Goal: Task Accomplishment & Management: Use online tool/utility

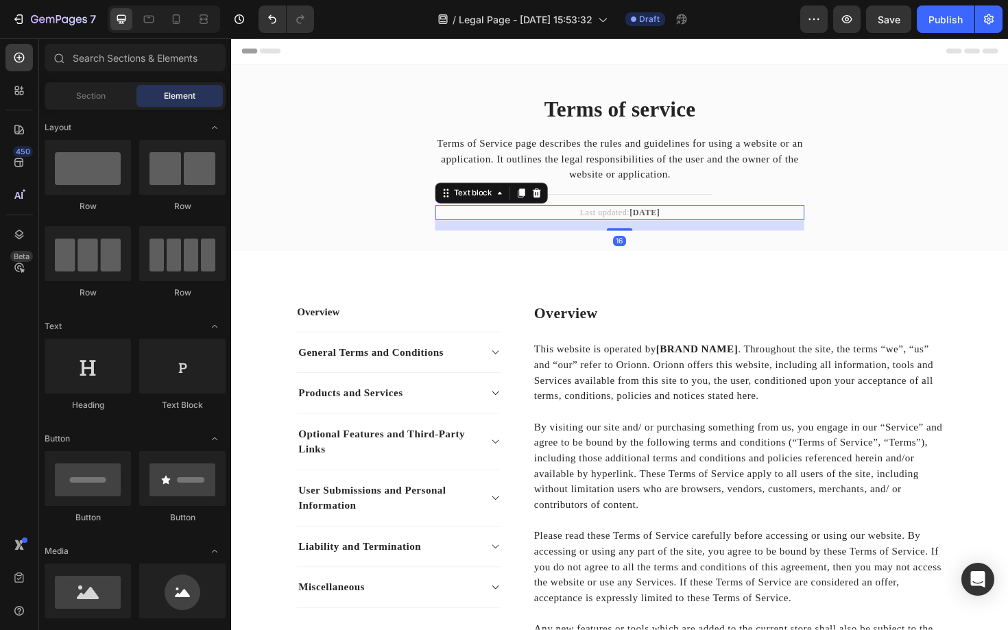
click at [668, 222] on strong "[DATE]" at bounding box center [669, 223] width 32 height 10
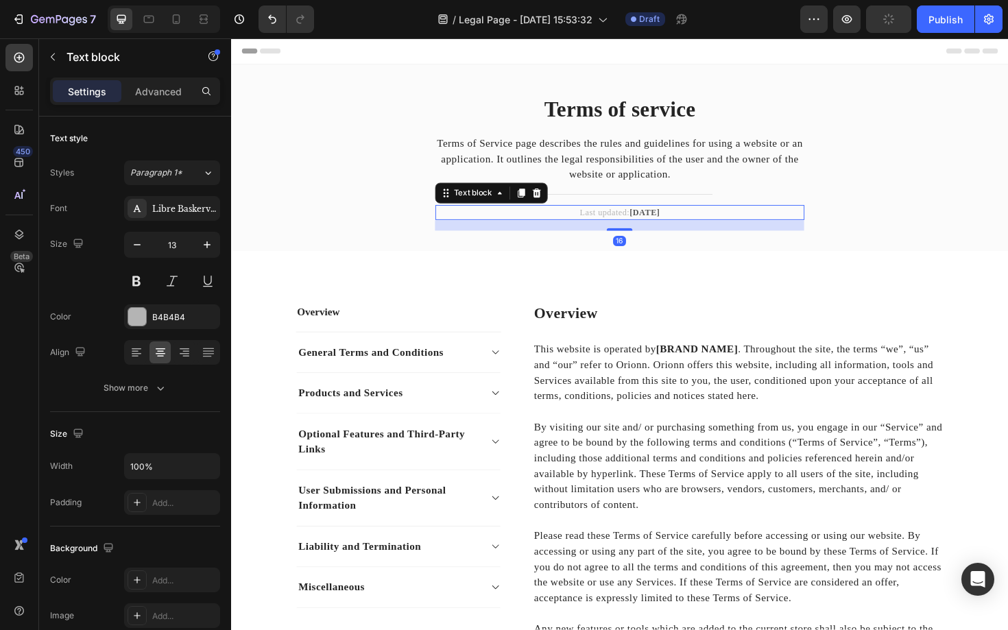
click at [668, 222] on strong "[DATE]" at bounding box center [669, 223] width 32 height 10
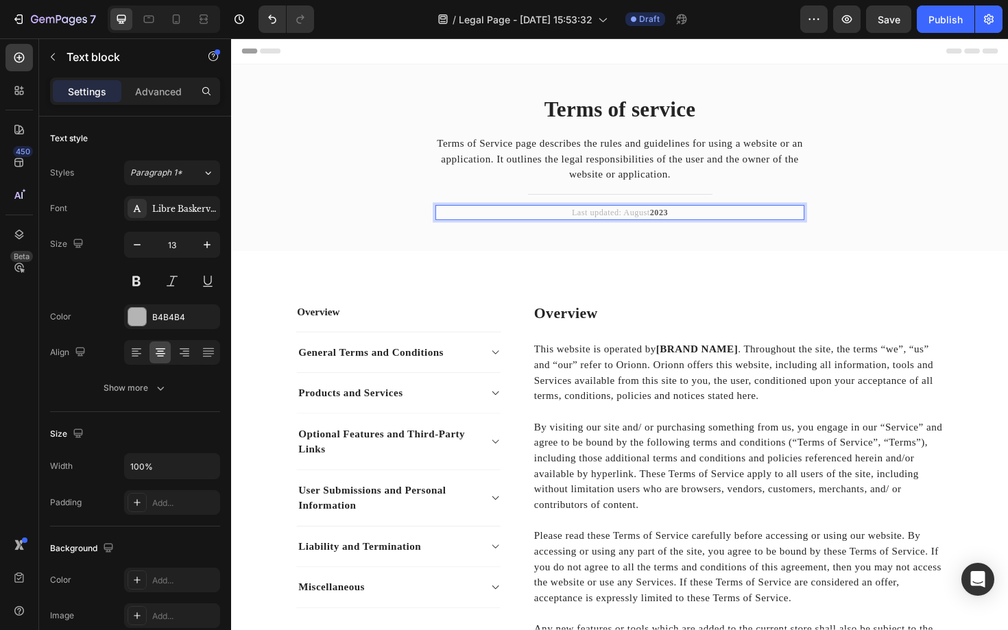
click at [698, 227] on p "Last updated: [DATE]" at bounding box center [642, 224] width 388 height 14
click at [651, 224] on p "Last updated: [DATE]" at bounding box center [642, 224] width 388 height 14
click at [651, 224] on p "Last updated: August 2025" at bounding box center [642, 224] width 388 height 14
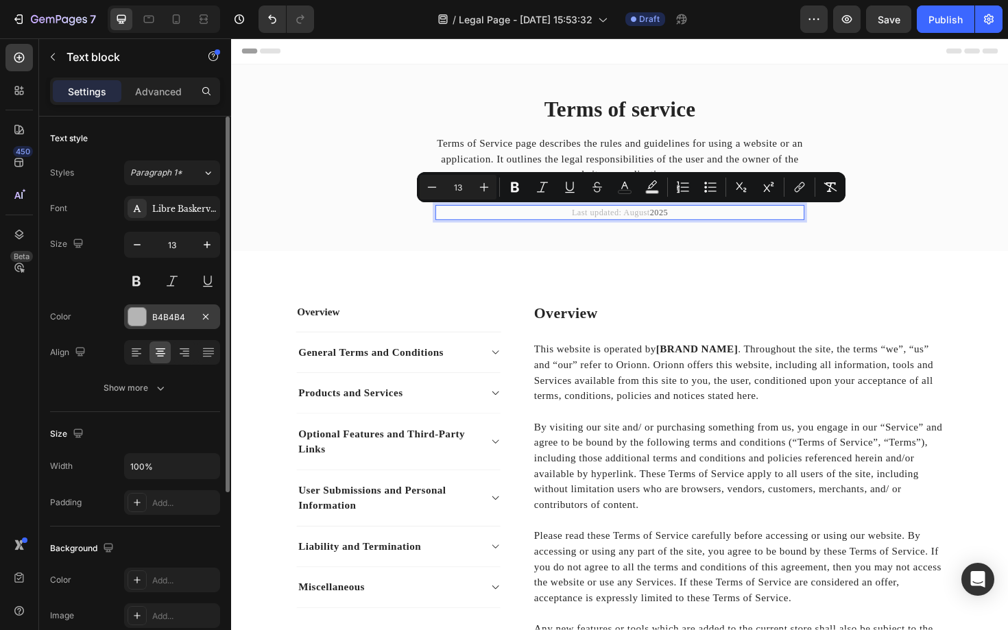
click at [137, 321] on div at bounding box center [137, 317] width 18 height 18
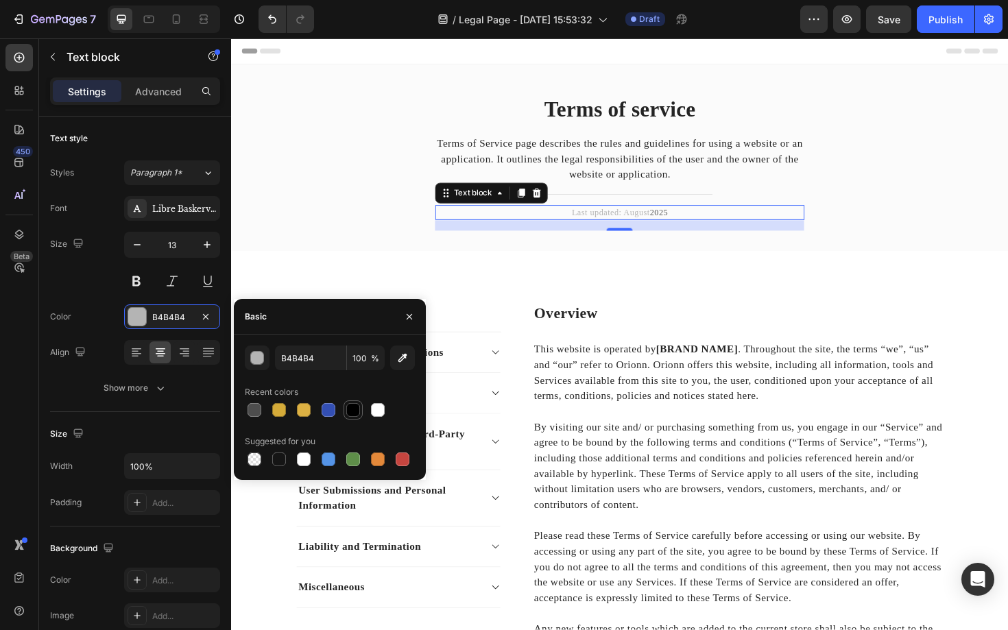
click at [353, 410] on div at bounding box center [353, 410] width 14 height 14
type input "000000"
click at [691, 224] on span "2025" at bounding box center [683, 223] width 19 height 10
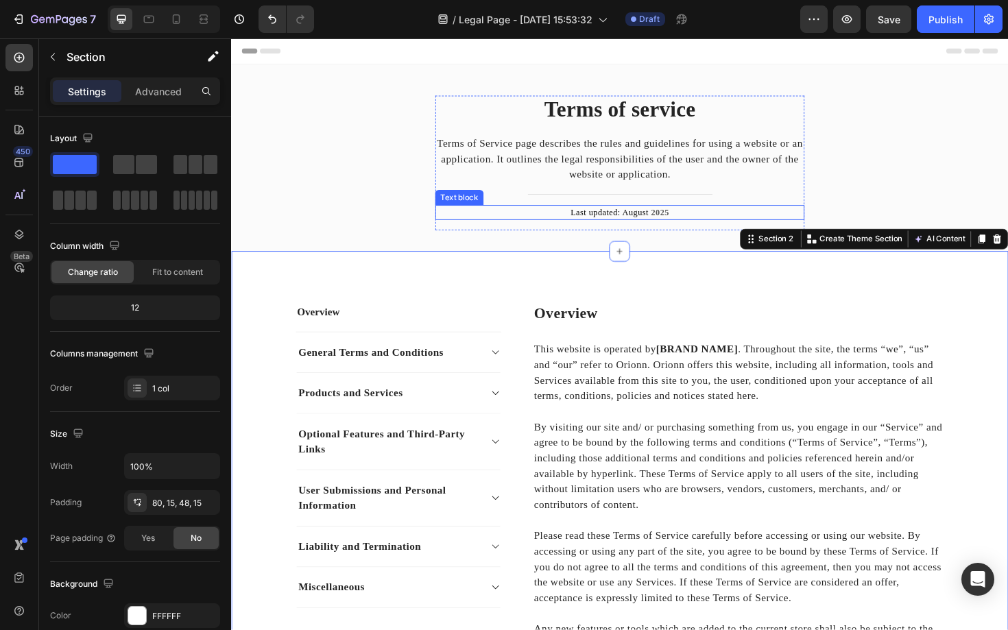
click at [654, 225] on p "Last updated: August 2025" at bounding box center [642, 224] width 388 height 14
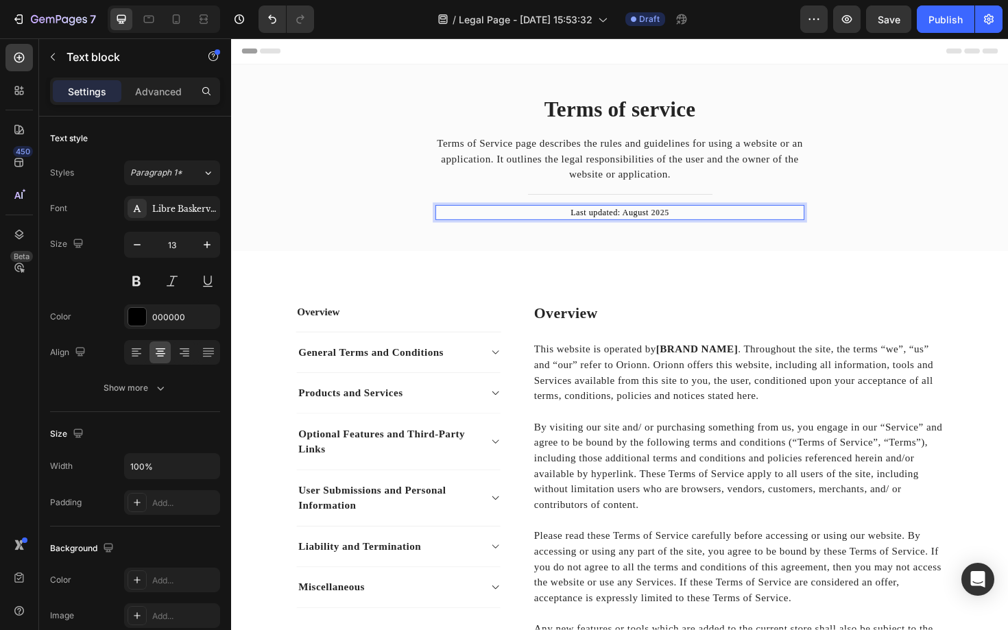
click at [654, 225] on p "Last updated: August 2025" at bounding box center [642, 224] width 388 height 14
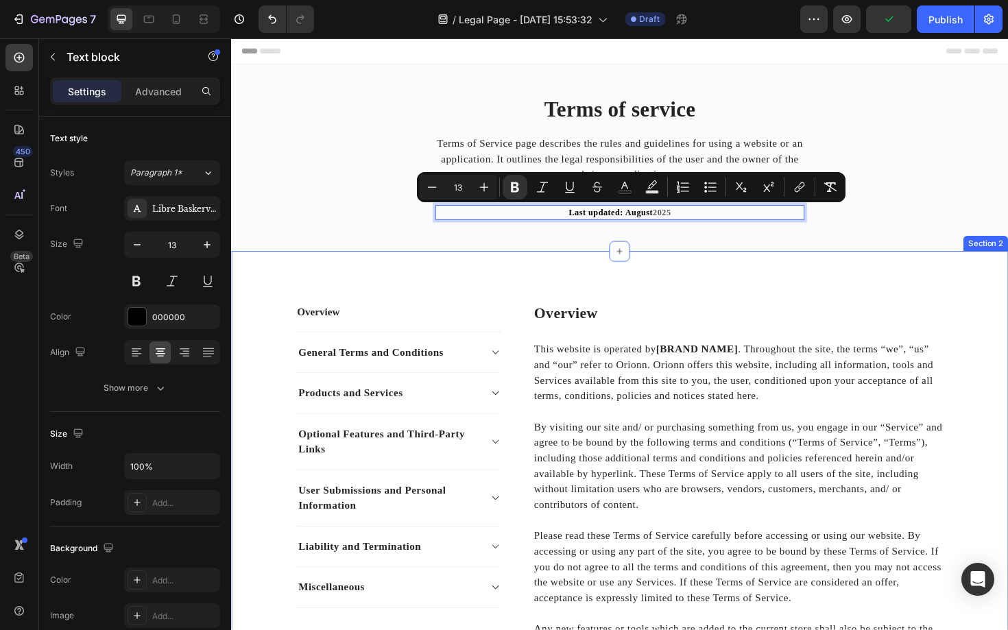
click at [652, 322] on p "Overview" at bounding box center [767, 330] width 433 height 21
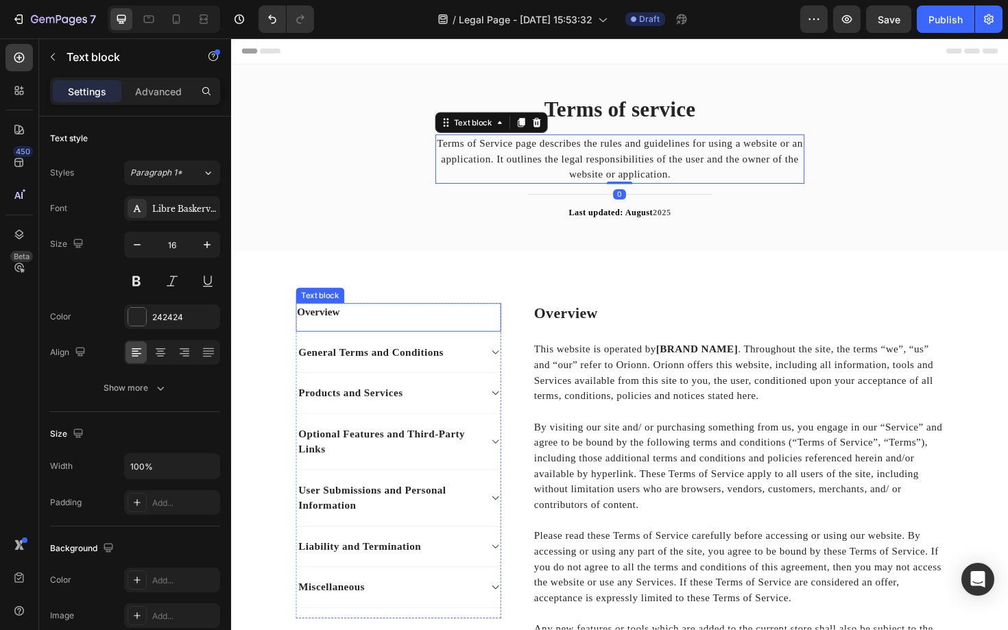
click at [491, 334] on p "Overview" at bounding box center [408, 328] width 215 height 16
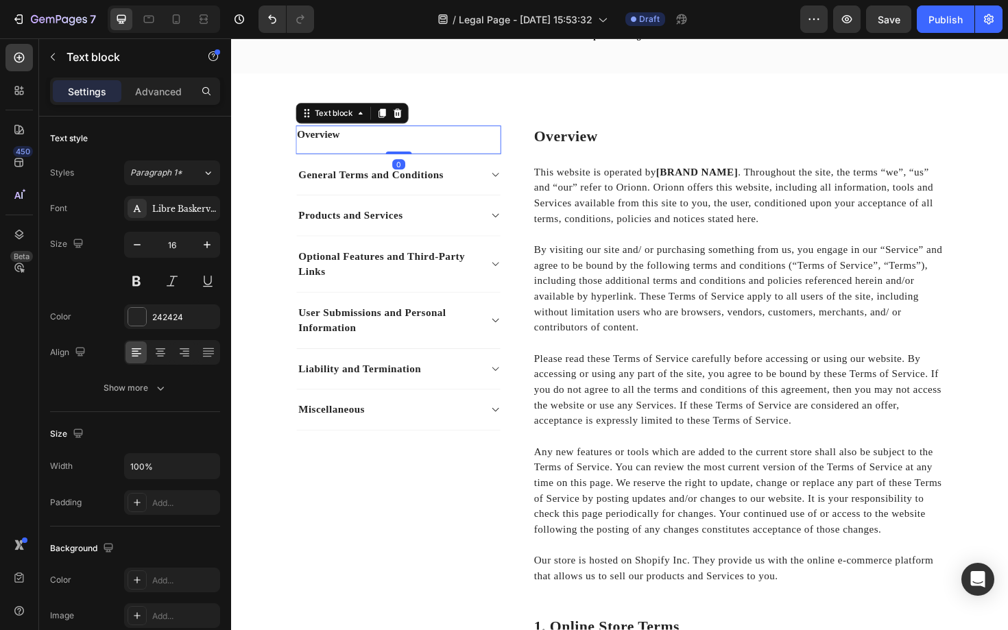
scroll to position [192, 0]
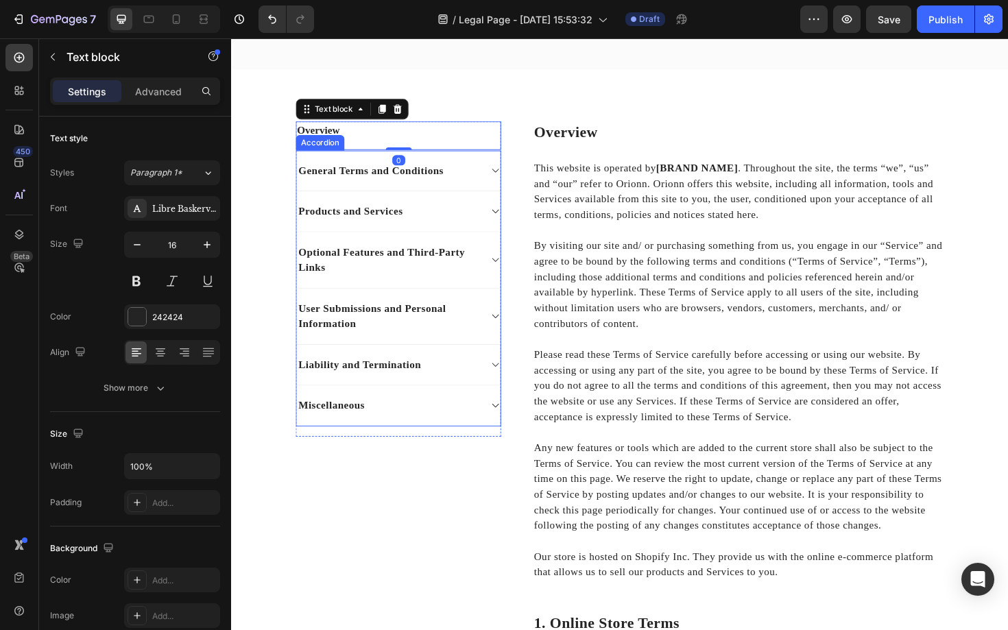
click at [510, 219] on icon at bounding box center [511, 222] width 10 height 11
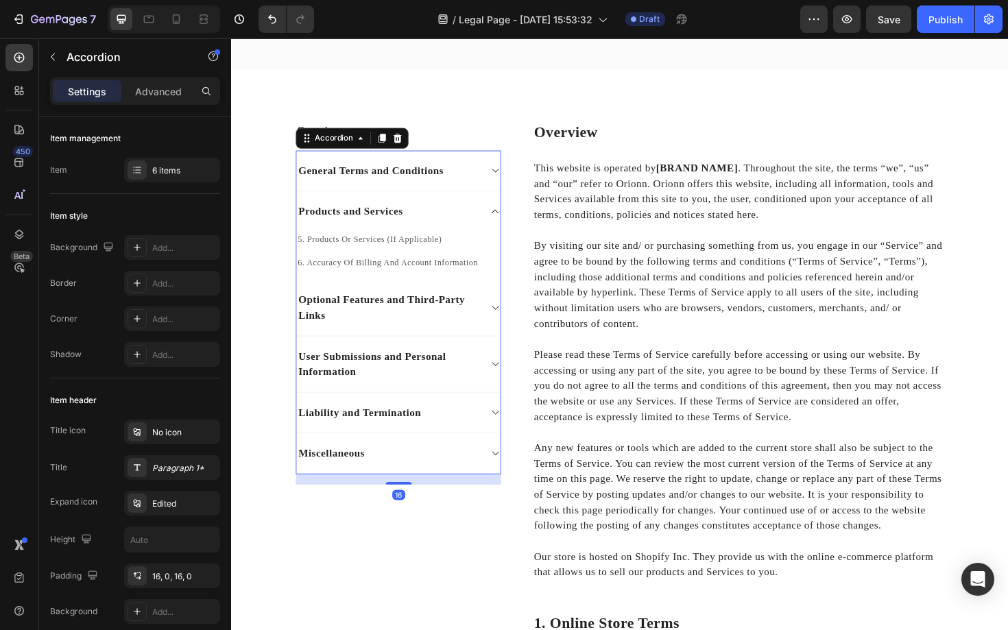
click at [510, 219] on icon at bounding box center [511, 222] width 10 height 11
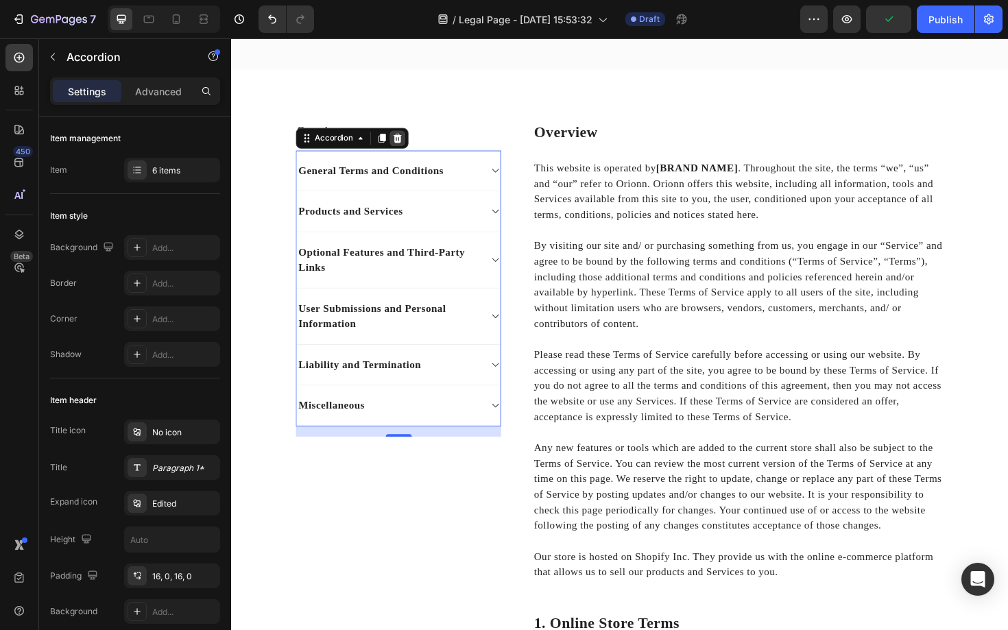
click at [406, 149] on icon at bounding box center [407, 145] width 9 height 10
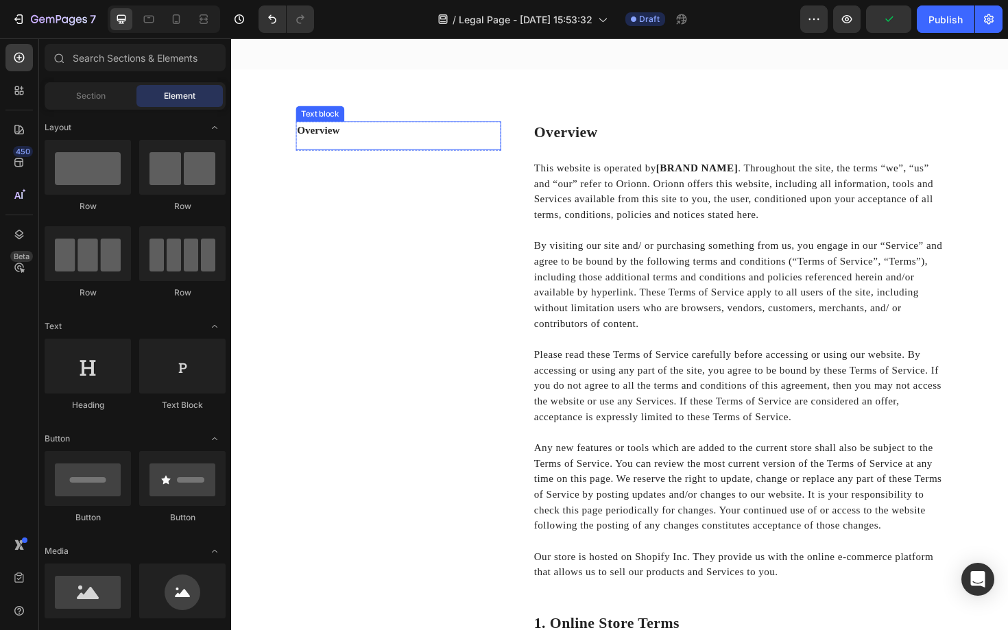
click at [353, 137] on p "Overview" at bounding box center [408, 136] width 215 height 16
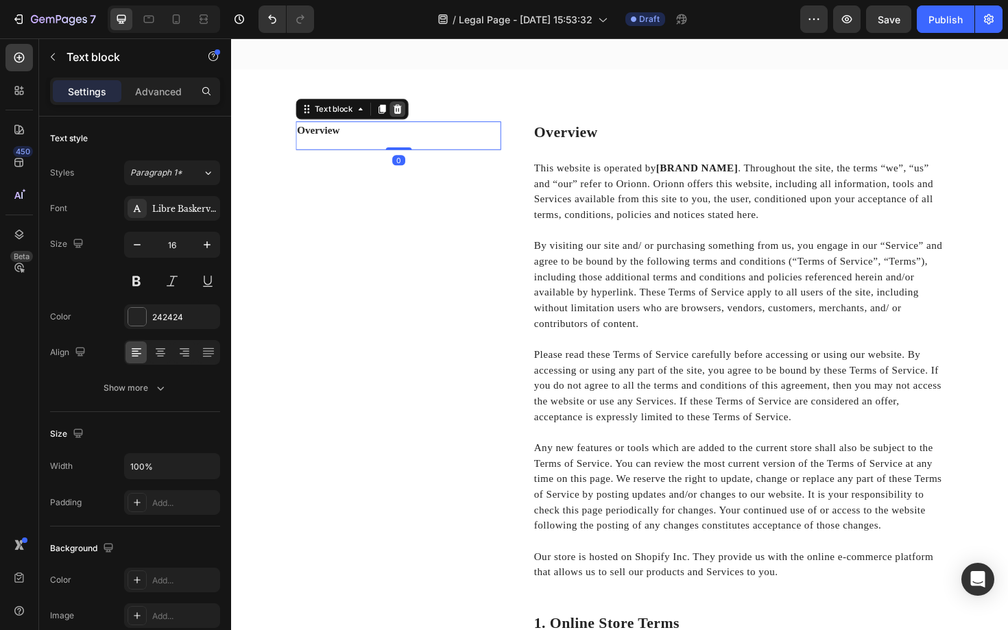
click at [410, 113] on icon at bounding box center [407, 114] width 9 height 10
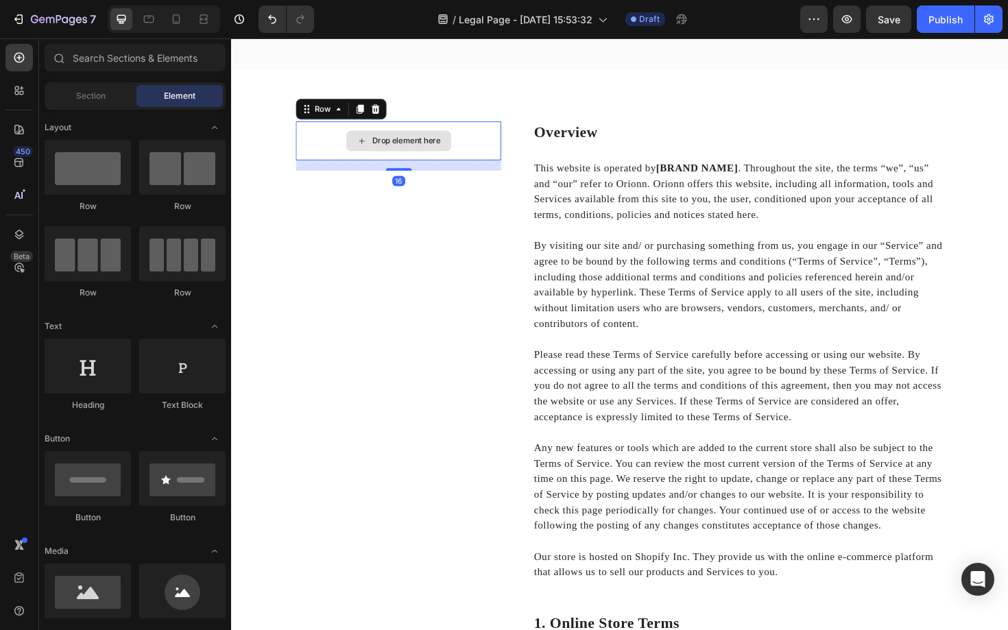
click at [493, 162] on div "Drop element here" at bounding box center [408, 147] width 217 height 41
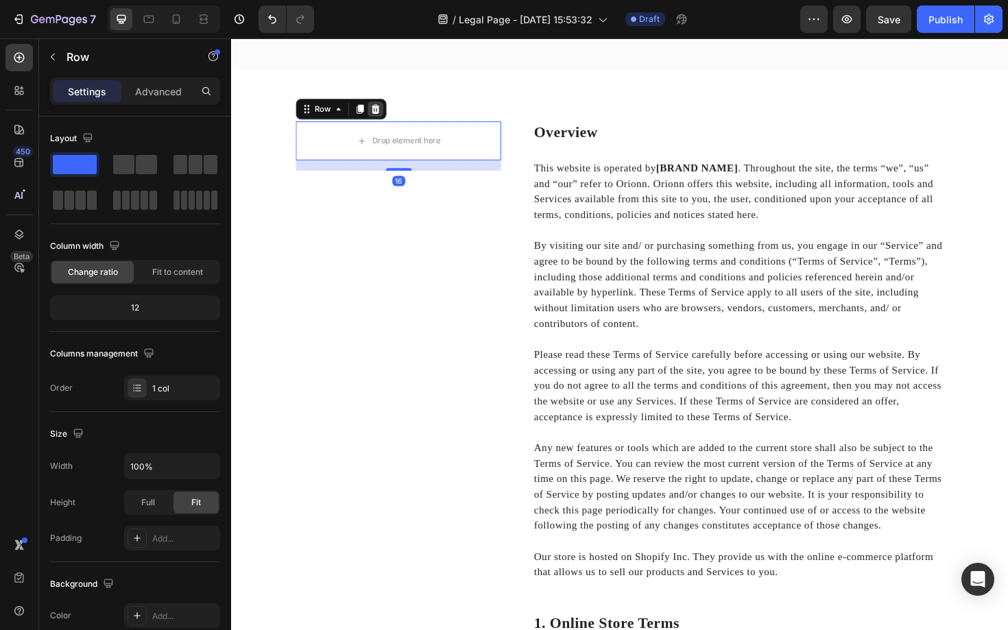
click at [385, 114] on icon at bounding box center [383, 113] width 11 height 11
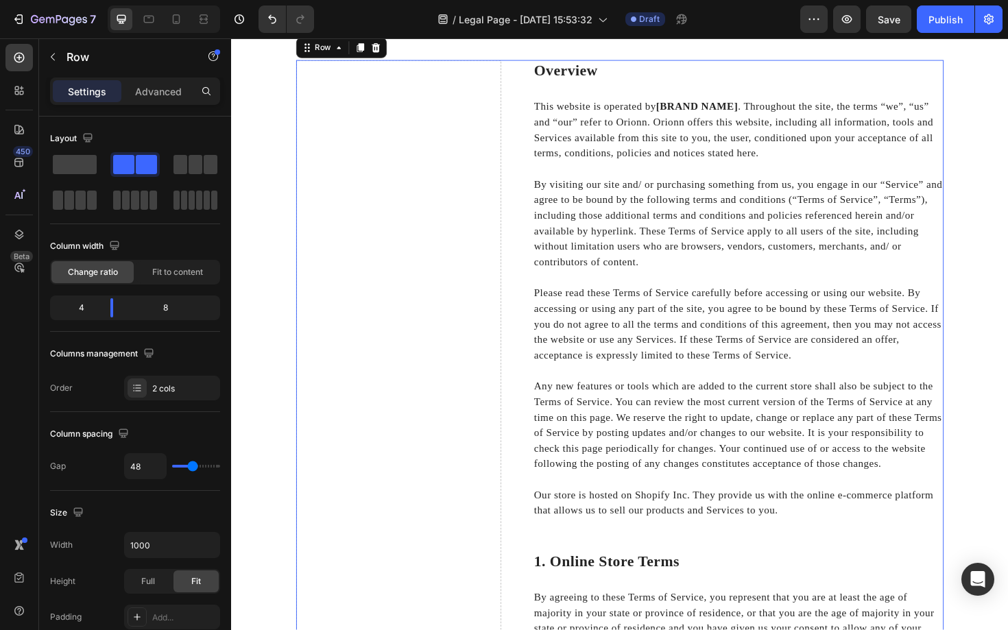
scroll to position [0, 0]
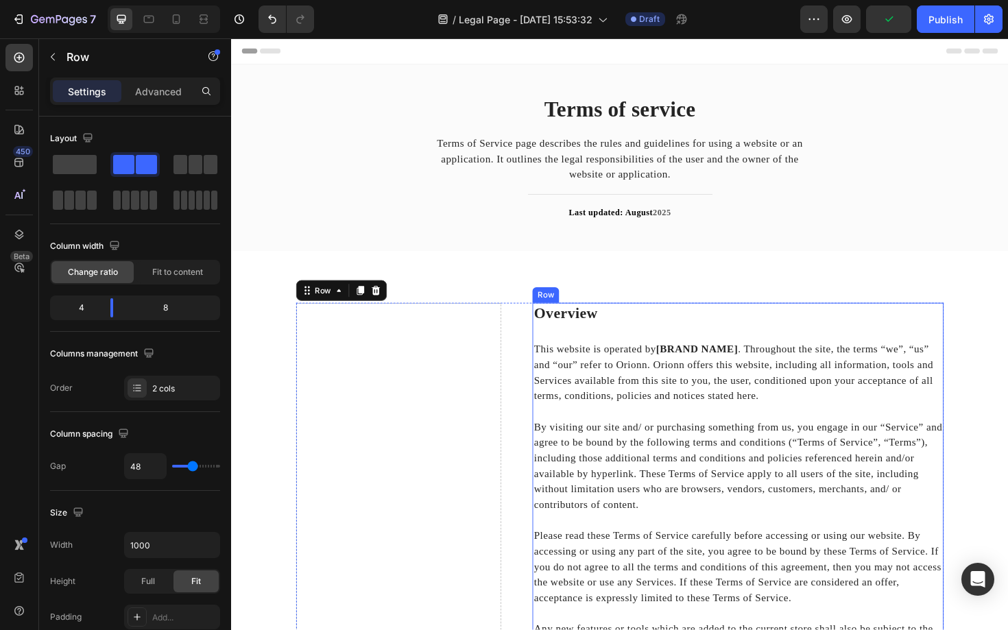
click at [570, 348] on div "Overview Heading This website is operated by [BRAND NAME] . Throughout the site…" at bounding box center [767, 568] width 435 height 498
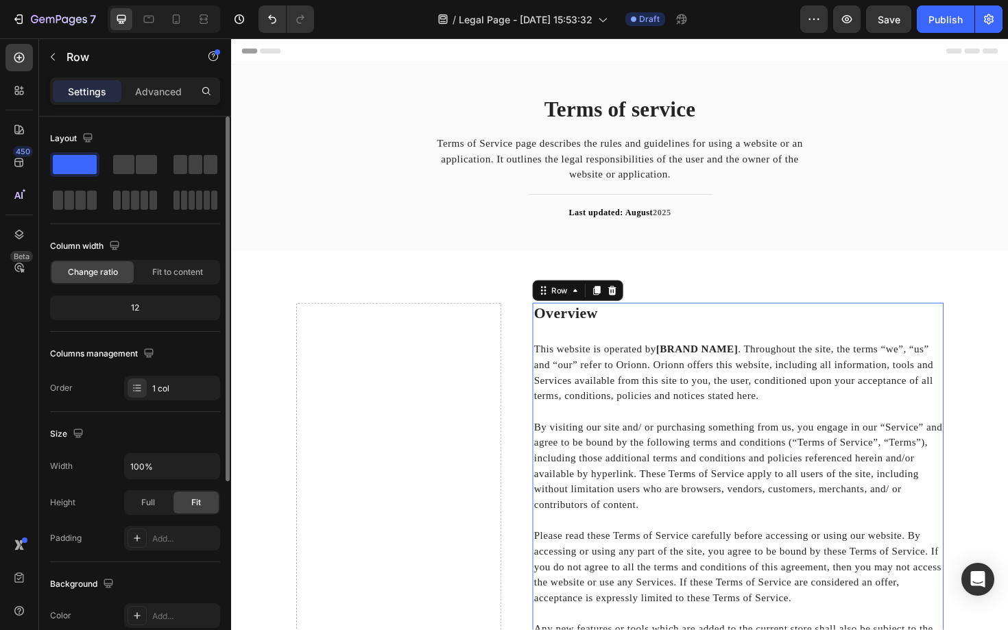
click at [86, 160] on span at bounding box center [75, 164] width 44 height 19
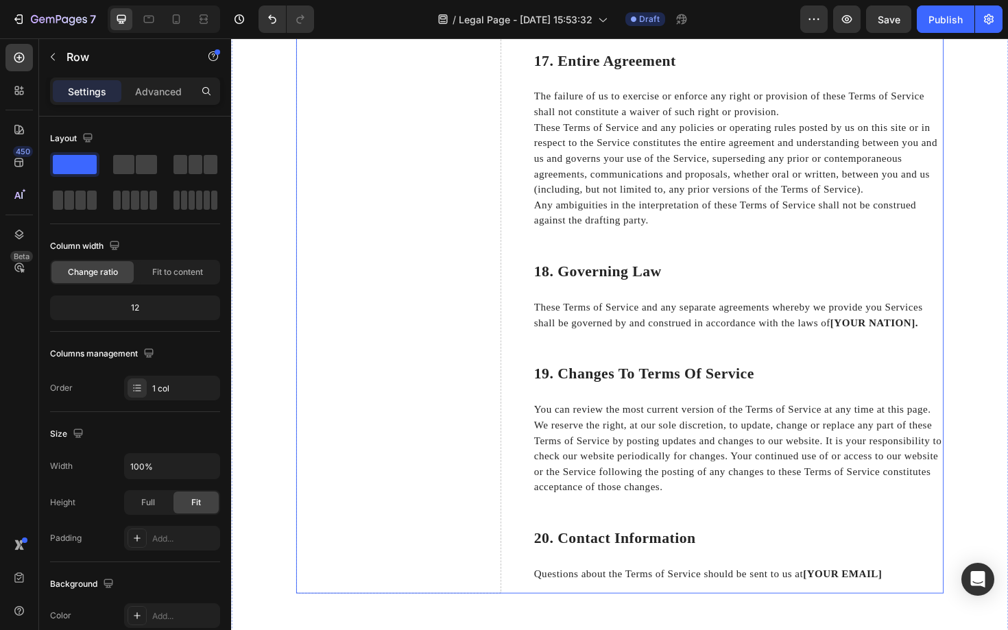
scroll to position [5190, 0]
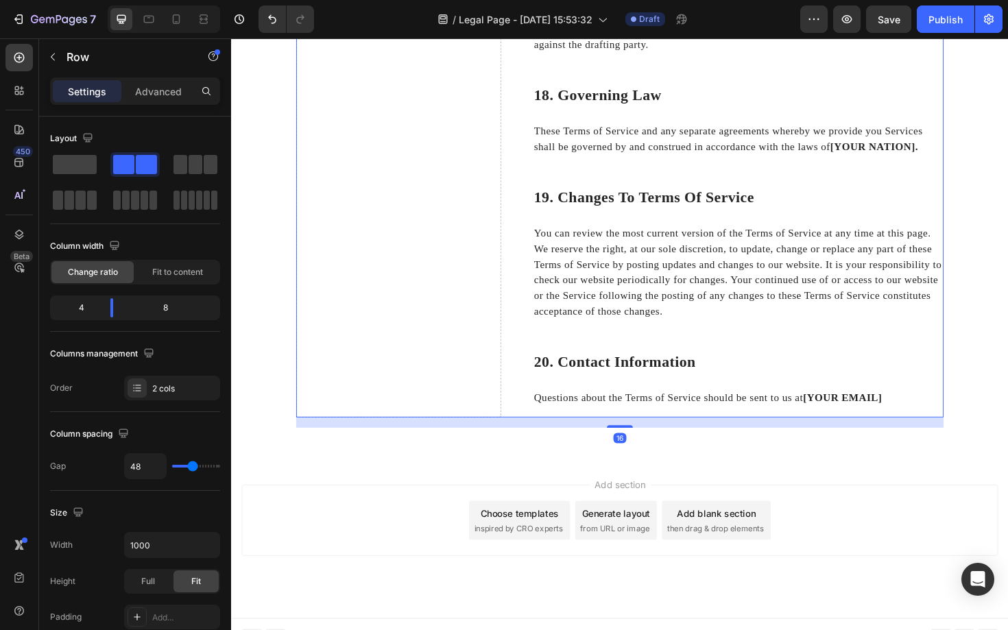
click at [85, 157] on span at bounding box center [75, 164] width 44 height 19
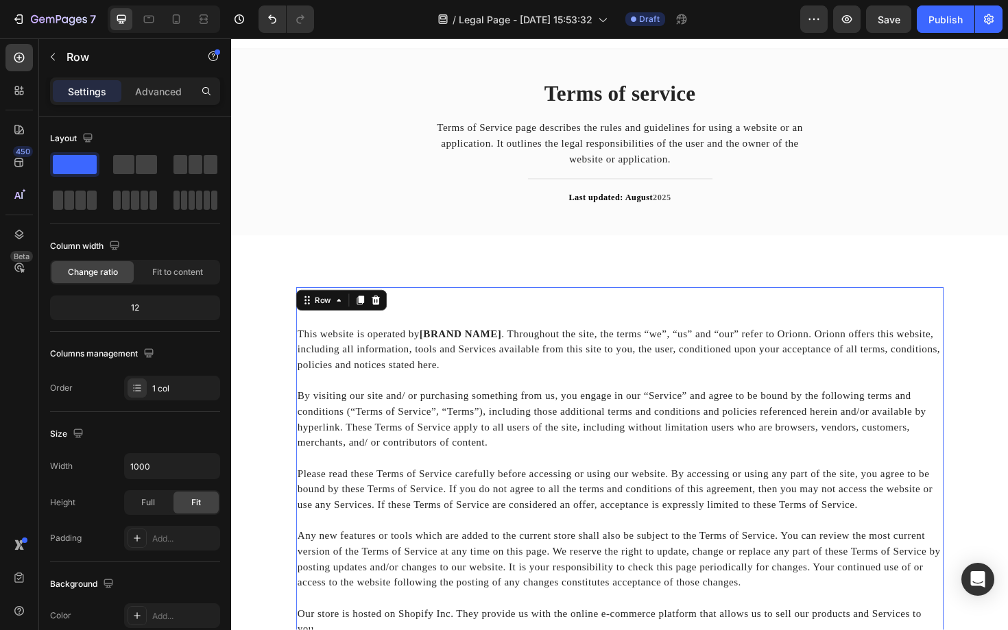
scroll to position [0, 0]
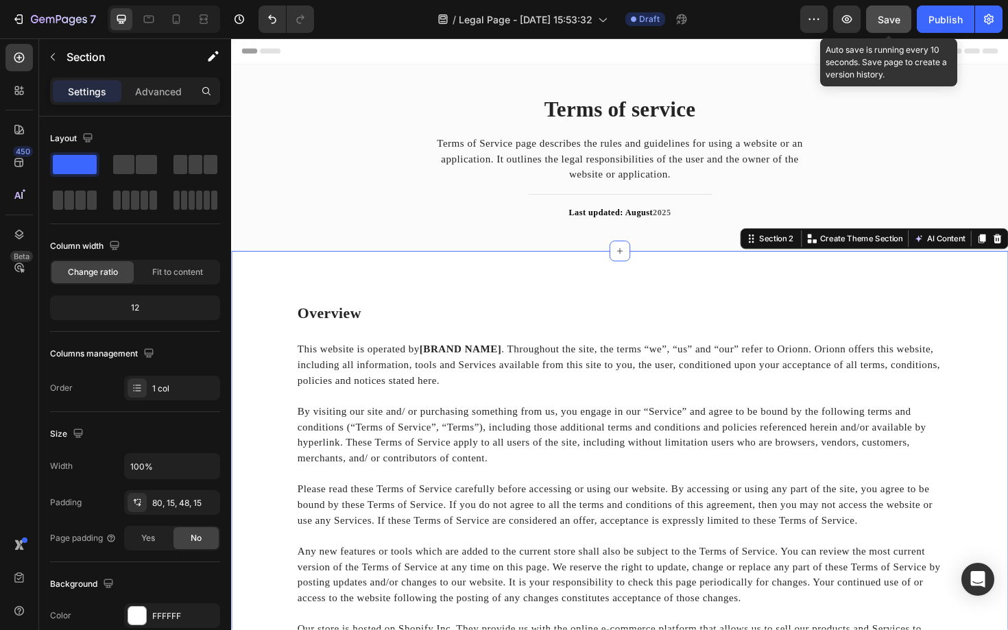
click at [882, 24] on span "Save" at bounding box center [888, 20] width 23 height 12
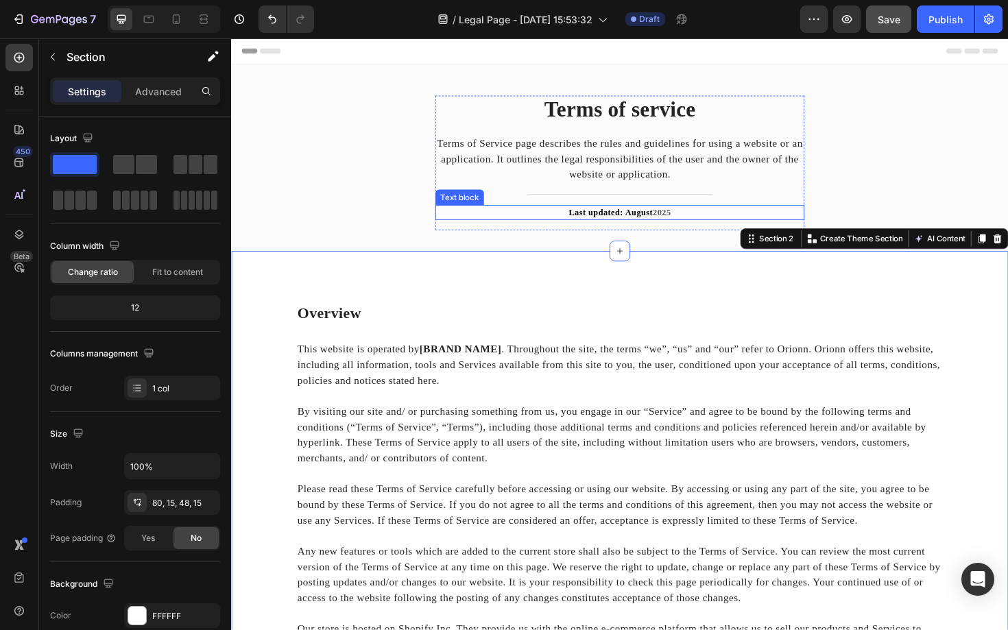
click at [663, 218] on strong "Last updated: August" at bounding box center [632, 223] width 89 height 10
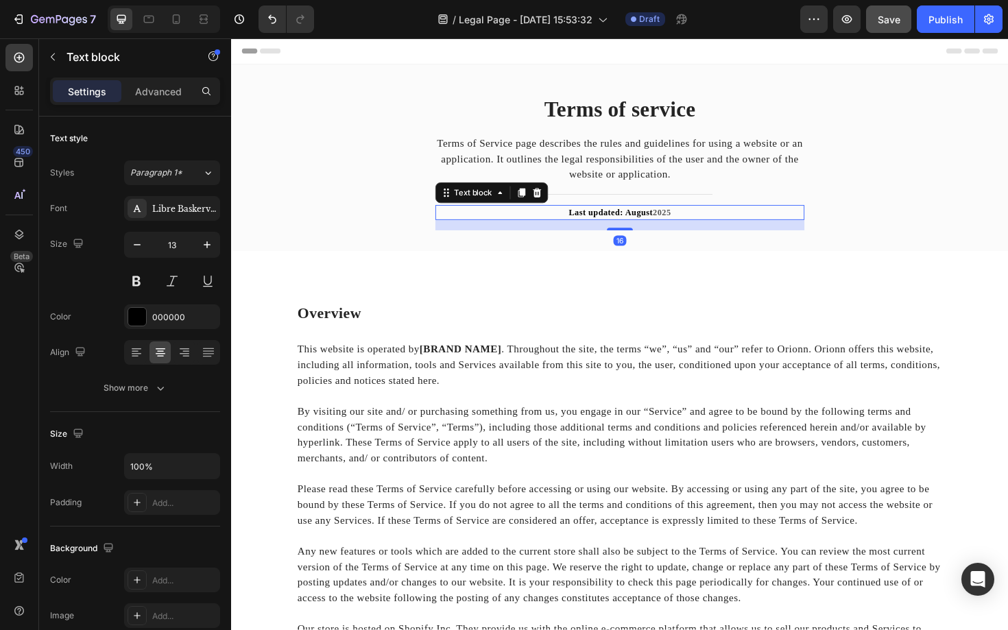
click at [663, 218] on strong "Last updated: August" at bounding box center [632, 223] width 89 height 10
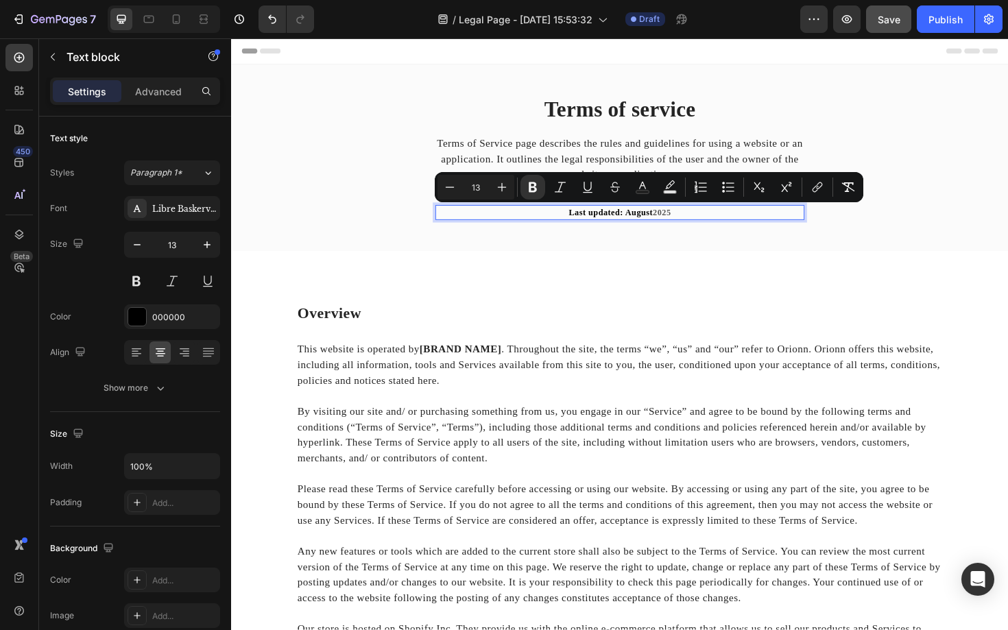
click at [677, 221] on strong "2025" at bounding box center [686, 223] width 19 height 10
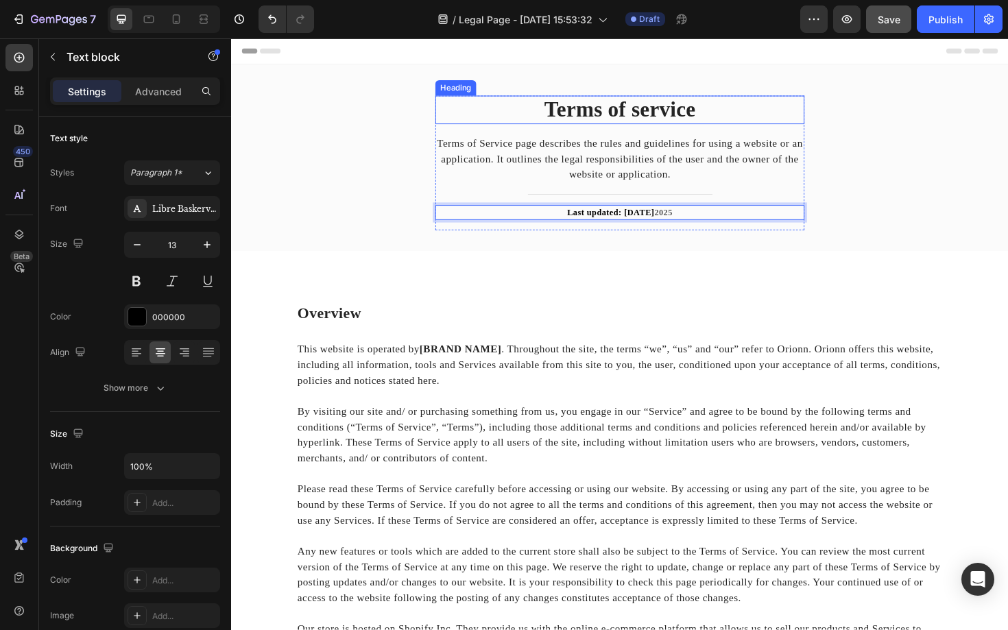
click at [685, 120] on p "Terms of service" at bounding box center [642, 114] width 388 height 27
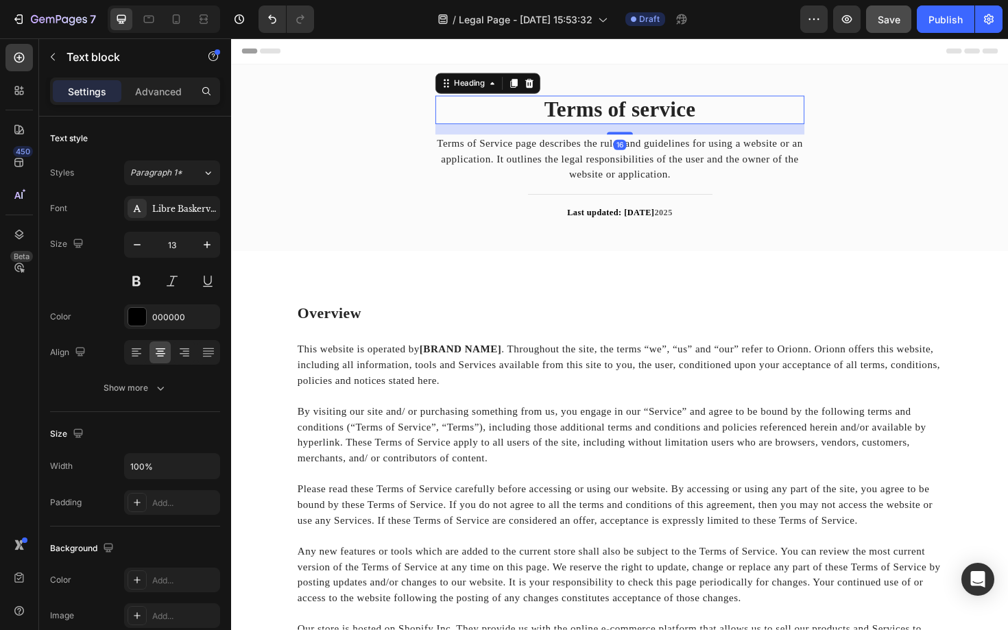
click at [685, 120] on p "Terms of service" at bounding box center [642, 114] width 388 height 27
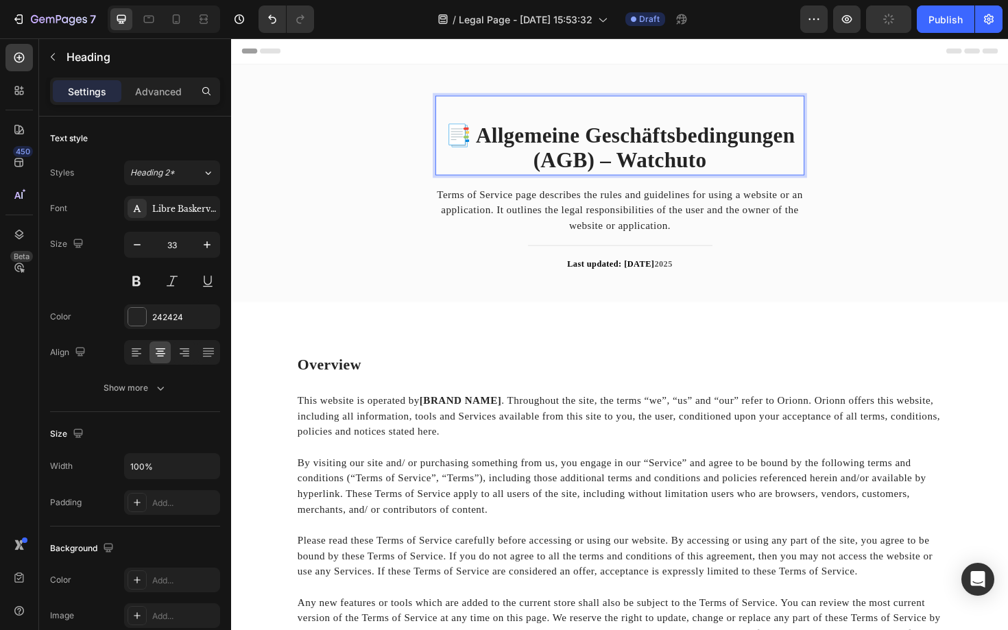
click at [489, 138] on strong "📑 Allgemeine Geschäftsbedingungen (AGB) – Watchuto" at bounding box center [642, 155] width 371 height 52
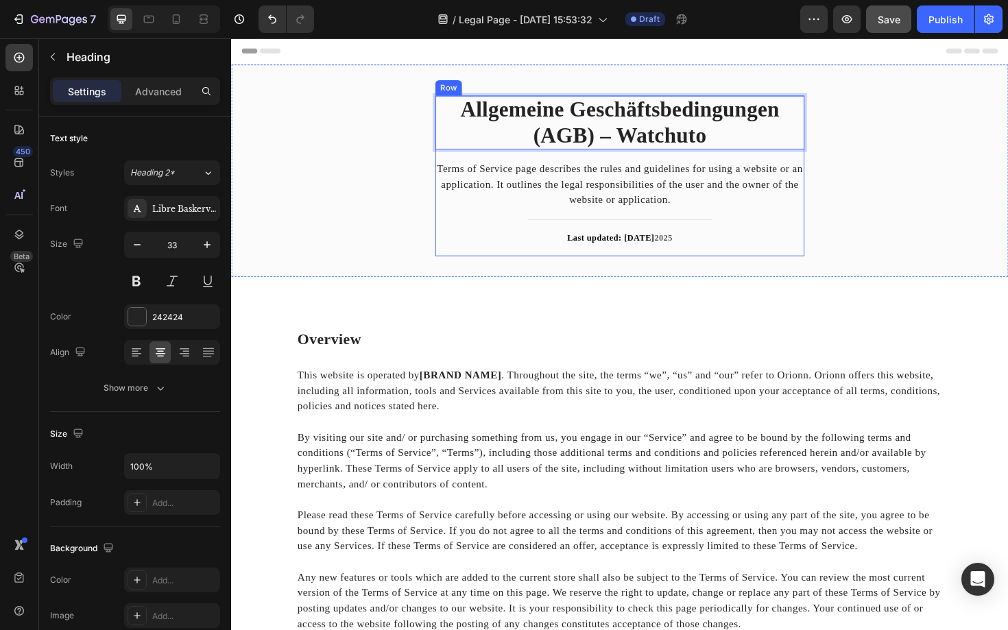
click at [524, 263] on div "Allgemeine Geschäftsbedingungen (AGB) – Watchuto Heading 16 Terms of Service pa…" at bounding box center [642, 184] width 391 height 170
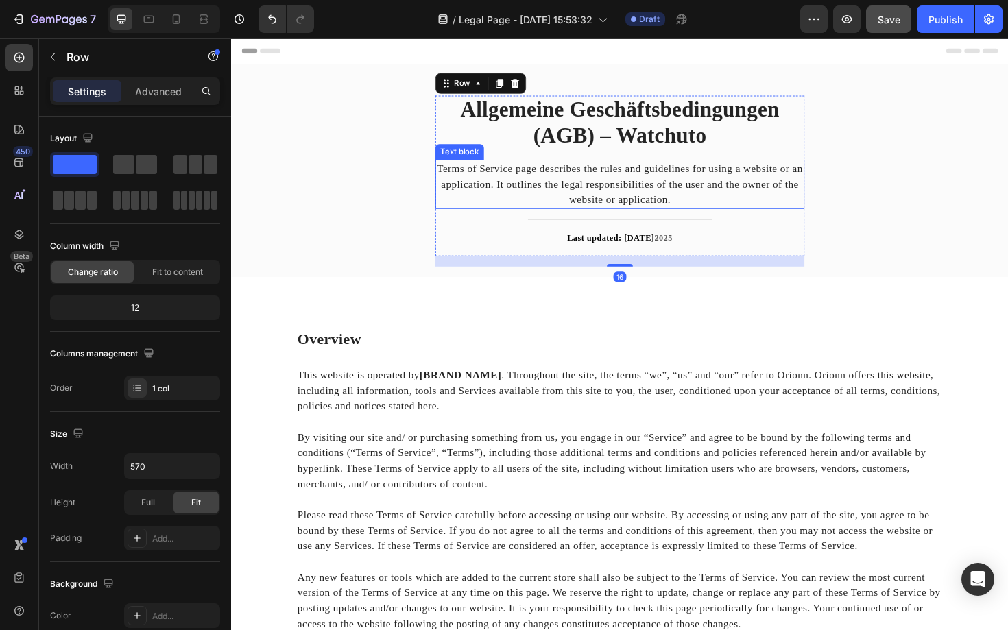
click at [581, 208] on p "Terms of Service page describes the rules and guidelines for using a website or…" at bounding box center [642, 193] width 388 height 49
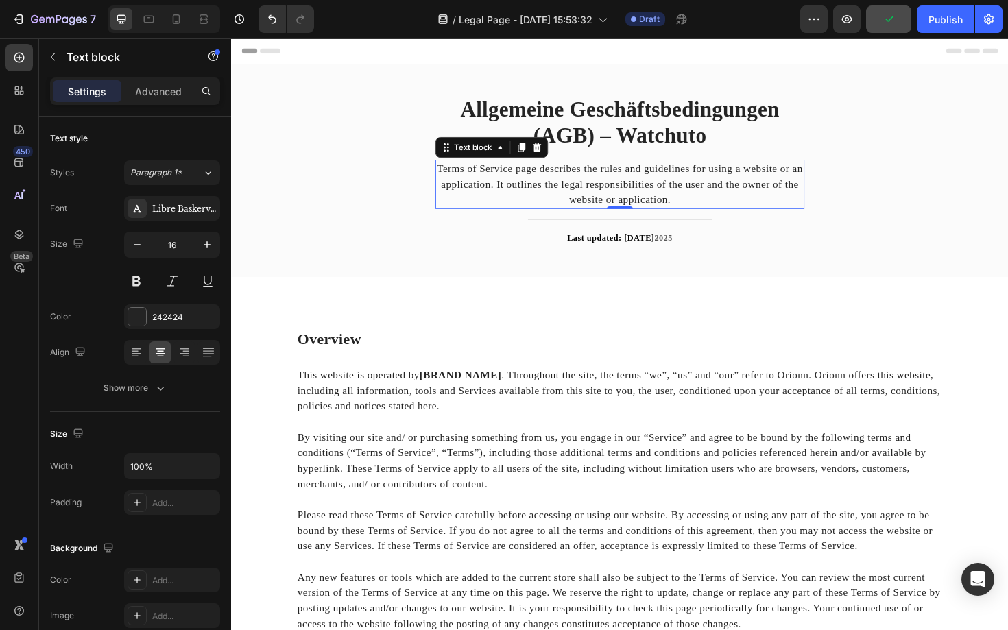
click at [691, 196] on p "Terms of Service page describes the rules and guidelines for using a website or…" at bounding box center [642, 193] width 388 height 49
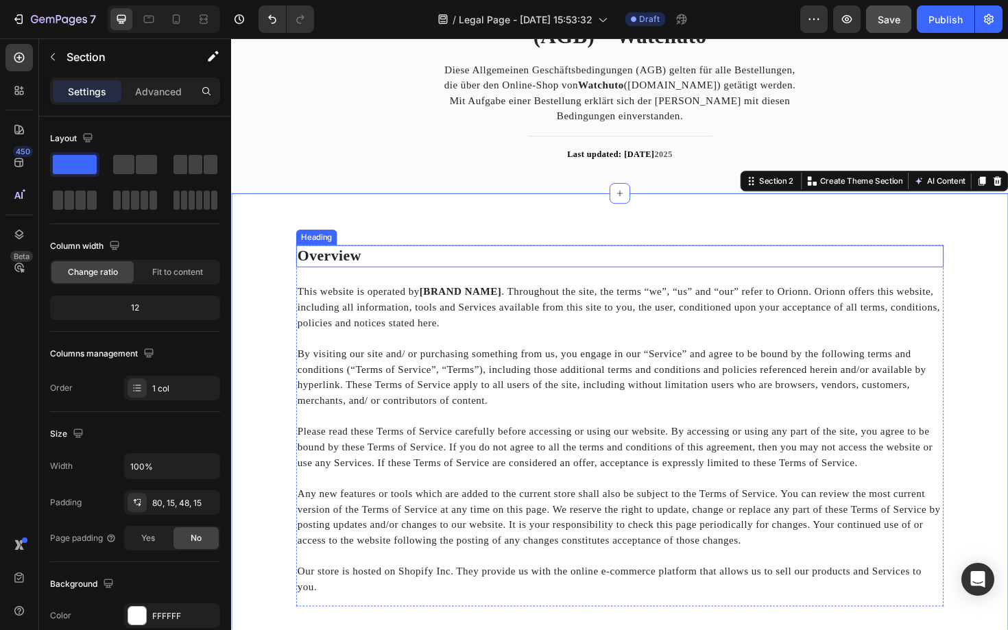
scroll to position [132, 0]
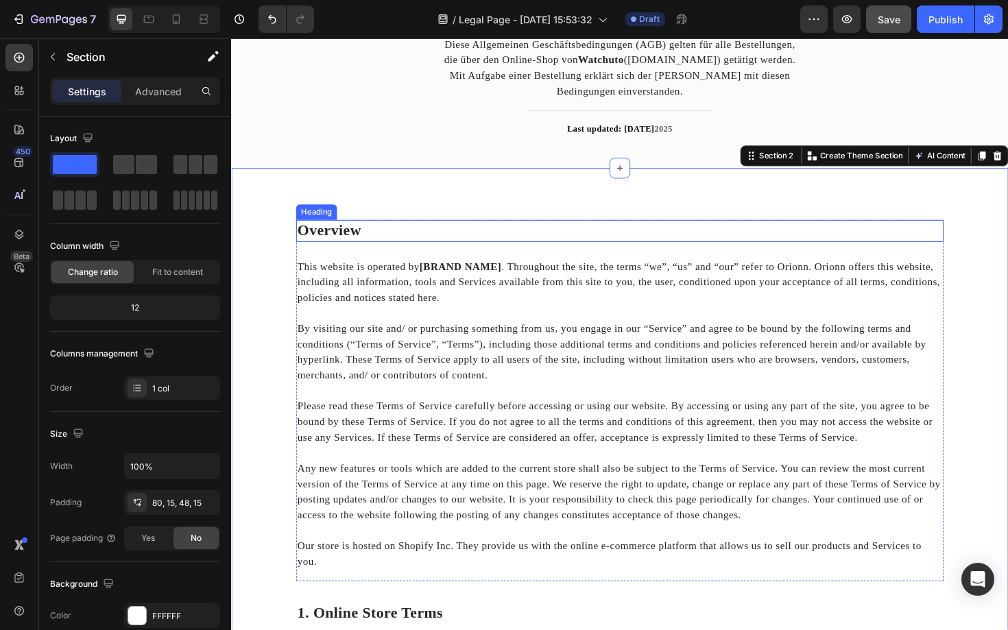
click at [352, 243] on p "Overview" at bounding box center [642, 242] width 683 height 21
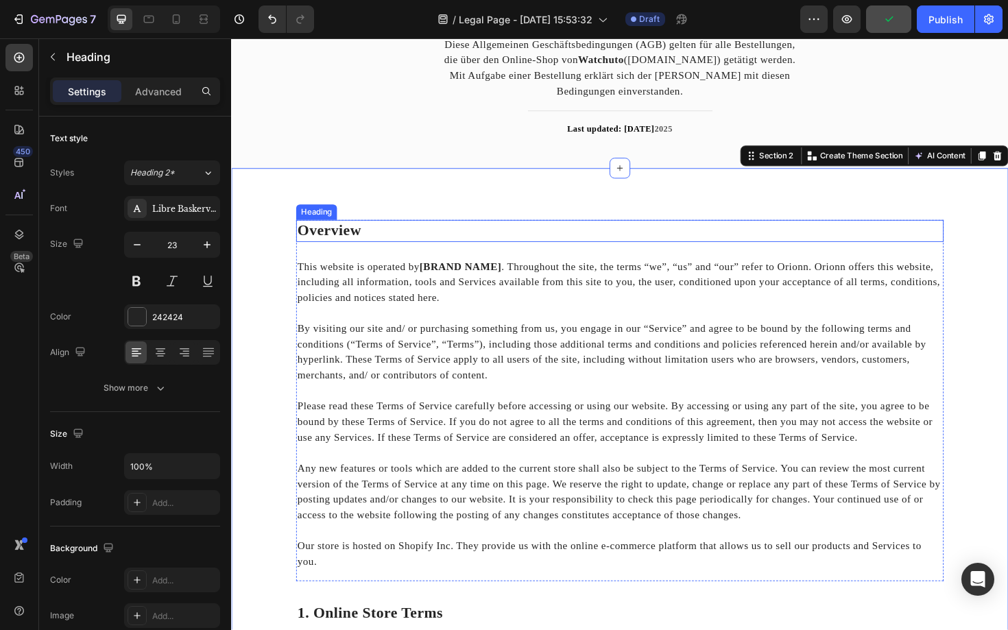
click at [352, 243] on p "Overview" at bounding box center [642, 242] width 683 height 21
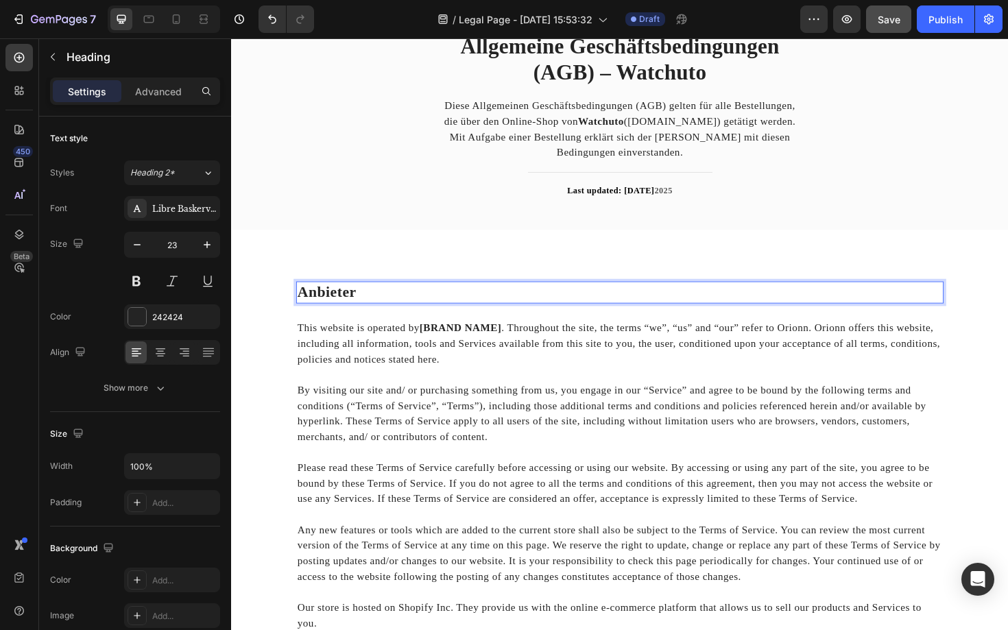
scroll to position [95, 0]
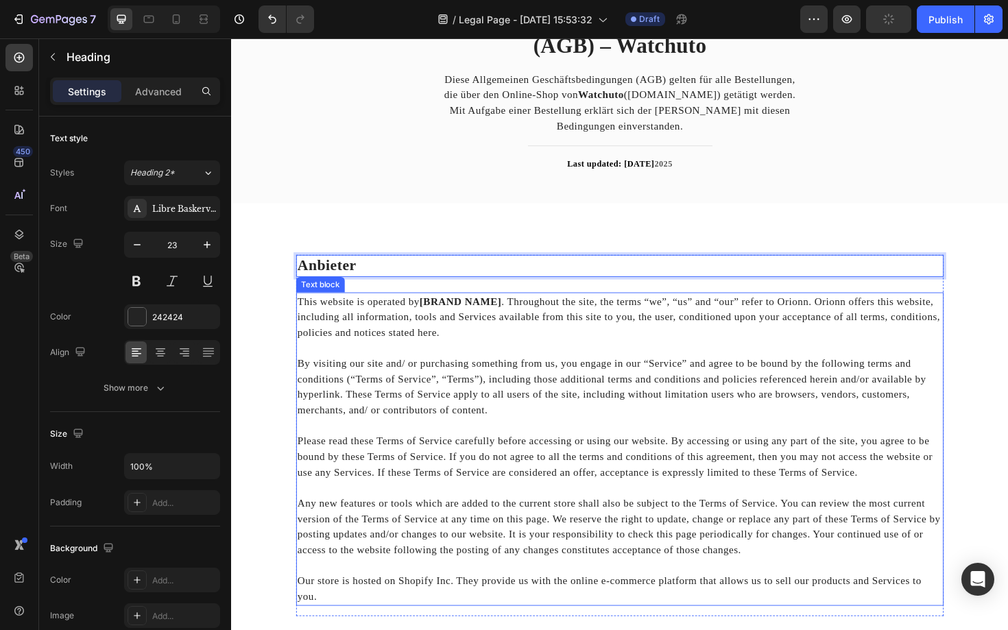
click at [423, 425] on p "By visiting our site and/ or purchasing something from us, you engage in our “S…" at bounding box center [642, 408] width 683 height 66
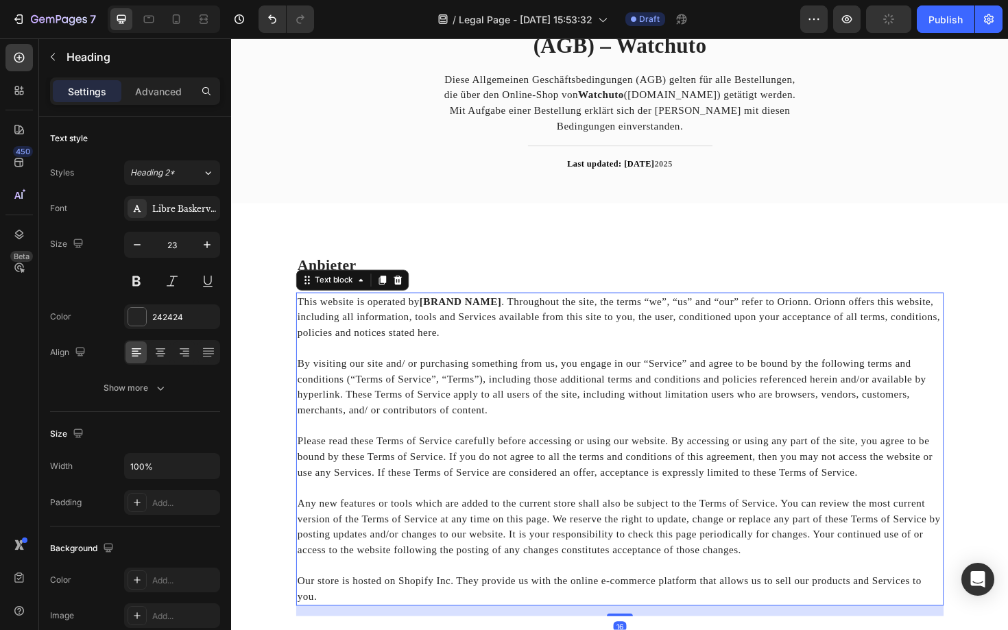
click at [423, 425] on p "By visiting our site and/ or purchasing something from us, you engage in our “S…" at bounding box center [642, 408] width 683 height 66
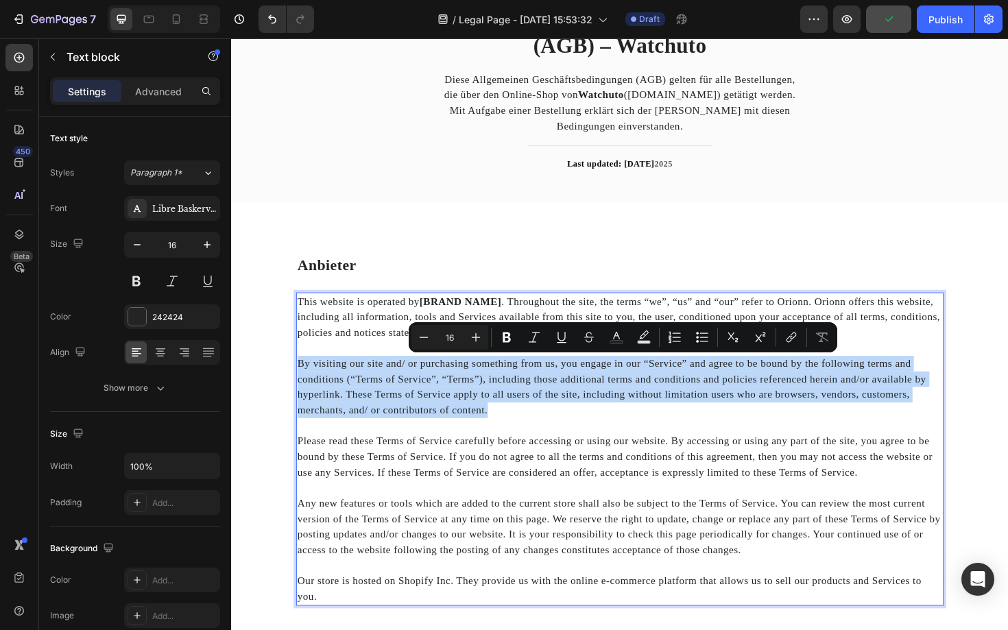
click at [423, 425] on p "By visiting our site and/ or purchasing something from us, you engage in our “S…" at bounding box center [642, 408] width 683 height 66
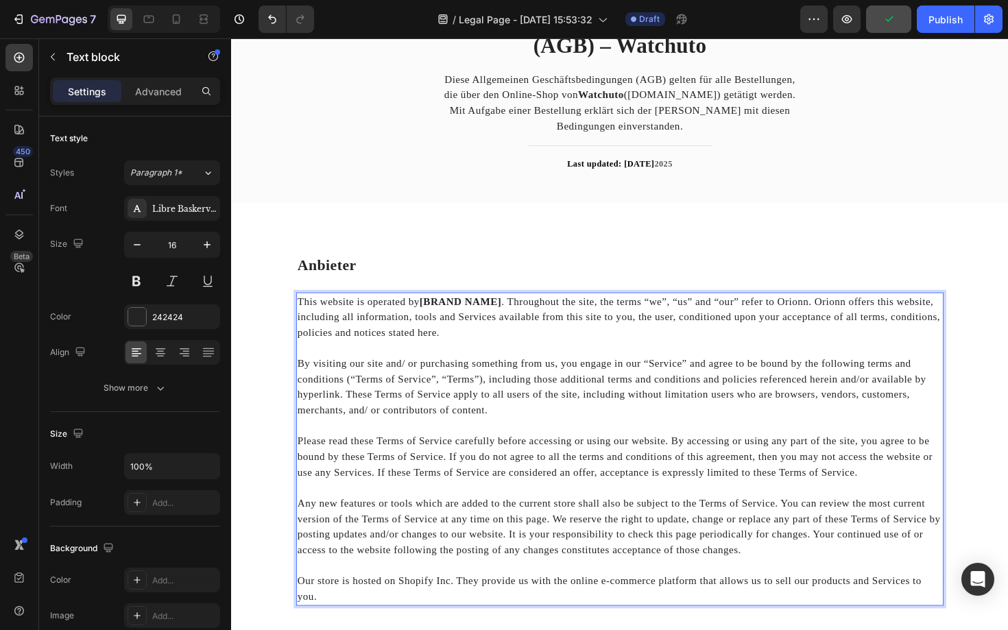
click at [423, 425] on p "By visiting our site and/ or purchasing something from us, you engage in our “S…" at bounding box center [642, 408] width 683 height 66
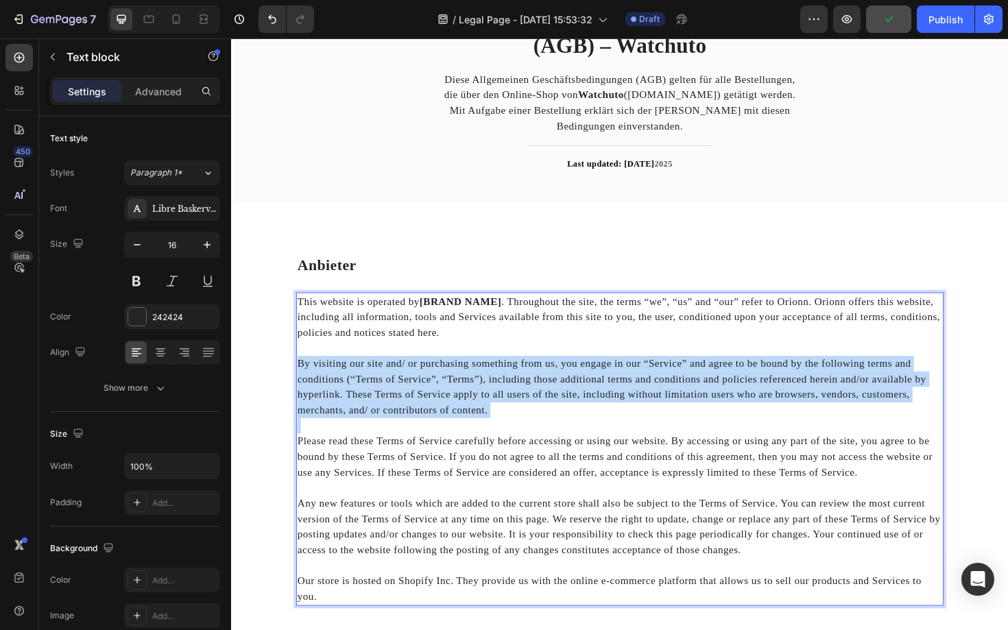
click at [423, 425] on p "By visiting our site and/ or purchasing something from us, you engage in our “S…" at bounding box center [642, 408] width 683 height 66
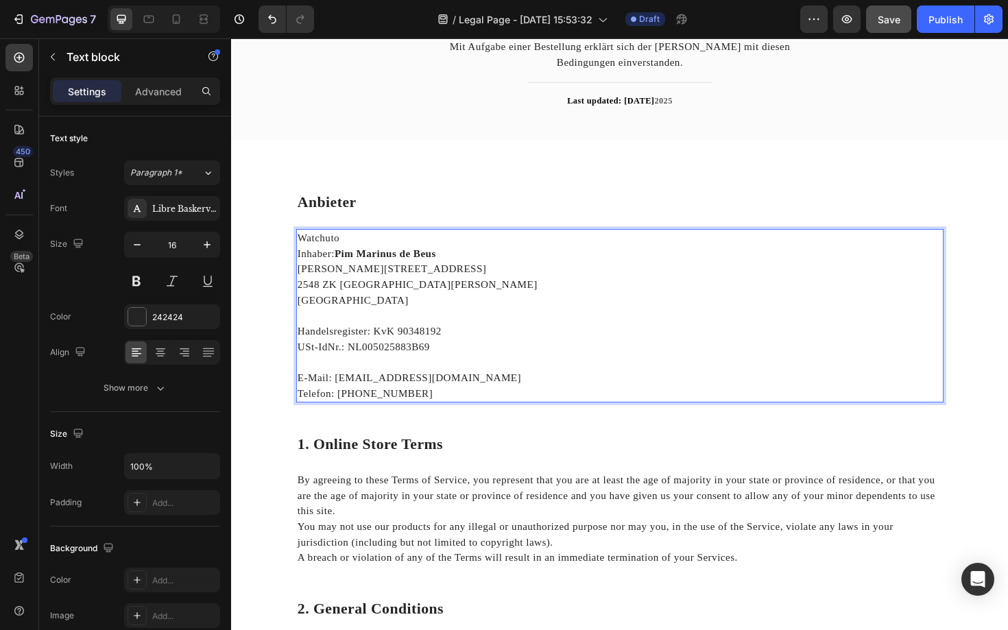
scroll to position [173, 0]
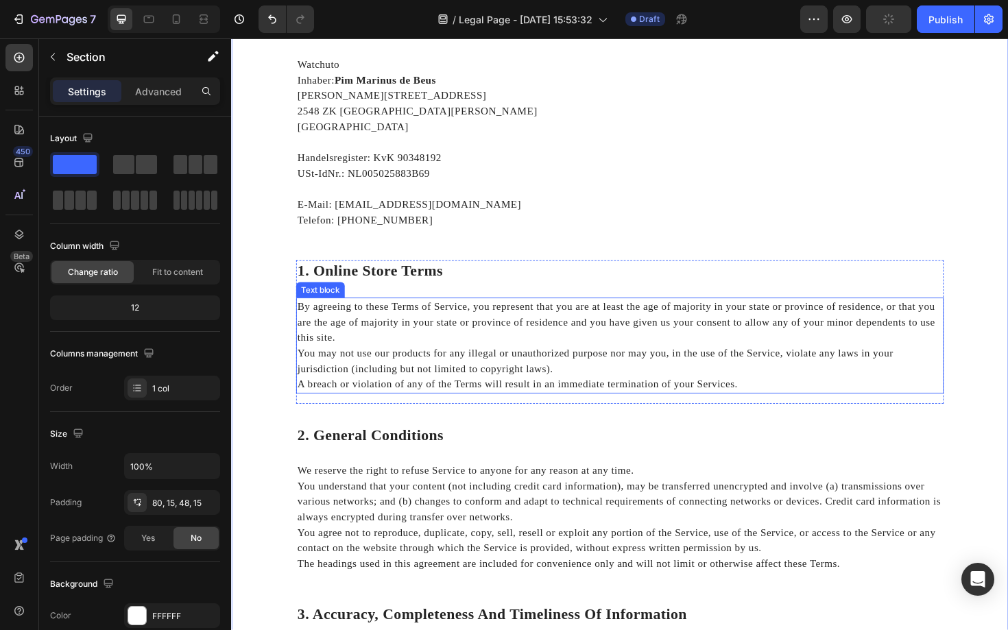
scroll to position [365, 0]
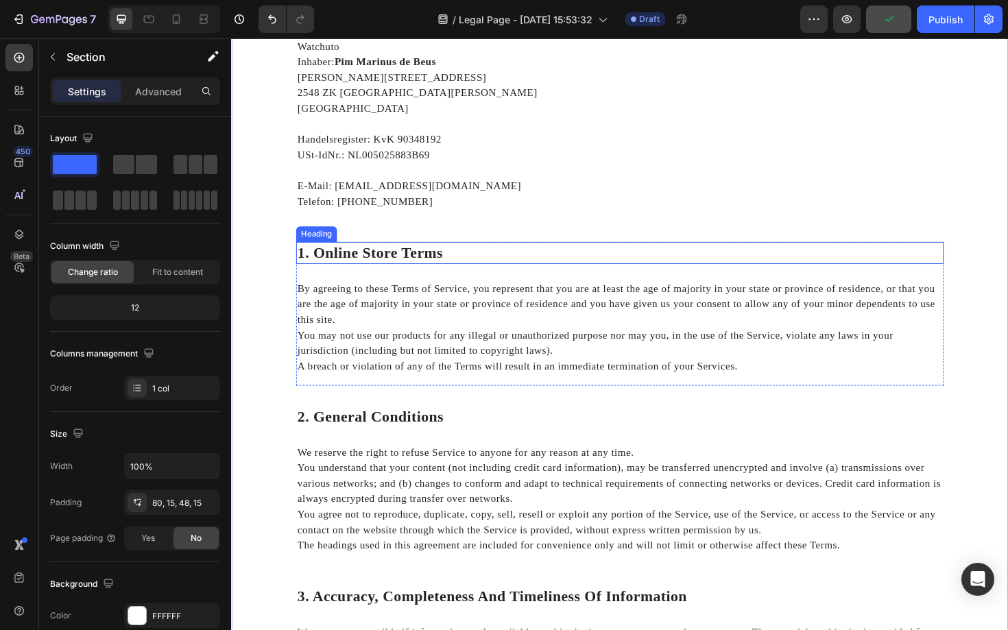
click at [430, 258] on p "1. Online Store Terms" at bounding box center [642, 266] width 683 height 21
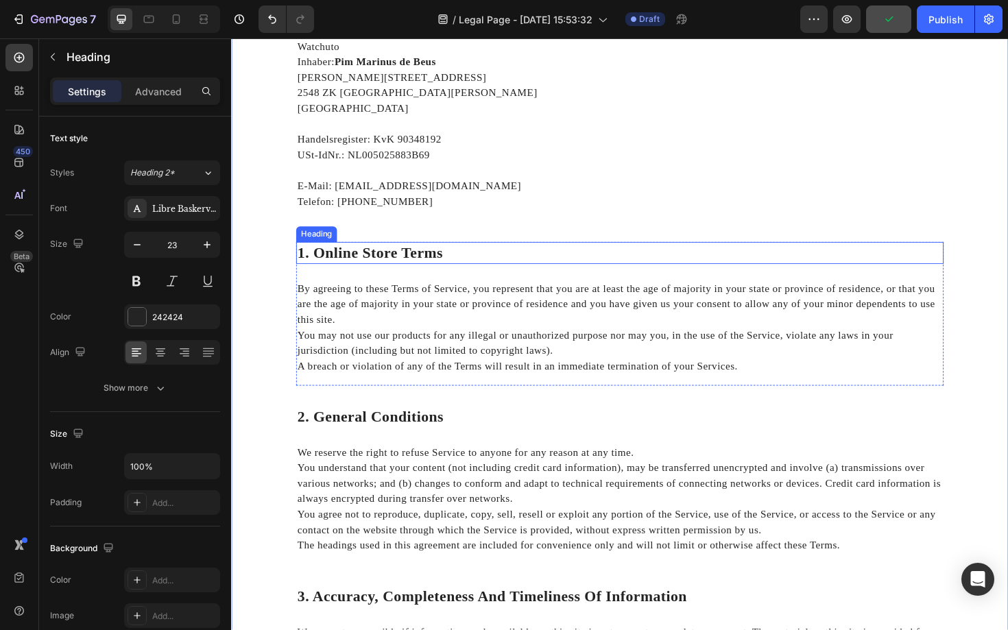
click at [430, 258] on p "1. Online Store Terms" at bounding box center [642, 266] width 683 height 21
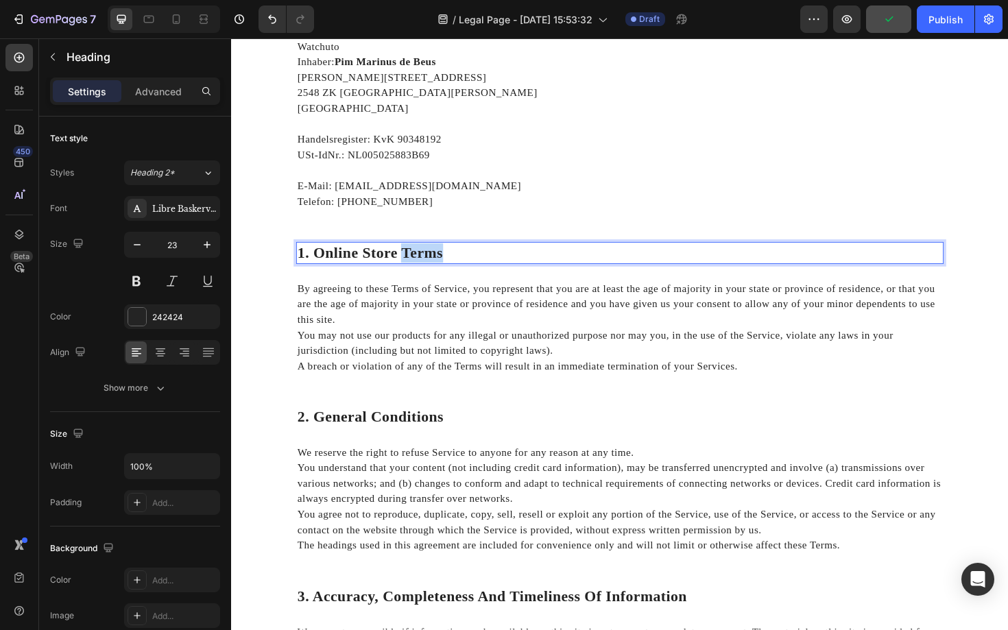
click at [430, 258] on p "1. Online Store Terms" at bounding box center [642, 266] width 683 height 21
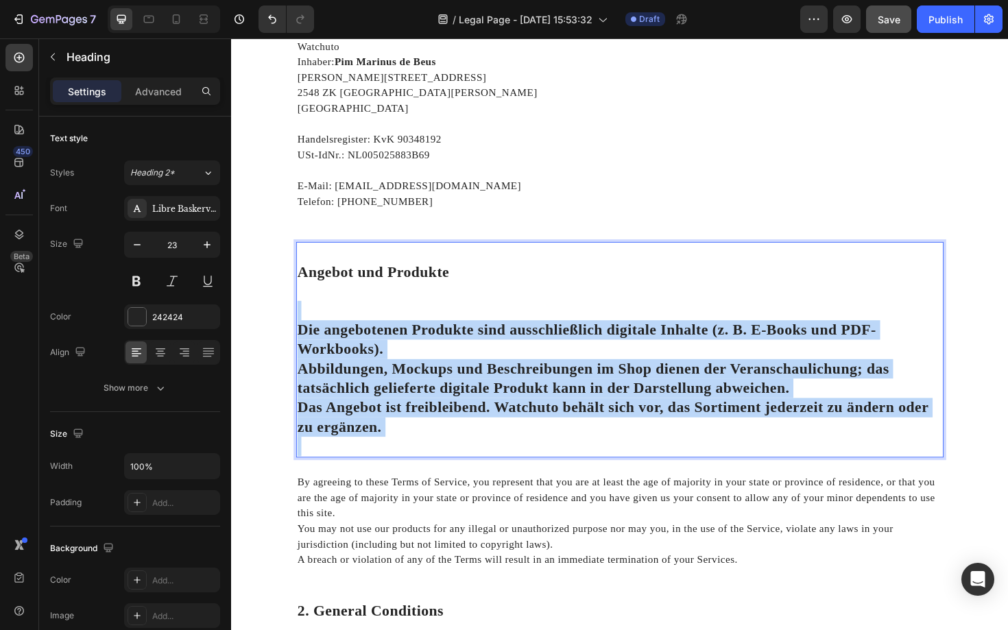
drag, startPoint x: 314, startPoint y: 321, endPoint x: 402, endPoint y: 464, distance: 167.8
click at [402, 464] on h2 "Angebot und Produkte Die angebotenen Produkte sind ausschließlich digitale Inha…" at bounding box center [642, 368] width 685 height 228
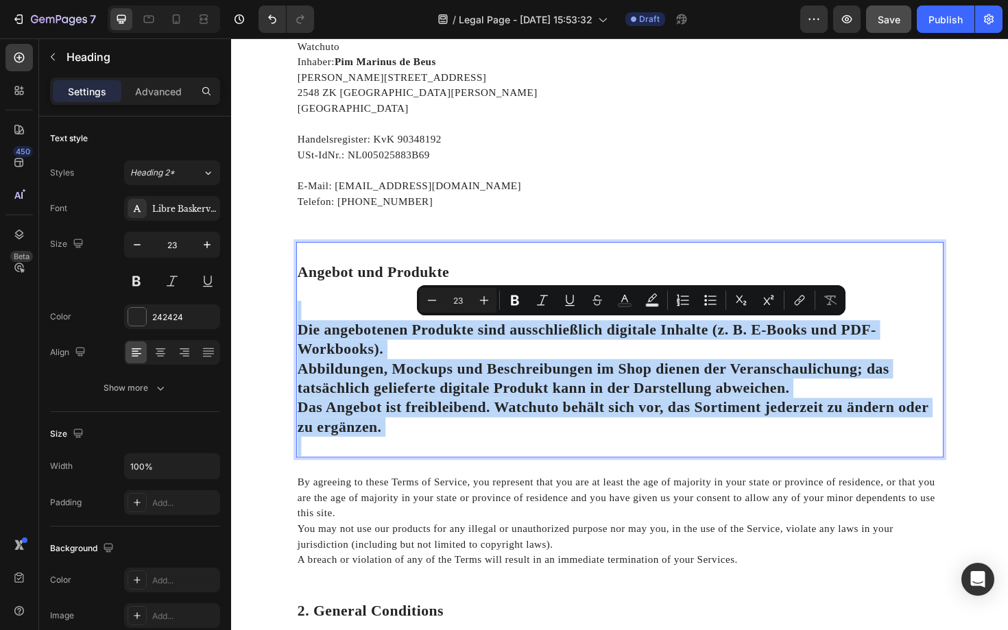
copy h2 "Die angebotenen Produkte sind ausschließlich digitale Inhalte (z. B. E-Books un…"
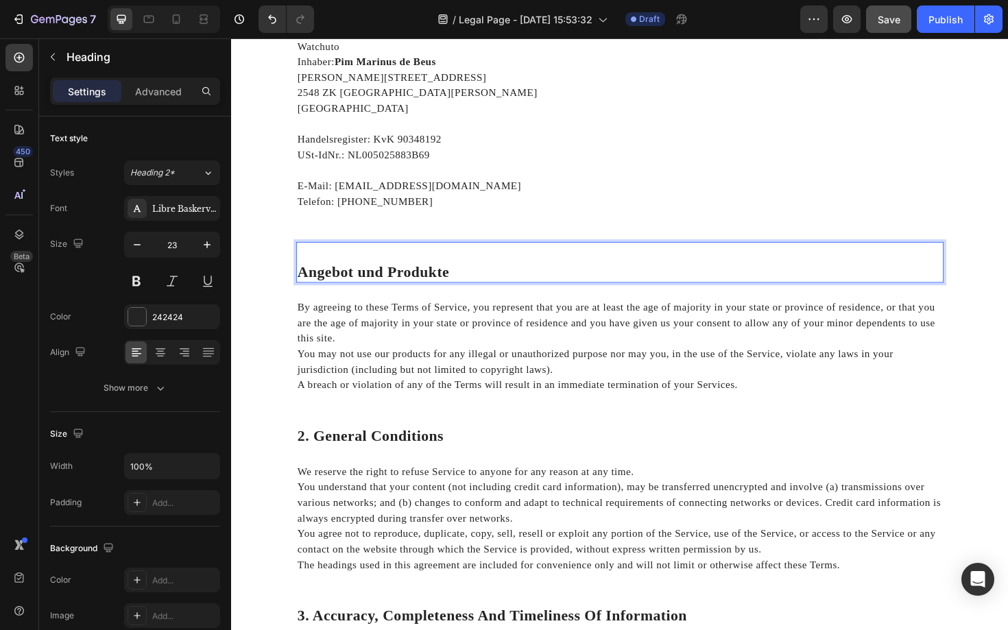
click at [308, 279] on strong "Angebot und Produkte" at bounding box center [381, 286] width 161 height 17
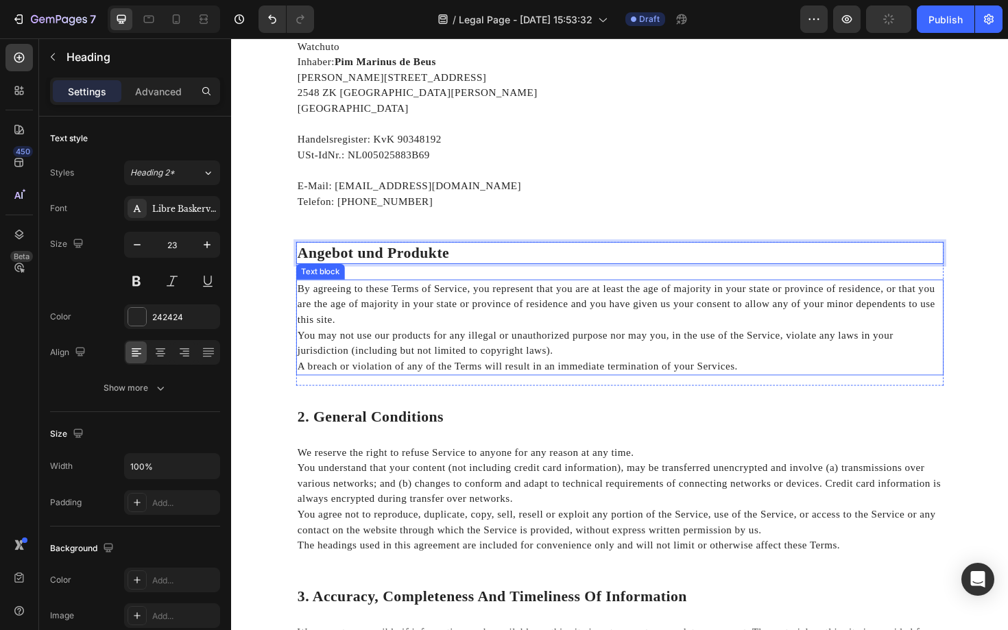
click at [360, 350] on p "You may not use our products for any illegal or unauthorized purpose nor may yo…" at bounding box center [642, 361] width 683 height 33
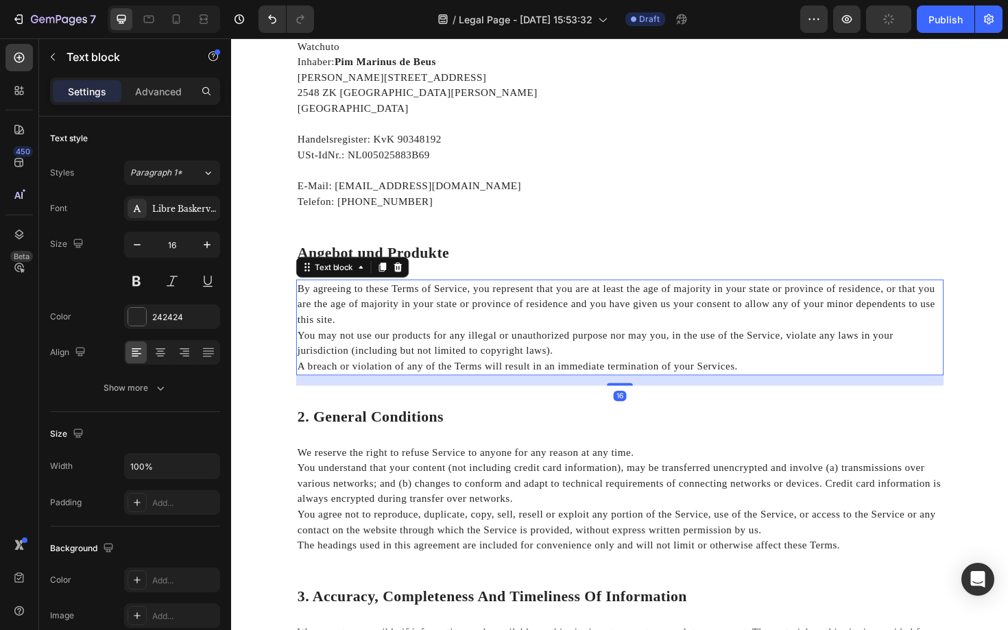
click at [360, 350] on p "You may not use our products for any illegal or unauthorized purpose nor may yo…" at bounding box center [642, 361] width 683 height 33
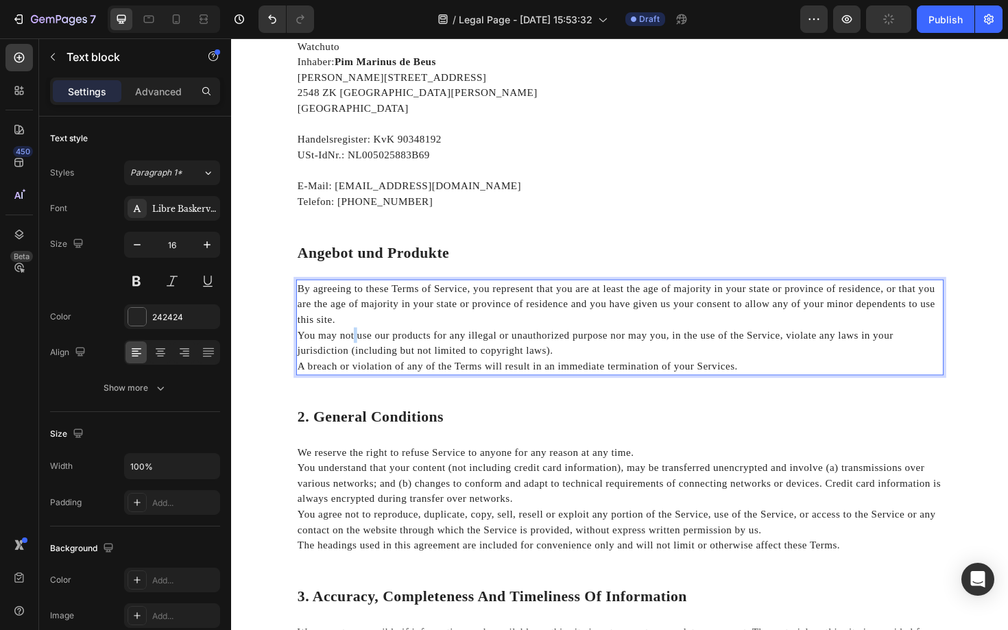
click at [360, 350] on p "You may not use our products for any illegal or unauthorized purpose nor may yo…" at bounding box center [642, 361] width 683 height 33
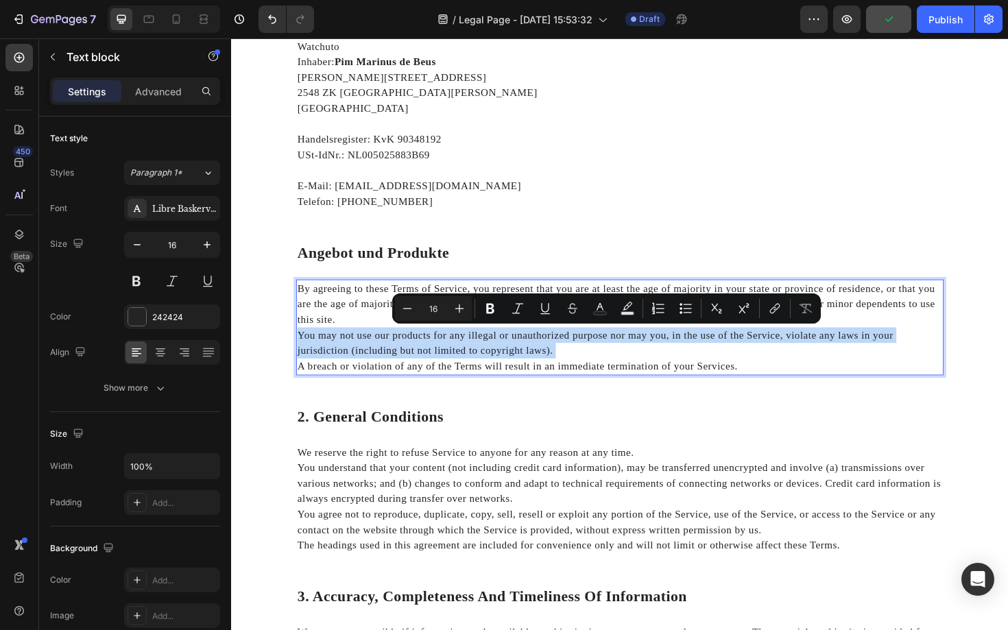
click at [360, 350] on p "You may not use our products for any illegal or unauthorized purpose nor may yo…" at bounding box center [642, 361] width 683 height 33
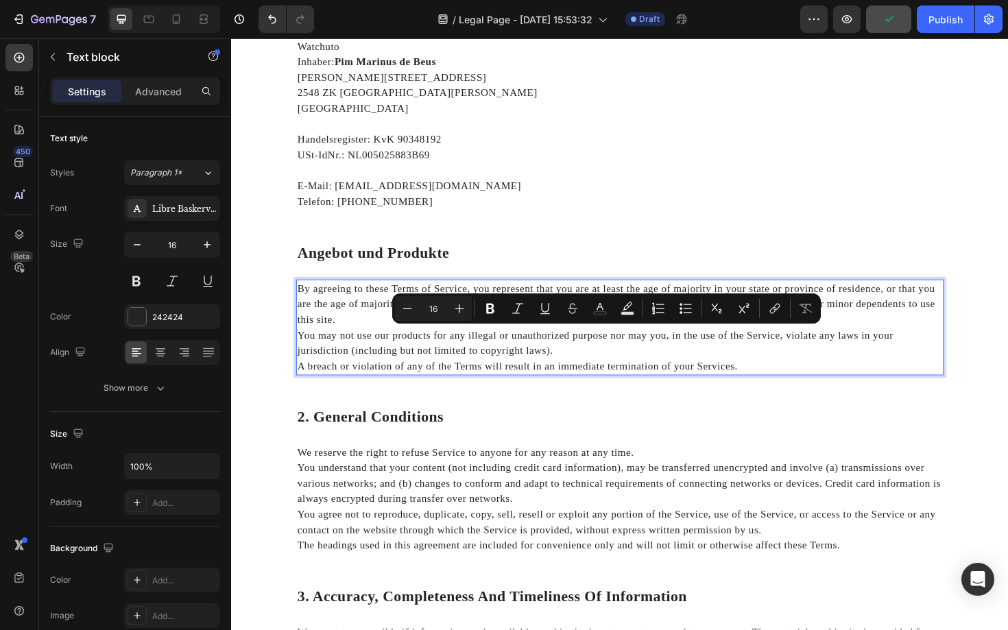
click at [360, 350] on p "You may not use our products for any illegal or unauthorized purpose nor may yo…" at bounding box center [642, 361] width 683 height 33
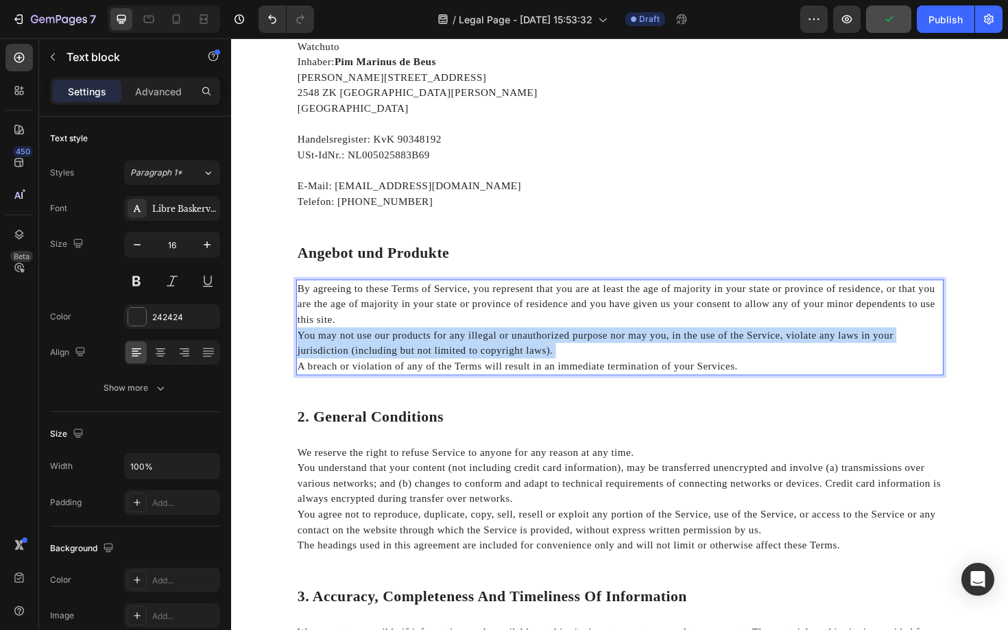
click at [360, 350] on p "You may not use our products for any illegal or unauthorized purpose nor may yo…" at bounding box center [642, 361] width 683 height 33
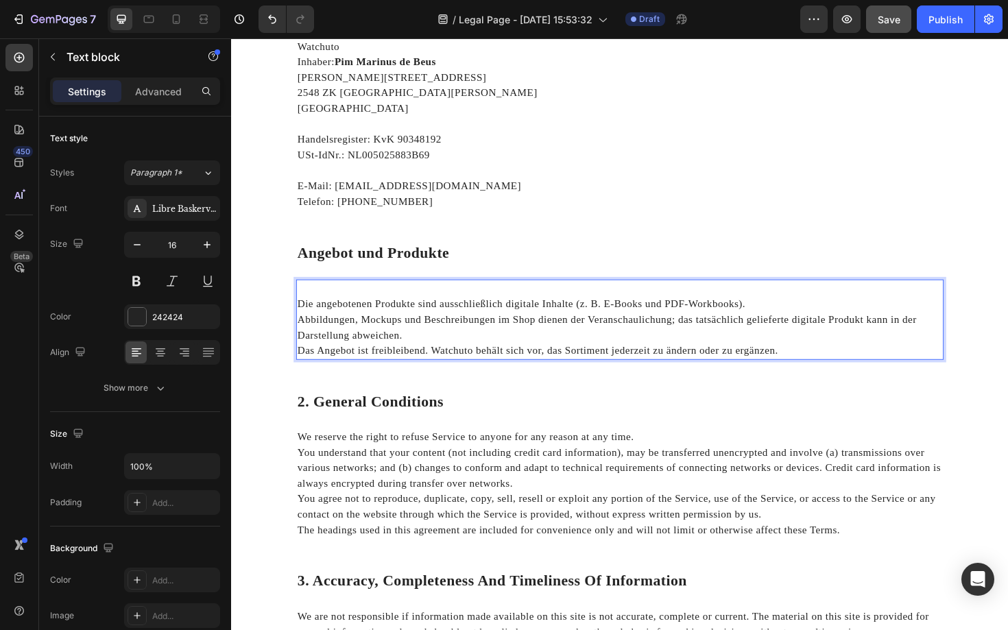
click at [304, 317] on p "Die angebotenen Produkte sind ausschließlich digitale Inhalte (z. B. E-Books un…" at bounding box center [642, 320] width 683 height 16
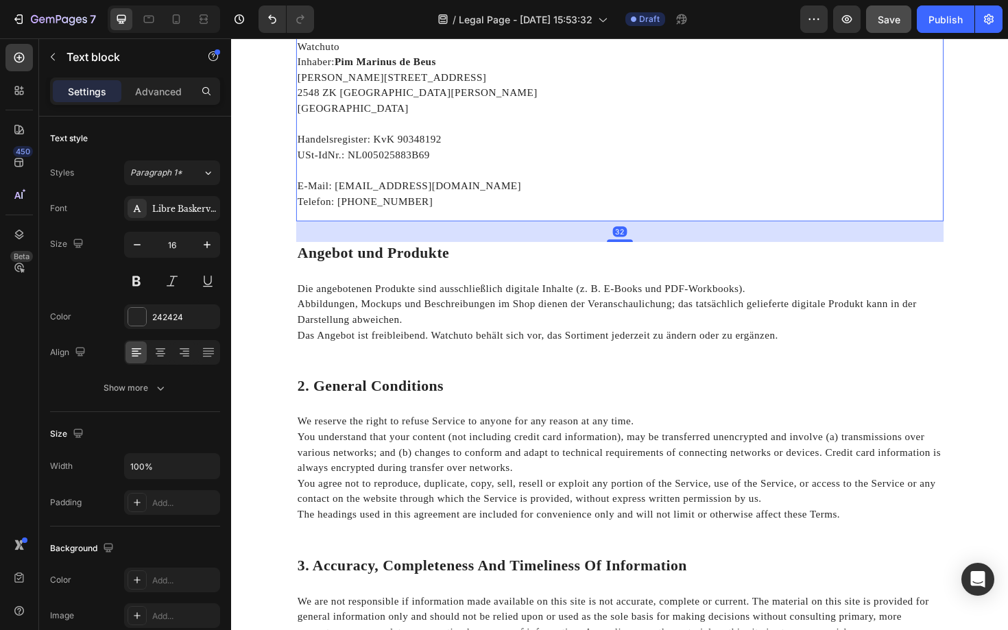
click at [690, 221] on div "⁠⁠⁠⁠⁠⁠⁠ Anbieter Heading Watchuto Inhaber: Pim Marinus de Beus Paul Steenbergen…" at bounding box center [642, 115] width 685 height 234
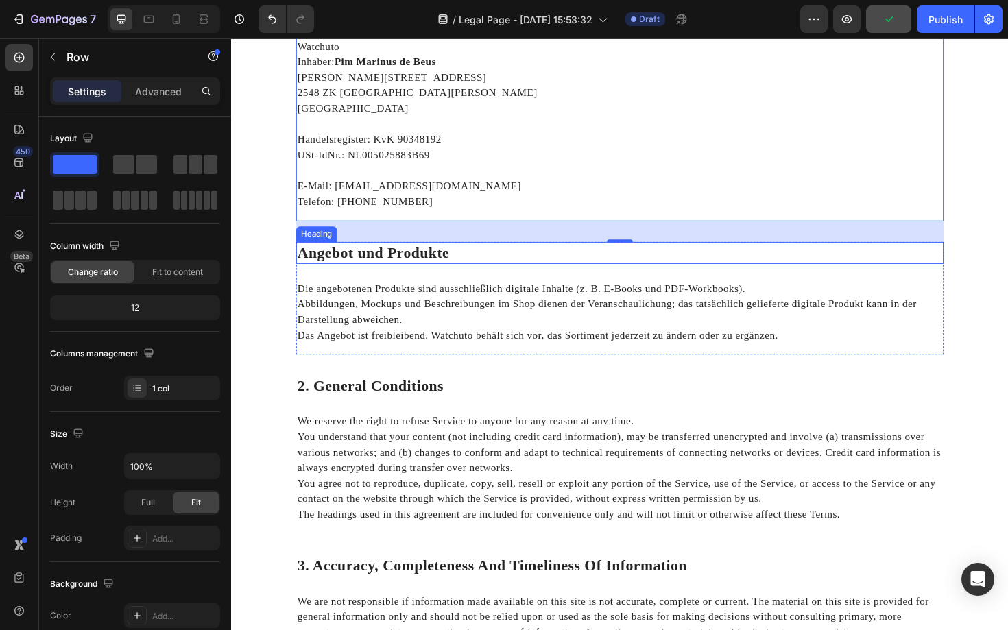
click at [412, 258] on strong "Angebot und Produkte" at bounding box center [381, 265] width 161 height 17
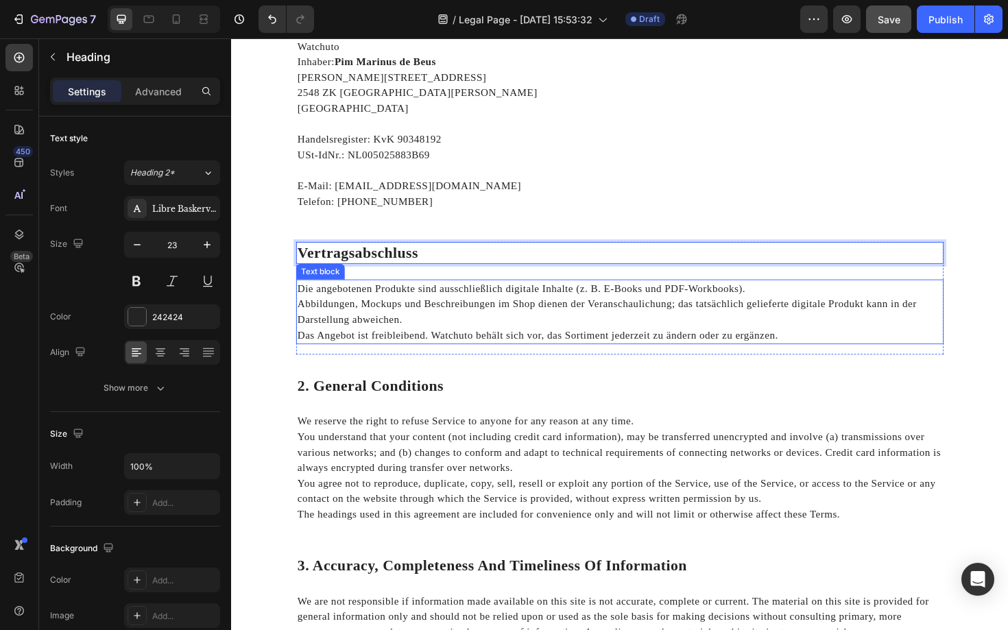
click at [392, 334] on p "Abbildungen, Mockups und Beschreibungen im Shop dienen der Veranschaulichung; d…" at bounding box center [642, 328] width 683 height 33
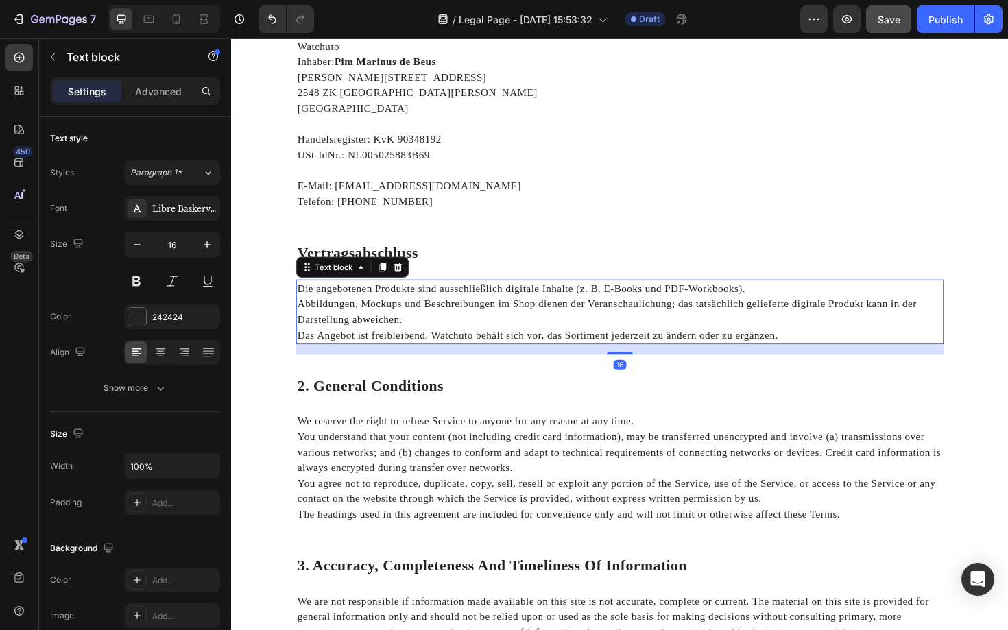
click at [392, 334] on p "Abbildungen, Mockups und Beschreibungen im Shop dienen der Veranschaulichung; d…" at bounding box center [642, 328] width 683 height 33
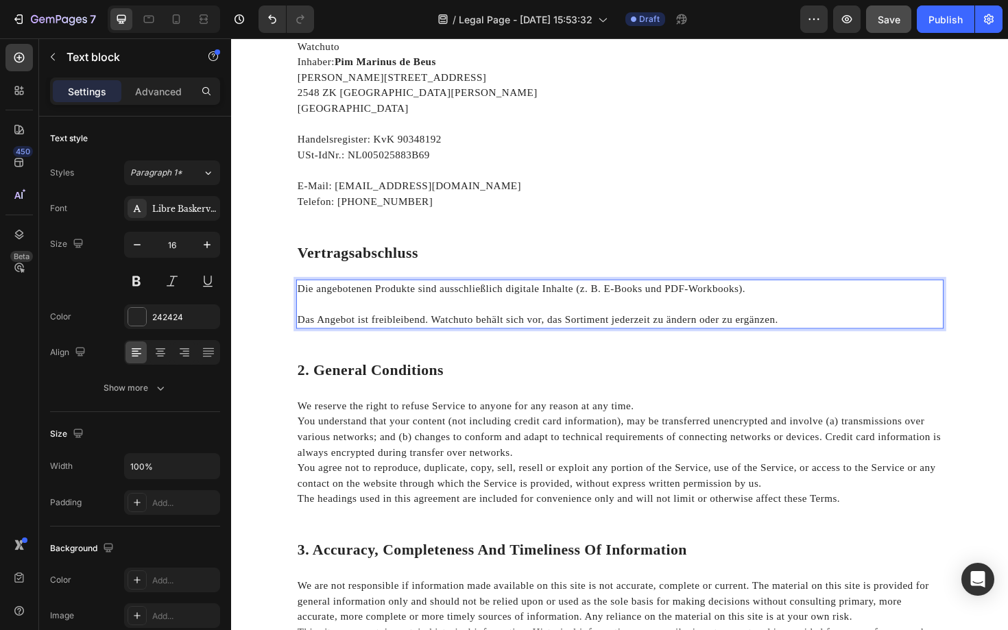
click at [392, 334] on p "Das Angebot ist freibleibend. Watchuto behält sich vor, das Sortiment jederzeit…" at bounding box center [642, 336] width 683 height 16
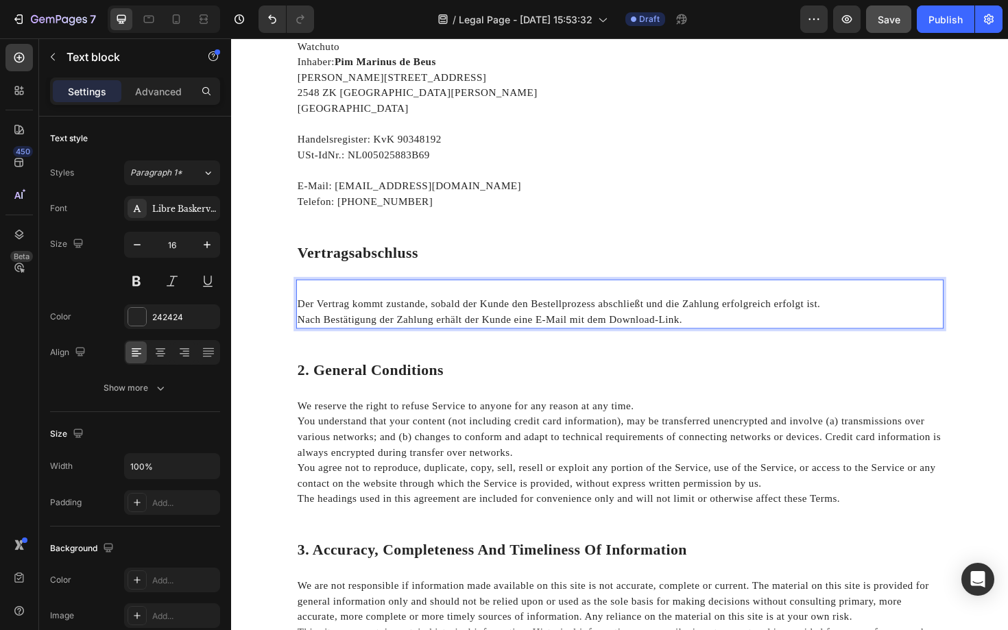
click at [301, 319] on p "Der Vertrag kommt zustande, sobald der Kunde den Bestellprozess abschließt und …" at bounding box center [642, 320] width 683 height 16
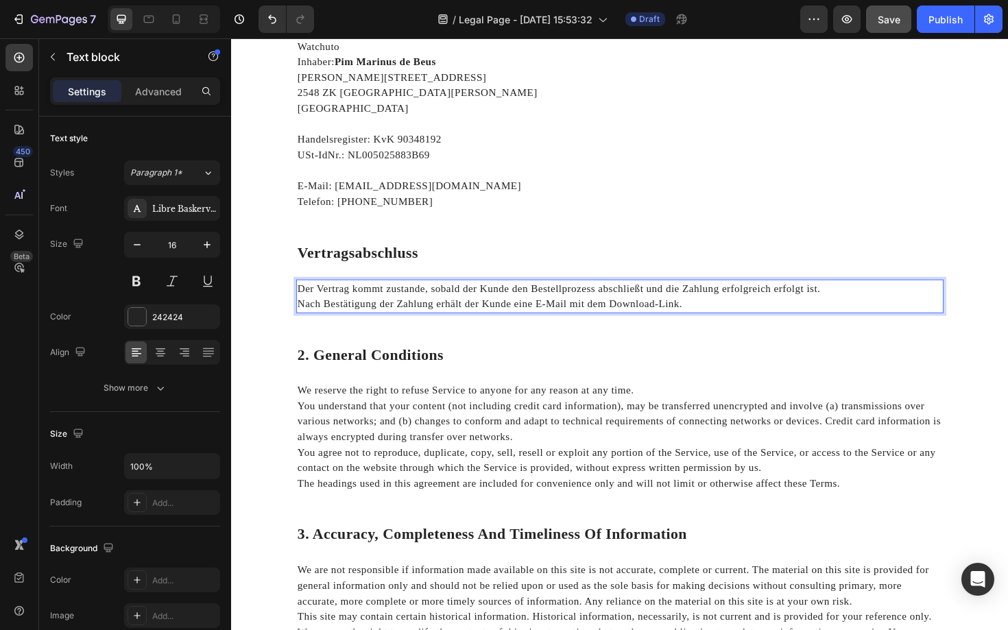
click at [496, 323] on p "Nach Bestätigung der Zahlung erhält der Kunde eine E-Mail mit dem Download-Link." at bounding box center [642, 320] width 683 height 16
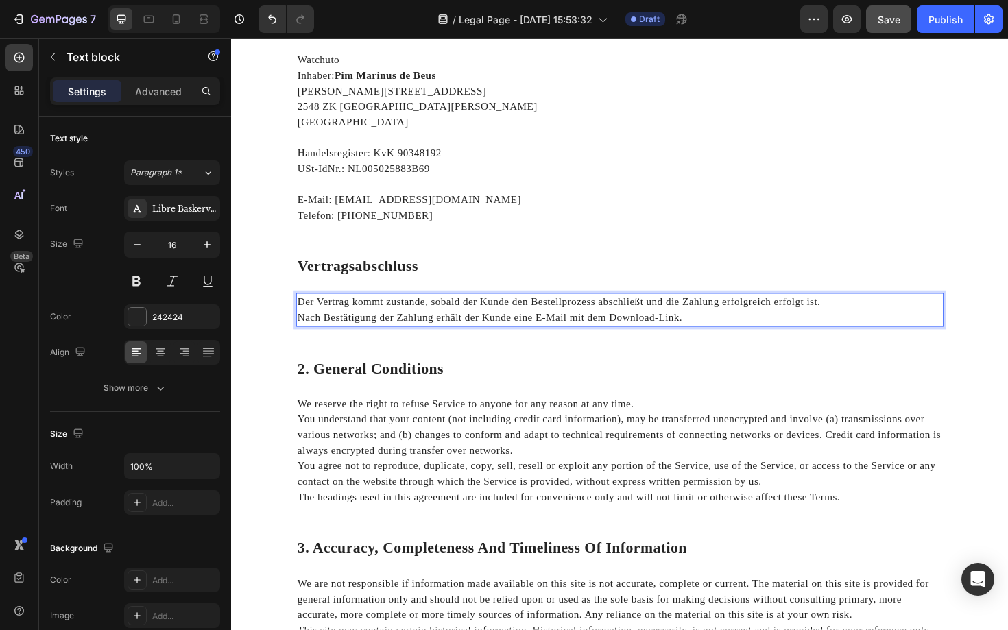
scroll to position [363, 0]
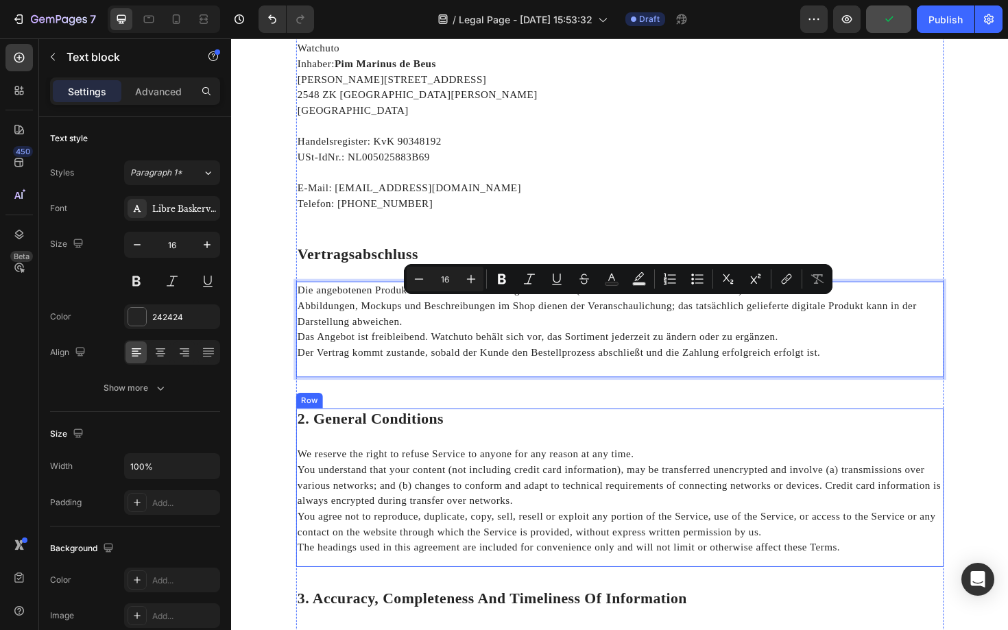
click at [465, 456] on div "2. General Conditions Heading We reserve the right to refuse Service to anyone …" at bounding box center [642, 514] width 685 height 169
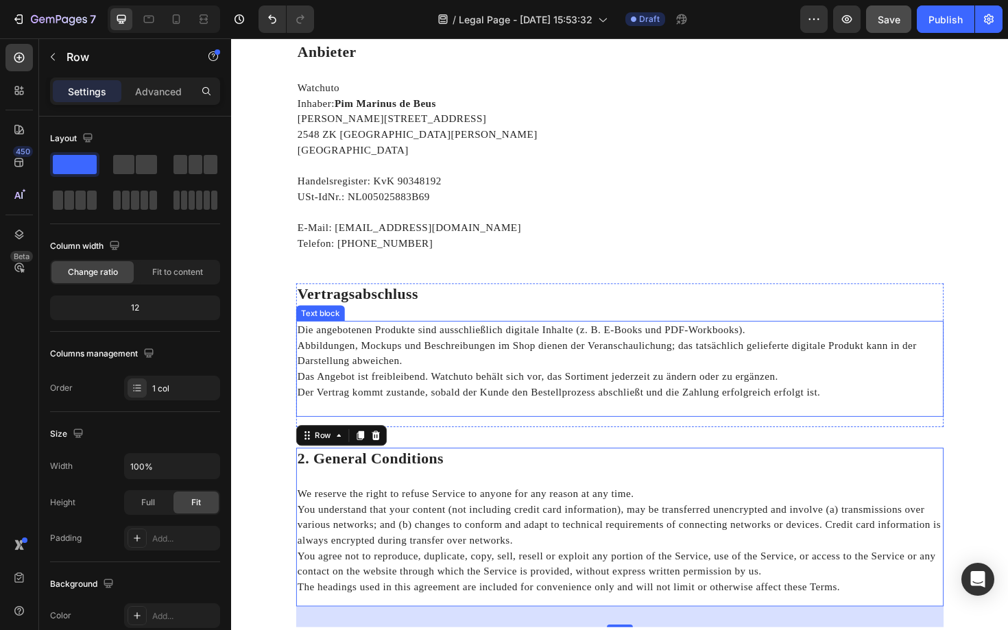
scroll to position [321, 0]
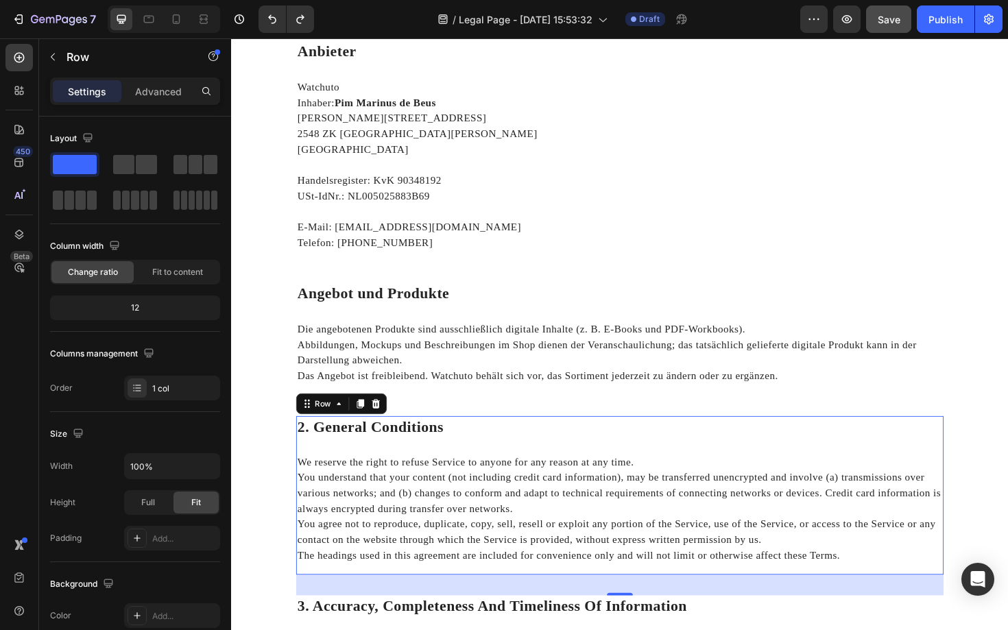
click at [494, 462] on div "2. General Conditions Heading We reserve the right to refuse Service to anyone …" at bounding box center [642, 523] width 685 height 169
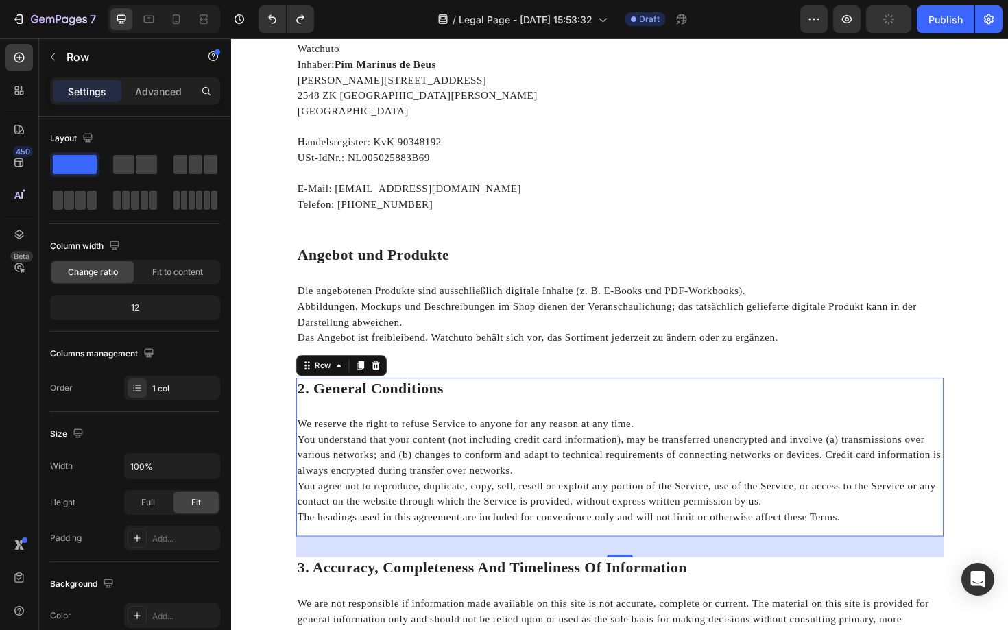
scroll to position [377, 0]
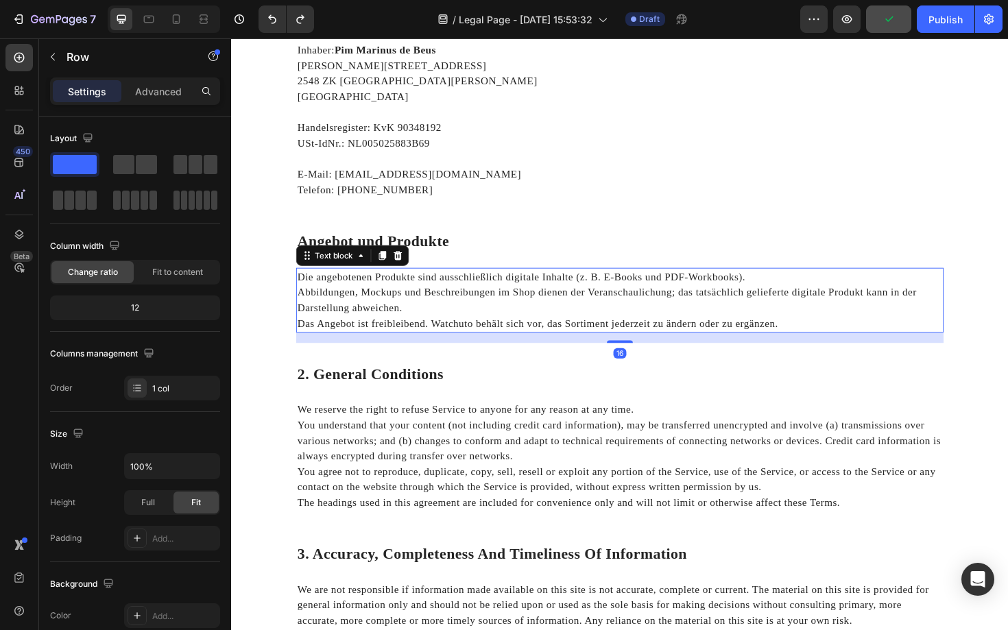
click at [555, 324] on p "Abbildungen, Mockups und Beschreibungen im Shop dienen der Veranschaulichung; d…" at bounding box center [642, 316] width 683 height 33
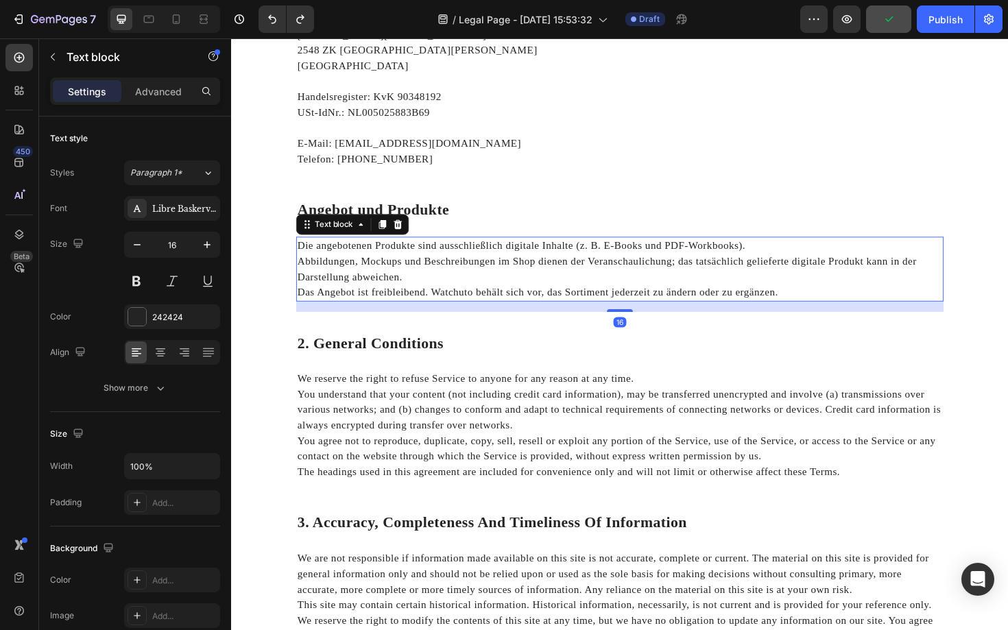
scroll to position [412, 0]
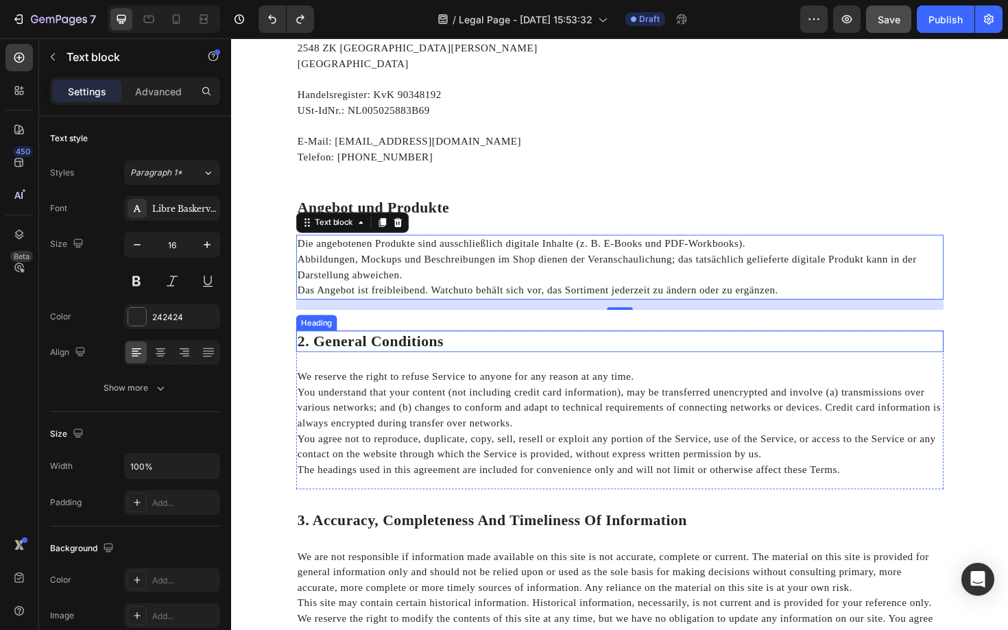
click at [413, 354] on p "2. General Conditions" at bounding box center [642, 360] width 683 height 21
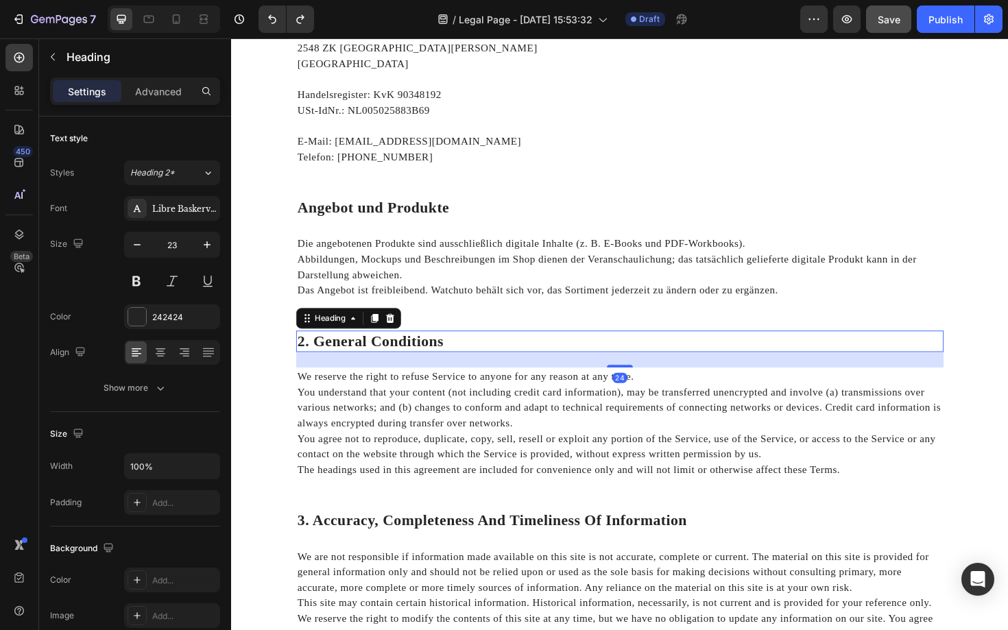
click at [413, 354] on p "2. General Conditions" at bounding box center [642, 360] width 683 height 21
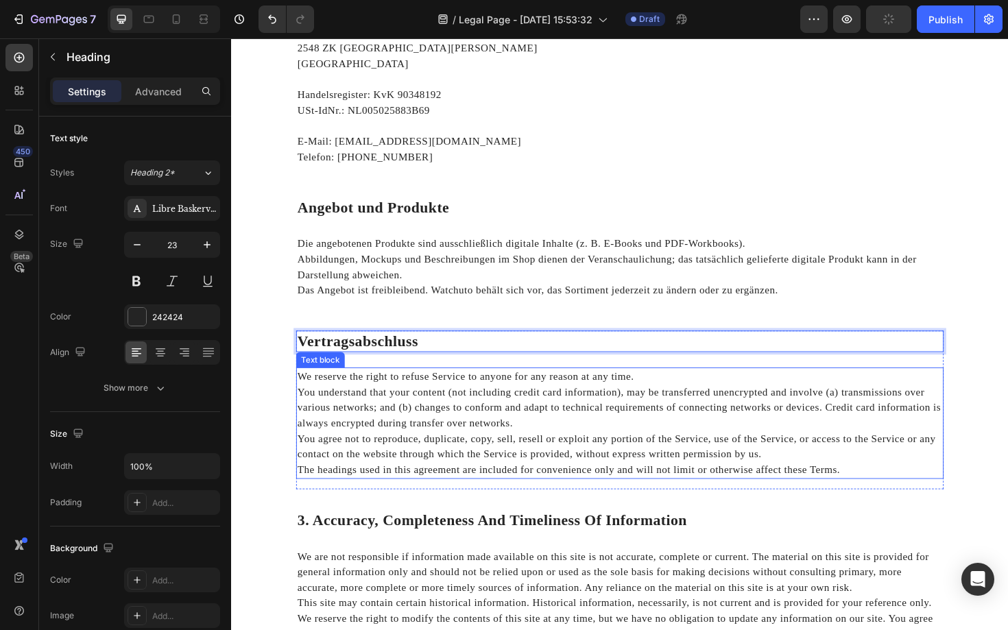
click at [437, 426] on p "You understand that your content (not including credit card information), may b…" at bounding box center [642, 429] width 683 height 49
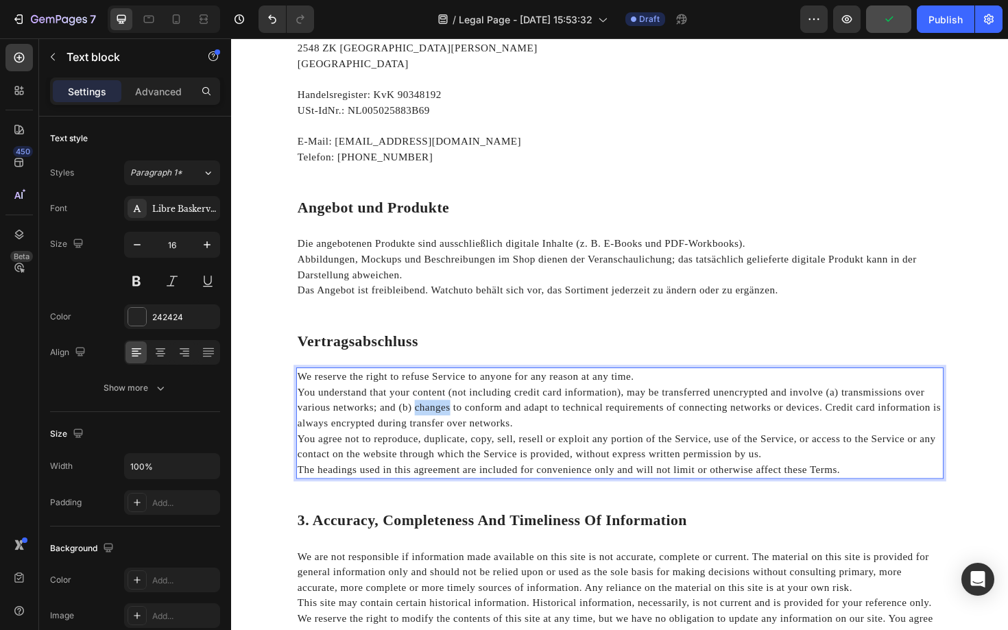
click at [437, 426] on p "You understand that your content (not including credit card information), may b…" at bounding box center [642, 429] width 683 height 49
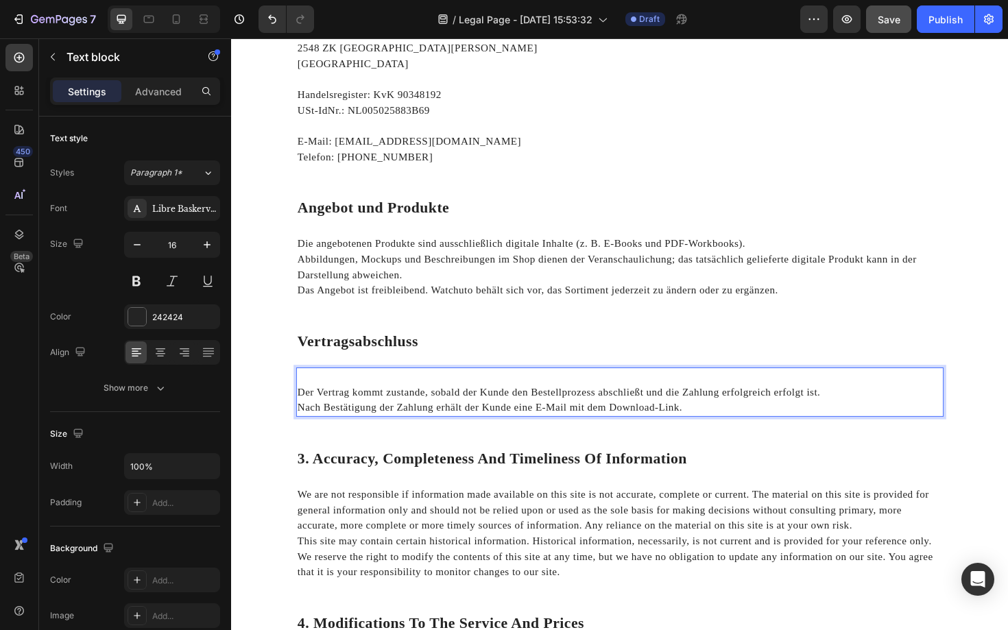
click at [300, 414] on div "Der Vertrag kommt zustande, sobald der Kunde den Bestellprozess abschließt und …" at bounding box center [642, 413] width 685 height 52
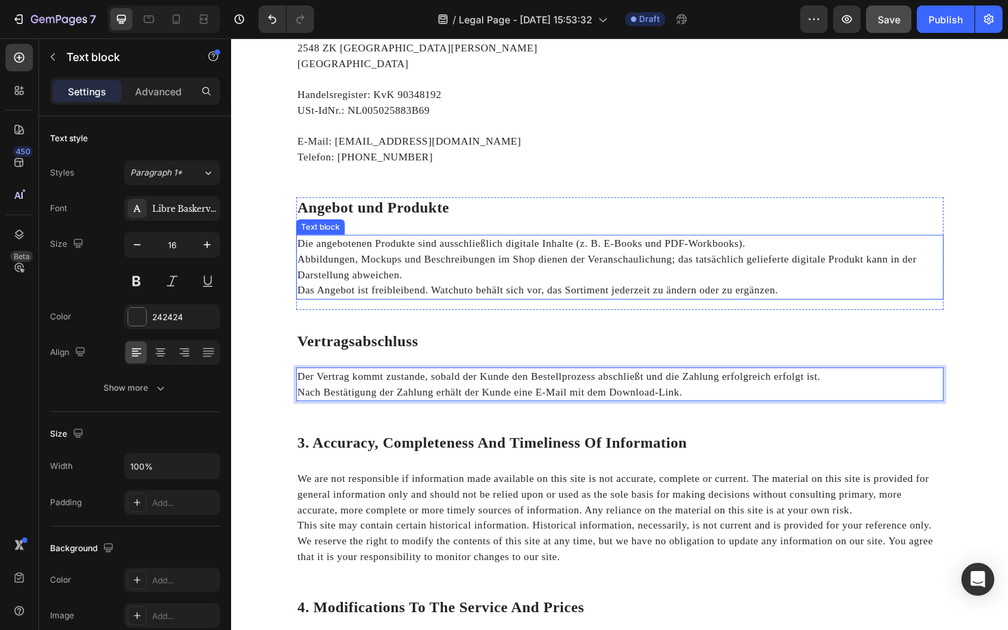
click at [544, 306] on p "Das Angebot ist freibleibend. Watchuto behält sich vor, das Sortiment jederzeit…" at bounding box center [642, 305] width 683 height 16
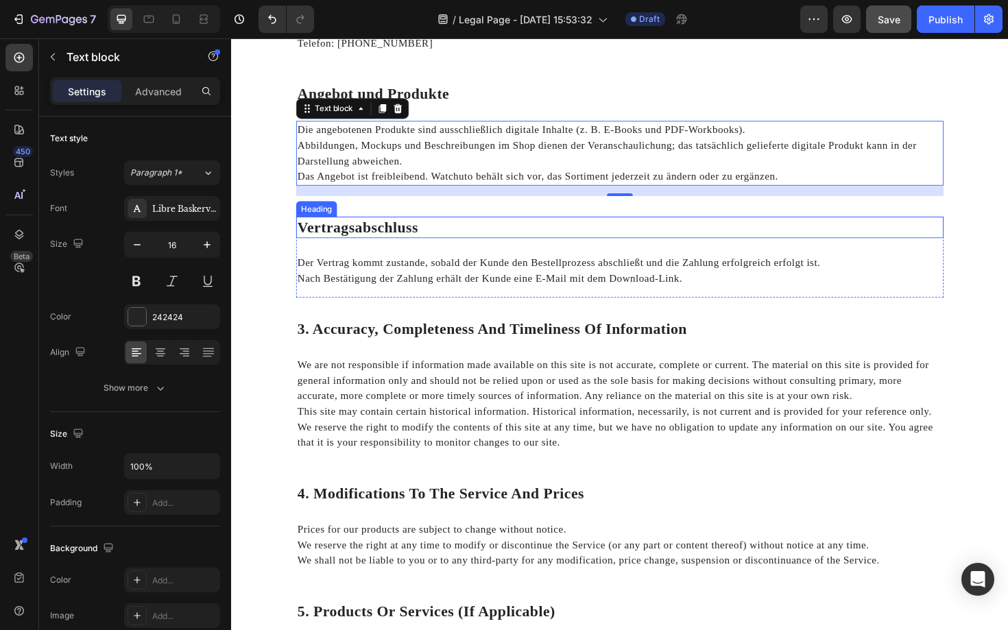
scroll to position [548, 0]
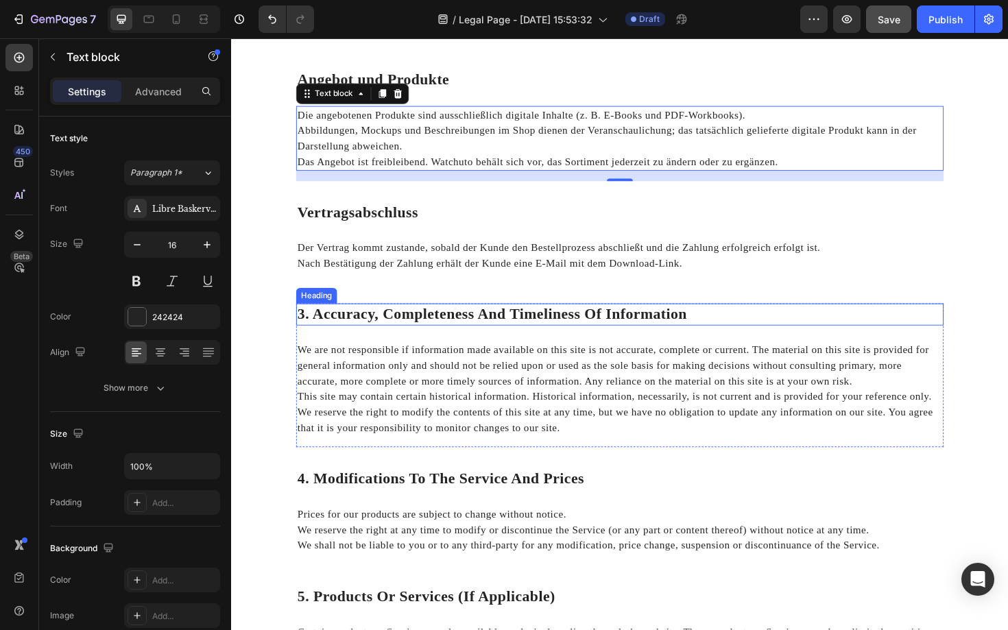
click at [472, 330] on p "3. Accuracy, Completeness And Timeliness Of Information" at bounding box center [642, 331] width 683 height 21
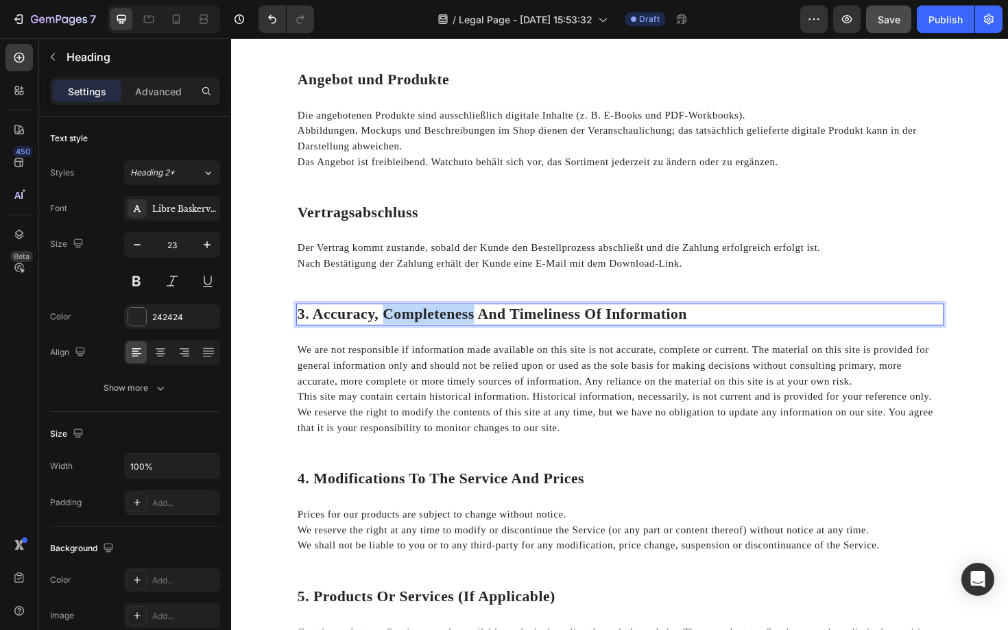
click at [472, 330] on p "3. Accuracy, Completeness And Timeliness Of Information" at bounding box center [642, 331] width 683 height 21
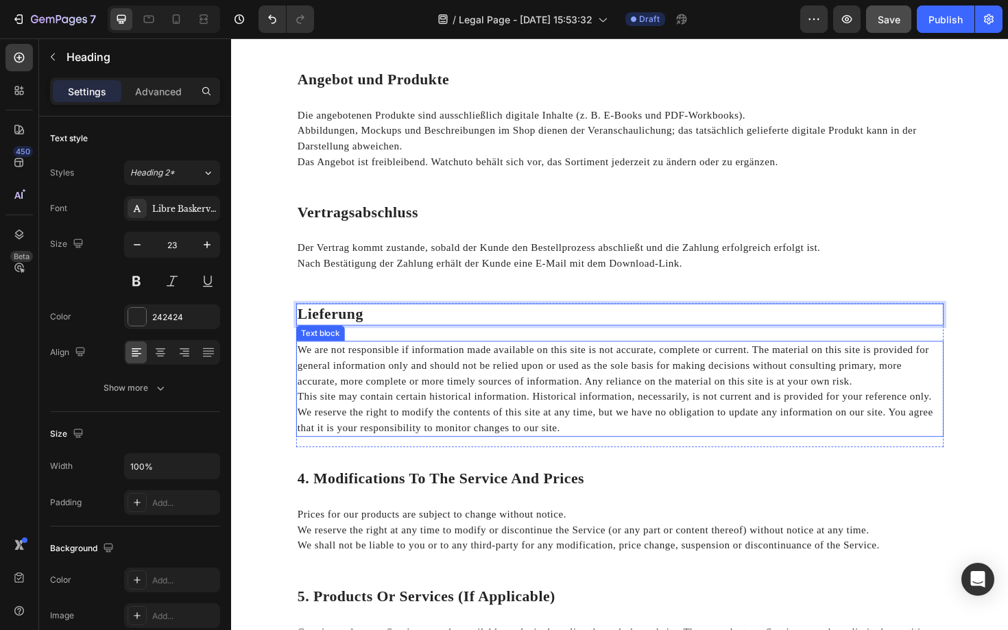
click at [446, 389] on p "We are not responsible if information made available on this site is not accura…" at bounding box center [642, 385] width 683 height 49
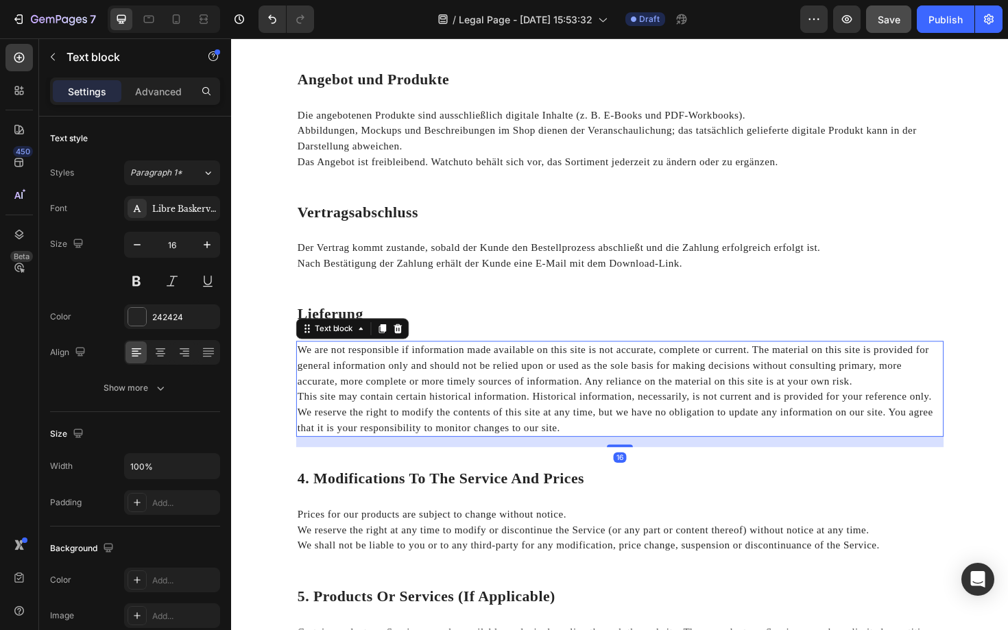
click at [446, 389] on p "We are not responsible if information made available on this site is not accura…" at bounding box center [642, 385] width 683 height 49
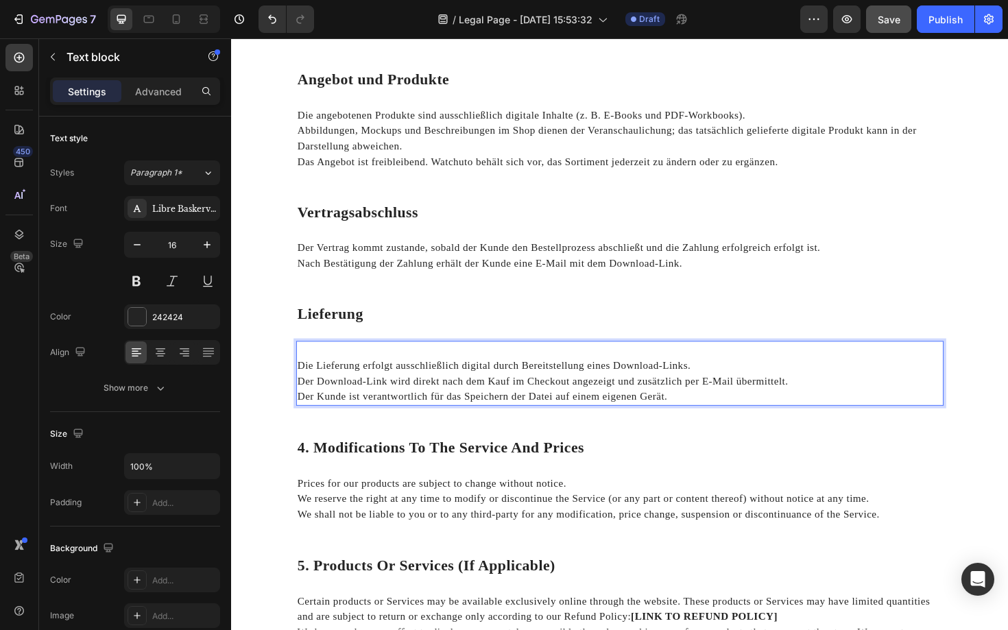
click at [301, 385] on p "Die Lieferung erfolgt ausschließlich digital durch Bereitstellung eines Downloa…" at bounding box center [642, 385] width 683 height 16
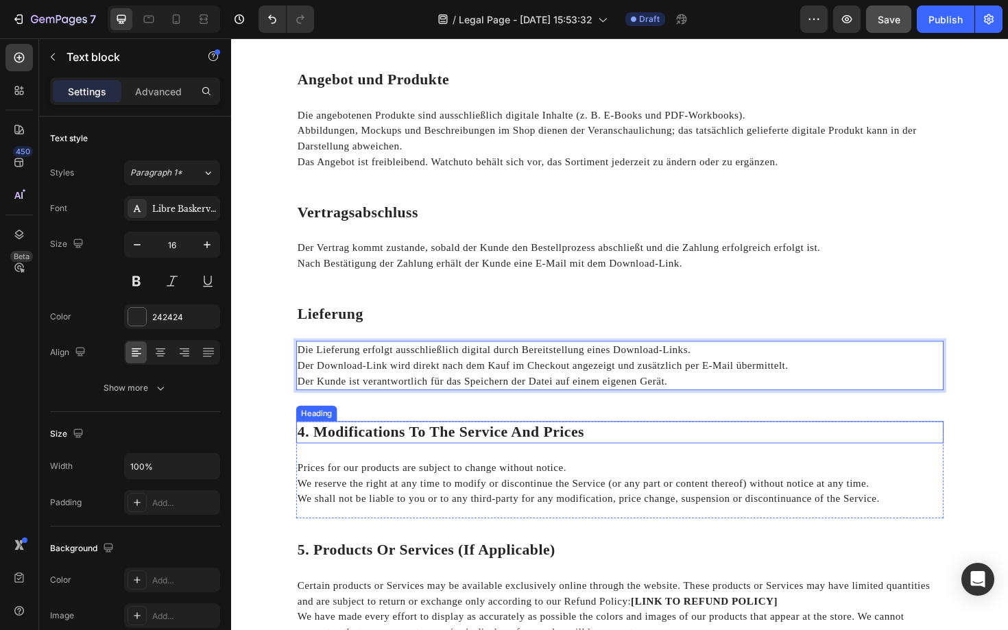
click at [441, 449] on p "4. Modifications To The Service And Prices" at bounding box center [642, 456] width 683 height 21
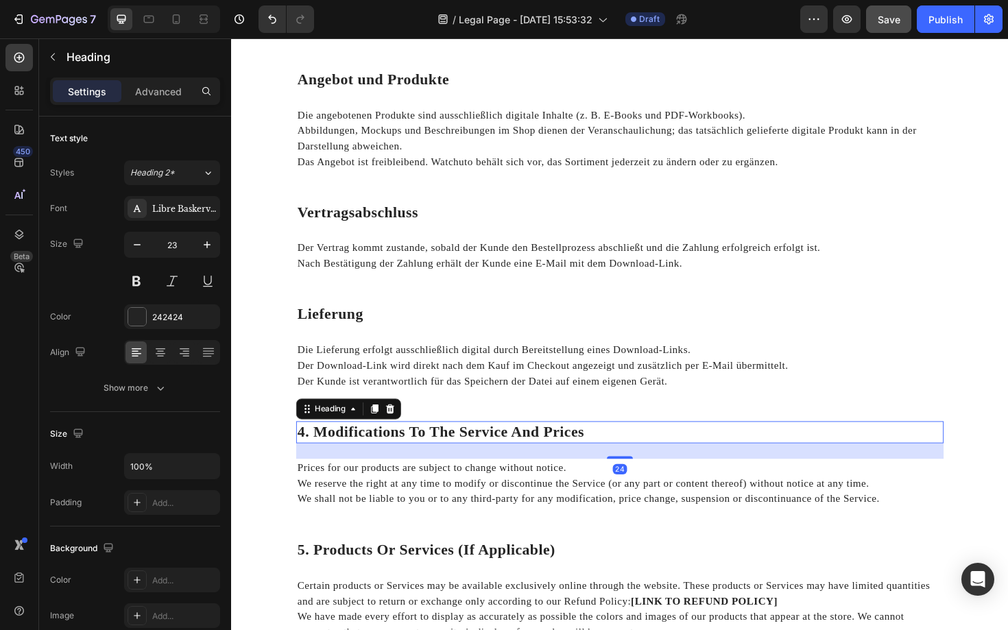
click at [441, 449] on p "4. Modifications To The Service And Prices" at bounding box center [642, 456] width 683 height 21
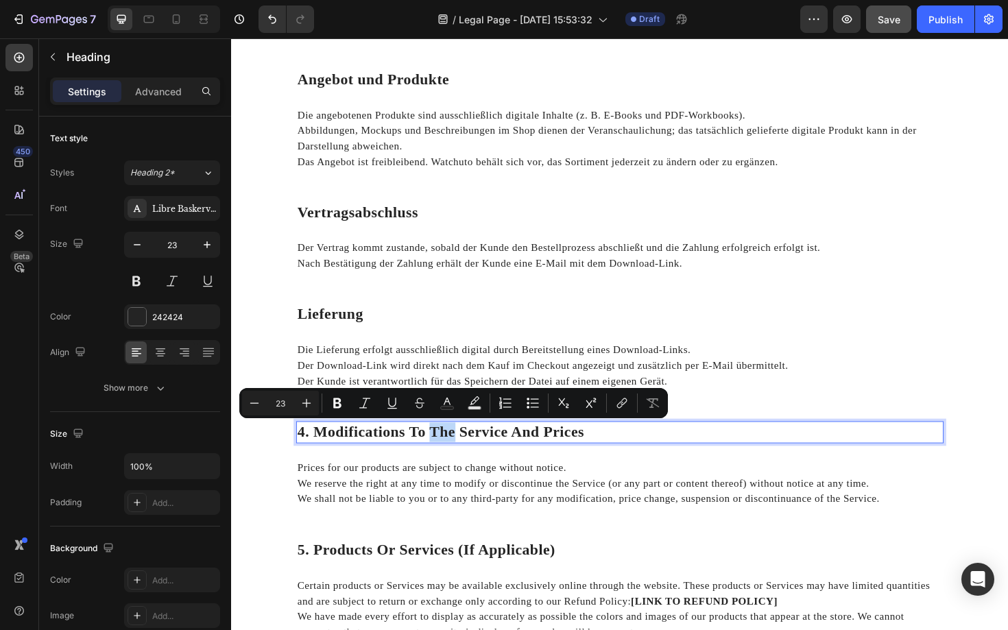
click at [441, 449] on p "4. Modifications To The Service And Prices" at bounding box center [642, 456] width 683 height 21
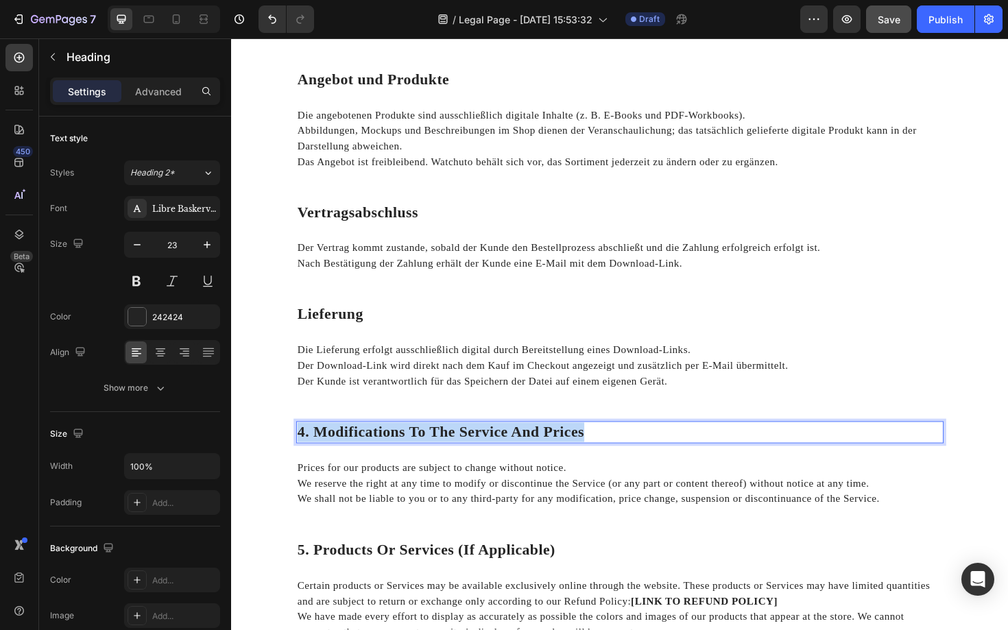
click at [441, 449] on p "4. Modifications To The Service And Prices" at bounding box center [642, 456] width 683 height 21
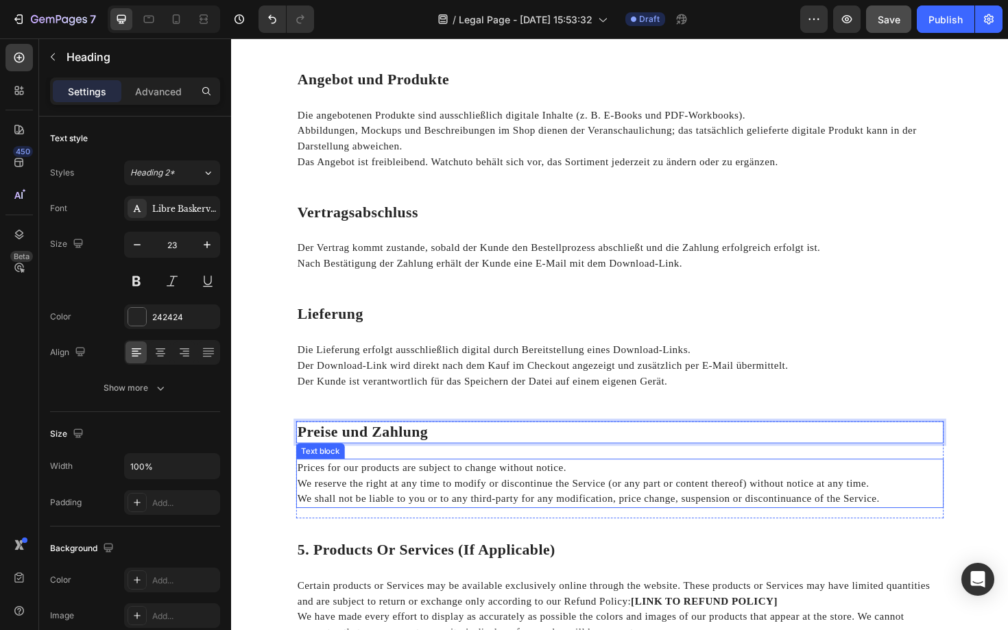
click at [409, 496] on p "Prices for our products are subject to change without notice." at bounding box center [642, 493] width 683 height 16
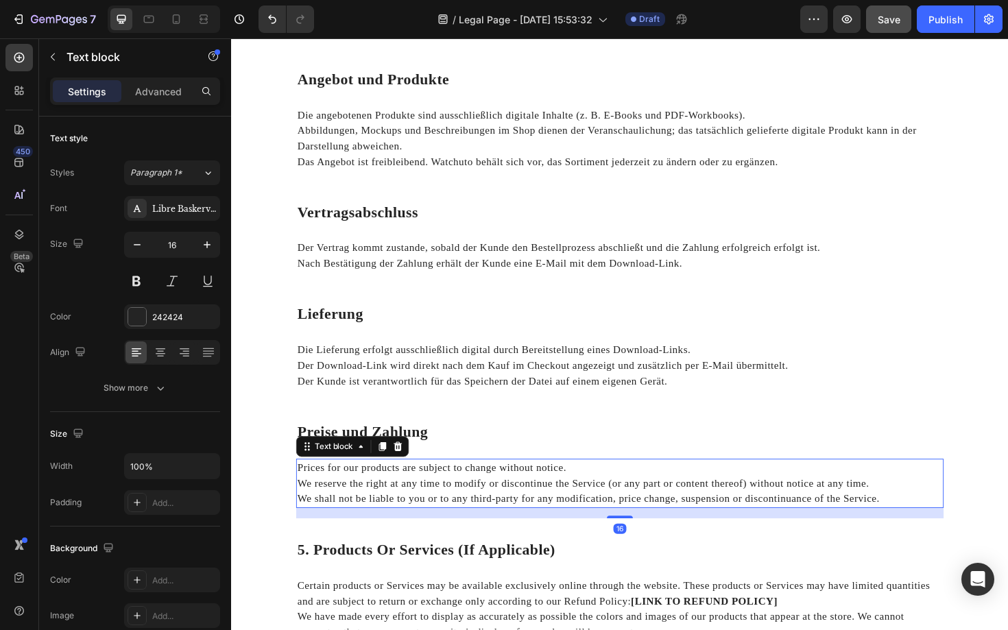
click at [409, 496] on p "Prices for our products are subject to change without notice." at bounding box center [642, 493] width 683 height 16
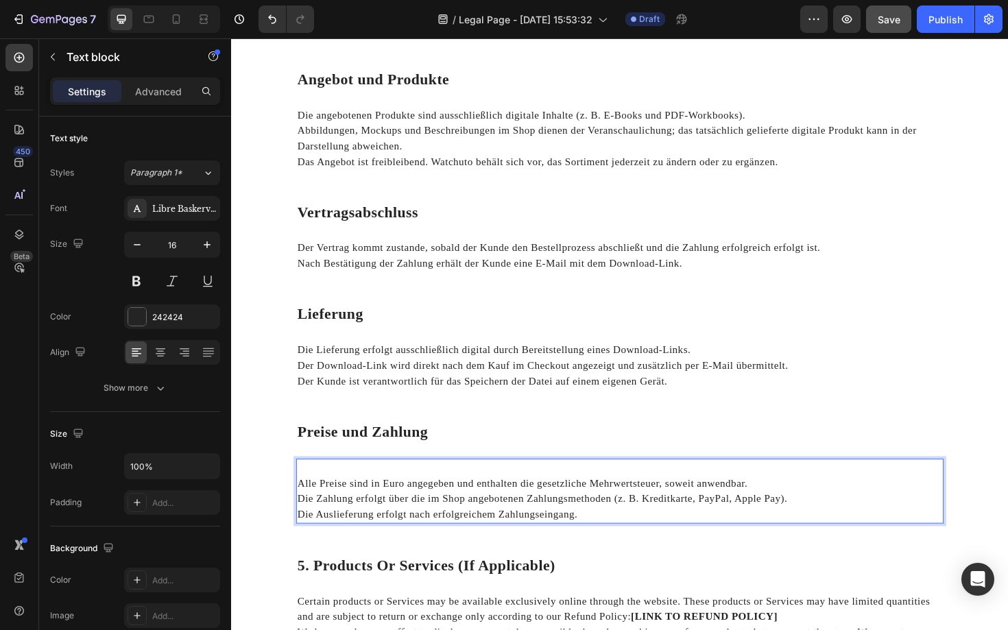
click at [301, 512] on p "Alle Preise sind in Euro angegeben und enthalten die gesetzliche Mehrwertsteuer…" at bounding box center [642, 510] width 683 height 16
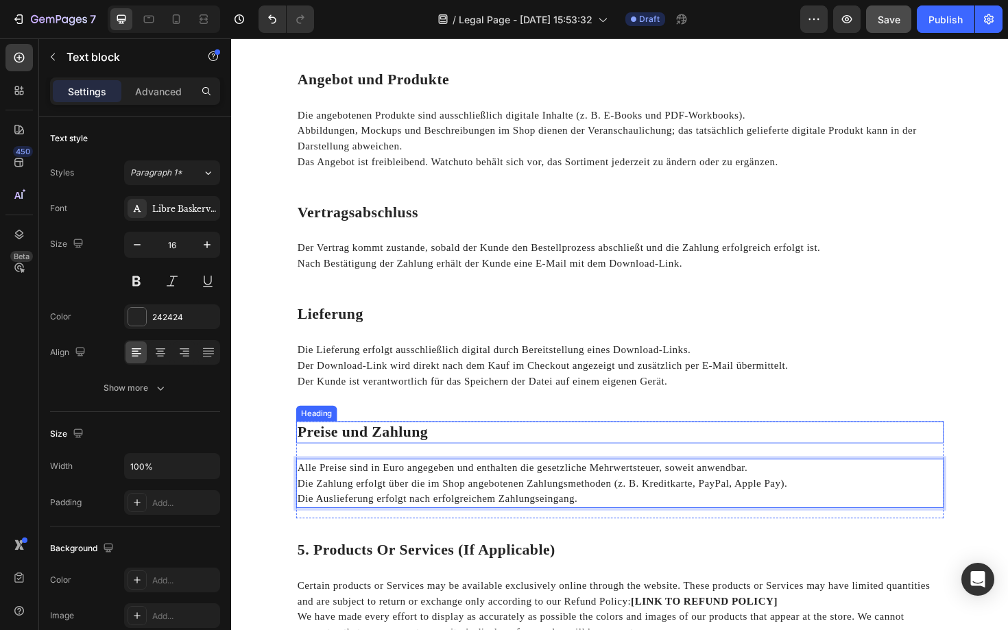
click at [492, 320] on h2 "⁠⁠⁠⁠⁠⁠⁠ Lieferung" at bounding box center [642, 330] width 685 height 23
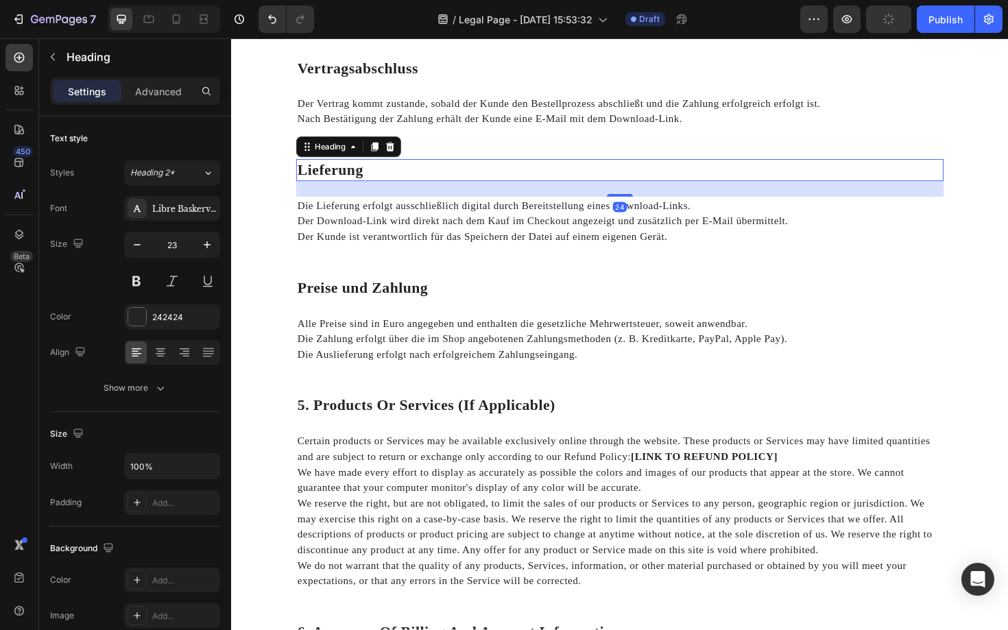
scroll to position [743, 0]
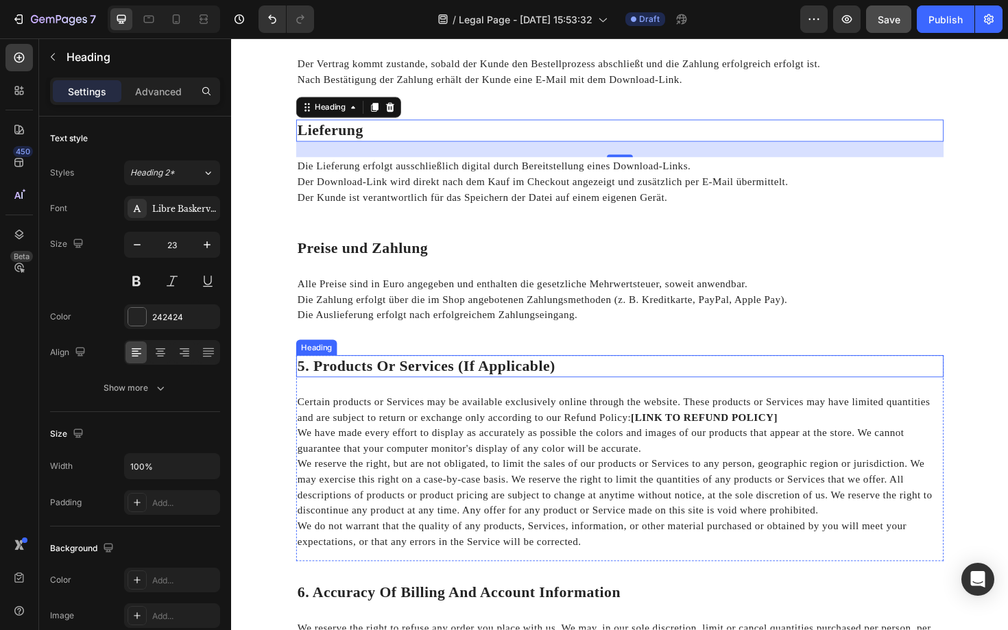
click at [380, 386] on p "5. Products Or Services (If Applicable)" at bounding box center [642, 386] width 683 height 21
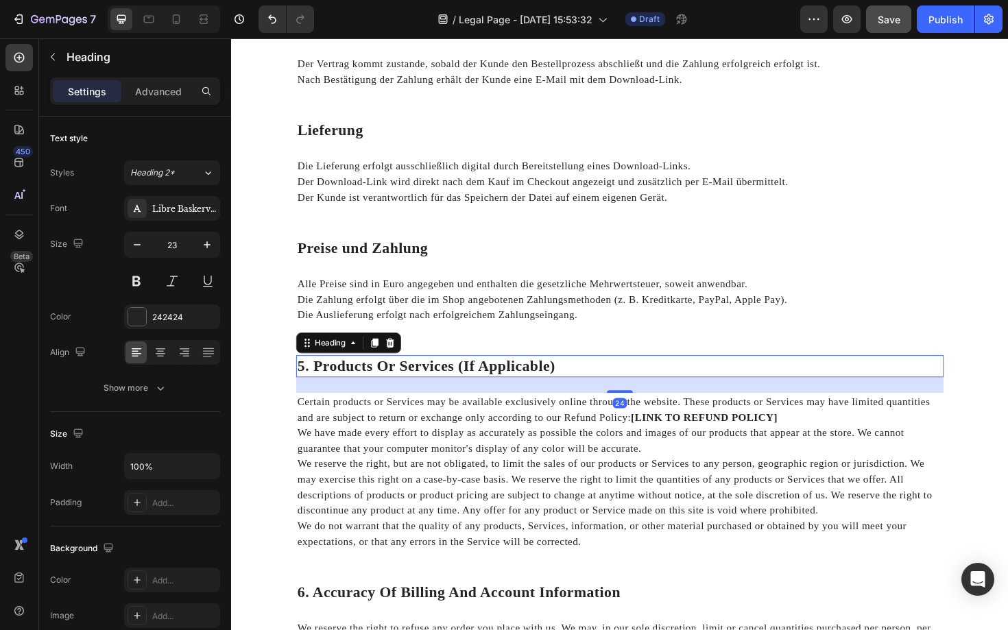
click at [380, 386] on p "5. Products Or Services (If Applicable)" at bounding box center [642, 386] width 683 height 21
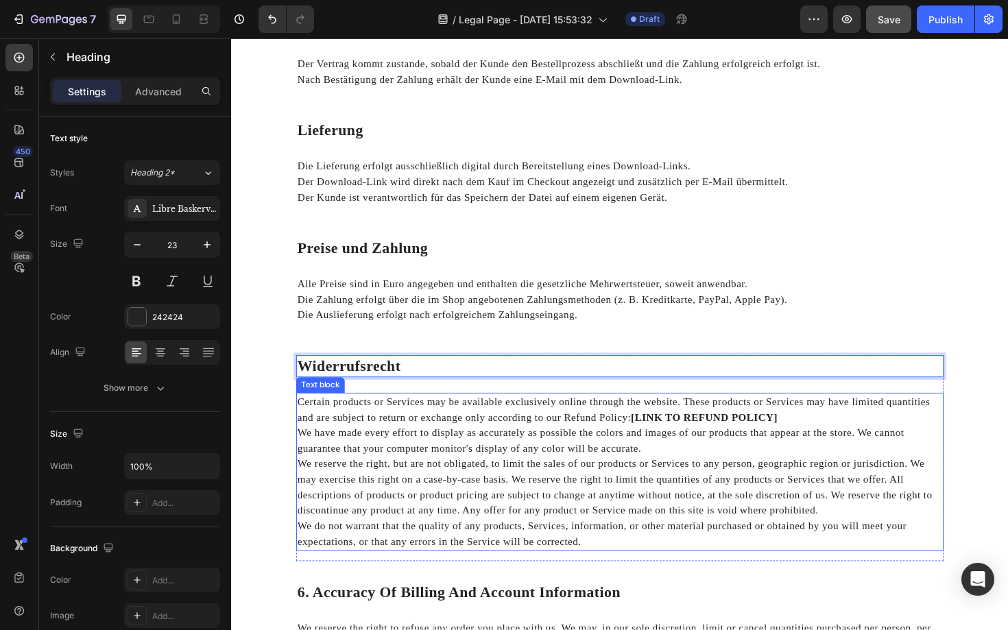
click at [428, 461] on p "We have made every effort to display as accurately as possible the colors and i…" at bounding box center [642, 464] width 683 height 33
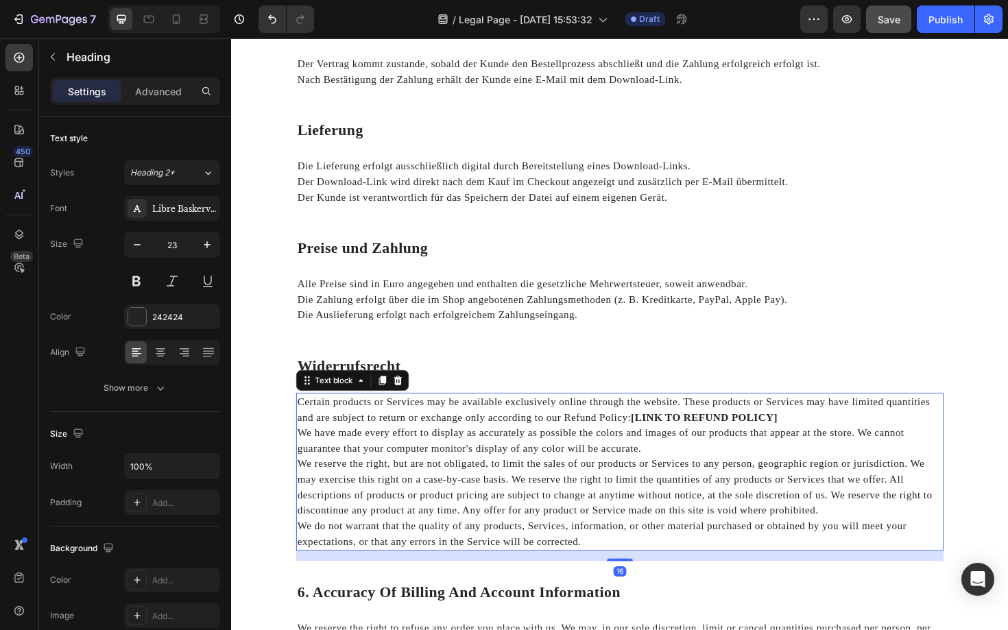
click at [428, 461] on p "We have made every effort to display as accurately as possible the colors and i…" at bounding box center [642, 464] width 683 height 33
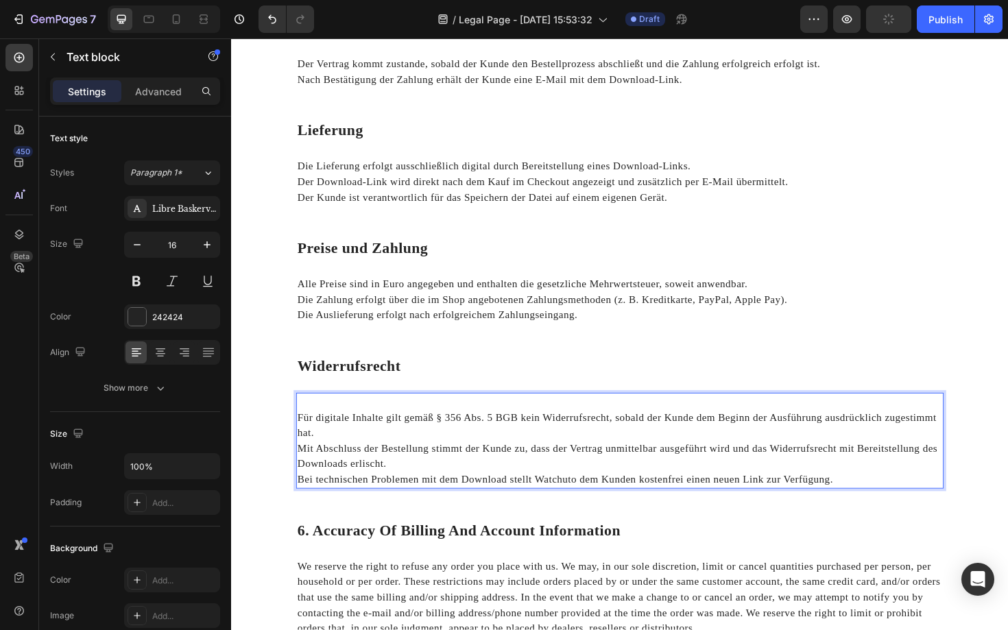
click at [300, 439] on div "Für digitale Inhalte gilt gemäß § 356 Abs. 5 BGB kein Widerrufsrecht, sobald de…" at bounding box center [642, 464] width 685 height 101
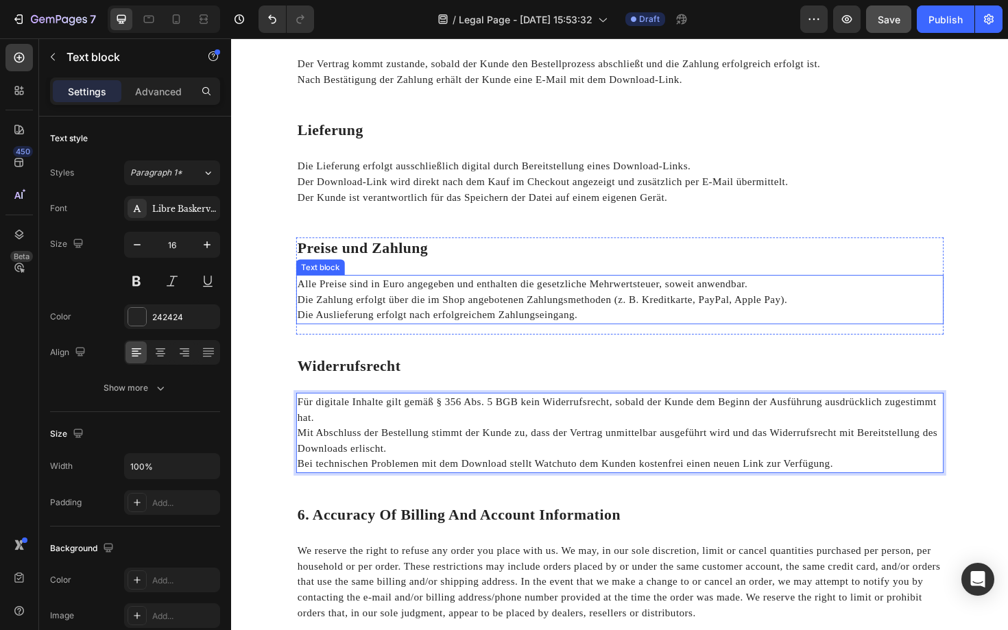
click at [720, 296] on p "Alle Preise sind in Euro angegeben und enthalten die gesetzliche Mehrwertsteuer…" at bounding box center [642, 299] width 683 height 16
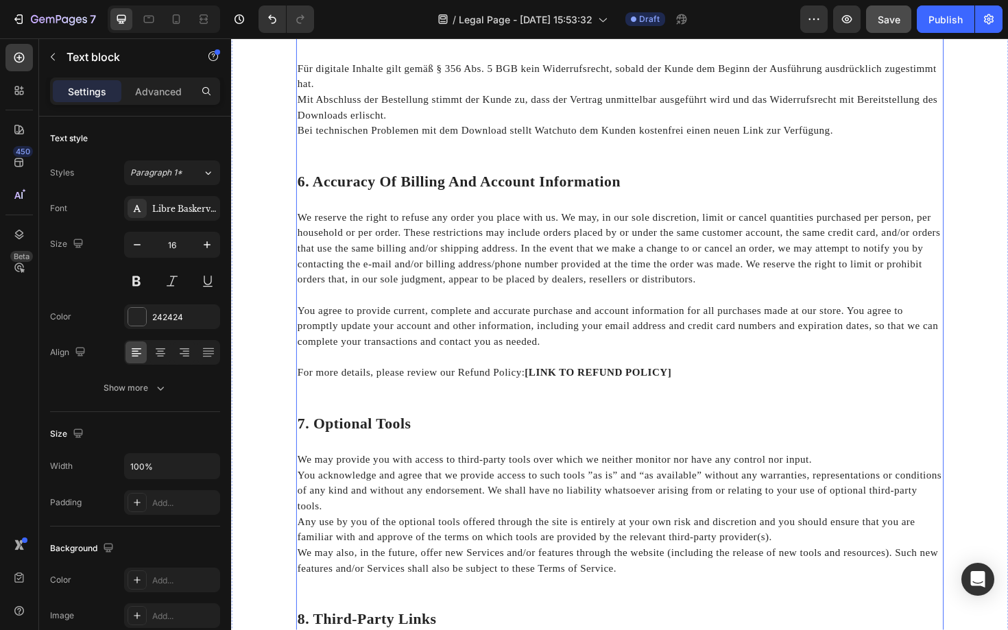
scroll to position [1103, 0]
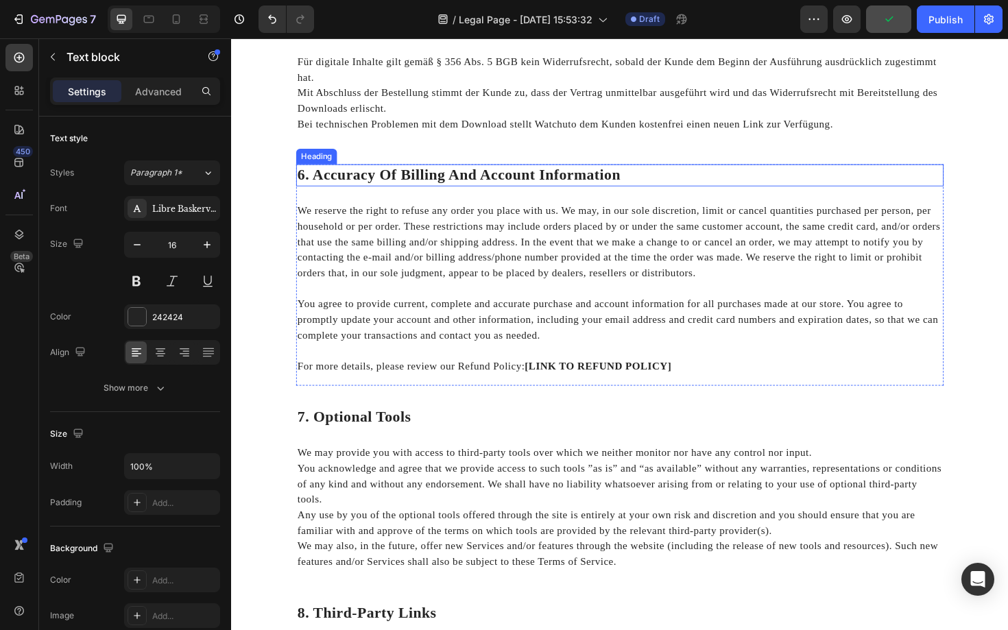
click at [494, 191] on p "6. Accuracy Of Billing And Account Information" at bounding box center [642, 183] width 683 height 21
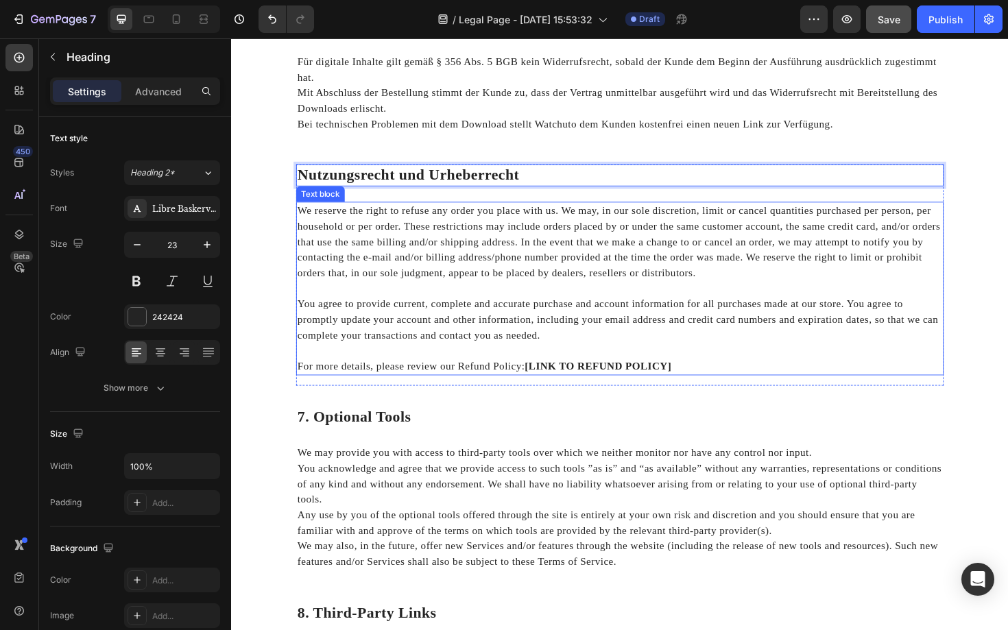
click at [538, 282] on p "We reserve the right to refuse any order you place with us. We may, in our sole…" at bounding box center [642, 254] width 683 height 82
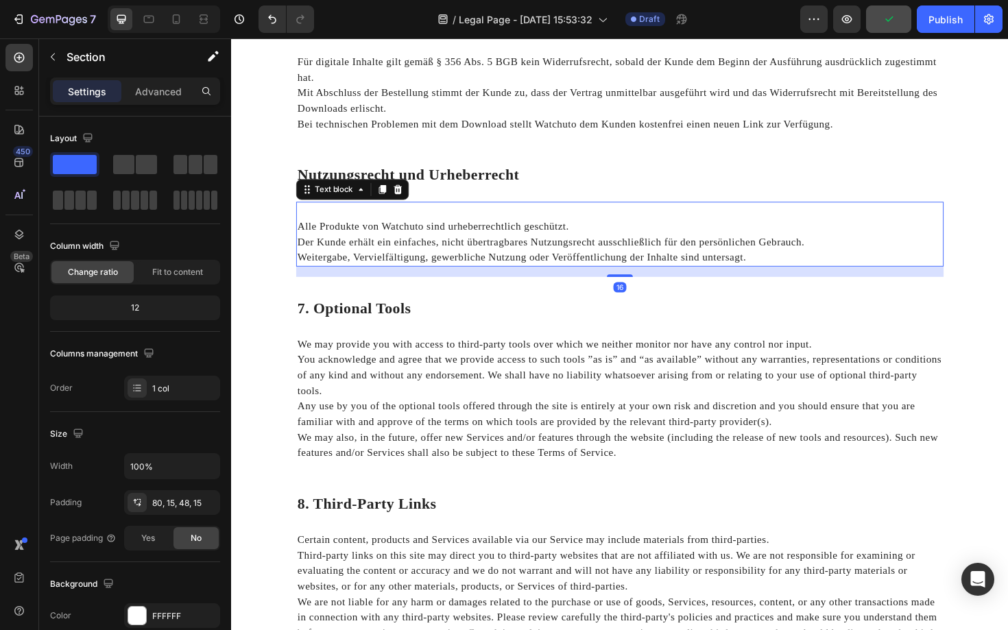
click at [308, 241] on p "Alle Produkte von Watchuto sind urheberrechtlich geschützt." at bounding box center [642, 238] width 683 height 16
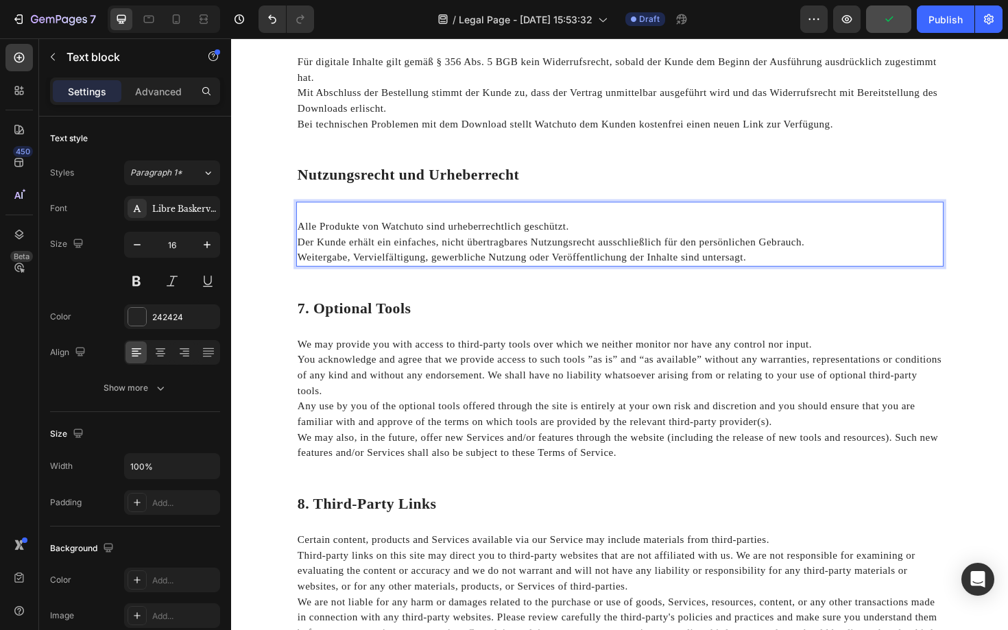
click at [301, 241] on p "Alle Produkte von Watchuto sind urheberrechtlich geschützt." at bounding box center [642, 238] width 683 height 16
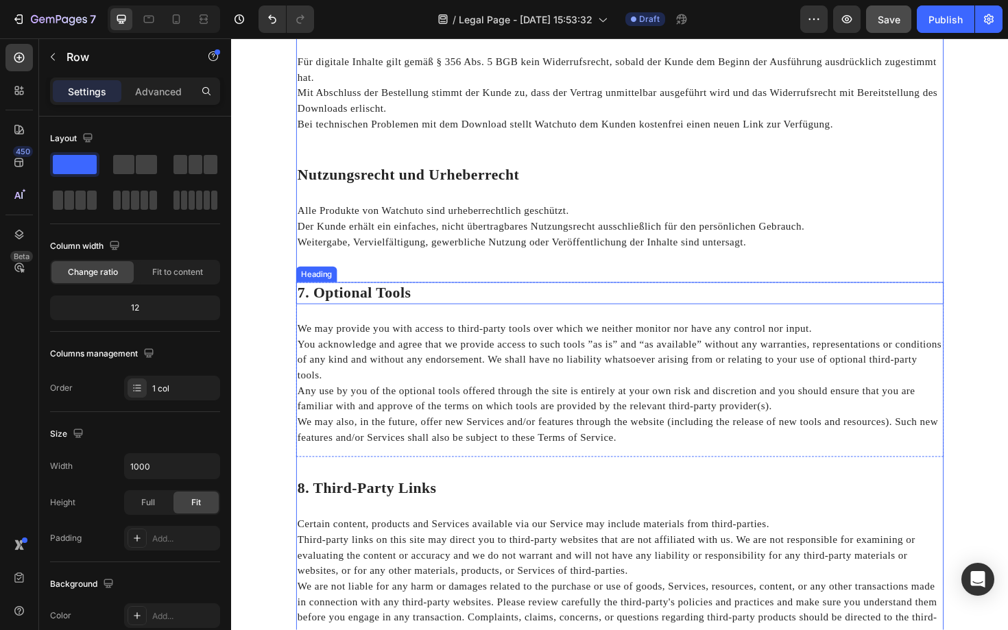
click at [371, 308] on p "7. Optional Tools" at bounding box center [642, 308] width 683 height 21
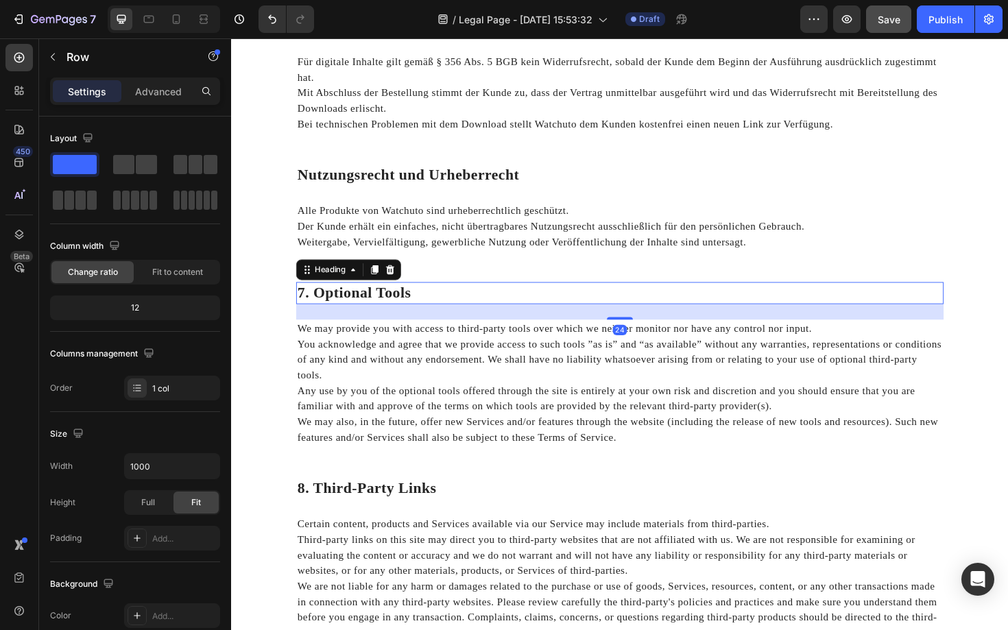
click at [371, 308] on p "7. Optional Tools" at bounding box center [642, 308] width 683 height 21
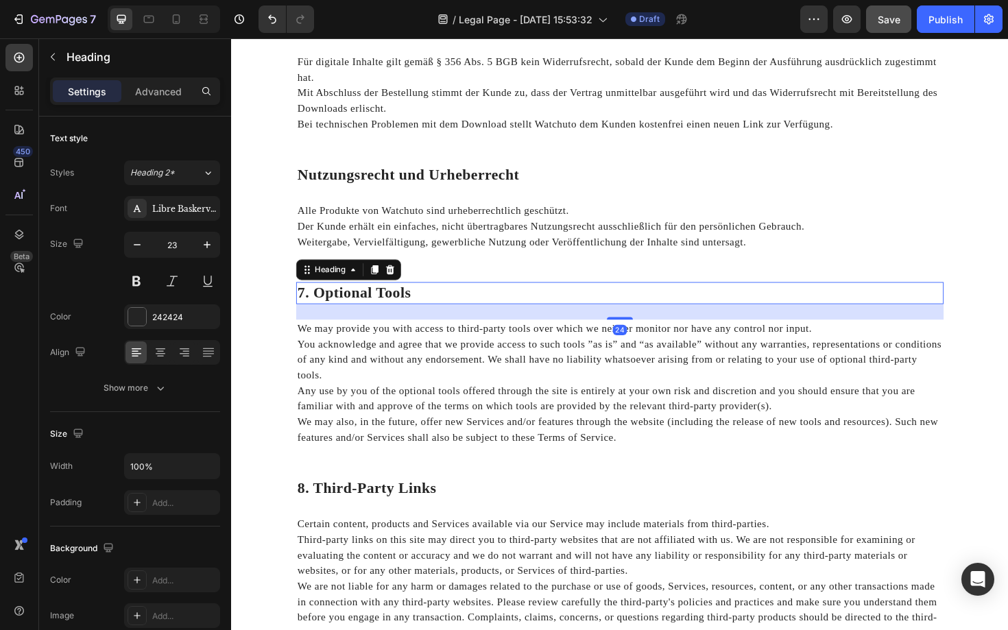
click at [371, 308] on p "7. Optional Tools" at bounding box center [642, 308] width 683 height 21
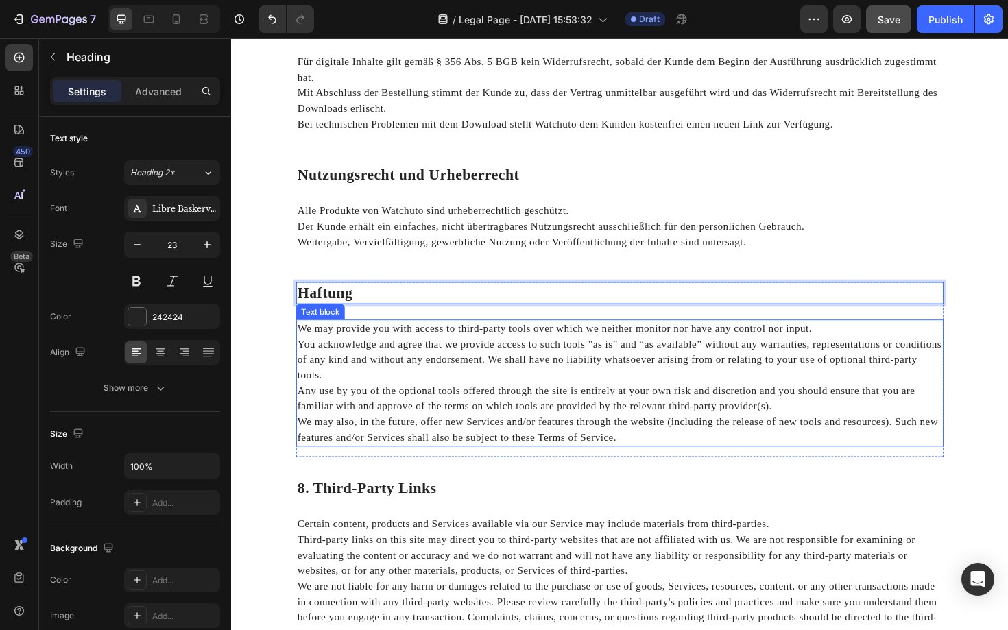
click at [345, 404] on p "Any use by you of the optional tools offered through the site is entirely at yo…" at bounding box center [642, 420] width 683 height 33
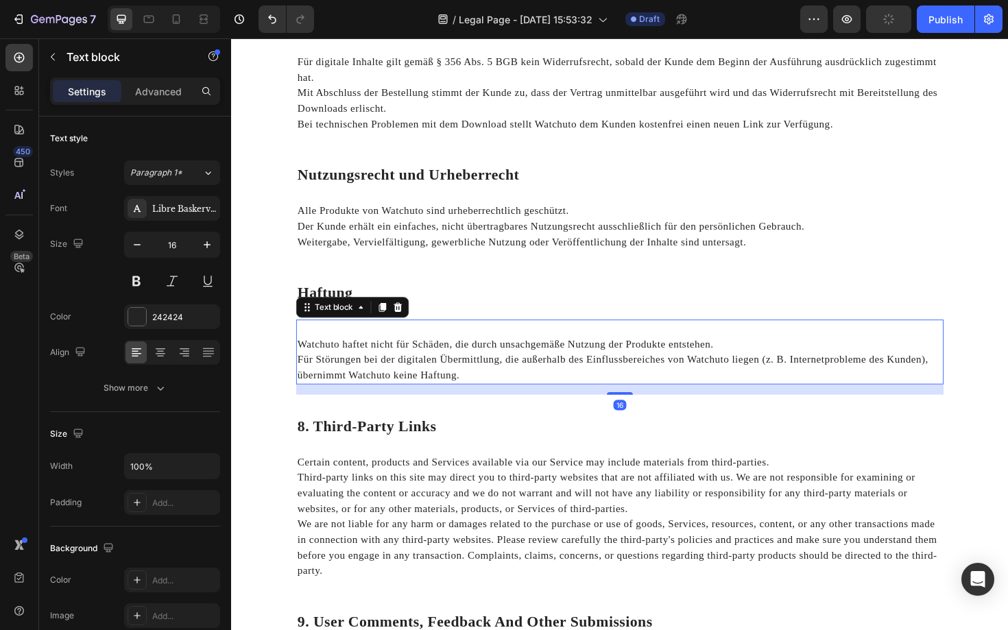
click at [300, 363] on div "Watchuto haftet nicht für Schäden, die durch unsachgemäße Nutzung der Produkte …" at bounding box center [642, 371] width 685 height 69
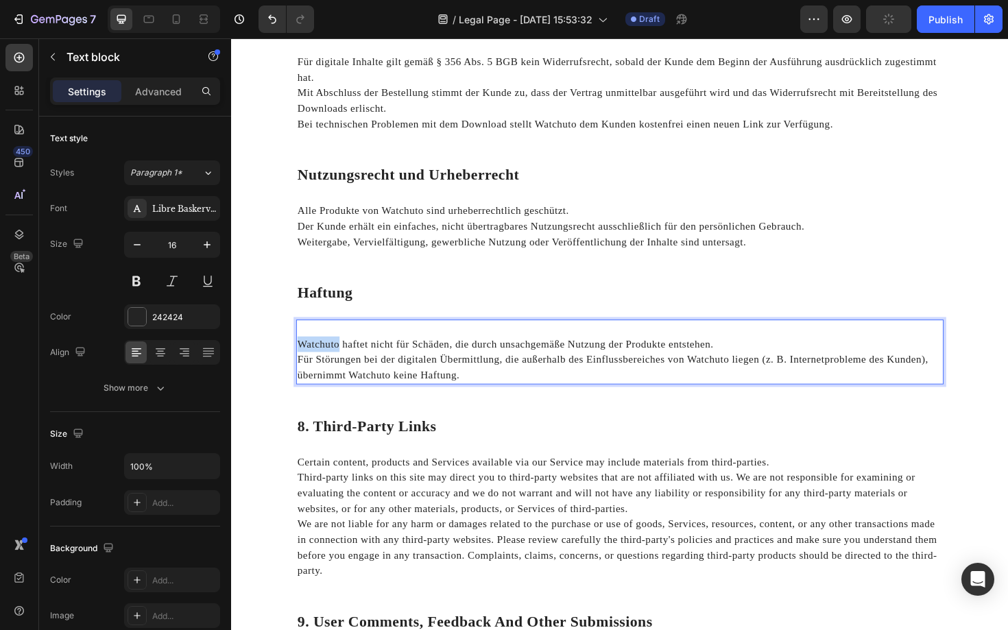
click at [300, 363] on div "Watchuto haftet nicht für Schäden, die durch unsachgemäße Nutzung der Produkte …" at bounding box center [642, 371] width 685 height 69
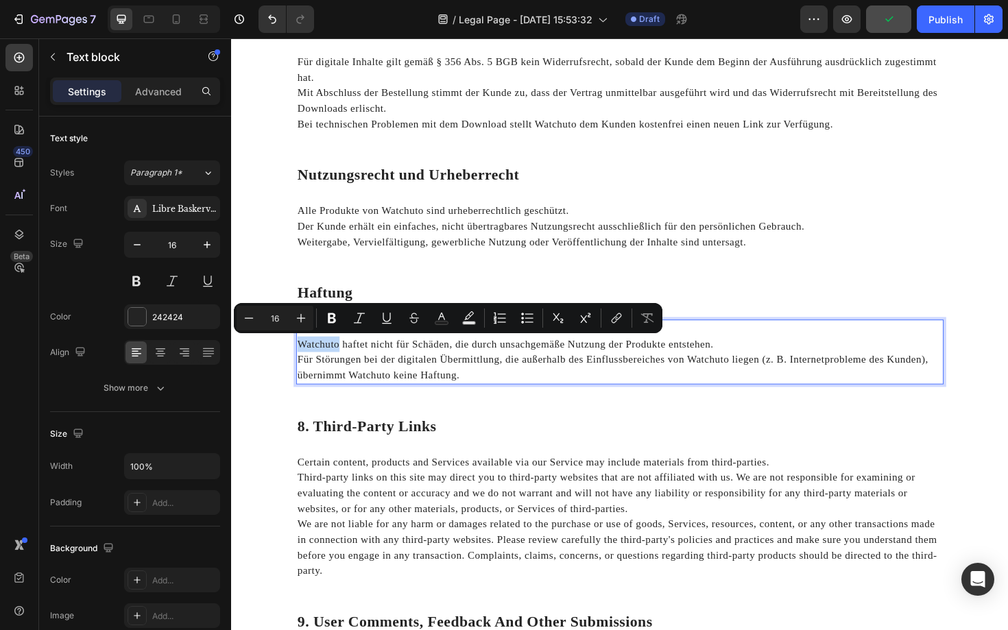
click at [300, 363] on div "Watchuto haftet nicht für Schäden, die durch unsachgemäße Nutzung der Produkte …" at bounding box center [642, 371] width 685 height 69
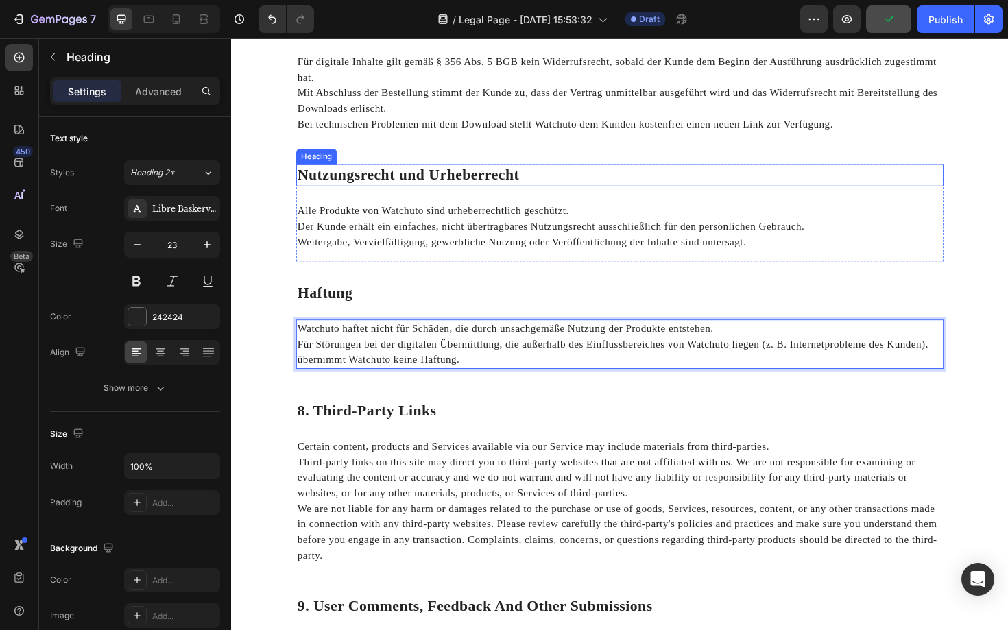
click at [495, 188] on strong "Nutzungsrecht und Urheberrecht" at bounding box center [418, 183] width 235 height 17
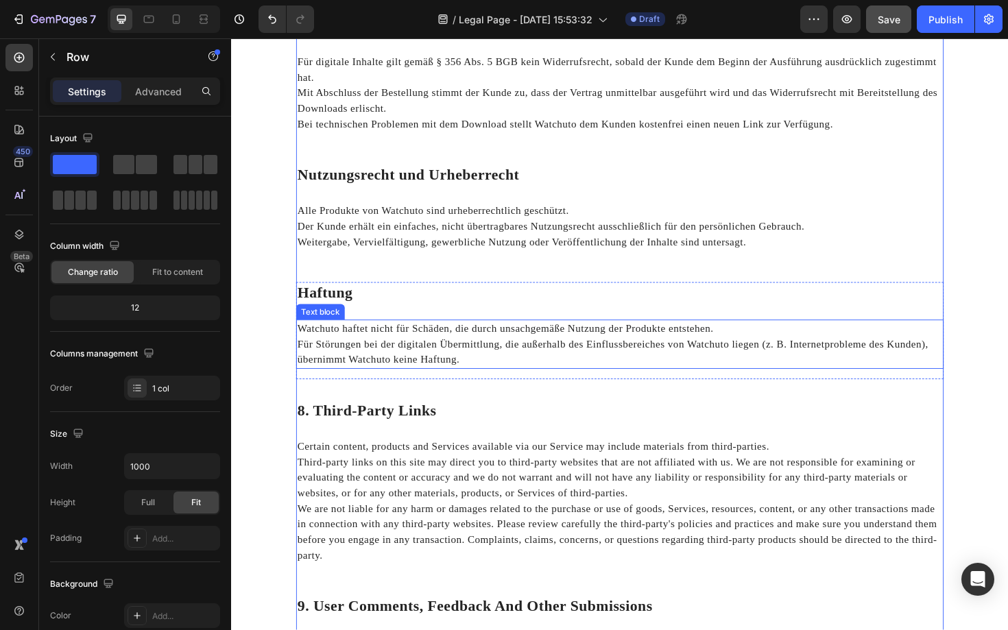
click at [404, 367] on p "Für Störungen bei der digitalen Übermittlung, die außerhalb des Einflussbereich…" at bounding box center [642, 370] width 683 height 33
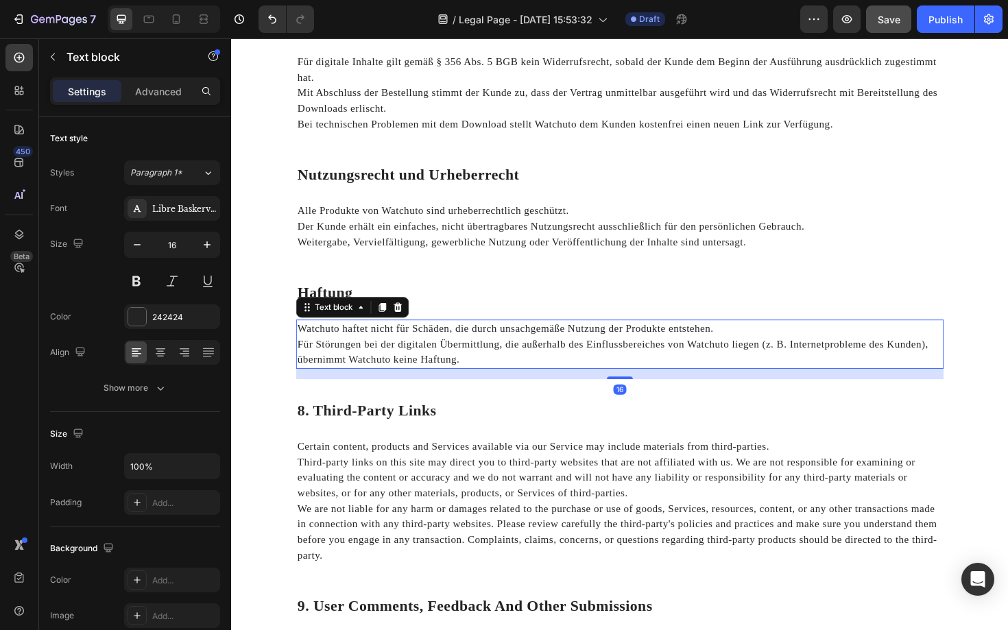
click at [404, 367] on p "Für Störungen bei der digitalen Übermittlung, die außerhalb des Einflussbereich…" at bounding box center [642, 370] width 683 height 33
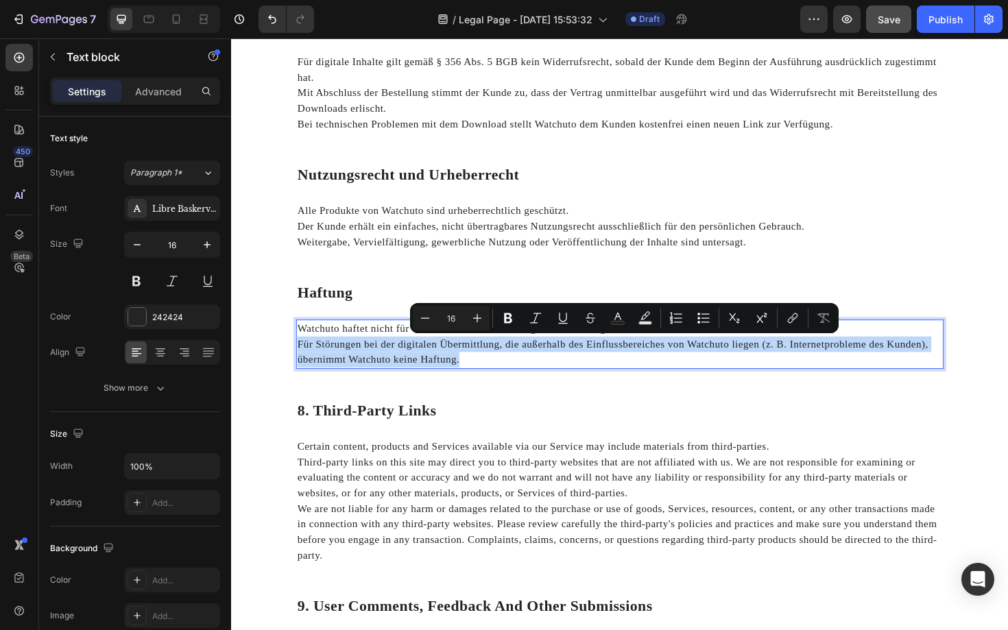
click at [404, 367] on p "Für Störungen bei der digitalen Übermittlung, die außerhalb des Einflussbereich…" at bounding box center [642, 370] width 683 height 33
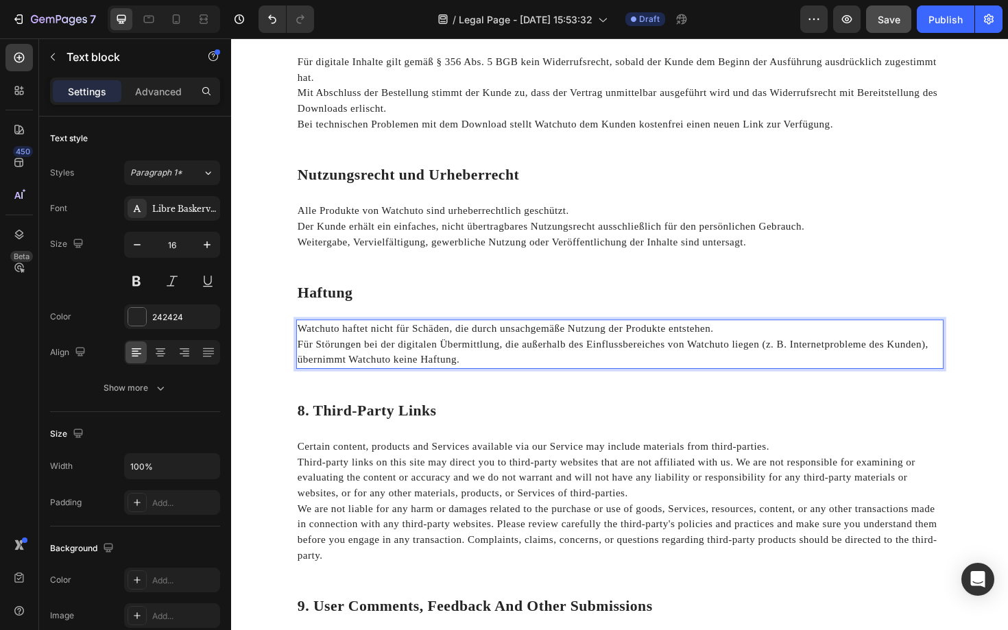
click at [404, 367] on p "Für Störungen bei der digitalen Übermittlung, die außerhalb des Einflussbereich…" at bounding box center [642, 370] width 683 height 33
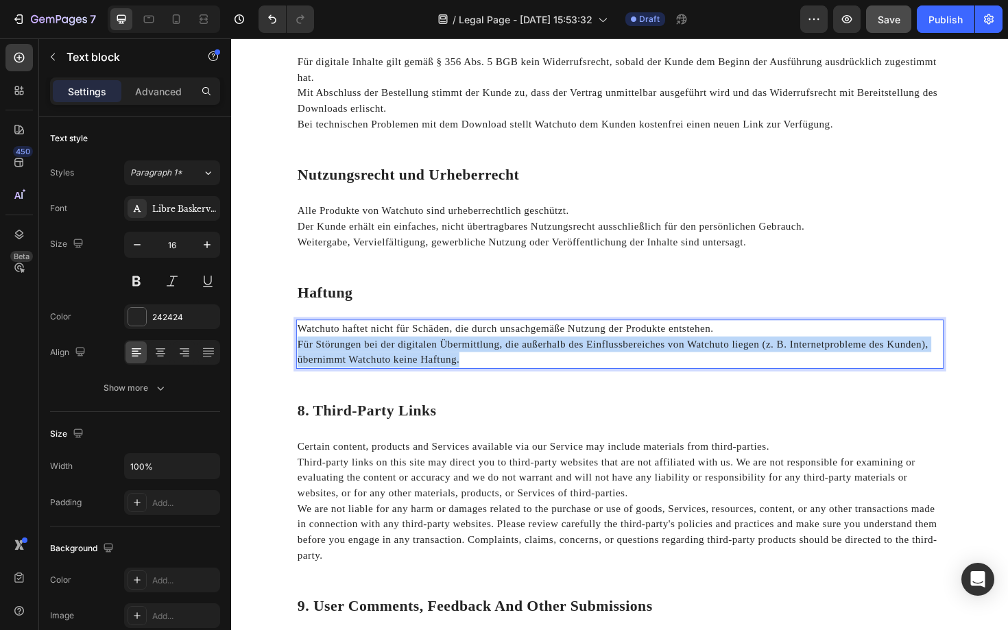
click at [404, 367] on p "Für Störungen bei der digitalen Übermittlung, die außerhalb des Einflussbereich…" at bounding box center [642, 370] width 683 height 33
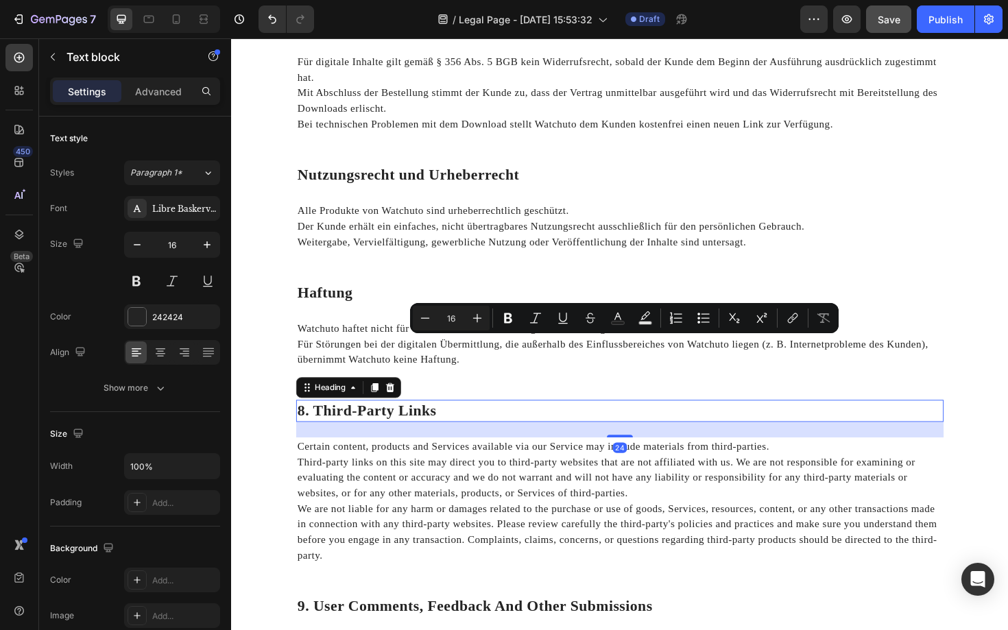
click at [439, 424] on p "8. Third-Party Links" at bounding box center [642, 433] width 683 height 21
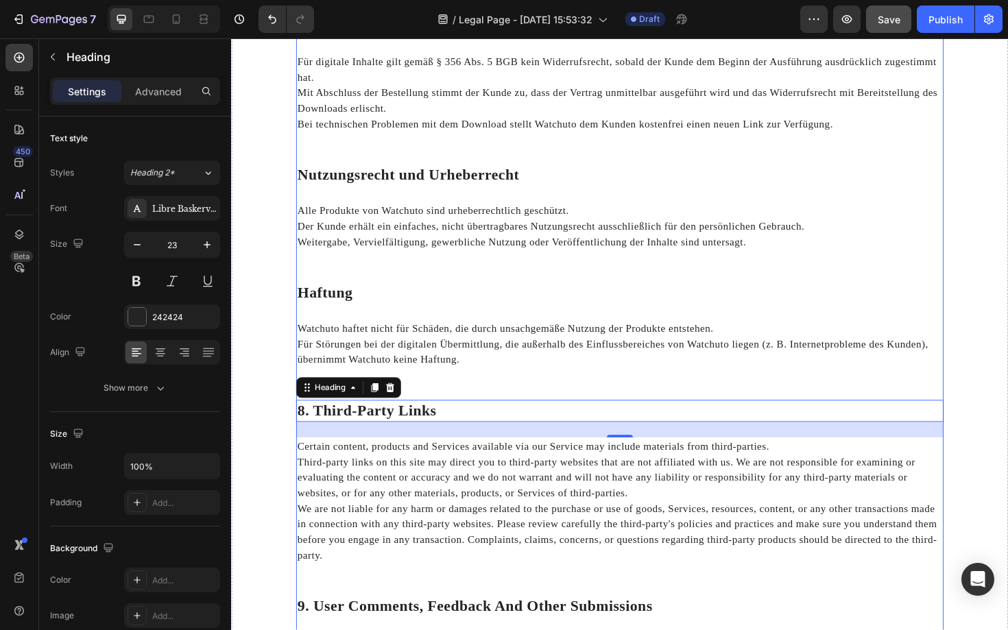
click at [555, 274] on div "⁠⁠⁠⁠⁠⁠⁠ Nutzungsrecht und Urheberrecht Heading Alle Produkte von Watchuto sind …" at bounding box center [642, 223] width 685 height 103
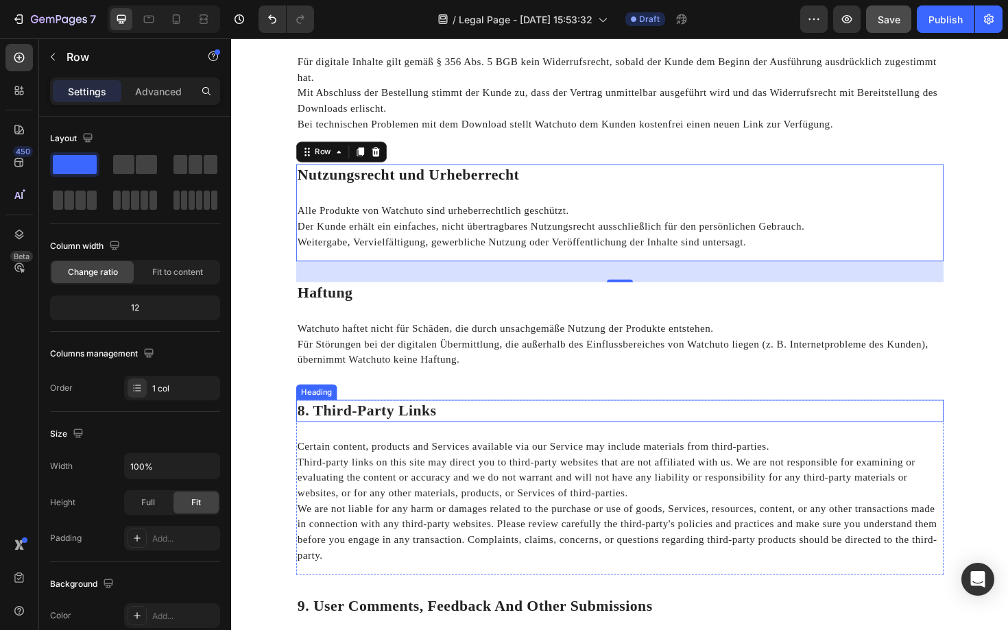
click at [386, 431] on p "8. Third-Party Links" at bounding box center [642, 433] width 683 height 21
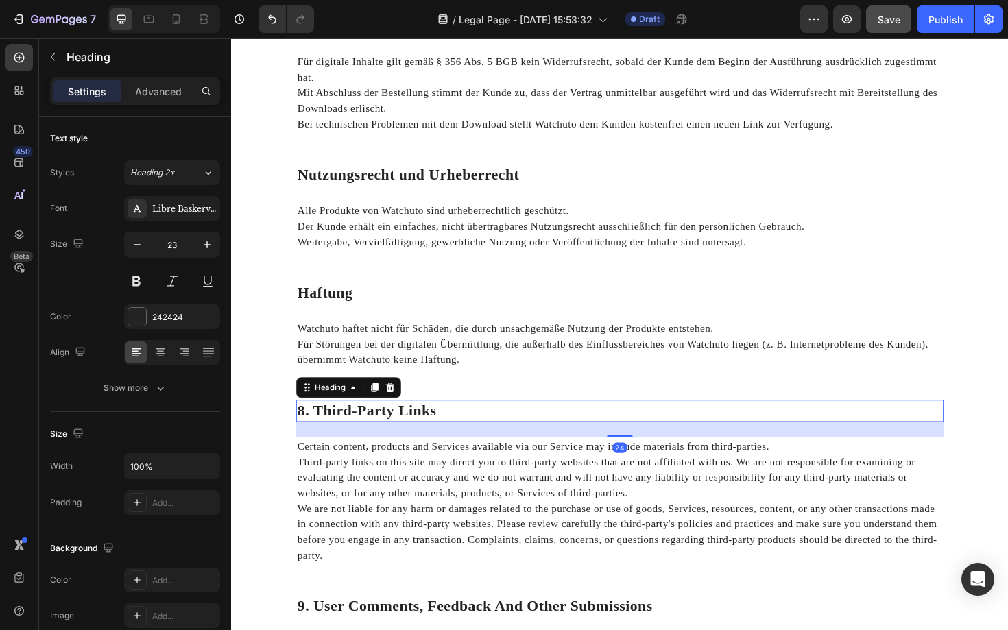
click at [386, 431] on p "8. Third-Party Links" at bounding box center [642, 433] width 683 height 21
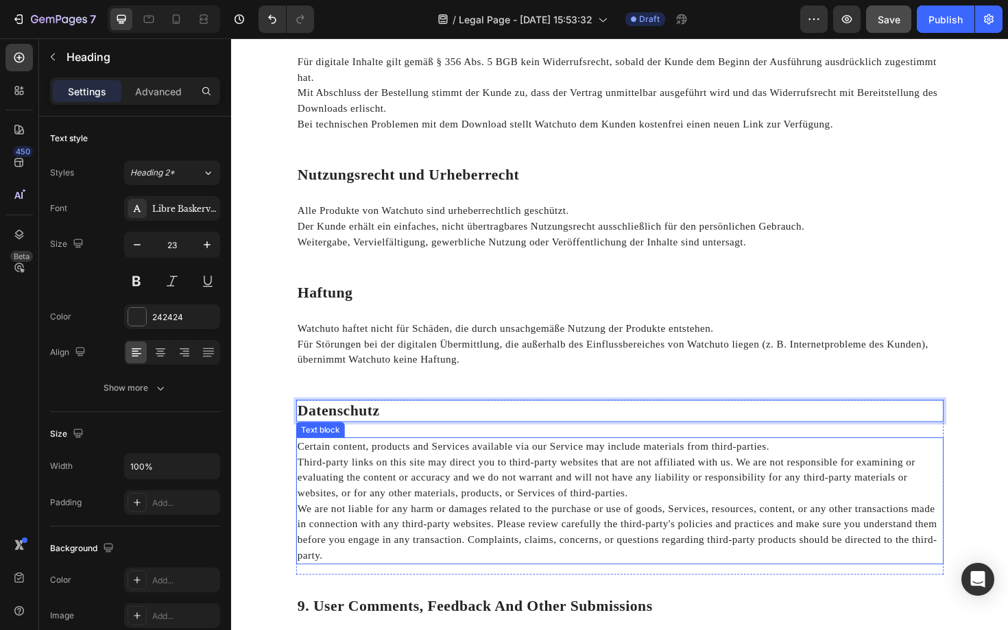
click at [443, 523] on p "Third-party links on this site may direct you to third-party websites that are …" at bounding box center [642, 503] width 683 height 49
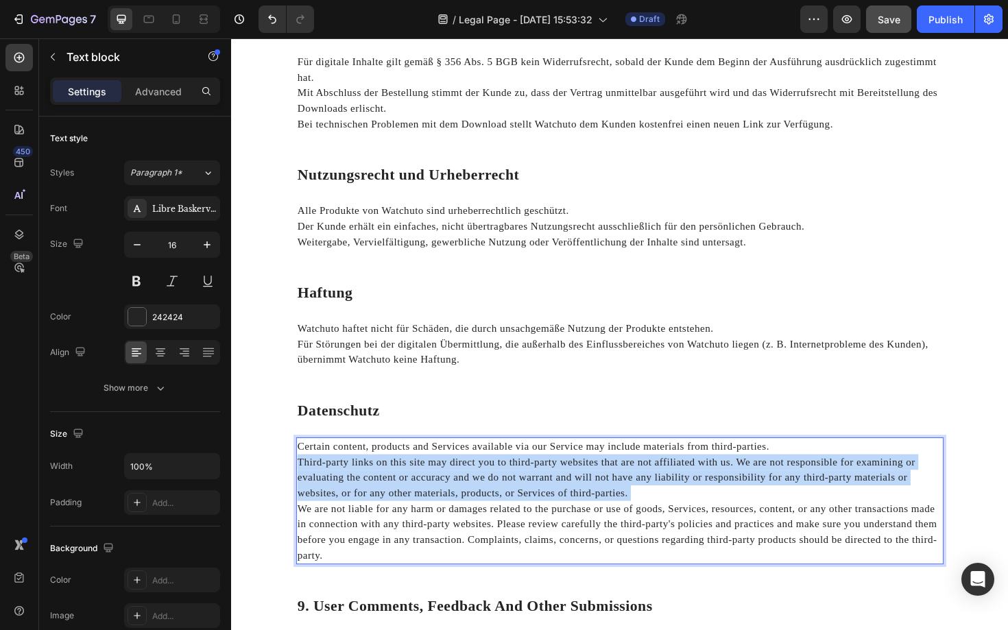
click at [443, 523] on p "Third-party links on this site may direct you to third-party websites that are …" at bounding box center [642, 503] width 683 height 49
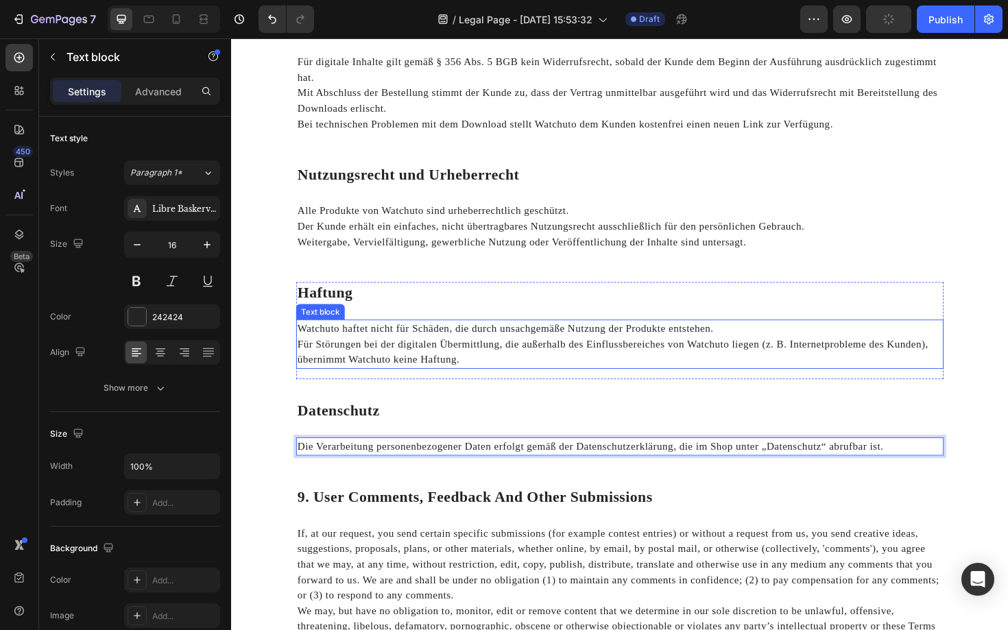
click at [521, 365] on p "Für Störungen bei der digitalen Übermittlung, die außerhalb des Einflussbereich…" at bounding box center [642, 370] width 683 height 33
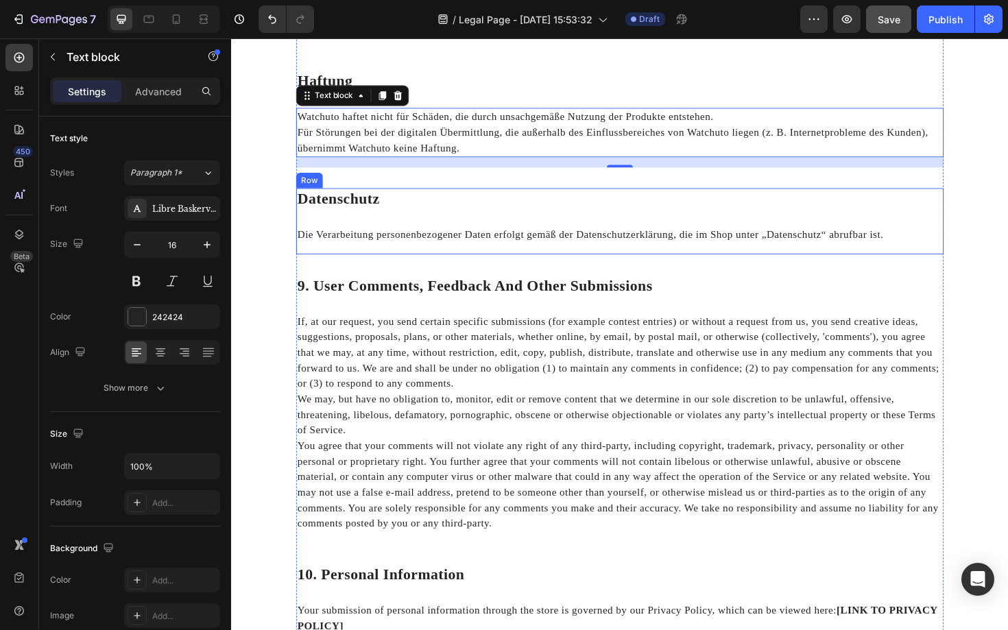
scroll to position [1341, 0]
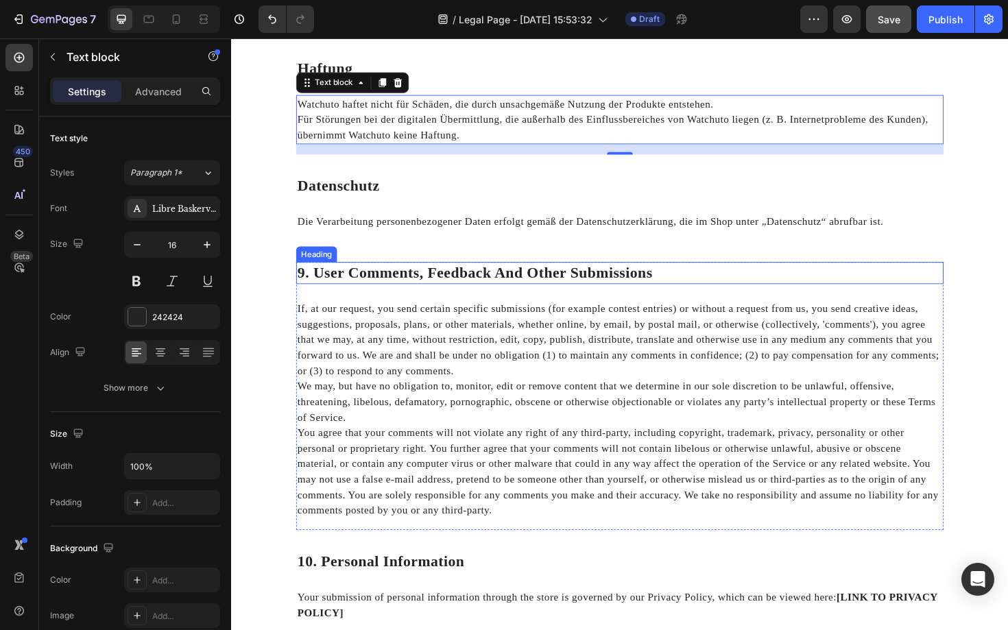
click at [473, 283] on p "9. User Comments, Feedback And Other Submissions" at bounding box center [642, 287] width 683 height 21
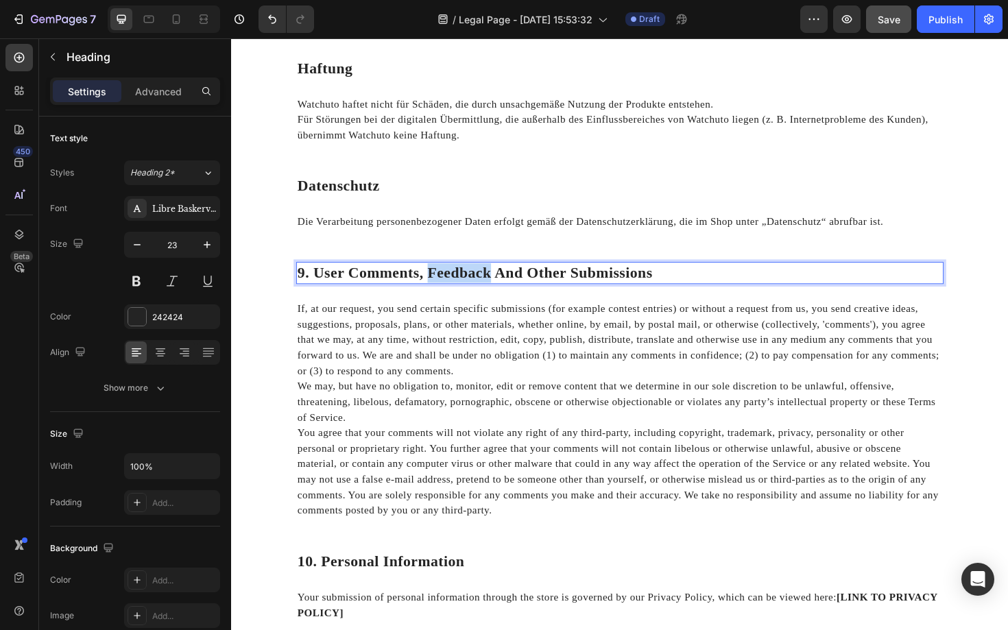
click at [473, 283] on p "9. User Comments, Feedback And Other Submissions" at bounding box center [642, 287] width 683 height 21
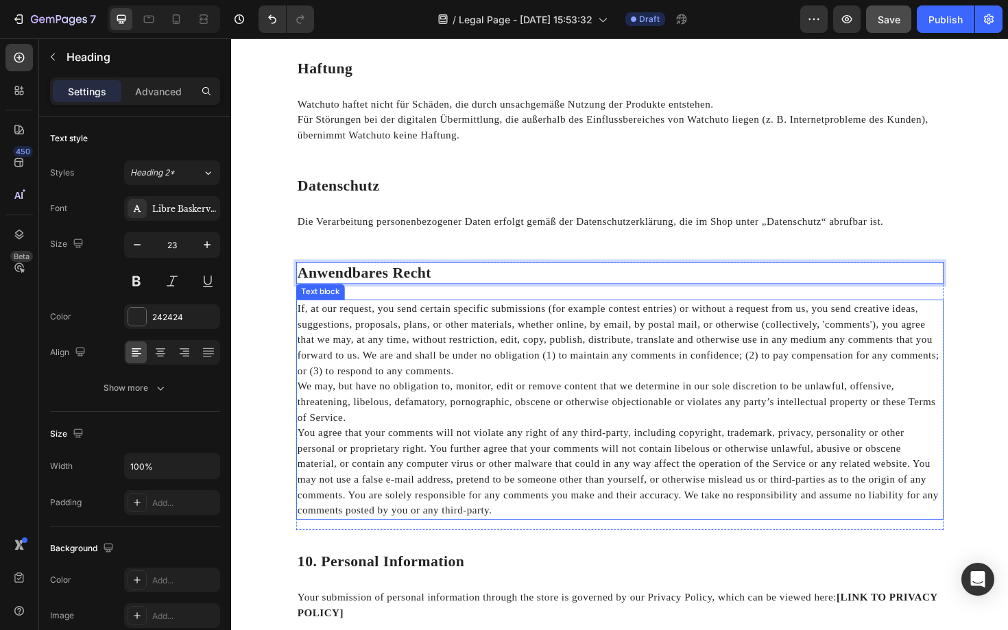
click at [456, 367] on p "If, at our request, you send certain specific submissions (for example contest …" at bounding box center [642, 358] width 683 height 82
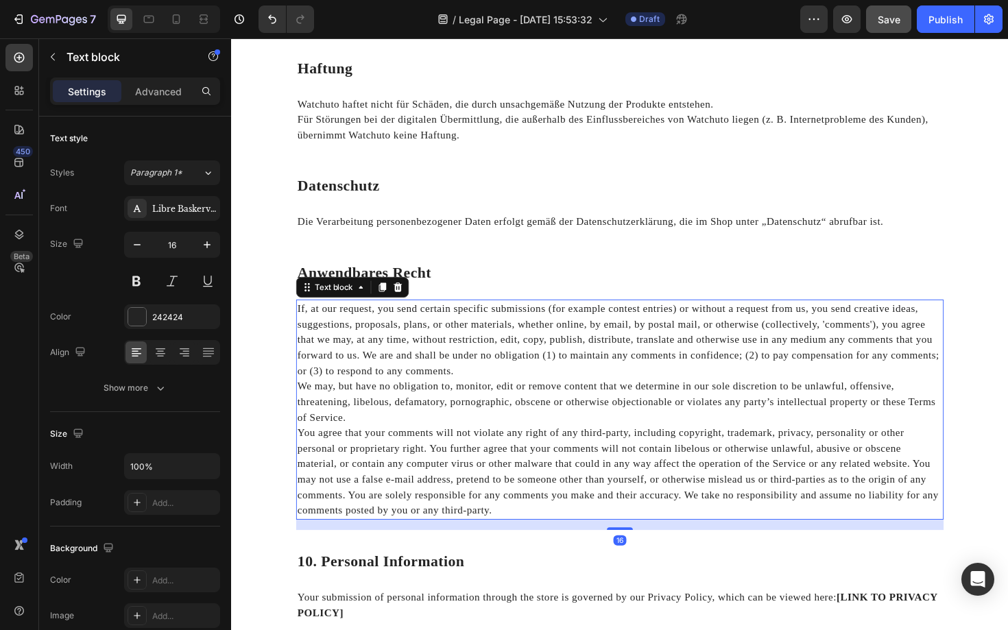
click at [456, 367] on p "If, at our request, you send certain specific submissions (for example contest …" at bounding box center [642, 358] width 683 height 82
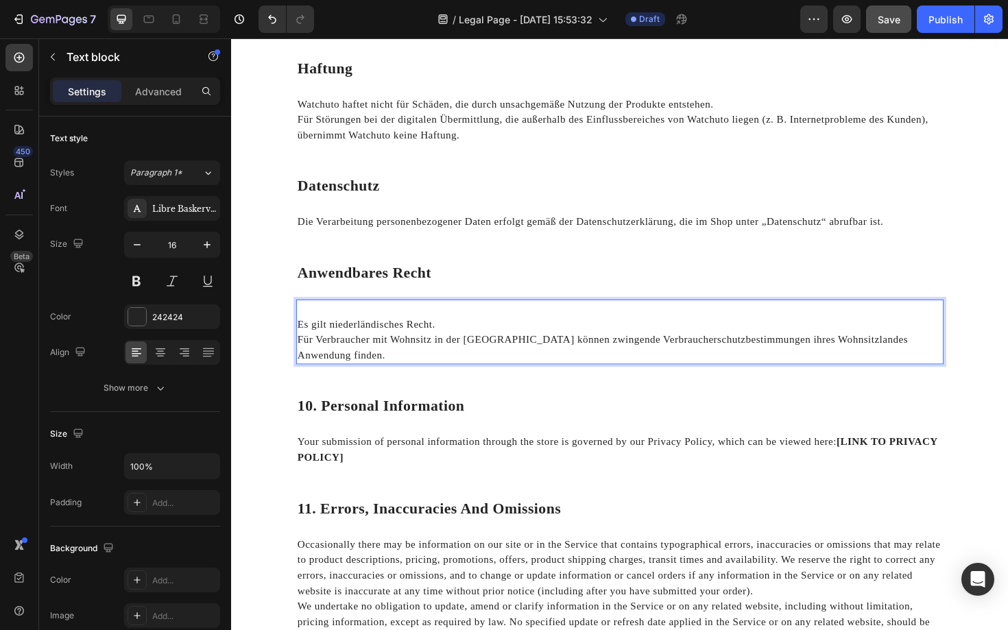
click at [301, 342] on p "Es gilt niederländisches Recht." at bounding box center [642, 341] width 683 height 16
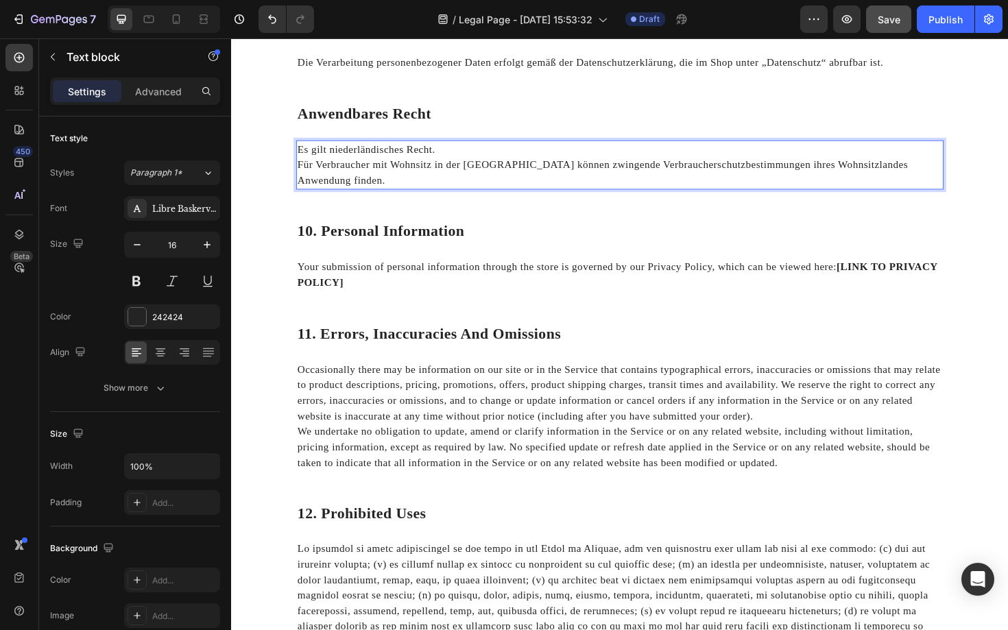
scroll to position [1522, 0]
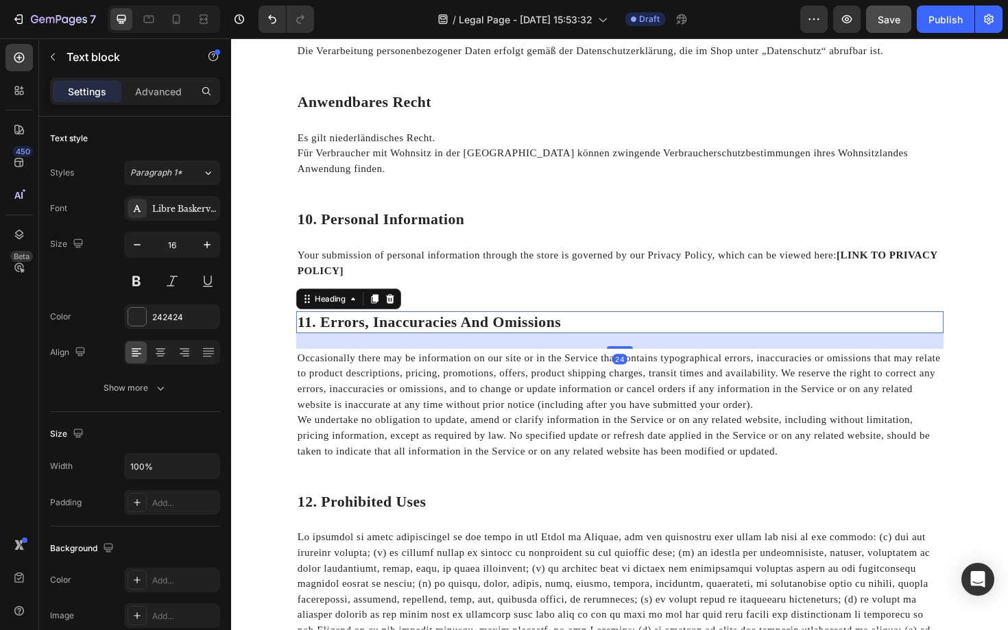
click at [385, 329] on p "11. Errors, Inaccuracies And Omissions" at bounding box center [642, 339] width 683 height 21
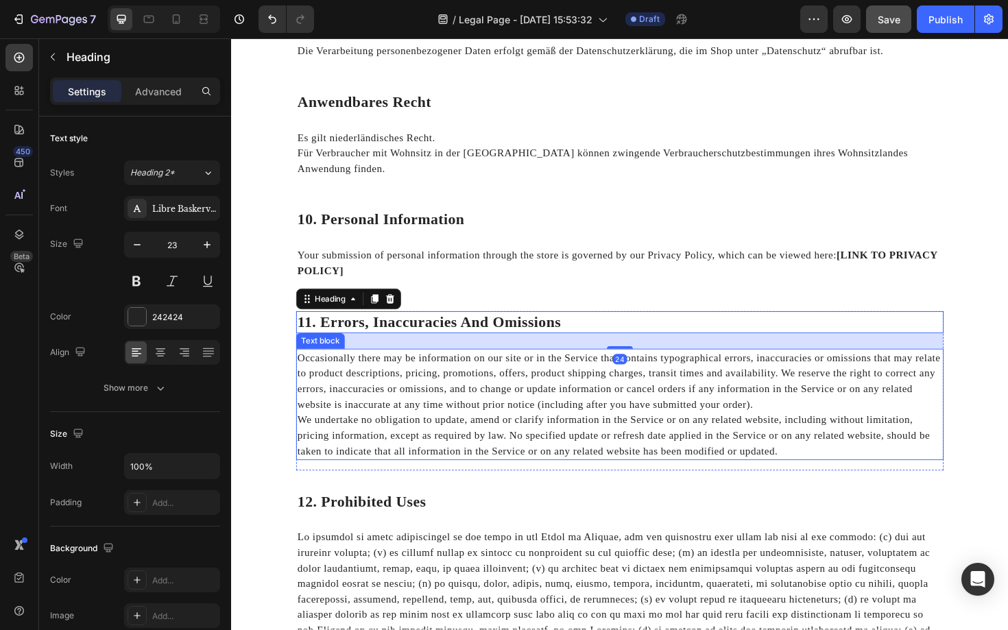
click at [367, 385] on p "Occasionally there may be information on our site or in the Service that contai…" at bounding box center [642, 402] width 683 height 66
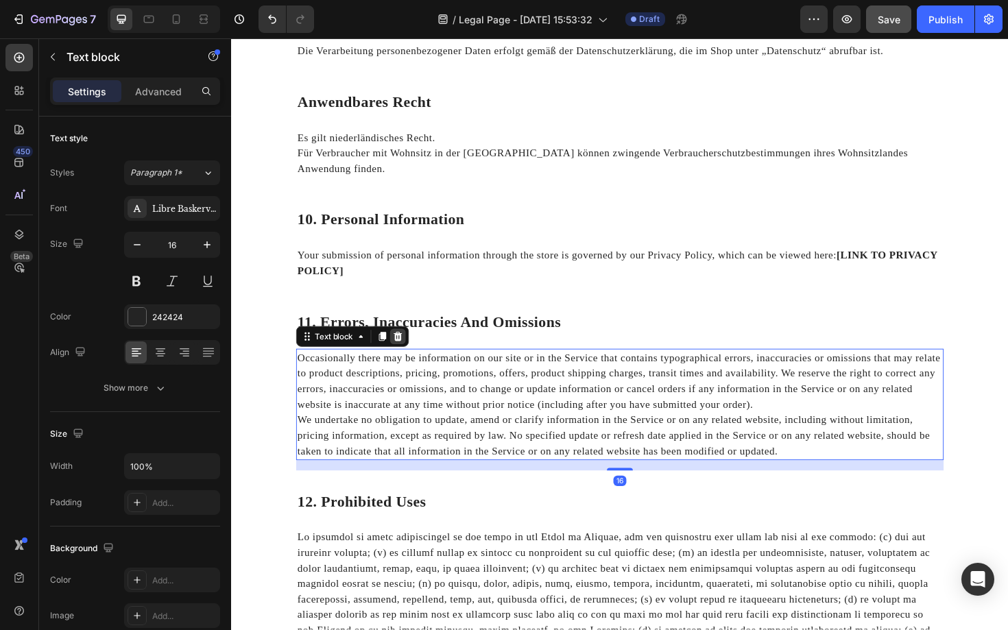
click at [407, 349] on icon at bounding box center [407, 354] width 9 height 10
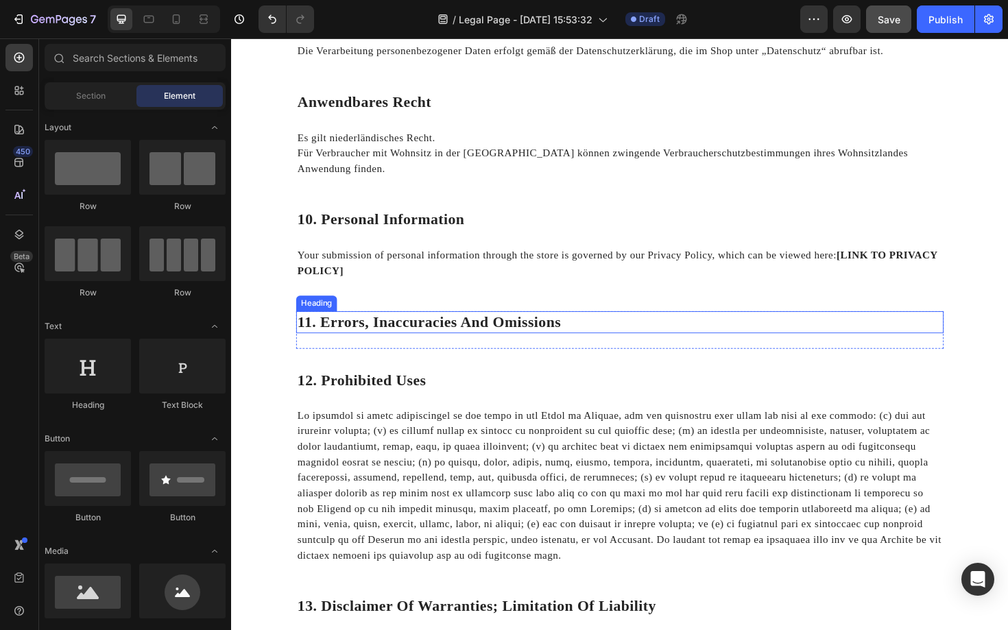
click at [429, 329] on p "11. Errors, Inaccuracies And Omissions" at bounding box center [642, 339] width 683 height 21
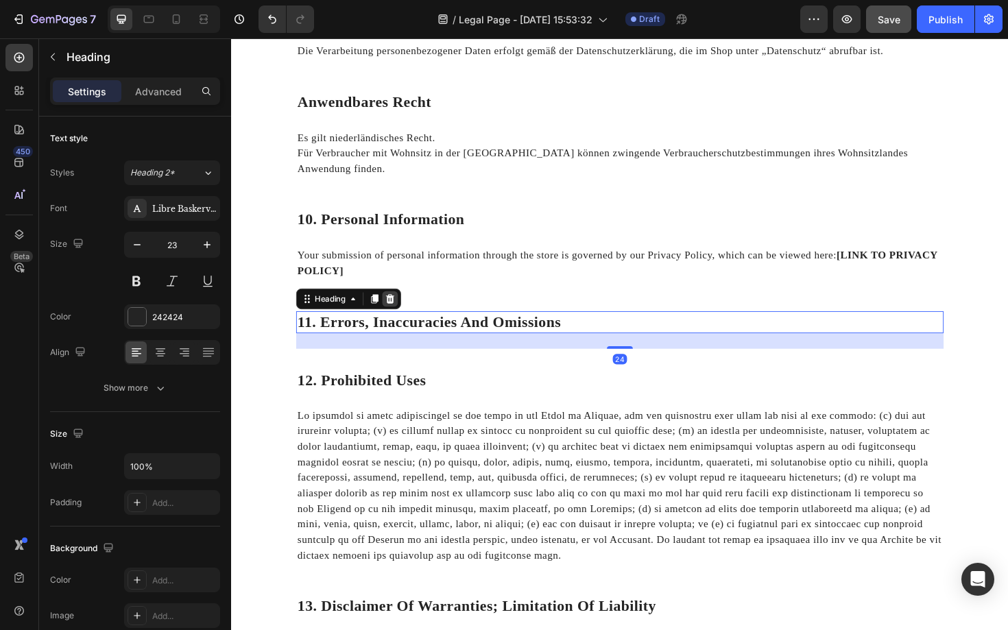
click at [398, 310] on icon at bounding box center [399, 315] width 9 height 10
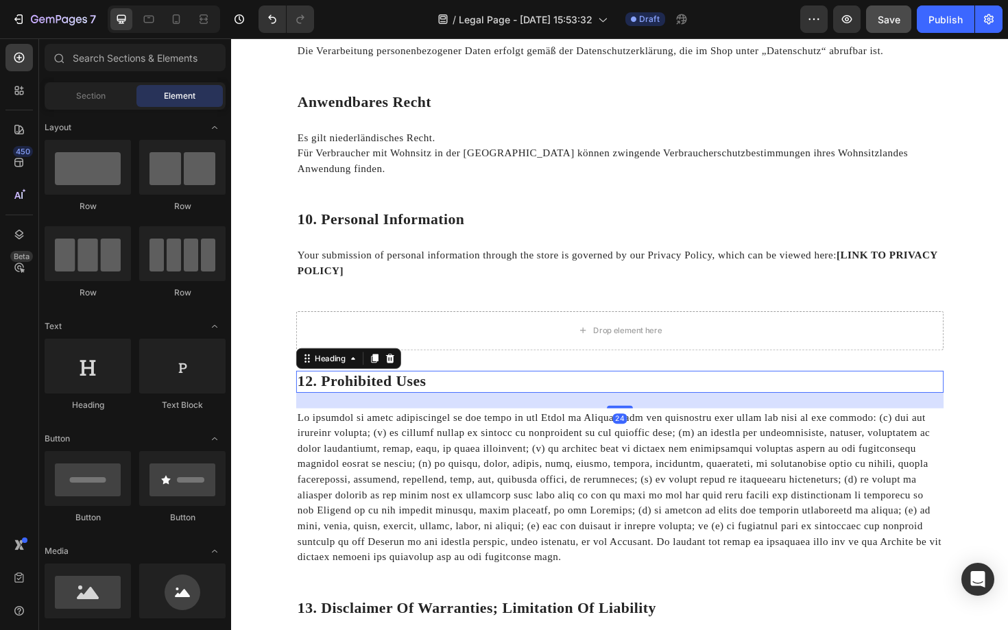
click at [382, 392] on p "12. Prohibited Uses" at bounding box center [642, 402] width 683 height 21
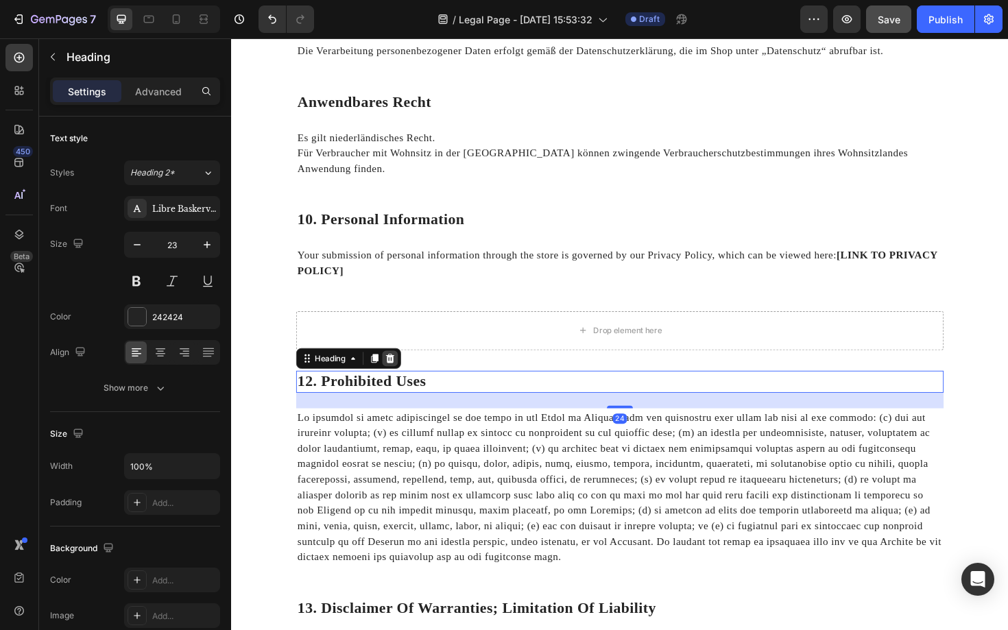
click at [400, 373] on icon at bounding box center [399, 378] width 9 height 10
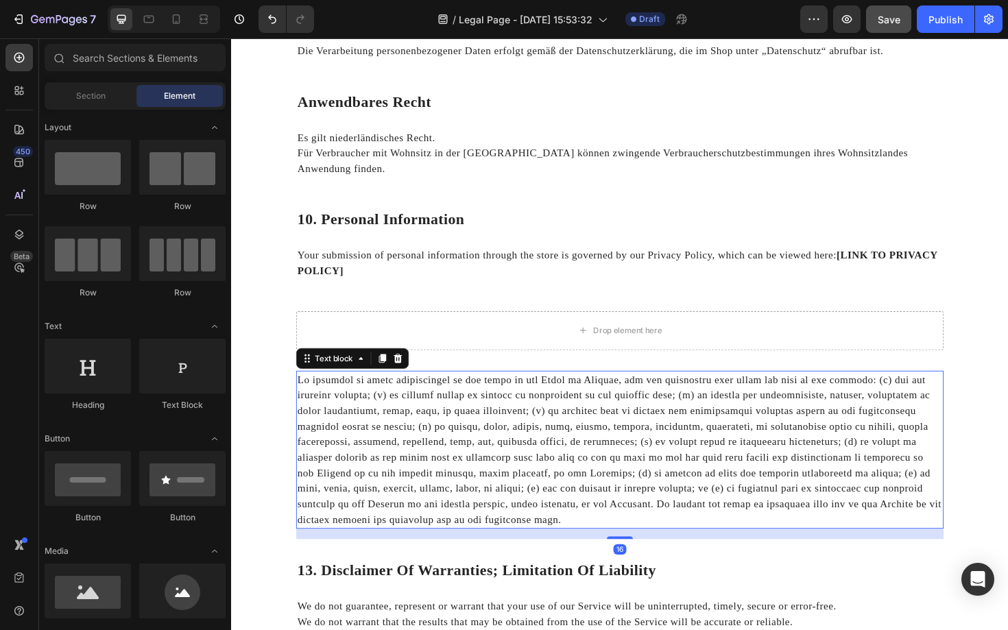
click at [400, 428] on p at bounding box center [642, 474] width 683 height 165
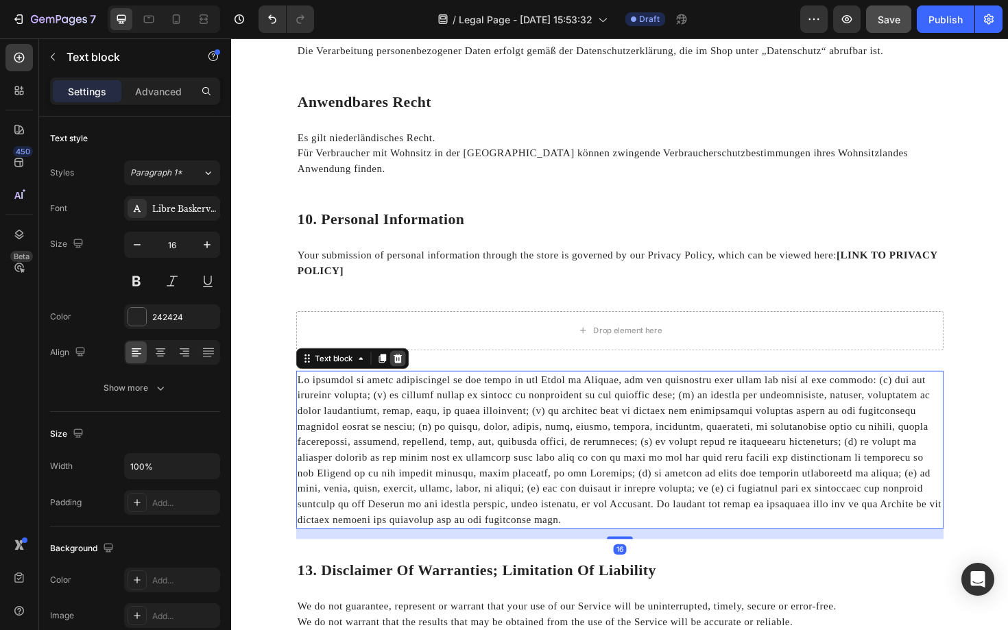
click at [409, 372] on icon at bounding box center [407, 377] width 11 height 11
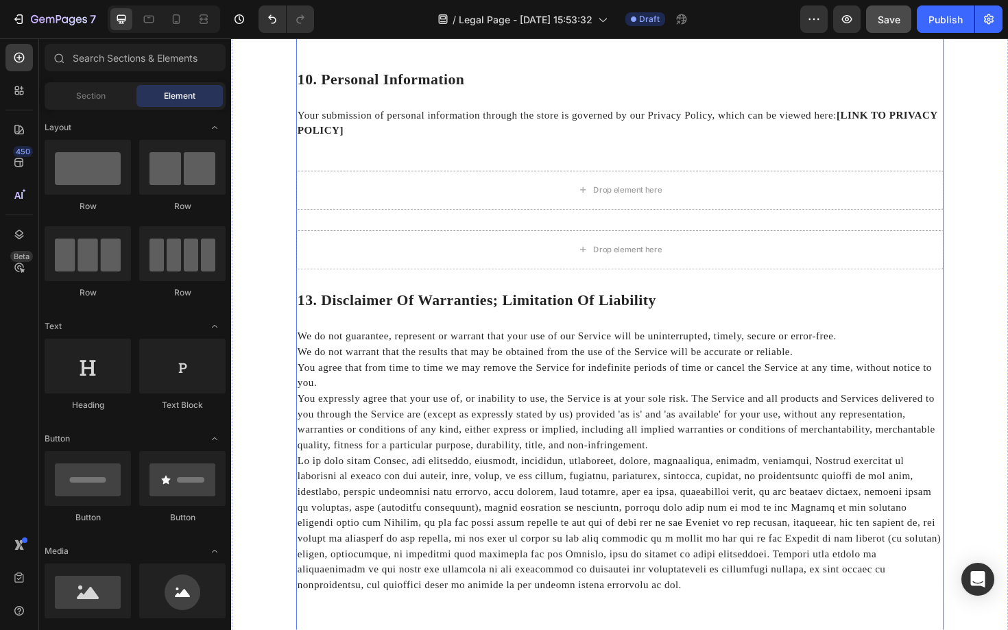
scroll to position [1671, 0]
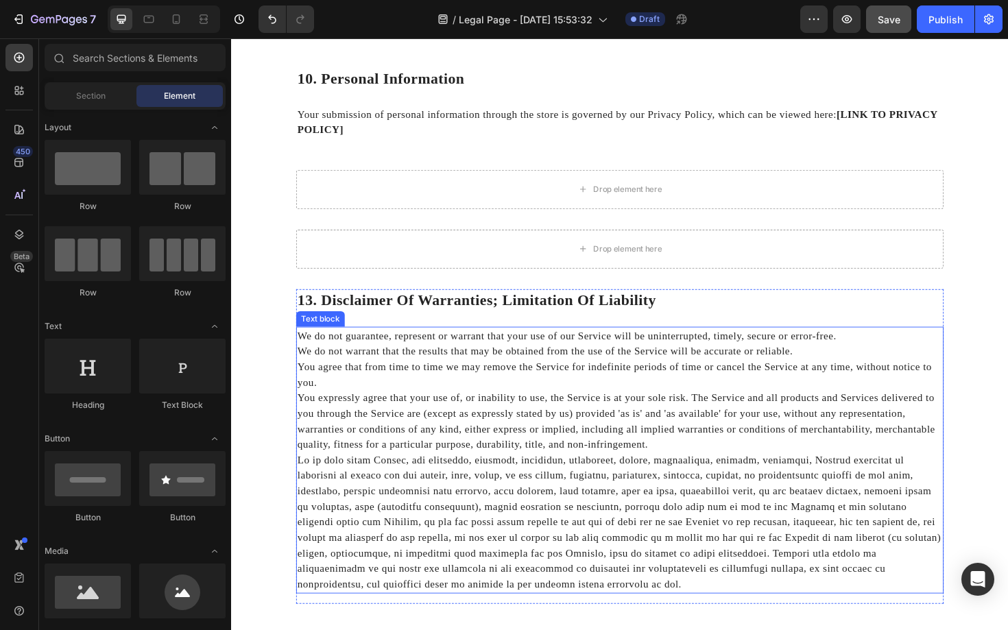
click at [391, 457] on p "You expressly agree that your use of, or inability to use, the Service is at yo…" at bounding box center [642, 444] width 683 height 66
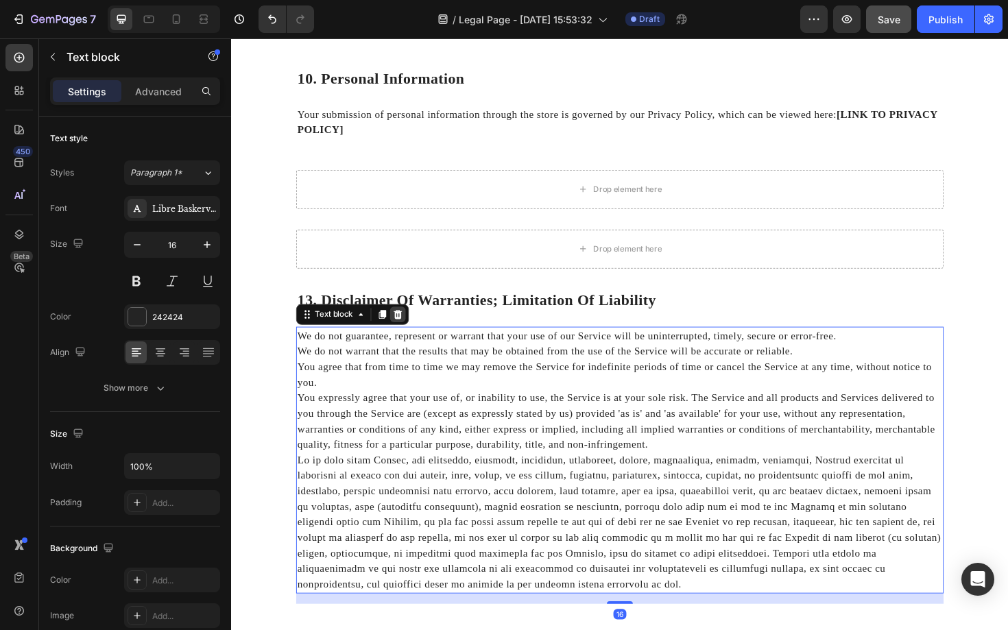
click at [408, 326] on icon at bounding box center [407, 331] width 11 height 11
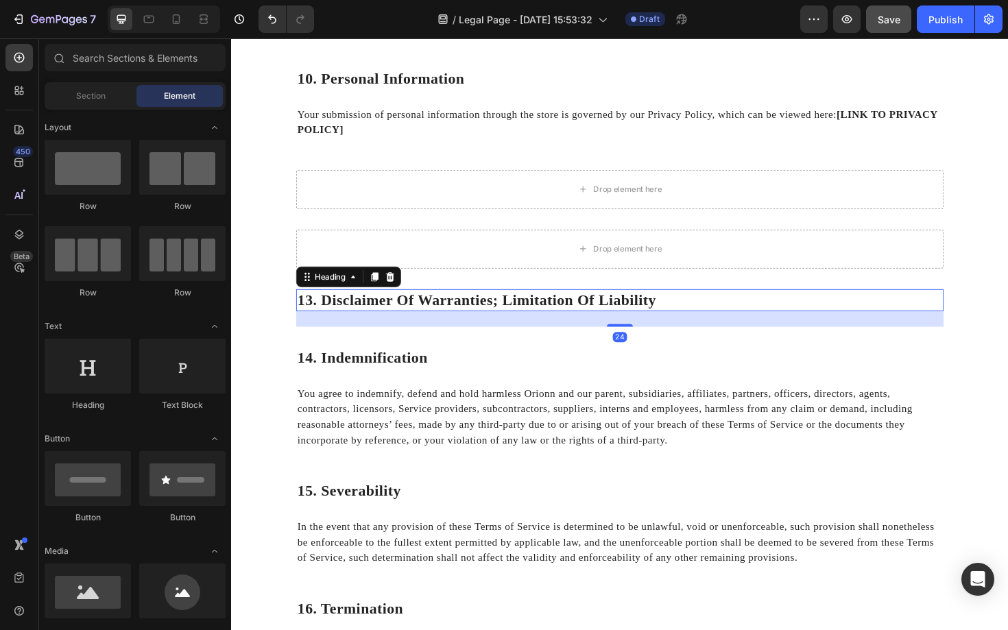
click at [436, 306] on p "13. Disclaimer Of Warranties; Limitation Of Liability" at bounding box center [642, 316] width 683 height 21
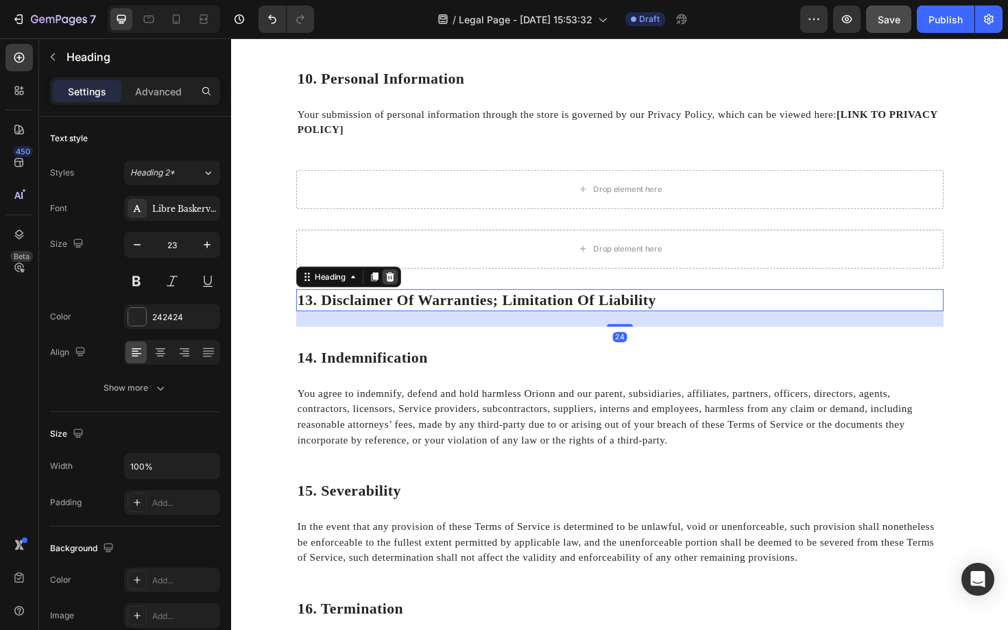
click at [400, 286] on icon at bounding box center [398, 291] width 11 height 11
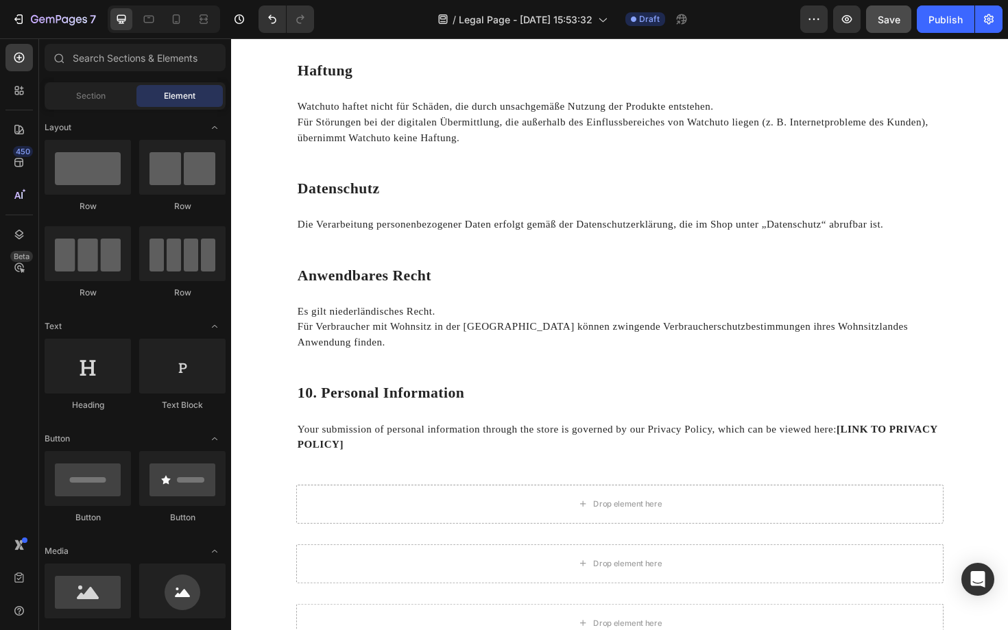
scroll to position [1309, 0]
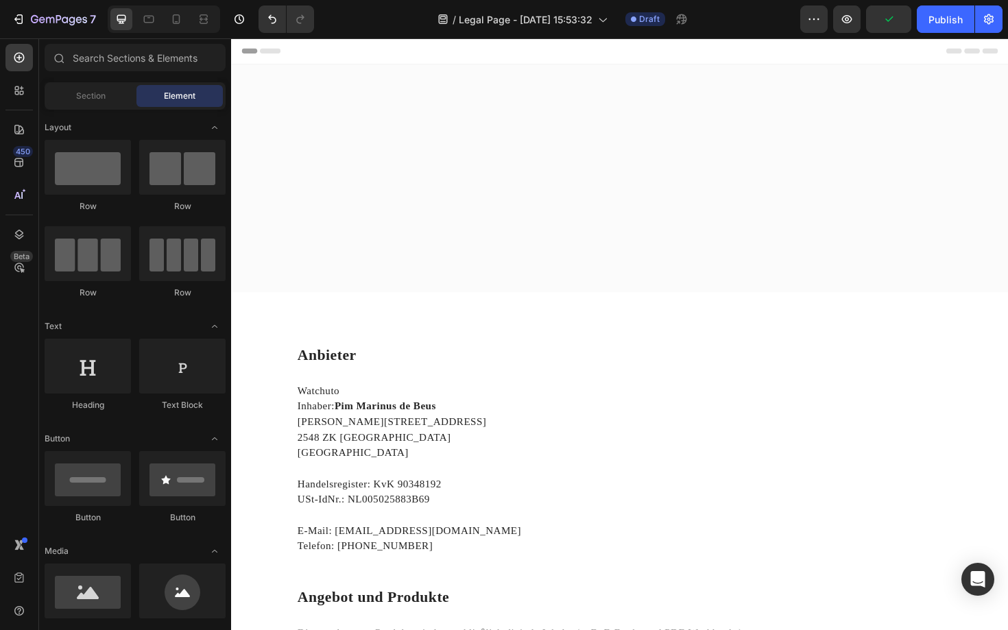
scroll to position [1309, 0]
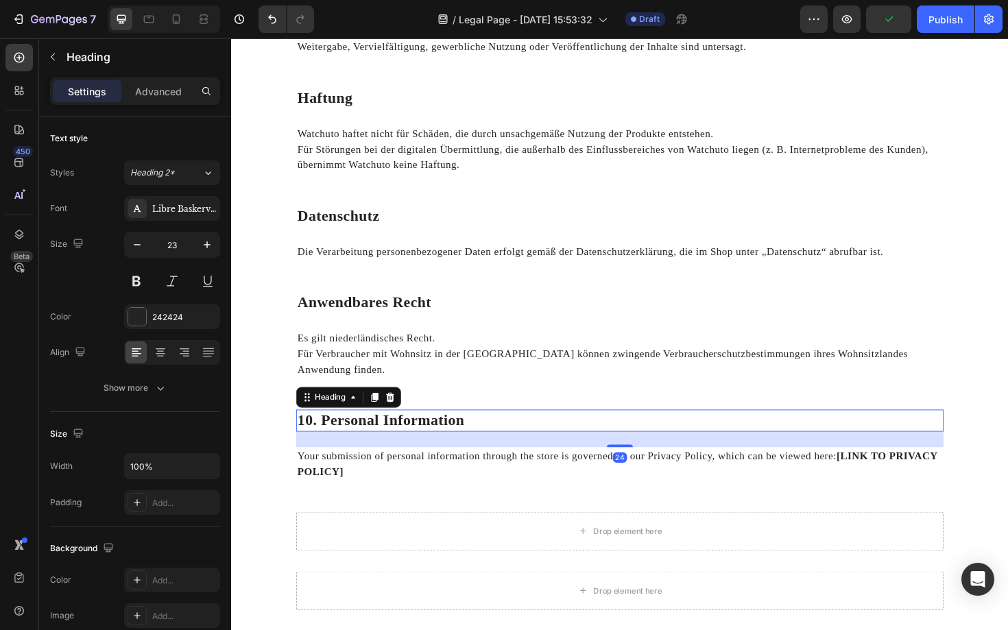
click at [400, 433] on p "10. Personal Information" at bounding box center [642, 443] width 683 height 21
click at [397, 414] on icon at bounding box center [399, 419] width 9 height 10
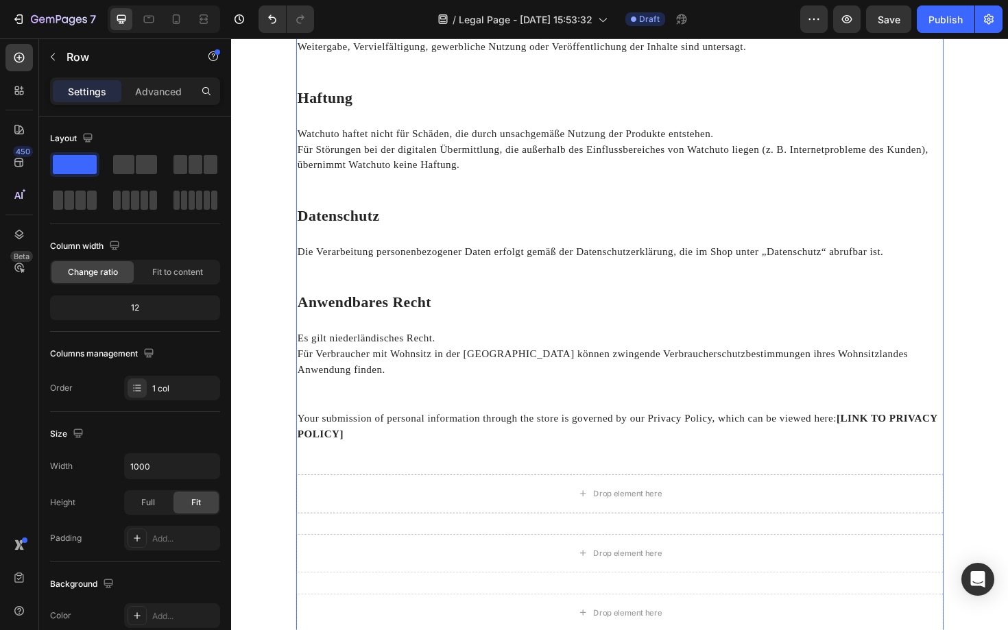
click at [393, 413] on div "⁠⁠⁠⁠⁠⁠⁠ Anbieter Heading Watchuto Inhaber: Pim Marinus de Beus Paul [STREET_ADD…" at bounding box center [642, 346] width 685 height 2586
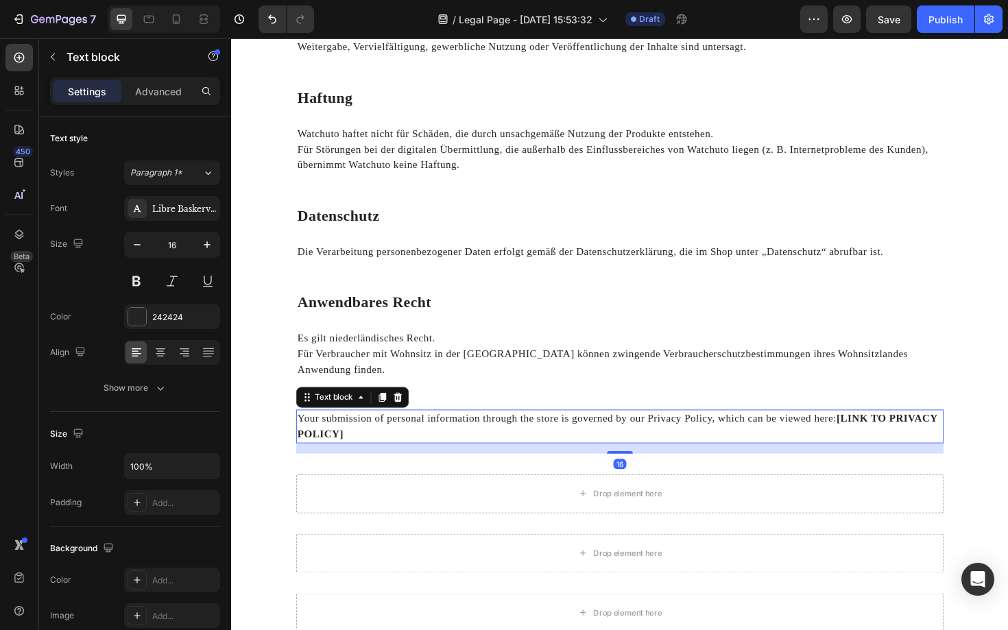
click at [393, 433] on p "Your submission of personal information through the store is governed by our Pr…" at bounding box center [642, 449] width 683 height 33
click at [407, 414] on icon at bounding box center [407, 419] width 9 height 10
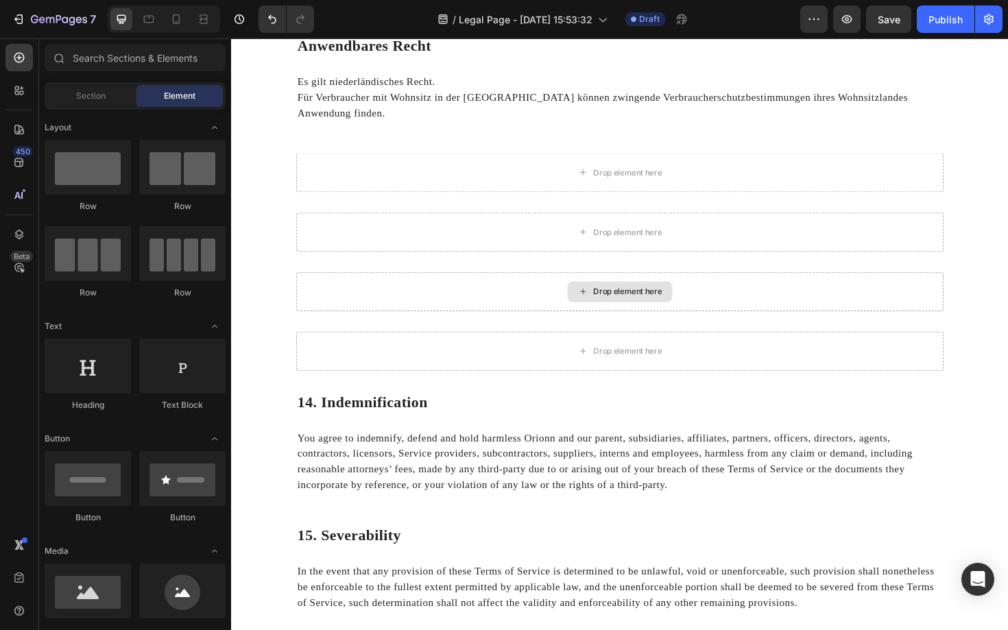
scroll to position [1621, 0]
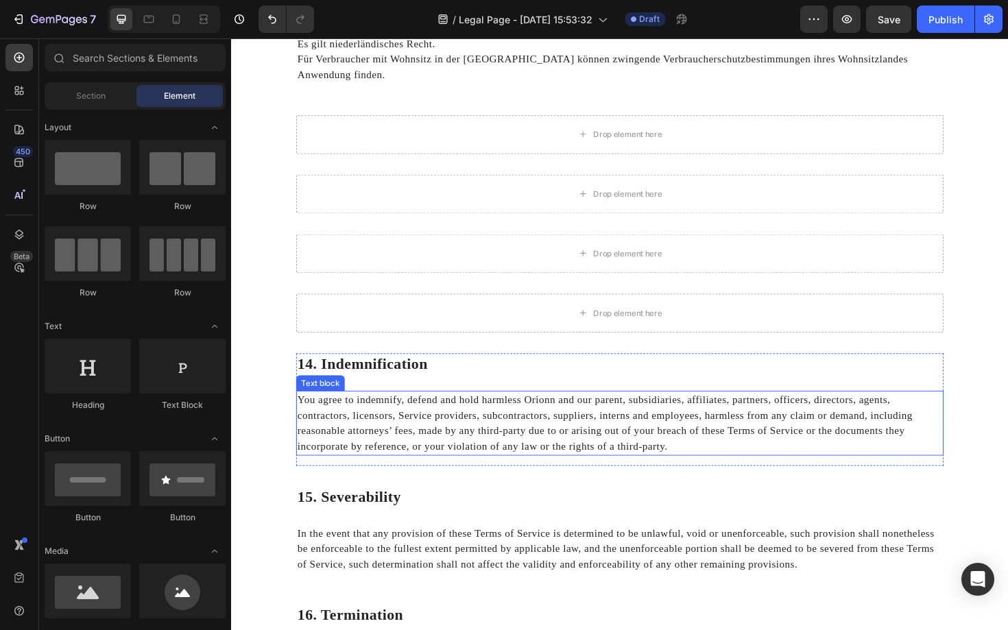
click at [419, 426] on p "You agree to indemnify, defend and hold harmless Orionn and our parent, subsidi…" at bounding box center [642, 446] width 683 height 66
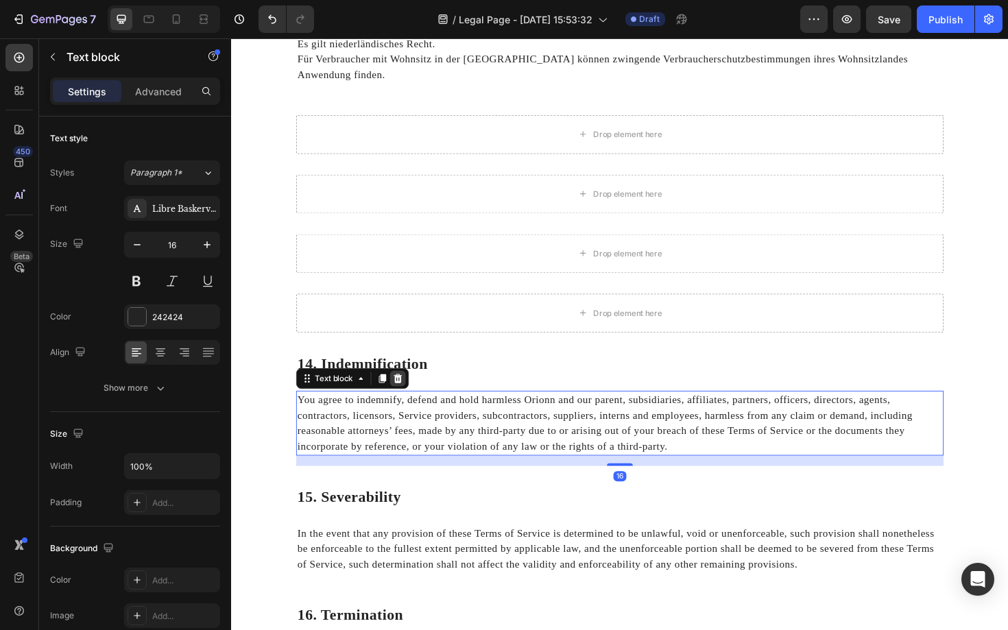
click at [411, 393] on icon at bounding box center [407, 398] width 11 height 11
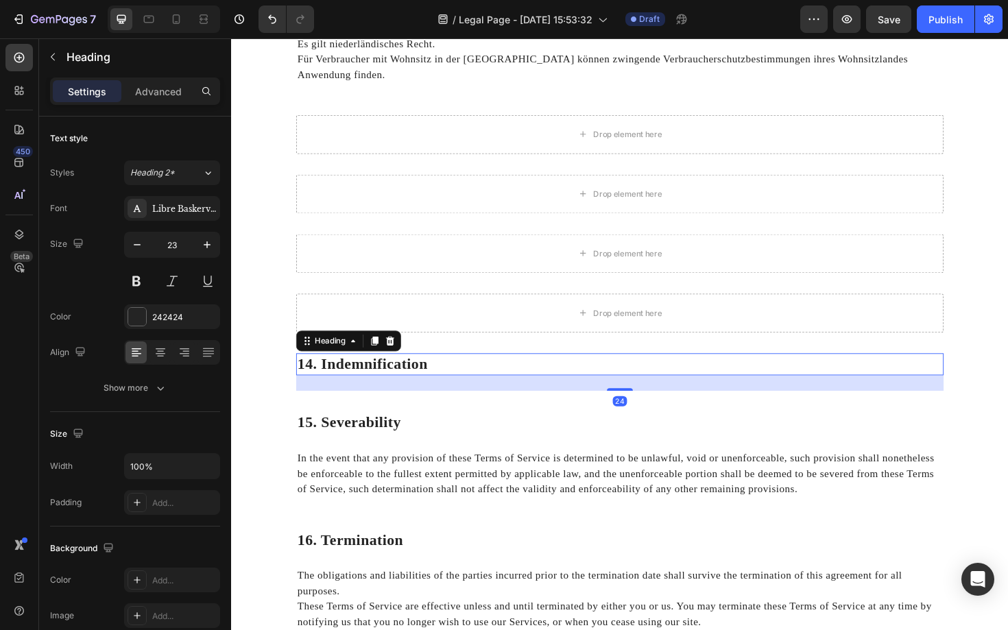
click at [417, 374] on p "14. Indemnification" at bounding box center [642, 384] width 683 height 21
click at [400, 354] on icon at bounding box center [399, 359] width 9 height 10
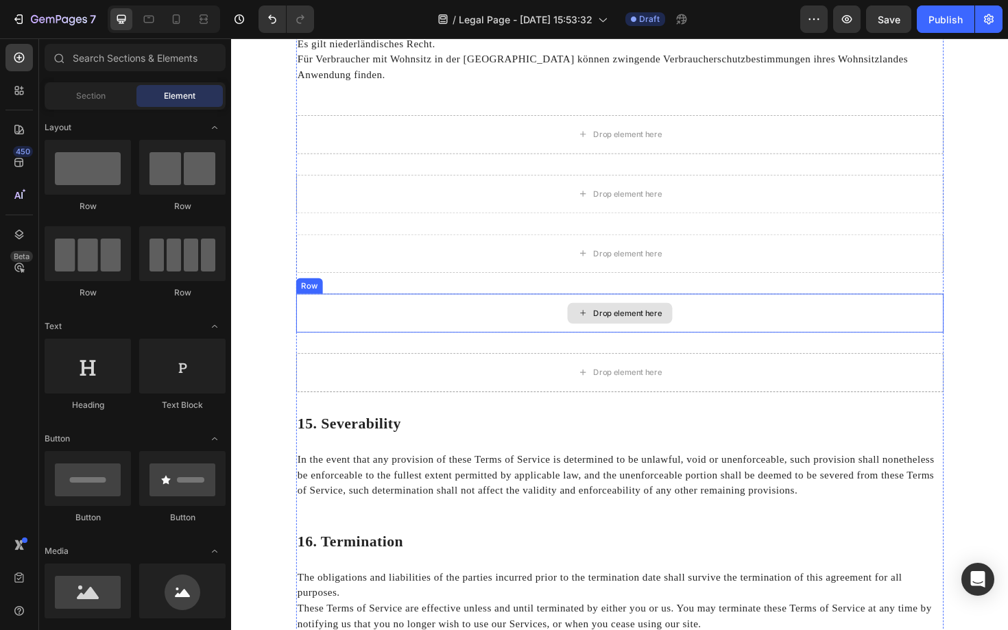
click at [428, 315] on div "Drop element here" at bounding box center [642, 329] width 685 height 41
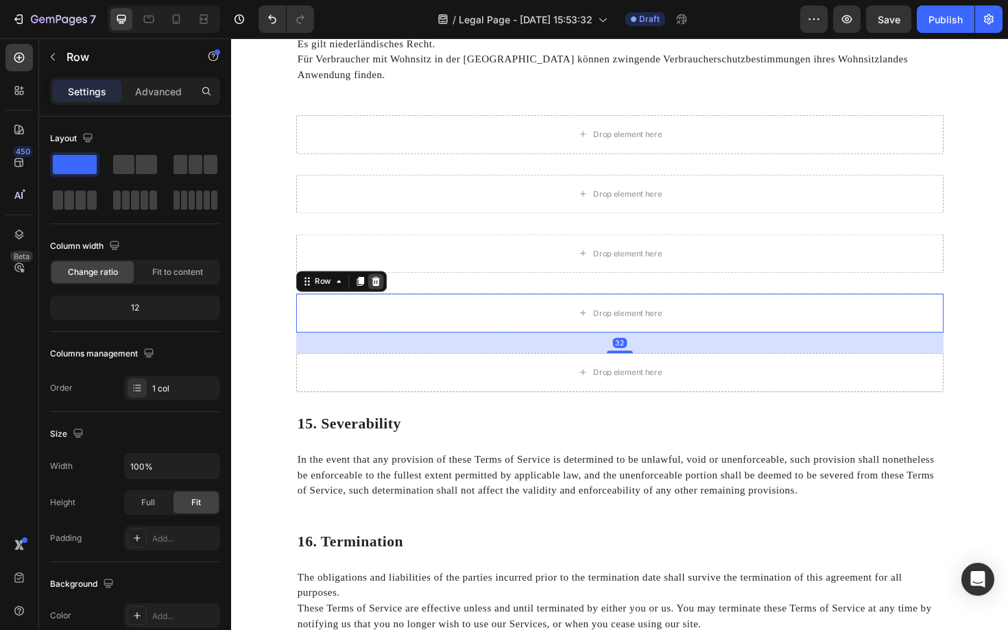
click at [386, 291] on icon at bounding box center [384, 296] width 9 height 10
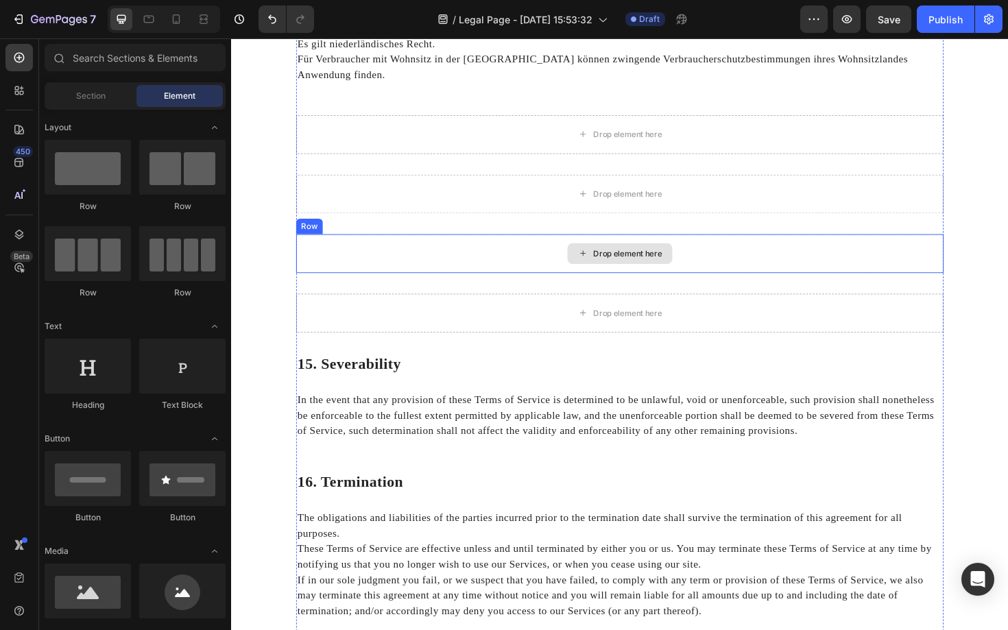
click at [407, 265] on div "Drop element here" at bounding box center [642, 266] width 685 height 41
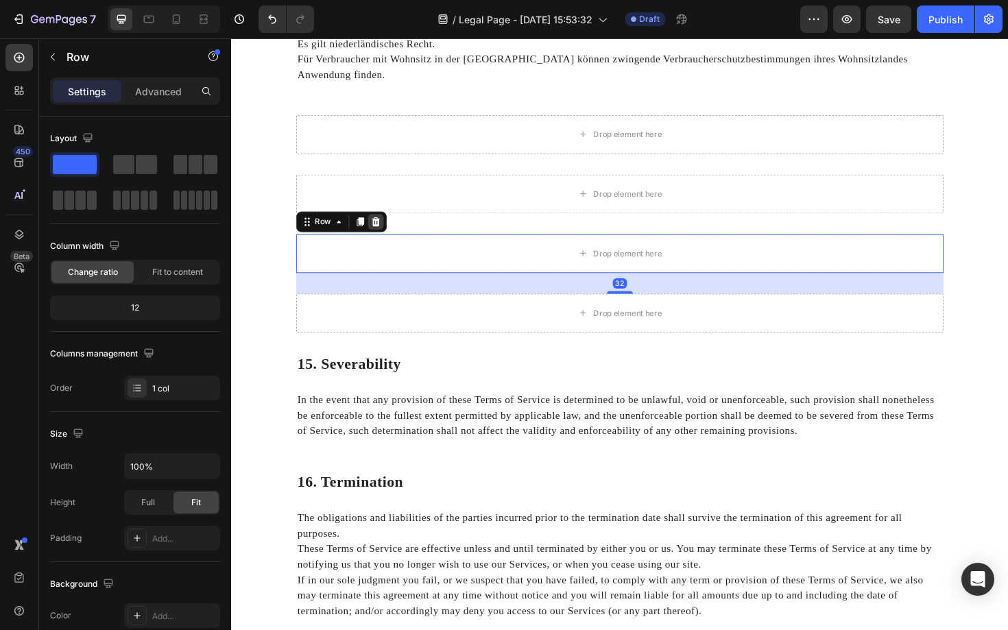
click at [387, 228] on icon at bounding box center [383, 233] width 11 height 11
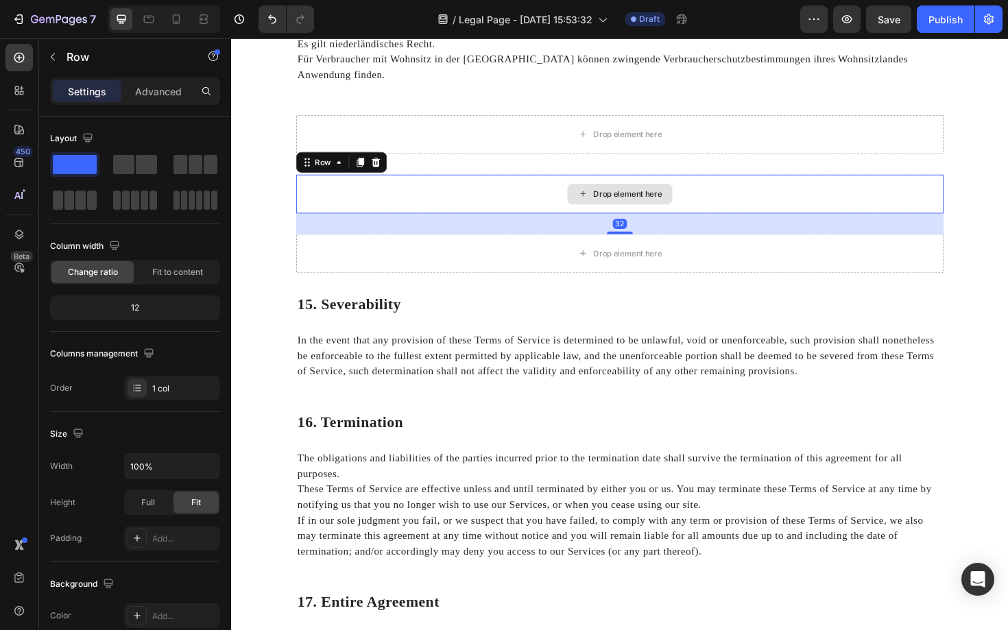
click at [433, 183] on div "Drop element here" at bounding box center [642, 203] width 685 height 41
click at [385, 165] on icon at bounding box center [384, 170] width 9 height 10
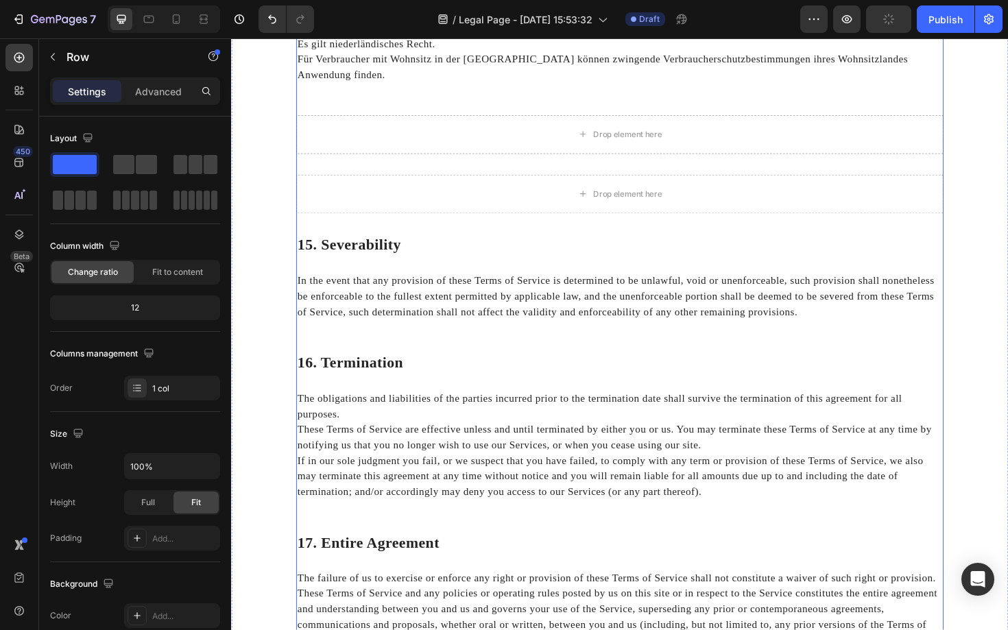
click at [409, 140] on div "Drop element here" at bounding box center [642, 140] width 685 height 41
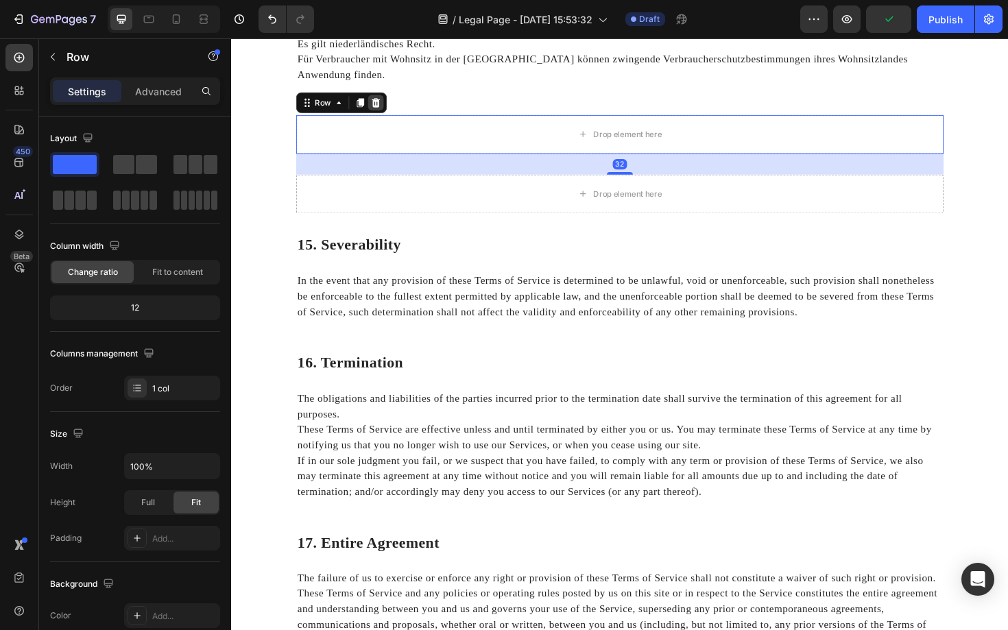
click at [387, 102] on icon at bounding box center [384, 107] width 9 height 10
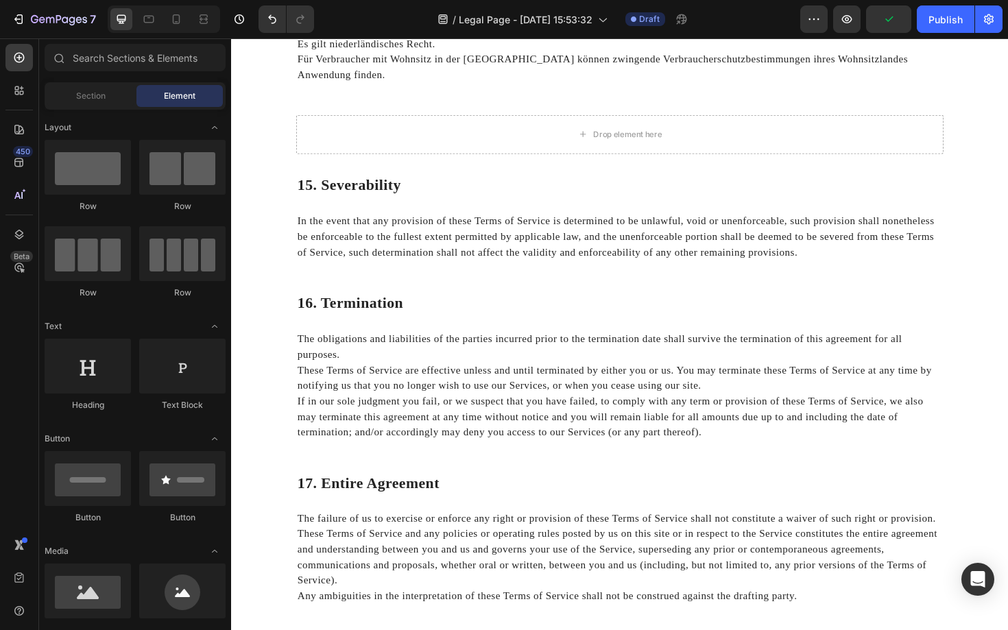
scroll to position [1429, 0]
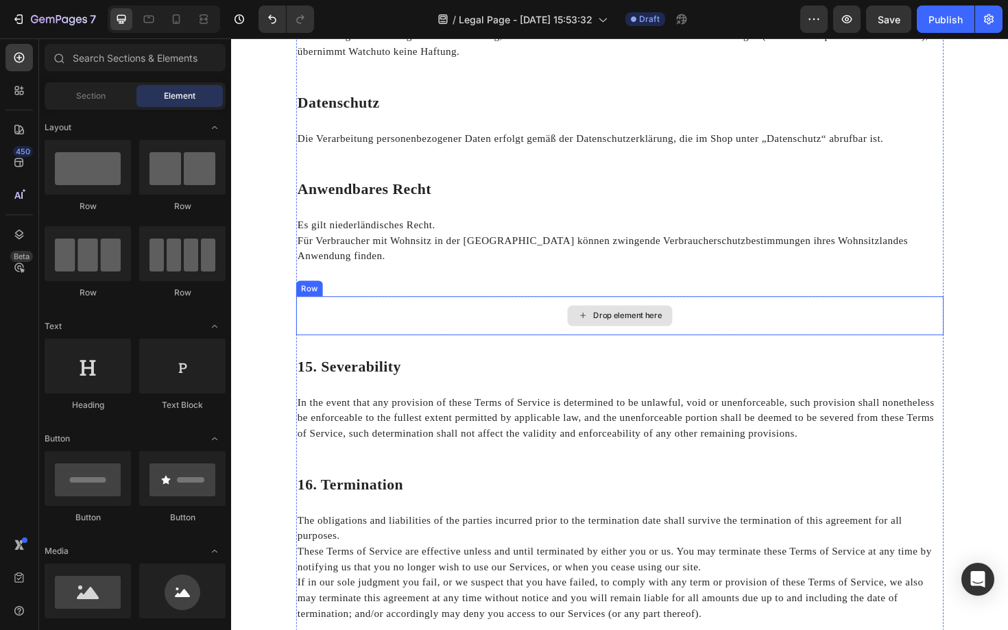
click at [521, 322] on div "Drop element here" at bounding box center [642, 332] width 685 height 41
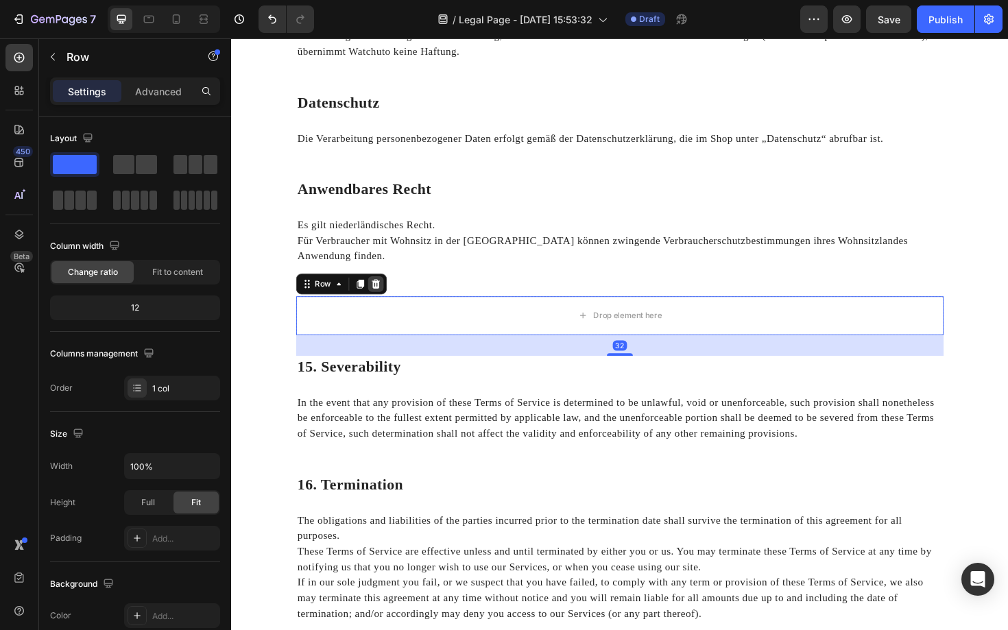
click at [385, 293] on icon at bounding box center [383, 298] width 11 height 11
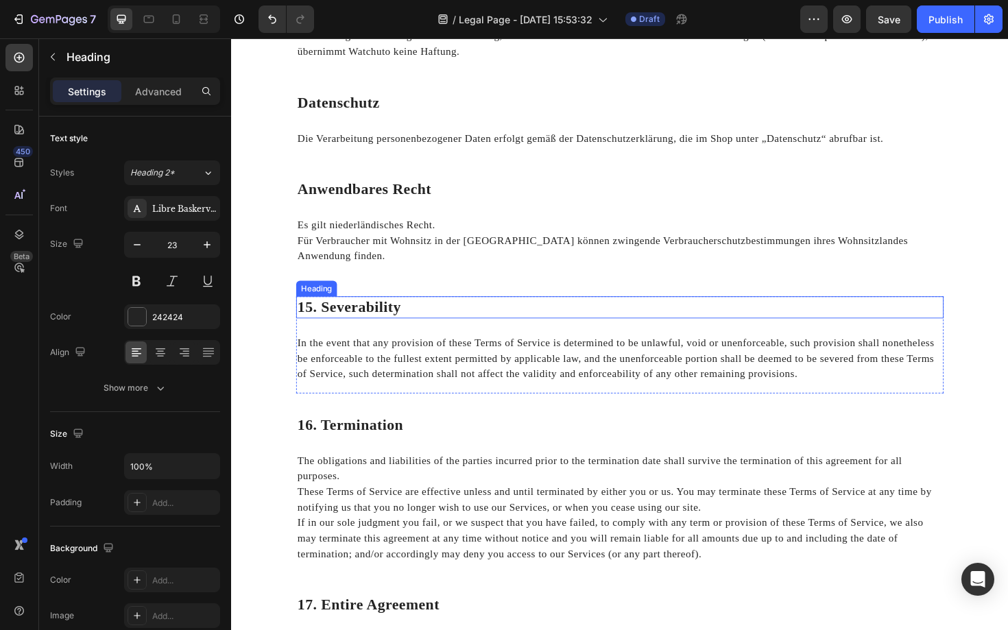
click at [392, 313] on p "15. Severability" at bounding box center [642, 323] width 683 height 21
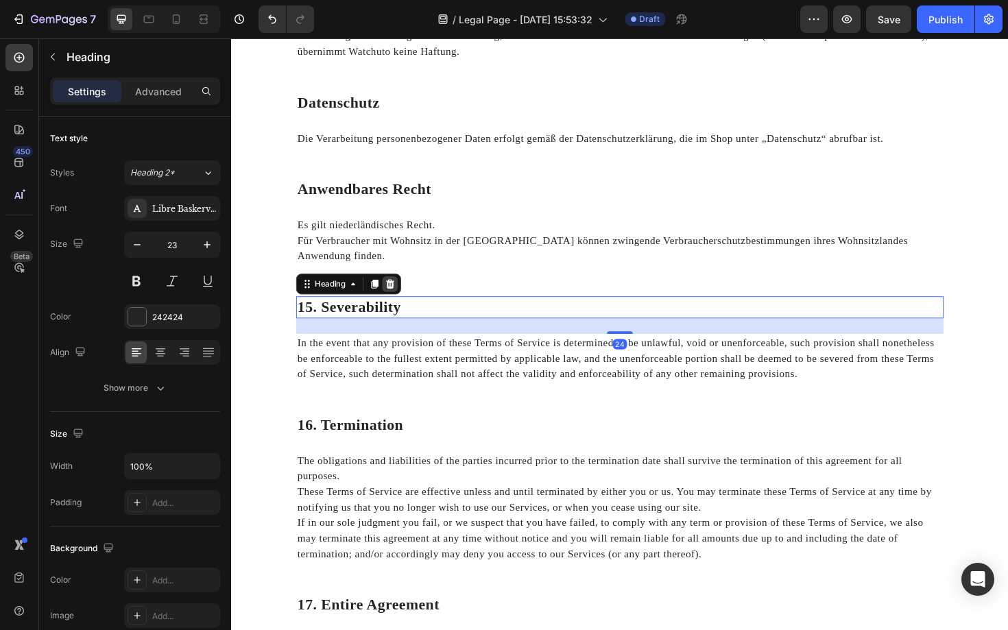
click at [399, 294] on icon at bounding box center [399, 299] width 9 height 10
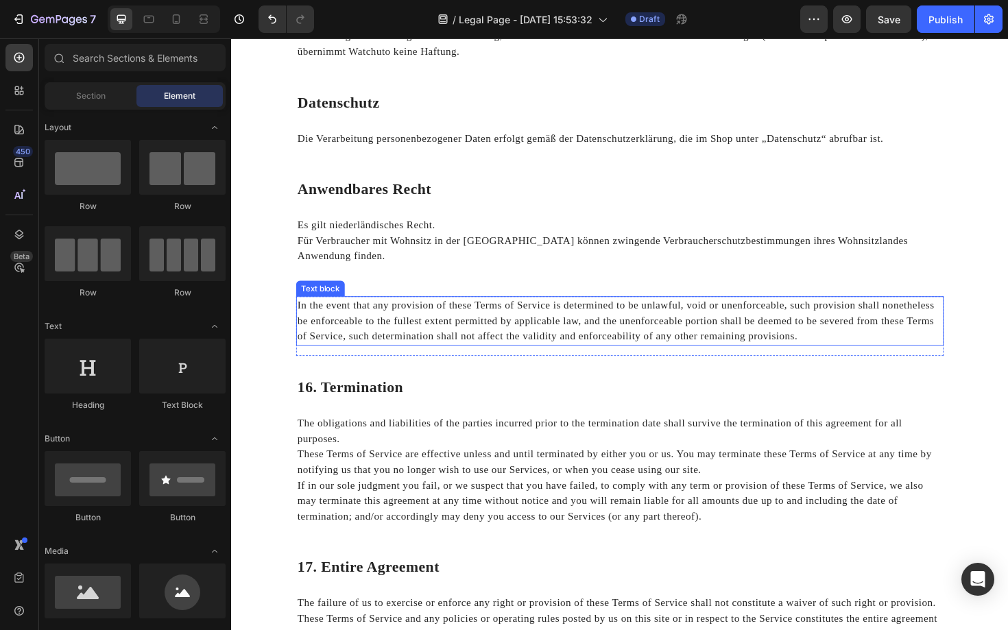
click at [397, 319] on p "In the event that any provision of these Terms of Service is determined to be u…" at bounding box center [642, 337] width 683 height 49
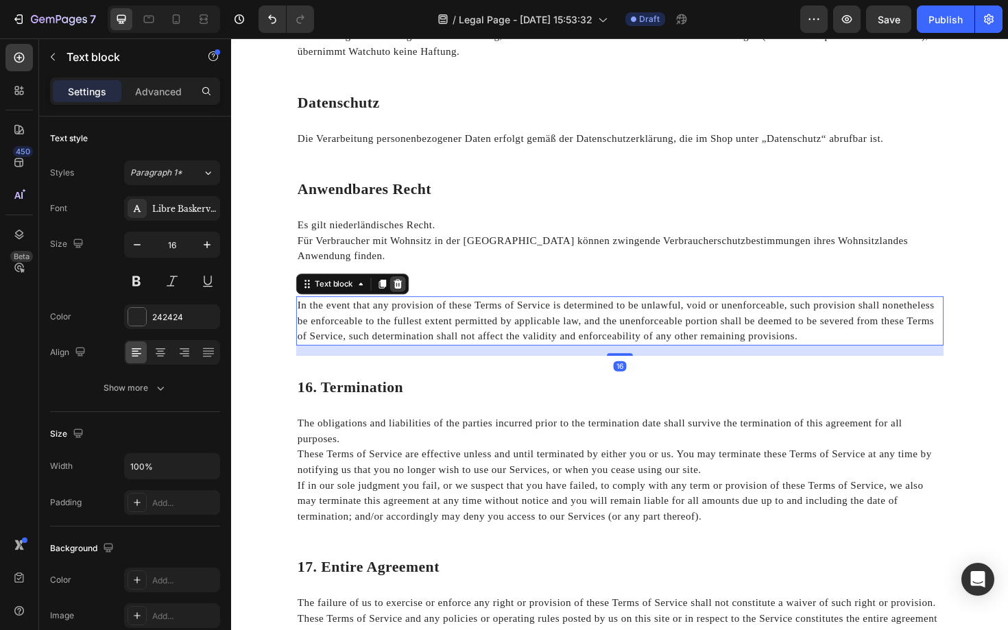
click at [409, 294] on icon at bounding box center [407, 299] width 9 height 10
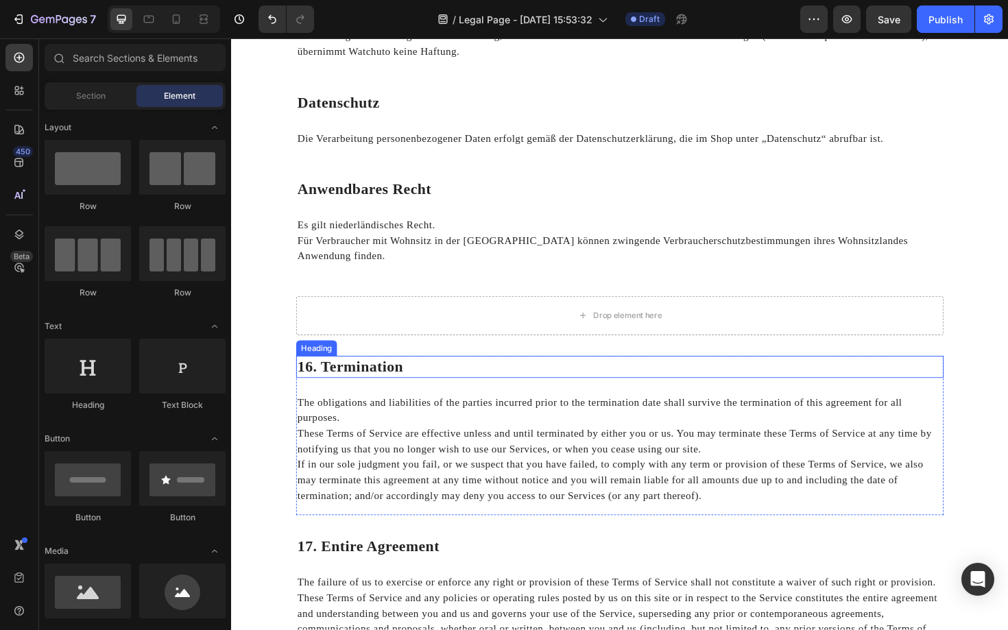
click at [391, 376] on p "16. Termination" at bounding box center [642, 386] width 683 height 21
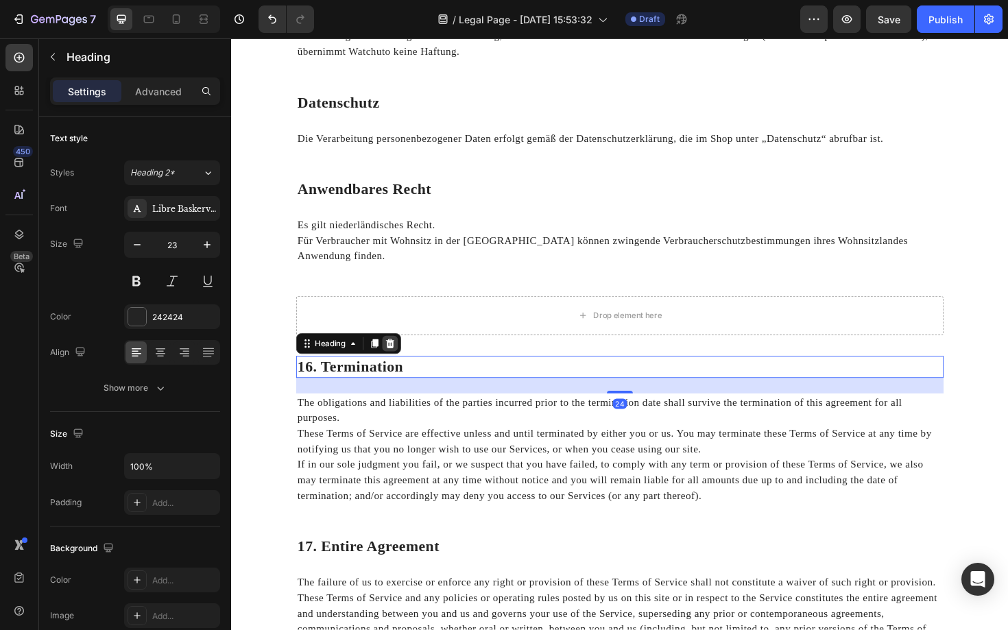
click at [400, 357] on icon at bounding box center [399, 362] width 9 height 10
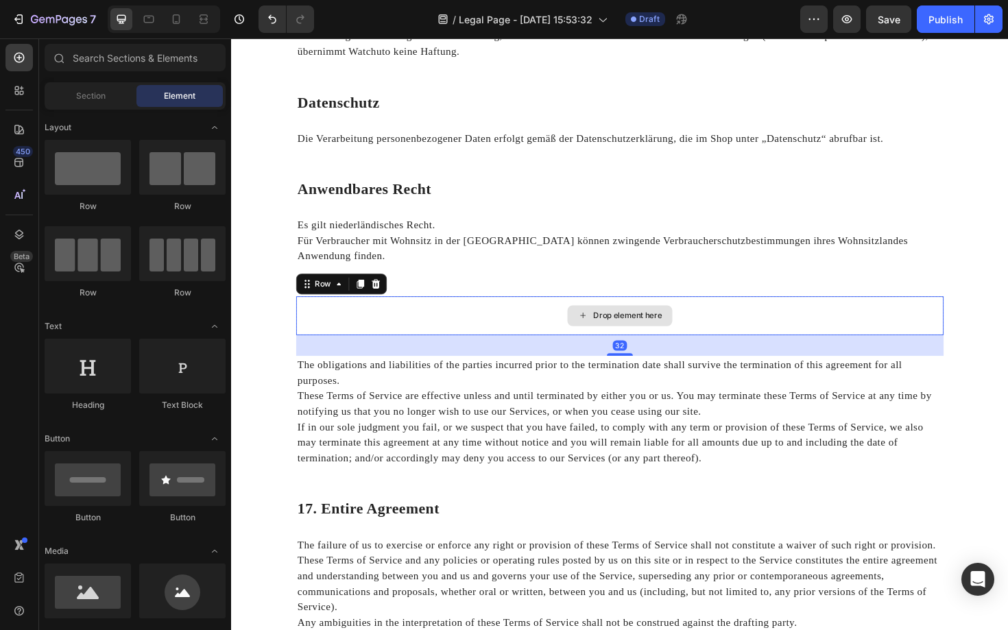
click at [417, 328] on div "Drop element here" at bounding box center [642, 332] width 685 height 41
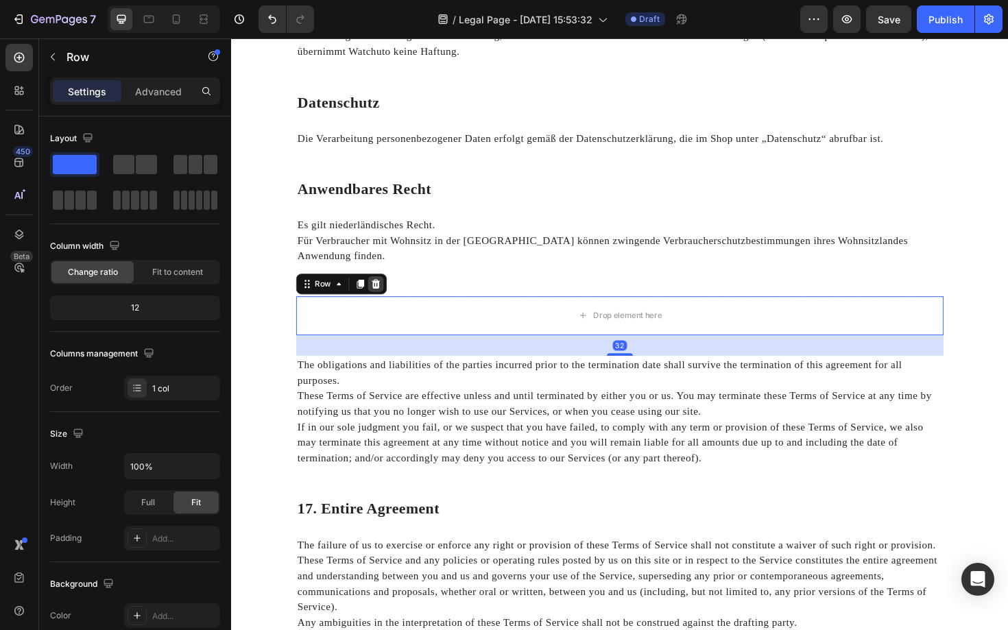
click at [386, 294] on icon at bounding box center [384, 299] width 9 height 10
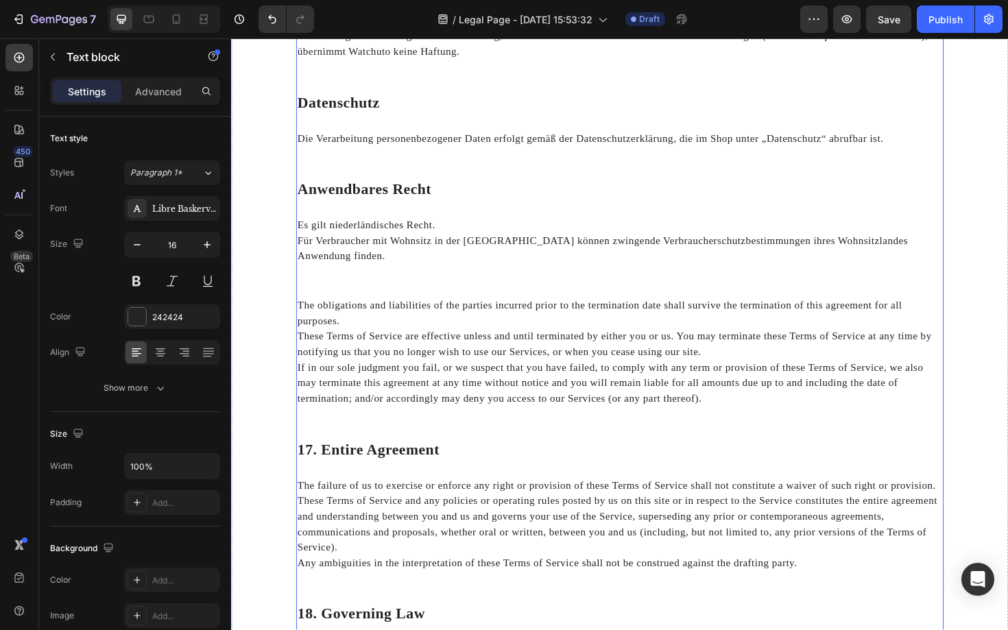
click at [383, 356] on p "These Terms of Service are effective unless and until terminated by either you …" at bounding box center [642, 362] width 683 height 33
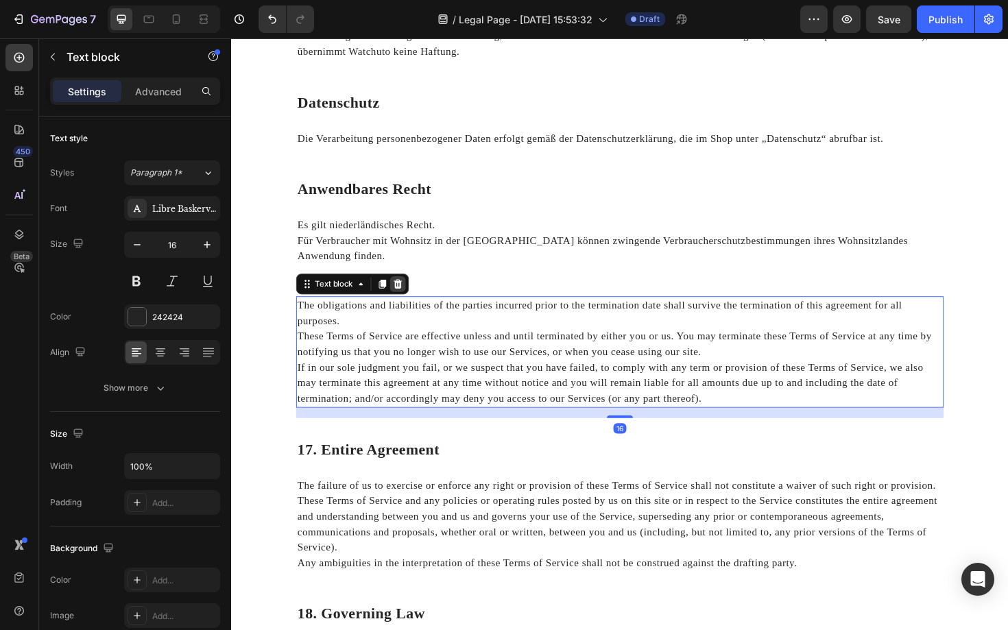
click at [408, 294] on icon at bounding box center [407, 299] width 9 height 10
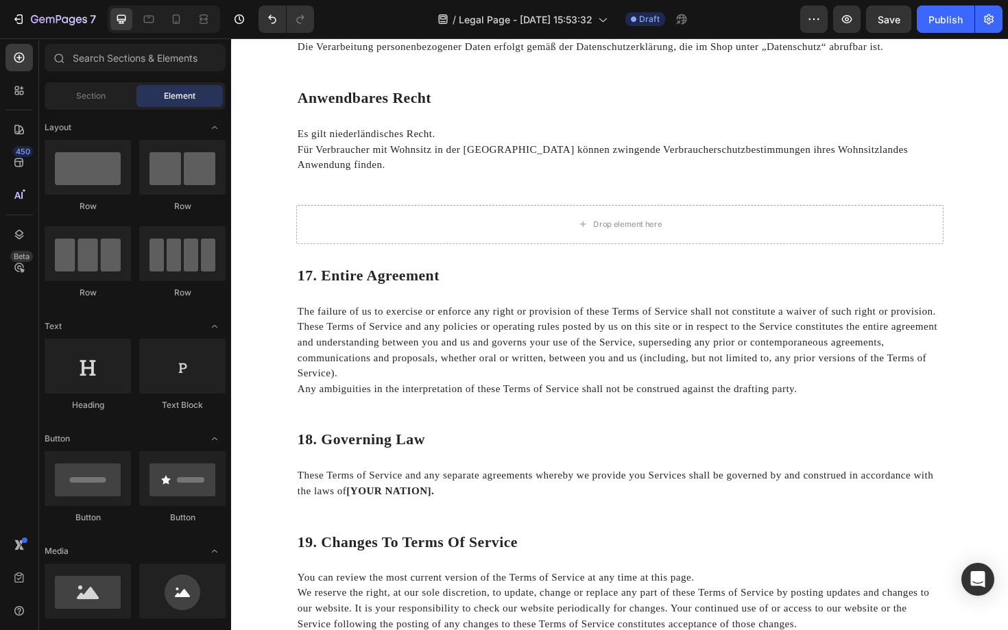
scroll to position [1527, 0]
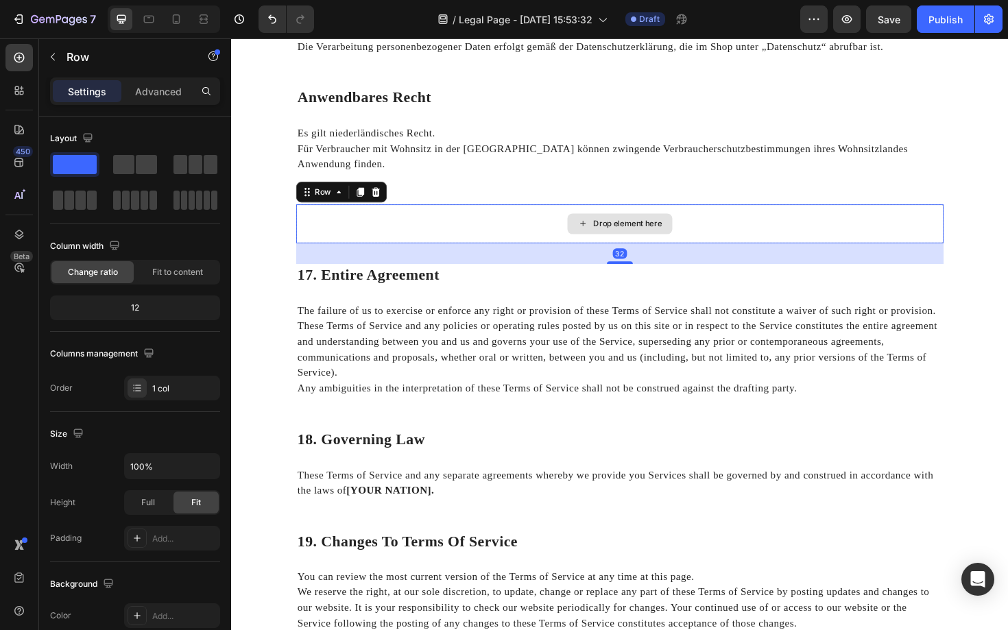
click at [431, 222] on div "Drop element here" at bounding box center [642, 235] width 685 height 41
click at [387, 196] on icon at bounding box center [383, 201] width 11 height 11
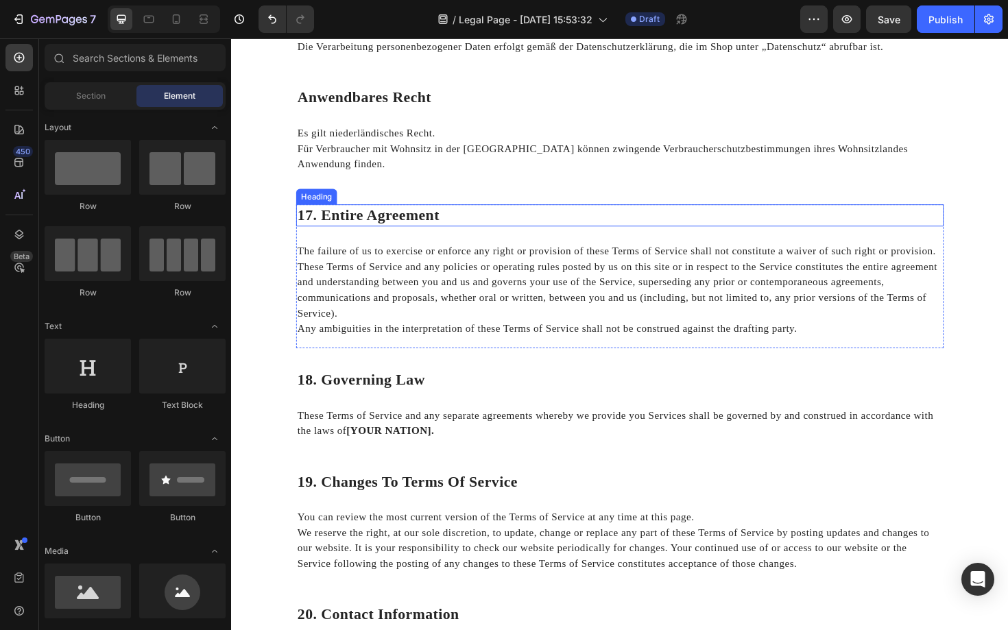
click at [393, 216] on p "17. Entire Agreement" at bounding box center [642, 226] width 683 height 21
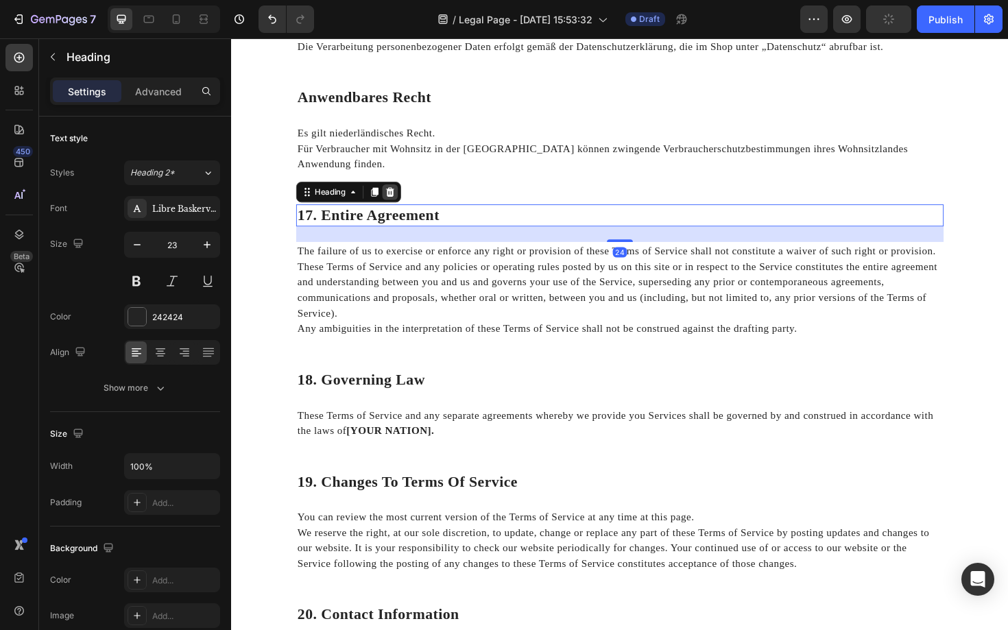
click at [403, 197] on icon at bounding box center [399, 202] width 9 height 10
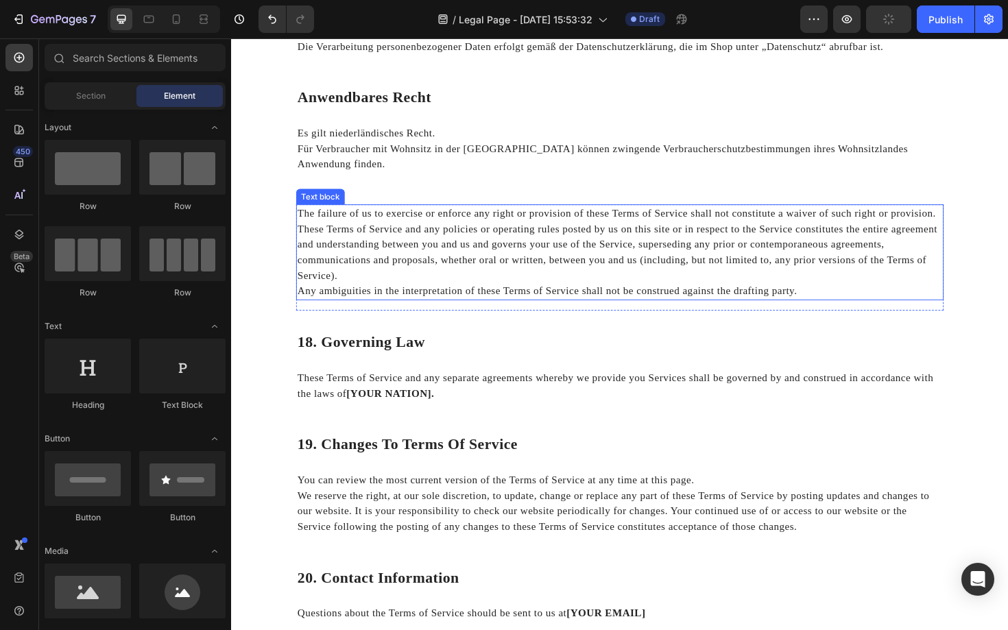
click at [396, 232] on p "These Terms of Service and any policies or operating rules posted by us on this…" at bounding box center [642, 265] width 683 height 66
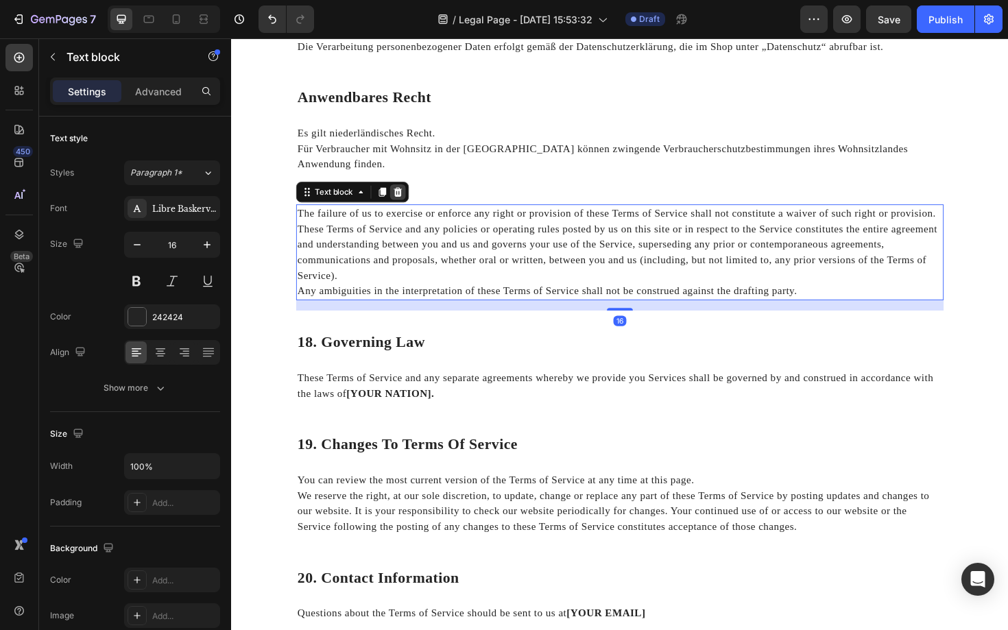
click at [409, 196] on icon at bounding box center [407, 201] width 11 height 11
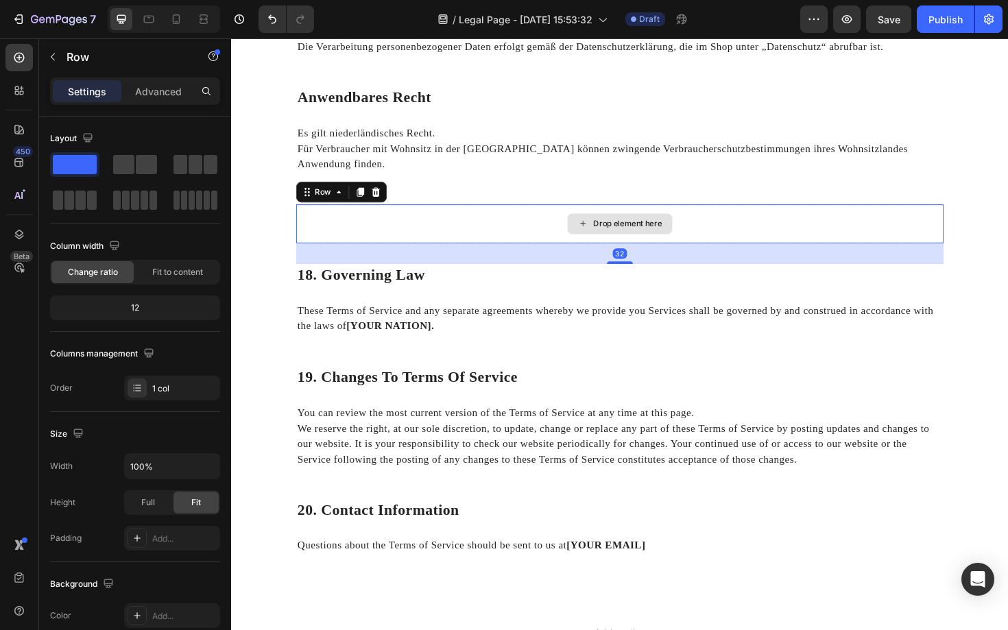
click at [418, 222] on div "Drop element here" at bounding box center [642, 235] width 685 height 41
click at [382, 197] on icon at bounding box center [384, 202] width 9 height 10
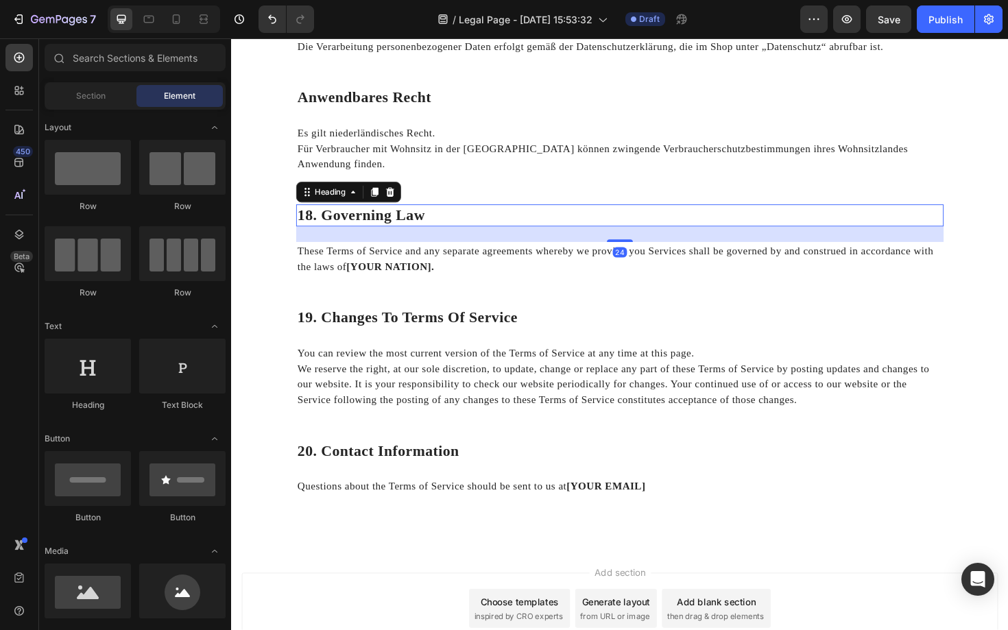
click at [383, 216] on p "18. Governing Law" at bounding box center [642, 226] width 683 height 21
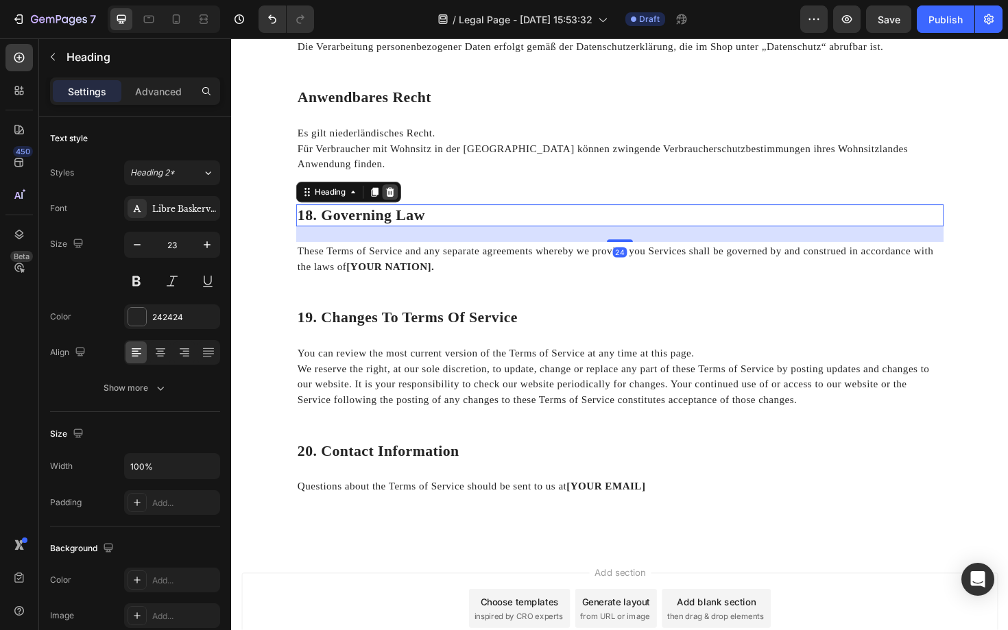
click at [396, 193] on div at bounding box center [399, 201] width 16 height 16
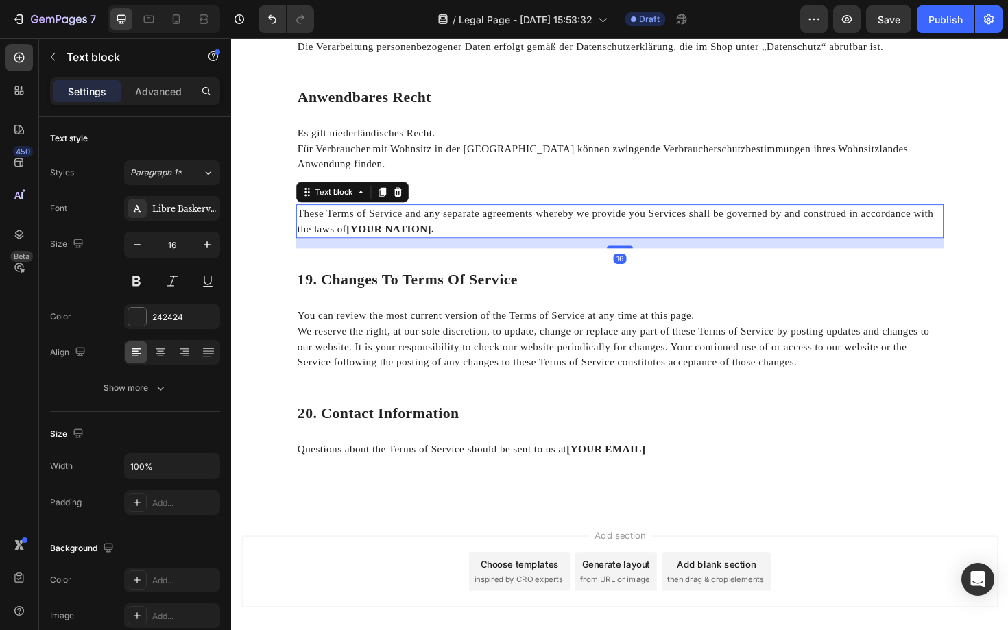
click at [393, 216] on p "These Terms of Service and any separate agreements whereby we provide you Servi…" at bounding box center [642, 232] width 683 height 33
click at [409, 196] on icon at bounding box center [407, 201] width 11 height 11
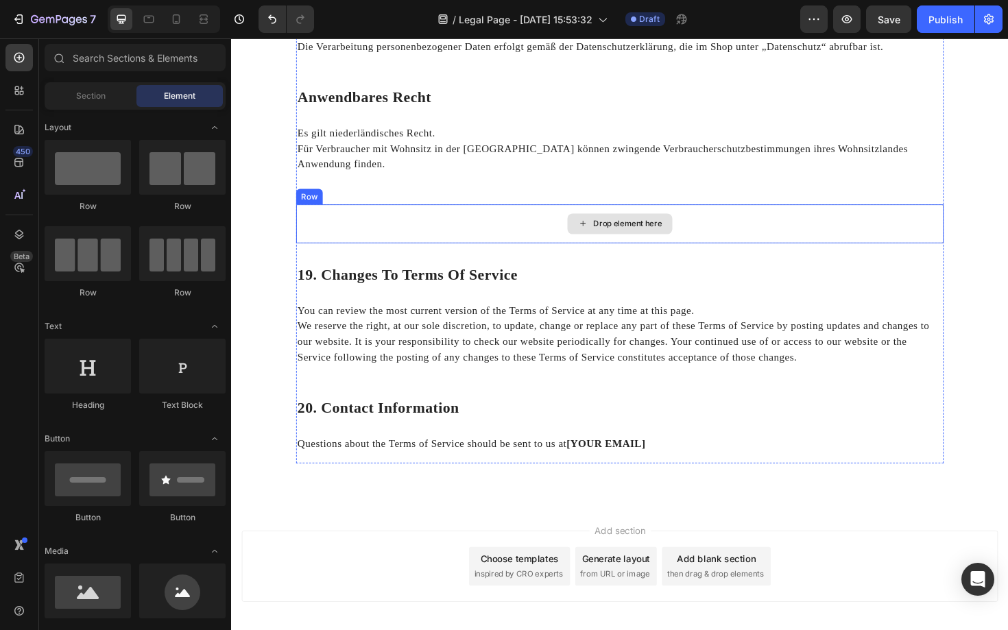
click at [409, 215] on div "Drop element here" at bounding box center [642, 235] width 685 height 41
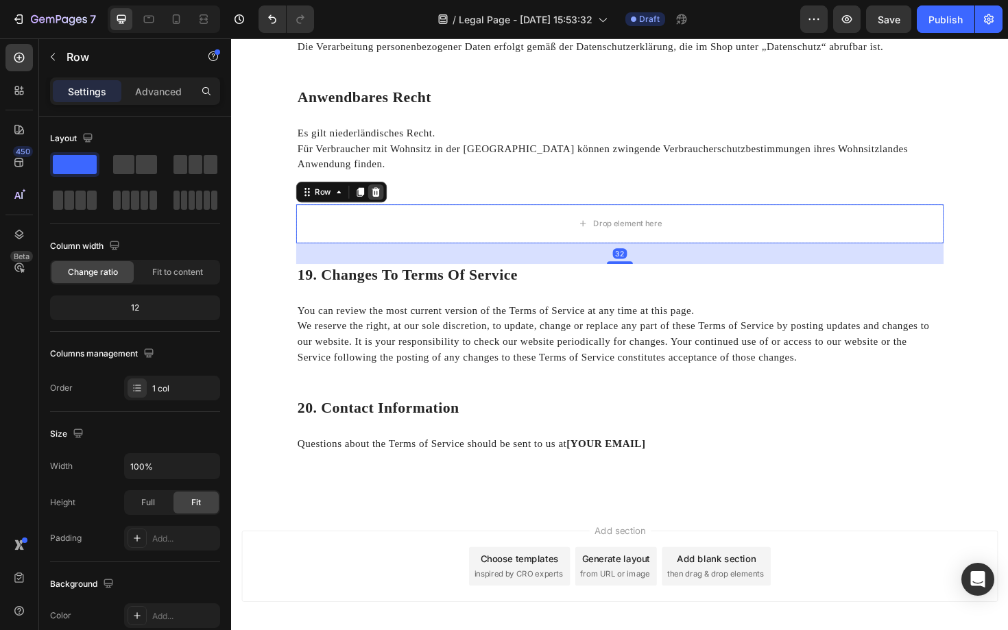
click at [385, 197] on icon at bounding box center [384, 202] width 9 height 10
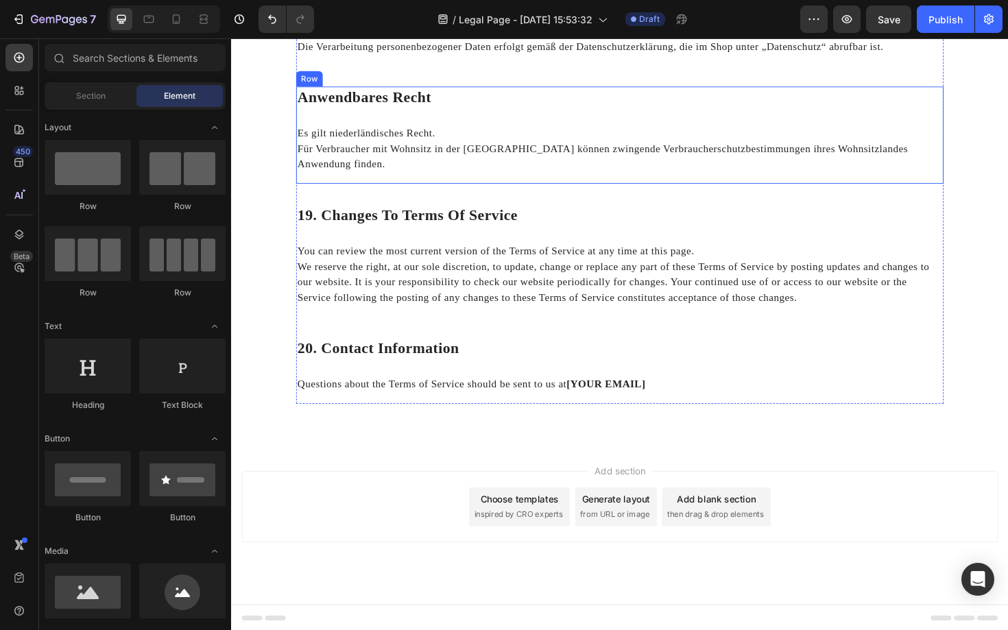
scroll to position [1511, 0]
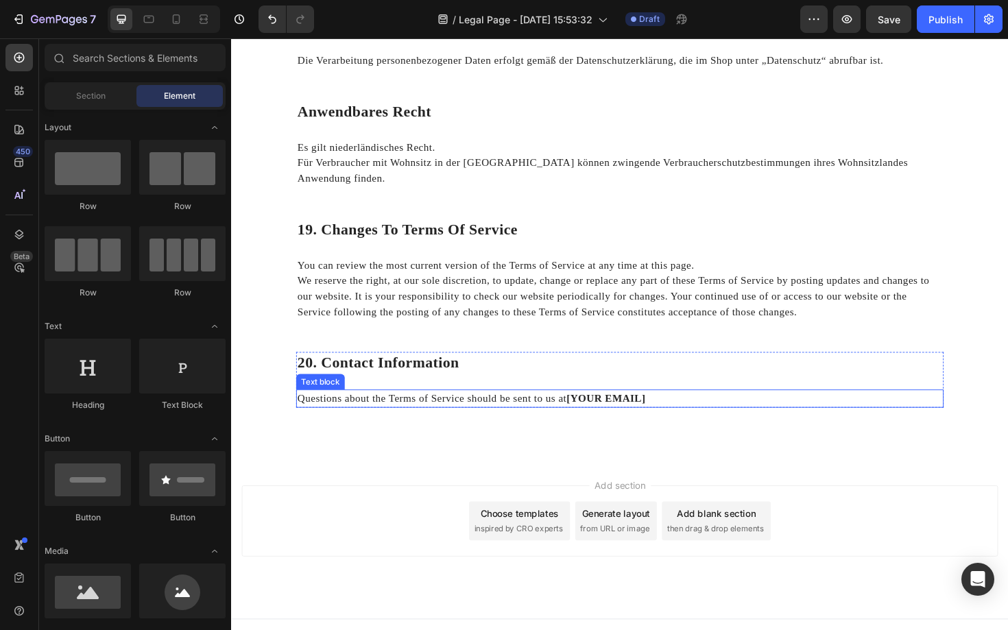
click at [393, 412] on p "Questions about the Terms of Service should be sent to us at [YOUR EMAIL]" at bounding box center [642, 420] width 683 height 16
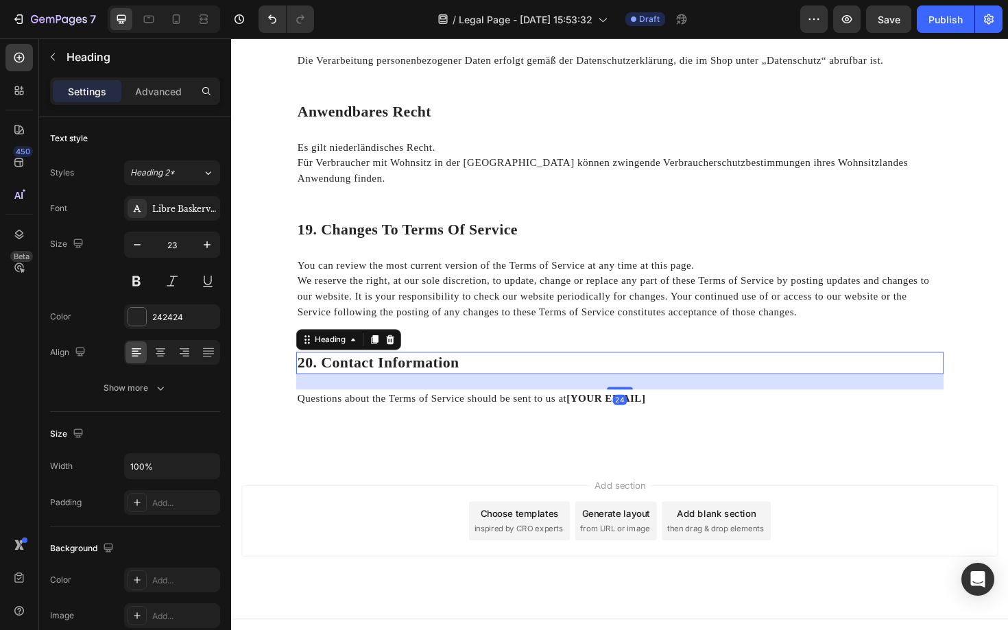
click at [483, 372] on p "20. Contact Information" at bounding box center [642, 382] width 683 height 21
click at [472, 394] on div "24" at bounding box center [642, 402] width 685 height 16
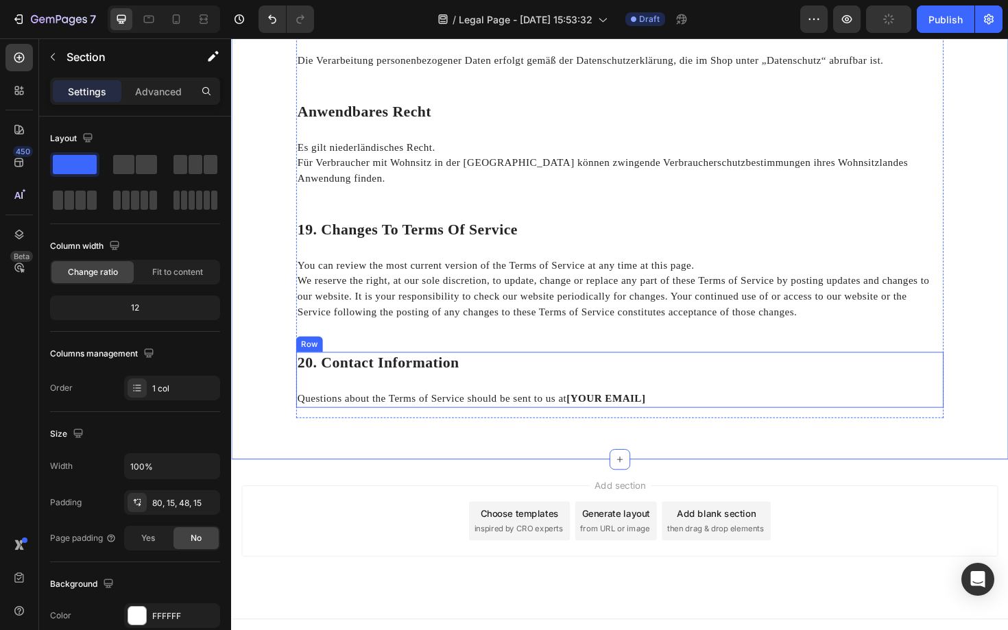
click at [433, 391] on div "20. Contact Information Heading Questions about the Terms of Service should be …" at bounding box center [642, 400] width 685 height 59
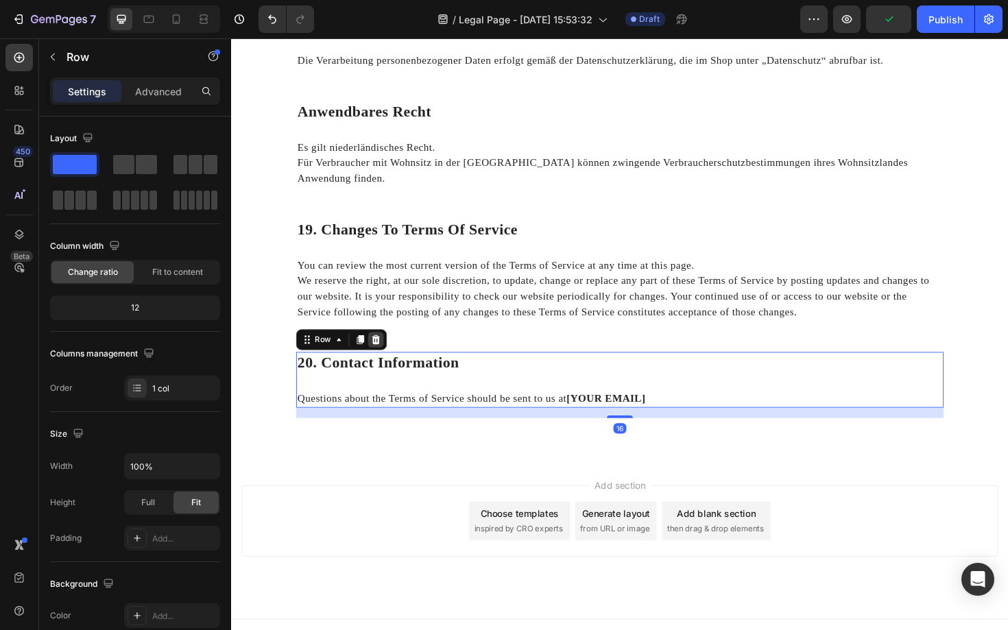
click at [380, 353] on icon at bounding box center [384, 358] width 9 height 10
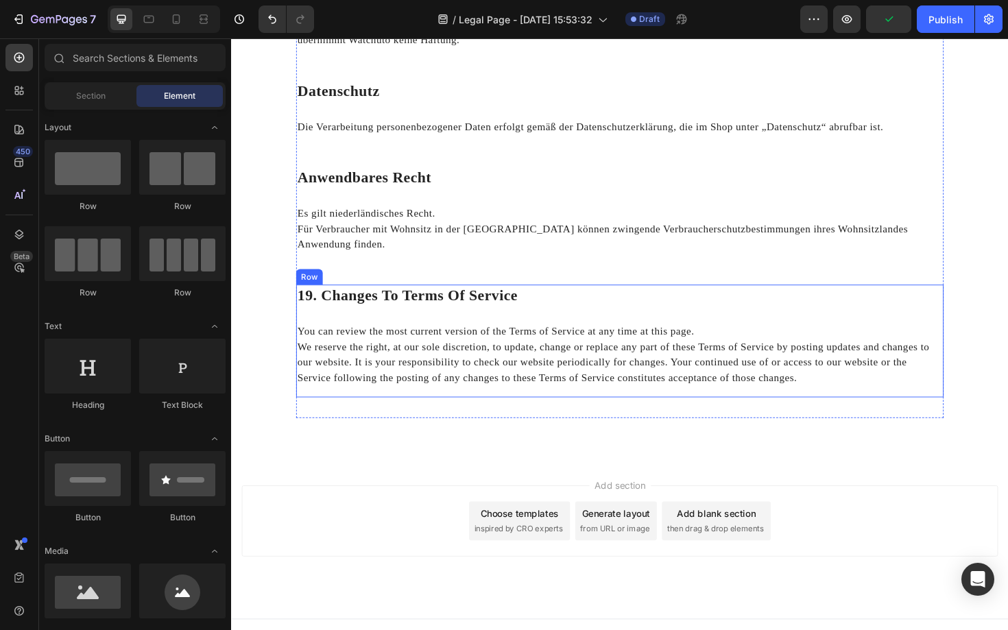
click at [410, 310] on div "19. Changes To Terms Of Service Heading You can review the most current version…" at bounding box center [642, 359] width 685 height 119
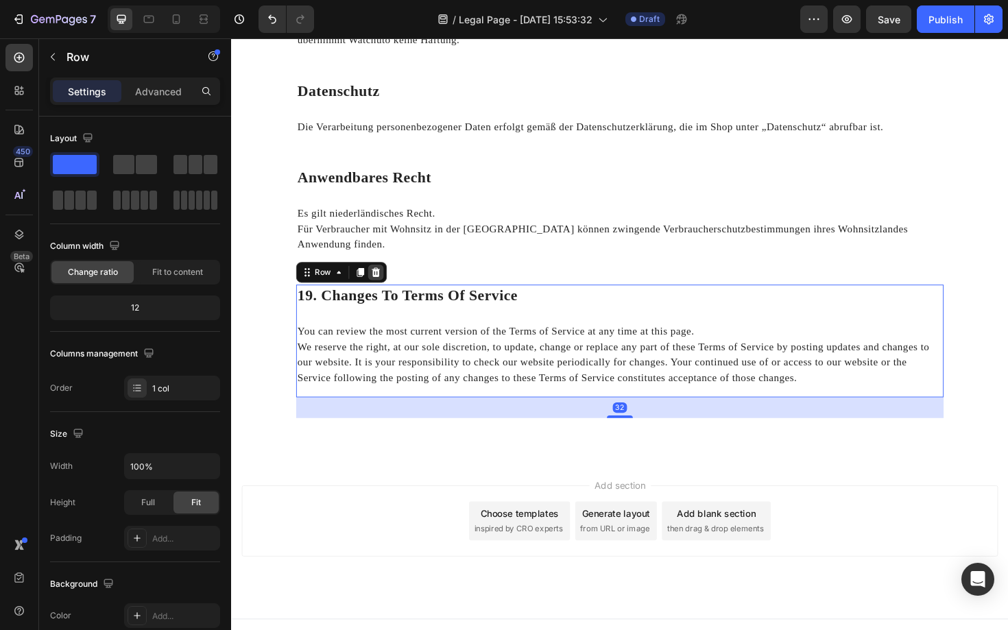
click at [384, 281] on icon at bounding box center [383, 286] width 11 height 11
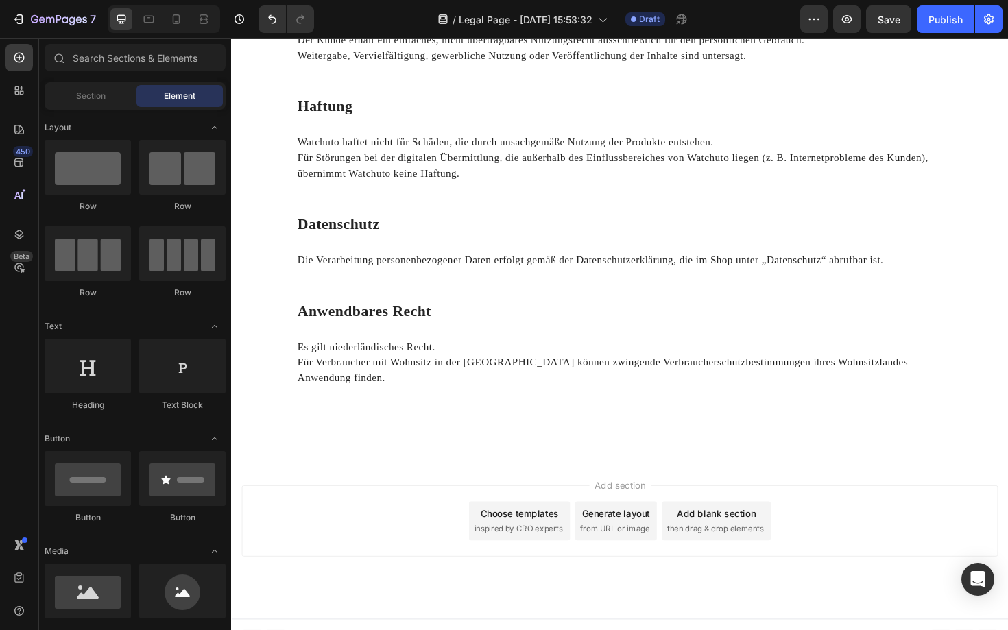
scroll to position [0, 0]
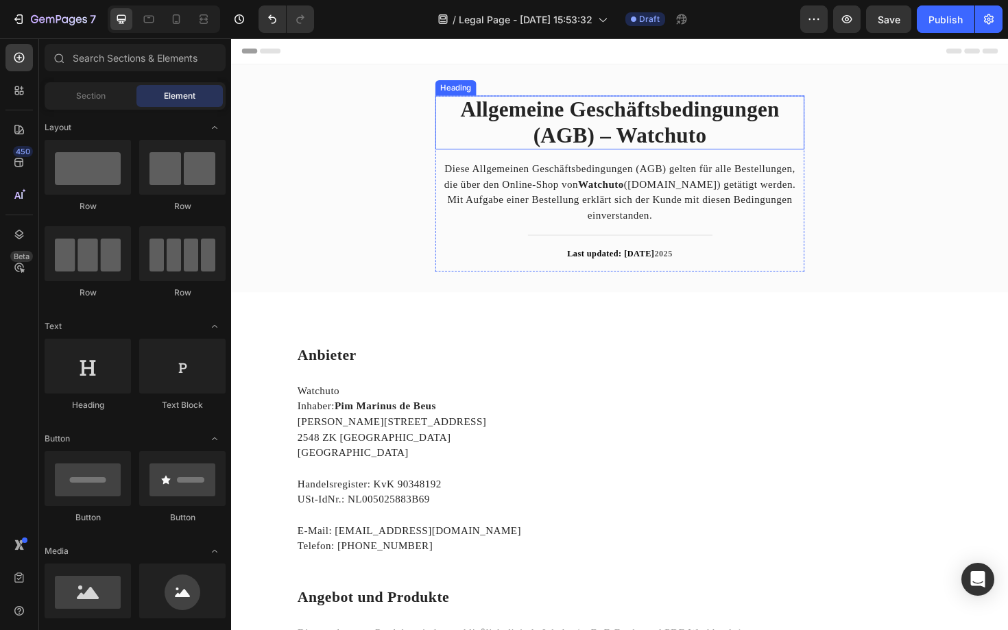
click at [717, 130] on strong "Allgemeine Geschäftsbedingungen (AGB) – Watchuto" at bounding box center [643, 127] width 338 height 52
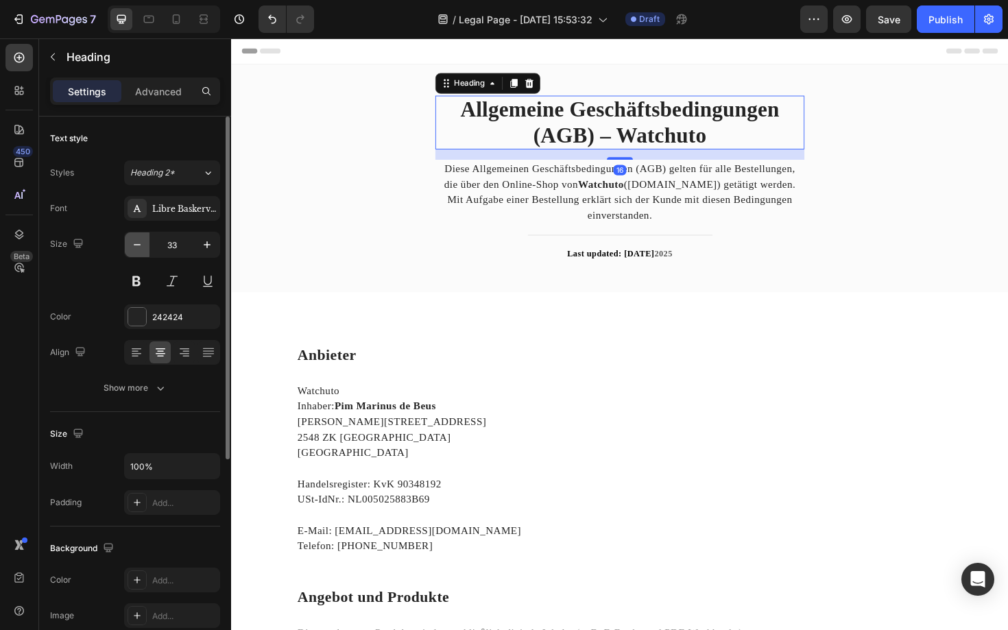
click at [141, 250] on icon "button" at bounding box center [137, 245] width 14 height 14
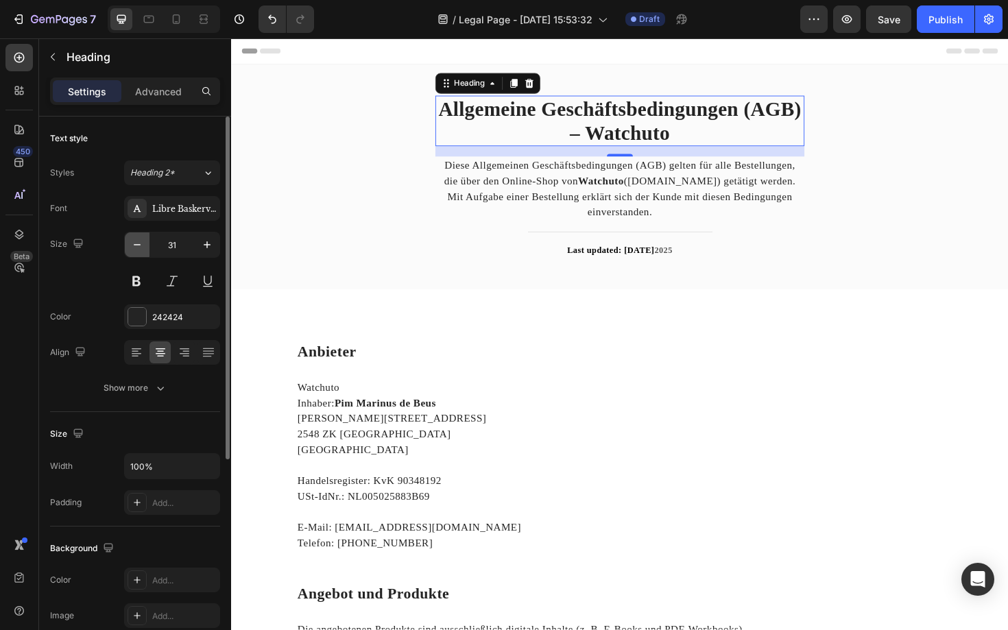
click at [141, 250] on icon "button" at bounding box center [137, 245] width 14 height 14
type input "30"
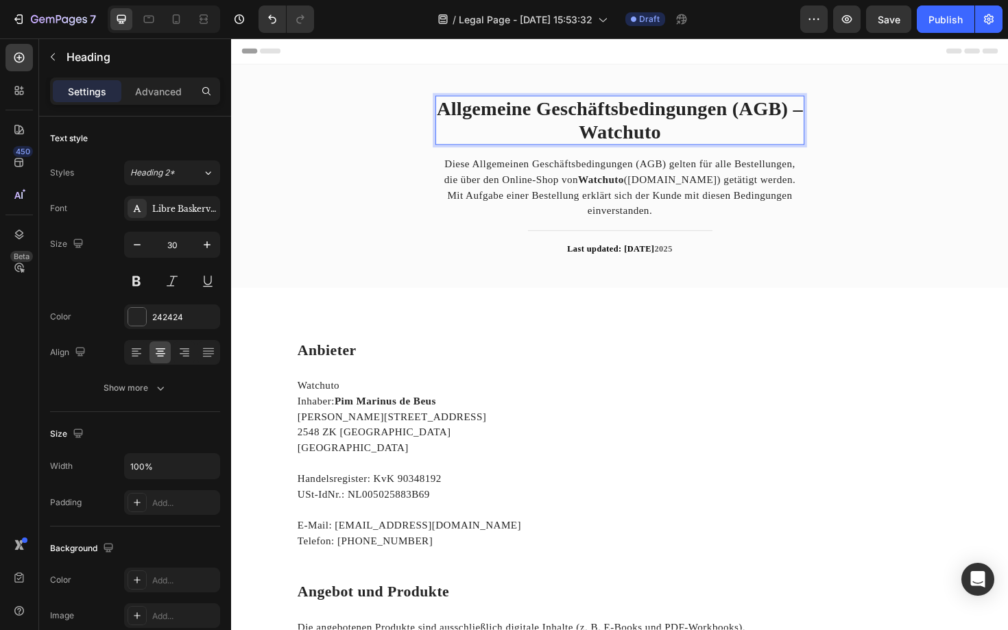
click at [830, 114] on strong "Allgemeine Geschäftsbedingungen (AGB) – Watchuto" at bounding box center [642, 124] width 388 height 47
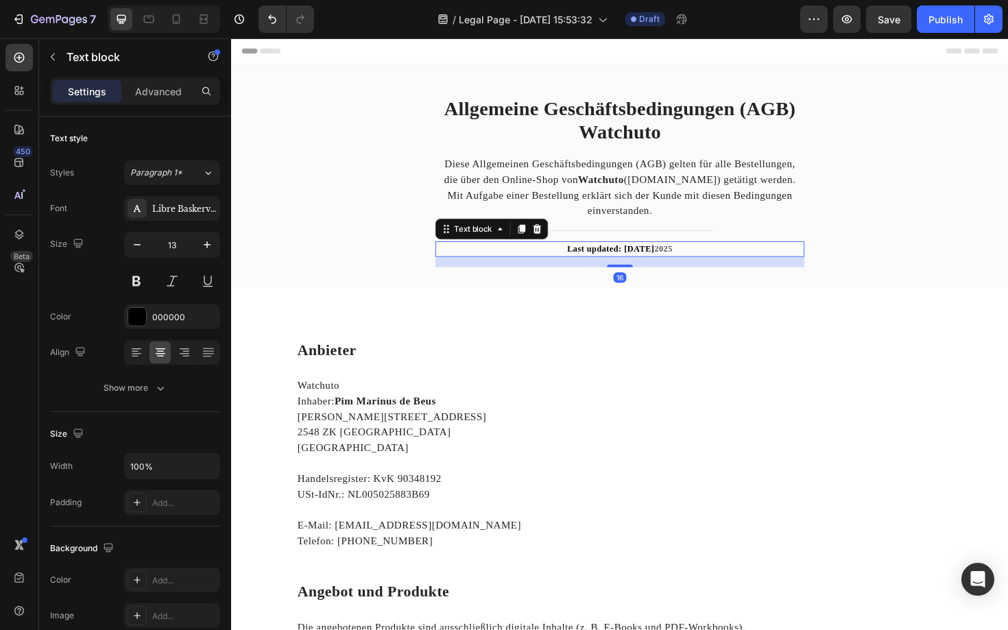
click at [679, 263] on strong "Last updated: August 28" at bounding box center [633, 261] width 93 height 10
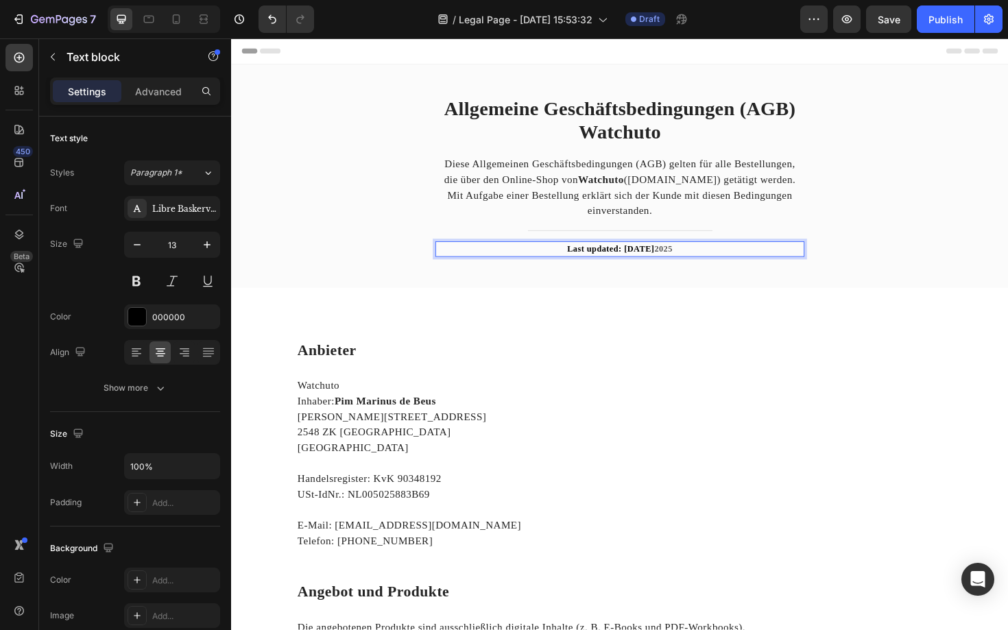
click at [682, 263] on strong "2025" at bounding box center [688, 261] width 19 height 10
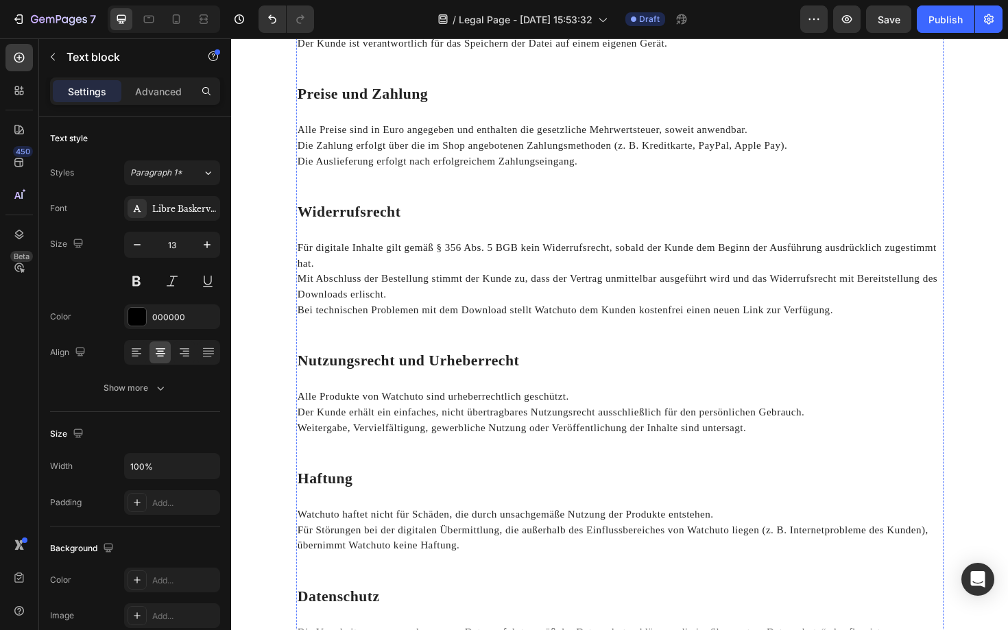
scroll to position [919, 0]
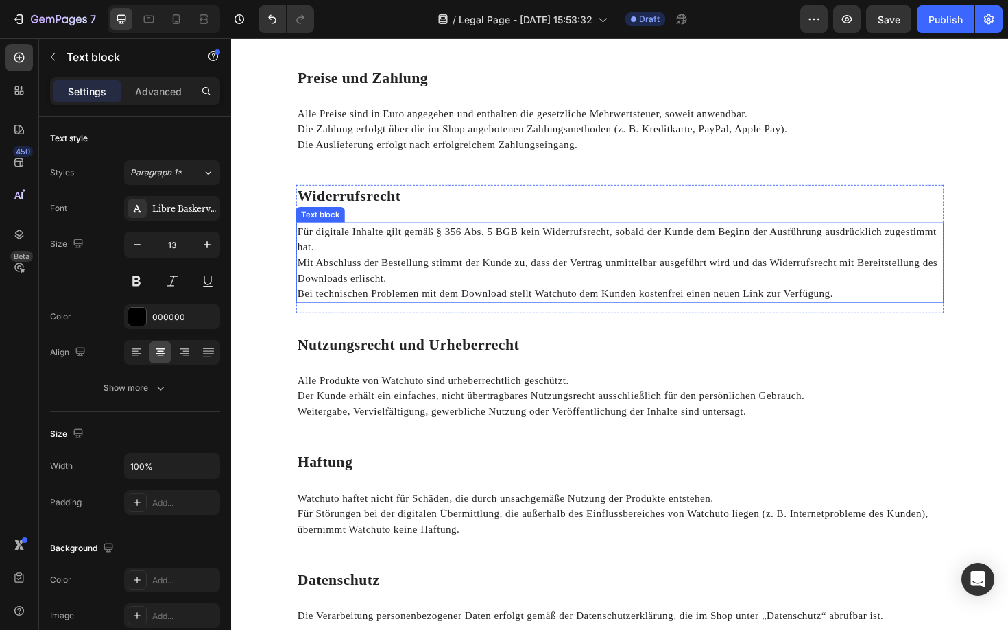
click at [873, 308] on p "Bei technischen Problemen mit dem Download stellt Watchuto dem Kunden kostenfre…" at bounding box center [642, 309] width 683 height 16
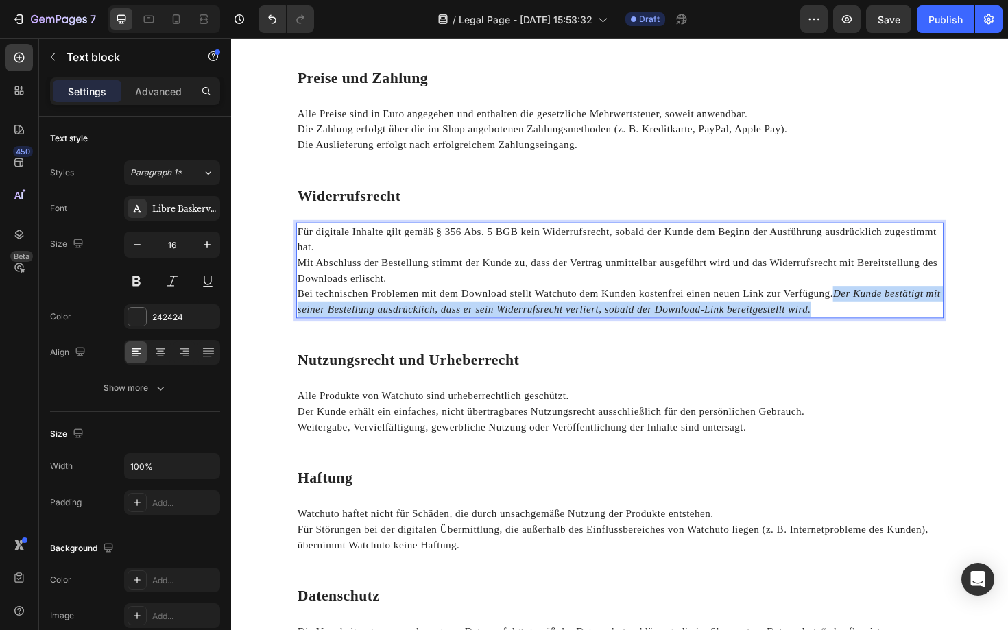
drag, startPoint x: 868, startPoint y: 309, endPoint x: 875, endPoint y: 324, distance: 15.9
click at [875, 324] on p "Bei technischen Problemen mit dem Download stellt Watchuto dem Kunden kostenfre…" at bounding box center [642, 317] width 683 height 33
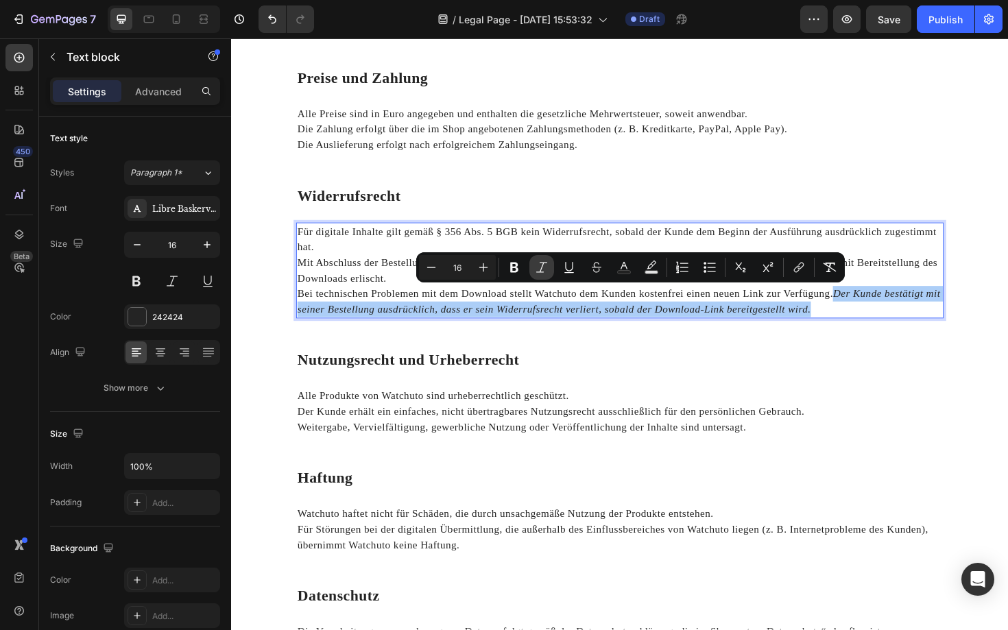
click at [543, 271] on icon "Editor contextual toolbar" at bounding box center [541, 267] width 11 height 10
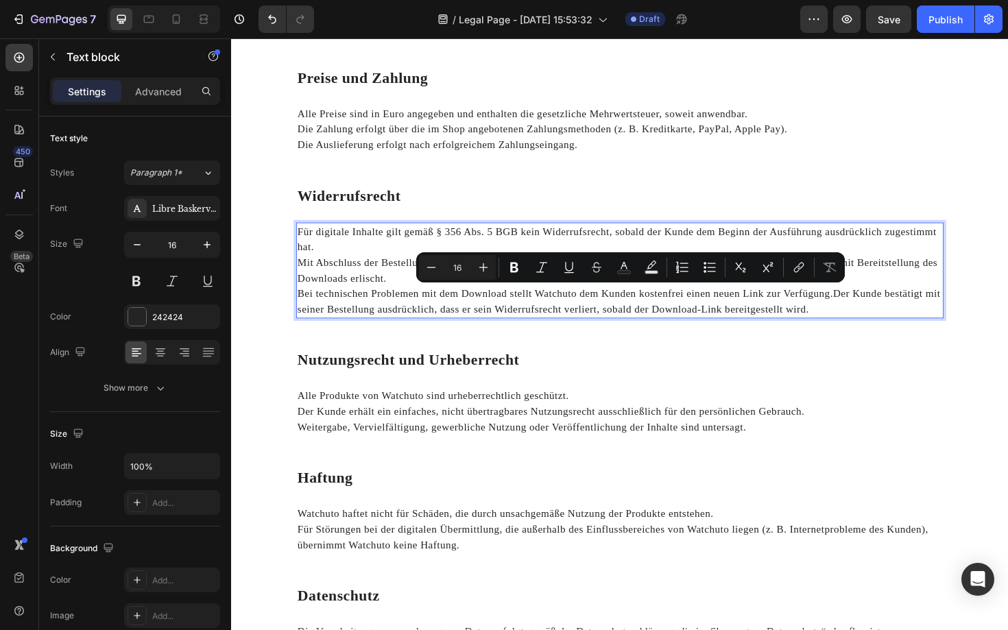
click at [642, 347] on div "⁠⁠⁠⁠⁠⁠⁠ Anbieter Heading Watchuto Inhaber: Pim Marinus de Beus Paul Steenbergen…" at bounding box center [642, 136] width 685 height 1395
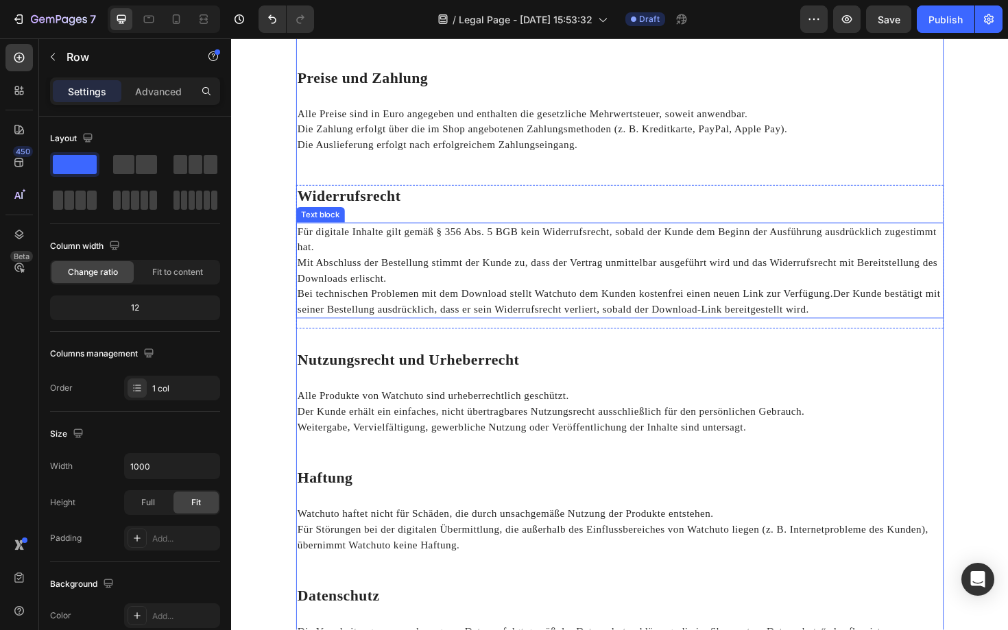
click at [869, 313] on p "Bei technischen Problemen mit dem Download stellt Watchuto dem Kunden kostenfre…" at bounding box center [642, 317] width 683 height 33
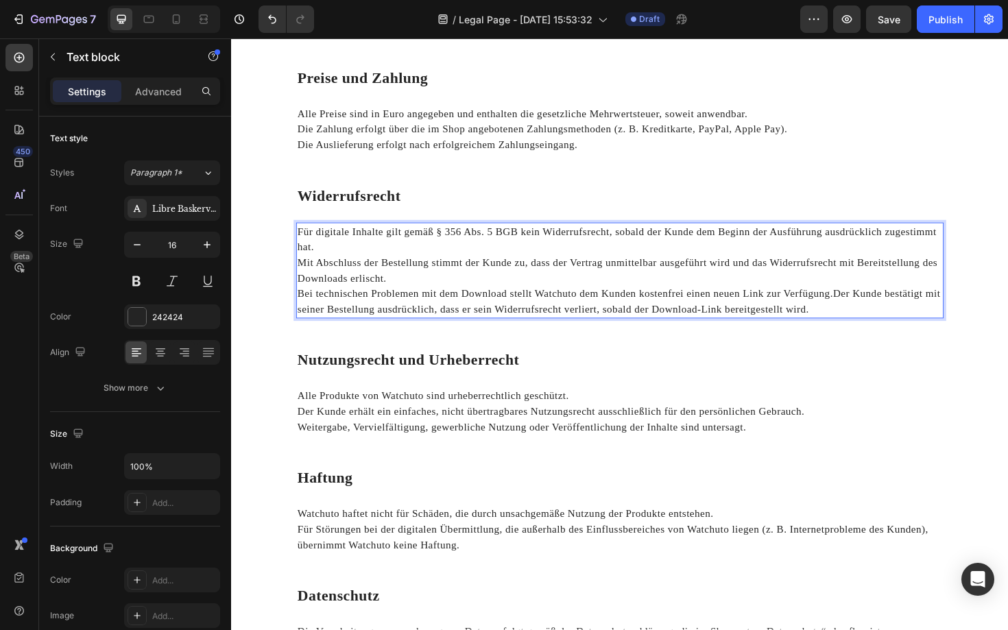
click at [868, 311] on p "Bei technischen Problemen mit dem Download stellt Watchuto dem Kunden kostenfre…" at bounding box center [642, 317] width 683 height 33
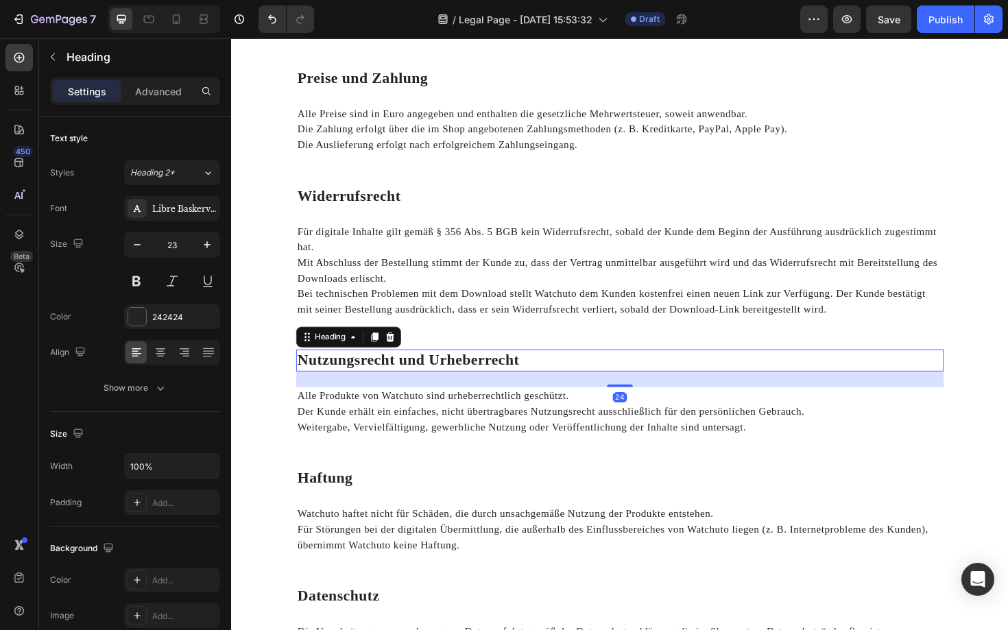
click at [731, 387] on p "⁠⁠⁠⁠⁠⁠⁠ Nutzungsrecht und Urheberrecht" at bounding box center [642, 379] width 683 height 21
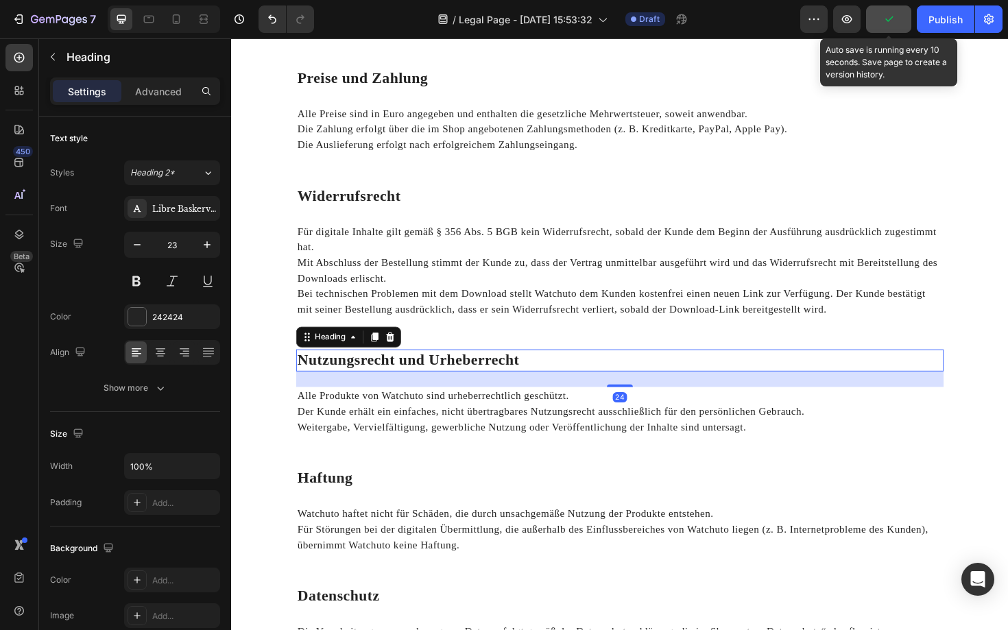
click at [886, 25] on icon "button" at bounding box center [889, 19] width 14 height 14
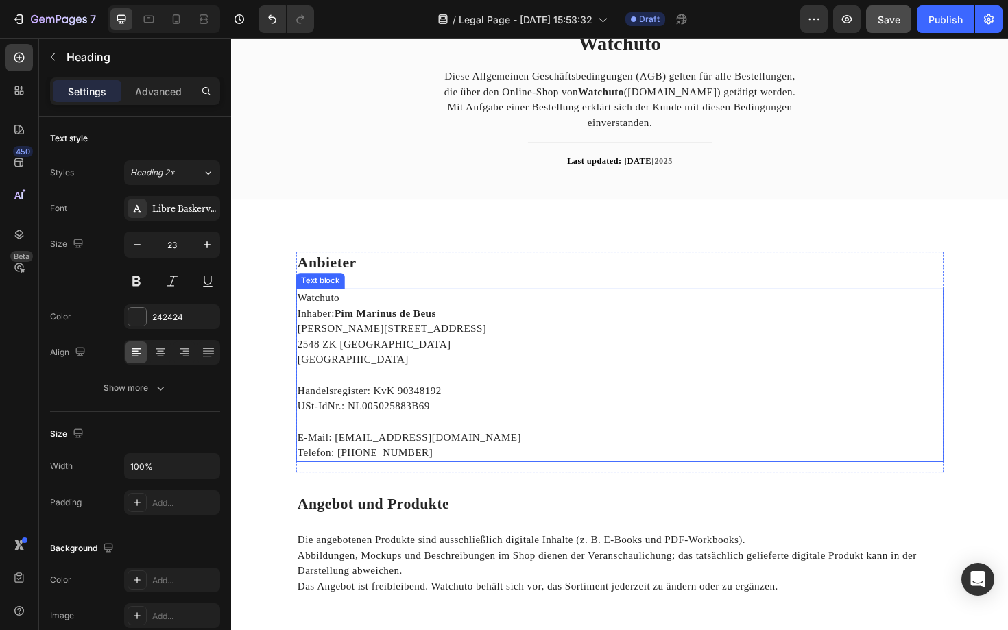
scroll to position [0, 0]
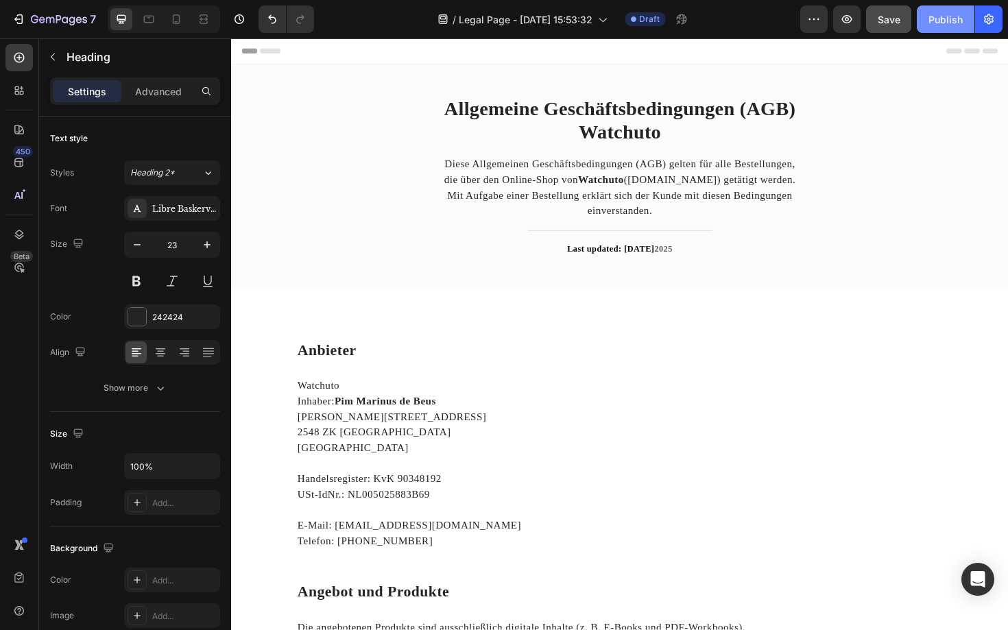
click at [939, 28] on button "Publish" at bounding box center [945, 18] width 58 height 27
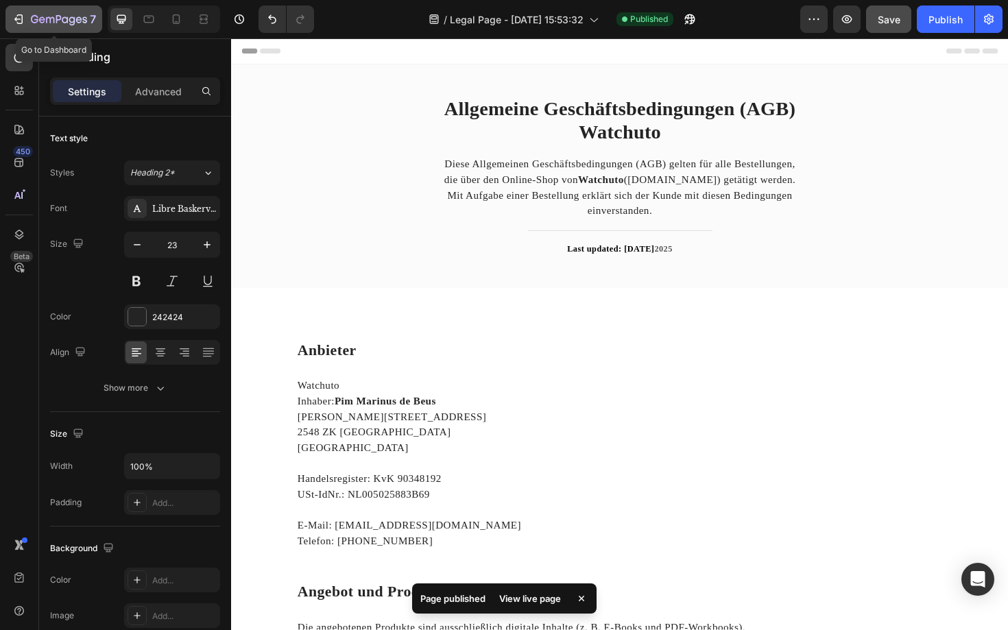
click at [23, 23] on icon "button" at bounding box center [19, 19] width 14 height 14
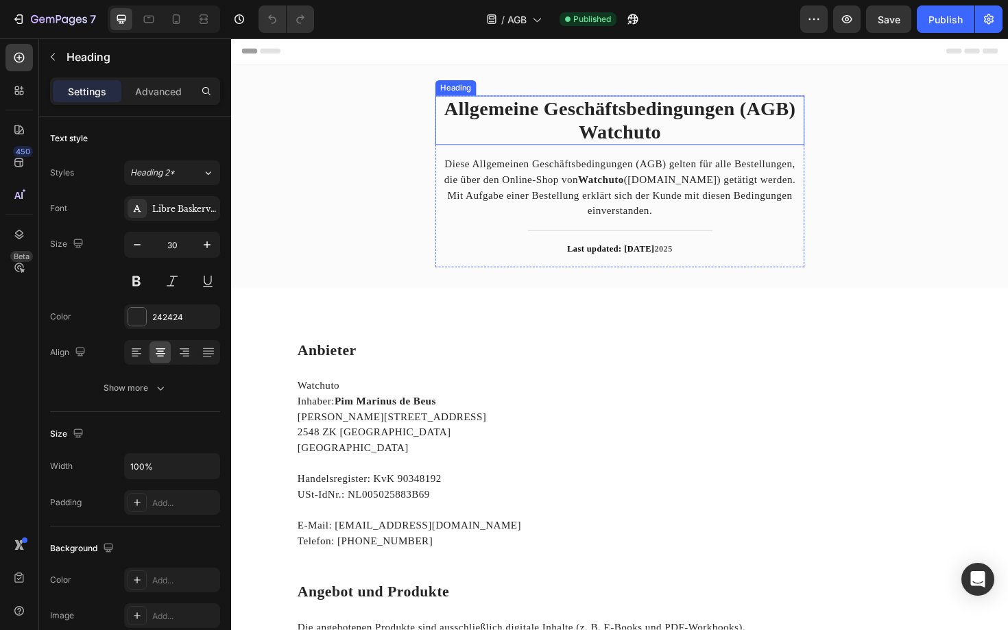
click at [603, 123] on strong "Allgemeine Geschäftsbedingungen (AGB) Watchuto" at bounding box center [643, 124] width 372 height 47
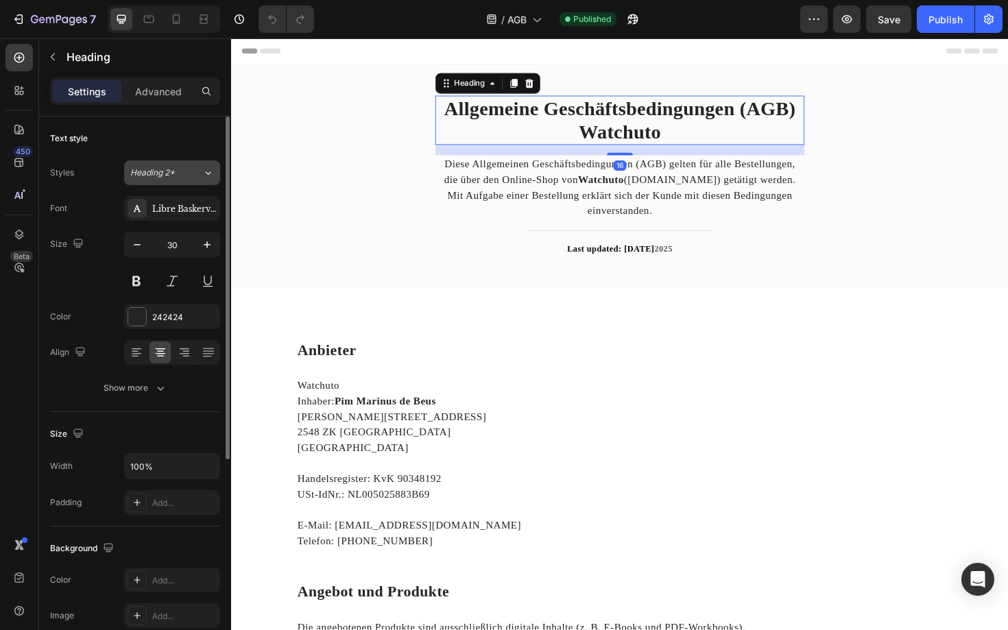
click at [197, 171] on div "Heading 2*" at bounding box center [166, 173] width 72 height 12
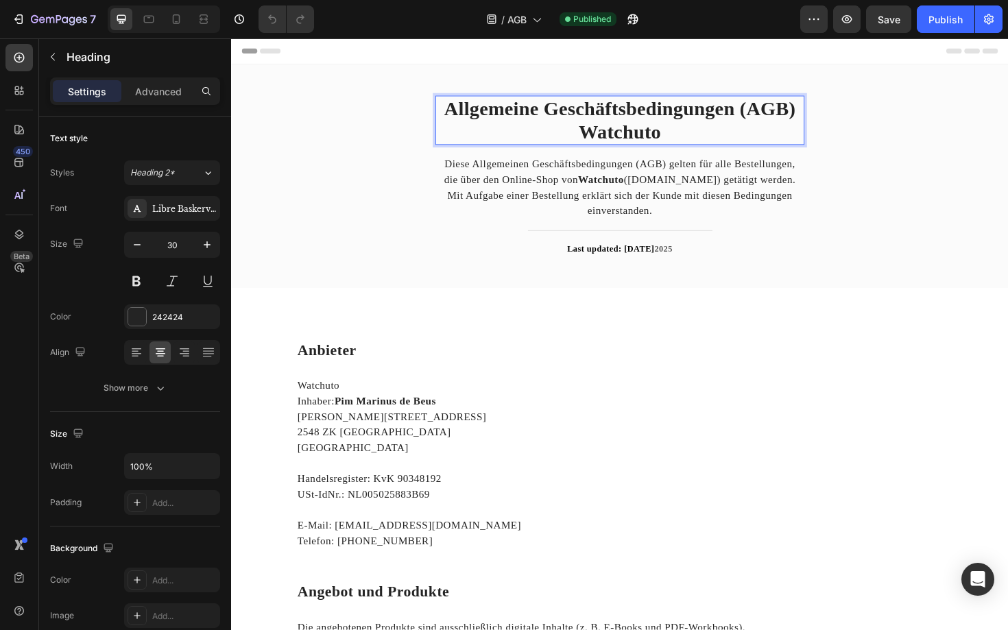
click at [561, 117] on strong "Allgemeine Geschäftsbedingungen (AGB) Watchuto" at bounding box center [643, 124] width 372 height 47
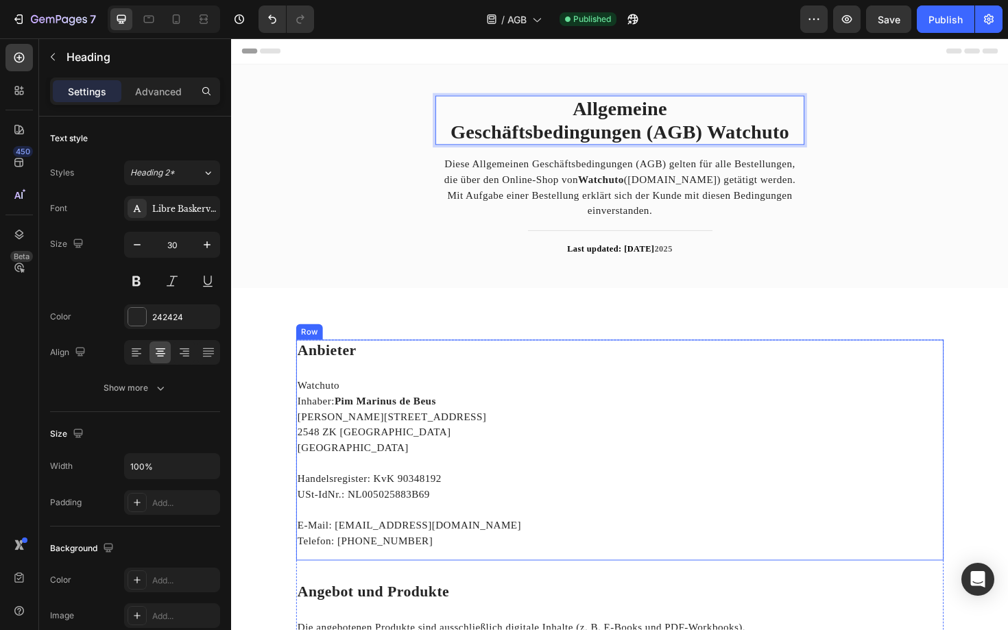
click at [632, 393] on div "Anbieter Heading Watchuto Inhaber: Pim Marinus de Beus Paul Steenbergenlaan 85 …" at bounding box center [642, 475] width 685 height 234
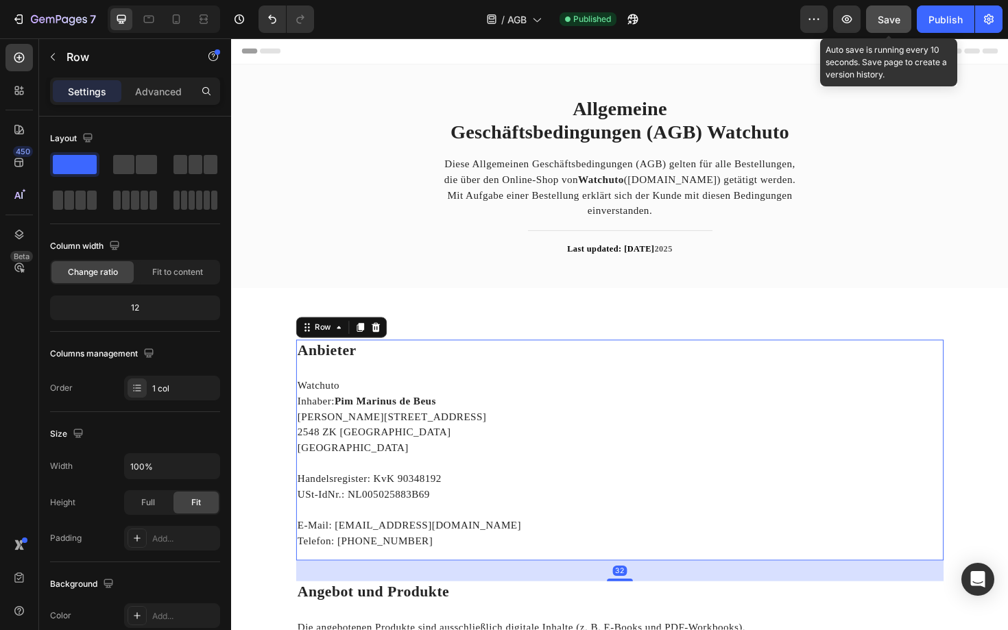
click at [901, 25] on button "Save" at bounding box center [888, 18] width 45 height 27
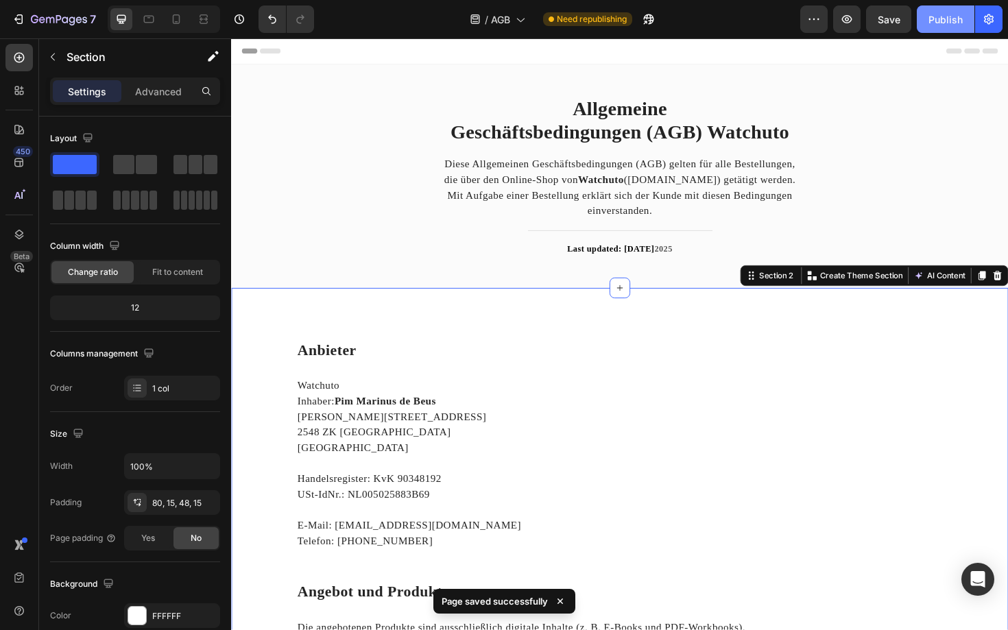
click at [929, 23] on div "Publish" at bounding box center [945, 19] width 34 height 14
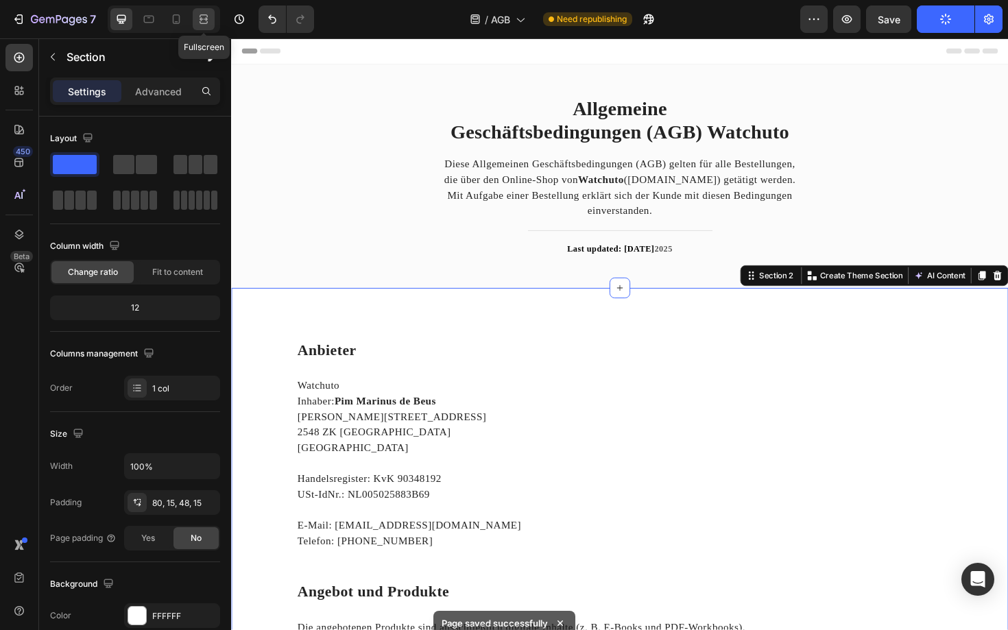
click at [195, 20] on div at bounding box center [204, 19] width 22 height 22
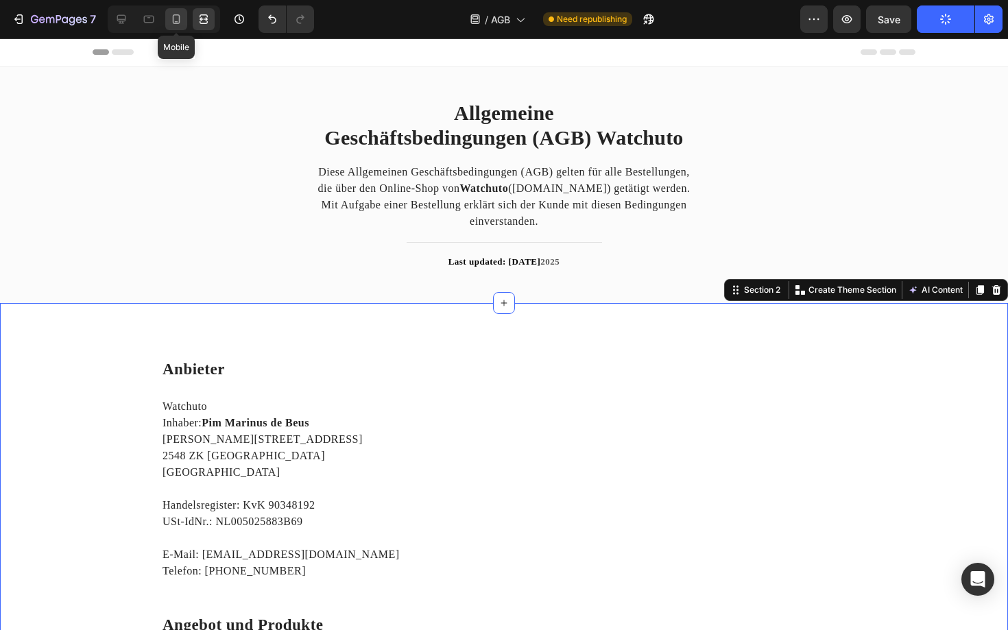
click at [179, 22] on icon at bounding box center [177, 19] width 8 height 10
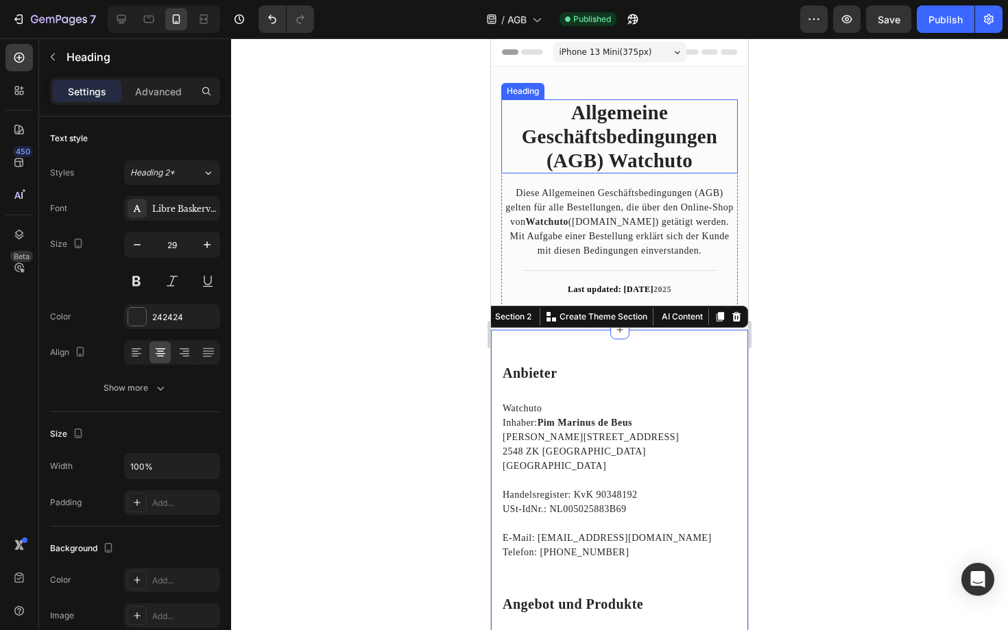
click at [606, 165] on strong "Geschäftsbedingungen (AGB) Watchuto" at bounding box center [619, 148] width 195 height 46
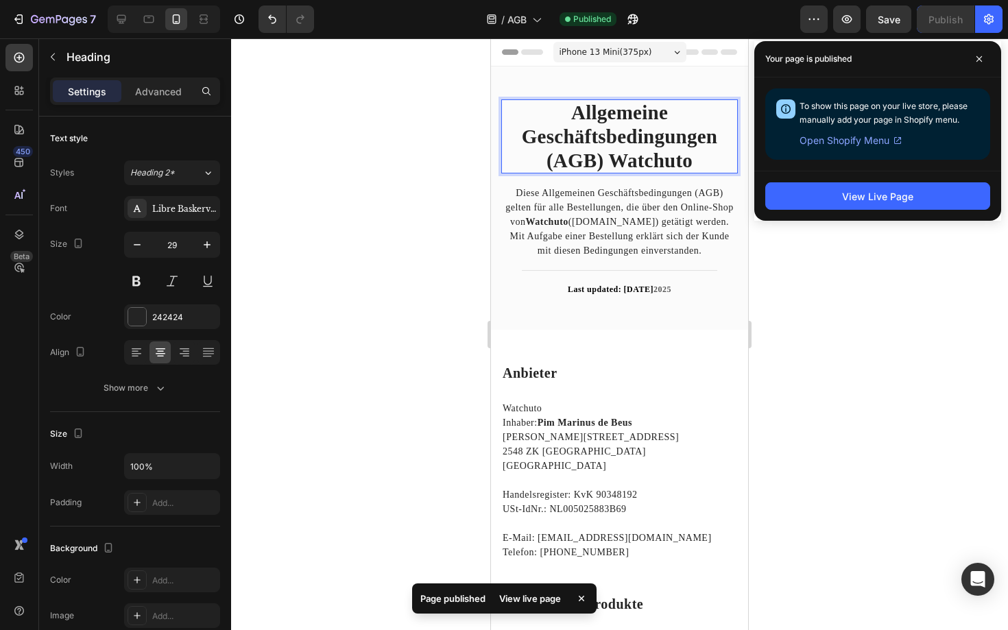
click at [607, 166] on strong "Geschäftsbedingungen (AGB) Watchuto" at bounding box center [619, 148] width 195 height 46
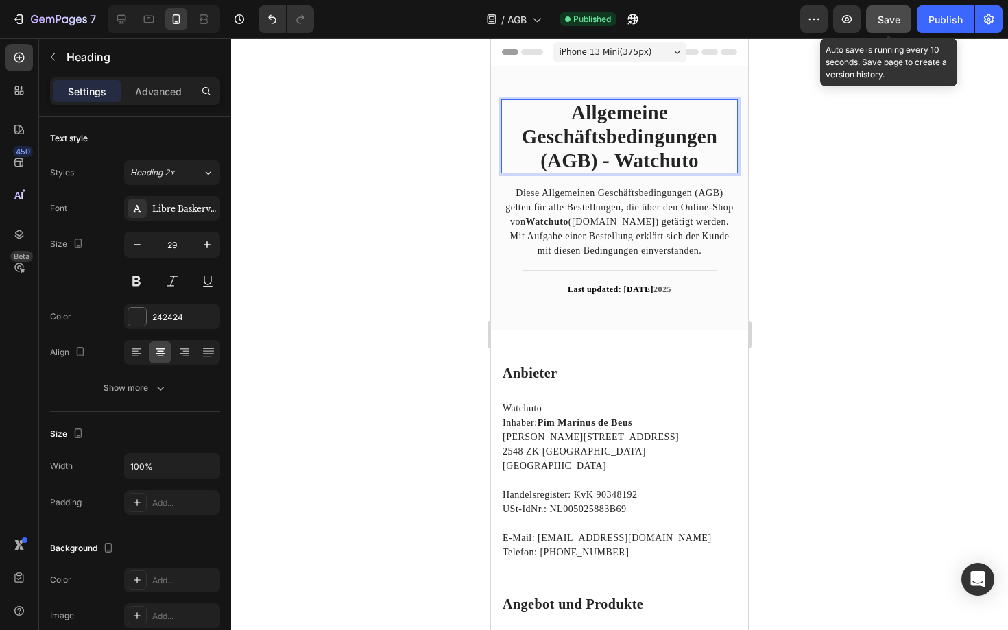
click at [891, 27] on button "Save" at bounding box center [888, 18] width 45 height 27
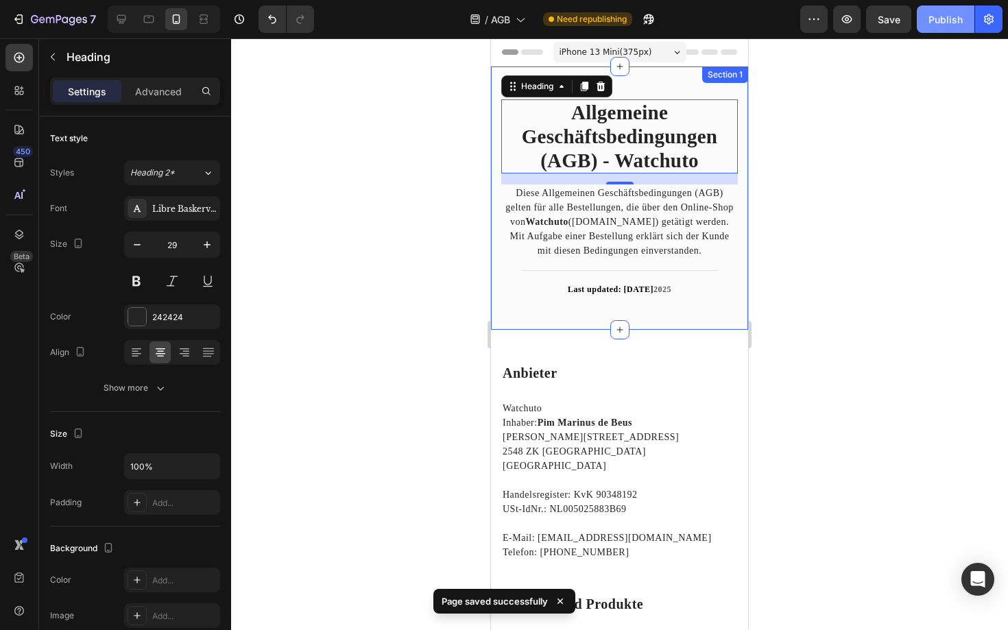
click at [935, 28] on button "Publish" at bounding box center [945, 18] width 58 height 27
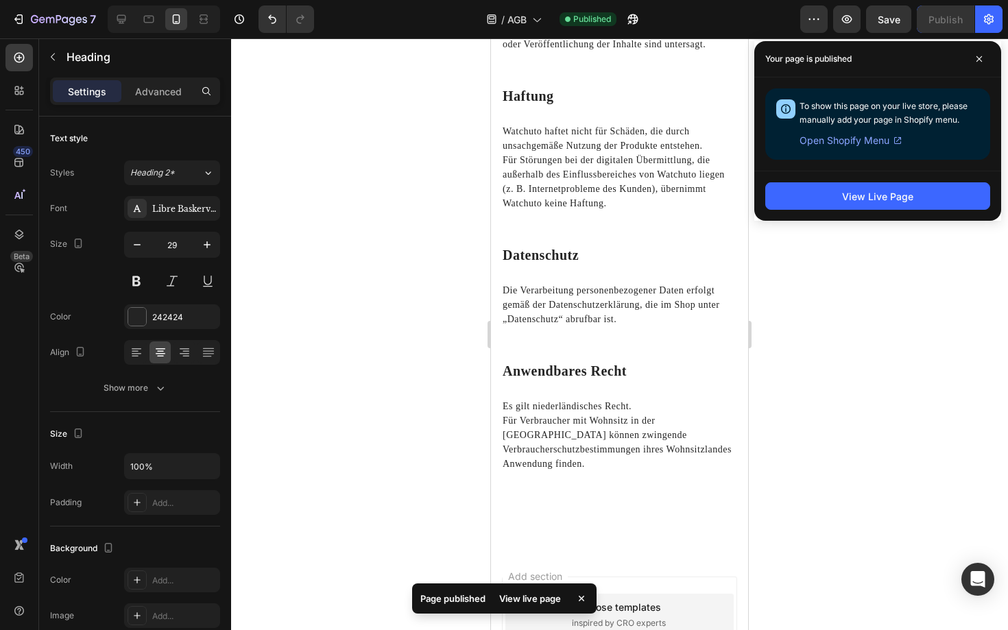
scroll to position [1801, 0]
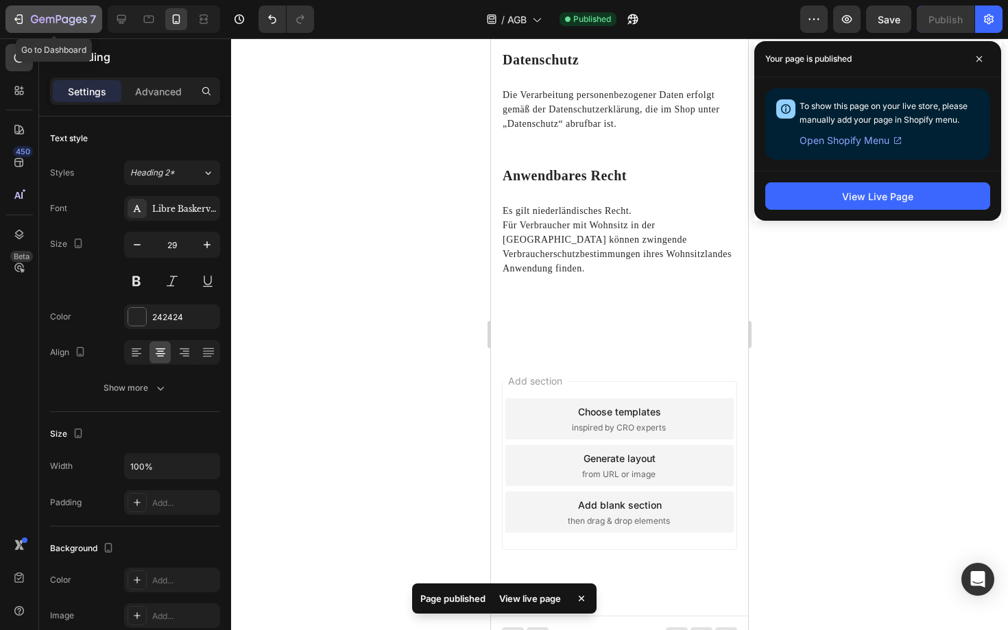
click at [16, 26] on div "7" at bounding box center [54, 19] width 84 height 16
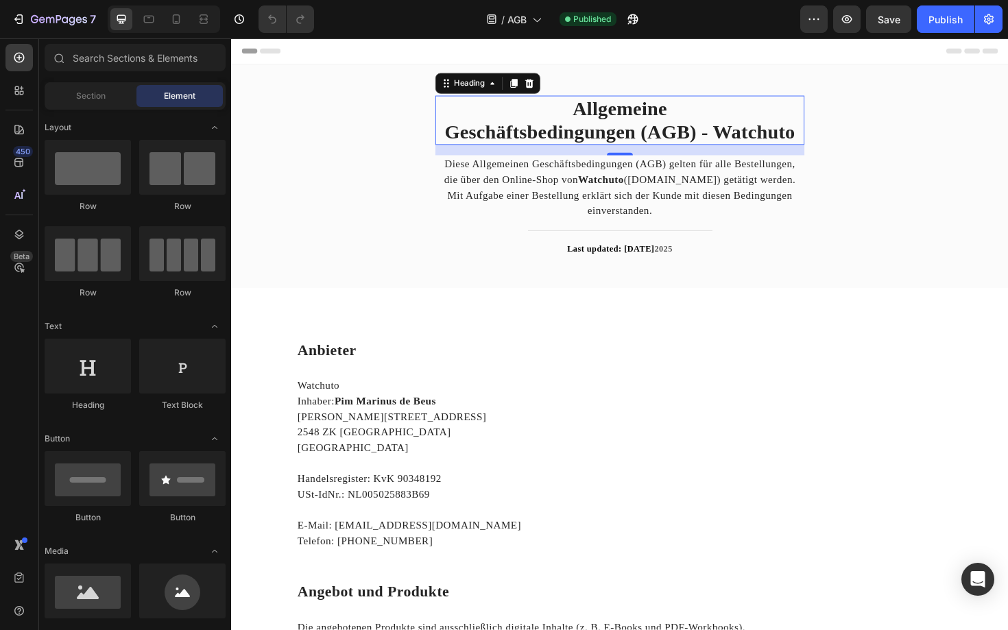
click at [645, 131] on strong "Geschäftsbedingungen (AGB) - Watchuto" at bounding box center [642, 137] width 371 height 23
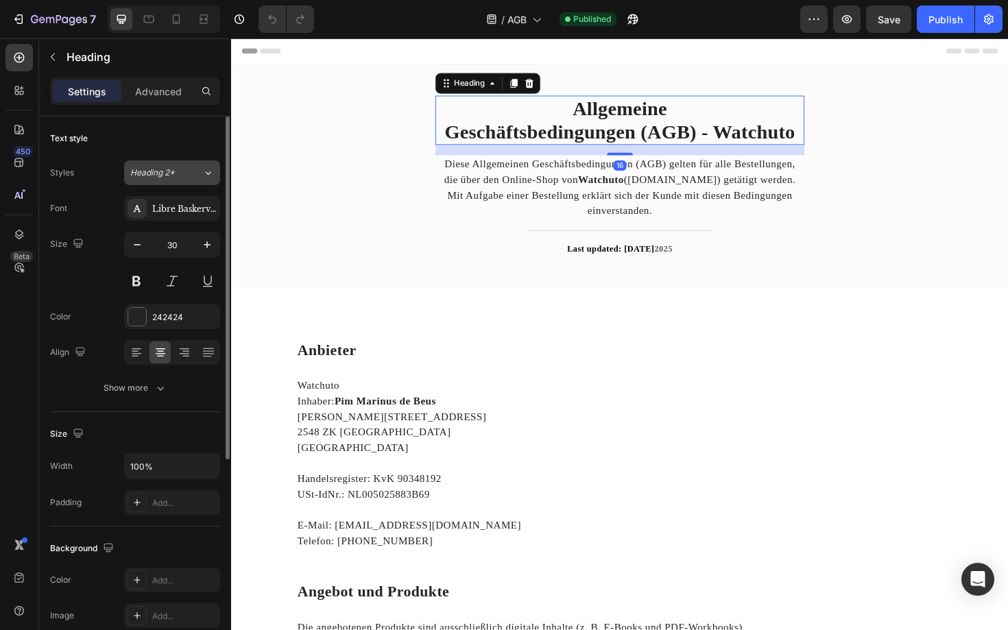
click at [177, 167] on div "Heading 2*" at bounding box center [158, 173] width 56 height 12
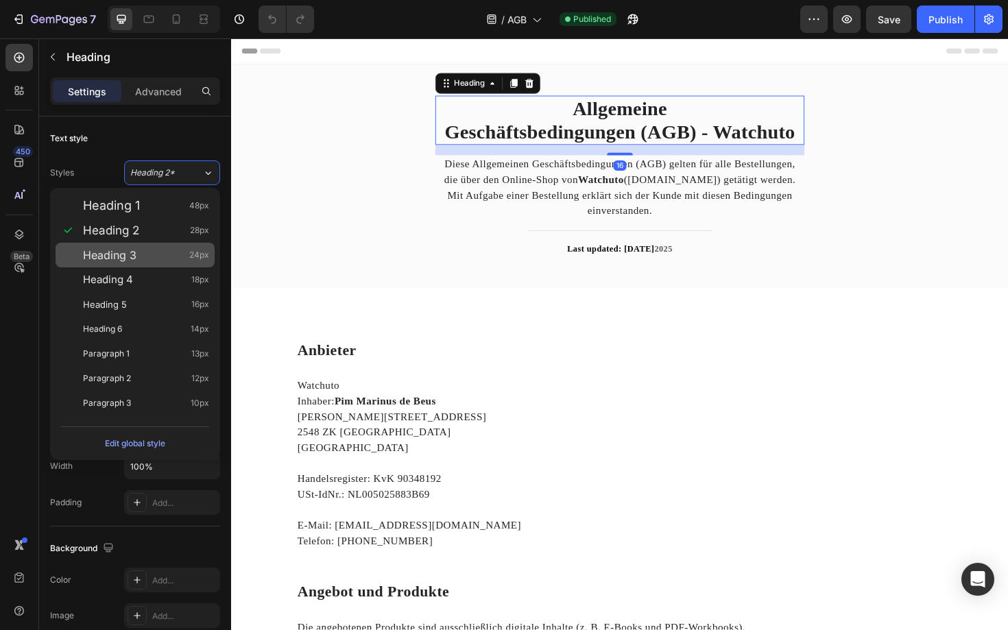
click at [156, 254] on div "Heading 3 24px" at bounding box center [146, 255] width 126 height 14
type input "24"
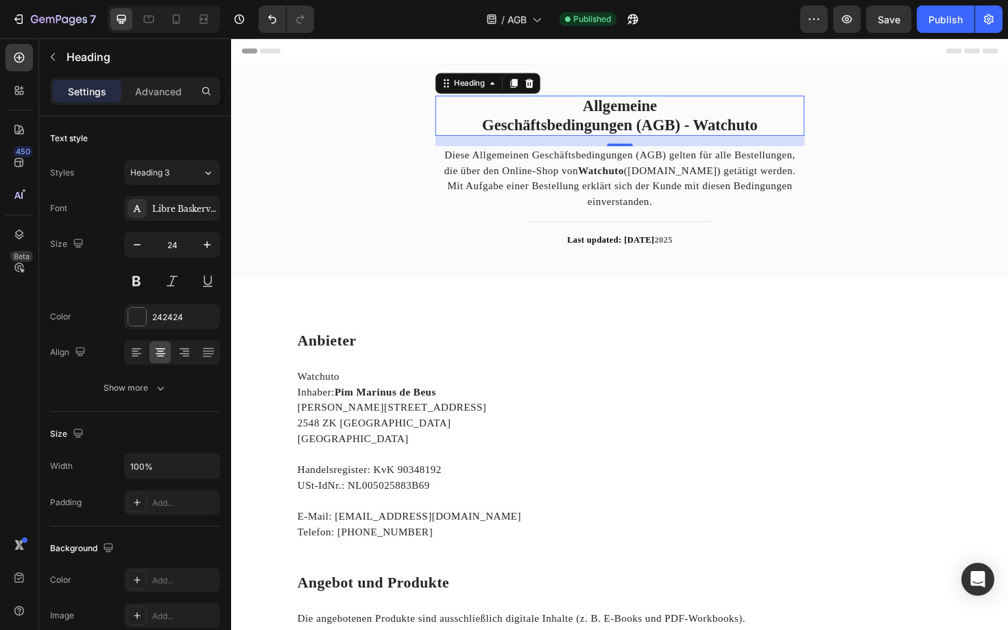
click at [495, 124] on h2 "Allgemeine Geschäftsbedingungen (AGB) - Watchuto" at bounding box center [642, 120] width 391 height 42
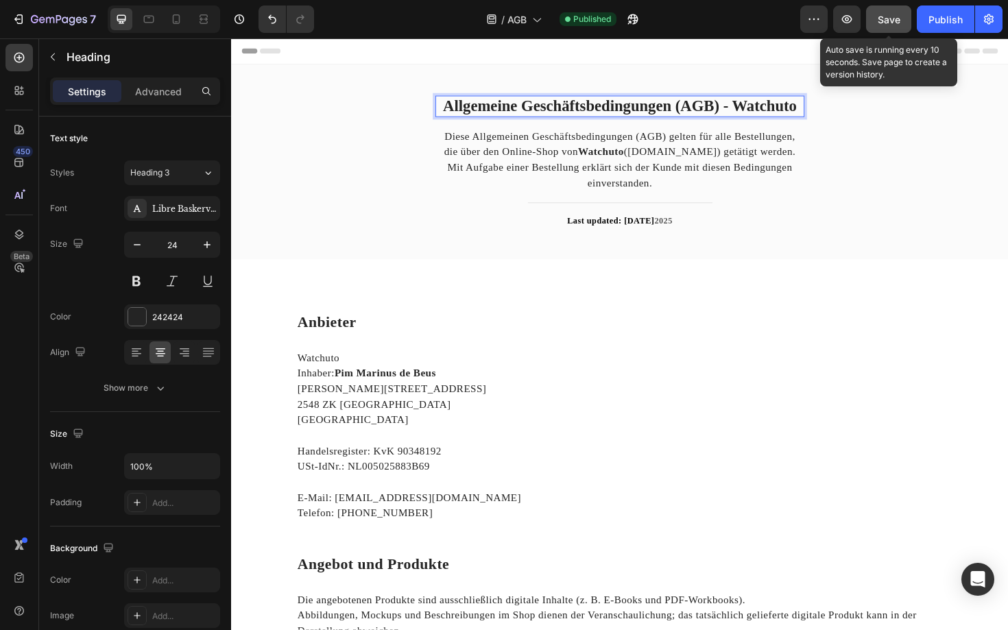
click at [889, 23] on span "Save" at bounding box center [888, 20] width 23 height 12
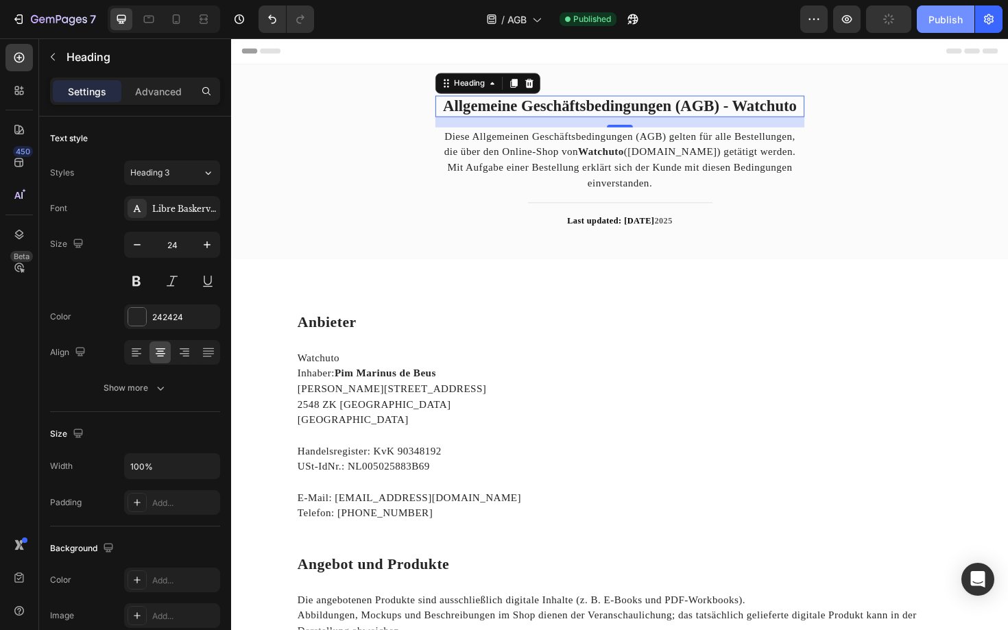
click at [938, 23] on div "Publish" at bounding box center [945, 19] width 34 height 14
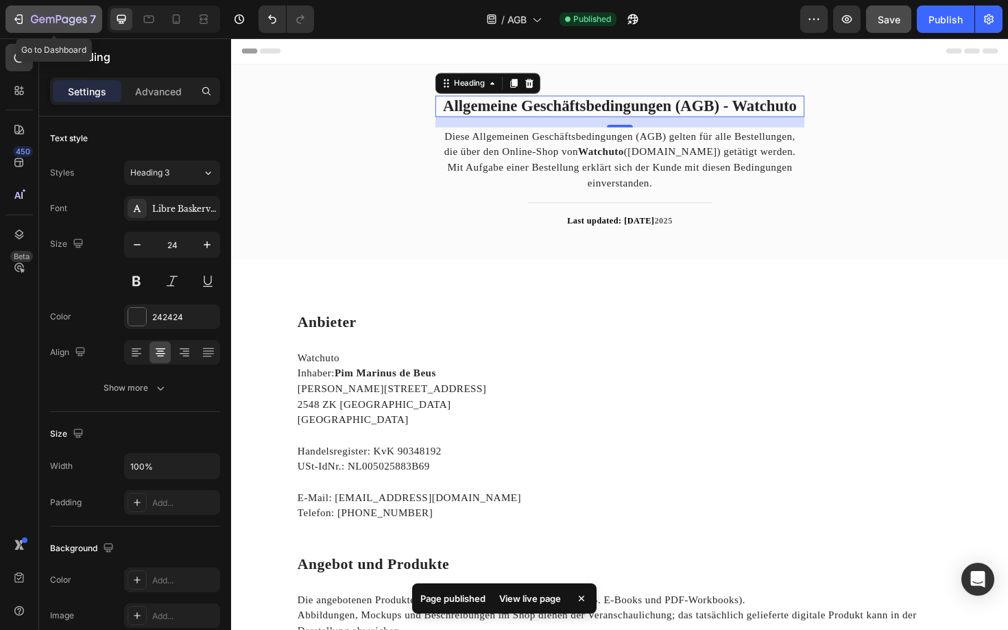
click at [25, 16] on div "7" at bounding box center [54, 19] width 84 height 16
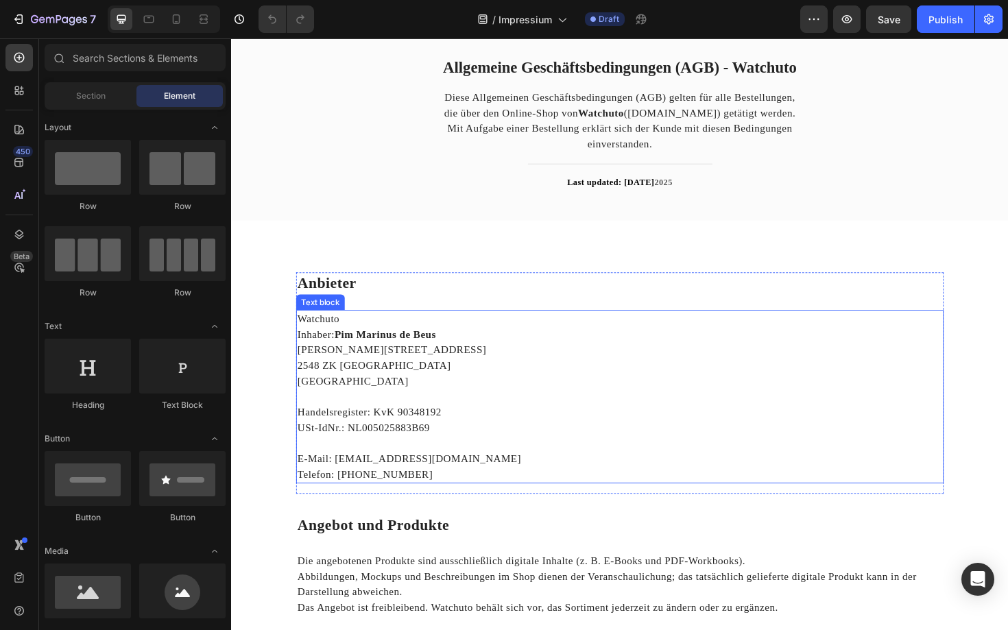
scroll to position [49, 0]
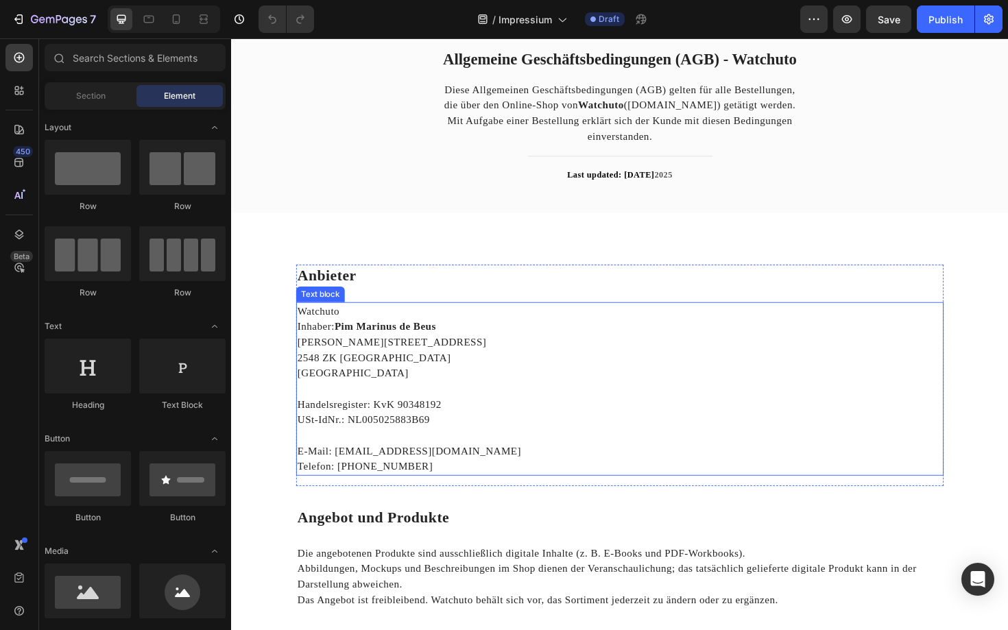
click at [422, 496] on p "Telefon: [PHONE_NUMBER]" at bounding box center [642, 492] width 683 height 16
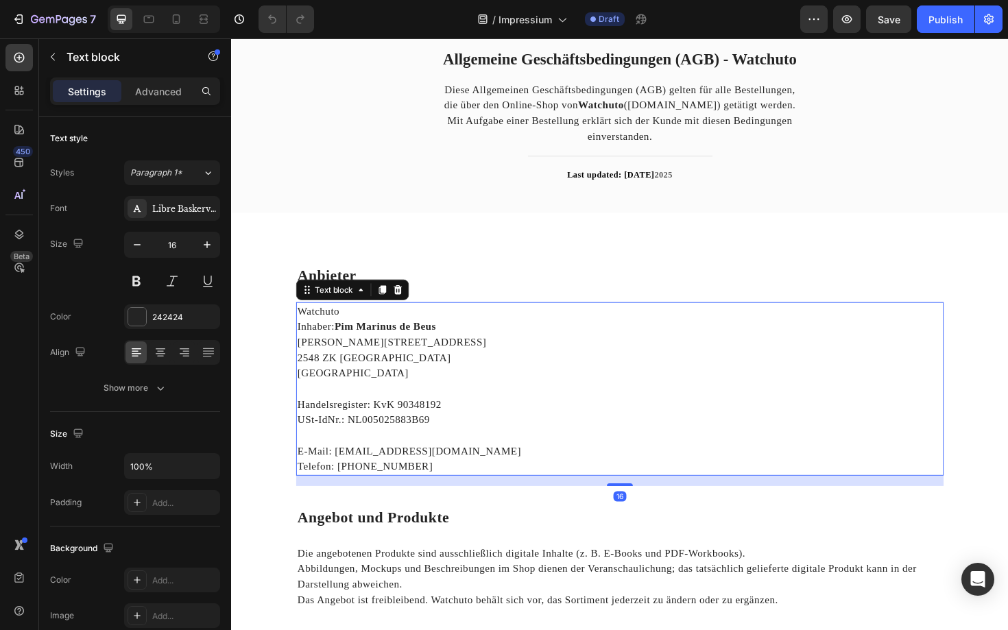
click at [430, 492] on p "Telefon: [PHONE_NUMBER]" at bounding box center [642, 492] width 683 height 16
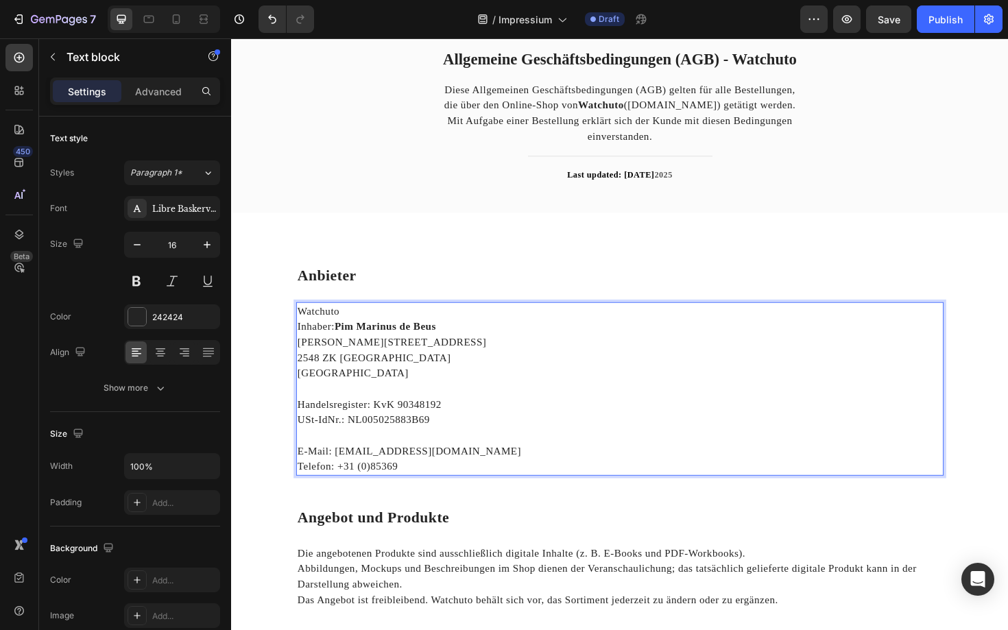
click at [388, 494] on p "Telefon: +31 (0)85369" at bounding box center [642, 492] width 683 height 16
click at [378, 494] on p "Telefon: +31 (0)85 369" at bounding box center [642, 492] width 683 height 16
click at [423, 485] on p "Telefon: +31 (0) 85 369" at bounding box center [642, 492] width 683 height 16
click at [418, 494] on p "Telefon: [PHONE_NUMBER]" at bounding box center [642, 492] width 683 height 16
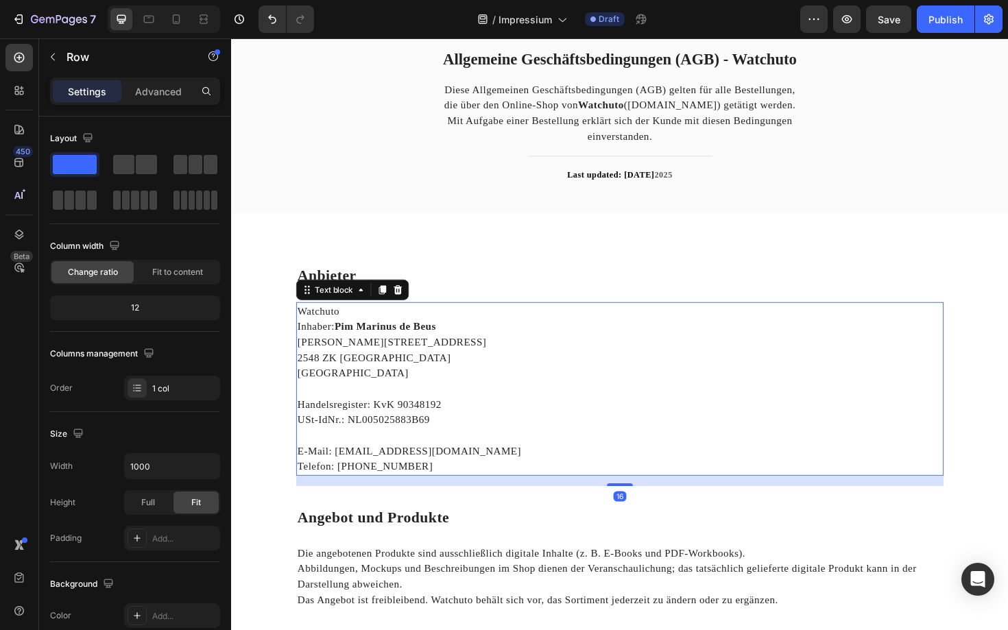
click at [369, 491] on p "Telefon: [PHONE_NUMBER]" at bounding box center [642, 492] width 683 height 16
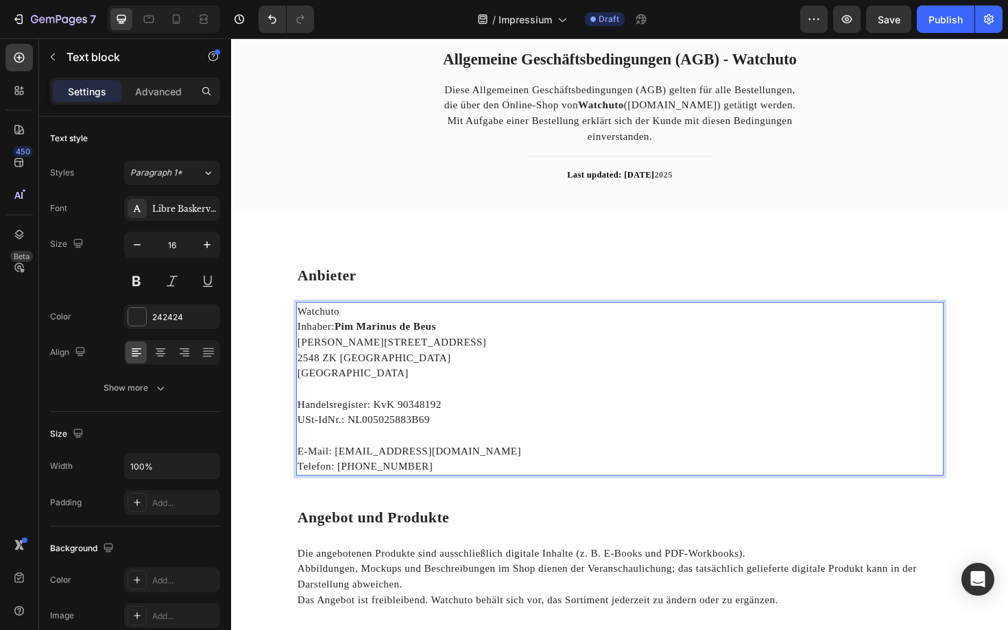
click at [380, 491] on p "Telefon: [PHONE_NUMBER]" at bounding box center [642, 492] width 683 height 16
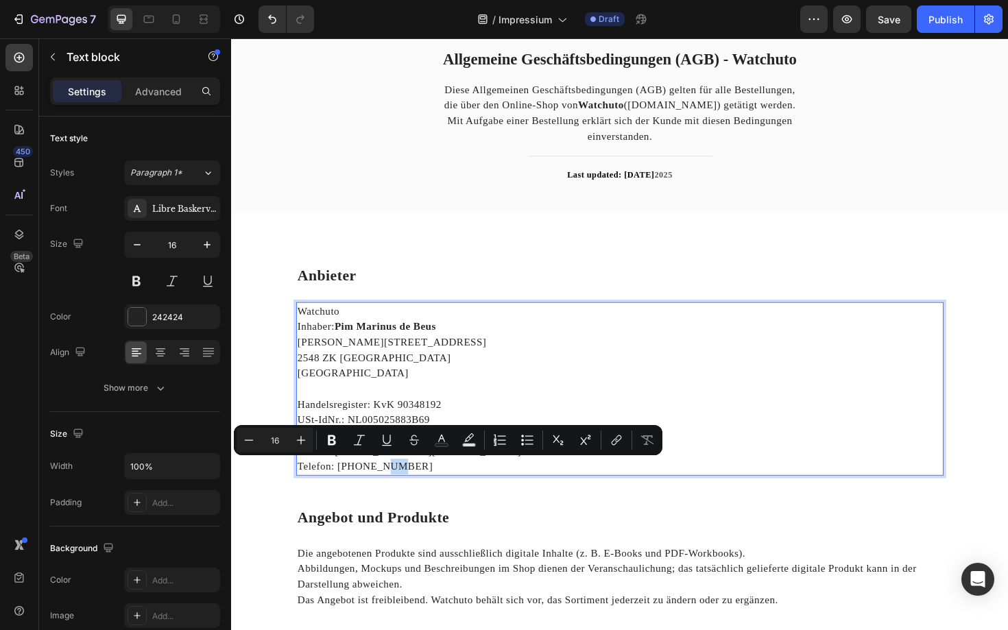
click at [349, 495] on p "Telefon: [PHONE_NUMBER]" at bounding box center [642, 492] width 683 height 16
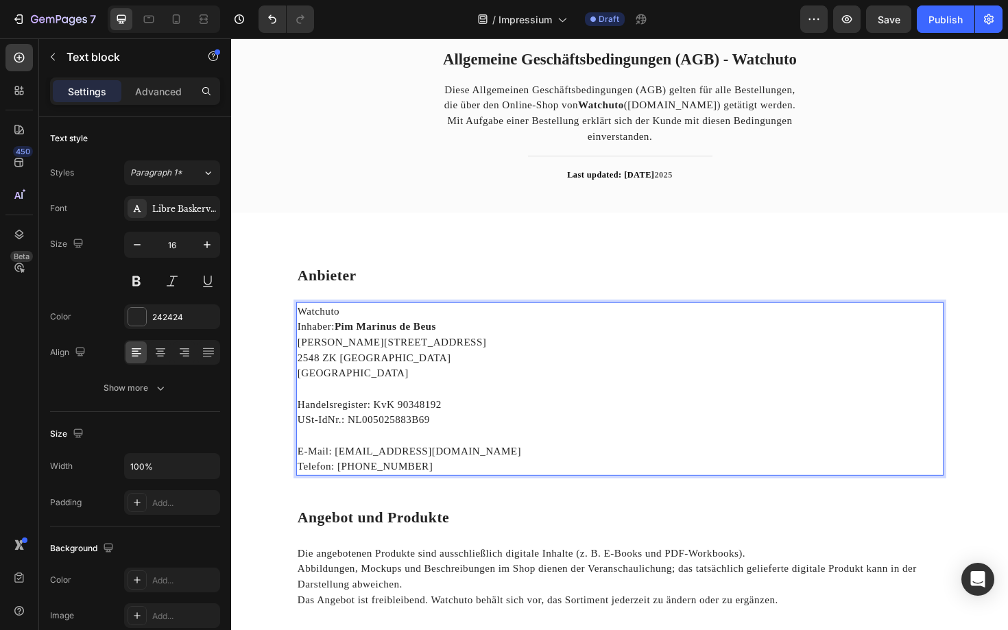
drag, startPoint x: 349, startPoint y: 494, endPoint x: 439, endPoint y: 491, distance: 90.5
click at [439, 491] on p "Telefon: [PHONE_NUMBER]" at bounding box center [642, 492] width 683 height 16
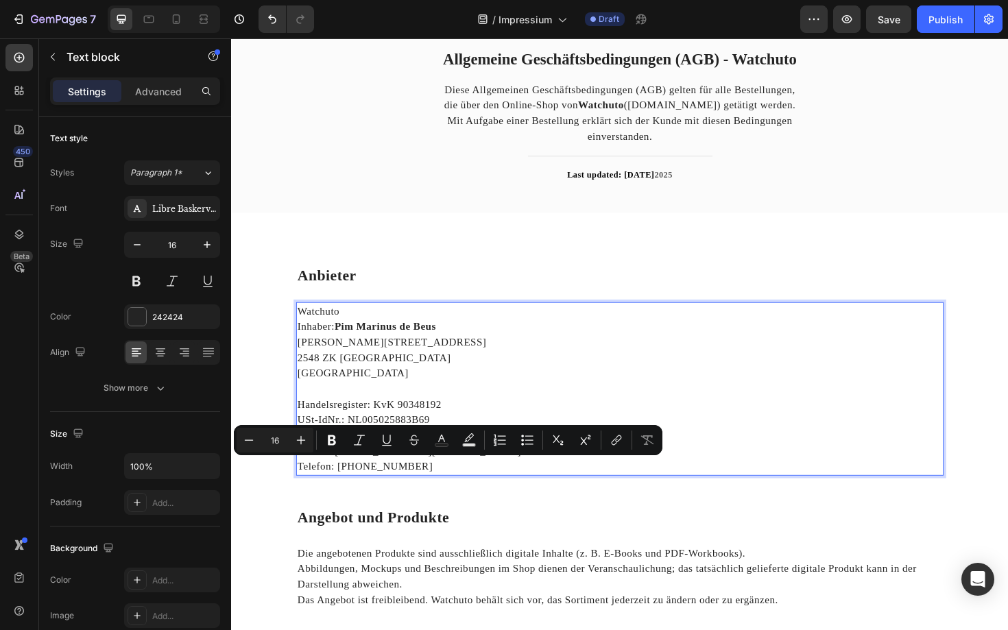
copy p "31 (0) 85 369 6082"
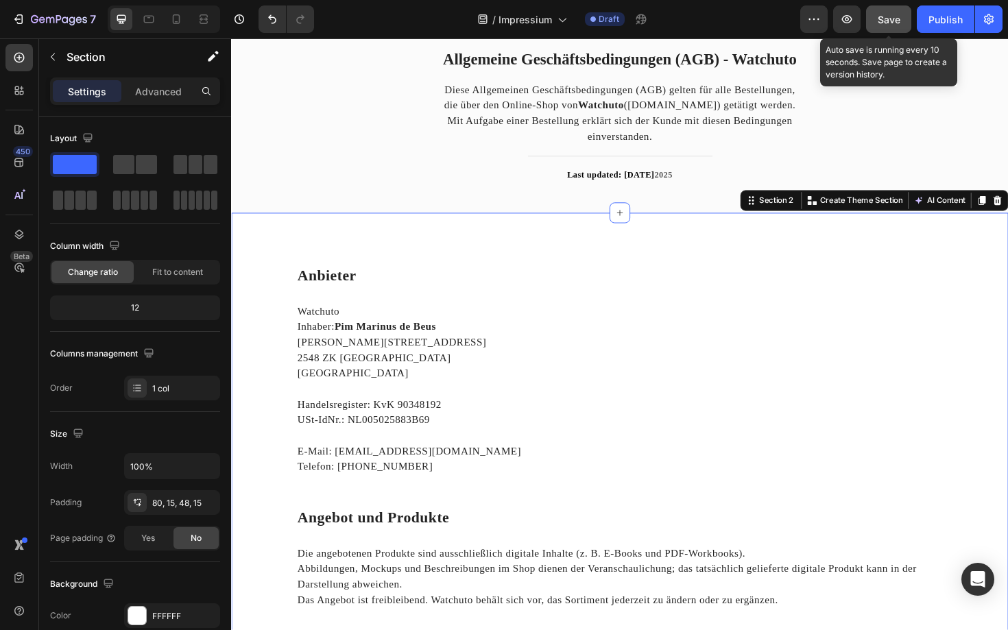
click at [884, 14] on span "Save" at bounding box center [888, 20] width 23 height 12
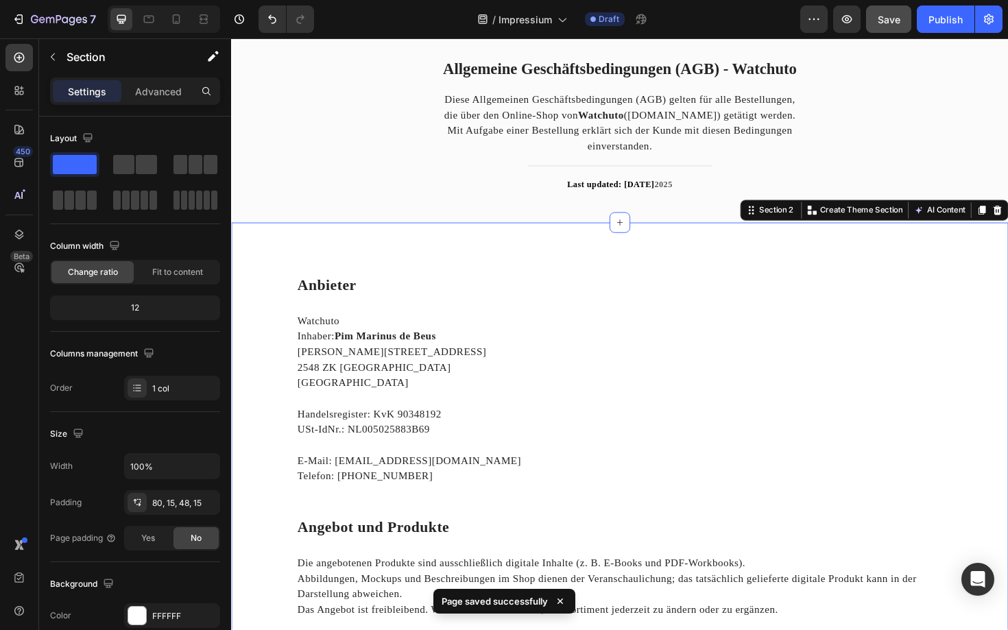
scroll to position [0, 0]
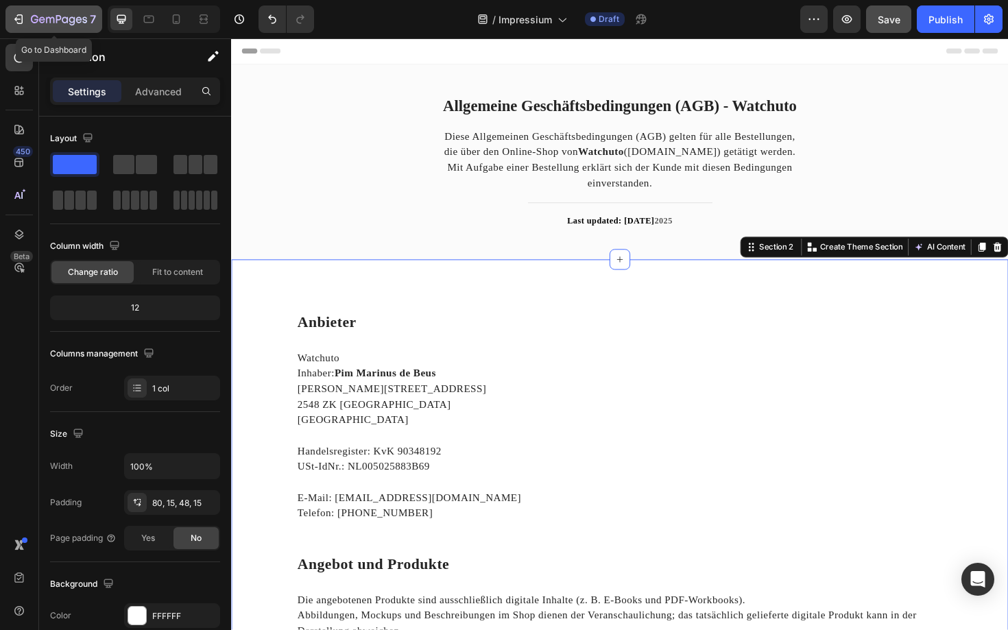
click at [27, 22] on div "7" at bounding box center [54, 19] width 84 height 16
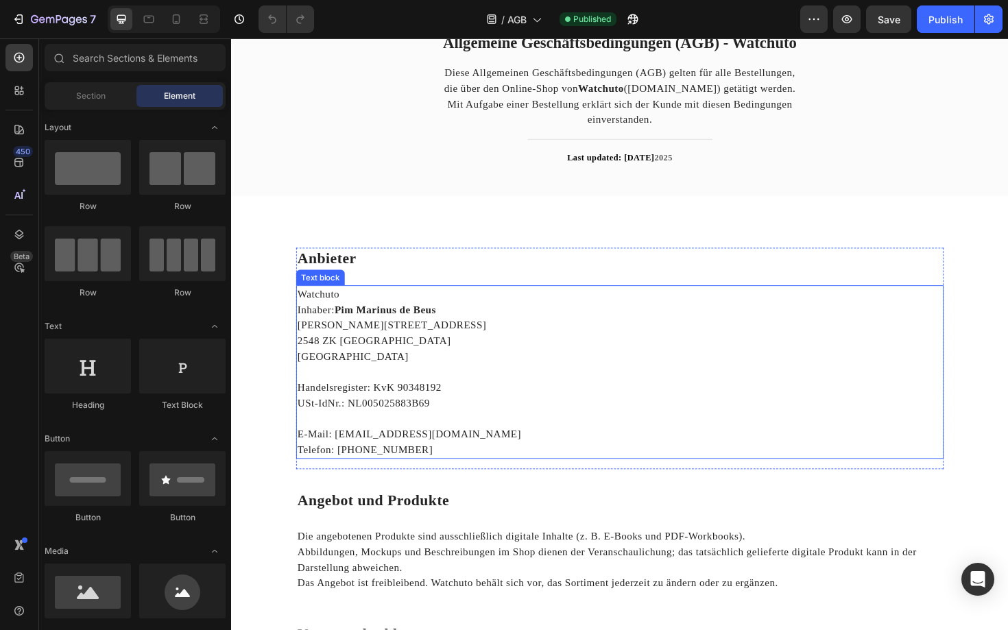
scroll to position [78, 0]
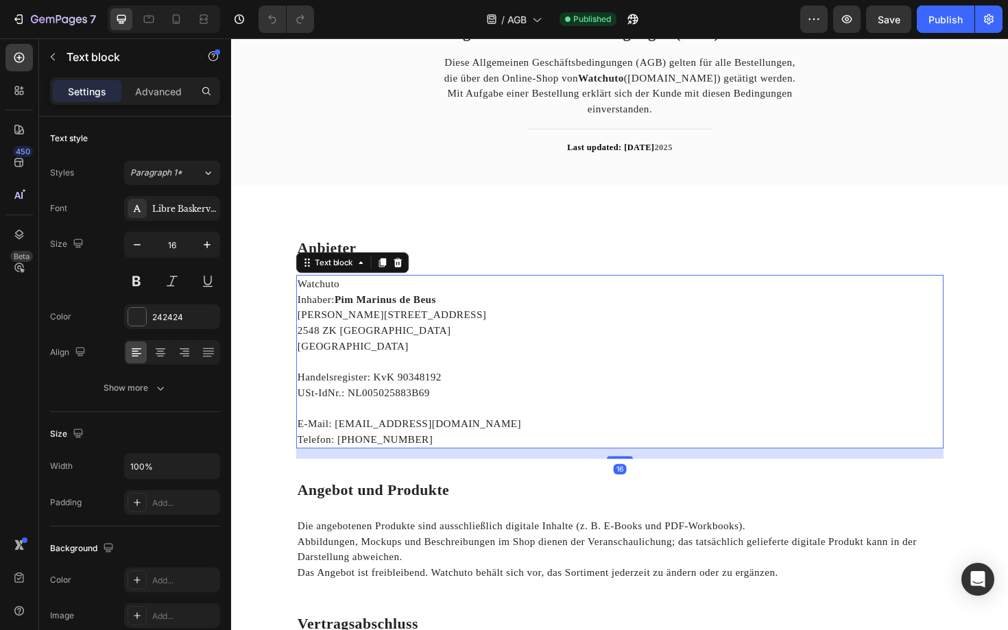
click at [422, 463] on p "Telefon: [PHONE_NUMBER]" at bounding box center [642, 463] width 683 height 16
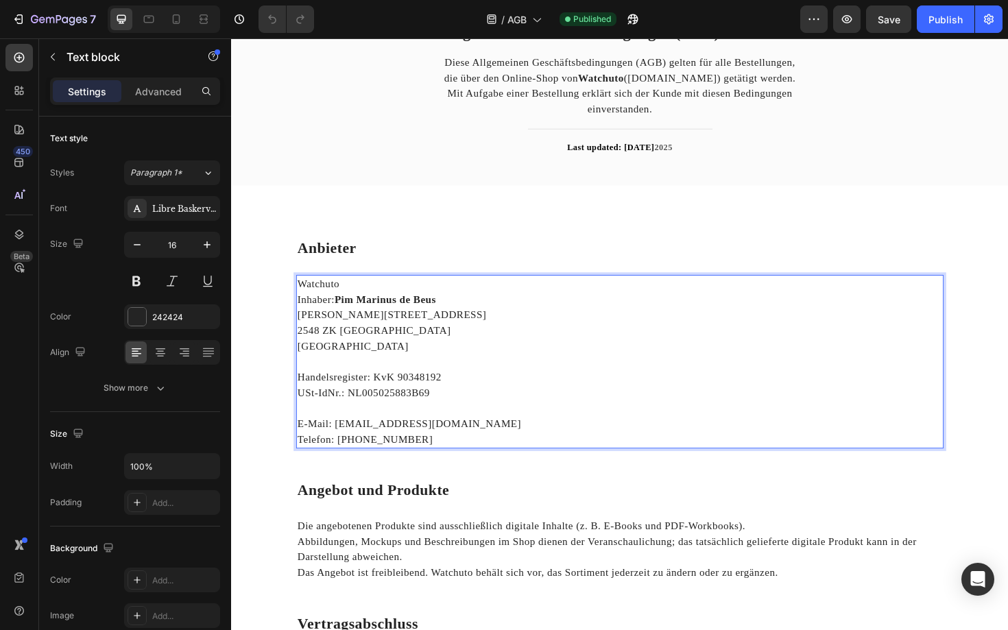
click at [422, 463] on p "Telefon: [PHONE_NUMBER]" at bounding box center [642, 463] width 683 height 16
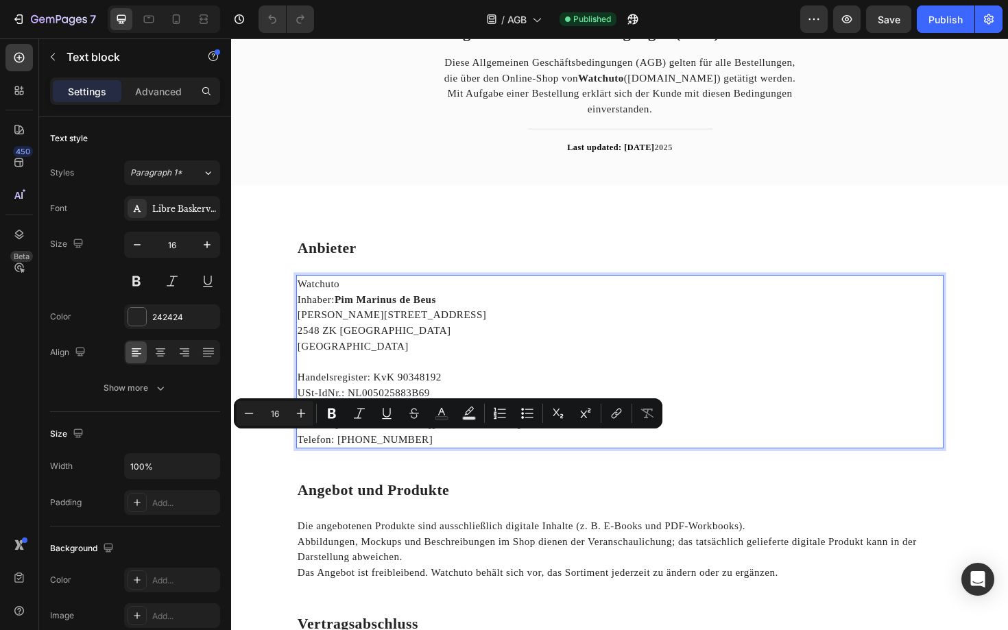
click at [435, 463] on p "Telefon: [PHONE_NUMBER]" at bounding box center [642, 463] width 683 height 16
drag, startPoint x: 435, startPoint y: 463, endPoint x: 350, endPoint y: 464, distance: 85.0
click at [350, 464] on p "Telefon: [PHONE_NUMBER]" at bounding box center [642, 463] width 683 height 16
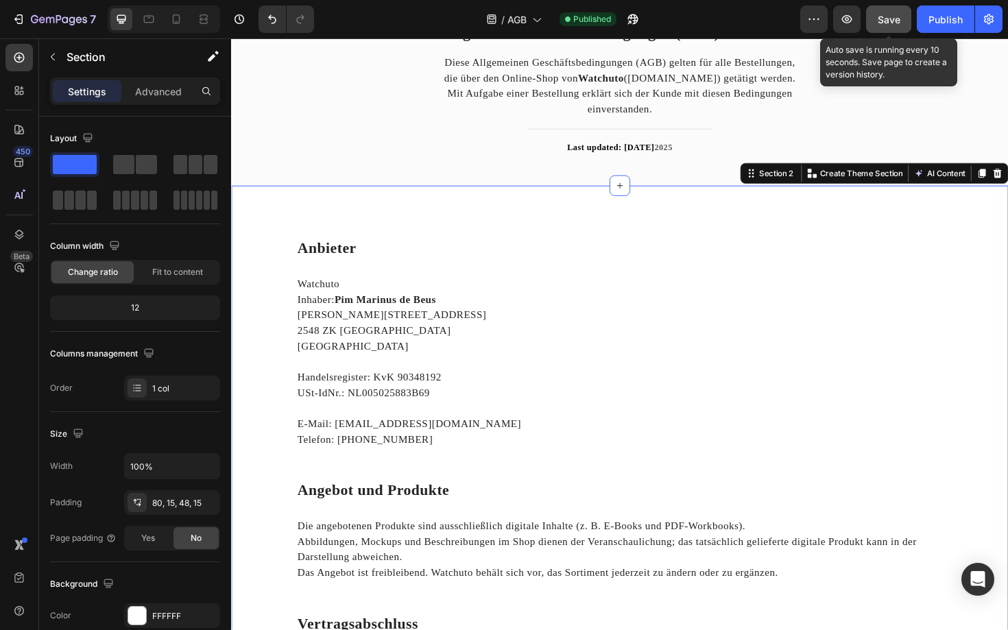
click at [872, 25] on button "Save" at bounding box center [888, 18] width 45 height 27
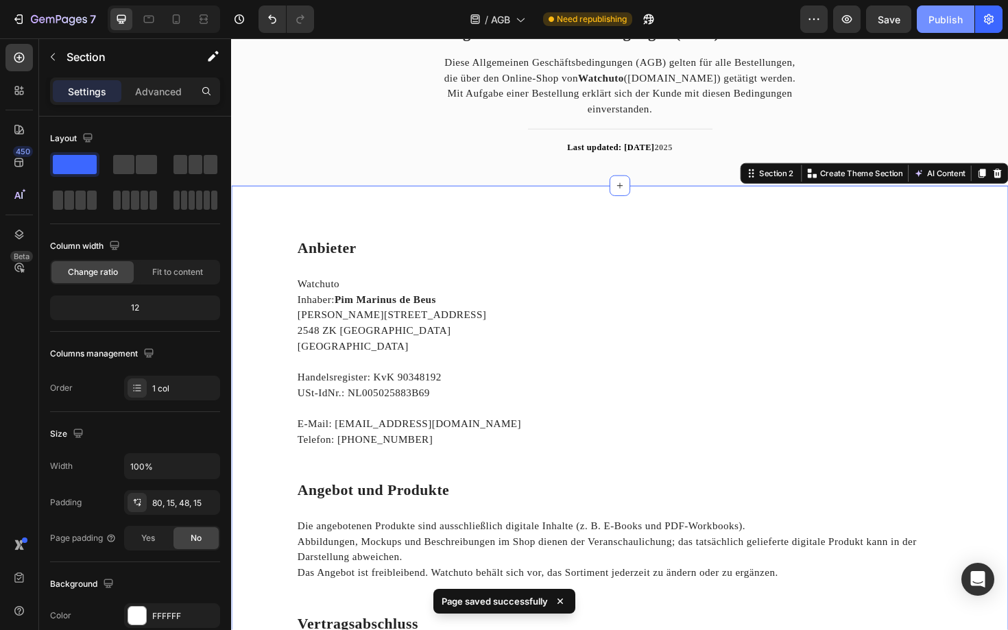
click at [932, 28] on button "Publish" at bounding box center [945, 18] width 58 height 27
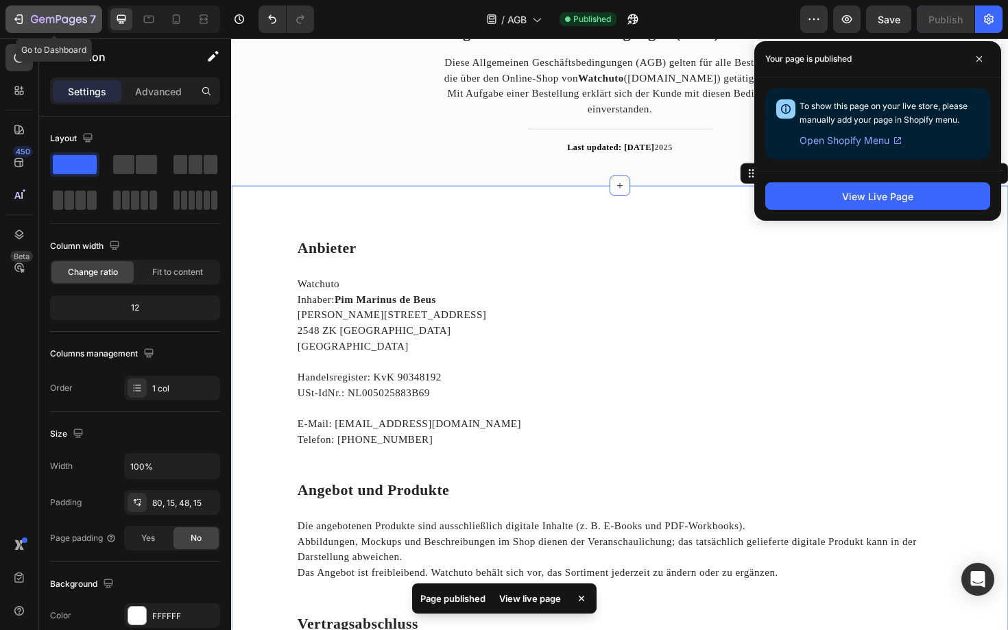
click at [10, 16] on button "7" at bounding box center [53, 18] width 97 height 27
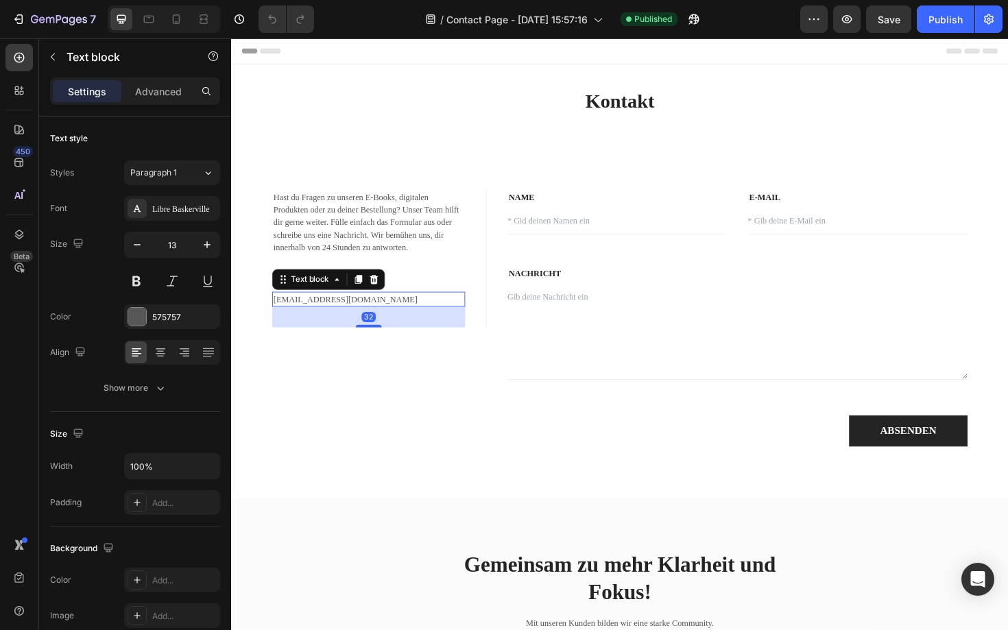
click at [352, 315] on p "info@watchuto.com" at bounding box center [377, 315] width 202 height 14
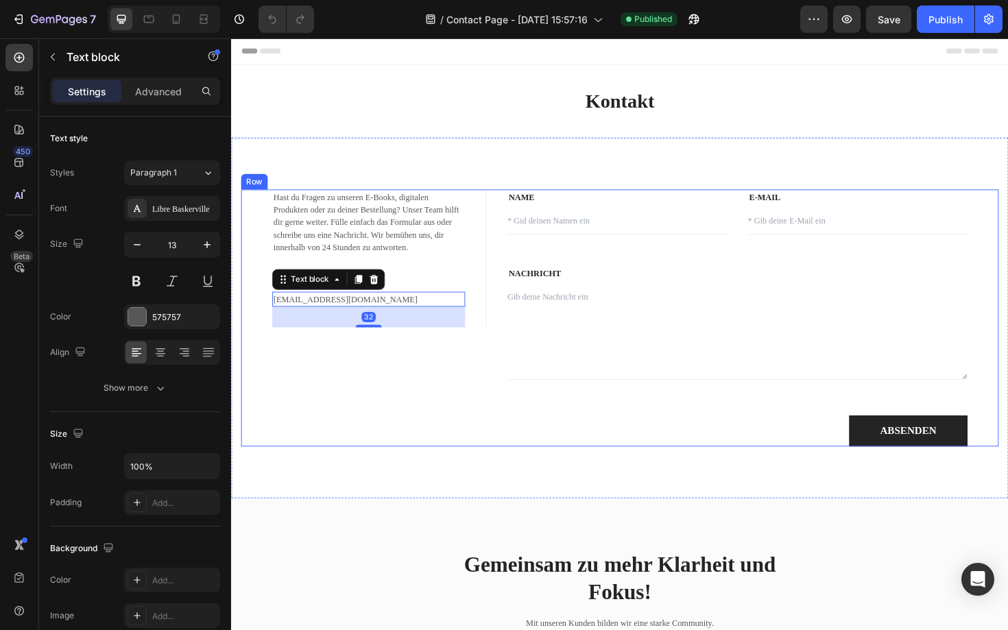
click at [337, 354] on div "Hast du Fragen zu unseren E-Books, digitalen Produkten oder zu deiner Bestellun…" at bounding box center [371, 335] width 260 height 272
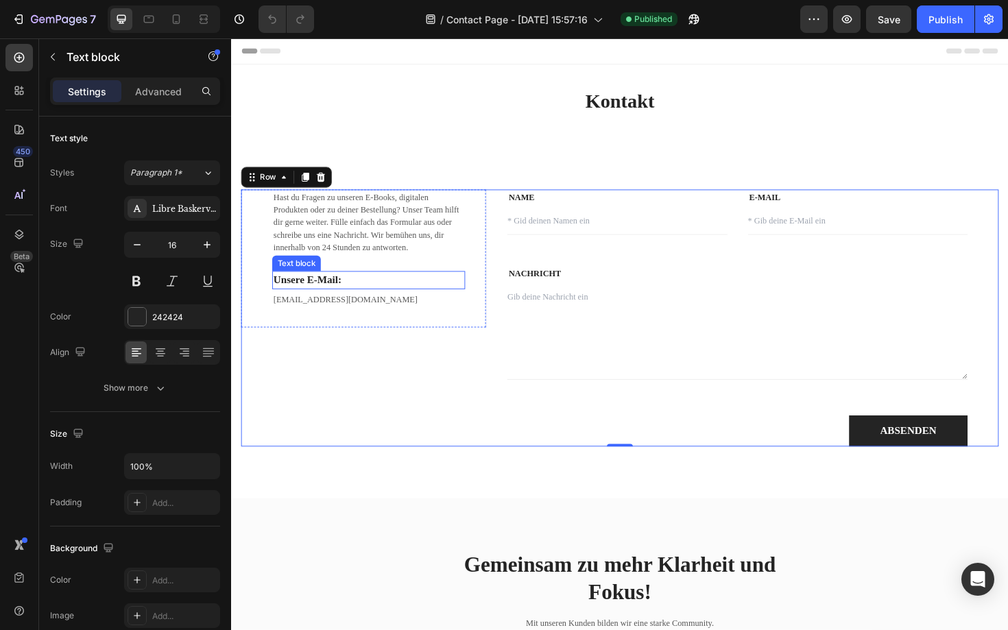
click at [341, 297] on p "Unsere E-Mail:" at bounding box center [377, 295] width 202 height 16
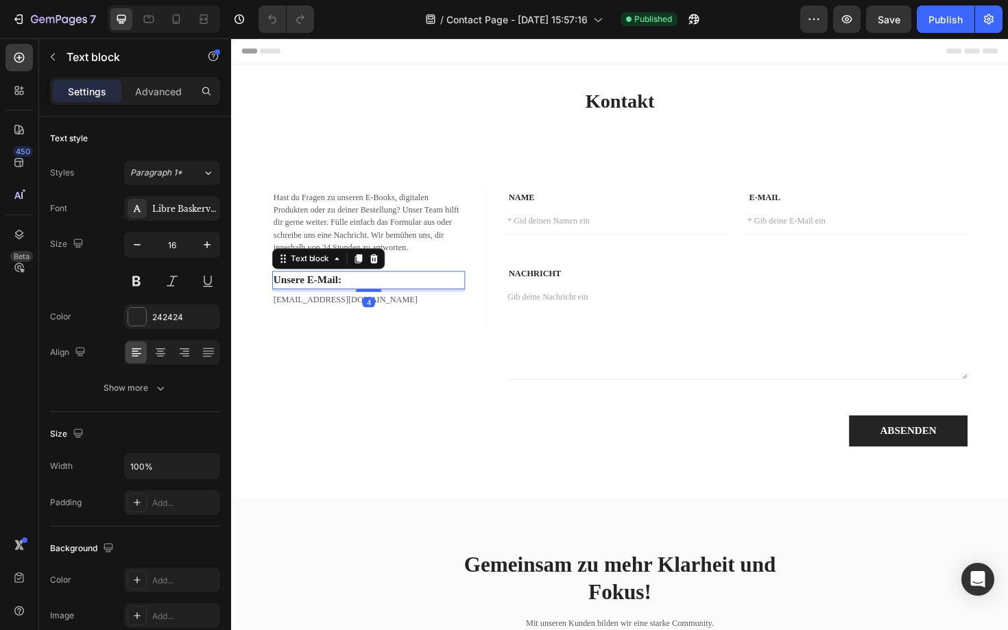
click at [341, 297] on p "Unsere E-Mail:" at bounding box center [377, 295] width 202 height 16
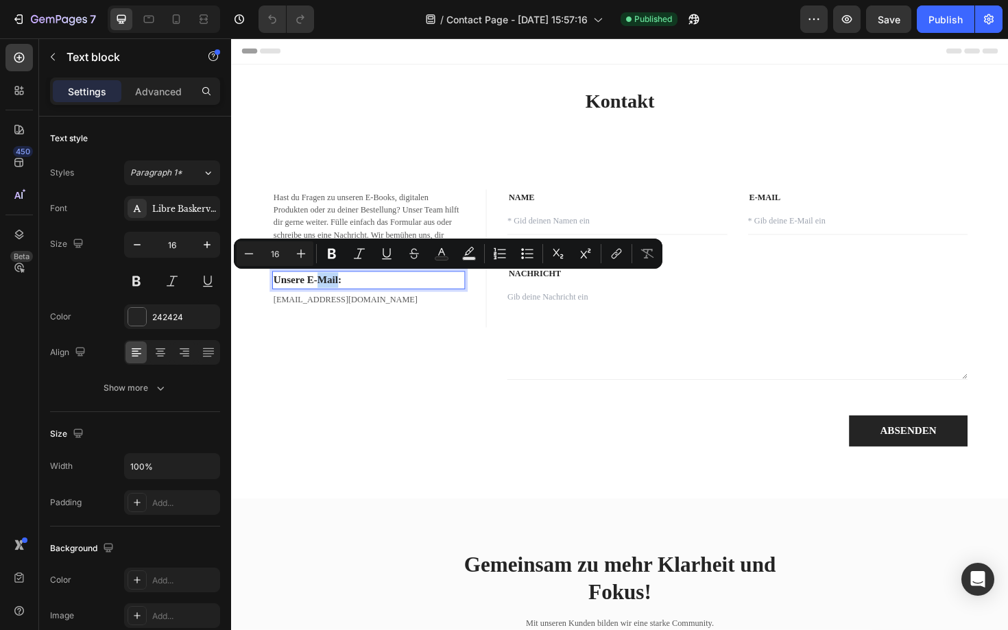
click at [343, 297] on p "Unsere E-Mail:" at bounding box center [377, 295] width 202 height 16
drag, startPoint x: 277, startPoint y: 293, endPoint x: 306, endPoint y: 295, distance: 29.5
click at [307, 295] on p "Unsere E-Mail:" at bounding box center [377, 295] width 202 height 16
copy p "Unsere"
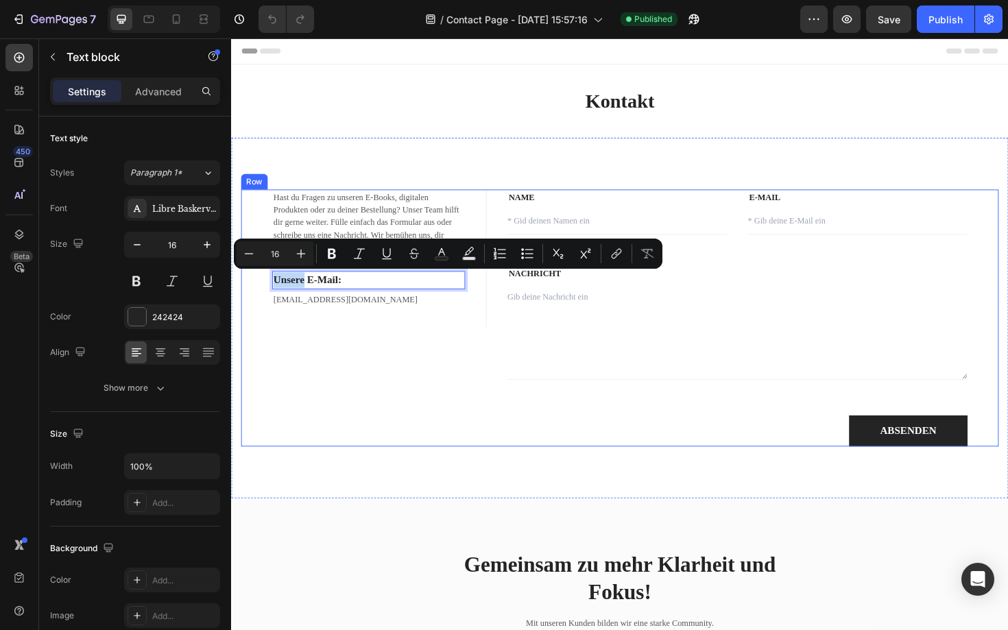
click at [302, 386] on div "Hast du Fragen zu unseren E-Books, digitalen Produkten oder zu deiner Bestellun…" at bounding box center [371, 335] width 260 height 272
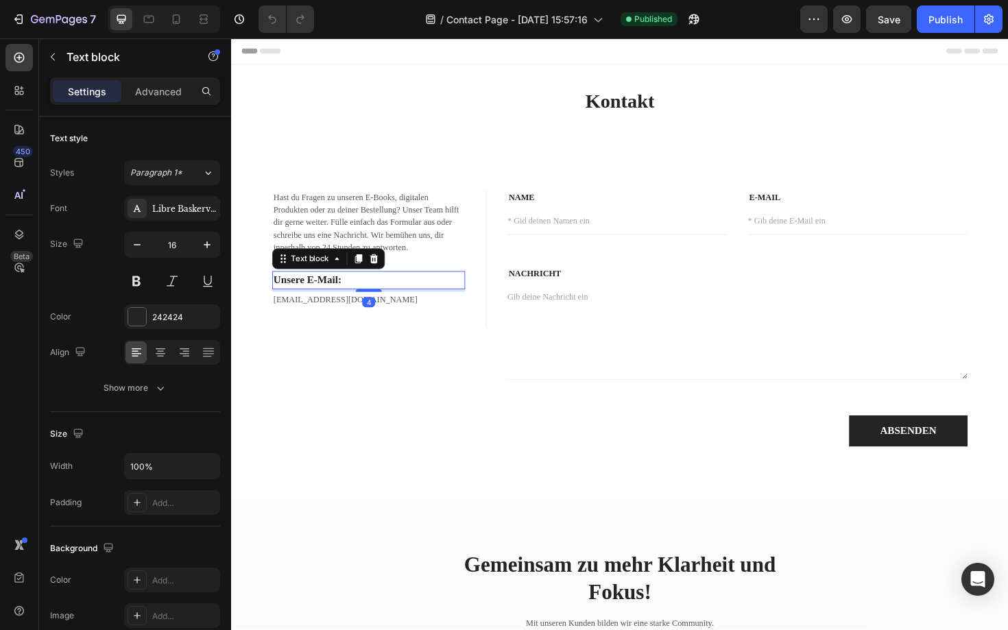
click at [367, 295] on p "Unsere E-Mail:" at bounding box center [377, 295] width 202 height 16
copy p "Unsere"
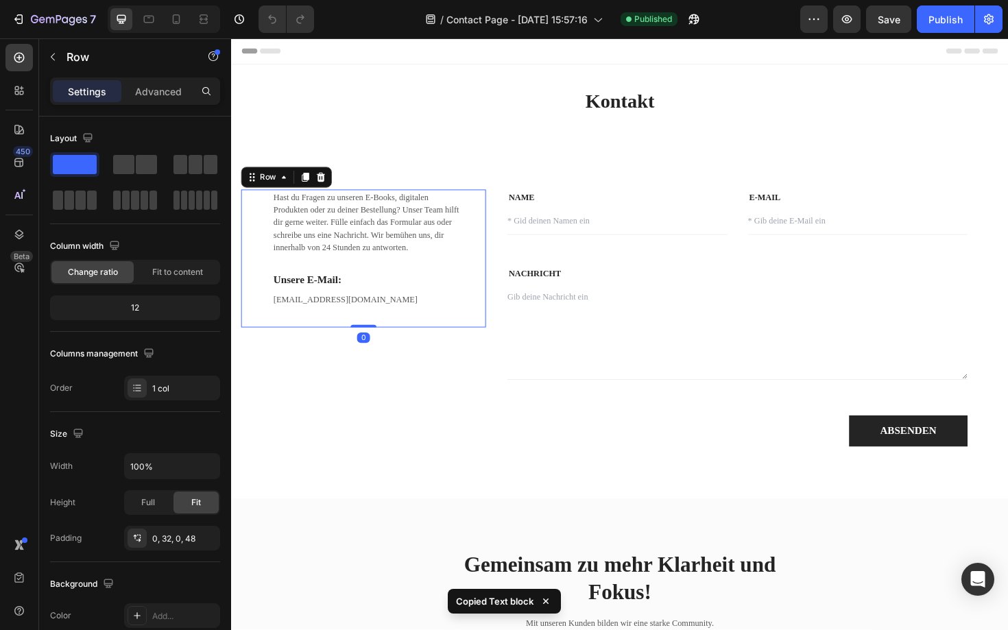
click at [354, 344] on div "Hast du Fragen zu unseren E-Books, digitalen Produkten oder zu deiner Bestellun…" at bounding box center [376, 272] width 204 height 146
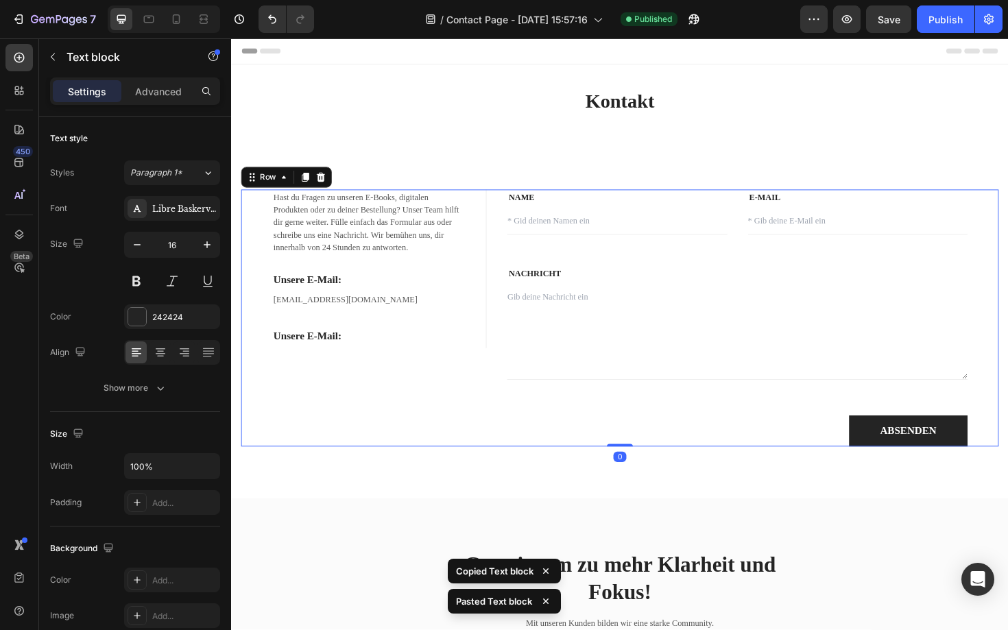
click at [336, 397] on div "Hast du Fragen zu unseren E-Books, digitalen Produkten oder zu deiner Bestellun…" at bounding box center [371, 335] width 260 height 272
click at [406, 322] on div "info@watchuto.com Text block" at bounding box center [376, 315] width 204 height 16
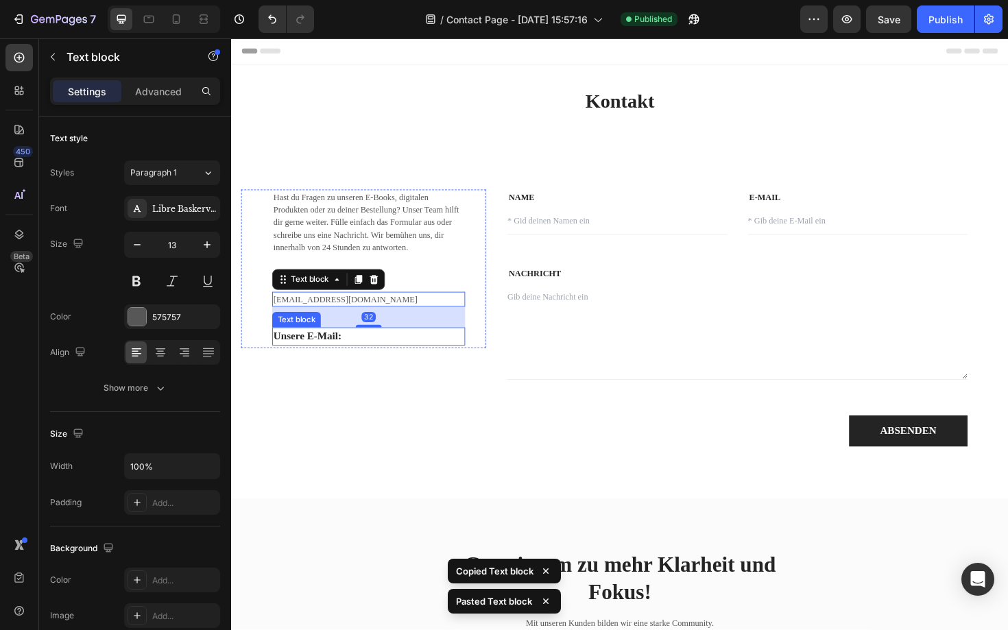
click at [364, 352] on p "Unsere E-Mail:" at bounding box center [377, 354] width 202 height 16
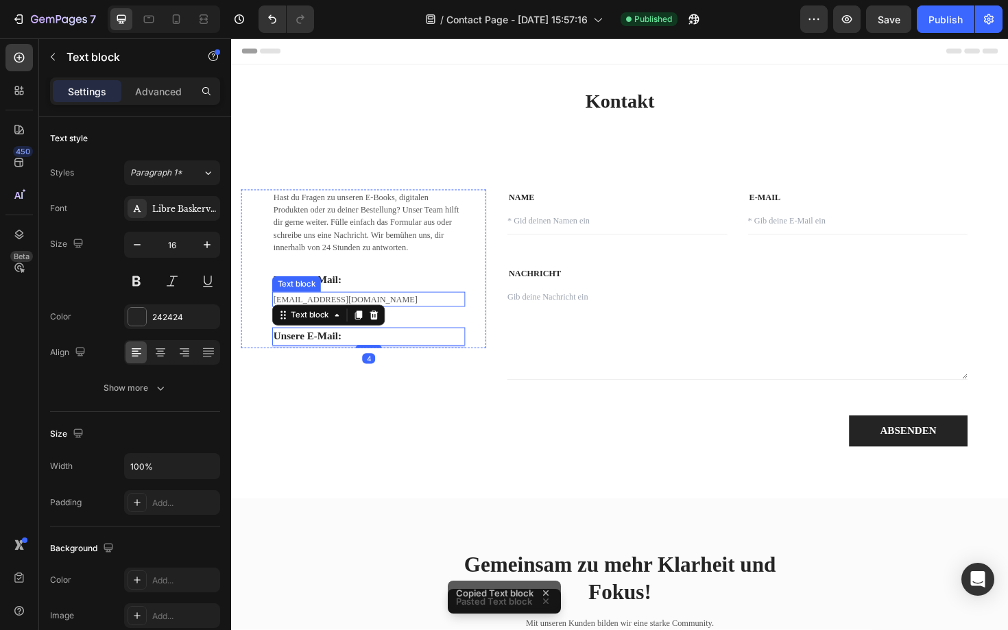
click at [420, 303] on div "Unsere E-Mail:" at bounding box center [376, 294] width 204 height 19
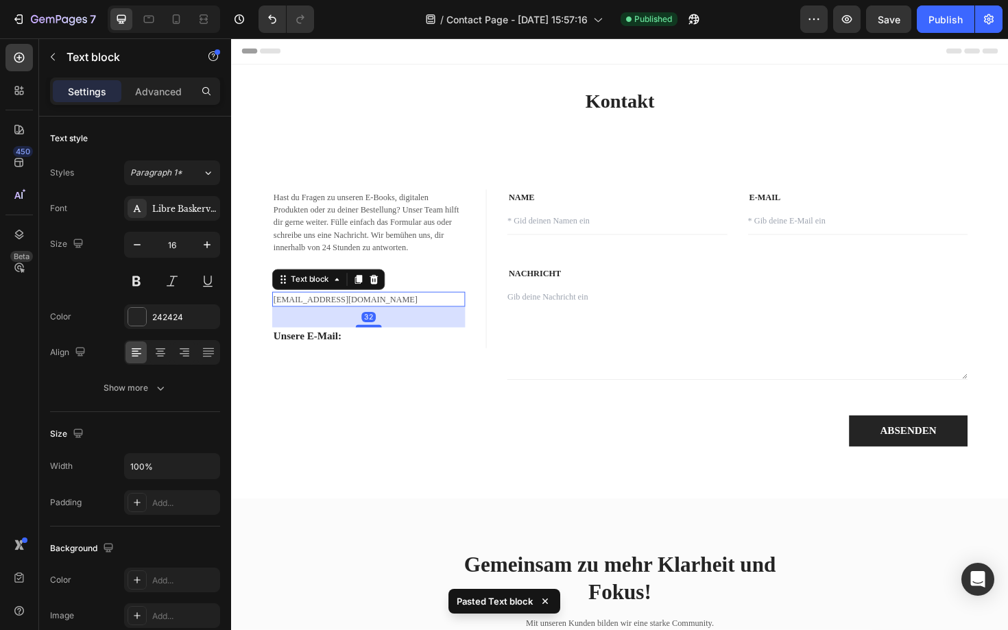
click at [341, 313] on p "[EMAIL_ADDRESS][DOMAIN_NAME]" at bounding box center [377, 315] width 202 height 14
copy p "Unsere"
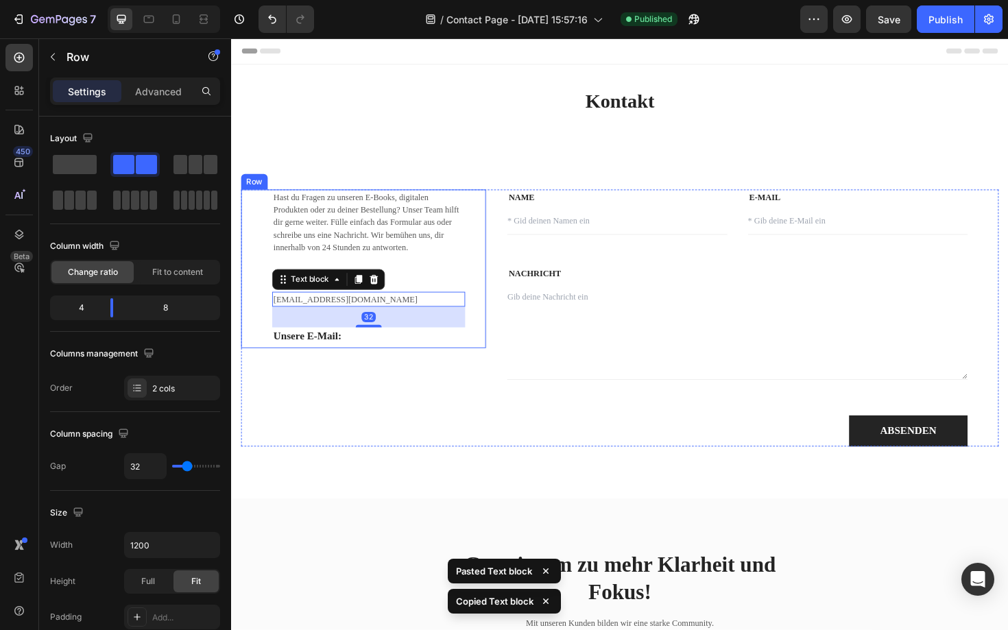
click at [352, 370] on div "Hast du Fragen zu unseren E-Books, digitalen Produkten oder zu deiner Bestellun…" at bounding box center [371, 335] width 260 height 272
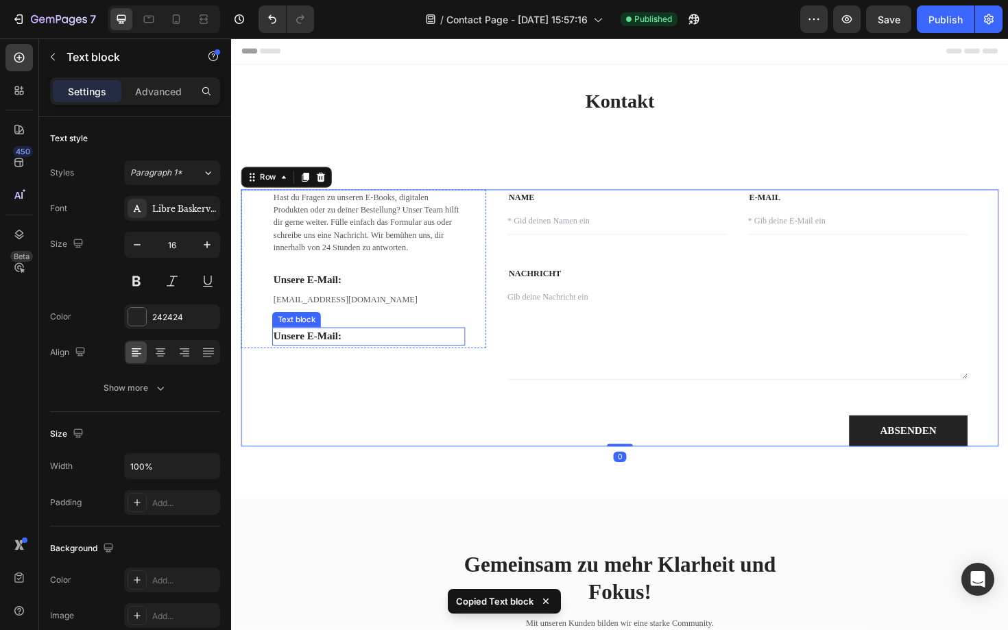
click at [355, 361] on p "Unsere E-Mail:" at bounding box center [377, 354] width 202 height 16
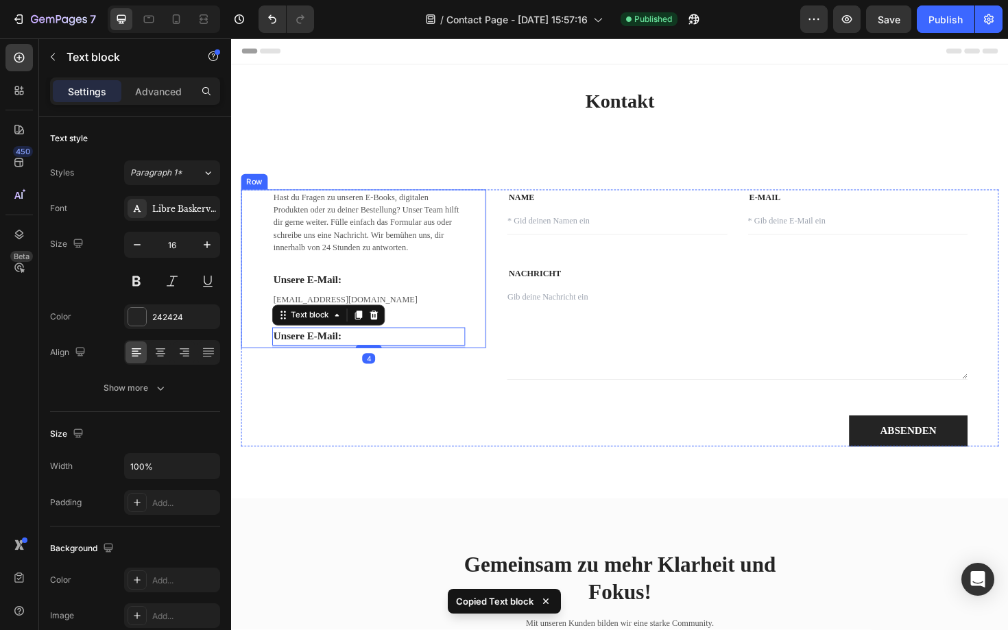
click at [404, 327] on div "Hast du Fragen zu unseren E-Books, digitalen Produkten oder zu deiner Bestellun…" at bounding box center [376, 283] width 204 height 168
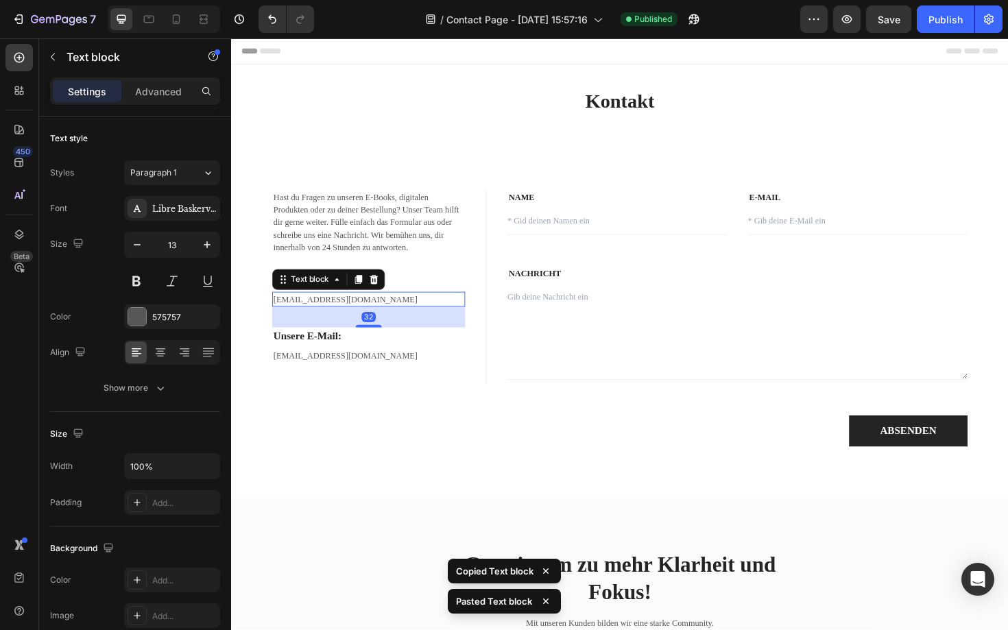
click at [425, 310] on p "[EMAIL_ADDRESS][DOMAIN_NAME]" at bounding box center [377, 315] width 202 height 14
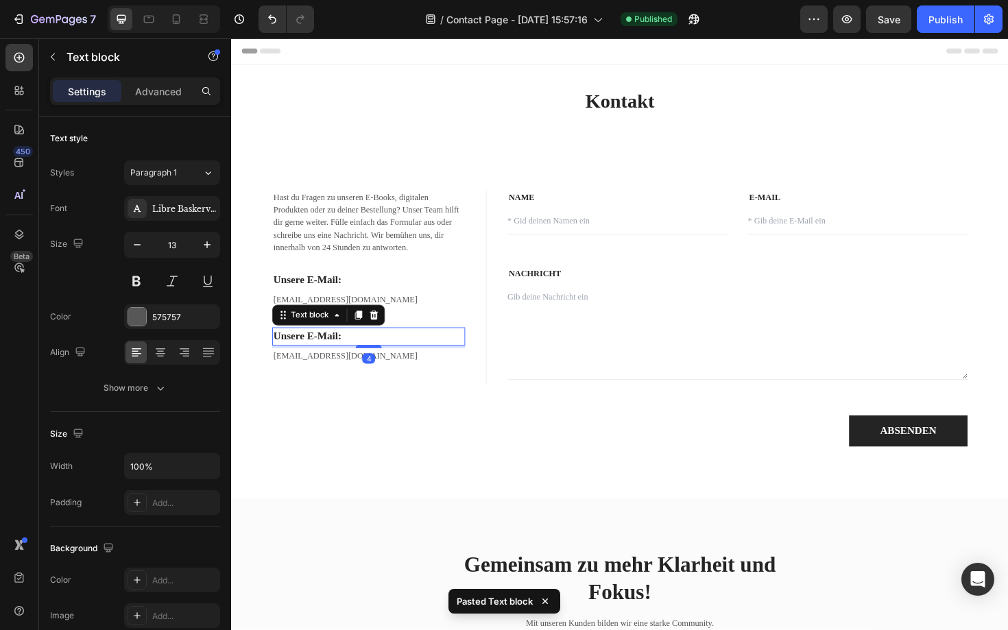
click at [339, 354] on p "Unsere E-Mail:" at bounding box center [377, 354] width 202 height 16
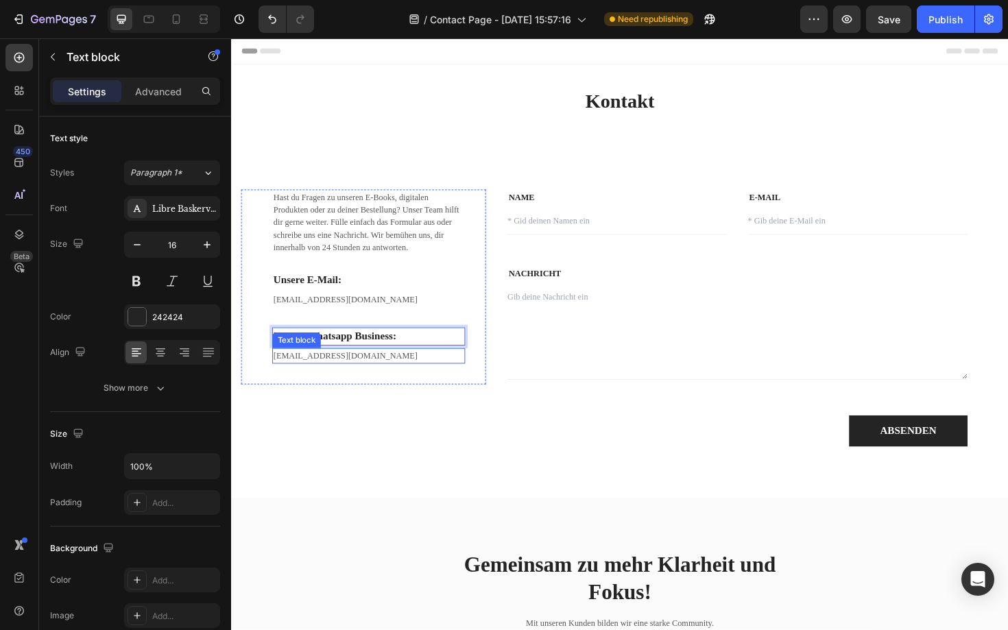
click at [335, 369] on p "[EMAIL_ADDRESS][DOMAIN_NAME]" at bounding box center [377, 375] width 202 height 14
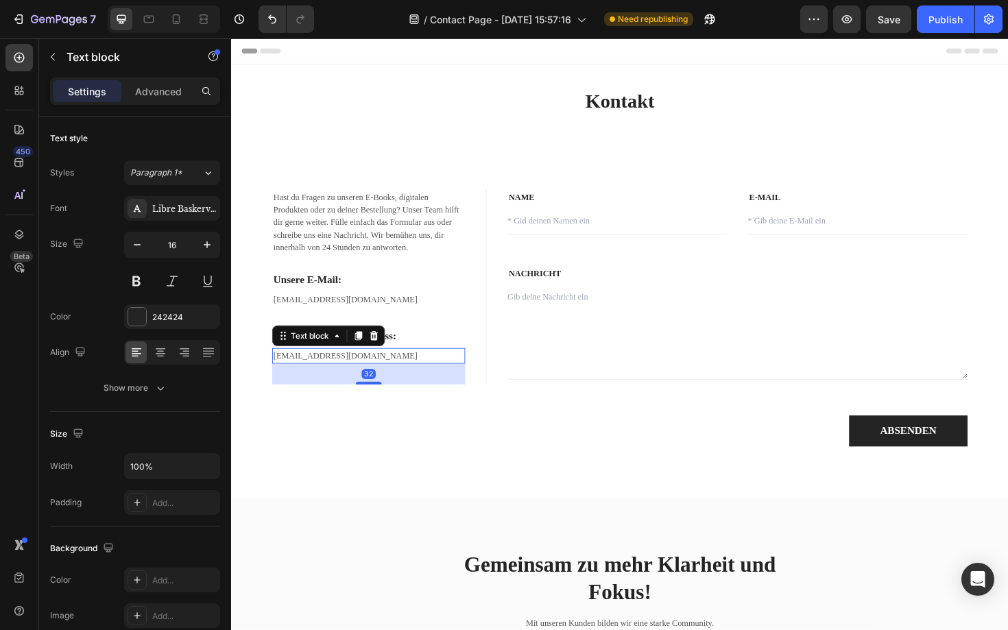
click at [335, 369] on p "[EMAIL_ADDRESS][DOMAIN_NAME]" at bounding box center [377, 375] width 202 height 14
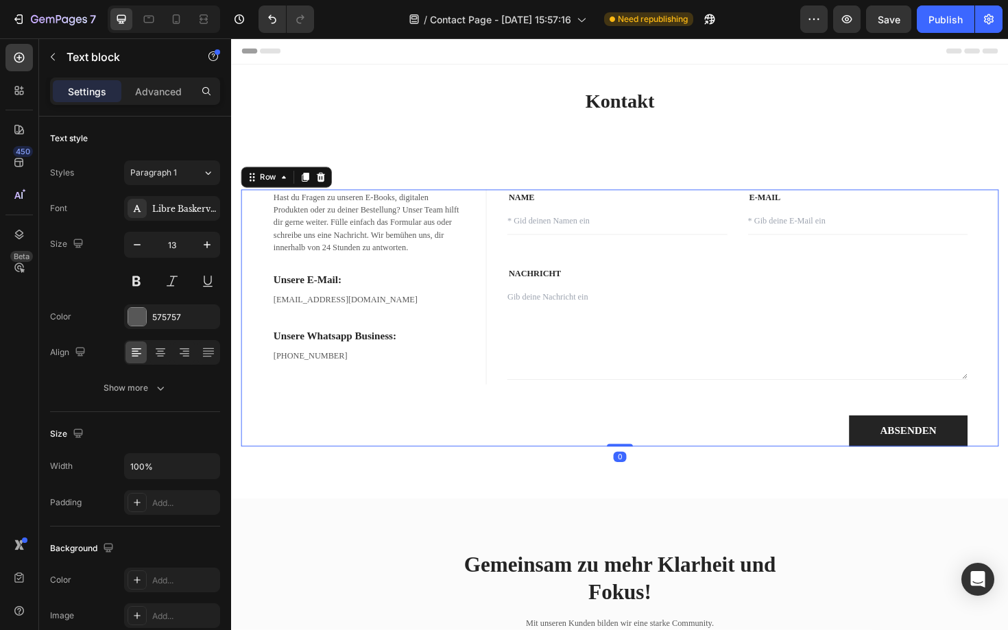
click at [302, 421] on div "Hast du Fragen zu unseren E-Books, digitalen Produkten oder zu deiner Bestellun…" at bounding box center [371, 335] width 260 height 272
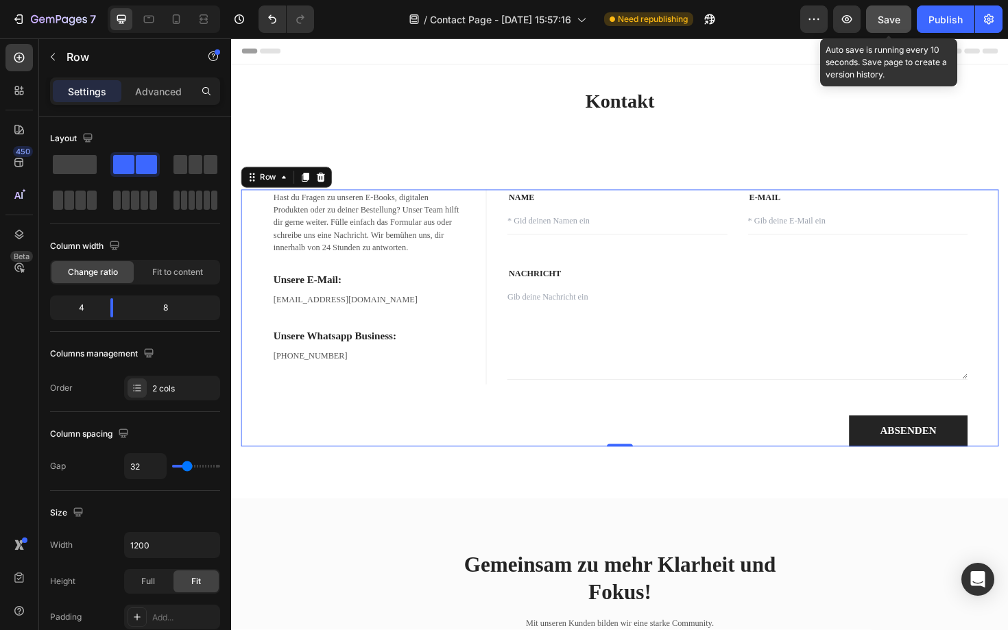
click at [888, 25] on div "Save" at bounding box center [888, 19] width 23 height 14
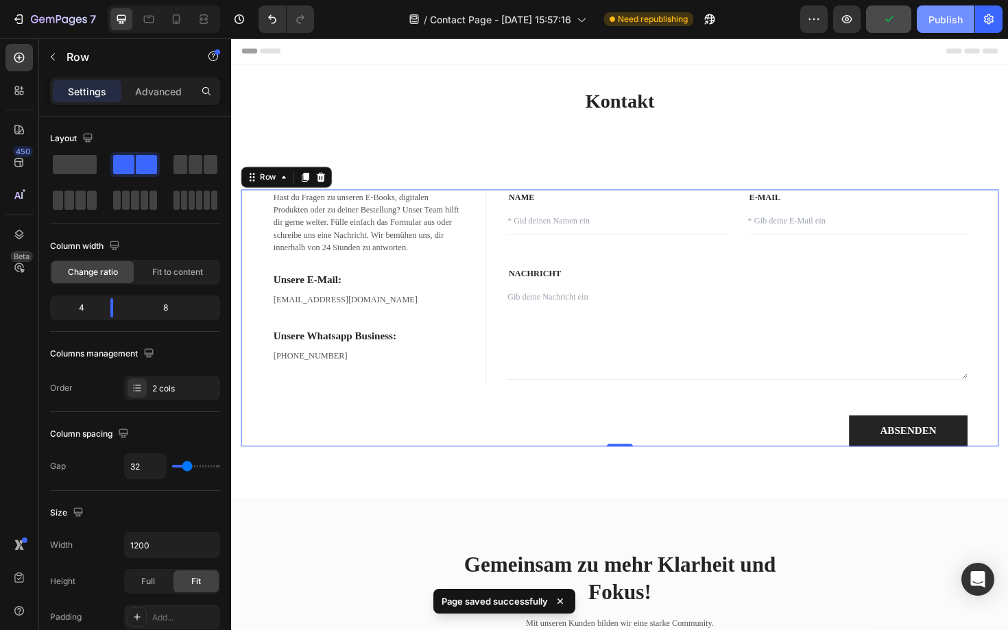
click at [943, 23] on div "Publish" at bounding box center [945, 19] width 34 height 14
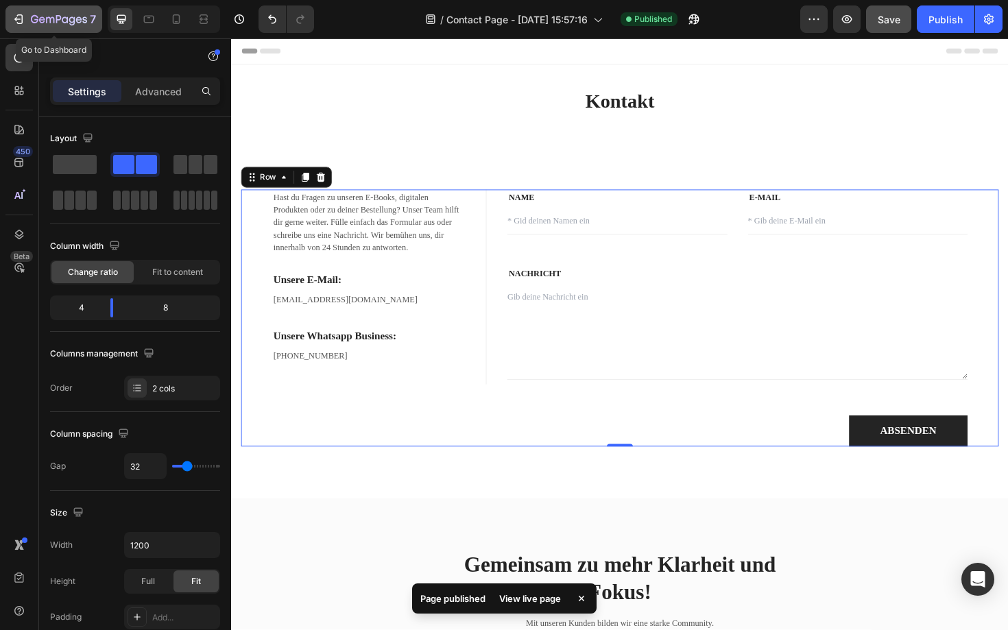
click at [21, 14] on icon "button" at bounding box center [20, 19] width 6 height 10
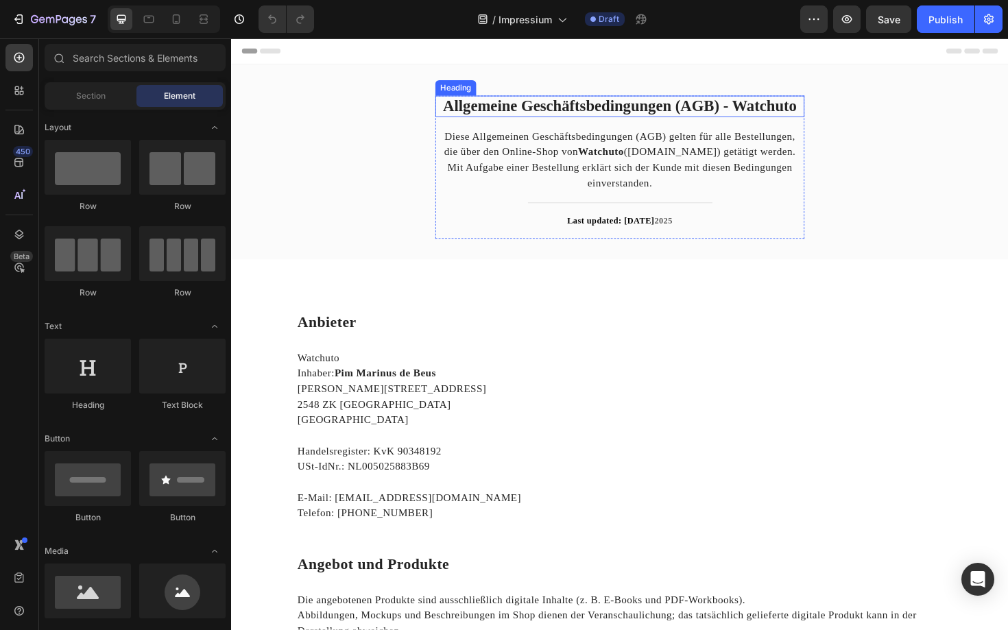
click at [631, 114] on strong "Allgemeine Geschäftsbedingungen (AGB) - Watchuto" at bounding box center [642, 110] width 374 height 18
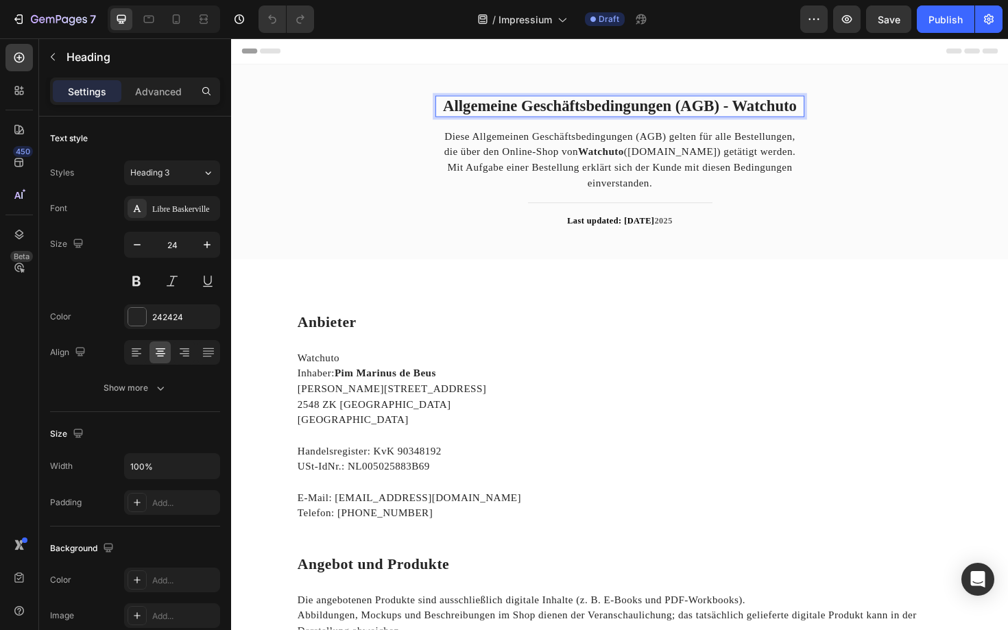
click at [631, 114] on strong "Allgemeine Geschäftsbedingungen (AGB) - Watchuto" at bounding box center [642, 110] width 374 height 18
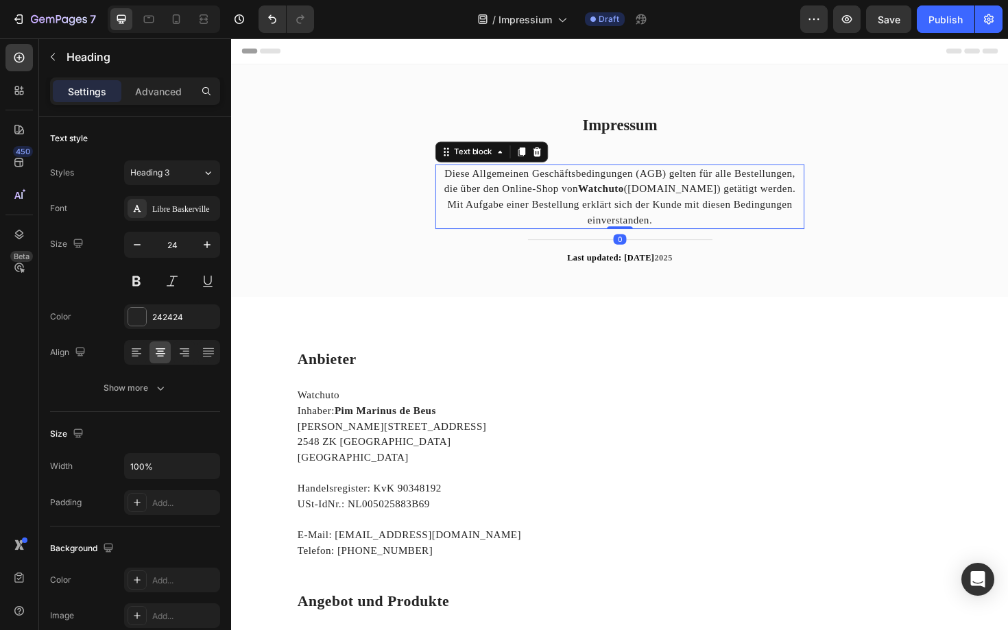
click at [633, 221] on p "Diese Allgemeinen Geschäftsbedingungen (AGB) gelten für alle Bestellungen, die …" at bounding box center [642, 206] width 388 height 66
click at [550, 160] on icon at bounding box center [554, 159] width 11 height 11
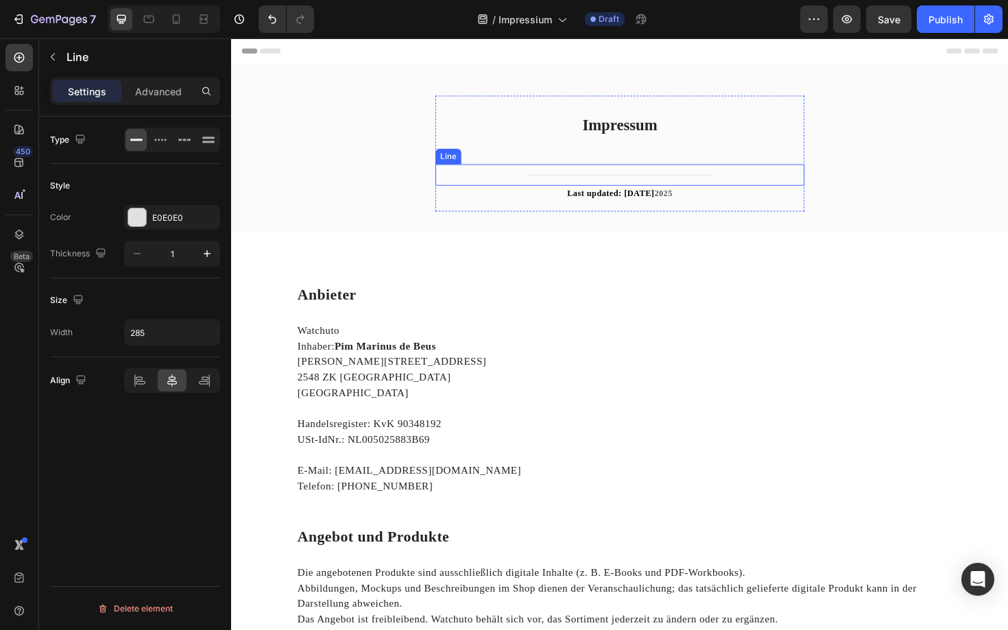
click at [657, 177] on div "Title Line" at bounding box center [642, 183] width 391 height 23
click at [644, 157] on p "⁠⁠⁠⁠⁠⁠⁠ Impressum" at bounding box center [642, 130] width 388 height 59
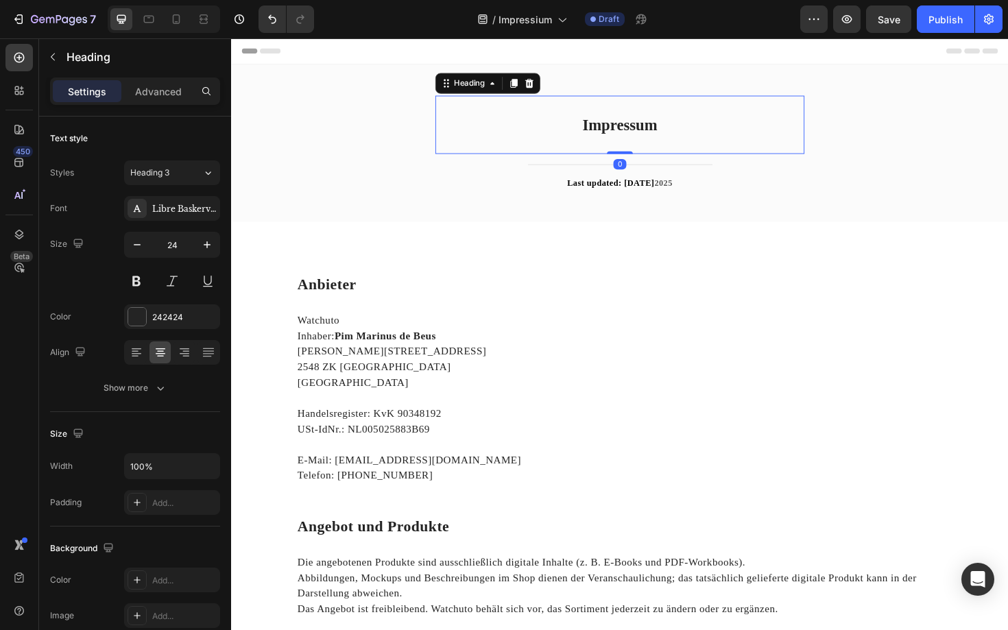
drag, startPoint x: 647, startPoint y: 169, endPoint x: 647, endPoint y: 155, distance: 13.7
click at [647, 155] on div "⁠⁠⁠⁠⁠⁠⁠ Impressum Heading 0" at bounding box center [642, 130] width 391 height 62
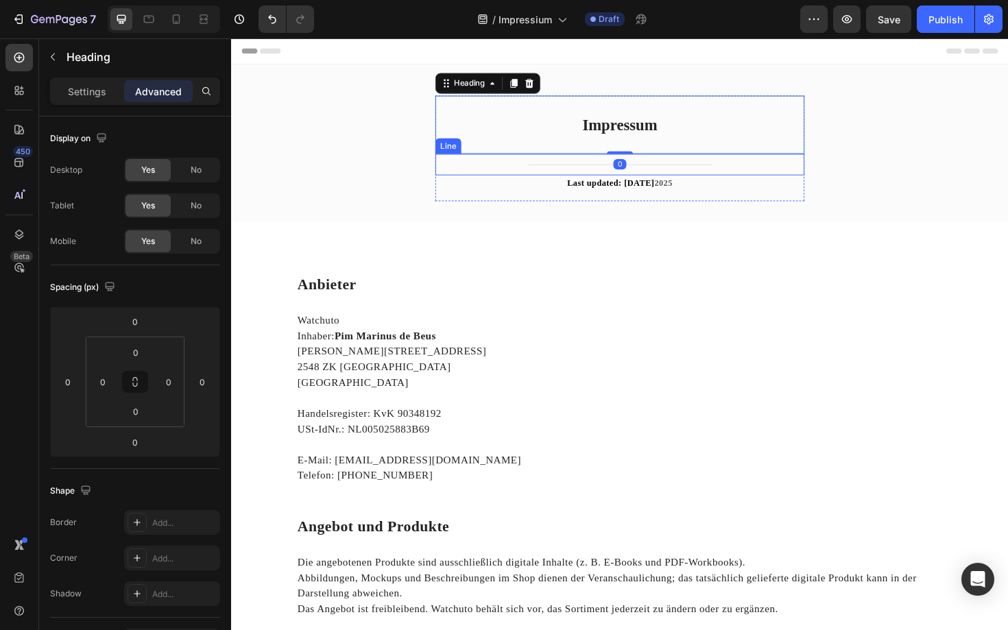
click at [594, 170] on div "Title Line" at bounding box center [642, 172] width 391 height 23
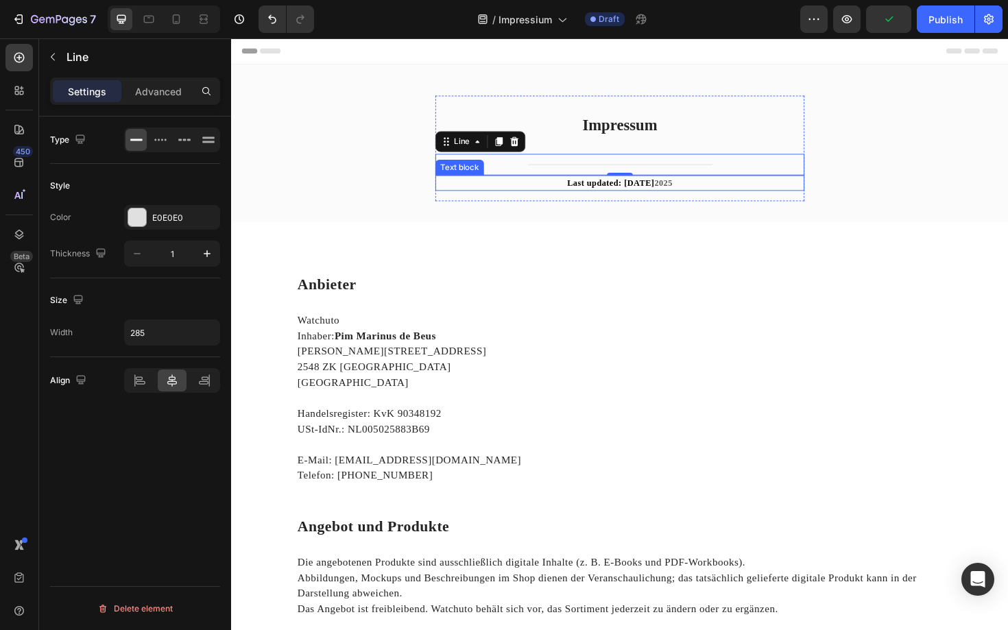
click at [559, 188] on p "Last updated: [DATE]" at bounding box center [642, 192] width 388 height 14
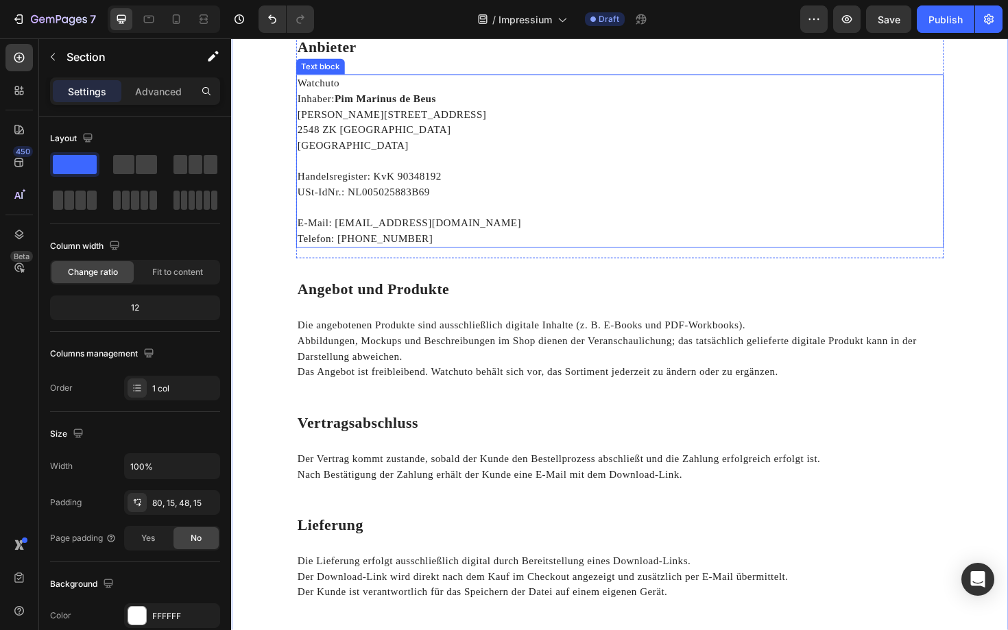
scroll to position [266, 0]
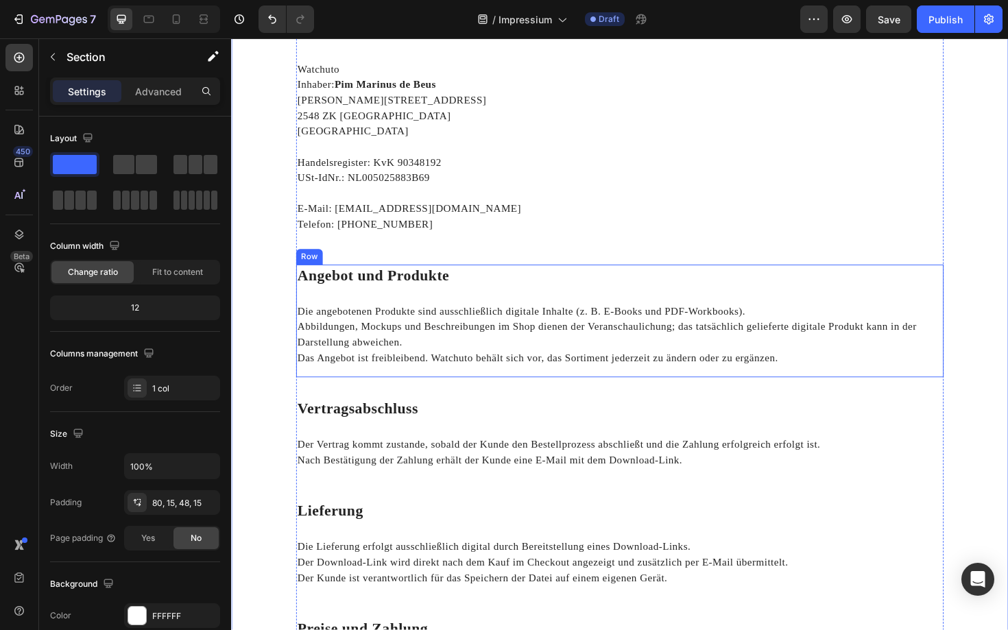
click at [447, 304] on div "Angebot und Produkte Heading Die angebotenen Produkte sind ausschließlich digit…" at bounding box center [642, 337] width 685 height 119
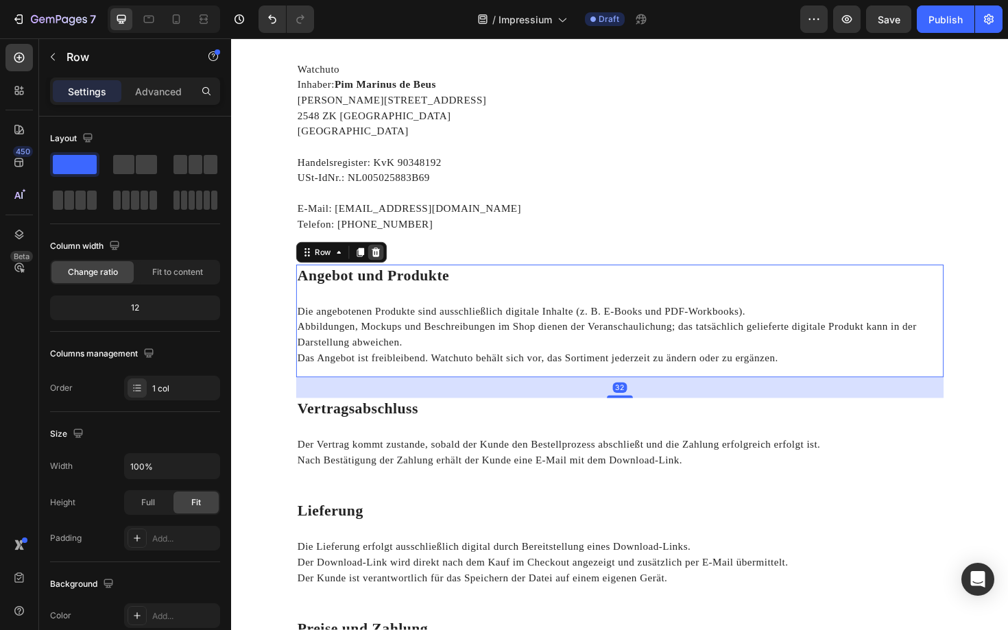
click at [389, 267] on div at bounding box center [384, 265] width 16 height 16
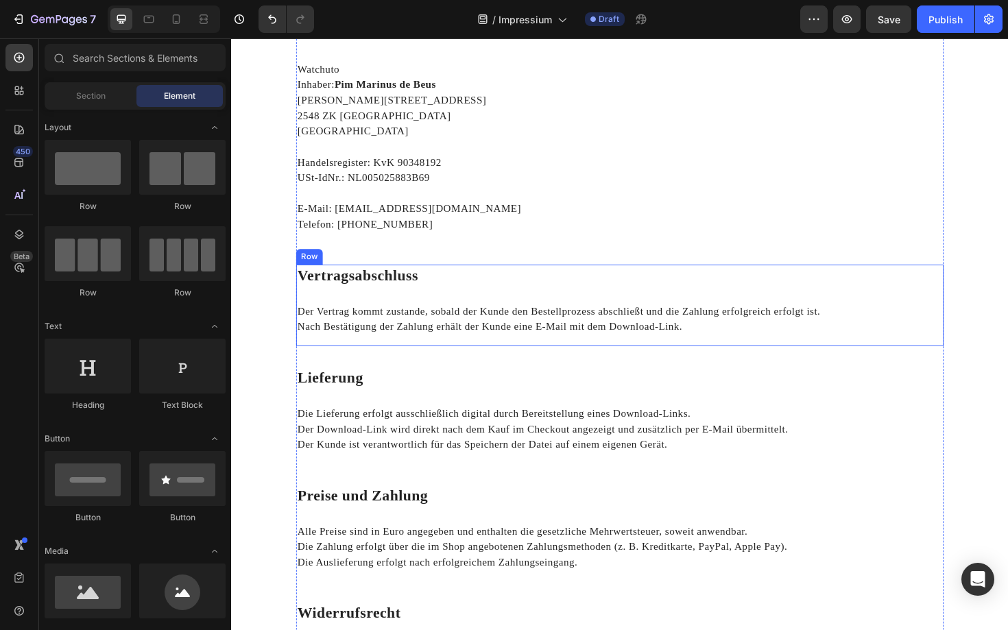
click at [398, 306] on div "Vertragsabschluss Heading Der Vertrag kommt zustande, sobald der Kunde den Best…" at bounding box center [642, 321] width 685 height 86
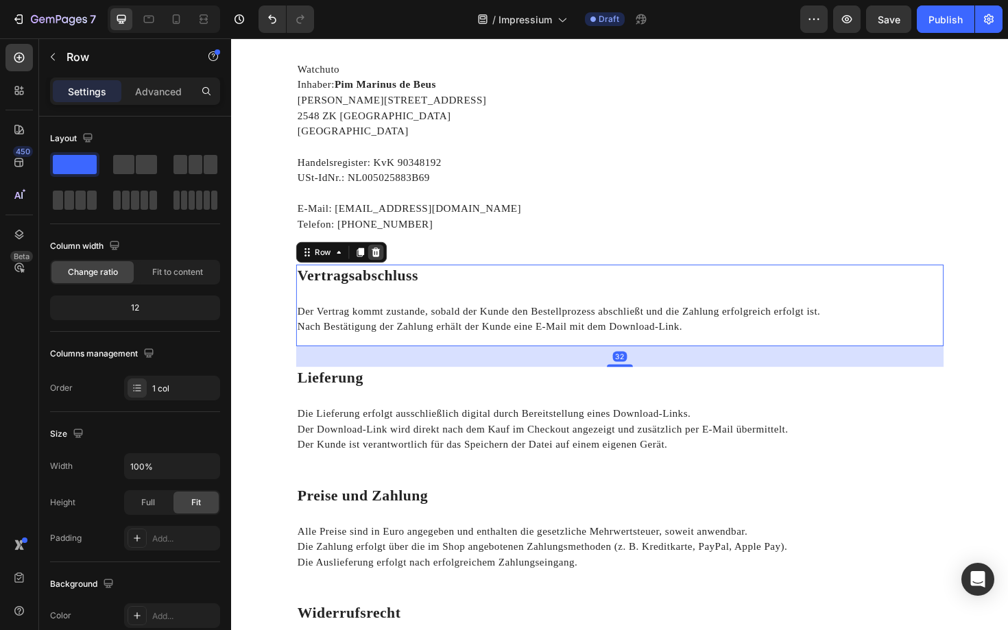
click at [382, 265] on icon at bounding box center [383, 265] width 11 height 11
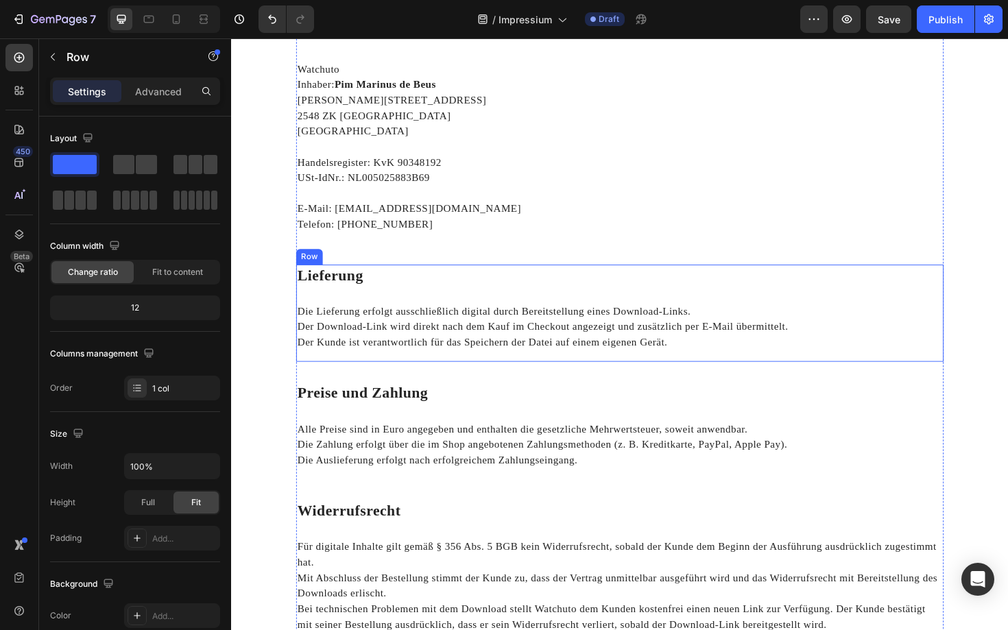
click at [383, 308] on div "Lieferung Heading Die Lieferung erfolgt ausschließlich digital durch Bereitstel…" at bounding box center [642, 329] width 685 height 103
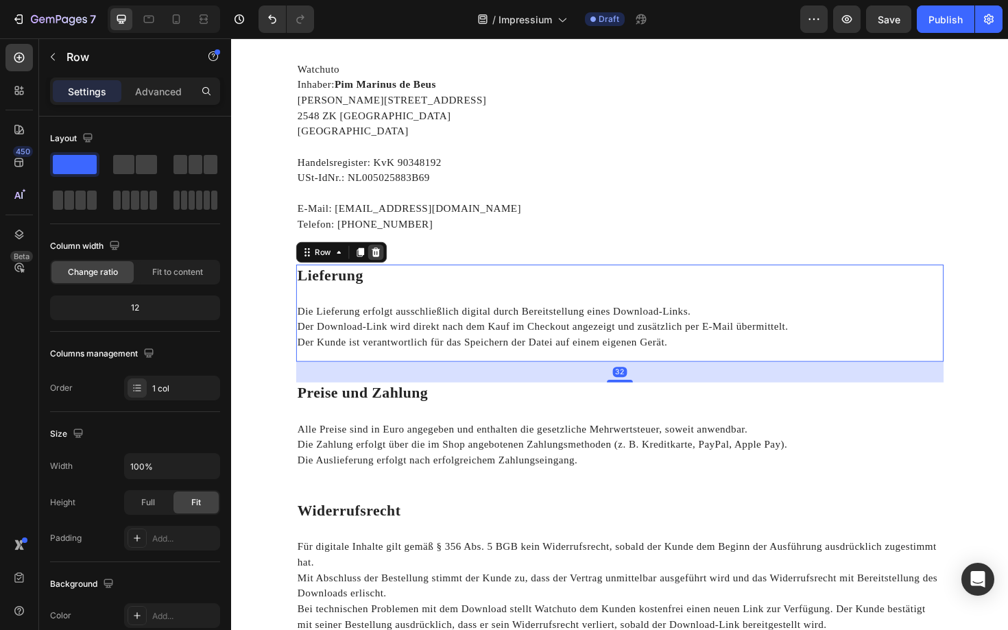
click at [382, 267] on icon at bounding box center [383, 265] width 11 height 11
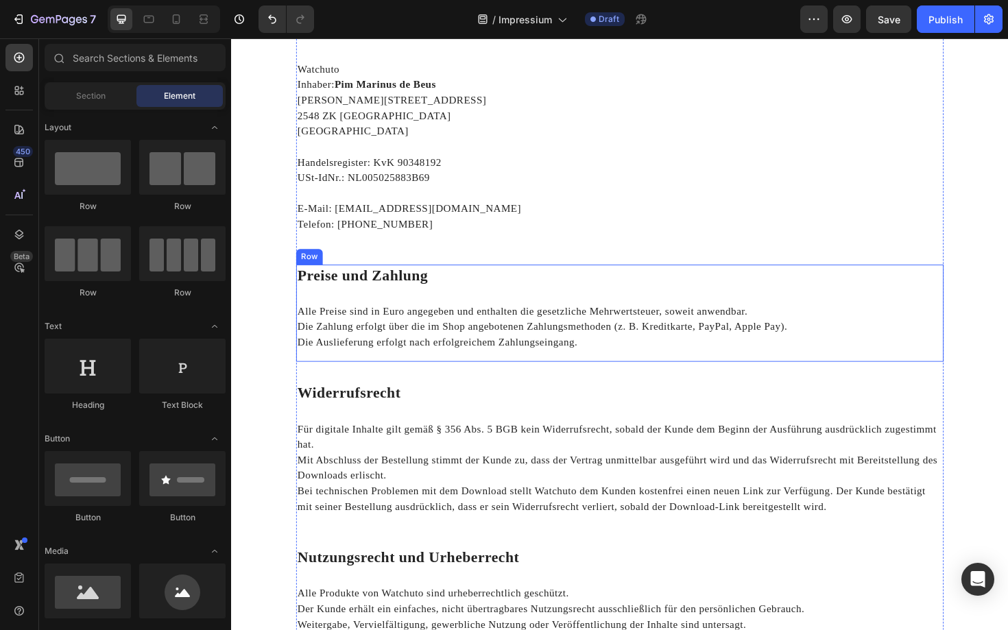
click at [380, 317] on div "Preise und Zahlung Heading Alle Preise sind in Euro angegeben und enthalten die…" at bounding box center [642, 329] width 685 height 103
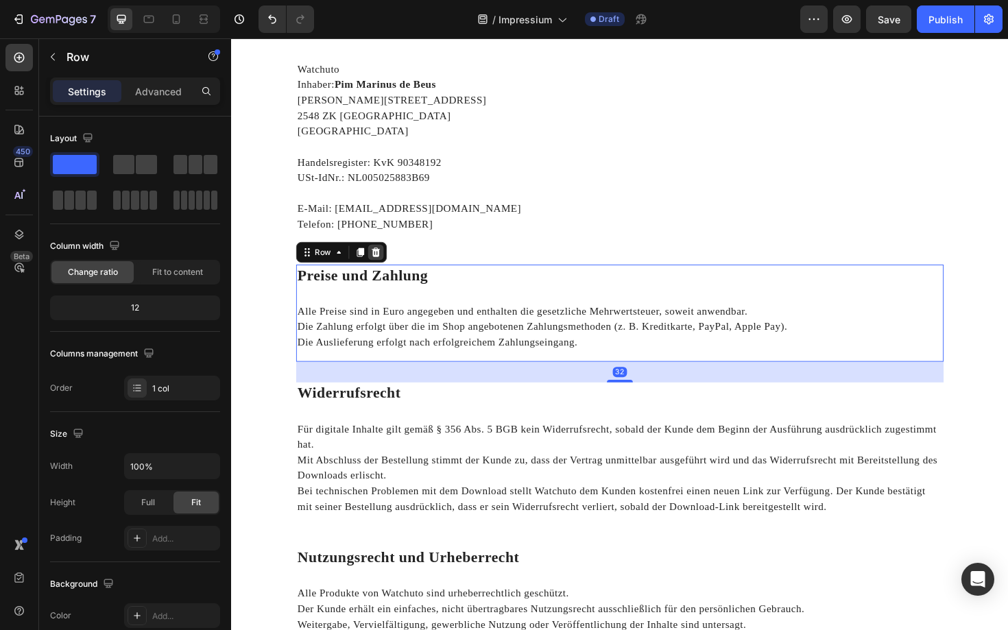
click at [385, 262] on icon at bounding box center [384, 265] width 9 height 10
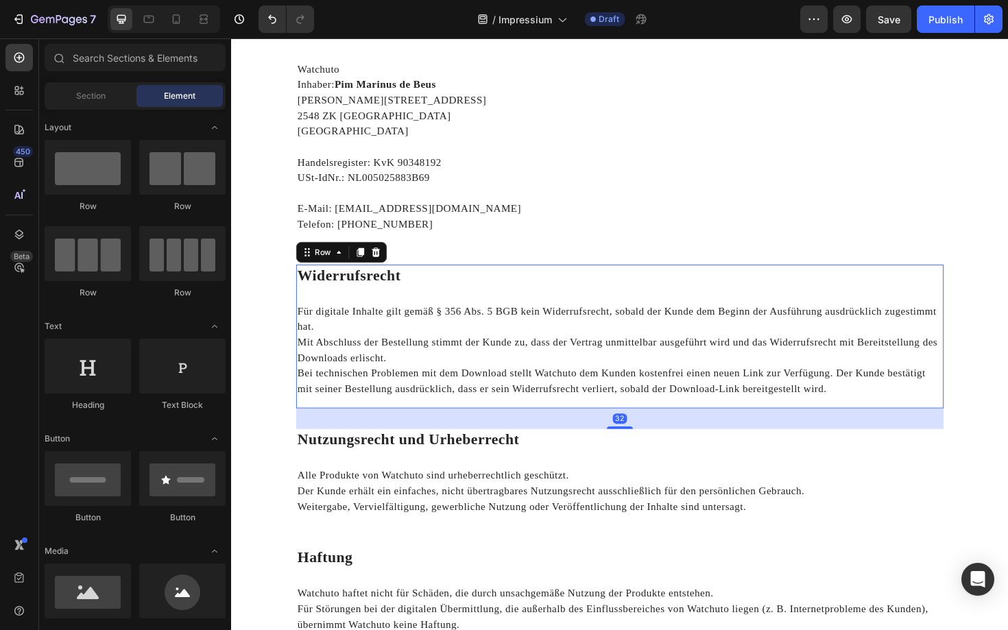
click at [380, 306] on div "Widerrufsrecht Heading Für digitale Inhalte gilt gemäß § 356 Abs. 5 BGB kein Wi…" at bounding box center [642, 354] width 685 height 152
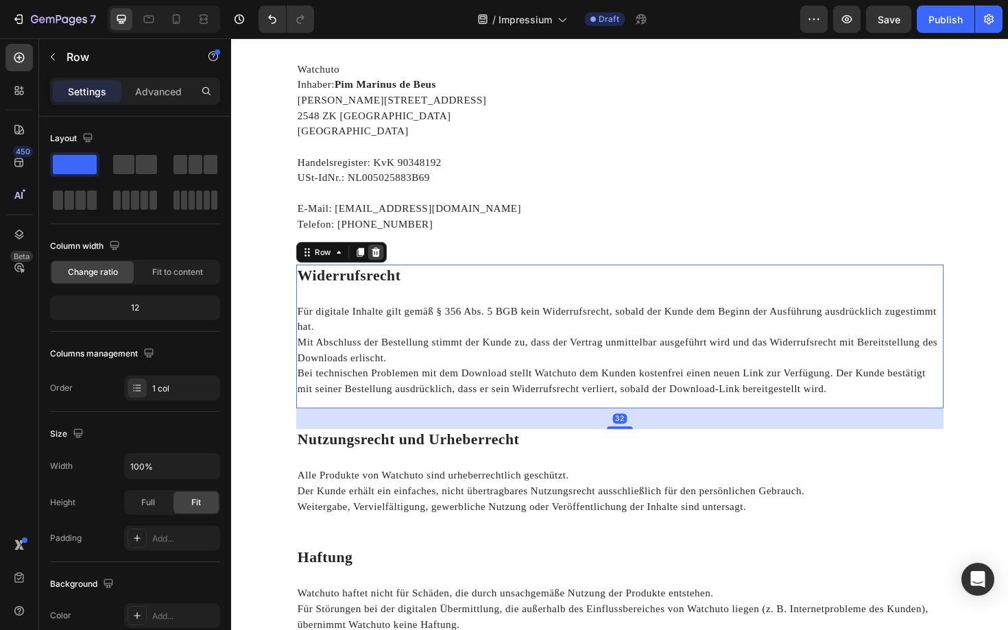
click at [382, 270] on icon at bounding box center [383, 265] width 11 height 11
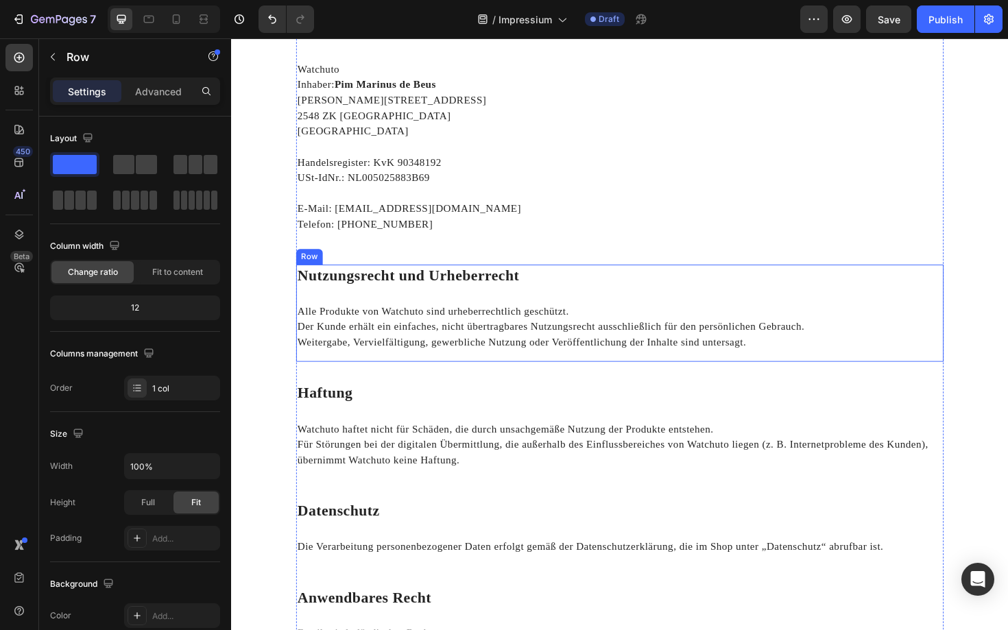
click at [382, 315] on div "Nutzungsrecht und Urheberrecht Heading Alle Produkte von Watchuto sind urheberr…" at bounding box center [642, 329] width 685 height 103
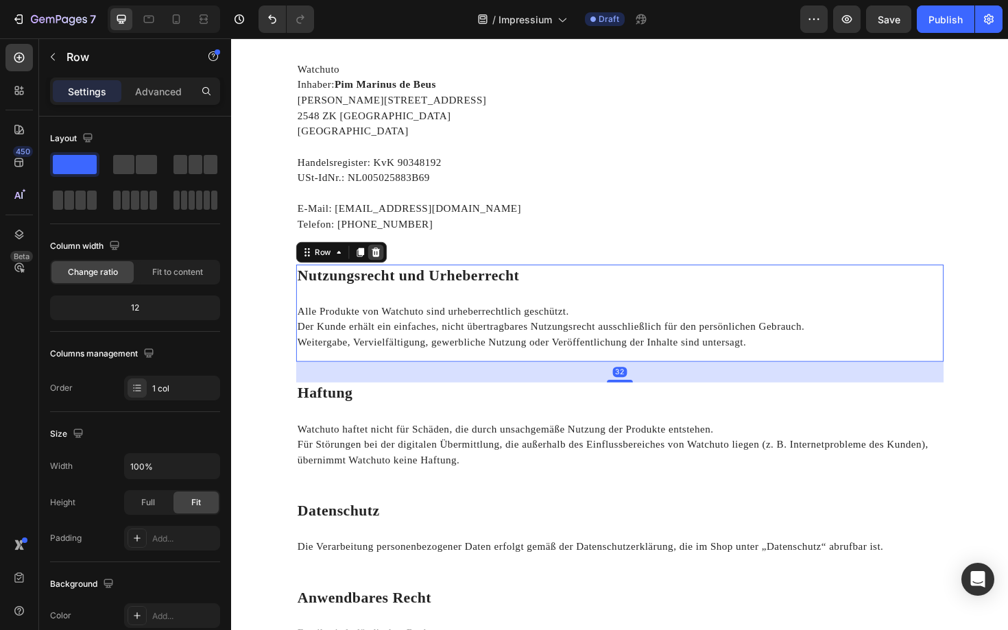
click at [380, 264] on icon at bounding box center [383, 265] width 11 height 11
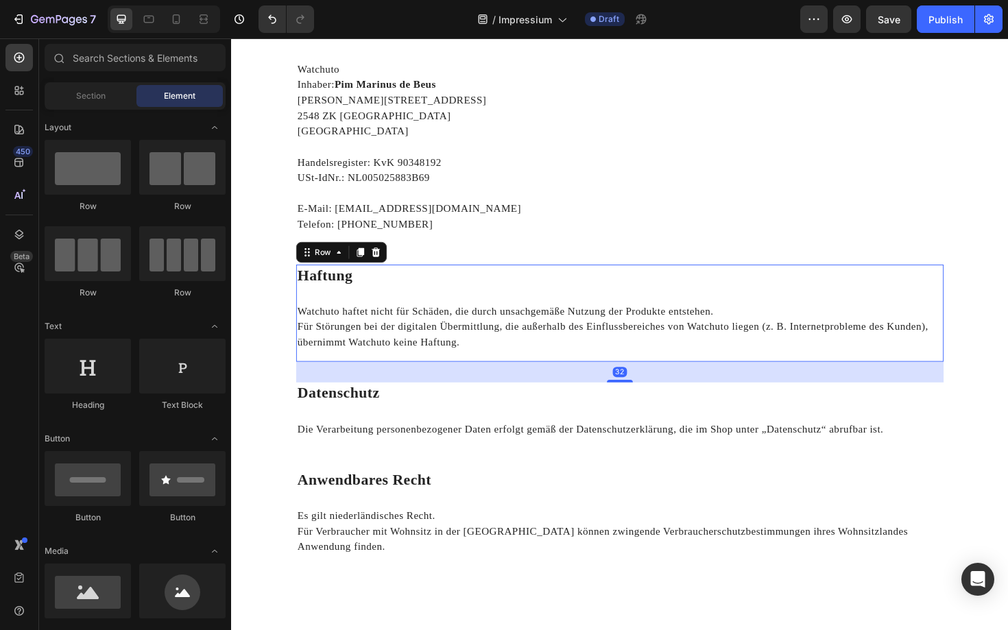
click at [373, 305] on div "Haftung Heading Watchuto haftet nicht für Schäden, die durch unsachgemäße Nutzu…" at bounding box center [642, 329] width 685 height 103
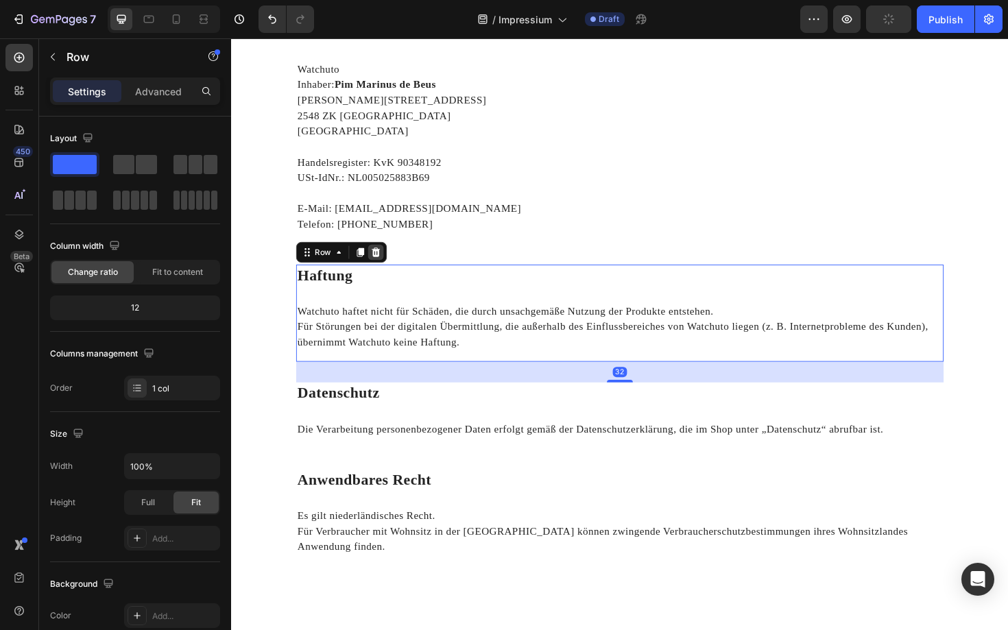
click at [380, 273] on div at bounding box center [384, 265] width 16 height 16
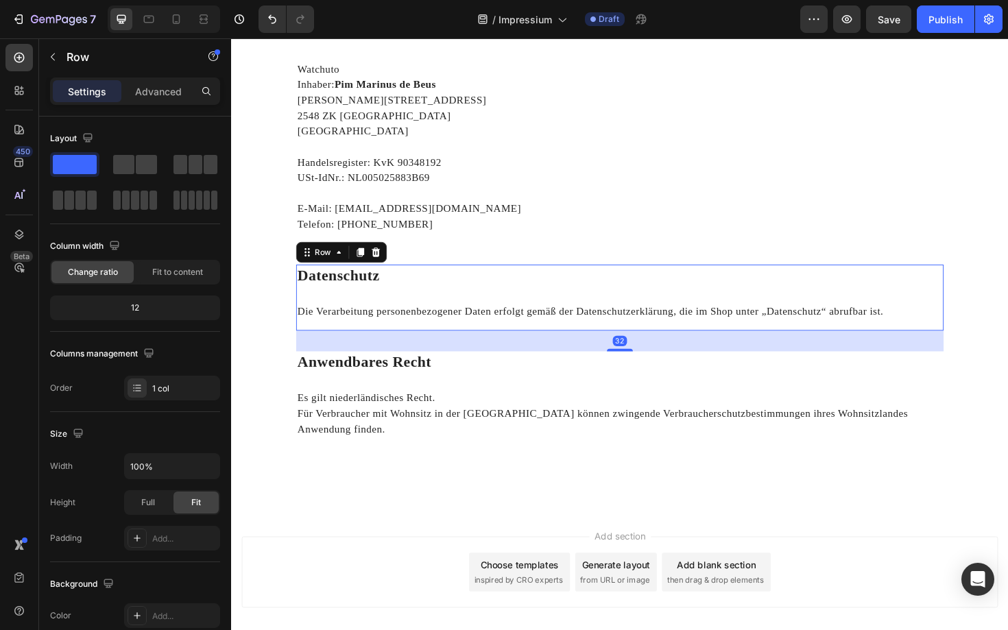
click at [378, 307] on div "Datenschutz Heading Die Verarbeitung personenbezogener Daten erfolgt gemäß der …" at bounding box center [642, 313] width 685 height 70
click at [379, 268] on icon at bounding box center [383, 265] width 11 height 11
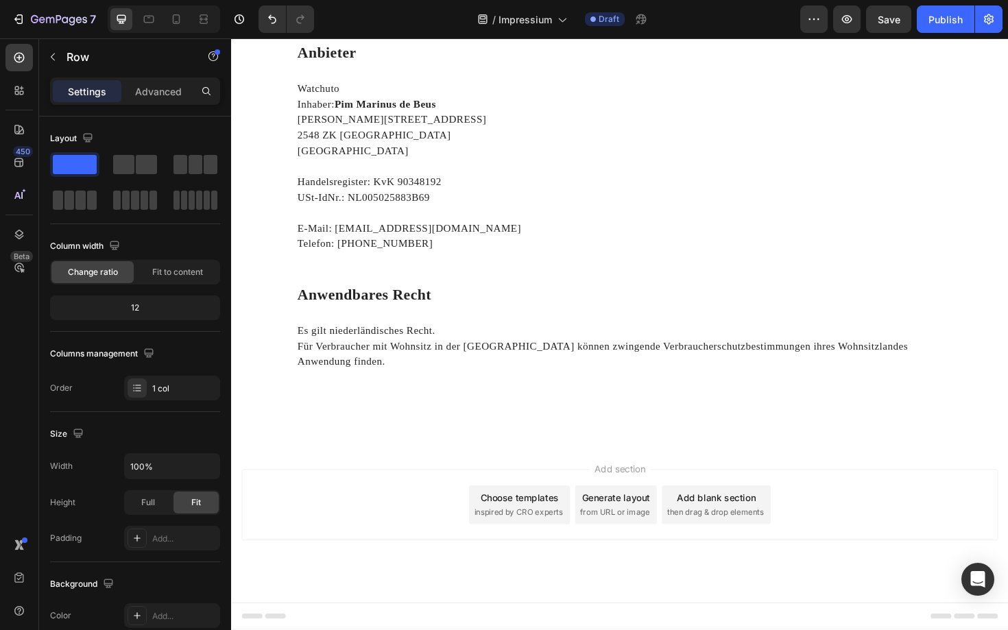
scroll to position [228, 0]
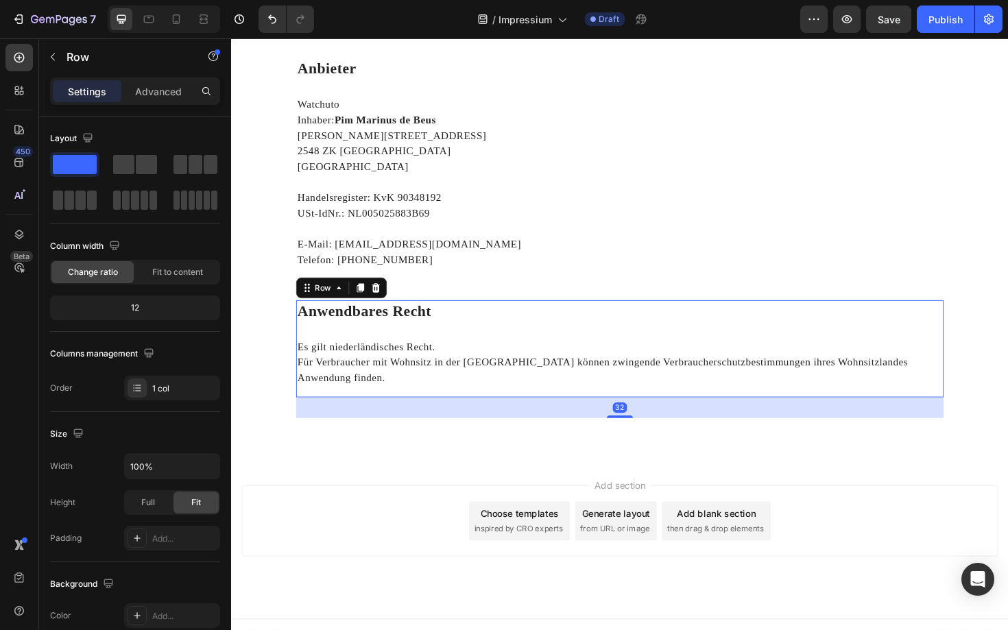
click at [358, 343] on div "Anwendbares Recht Heading Es gilt niederländisches Recht. Für Verbraucher mit W…" at bounding box center [642, 367] width 685 height 103
click at [381, 307] on icon at bounding box center [383, 302] width 11 height 11
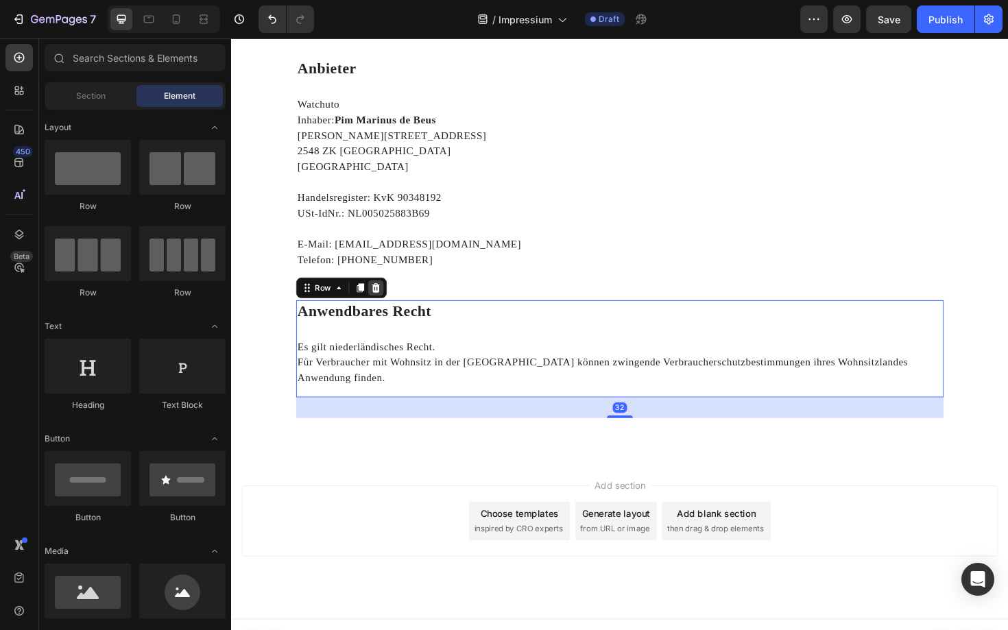
scroll to position [52, 0]
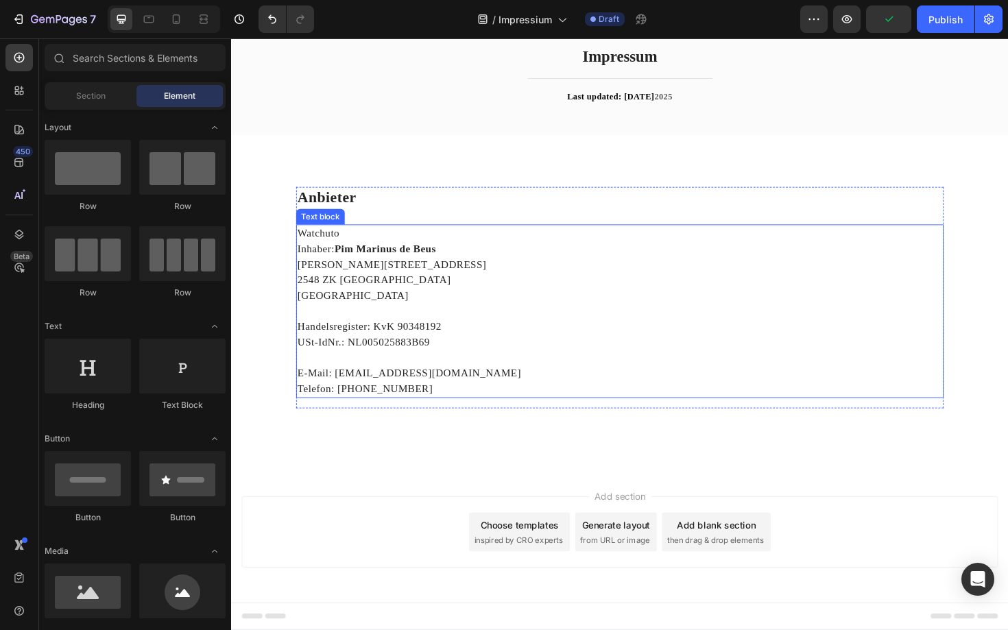
click at [379, 280] on p "[PERSON_NAME][STREET_ADDRESS]" at bounding box center [642, 278] width 683 height 16
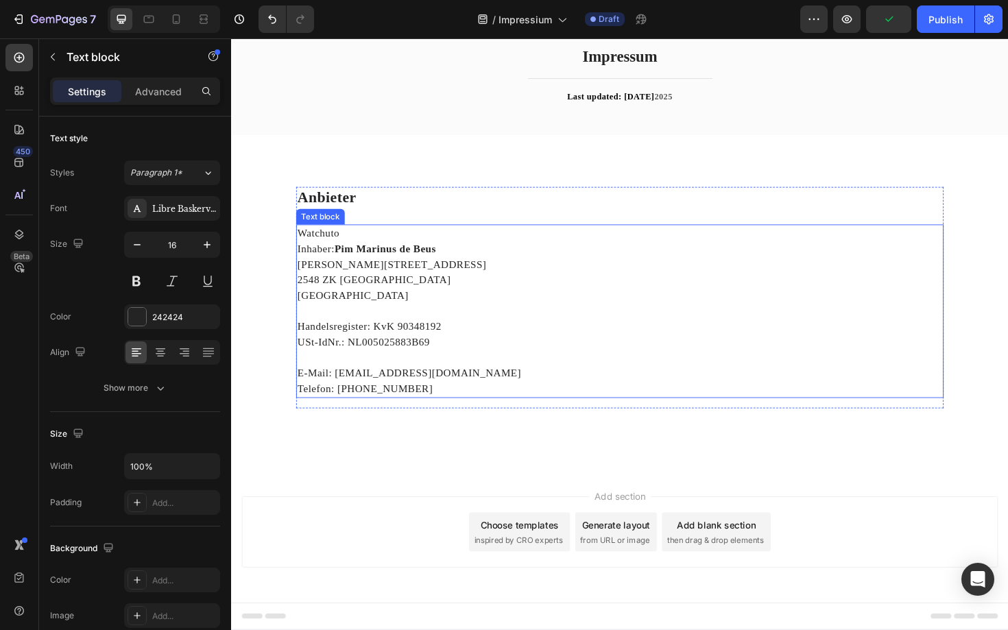
click at [379, 280] on p "[PERSON_NAME][STREET_ADDRESS]" at bounding box center [642, 278] width 683 height 16
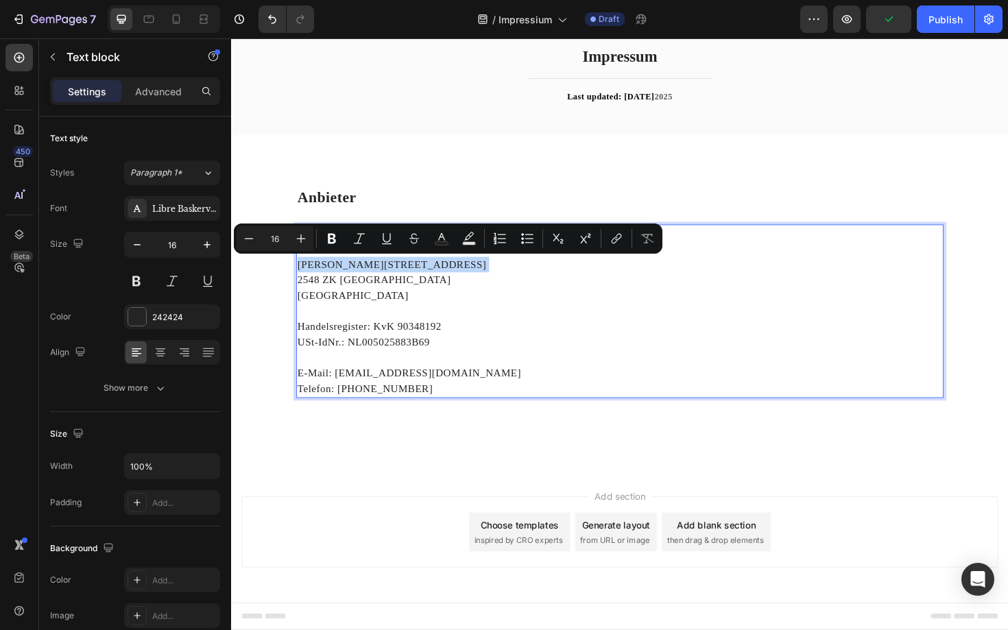
click at [379, 280] on p "[PERSON_NAME][STREET_ADDRESS]" at bounding box center [642, 278] width 683 height 16
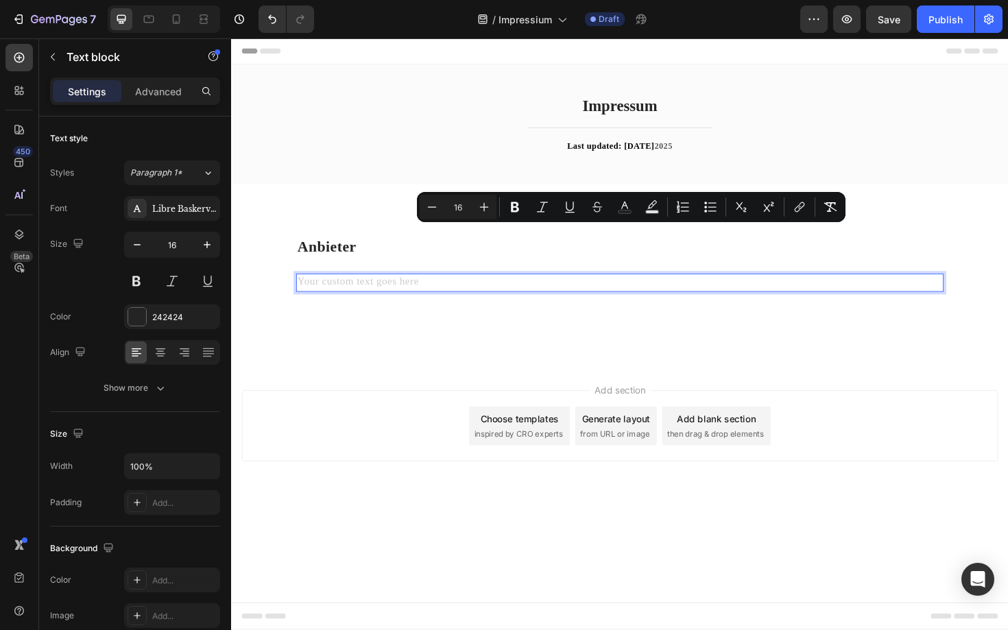
scroll to position [0, 0]
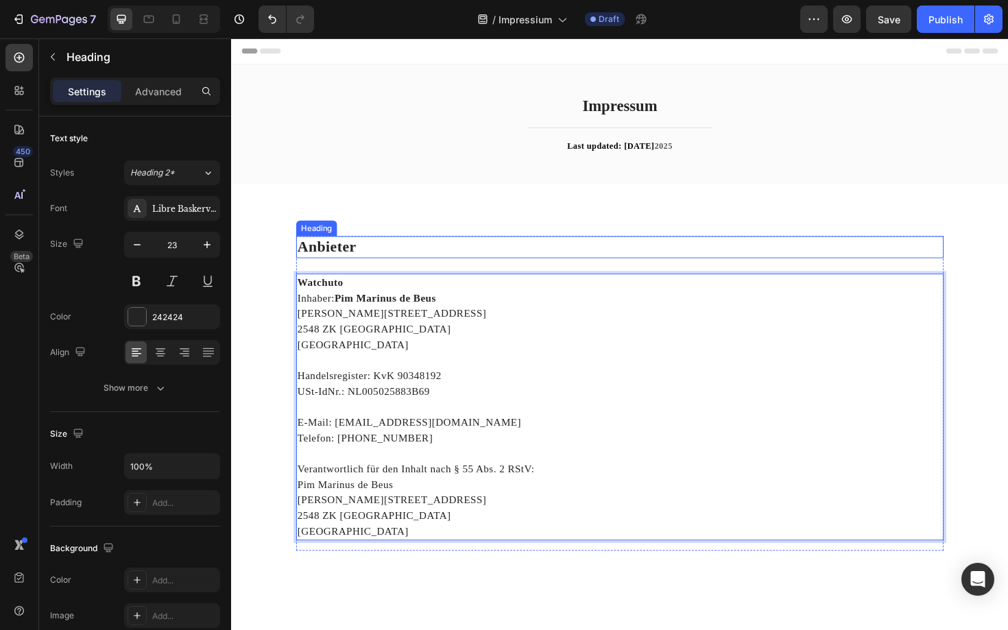
click at [358, 258] on strong "Anbieter" at bounding box center [332, 259] width 62 height 17
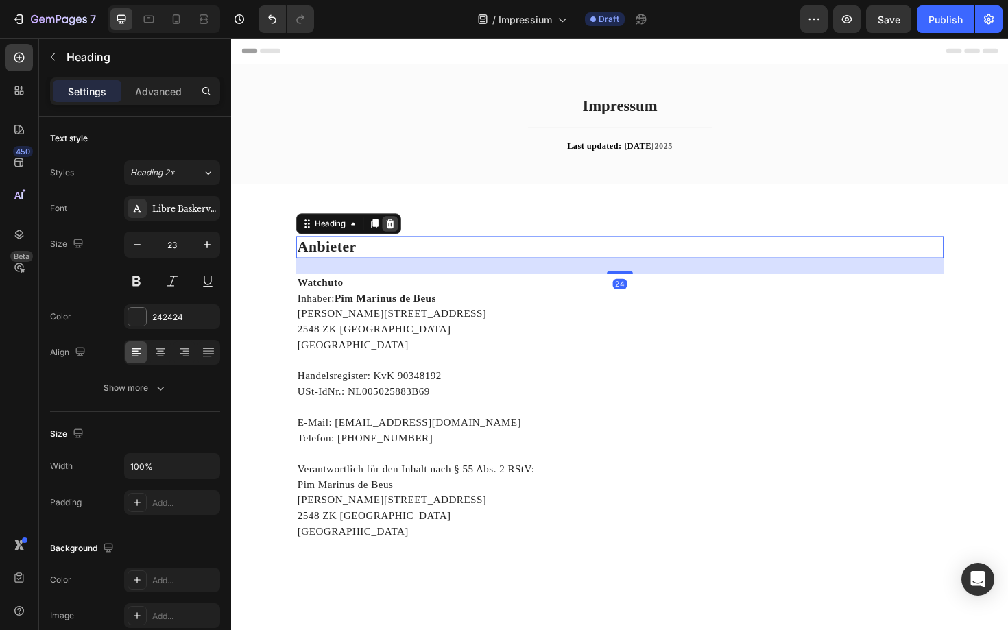
click at [400, 235] on icon at bounding box center [399, 235] width 9 height 10
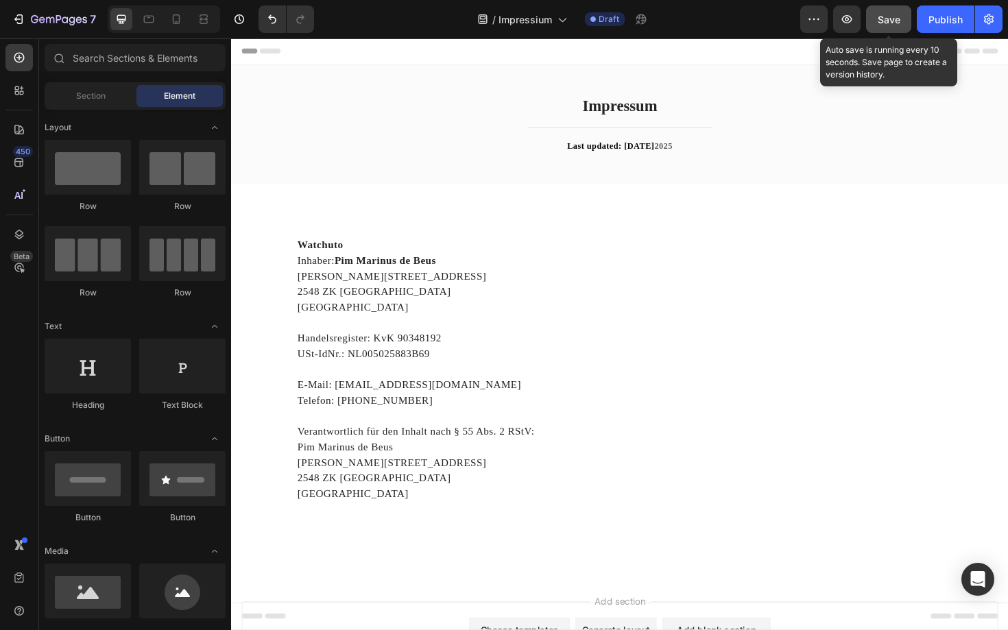
click at [899, 14] on span "Save" at bounding box center [888, 20] width 23 height 12
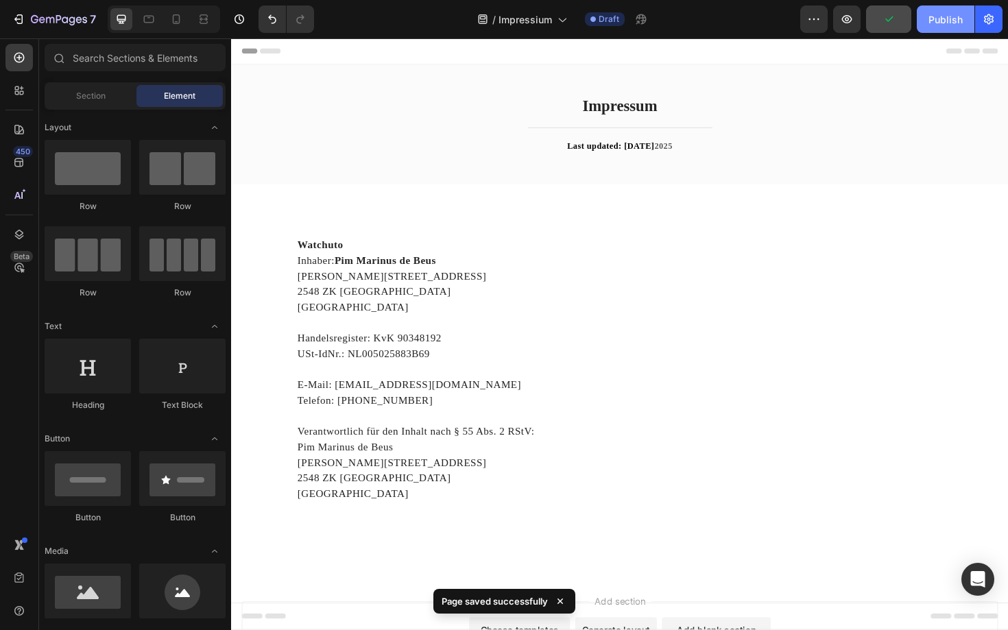
click at [938, 18] on div "Publish" at bounding box center [945, 19] width 34 height 14
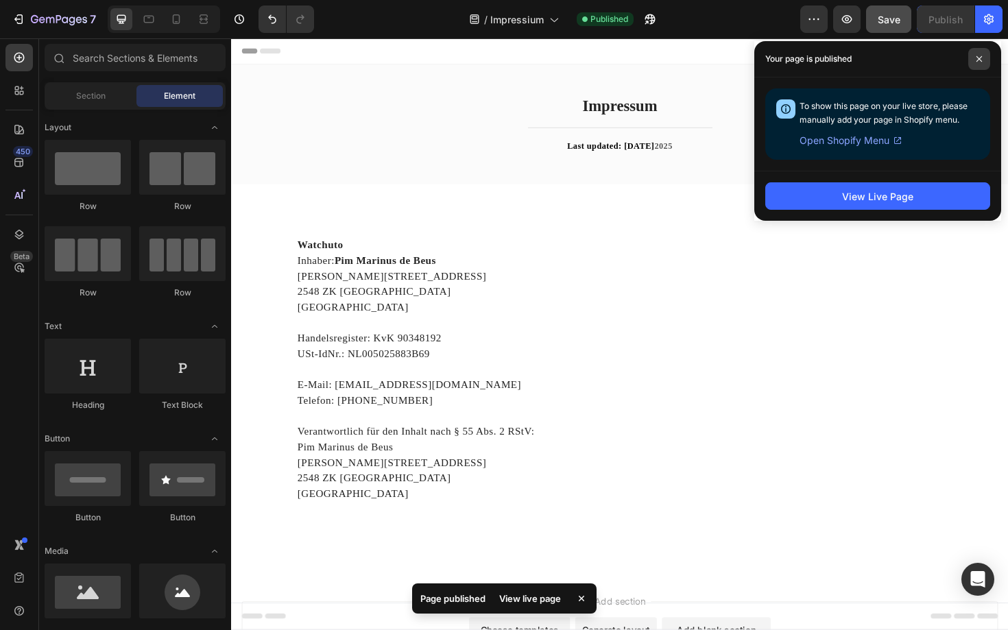
click at [973, 56] on span at bounding box center [979, 59] width 22 height 22
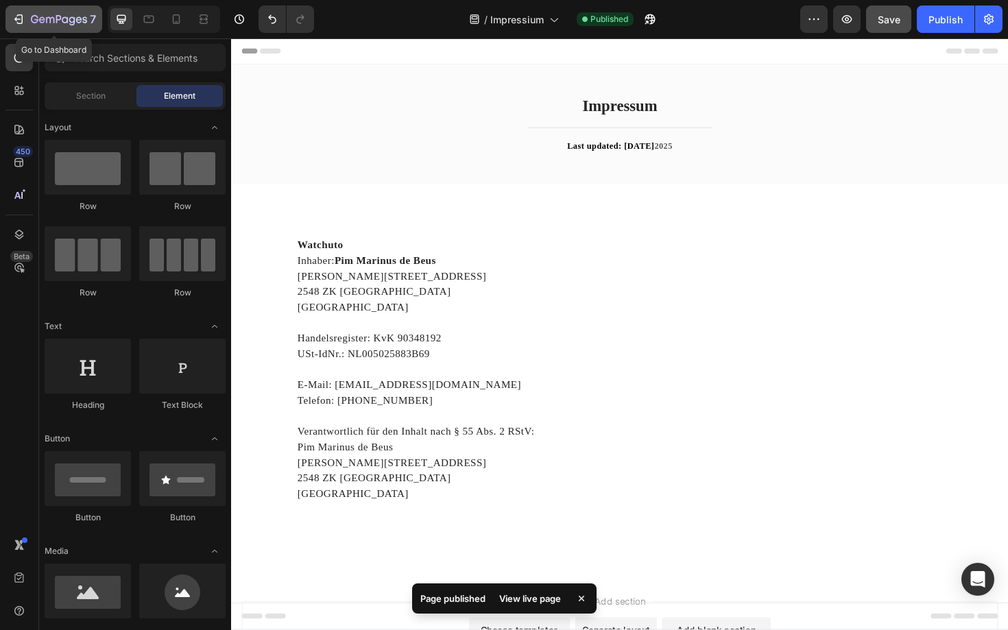
click at [14, 18] on icon "button" at bounding box center [19, 19] width 14 height 14
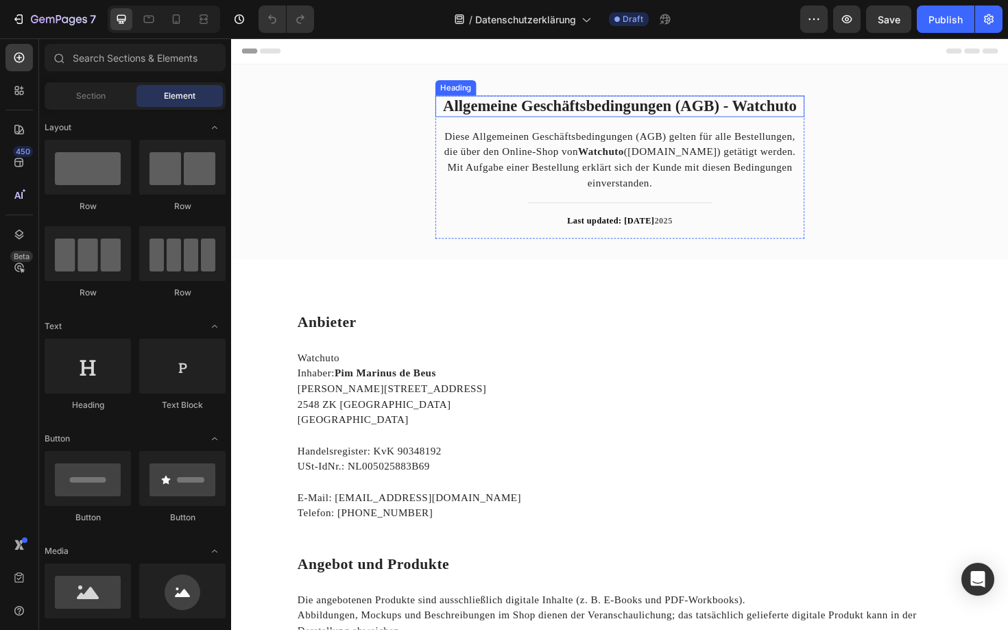
click at [659, 106] on strong "Allgemeine Geschäftsbedingungen (AGB) - Watchuto" at bounding box center [642, 110] width 374 height 18
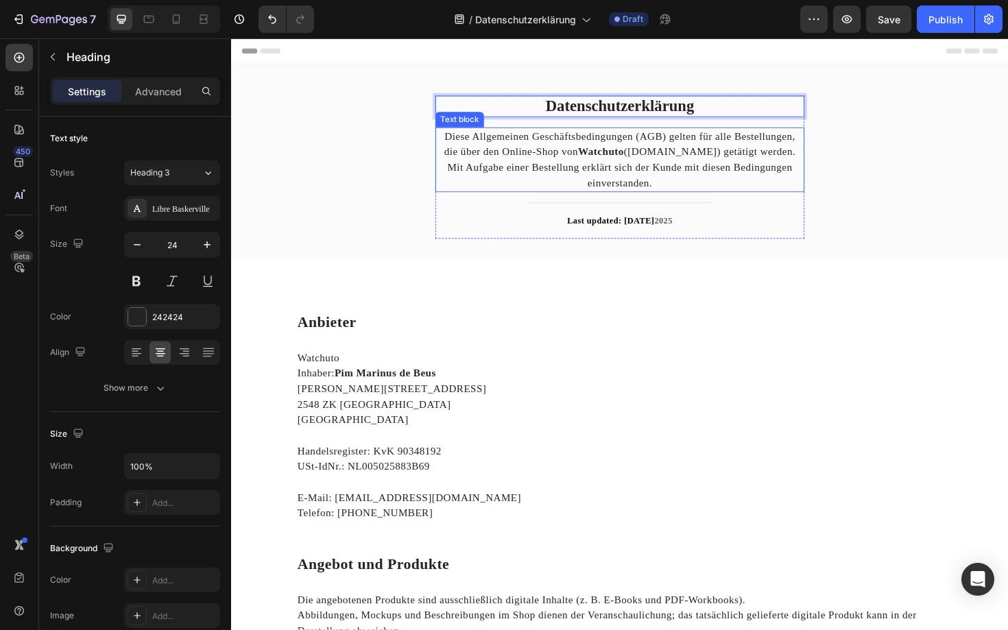
click at [672, 176] on p "Diese Allgemeinen Geschäftsbedingungen (AGB) gelten für alle Bestellungen, die …" at bounding box center [642, 167] width 388 height 66
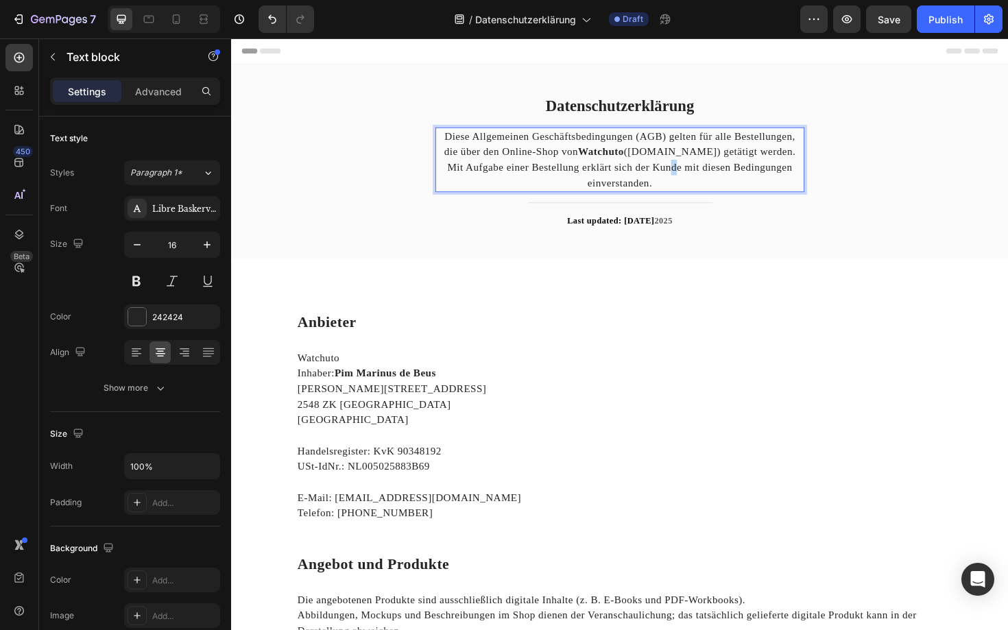
click at [672, 176] on p "Diese Allgemeinen Geschäftsbedingungen (AGB) gelten für alle Bestellungen, die …" at bounding box center [642, 167] width 388 height 66
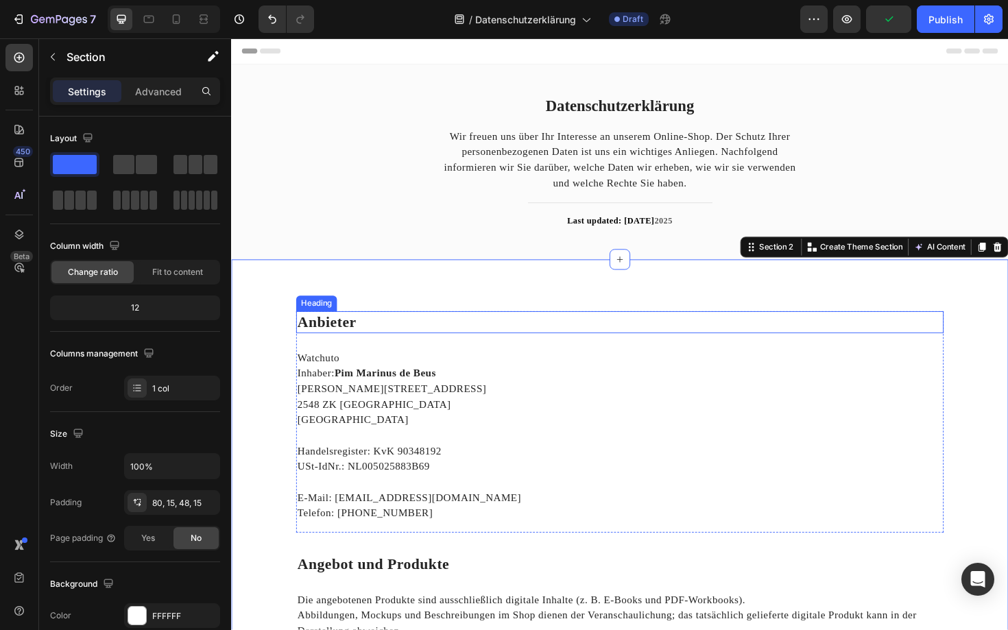
click at [610, 353] on div "Anbieter Heading Watchuto Inhaber: Pim Marinus de Beus Paul Steenbergenlaan 85 …" at bounding box center [642, 445] width 685 height 234
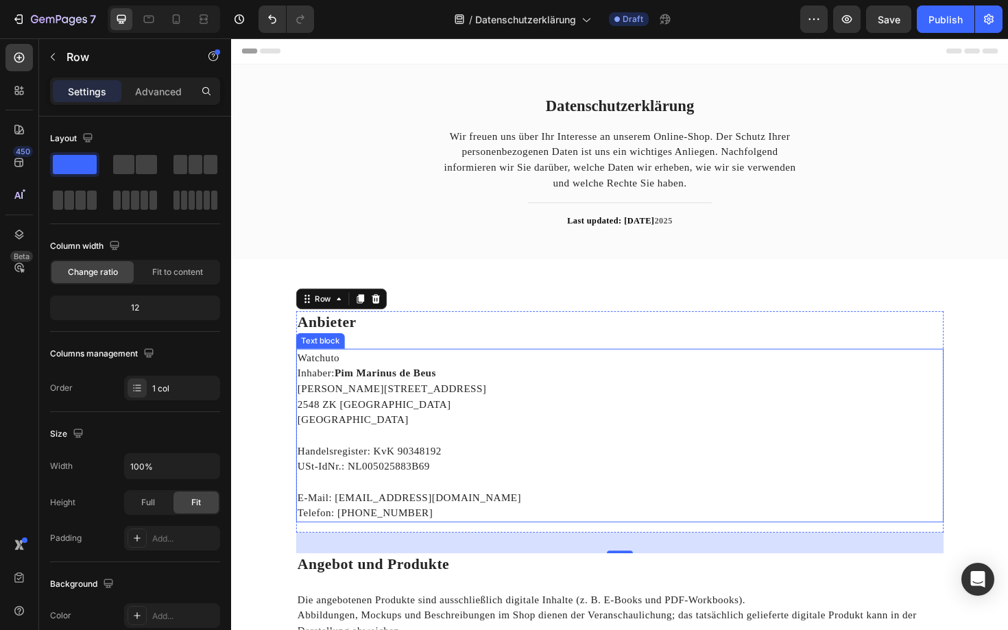
scroll to position [38, 0]
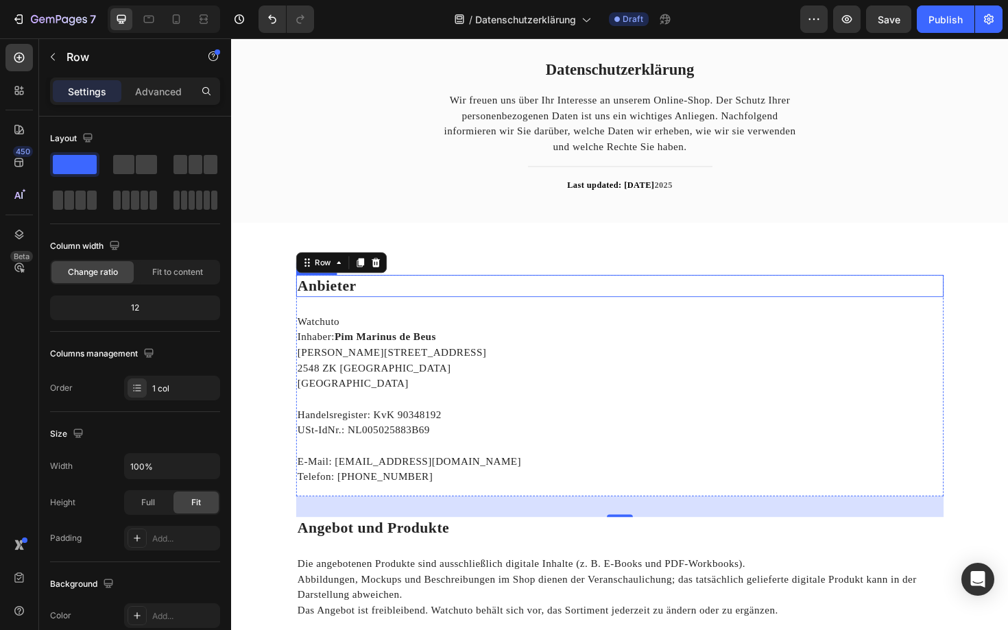
click at [353, 303] on strong "Anbieter" at bounding box center [332, 300] width 62 height 17
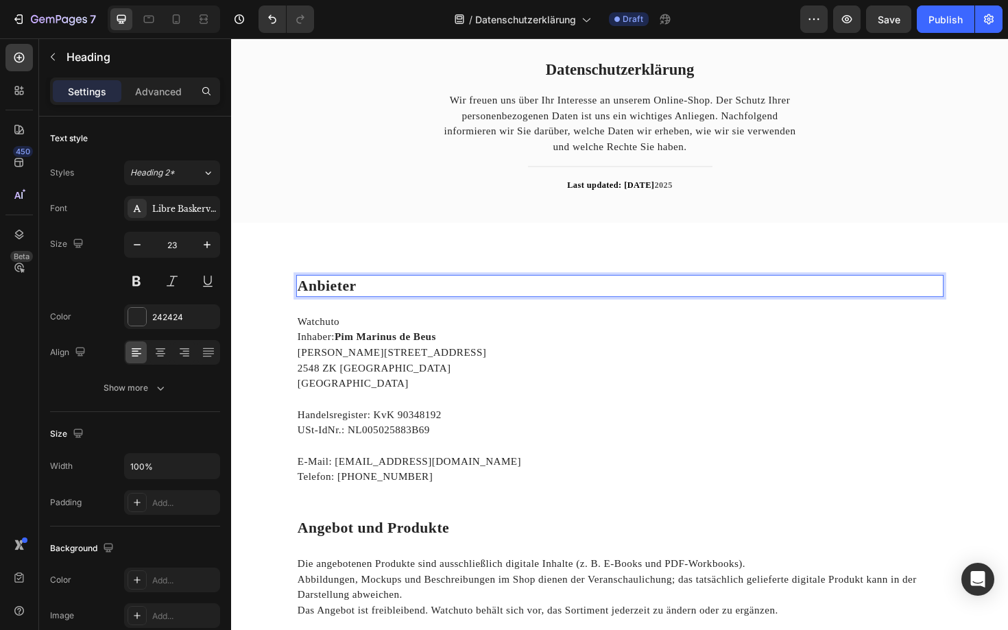
click at [353, 303] on strong "Anbieter" at bounding box center [332, 300] width 62 height 17
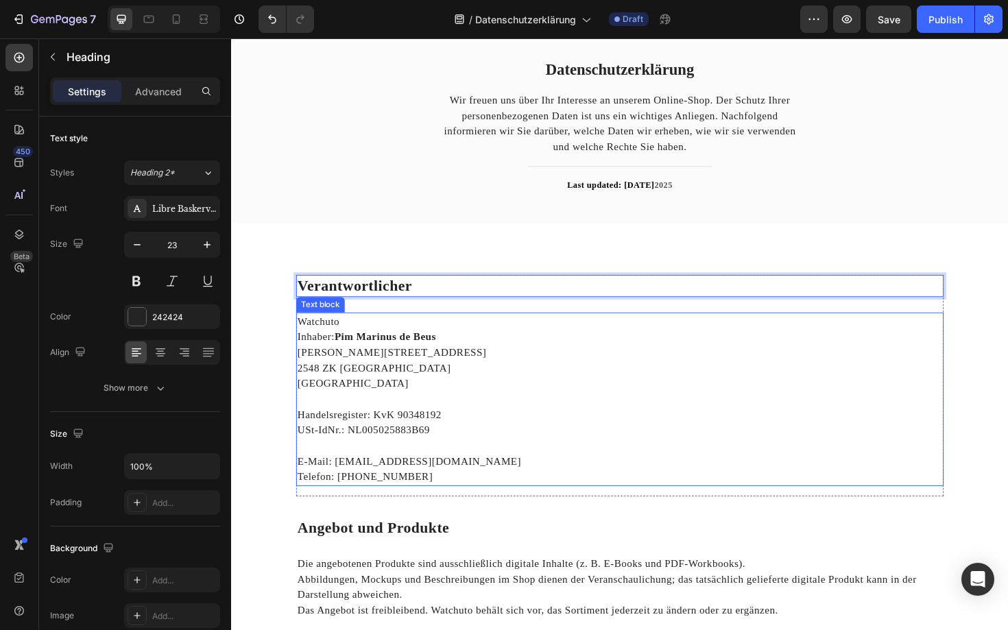
click at [380, 394] on p "2548 ZK Den Haag" at bounding box center [642, 388] width 683 height 16
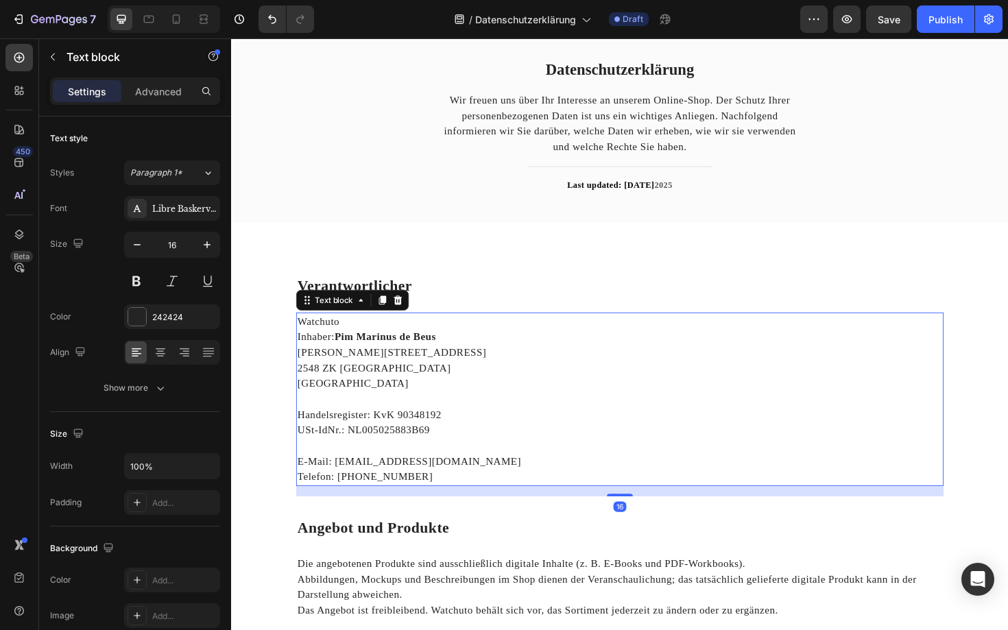
click at [380, 394] on p "2548 ZK Den Haag" at bounding box center [642, 388] width 683 height 16
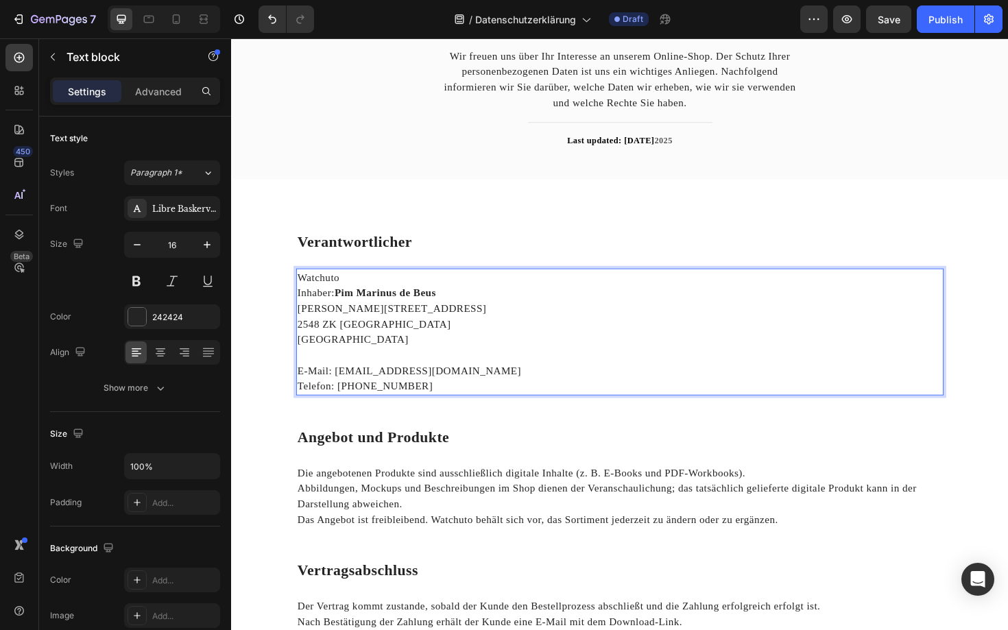
scroll to position [88, 0]
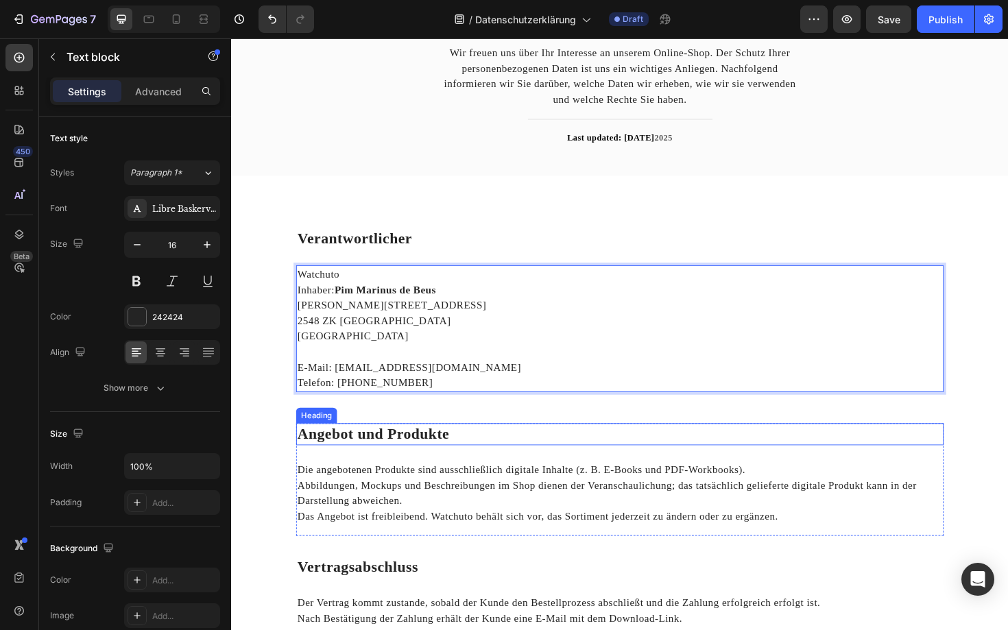
click at [397, 456] on strong "Angebot und Produkte" at bounding box center [381, 457] width 161 height 17
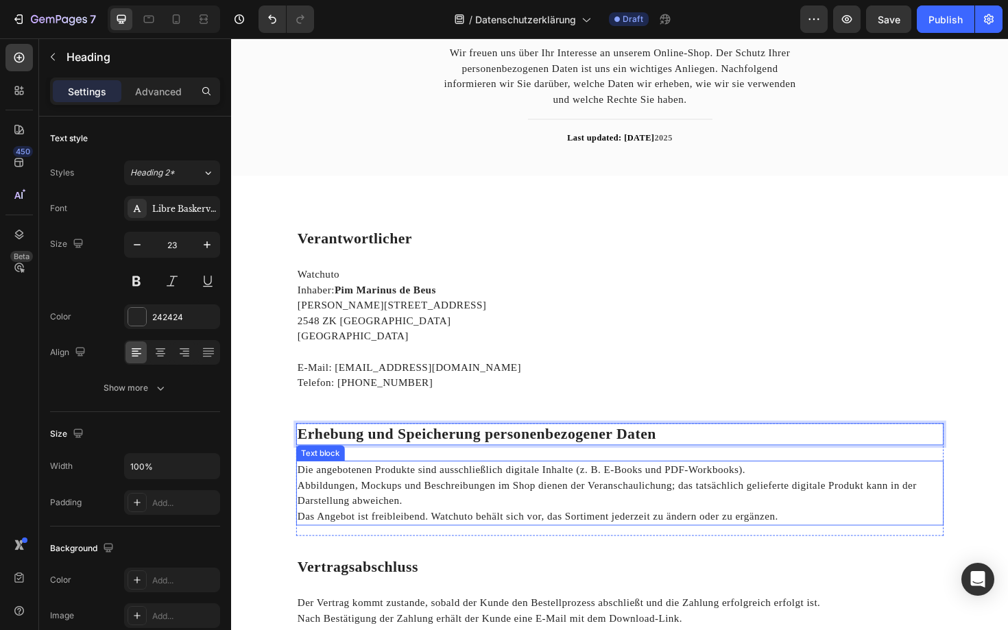
click at [369, 498] on p "Die angebotenen Produkte sind ausschließlich digitale Inhalte (z. B. E-Books un…" at bounding box center [642, 495] width 683 height 16
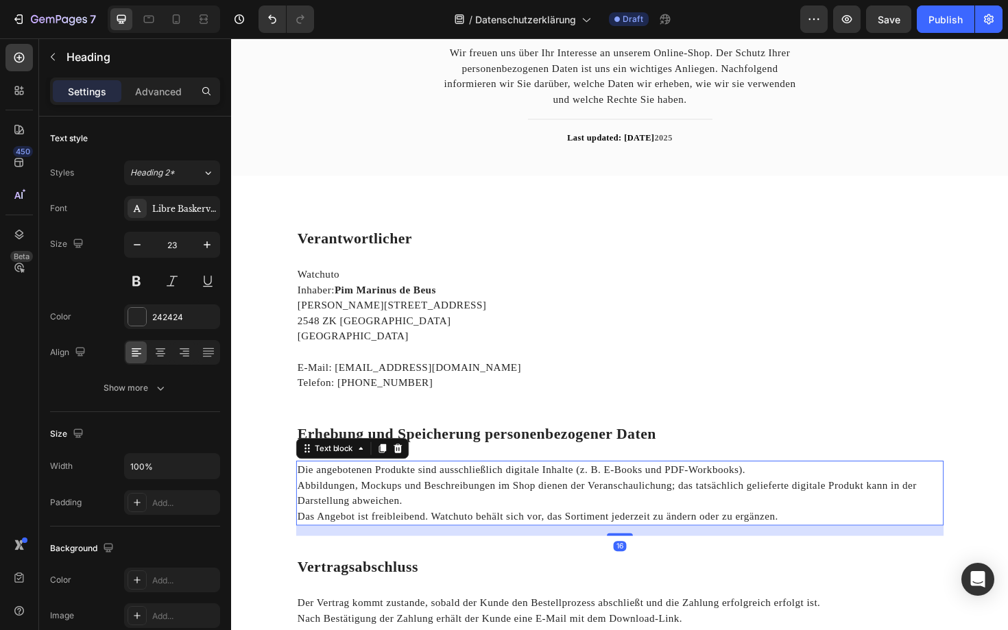
click at [369, 498] on p "Die angebotenen Produkte sind ausschließlich digitale Inhalte (z. B. E-Books un…" at bounding box center [642, 495] width 683 height 16
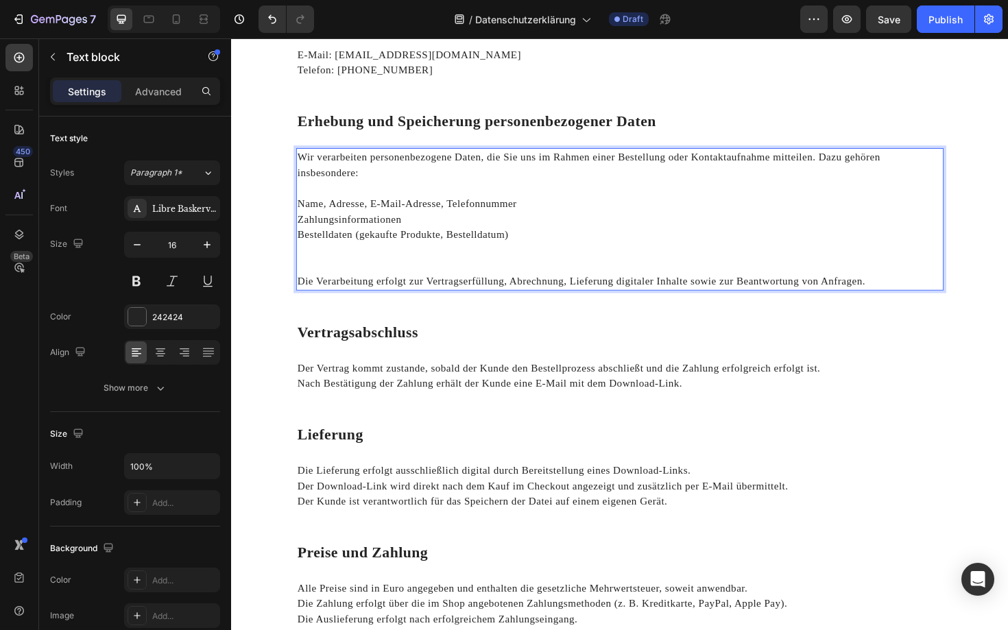
scroll to position [435, 0]
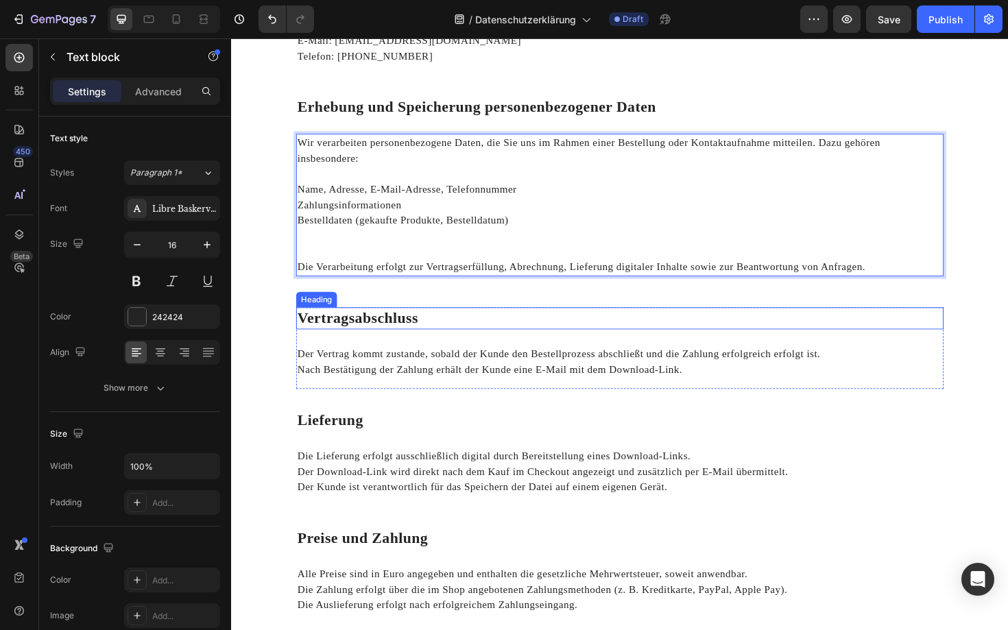
click at [402, 331] on strong "Vertragsabschluss" at bounding box center [365, 334] width 128 height 17
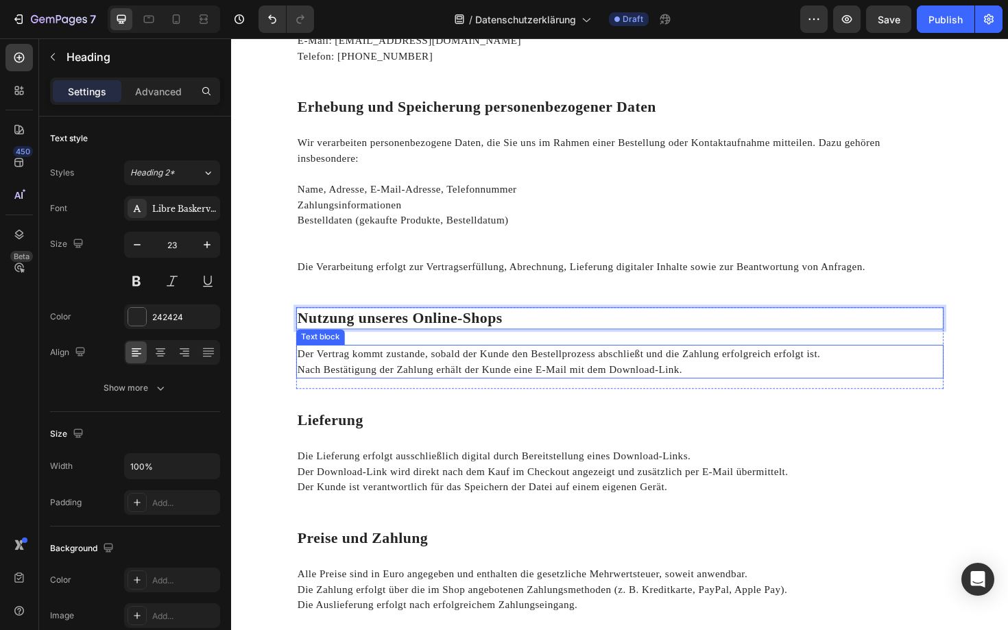
click at [427, 384] on p "Nach Bestätigung der Zahlung erhält der Kunde eine E-Mail mit dem Download-Link." at bounding box center [642, 389] width 683 height 16
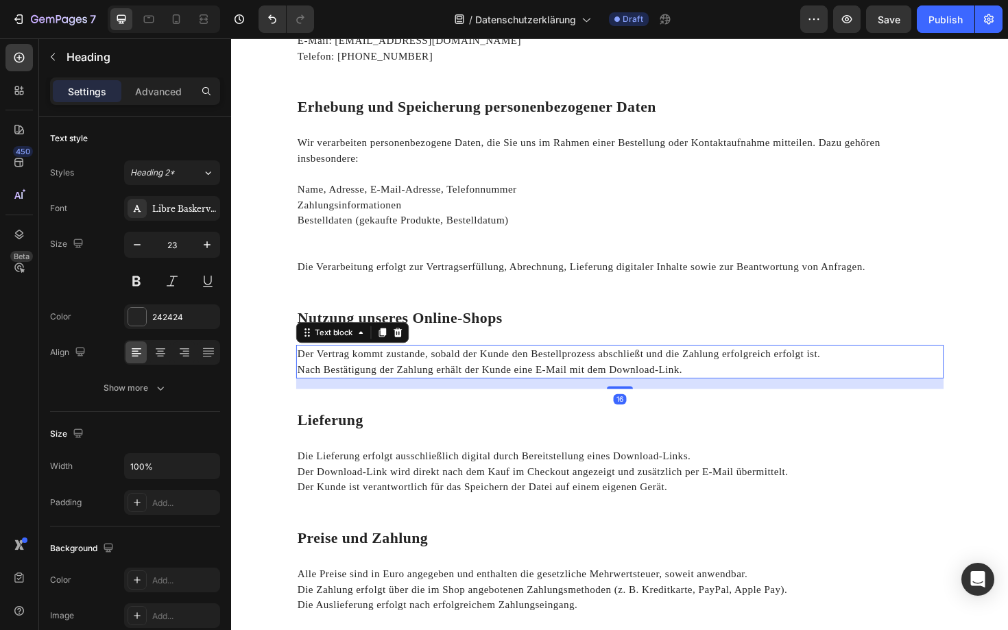
click at [427, 384] on p "Nach Bestätigung der Zahlung erhält der Kunde eine E-Mail mit dem Download-Link." at bounding box center [642, 389] width 683 height 16
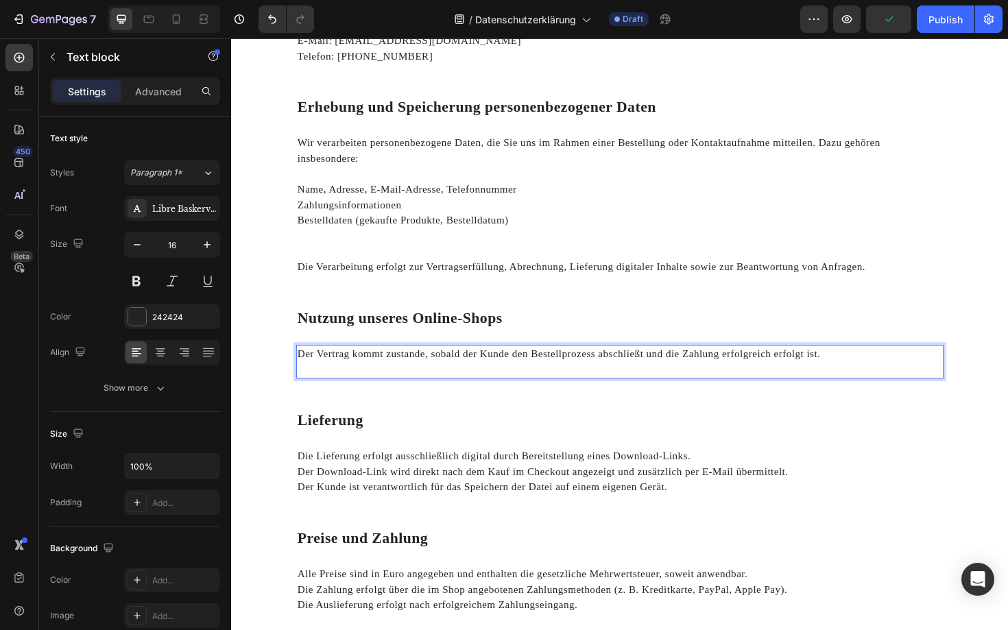
click at [440, 376] on p "Der Vertrag kommt zustande, sobald der Kunde den Bestellprozess abschließt und …" at bounding box center [642, 373] width 683 height 16
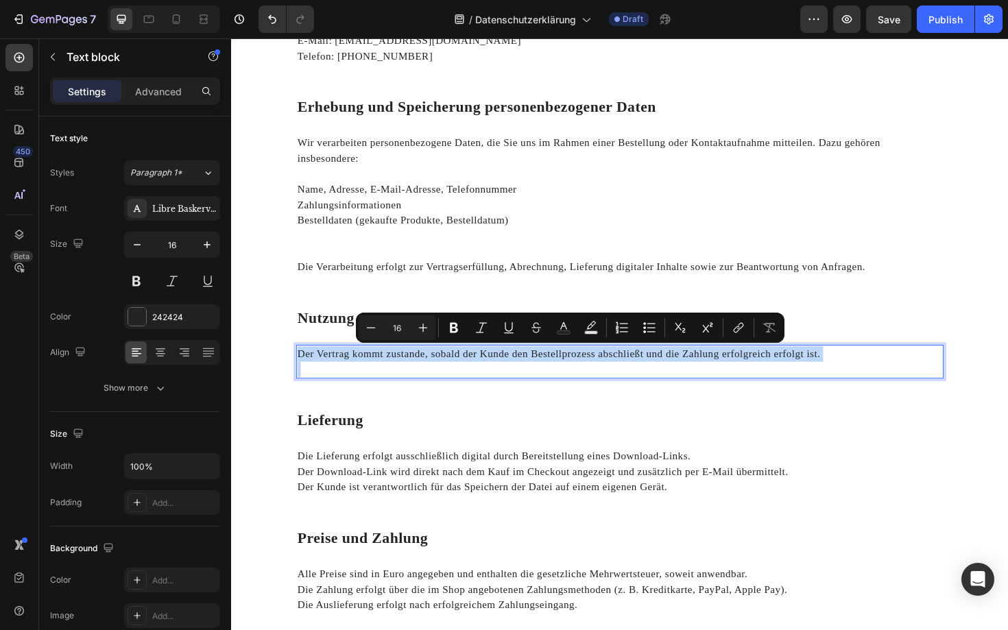
click at [419, 404] on div "⁠⁠⁠⁠⁠⁠⁠ Nutzung unseres Online-Shops Heading Der Vertrag kommt zustande, sobald…" at bounding box center [642, 367] width 685 height 86
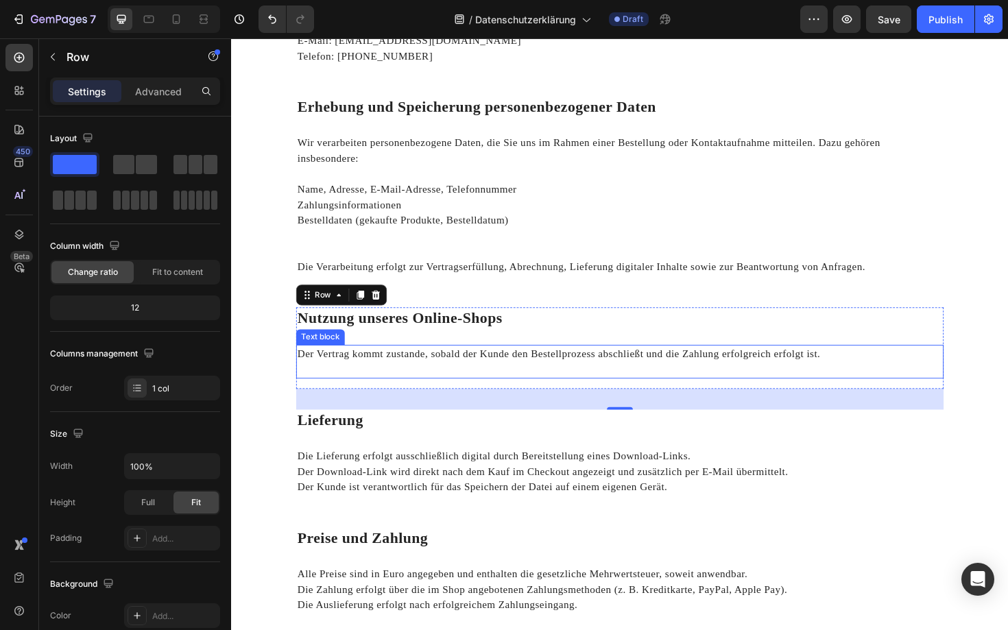
click at [449, 378] on p "Der Vertrag kommt zustande, sobald der Kunde den Bestellprozess abschließt und …" at bounding box center [642, 373] width 683 height 16
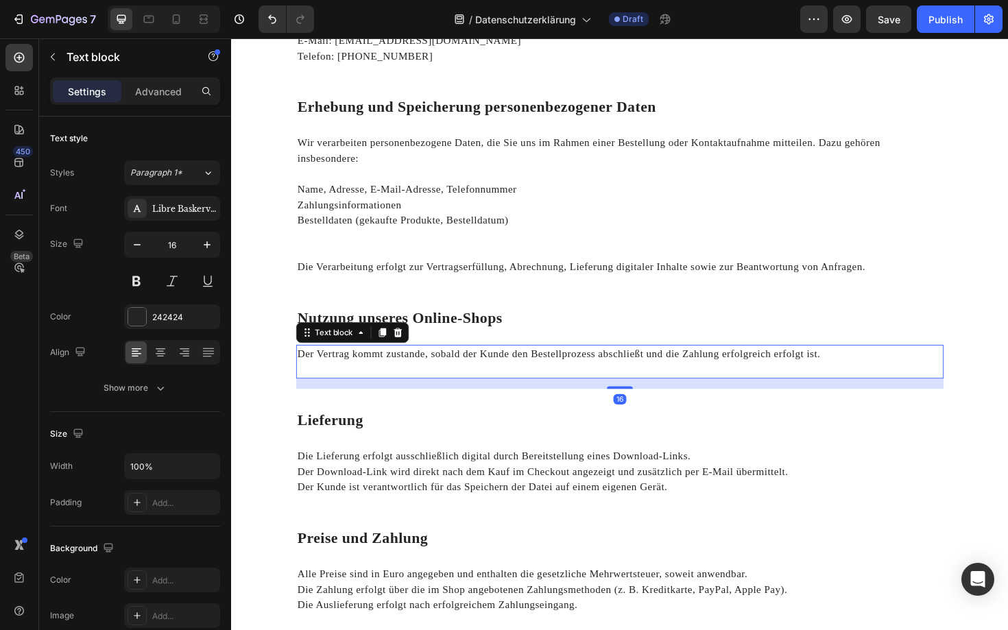
click at [449, 378] on p "Der Vertrag kommt zustande, sobald der Kunde den Bestellprozess abschließt und …" at bounding box center [642, 373] width 683 height 16
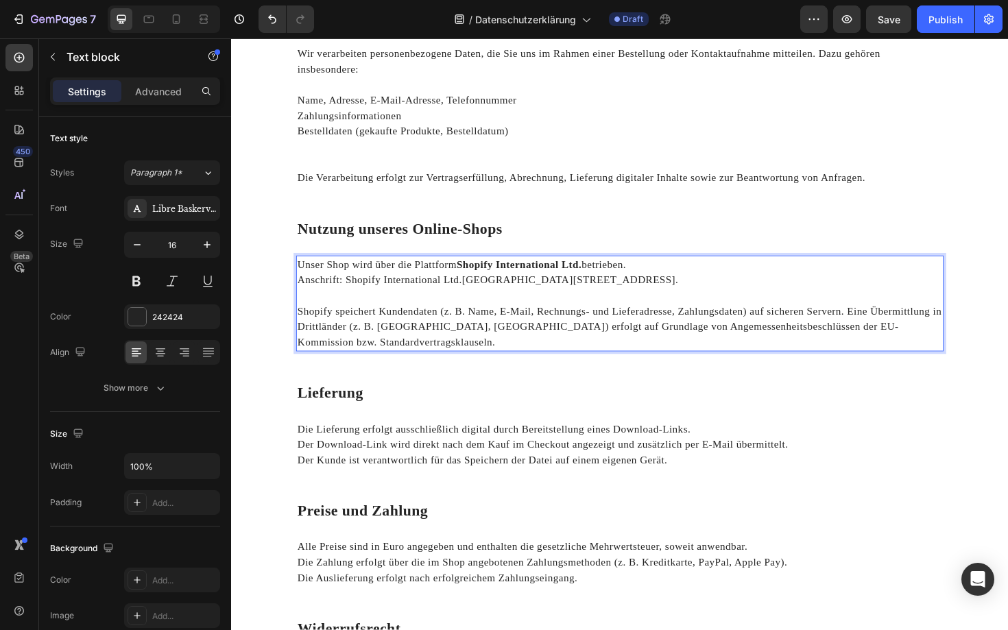
scroll to position [547, 0]
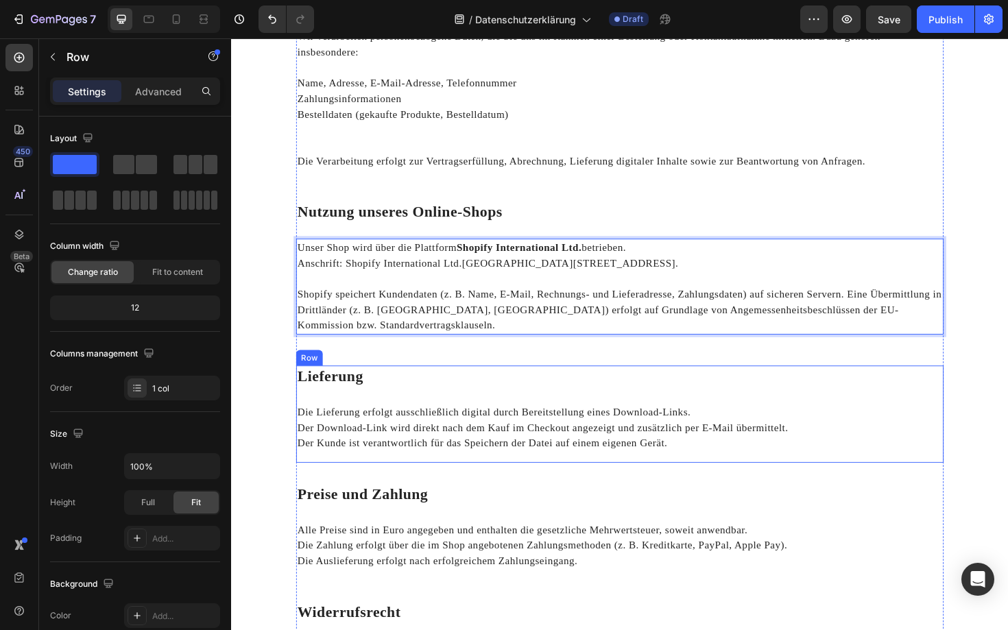
click at [475, 396] on div "Lieferung Heading Die Lieferung erfolgt ausschließlich digital durch Bereitstel…" at bounding box center [642, 436] width 685 height 103
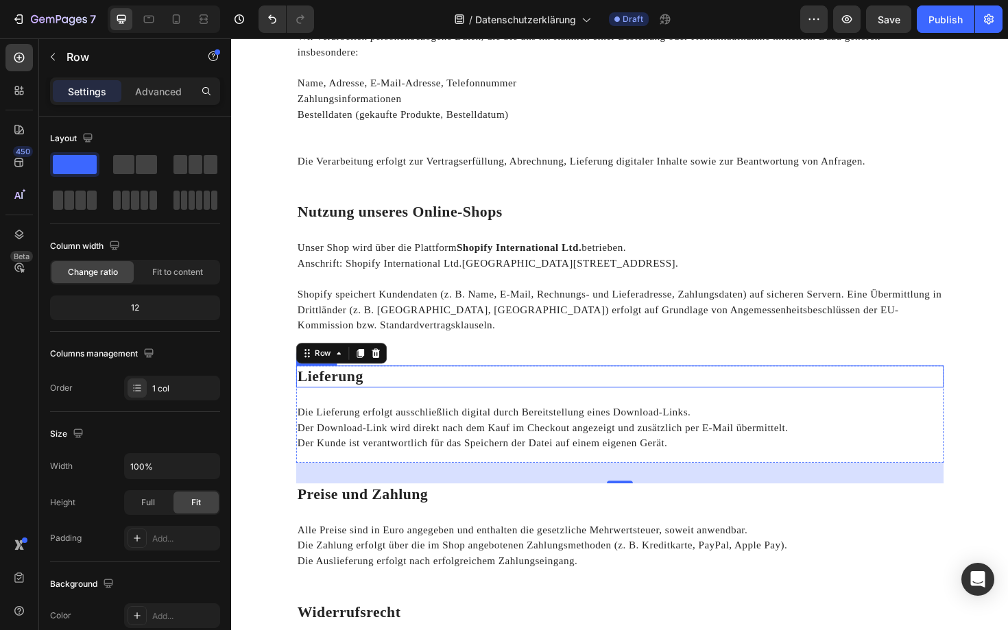
click at [362, 388] on strong "Lieferung" at bounding box center [336, 396] width 70 height 17
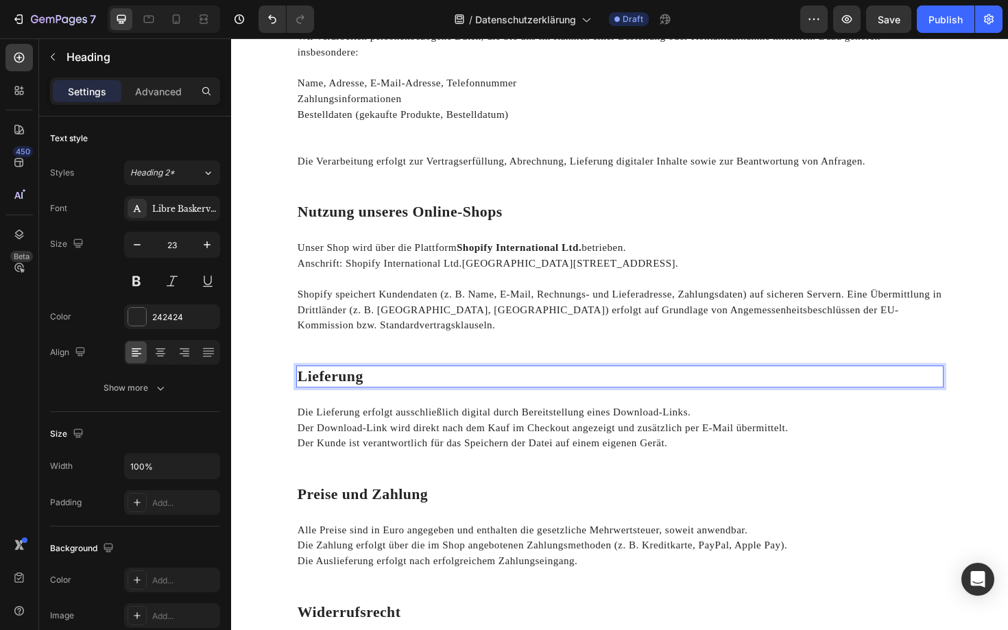
click at [362, 388] on strong "Lieferung" at bounding box center [336, 396] width 70 height 17
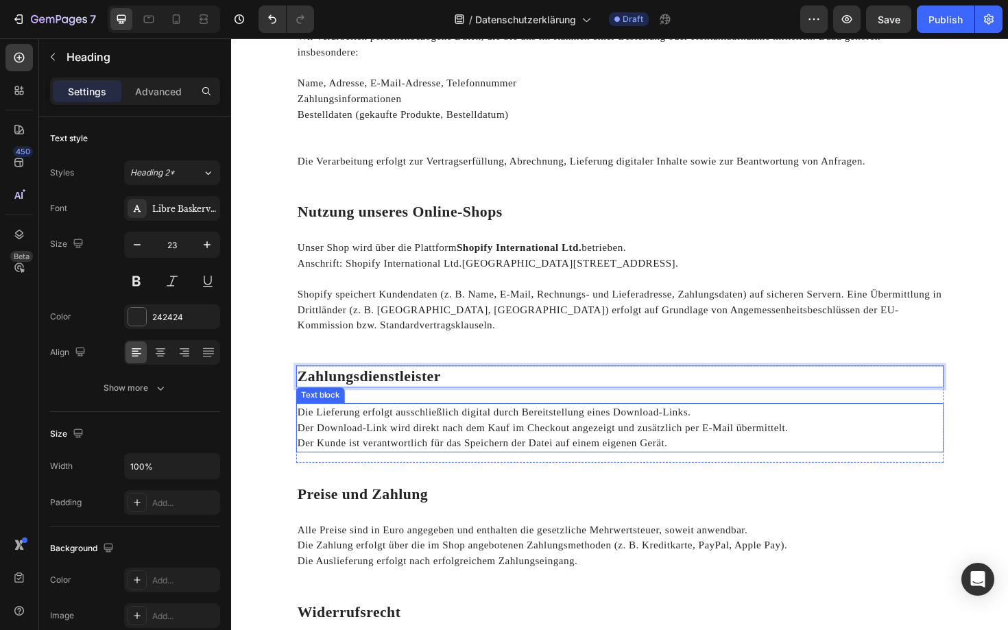
click at [432, 459] on p "Der Kunde ist verantwortlich für das Speichern der Datei auf einem eigenen Gerä…" at bounding box center [642, 467] width 683 height 16
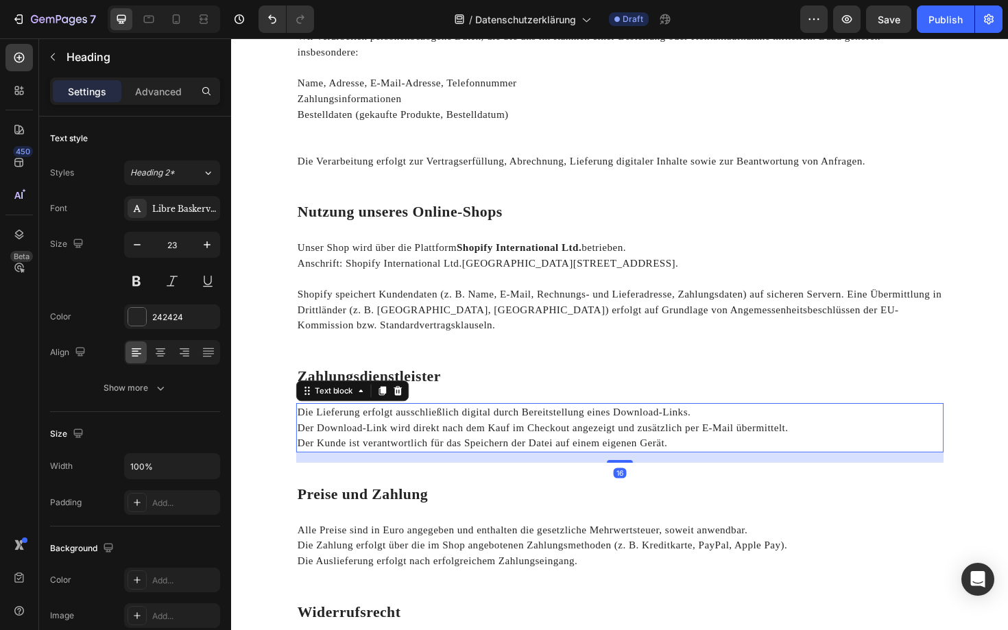
click at [432, 459] on p "Der Kunde ist verantwortlich für das Speichern der Datei auf einem eigenen Gerä…" at bounding box center [642, 467] width 683 height 16
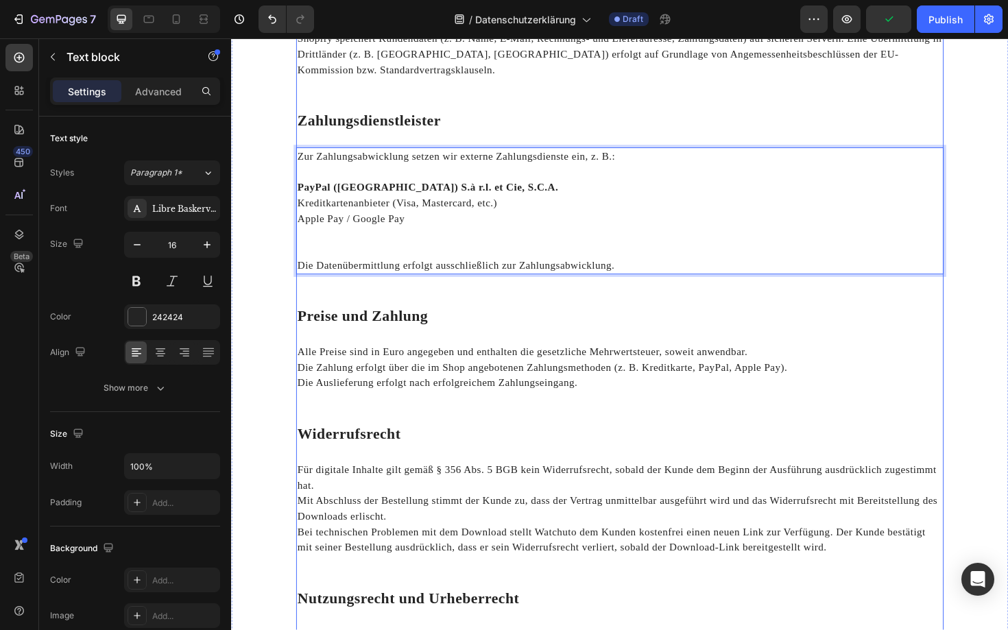
scroll to position [817, 0]
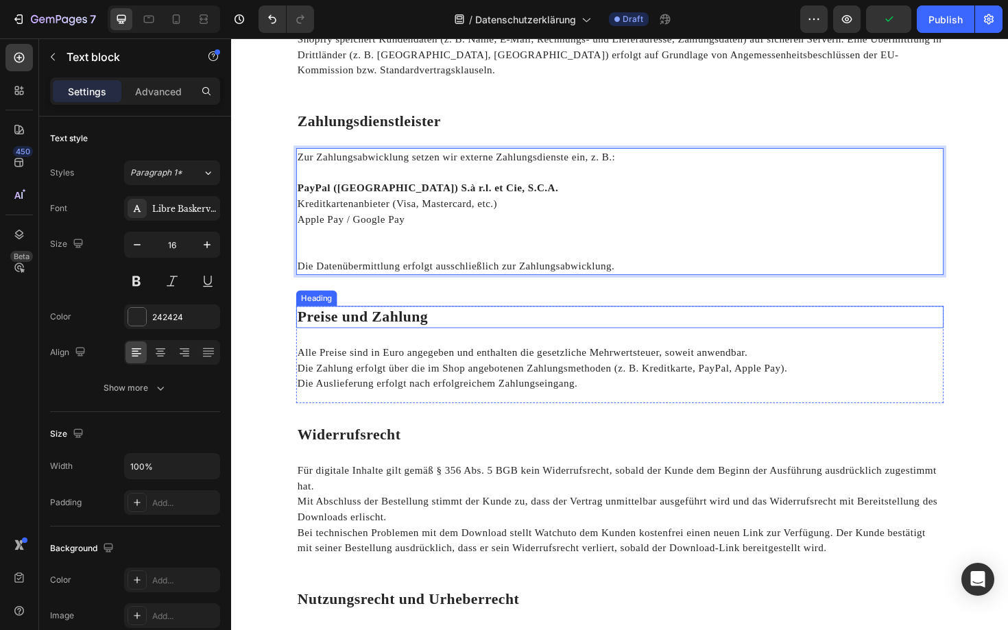
click at [414, 325] on strong "Preise und Zahlung" at bounding box center [370, 333] width 138 height 17
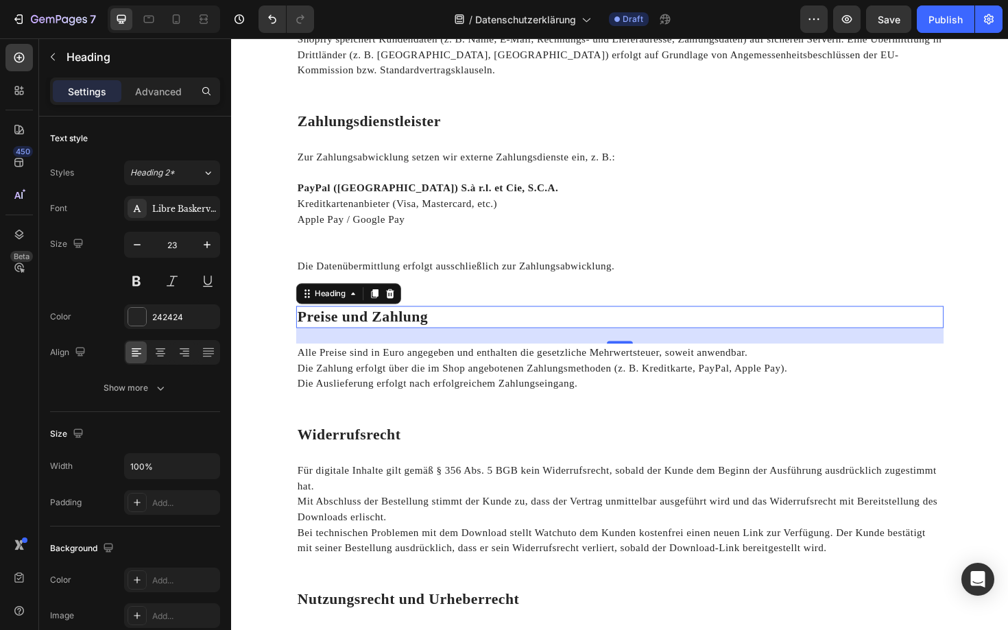
click at [424, 325] on strong "Preise und Zahlung" at bounding box center [370, 333] width 138 height 17
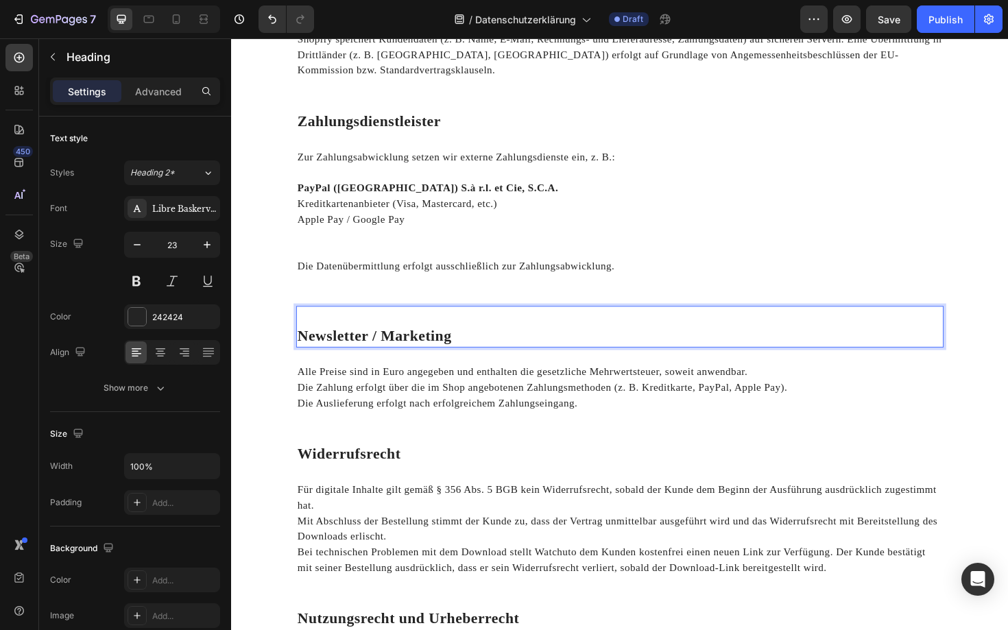
click at [300, 335] on h2 "Newsletter / Marketing" at bounding box center [642, 344] width 685 height 44
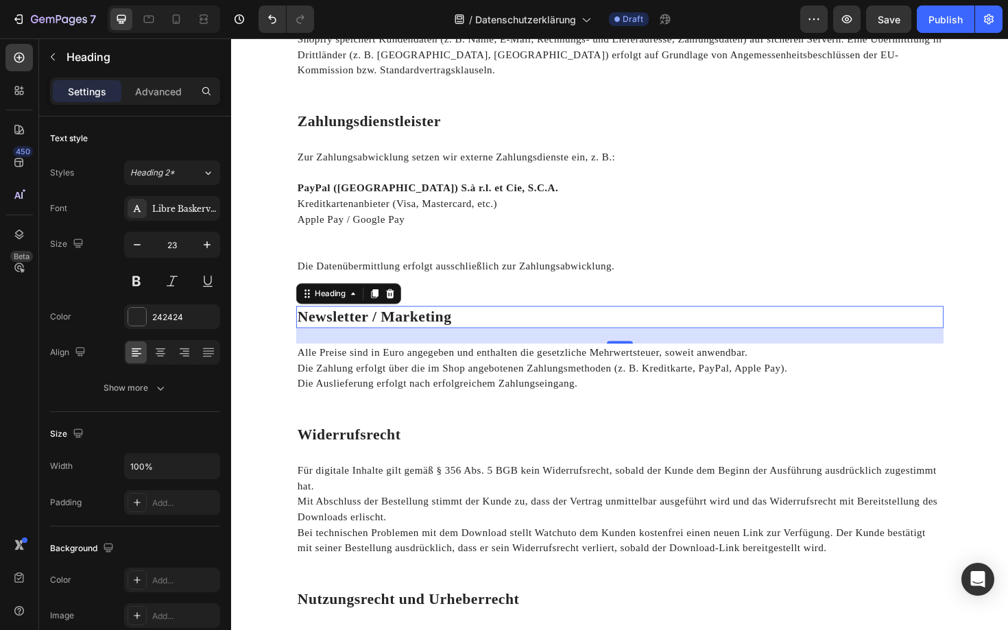
click at [345, 380] on p "Die Zahlung erfolgt über die im Shop angebotenen Zahlungsmethoden (z. B. Kredit…" at bounding box center [642, 388] width 683 height 16
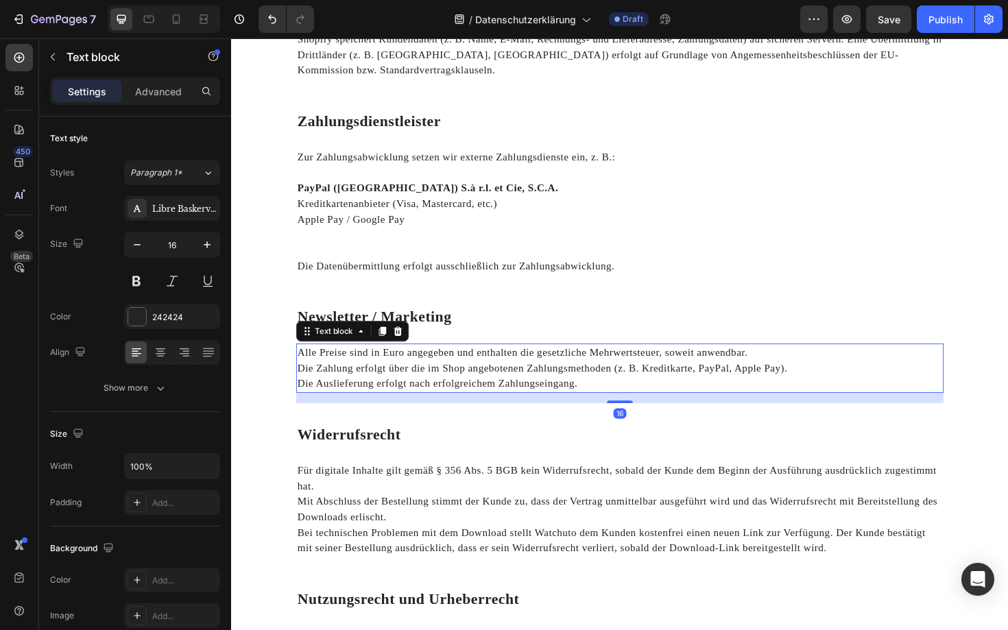
click at [345, 380] on p "Die Zahlung erfolgt über die im Shop angebotenen Zahlungsmethoden (z. B. Kredit…" at bounding box center [642, 388] width 683 height 16
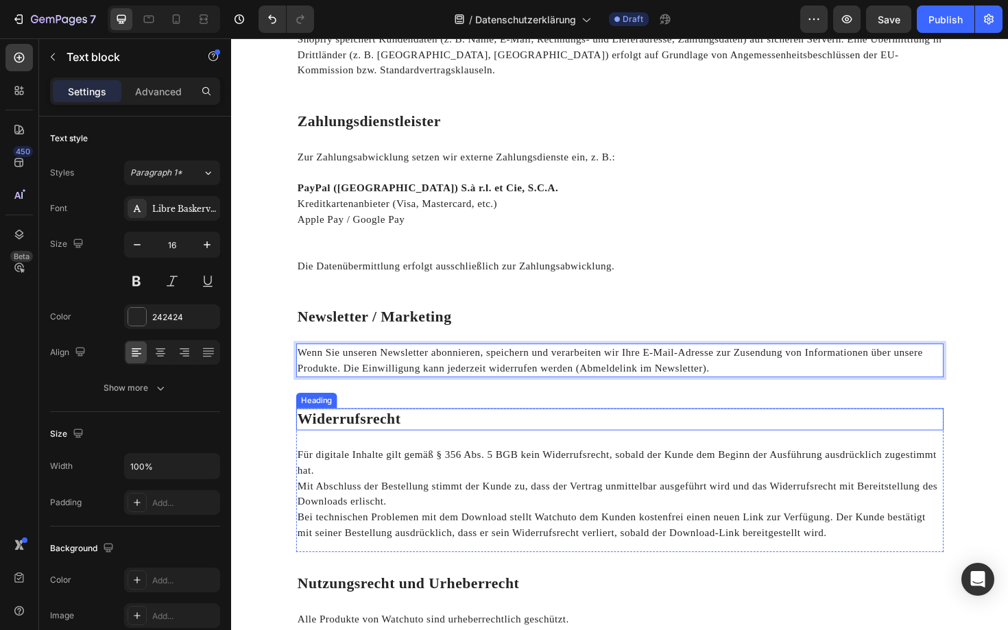
click at [364, 433] on strong "Widerrufsrecht" at bounding box center [355, 441] width 109 height 17
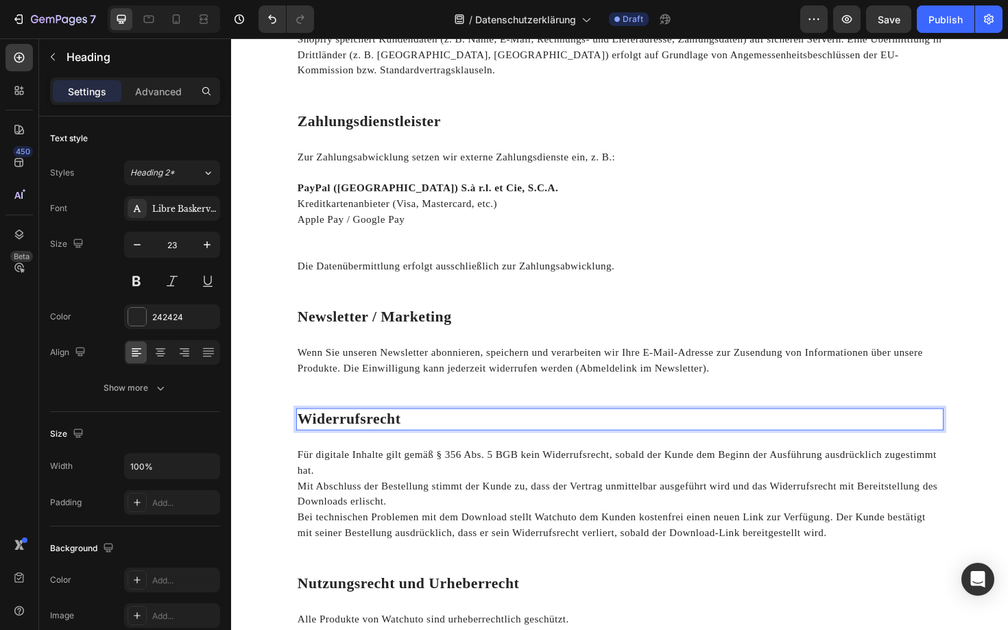
click at [364, 433] on strong "Widerrufsrecht" at bounding box center [355, 441] width 109 height 17
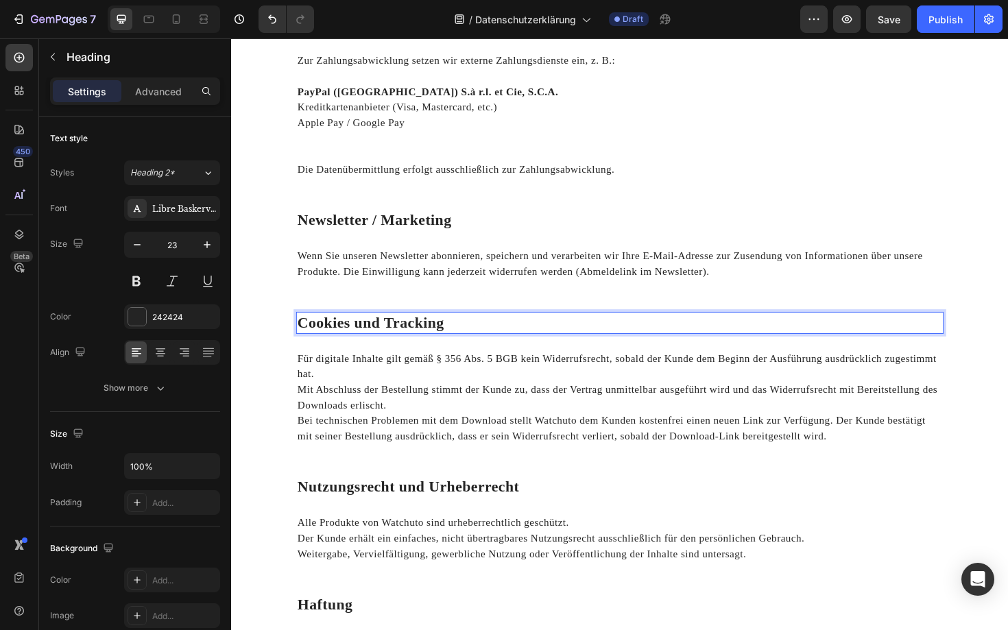
scroll to position [936, 0]
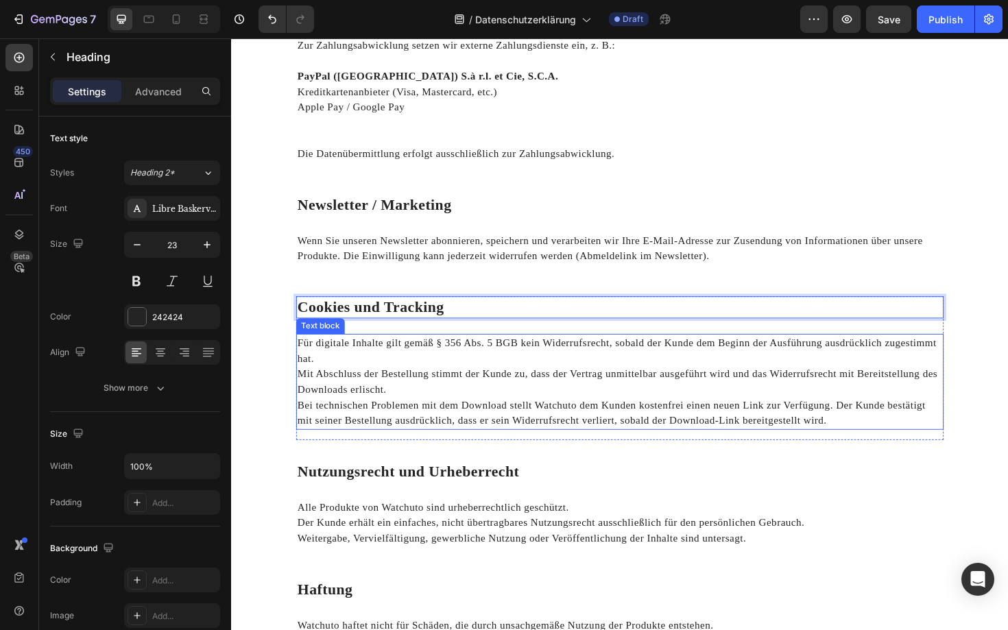
click at [368, 391] on p "Mit Abschluss der Bestellung stimmt der Kunde zu, dass der Vertrag unmittelbar …" at bounding box center [642, 402] width 683 height 33
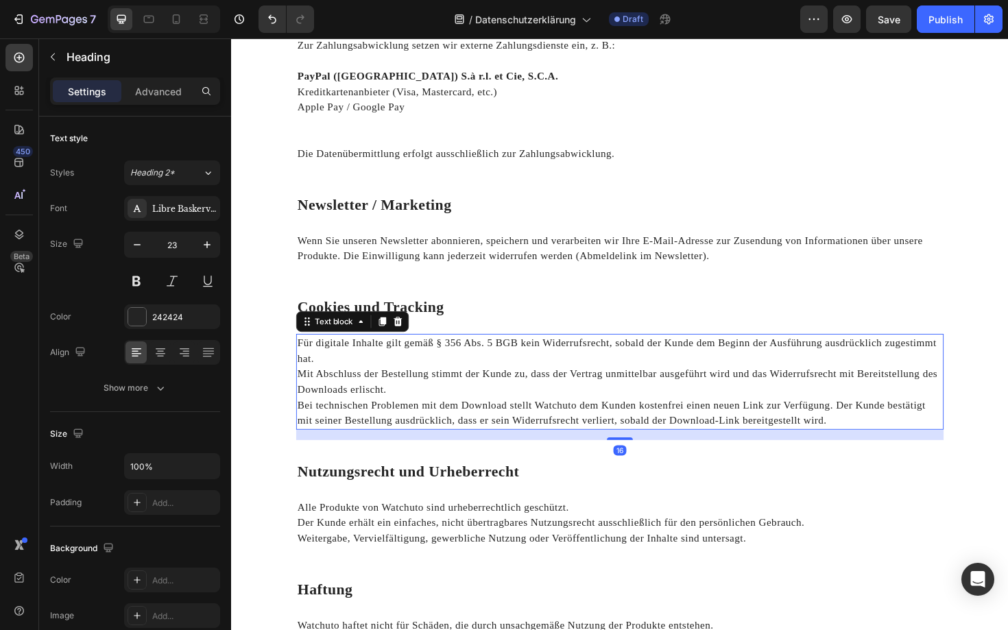
click at [368, 391] on p "Mit Abschluss der Bestellung stimmt der Kunde zu, dass der Vertrag unmittelbar …" at bounding box center [642, 402] width 683 height 33
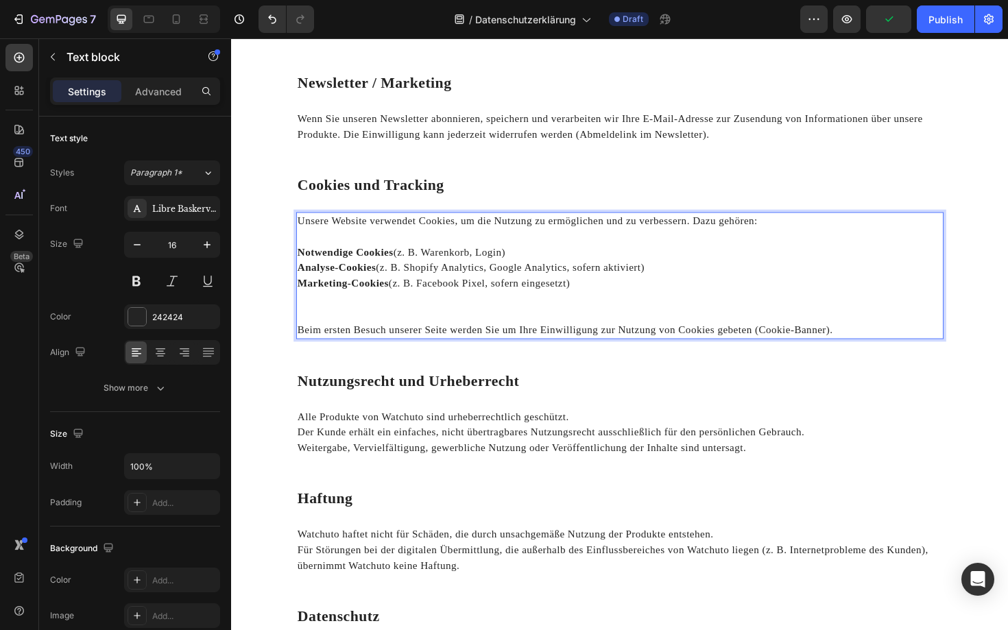
scroll to position [1110, 0]
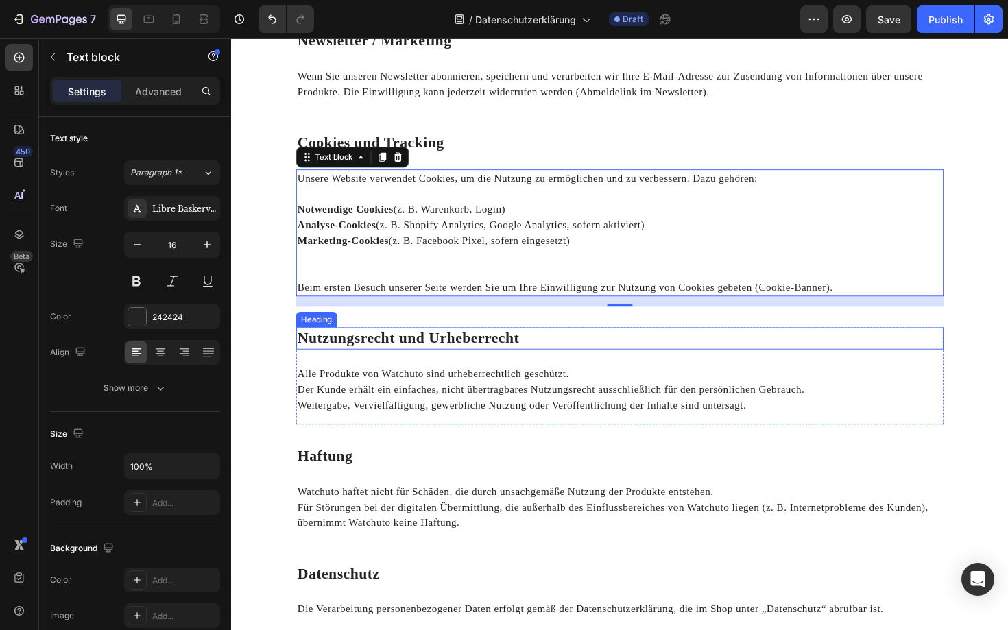
click at [361, 348] on strong "Nutzungsrecht und Urheberrecht" at bounding box center [418, 356] width 235 height 17
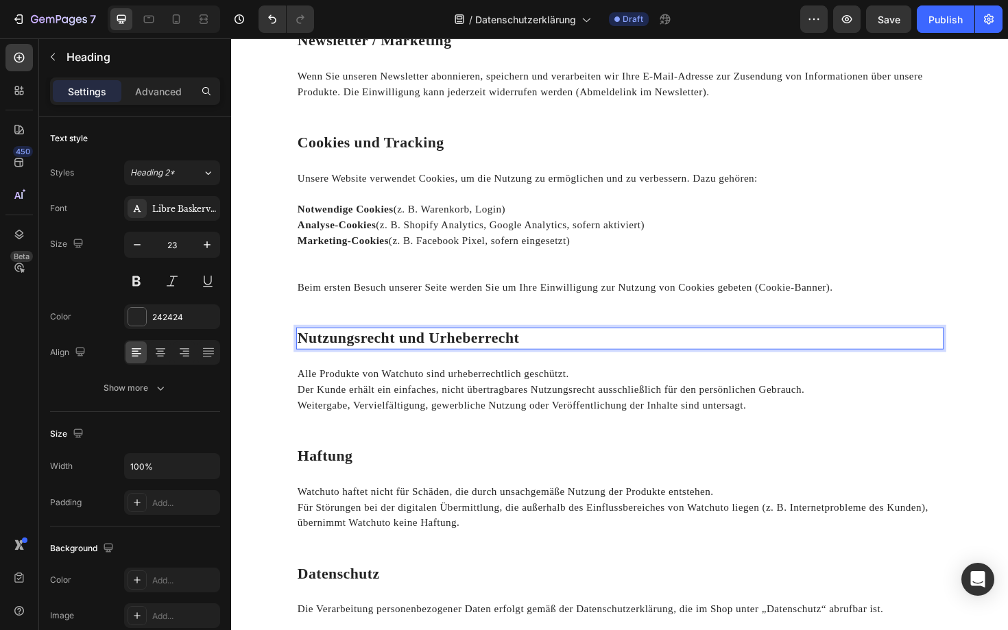
click at [361, 348] on strong "Nutzungsrecht und Urheberrecht" at bounding box center [418, 356] width 235 height 17
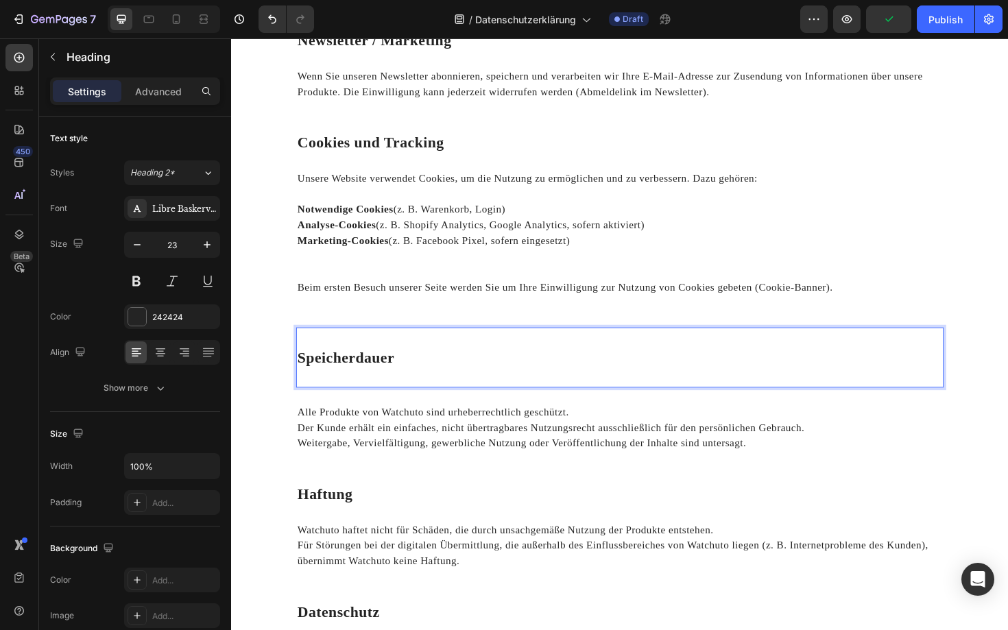
click at [358, 387] on p "Rich Text Editor. Editing area: main" at bounding box center [642, 397] width 683 height 21
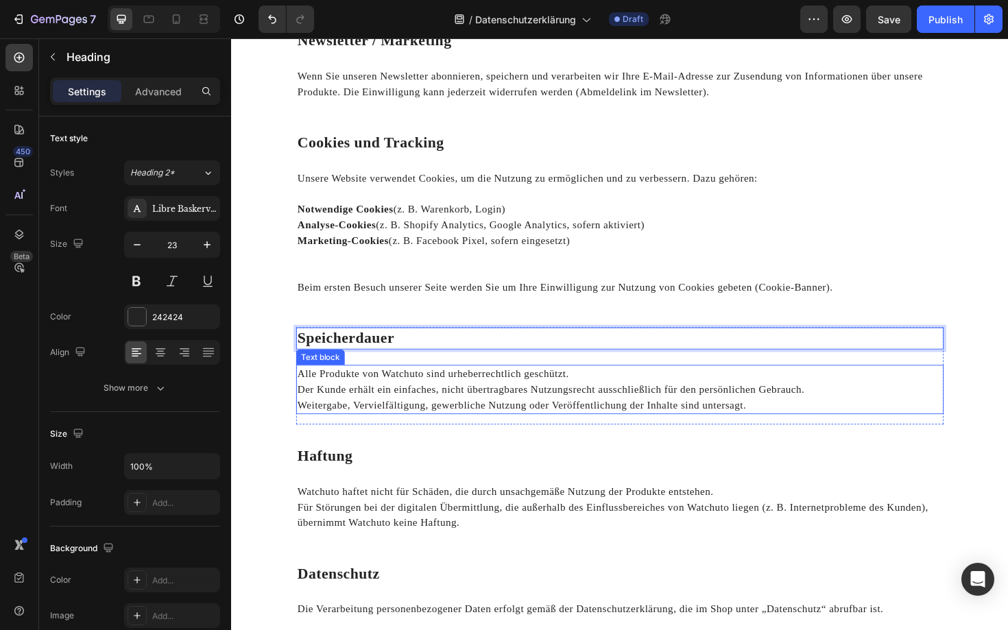
click at [352, 402] on p "Der Kunde erhält ein einfaches, nicht übertragbares Nutzungsrecht ausschließlic…" at bounding box center [642, 410] width 683 height 16
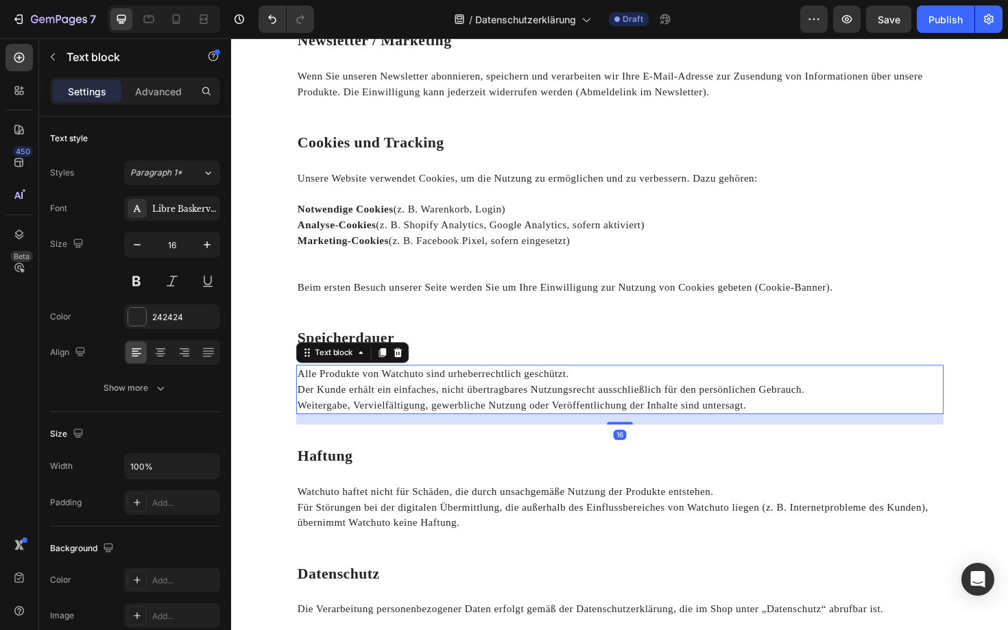
click at [352, 402] on p "Der Kunde erhält ein einfaches, nicht übertragbares Nutzungsrecht ausschließlic…" at bounding box center [642, 410] width 683 height 16
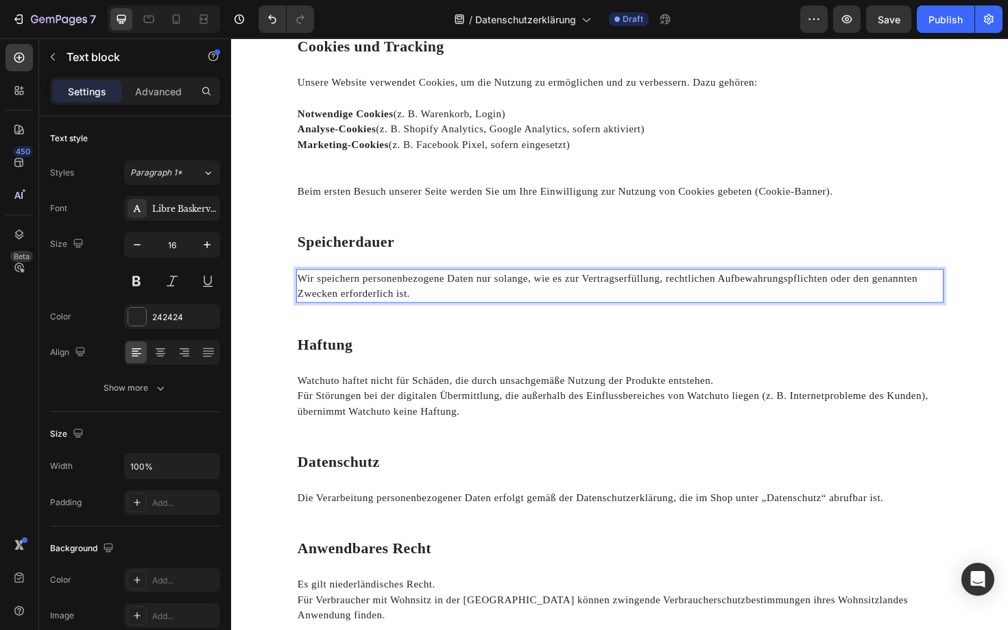
scroll to position [1225, 0]
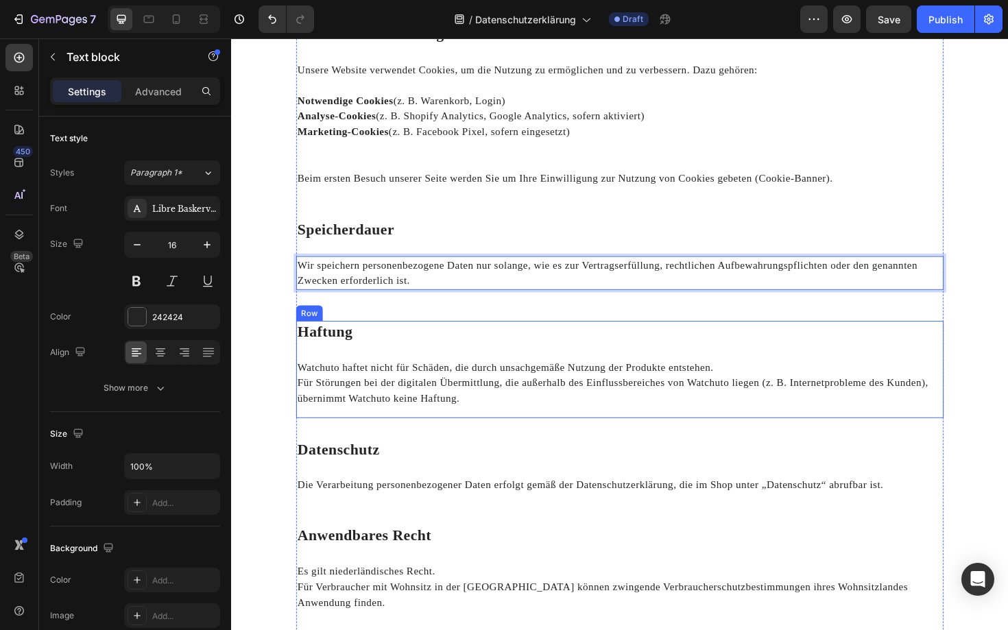
click at [395, 338] on h2 "Haftung" at bounding box center [642, 349] width 685 height 23
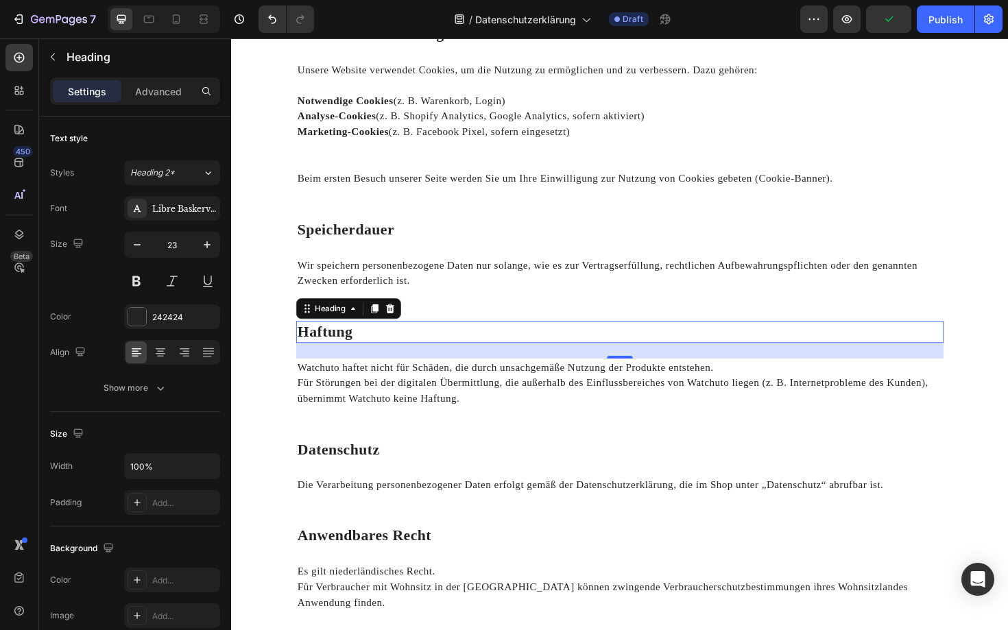
click at [361, 338] on h2 "Haftung" at bounding box center [642, 349] width 685 height 23
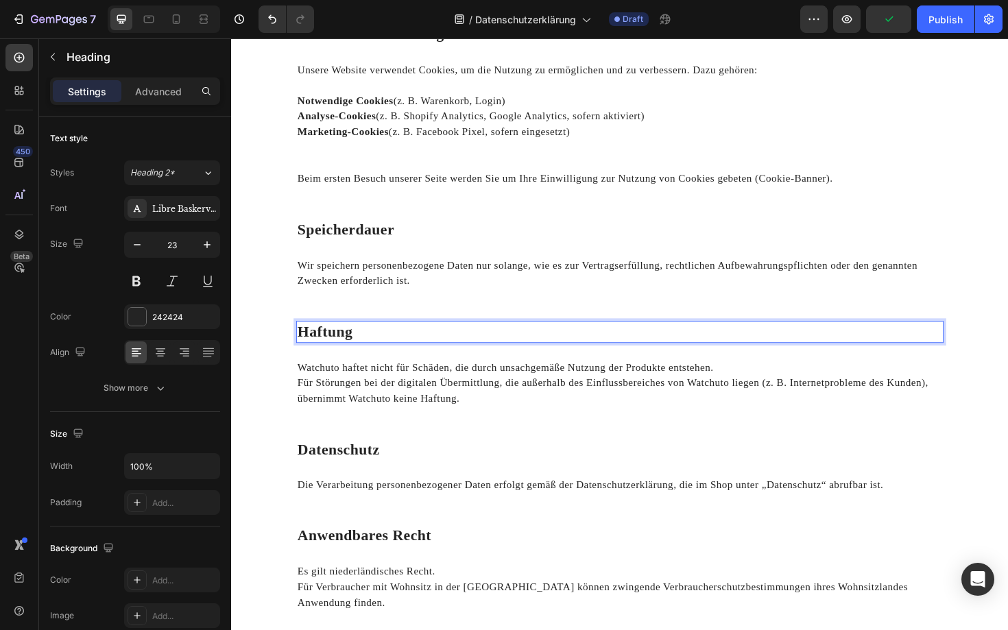
click at [361, 339] on p "Haftung" at bounding box center [642, 349] width 683 height 21
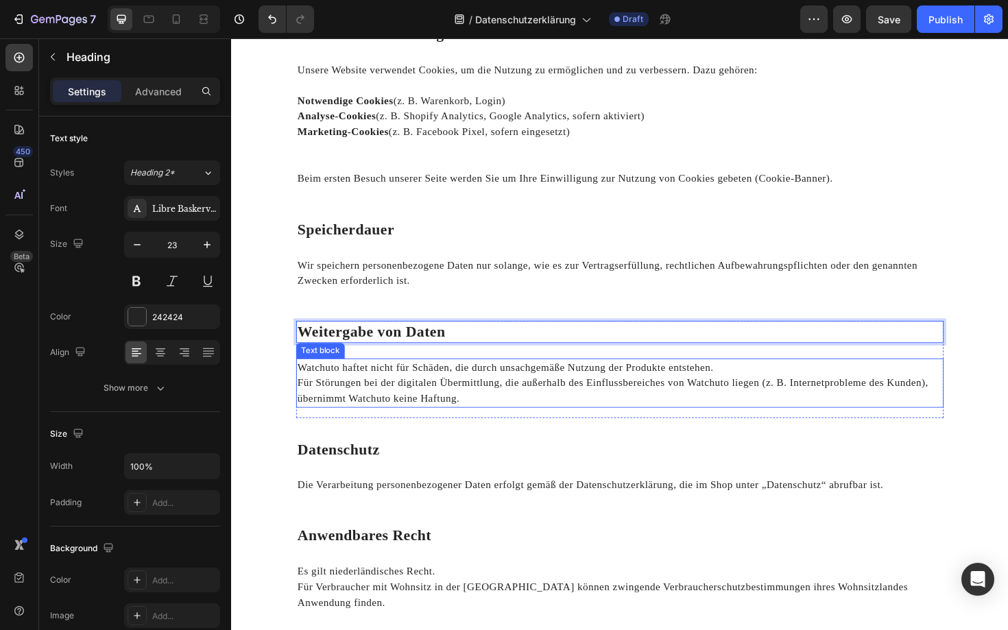
click at [435, 379] on p "Watchuto haftet nicht für Schäden, die durch unsachgemäße Nutzung der Produkte …" at bounding box center [642, 387] width 683 height 16
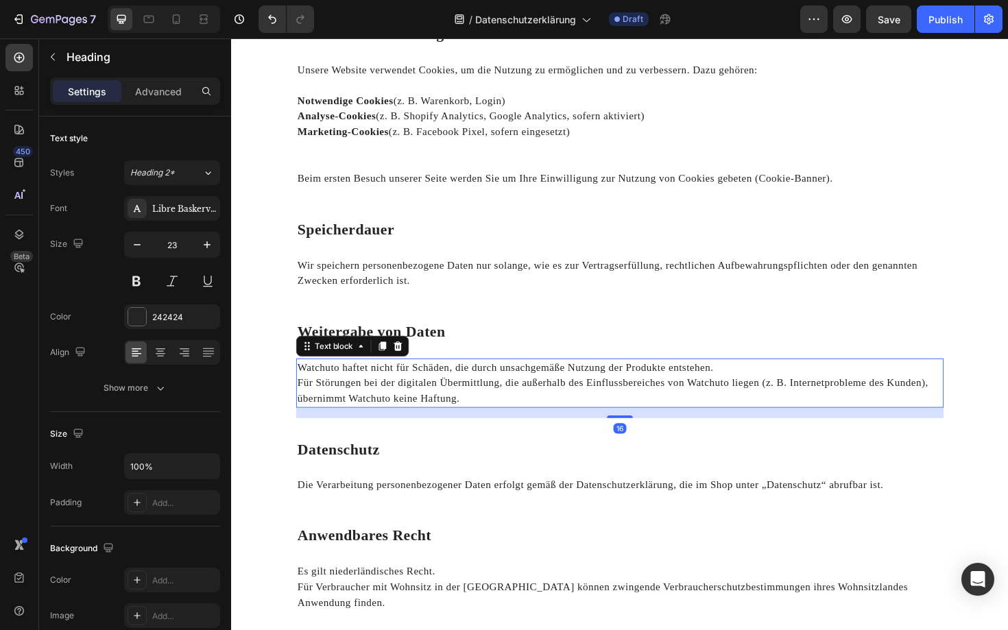
click at [435, 379] on p "Watchuto haftet nicht für Schäden, die durch unsachgemäße Nutzung der Produkte …" at bounding box center [642, 387] width 683 height 16
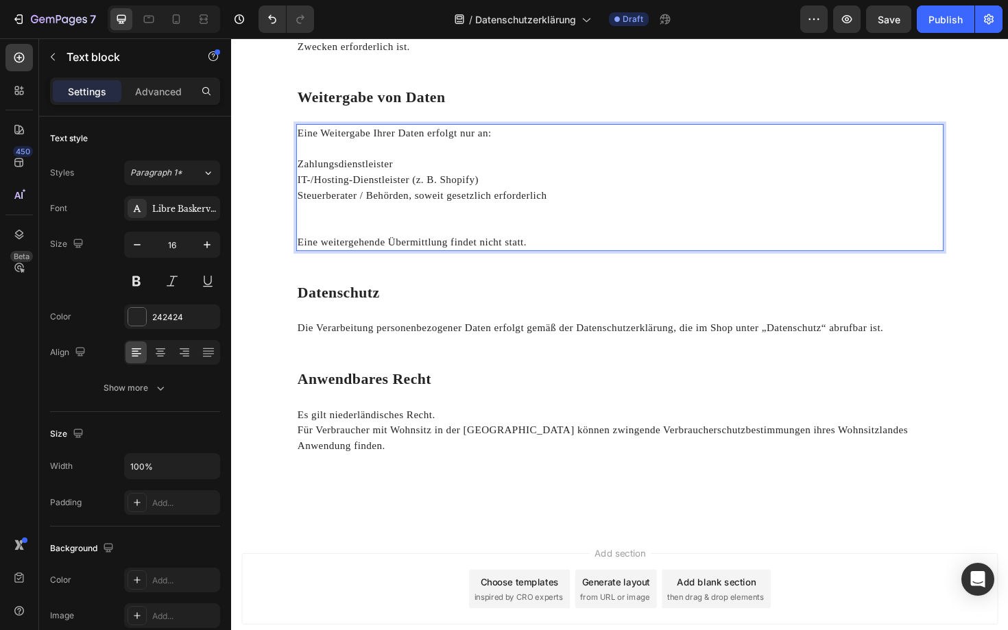
scroll to position [1474, 0]
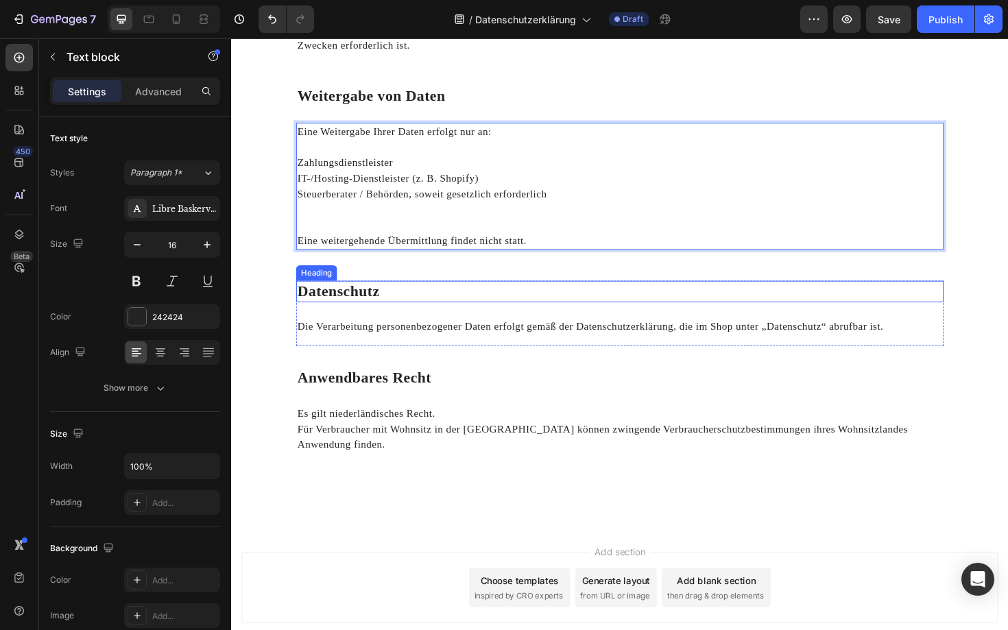
click at [360, 298] on strong "Datenschutz" at bounding box center [344, 306] width 87 height 17
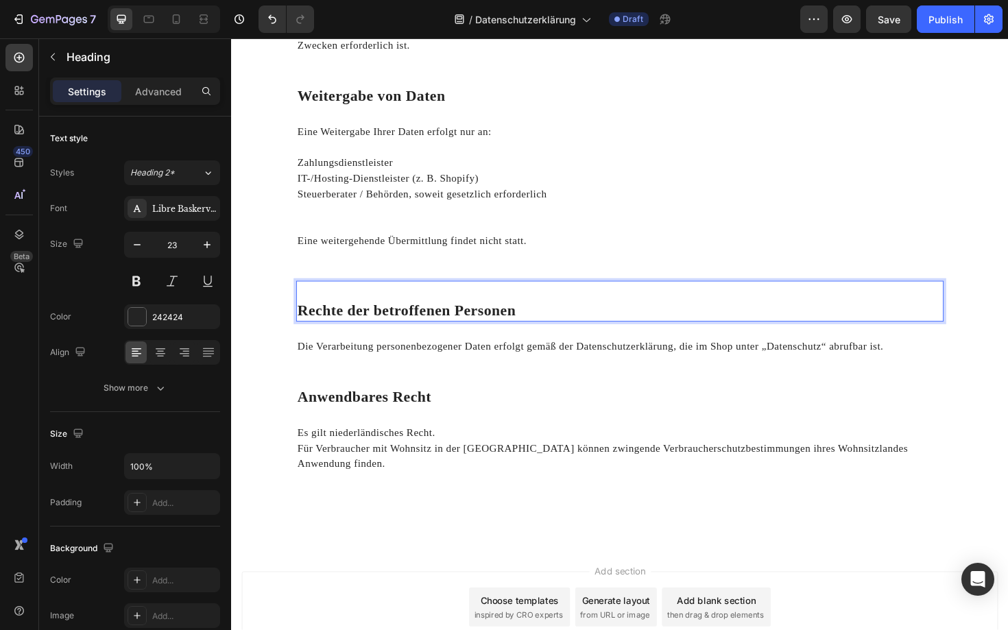
click at [311, 318] on strong "Rechte der betroffenen Personen" at bounding box center [416, 326] width 231 height 17
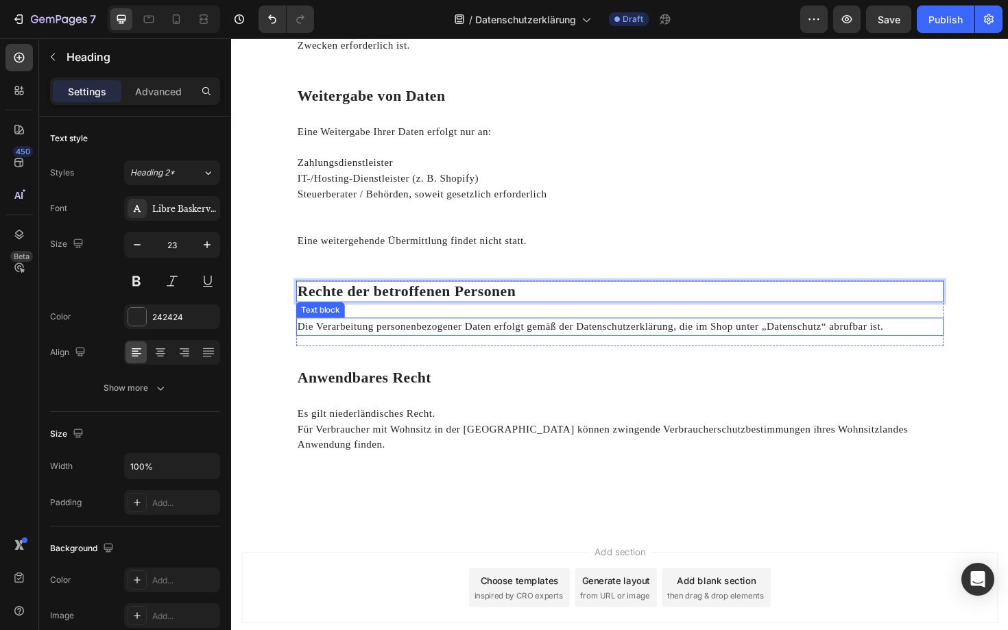
click at [435, 336] on p "Die Verarbeitung personenbezogener Daten erfolgt gemäß der Datenschutzerklärung…" at bounding box center [642, 344] width 683 height 16
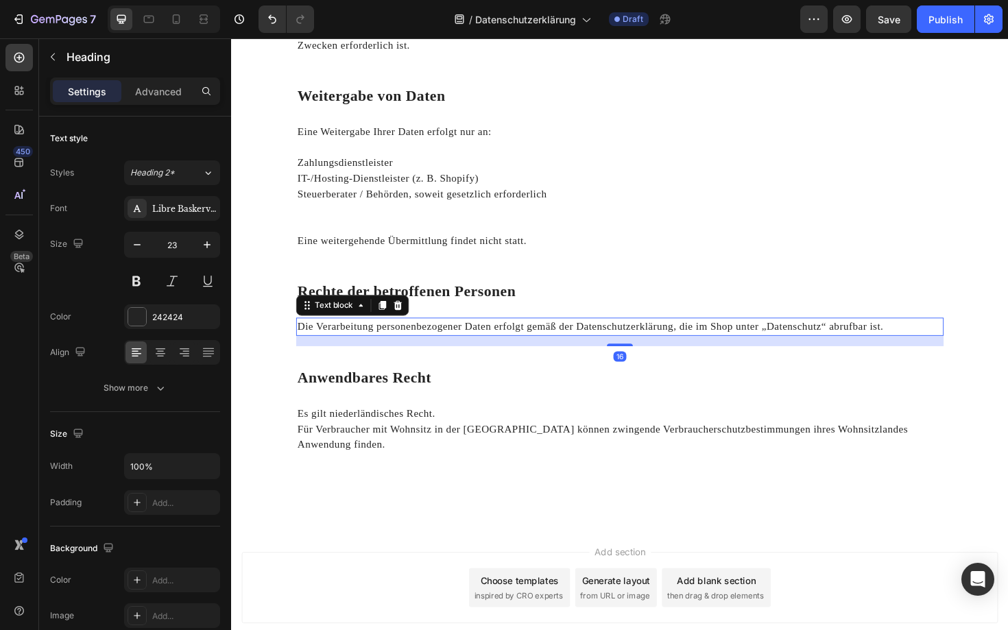
click at [435, 336] on p "Die Verarbeitung personenbezogener Daten erfolgt gemäß der Datenschutzerklärung…" at bounding box center [642, 344] width 683 height 16
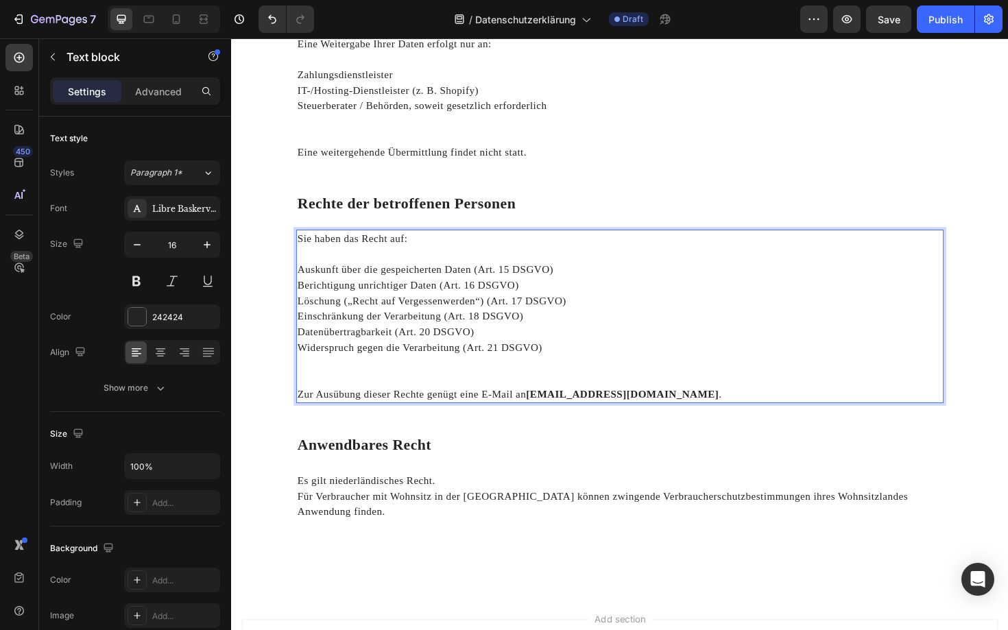
scroll to position [1587, 0]
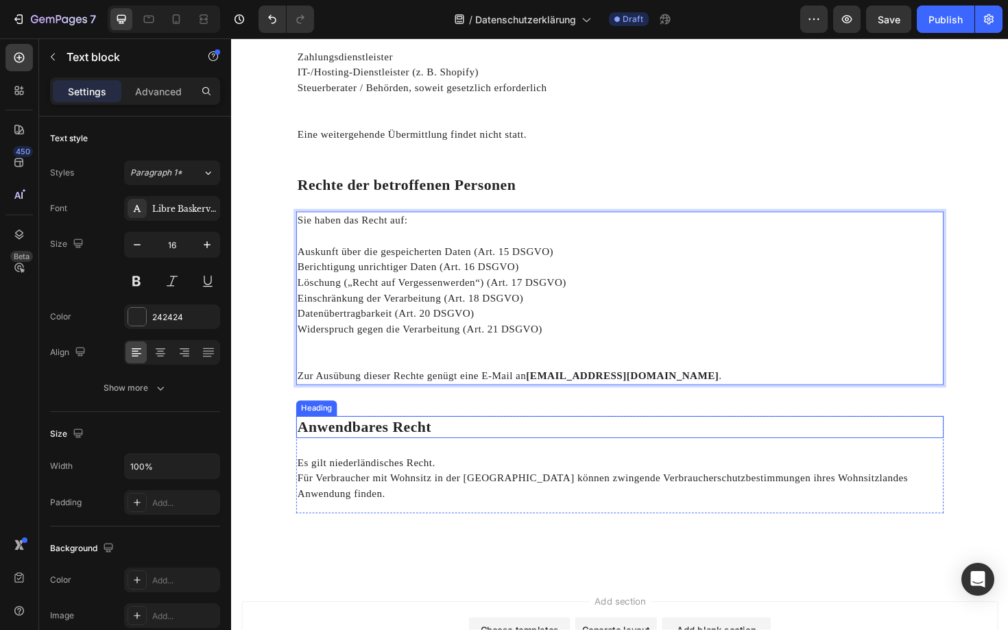
click at [406, 441] on strong "Anwendbares Recht" at bounding box center [372, 449] width 142 height 17
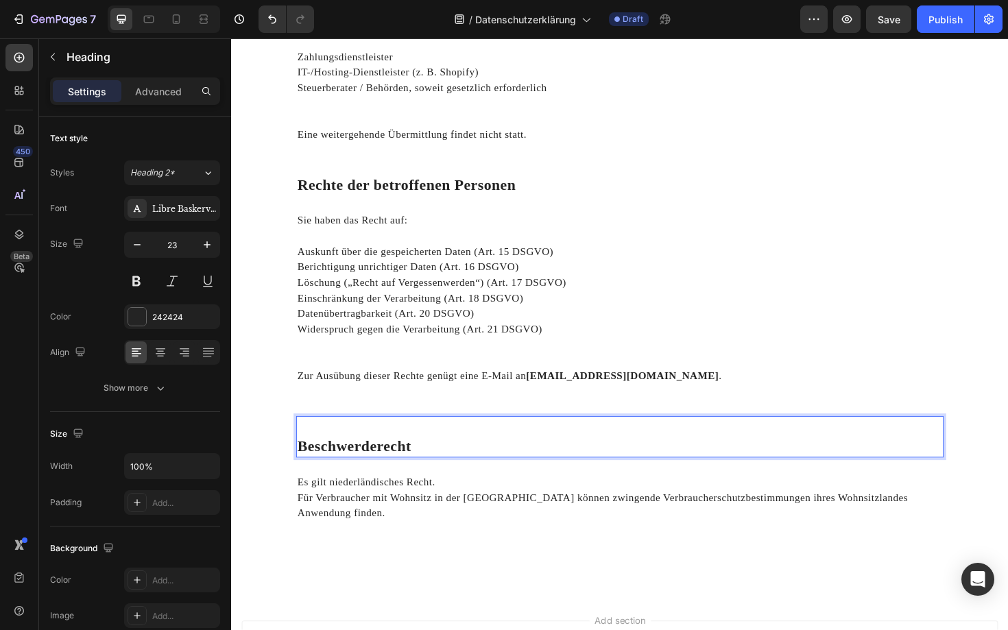
click at [308, 462] on strong "Beschwerderecht" at bounding box center [361, 470] width 121 height 17
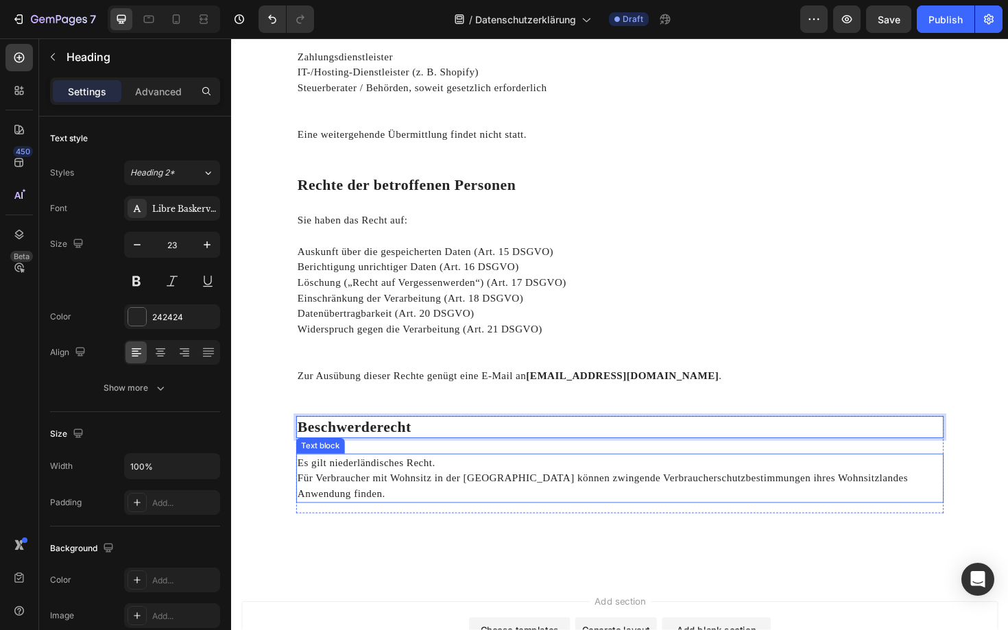
click at [380, 496] on p "Für Verbraucher mit Wohnsitz in der [GEOGRAPHIC_DATA] können zwingende Verbrauc…" at bounding box center [642, 512] width 683 height 33
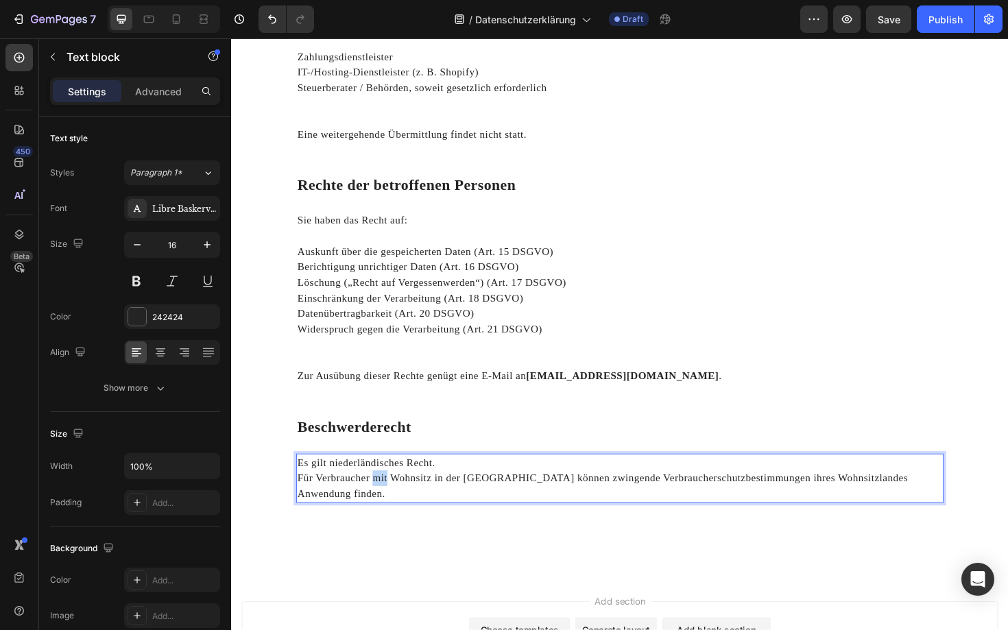
click at [380, 496] on p "Für Verbraucher mit Wohnsitz in der [GEOGRAPHIC_DATA] können zwingende Verbrauc…" at bounding box center [642, 512] width 683 height 33
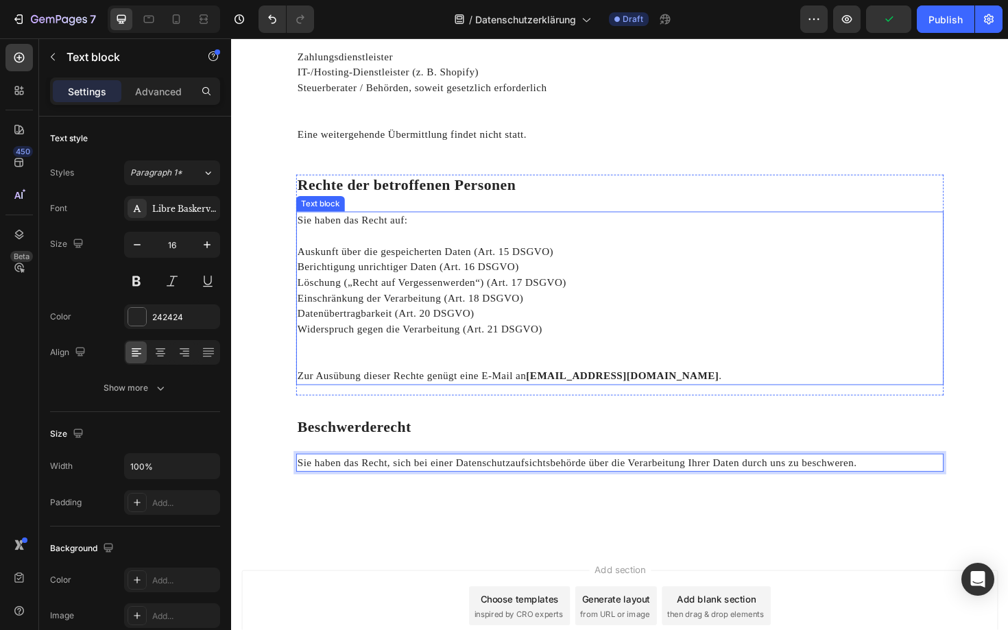
click at [550, 339] on p "Widerspruch gegen die Verarbeitung (Art. 21 DSGVO)" at bounding box center [642, 347] width 683 height 16
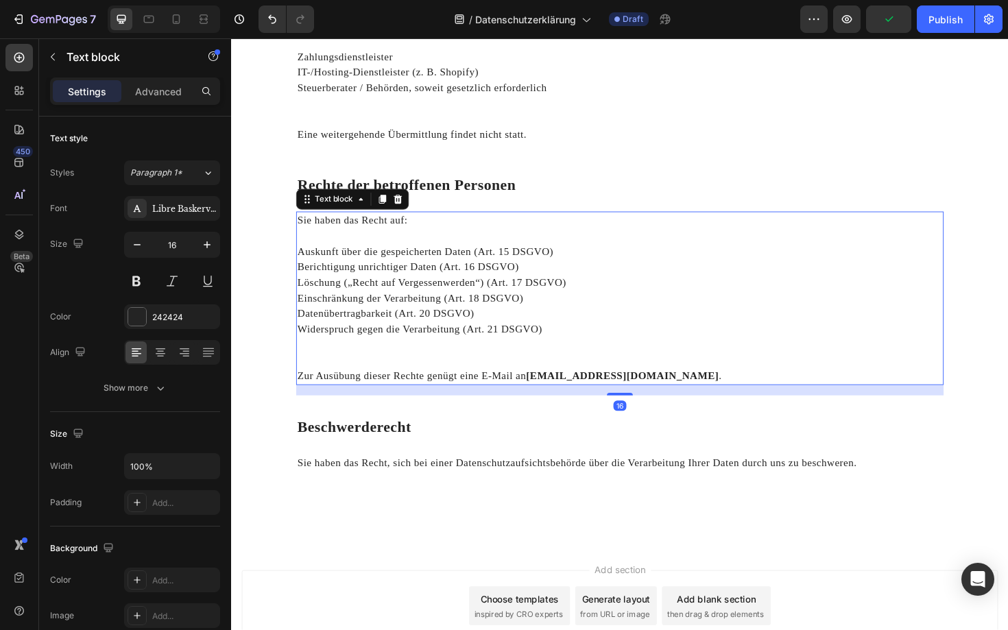
scroll to position [1668, 0]
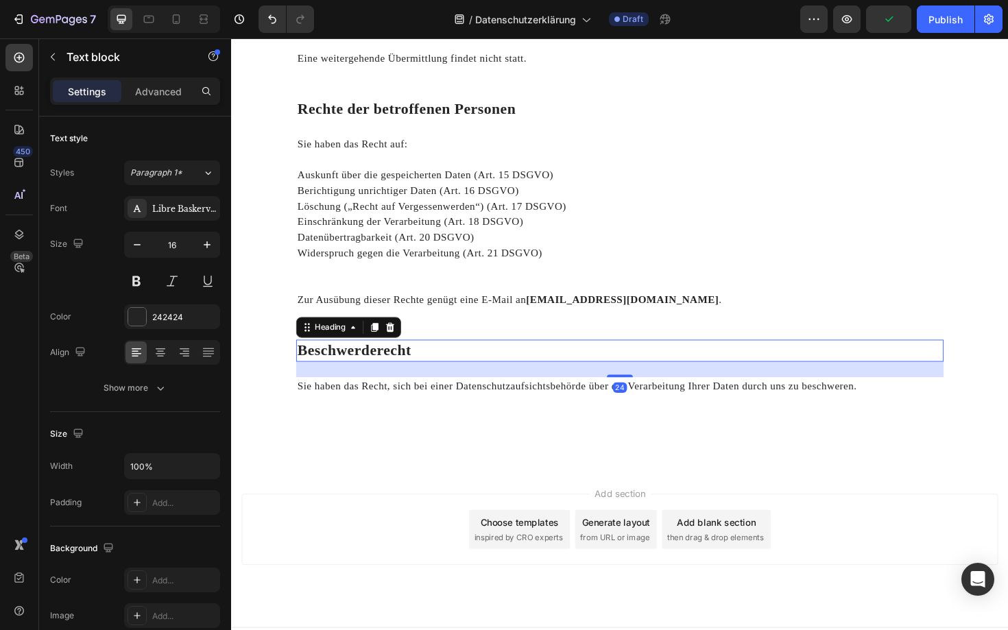
click at [385, 361] on strong "Beschwerderecht" at bounding box center [361, 369] width 121 height 17
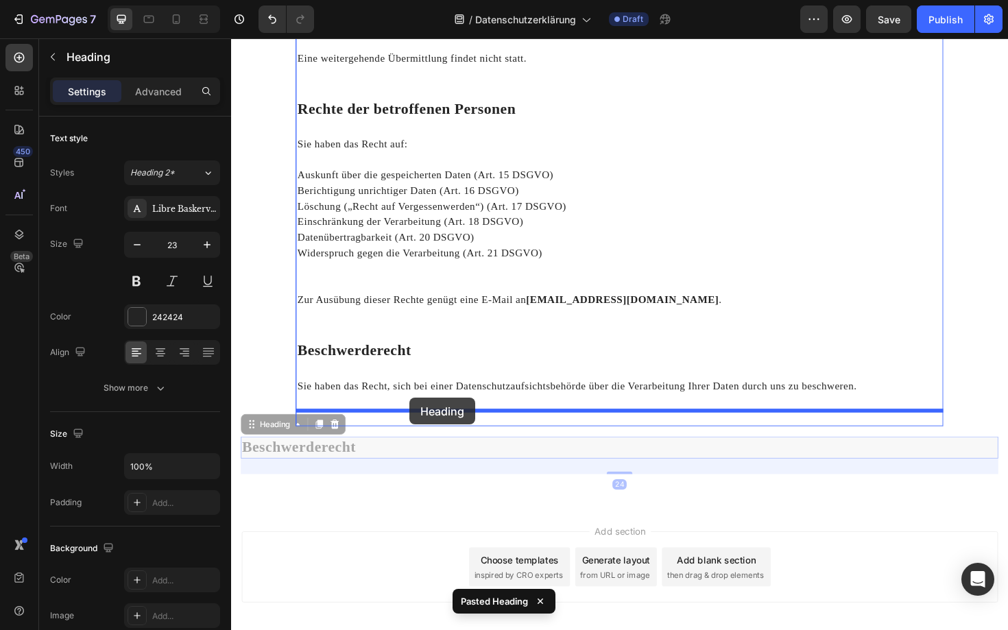
drag, startPoint x: 321, startPoint y: 459, endPoint x: 419, endPoint y: 420, distance: 105.1
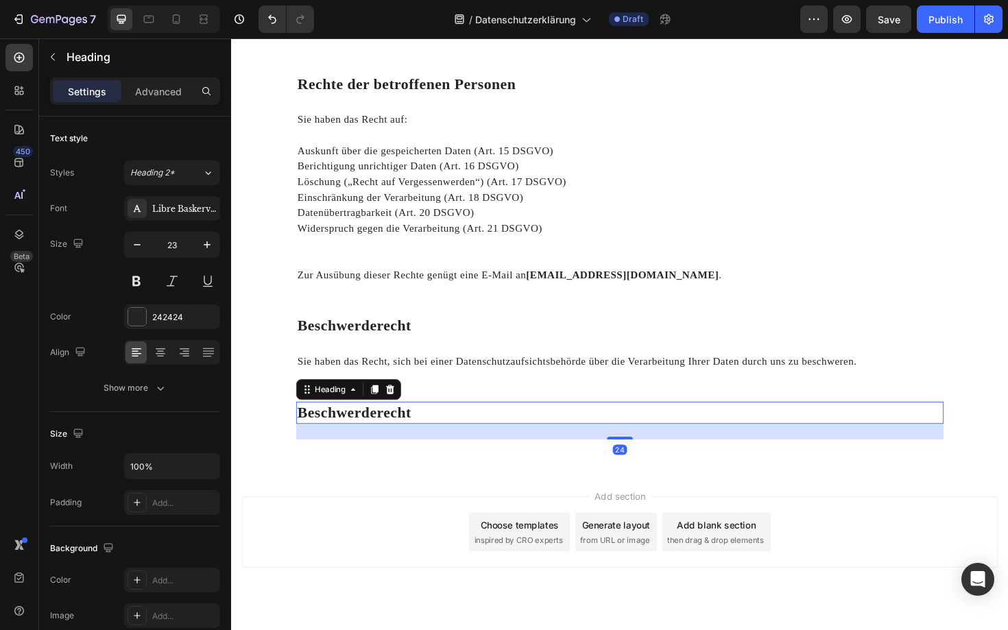
scroll to position [1697, 0]
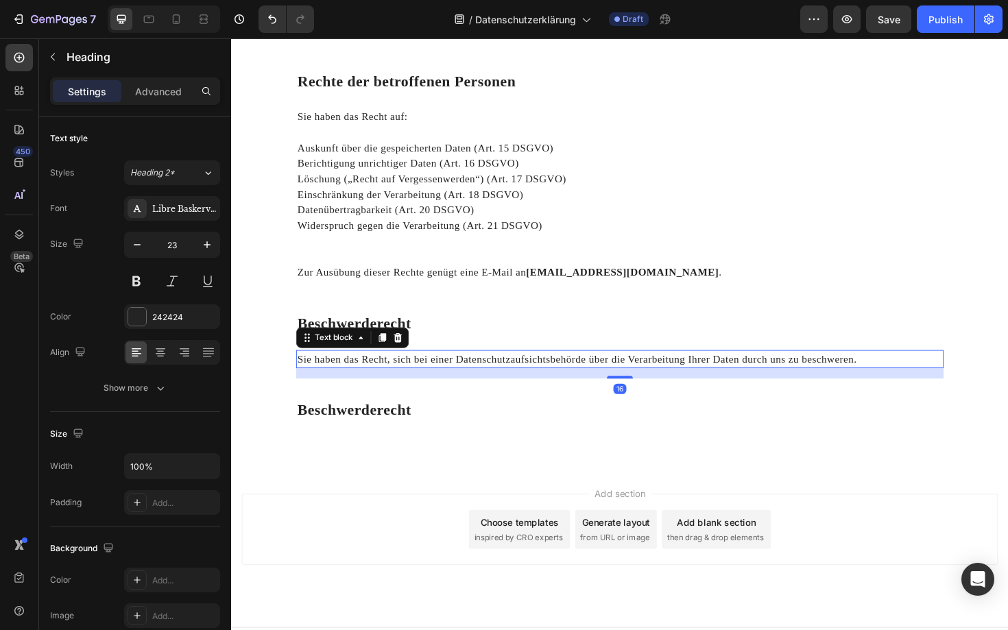
click at [484, 370] on p "Sie haben das Recht, sich bei einer Datenschutzaufsichtsbehörde über die Verarb…" at bounding box center [642, 378] width 683 height 16
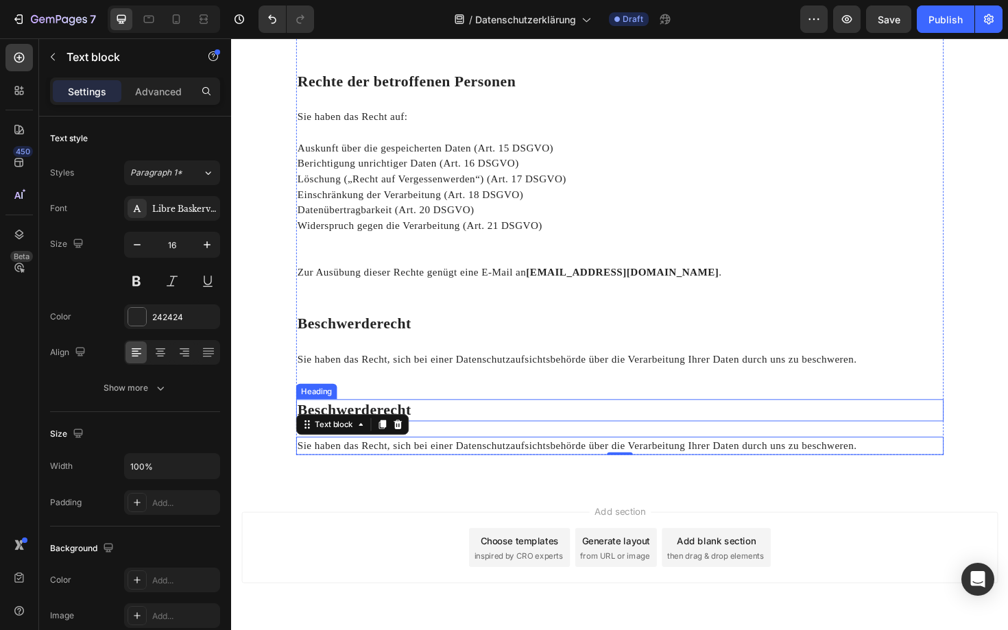
click at [419, 424] on strong "Beschwerderecht" at bounding box center [361, 432] width 121 height 17
click at [411, 462] on p "Sie haben das Recht, sich bei einer Datenschutzaufsichtsbehörde über die Verarb…" at bounding box center [642, 470] width 683 height 16
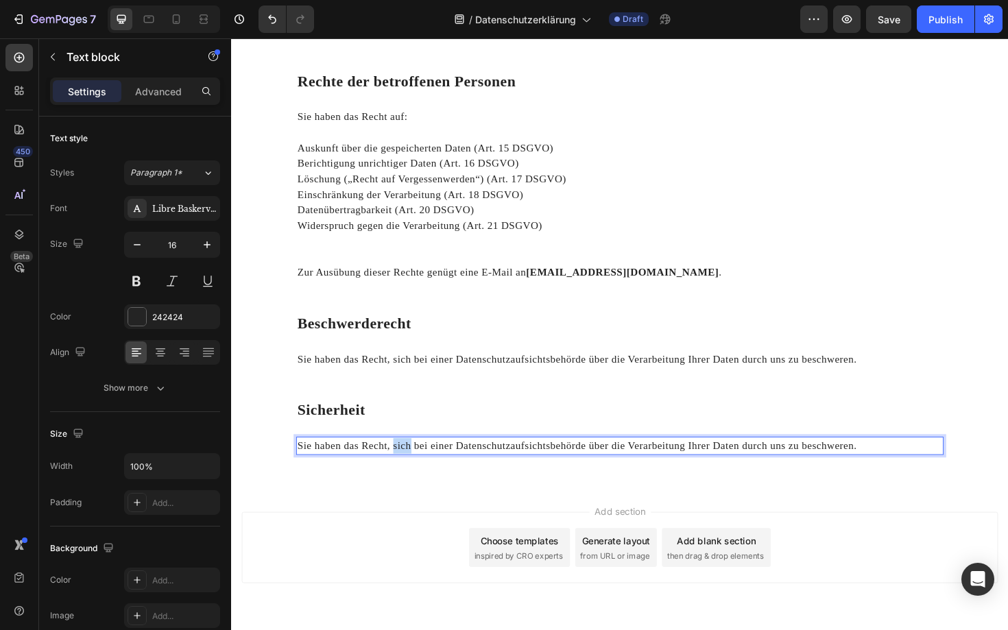
click at [411, 462] on p "Sie haben das Recht, sich bei einer Datenschutzaufsichtsbehörde über die Verarb…" at bounding box center [642, 470] width 683 height 16
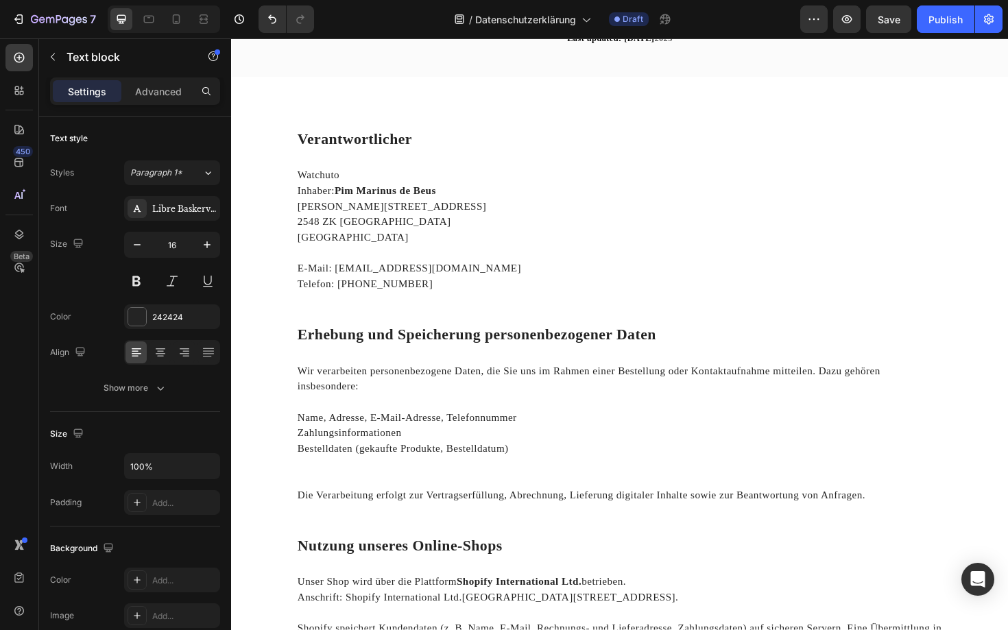
scroll to position [0, 0]
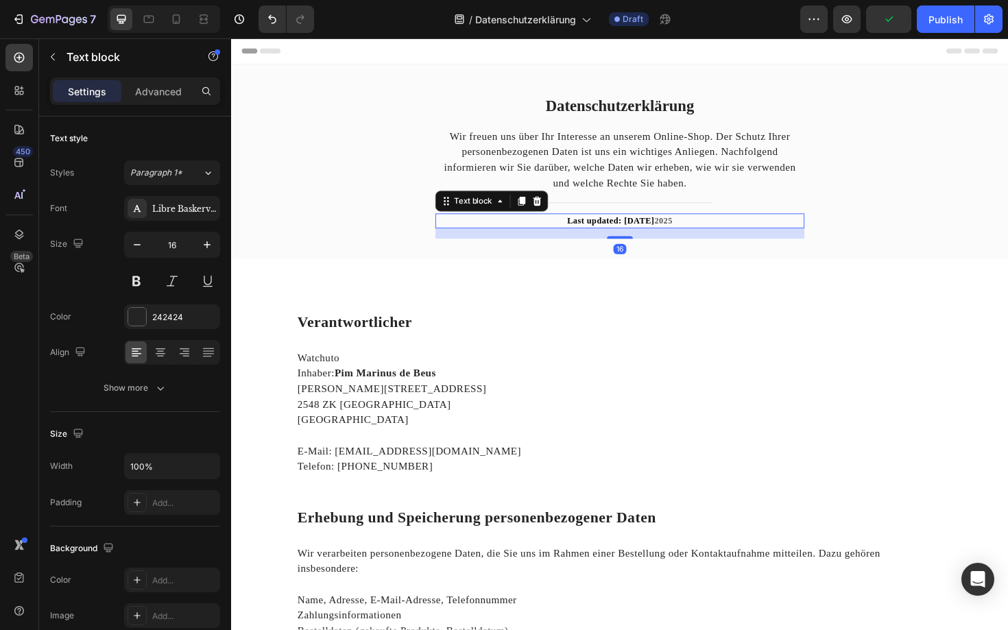
click at [766, 233] on p "Last updated: [DATE]" at bounding box center [642, 233] width 388 height 14
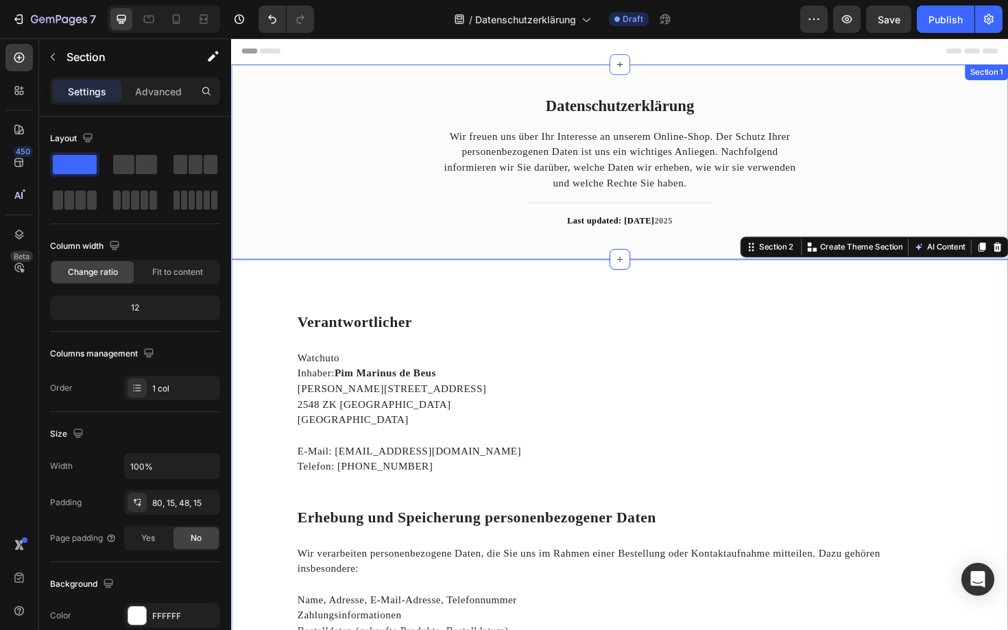
click at [1007, 210] on div "Datenschutzerklärung Heading Wir freuen uns über Ihr Interesse an unserem Onlin…" at bounding box center [642, 169] width 823 height 206
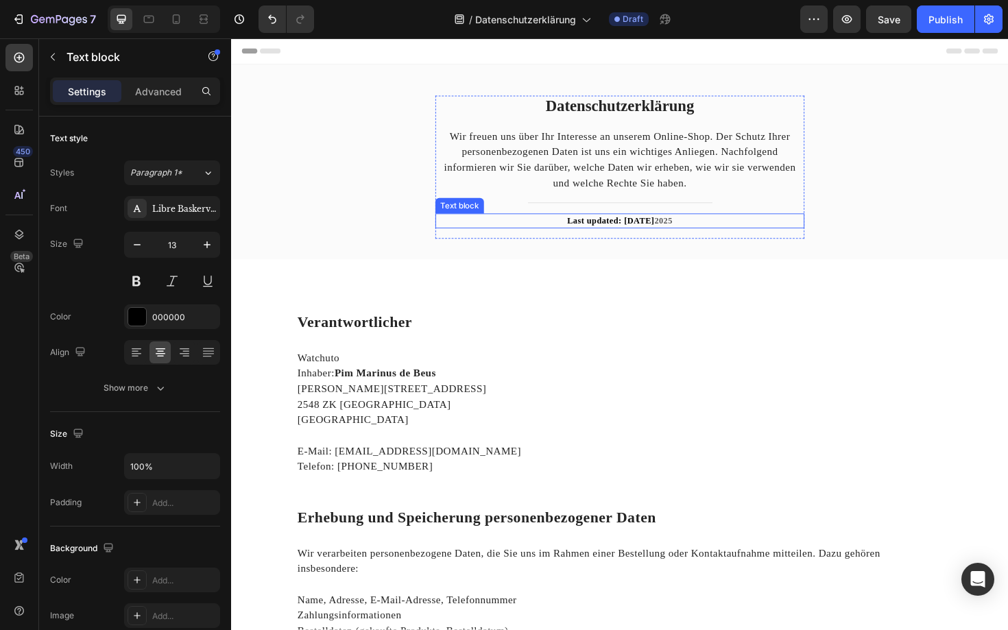
click at [631, 230] on strong "Last updated: [DATE]" at bounding box center [633, 232] width 93 height 10
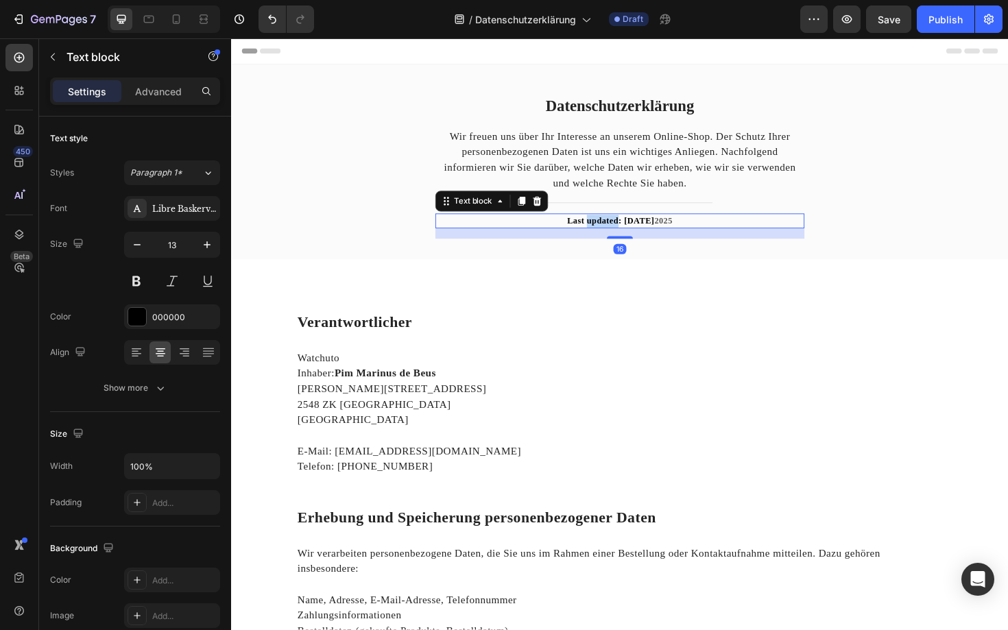
click at [631, 230] on strong "Last updated: [DATE]" at bounding box center [633, 232] width 93 height 10
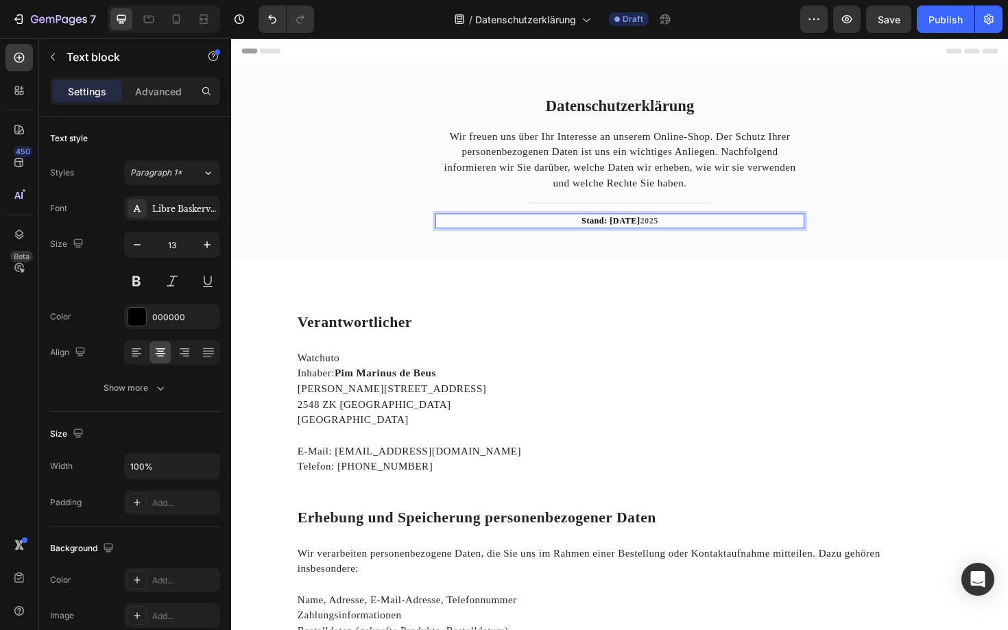
click at [634, 231] on strong "Stand: 28 August" at bounding box center [633, 232] width 62 height 10
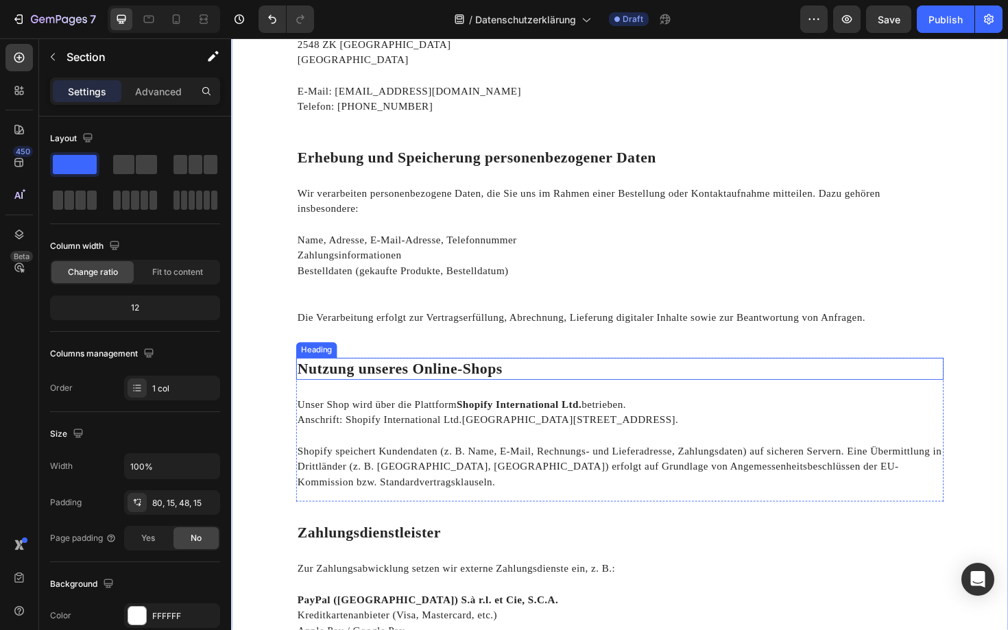
scroll to position [396, 0]
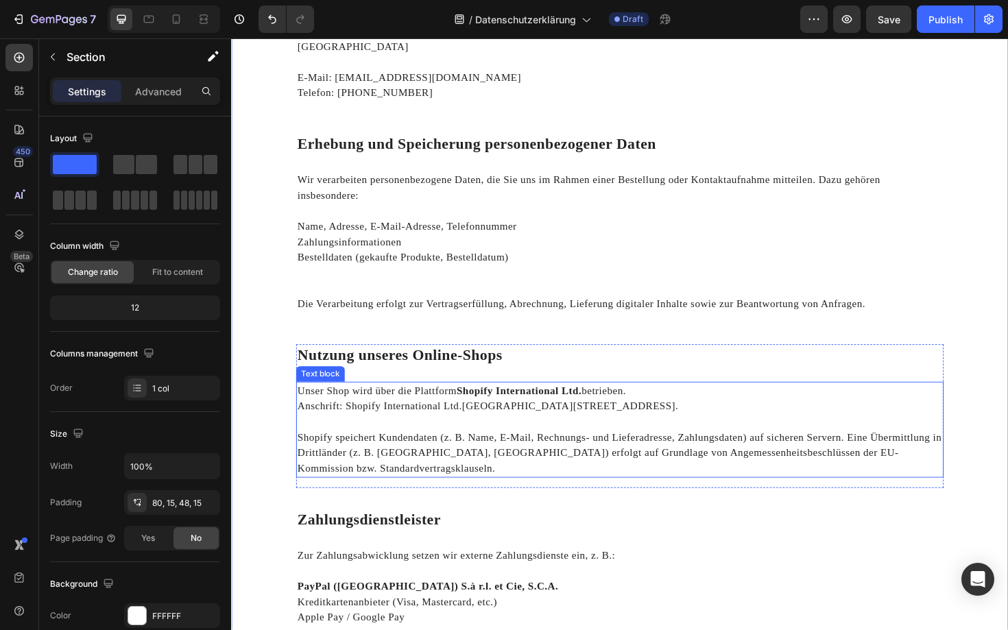
click at [499, 418] on p "Unser Shop wird über die Plattform Shopify International Ltd. betrieben." at bounding box center [642, 412] width 683 height 16
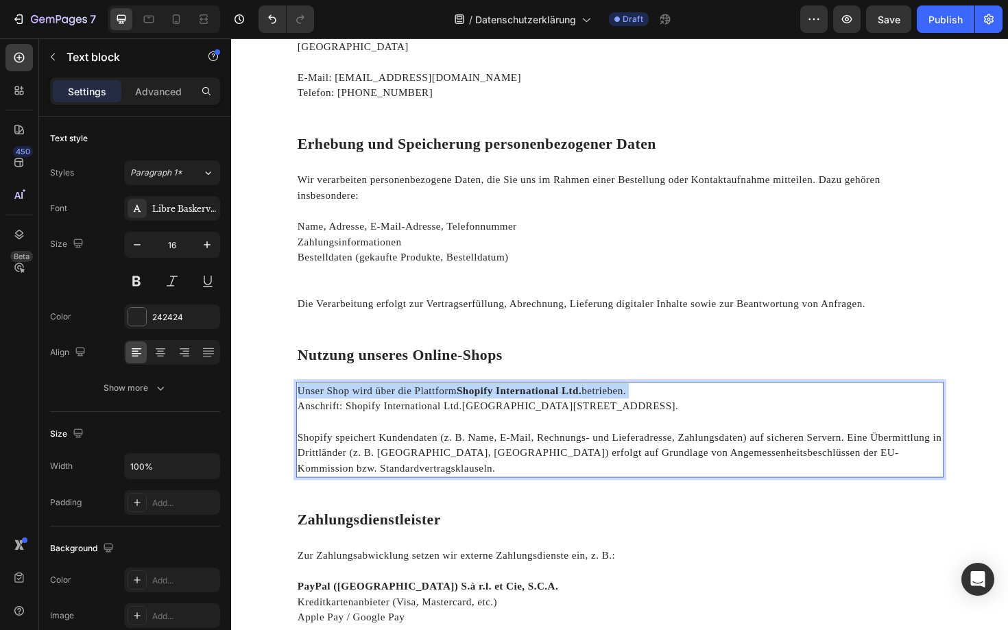
click at [499, 418] on p "Unser Shop wird über die Plattform Shopify International Ltd. betrieben." at bounding box center [642, 412] width 683 height 16
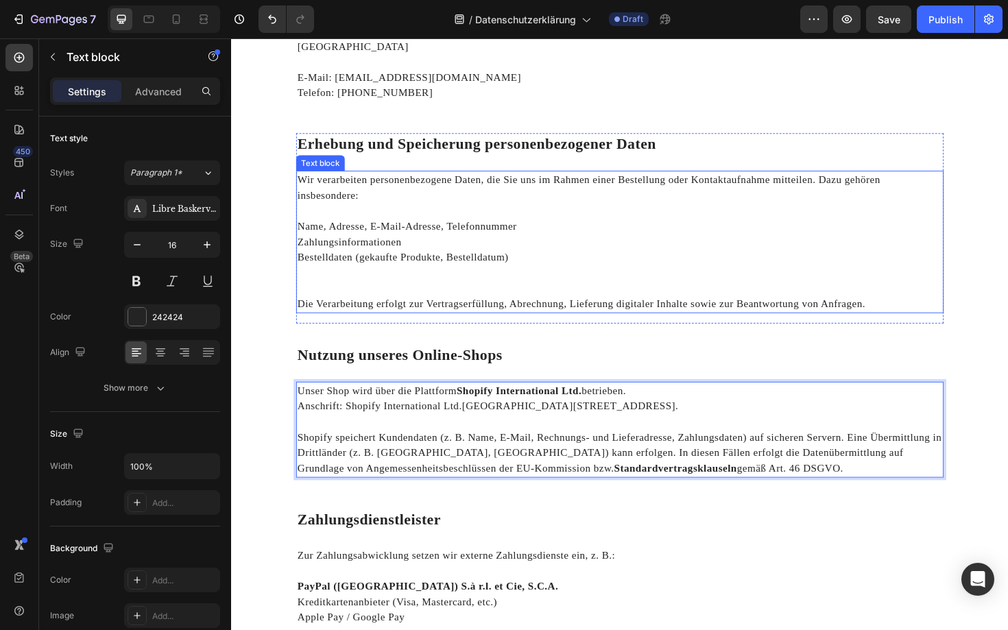
click at [566, 321] on p "Die Verarbeitung erfolgt zur Vertragserfüllung, Abrechnung, Lieferung digitaler…" at bounding box center [642, 320] width 683 height 16
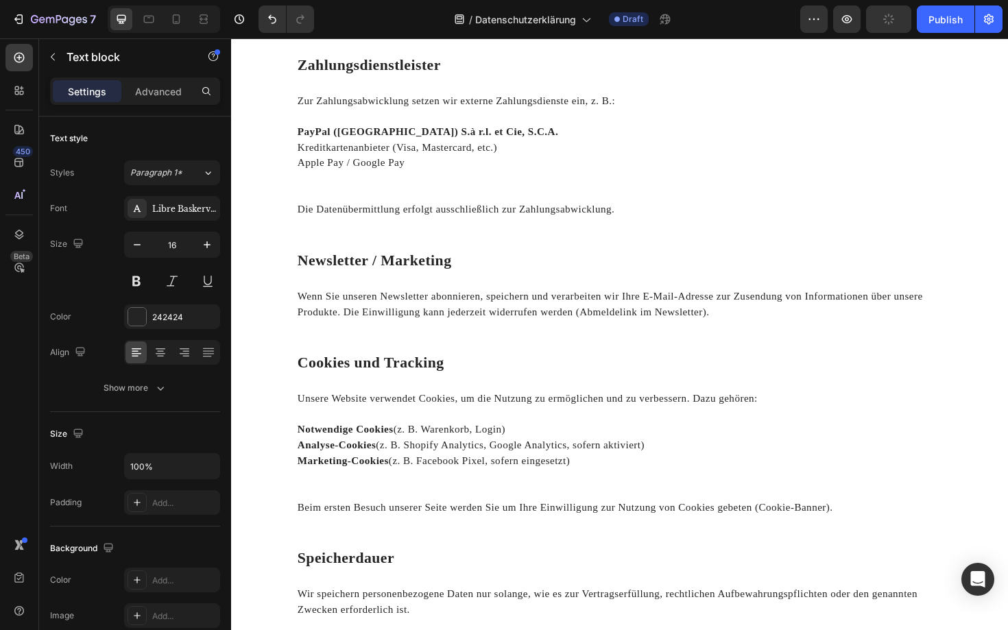
scroll to position [910, 0]
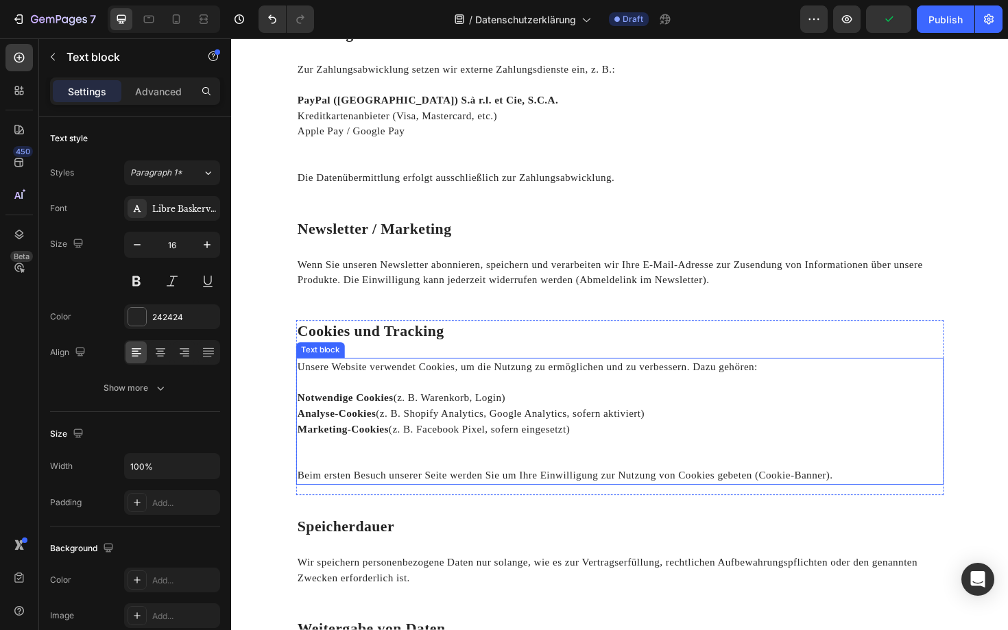
click at [371, 406] on p "Rich Text Editor. Editing area: main" at bounding box center [642, 403] width 683 height 16
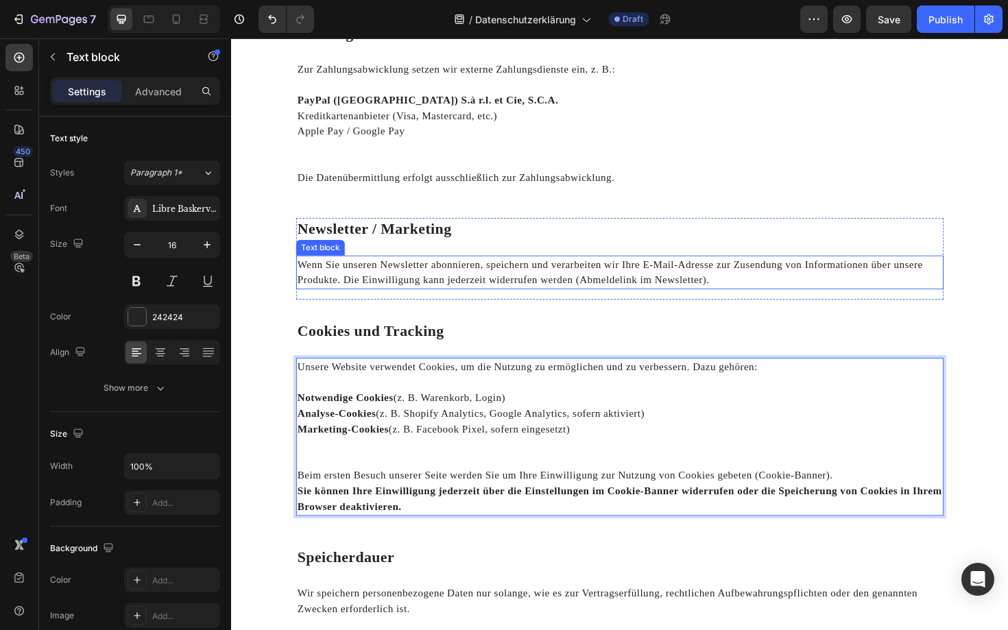
click at [512, 297] on p "Wenn Sie unseren Newsletter abonnieren, speichern und verarbeiten wir Ihre E-Ma…" at bounding box center [642, 286] width 683 height 33
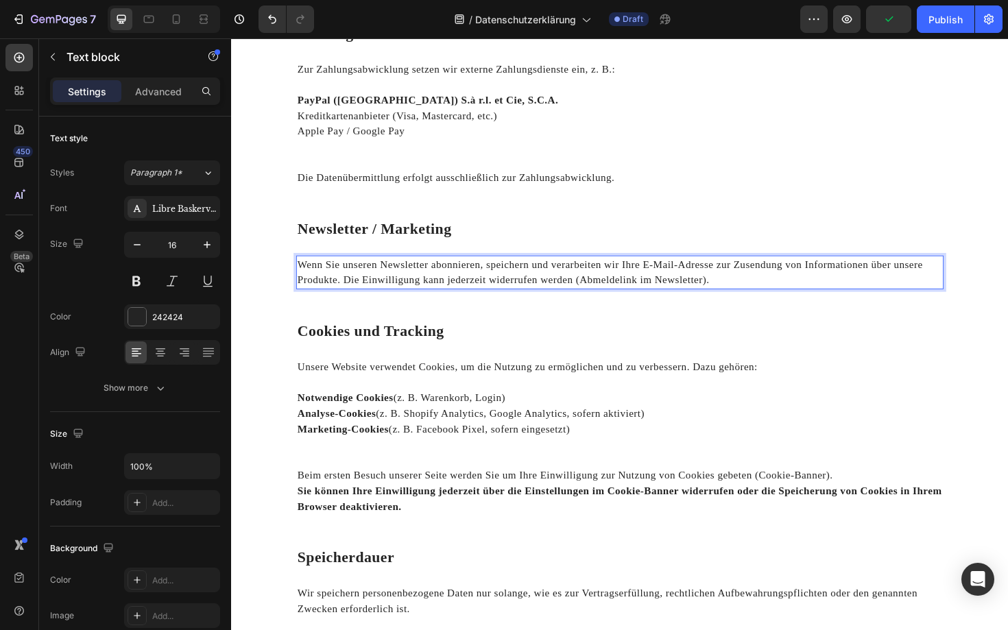
click at [512, 297] on p "Wenn Sie unseren Newsletter abonnieren, speichern und verarbeiten wir Ihre E-Ma…" at bounding box center [642, 286] width 683 height 33
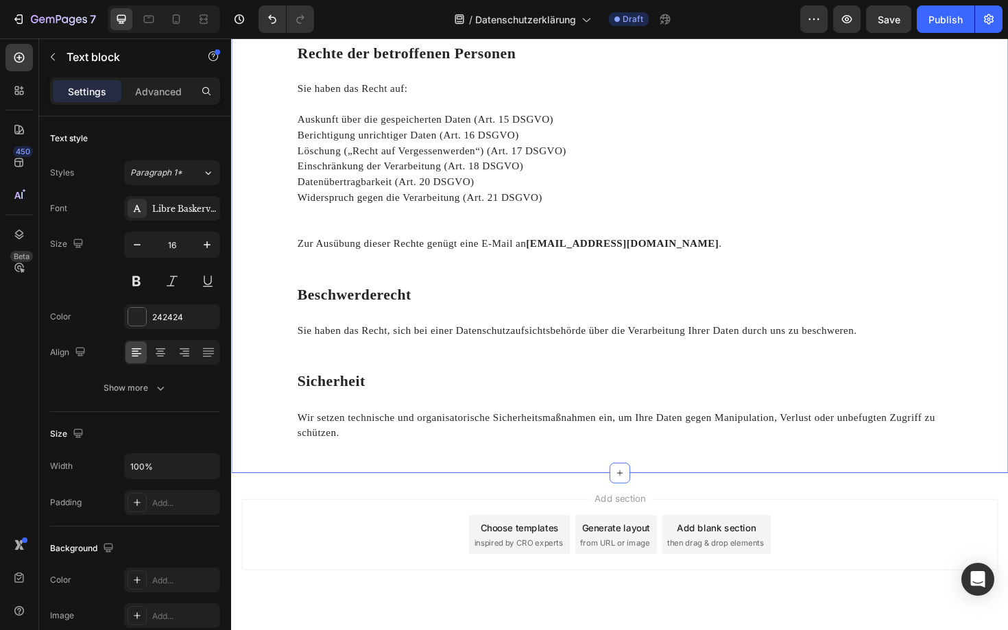
scroll to position [1857, 0]
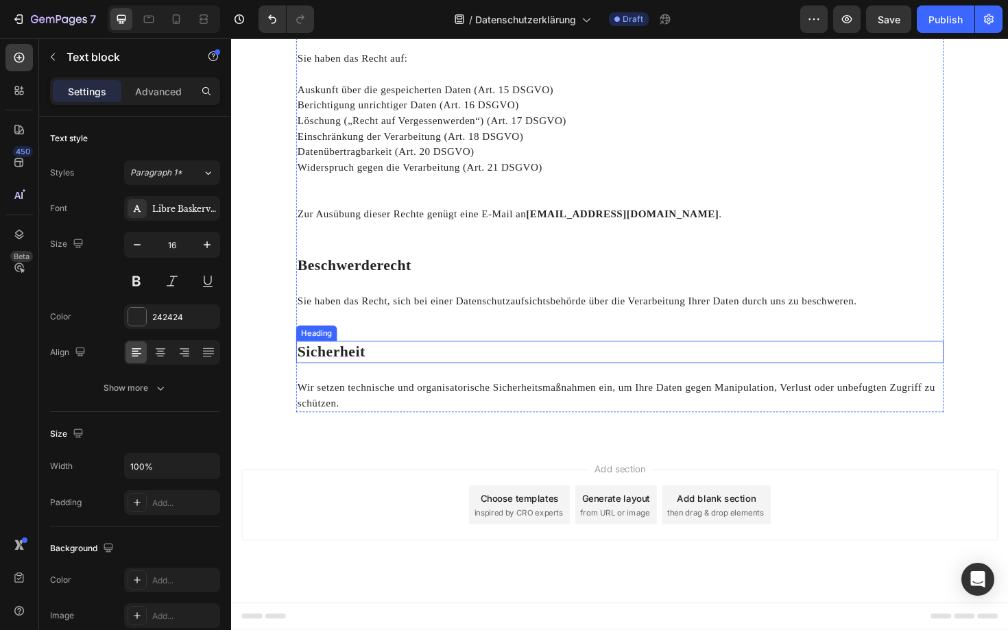
click at [380, 374] on p "⁠⁠⁠⁠⁠⁠⁠ Sicherheit" at bounding box center [642, 371] width 683 height 21
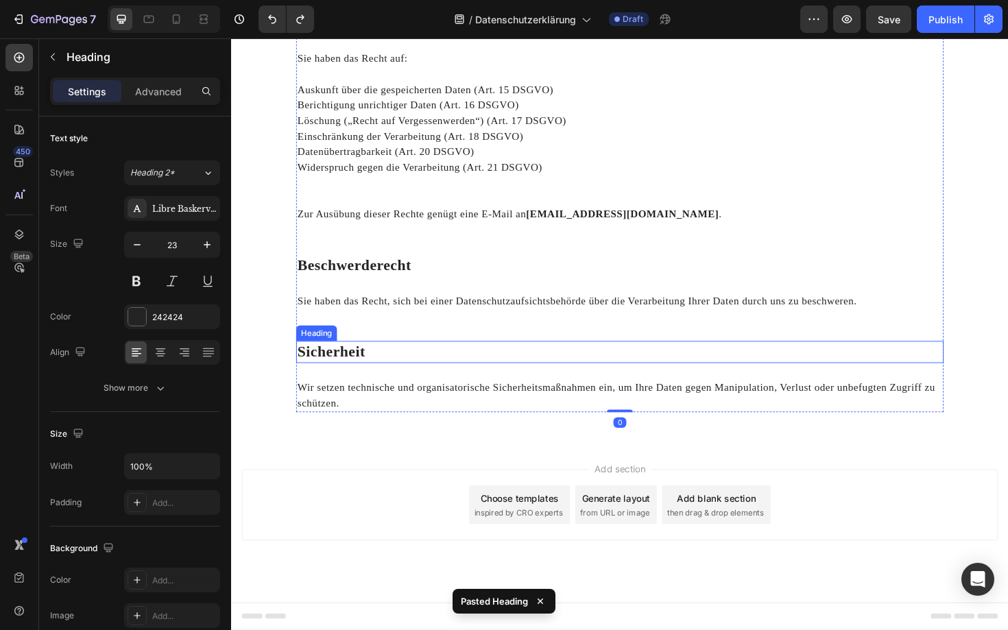
click at [364, 376] on strong "Sicherheit" at bounding box center [337, 370] width 72 height 17
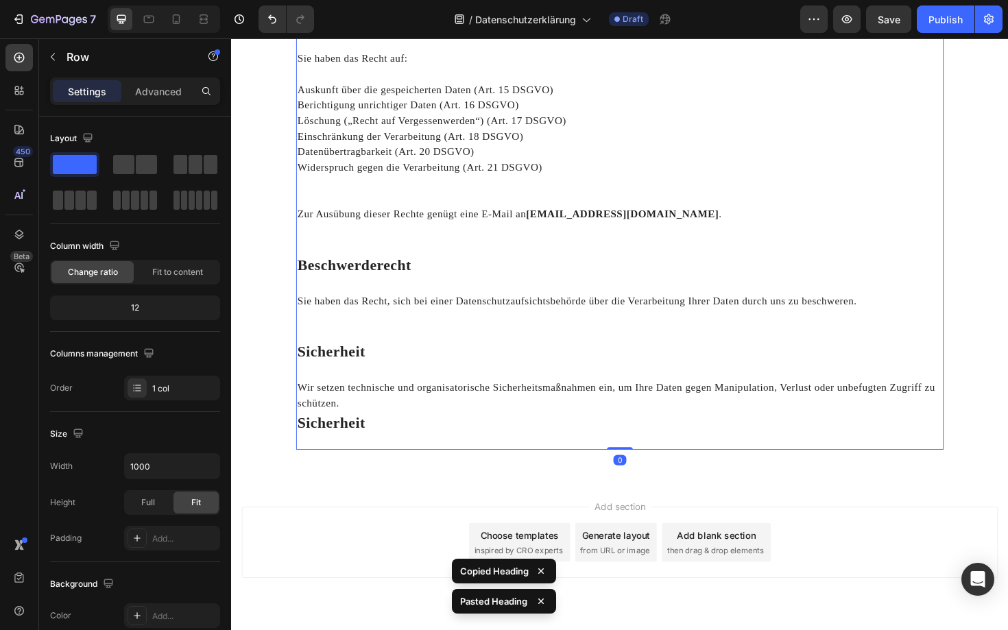
scroll to position [1897, 0]
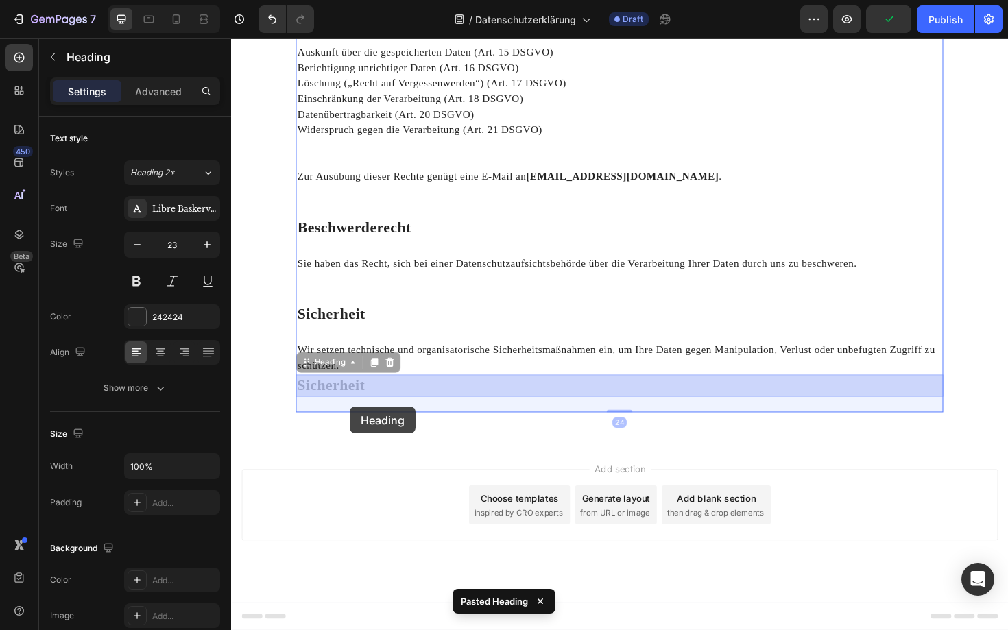
drag, startPoint x: 358, startPoint y: 406, endPoint x: 356, endPoint y: 428, distance: 22.1
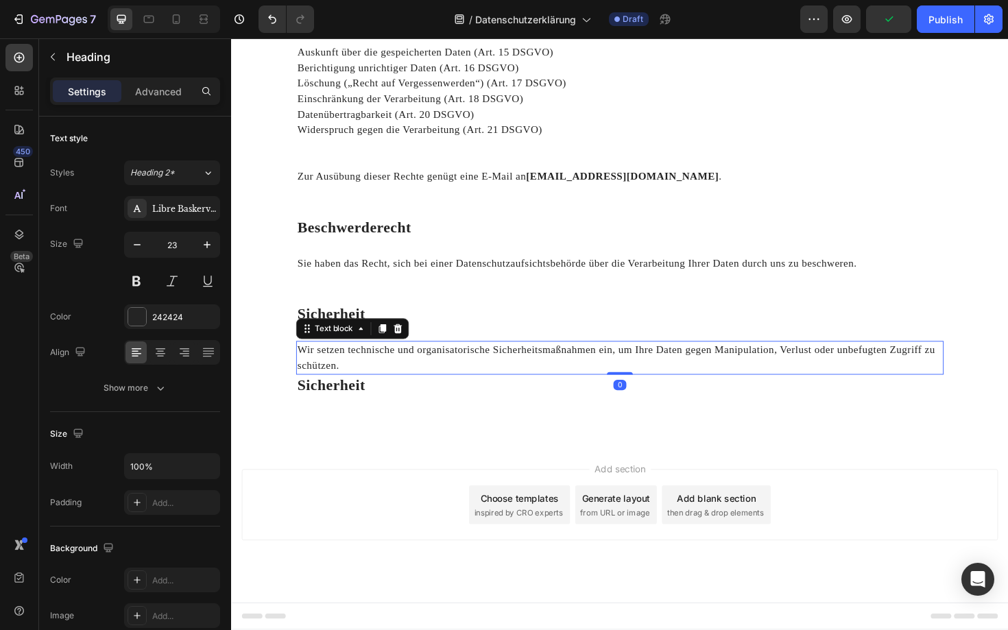
click at [435, 379] on p "Wir setzen technische und organisatorische Sicherheitsmaßnahmen ein, um Ihre Da…" at bounding box center [642, 377] width 683 height 33
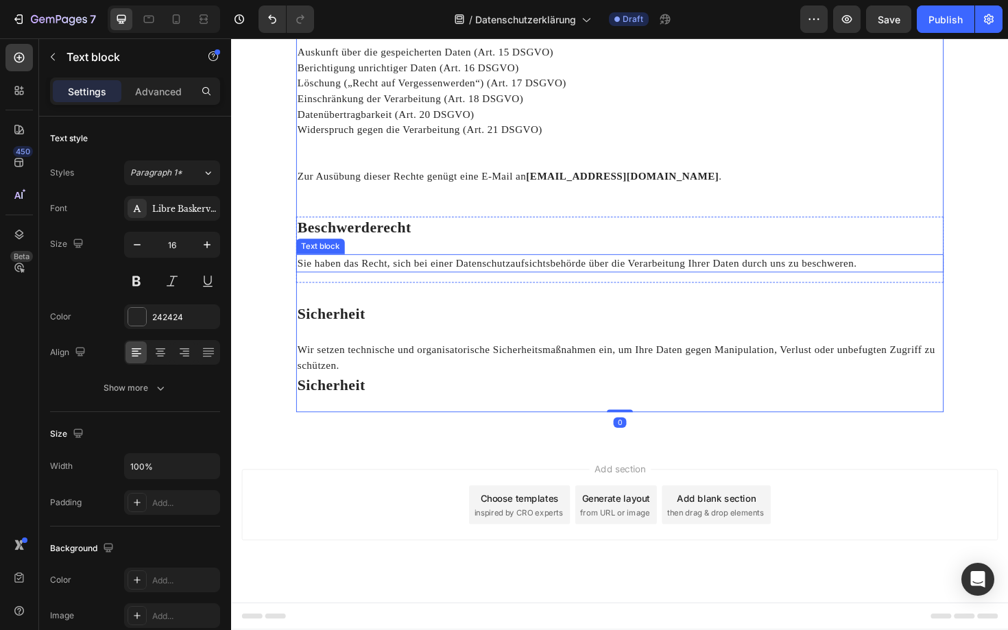
click at [469, 274] on p "Sie haben das Recht, sich bei einer Datenschutzaufsichtsbehörde über die Verarb…" at bounding box center [642, 277] width 683 height 16
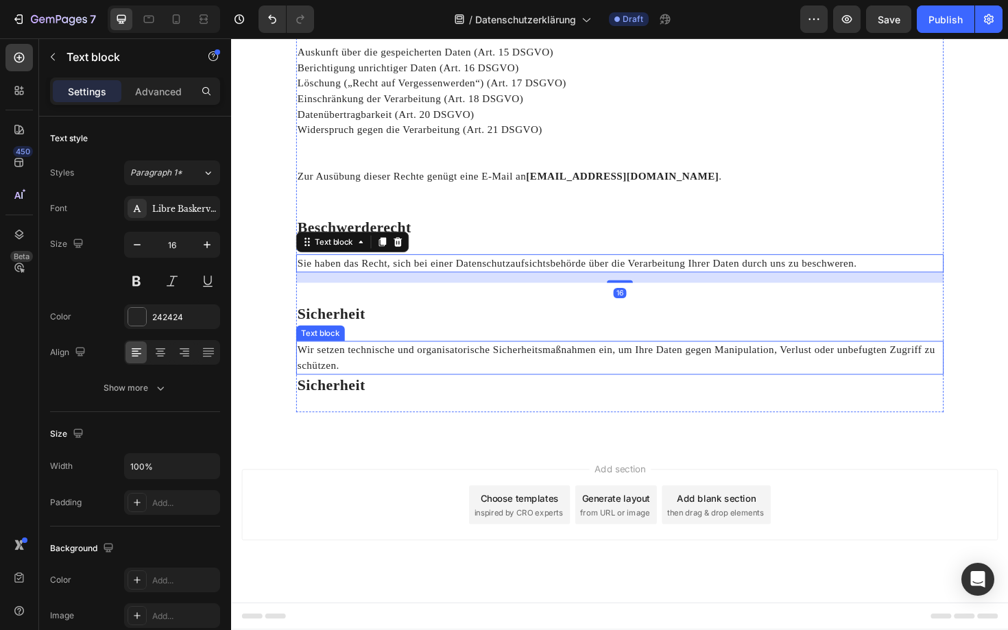
click at [403, 382] on p "Wir setzen technische und organisatorische Sicherheitsmaßnahmen ein, um Ihre Da…" at bounding box center [642, 377] width 683 height 33
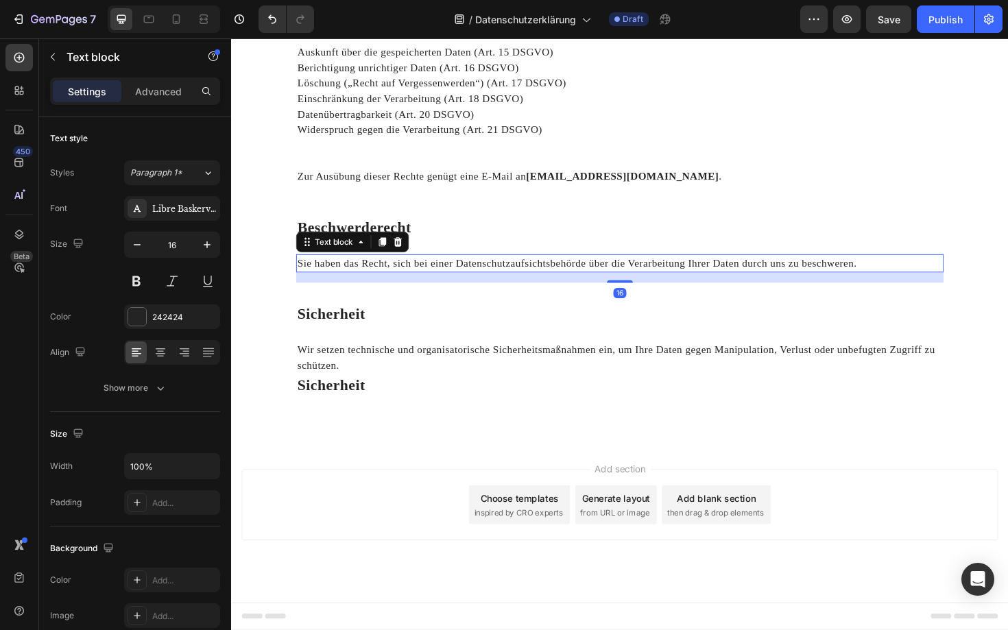
click at [539, 280] on p "Sie haben das Recht, sich bei einer Datenschutzaufsichtsbehörde über die Verarb…" at bounding box center [642, 277] width 683 height 16
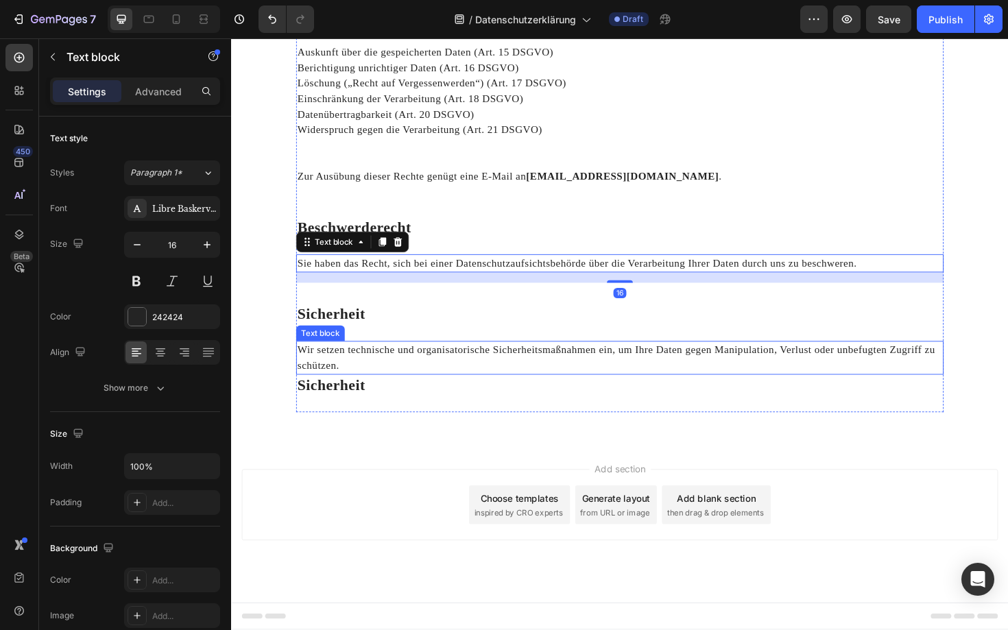
click at [620, 373] on p "Wir setzen technische und organisatorische Sicherheitsmaßnahmen ein, um Ihre Da…" at bounding box center [642, 377] width 683 height 33
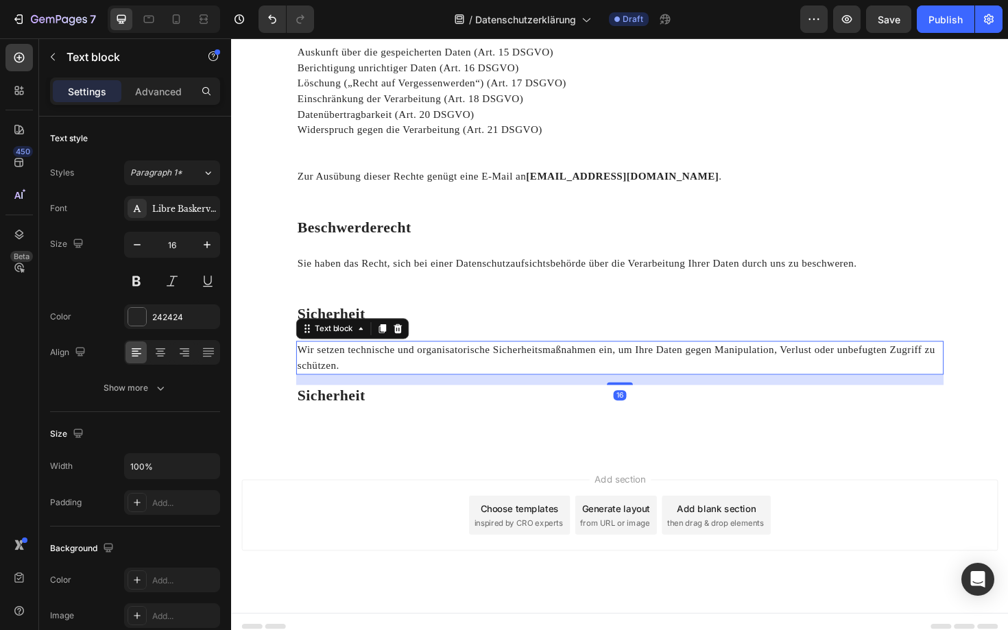
drag, startPoint x: 640, startPoint y: 393, endPoint x: 675, endPoint y: 404, distance: 37.3
click at [675, 395] on div "16" at bounding box center [642, 395] width 685 height 0
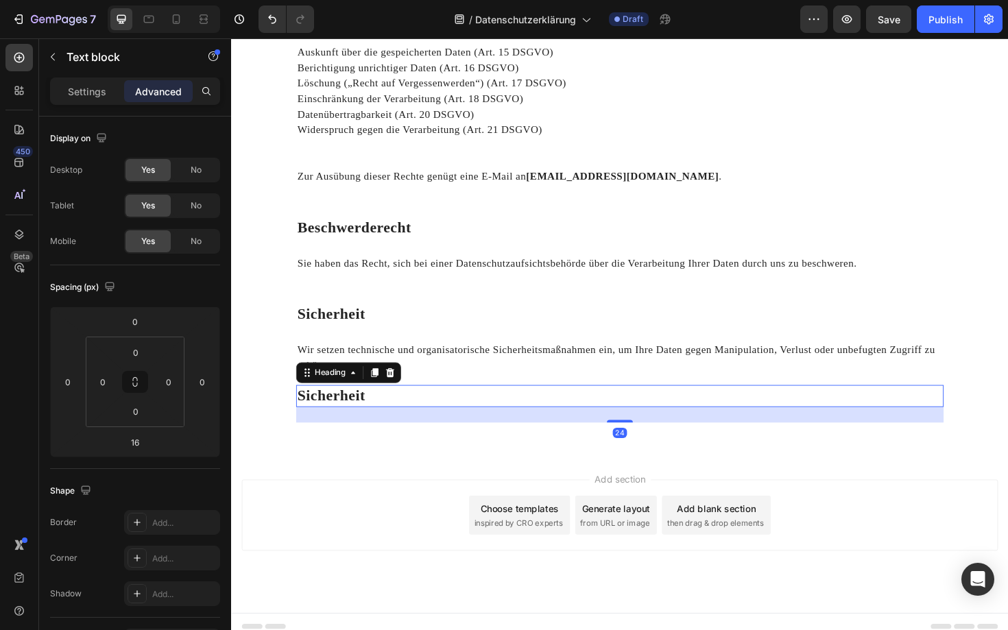
click at [381, 411] on h2 "Sicherheit" at bounding box center [642, 417] width 685 height 23
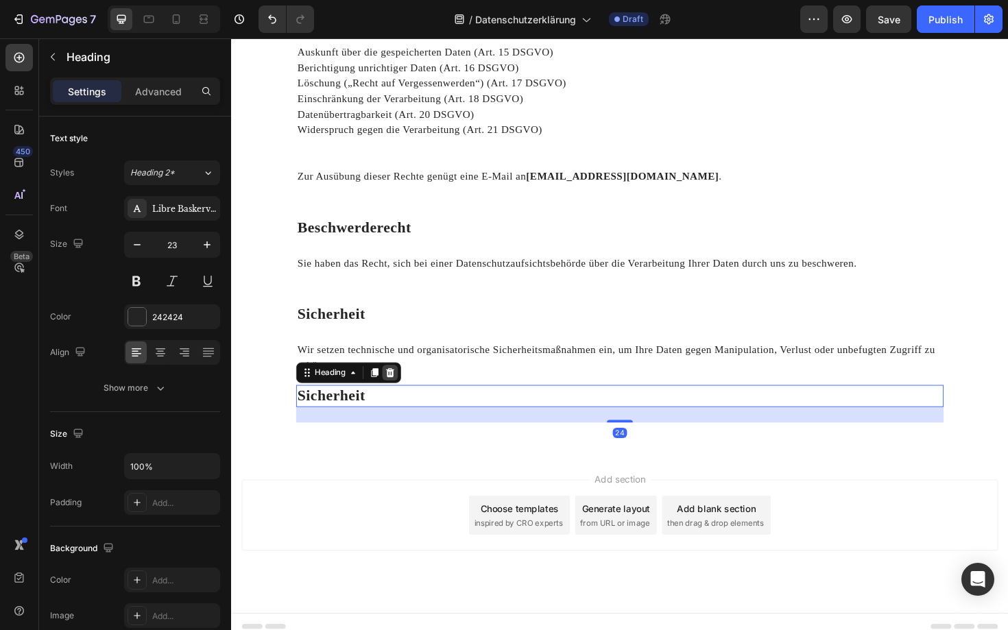
click at [405, 390] on div at bounding box center [399, 393] width 16 height 16
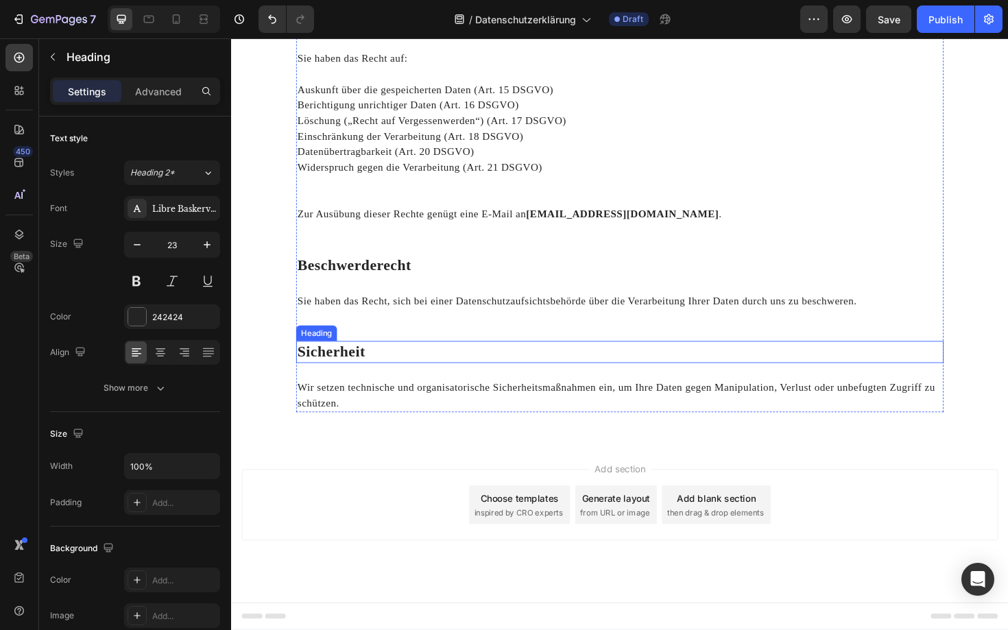
click at [350, 363] on strong "Sicherheit" at bounding box center [337, 370] width 72 height 17
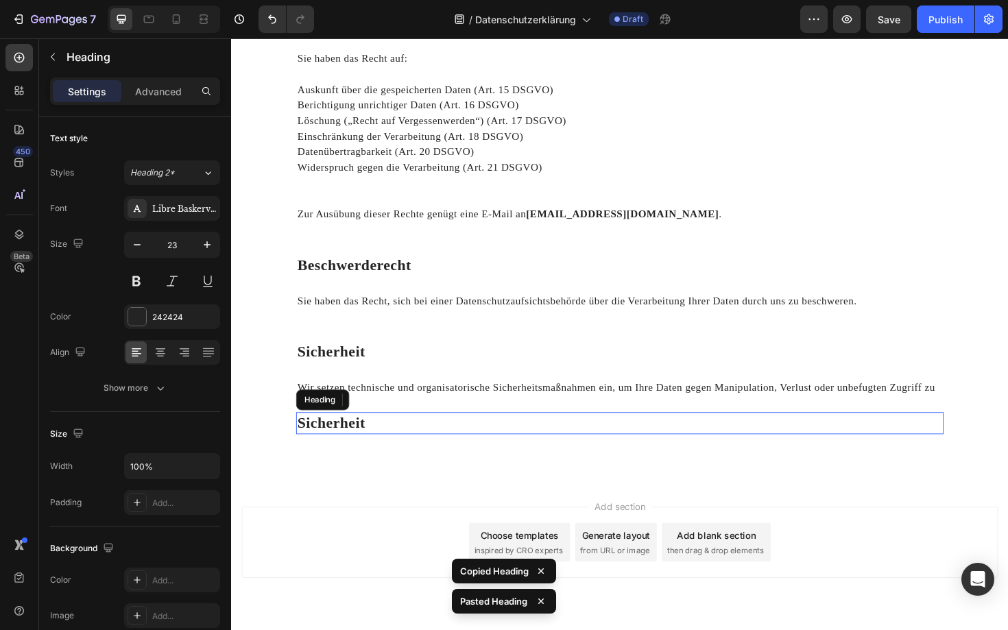
scroll to position [1897, 0]
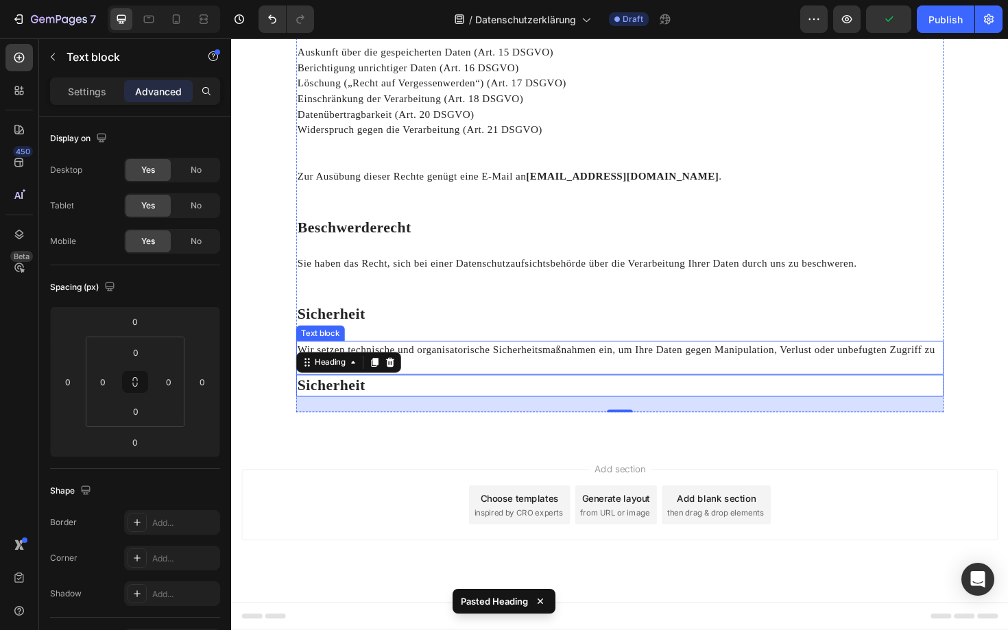
click at [432, 379] on p "Wir setzen technische und organisatorische Sicherheitsmaßnahmen ein, um Ihre Da…" at bounding box center [642, 377] width 683 height 33
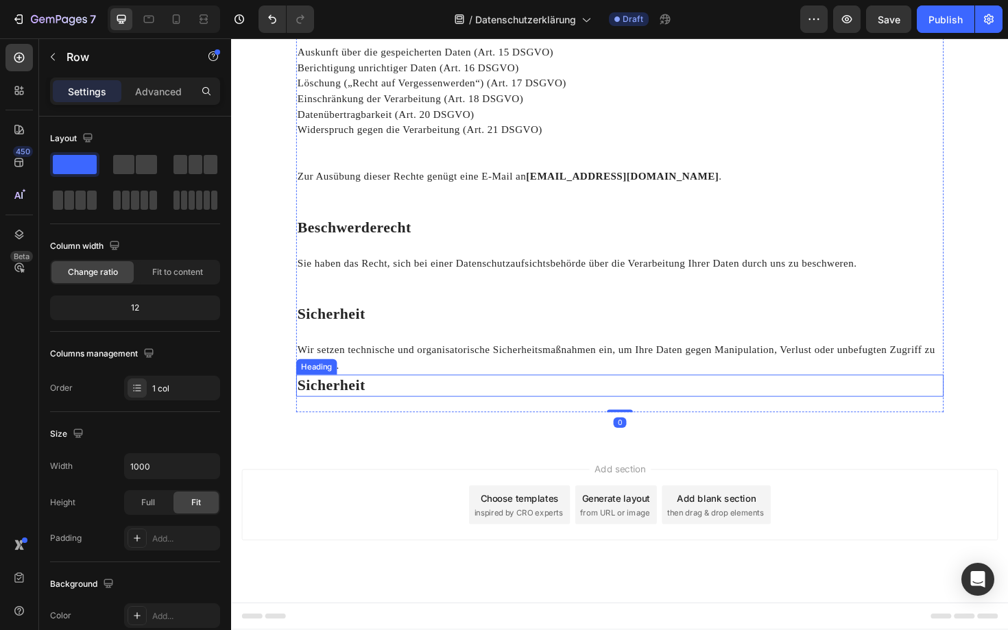
click at [354, 409] on strong "Sicherheit" at bounding box center [337, 406] width 72 height 17
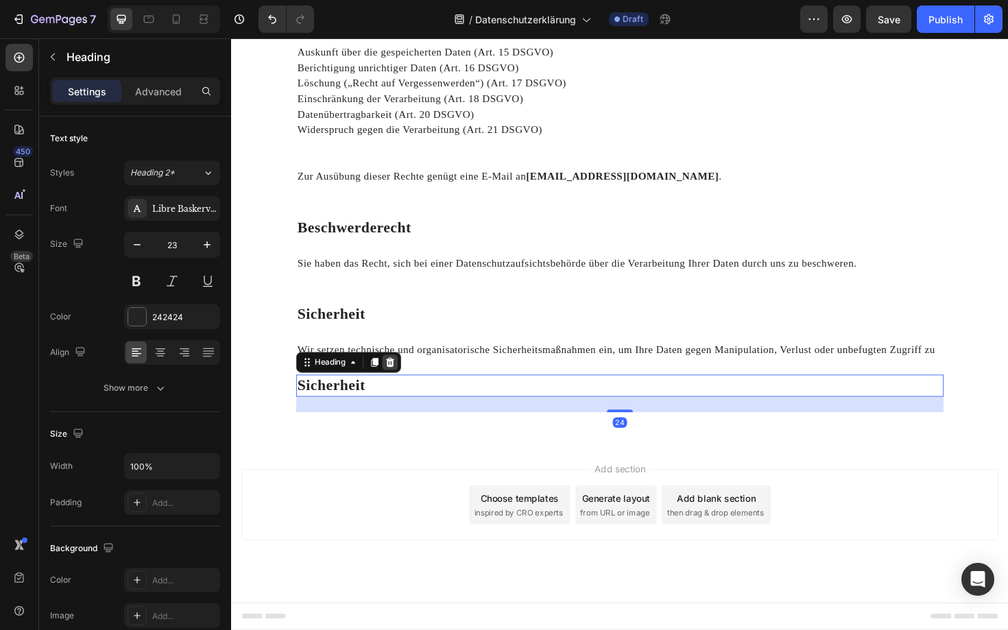
click at [404, 380] on icon at bounding box center [398, 381] width 11 height 11
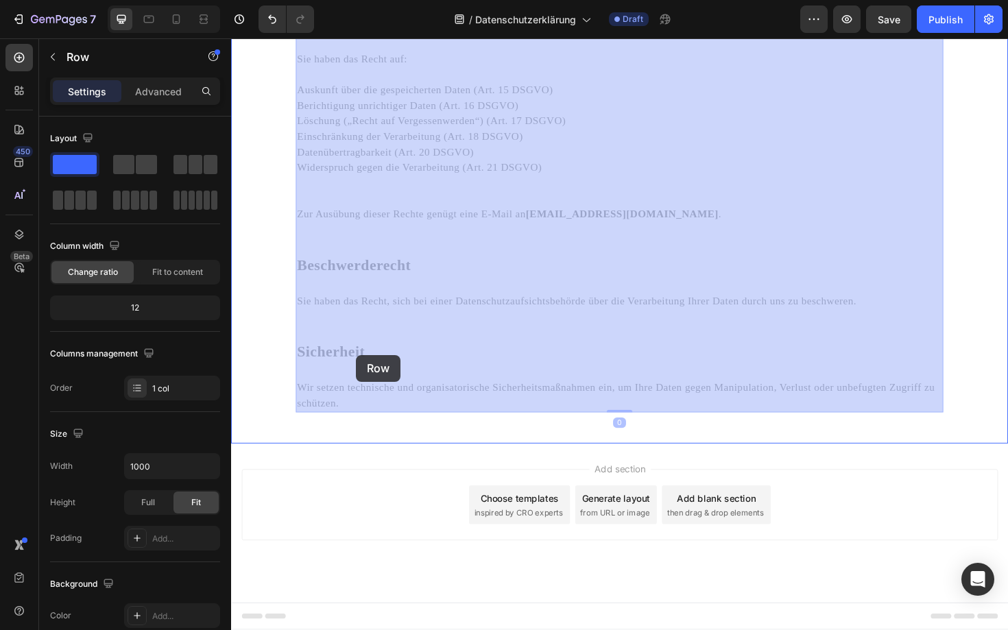
drag, startPoint x: 358, startPoint y: 352, endPoint x: 363, endPoint y: 374, distance: 22.6
drag, startPoint x: 345, startPoint y: 387, endPoint x: 332, endPoint y: 393, distance: 14.7
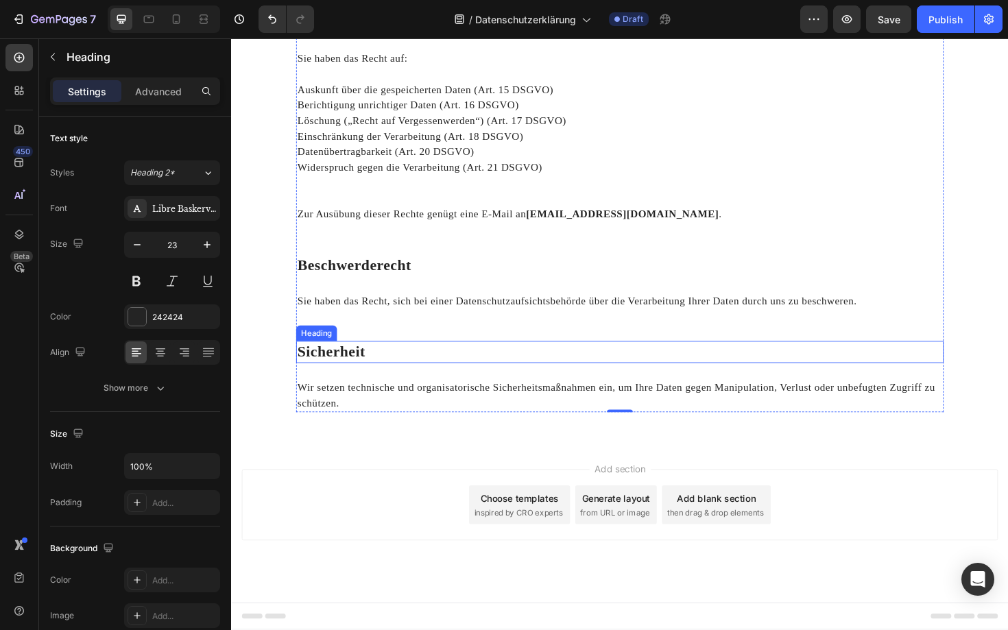
click at [349, 366] on strong "Sicherheit" at bounding box center [337, 370] width 72 height 17
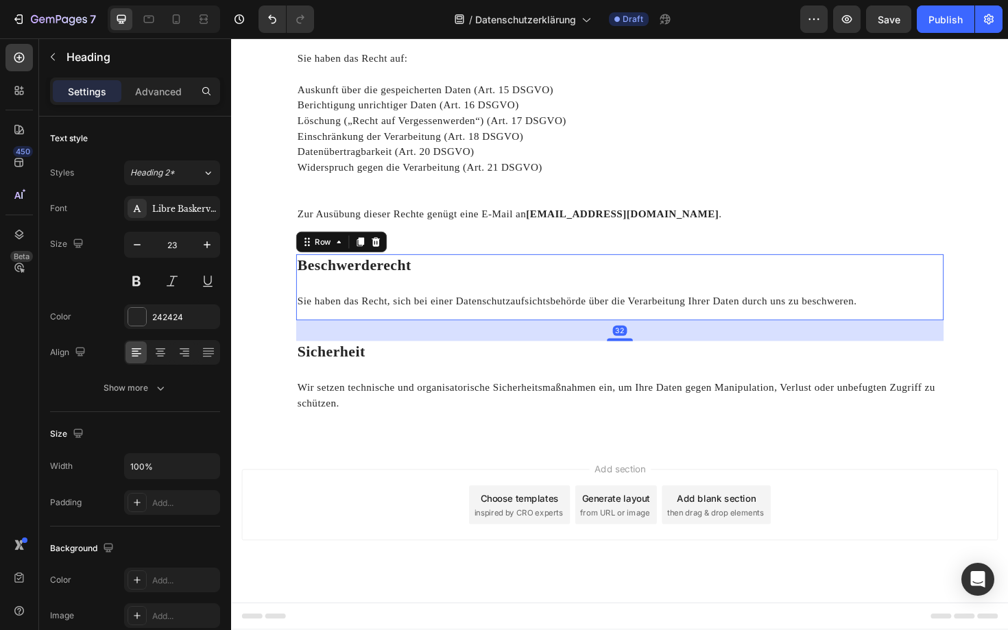
click at [410, 293] on div "⁠⁠⁠⁠⁠⁠⁠ Beschwerderecht Heading Sie haben das Recht, sich bei einer Datenschutz…" at bounding box center [642, 302] width 685 height 70
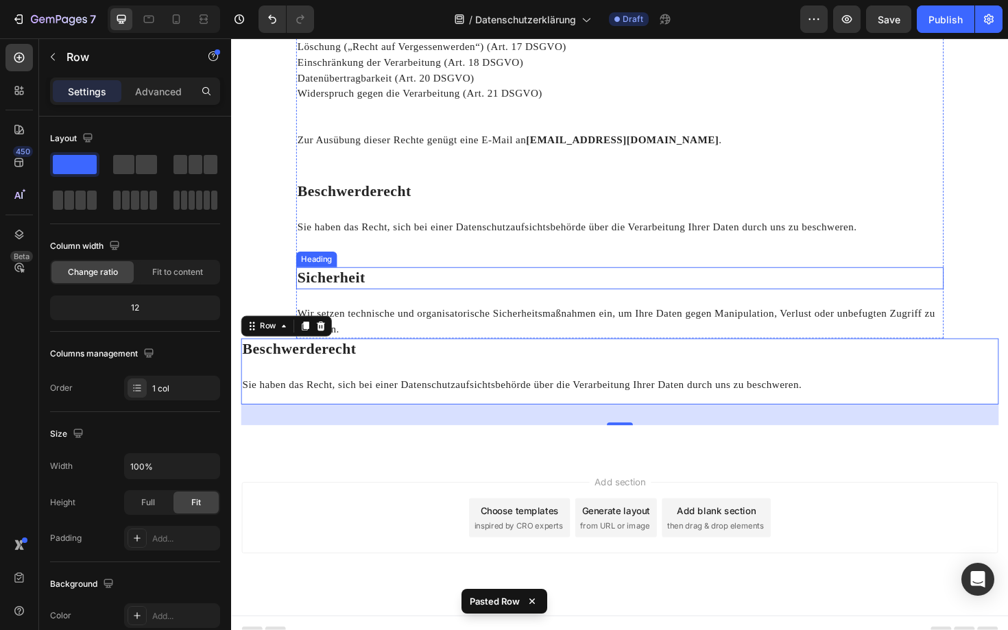
scroll to position [1949, 0]
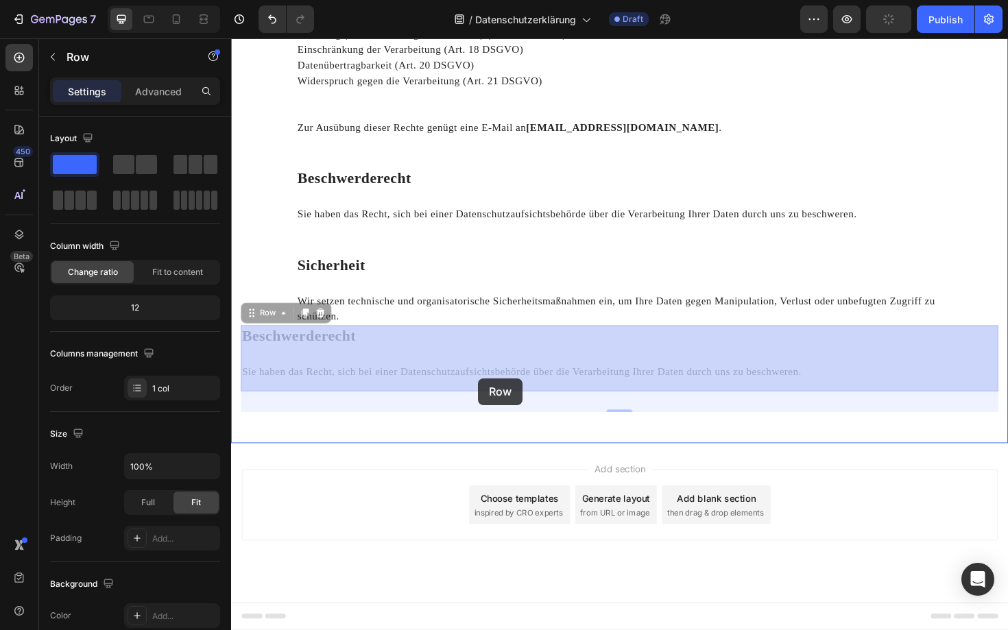
drag, startPoint x: 379, startPoint y: 372, endPoint x: 496, endPoint y: 398, distance: 119.9
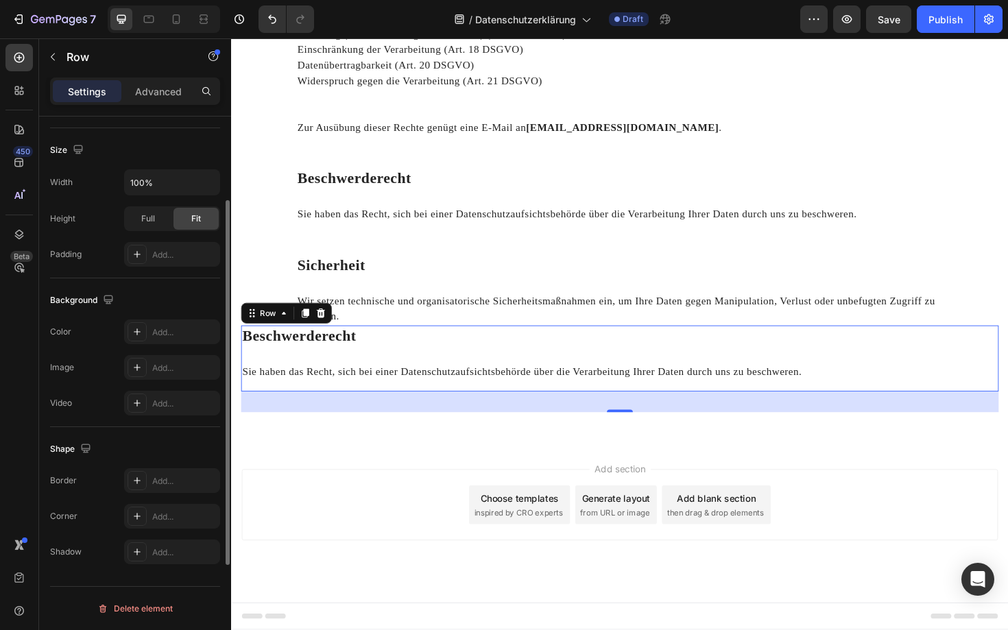
scroll to position [0, 0]
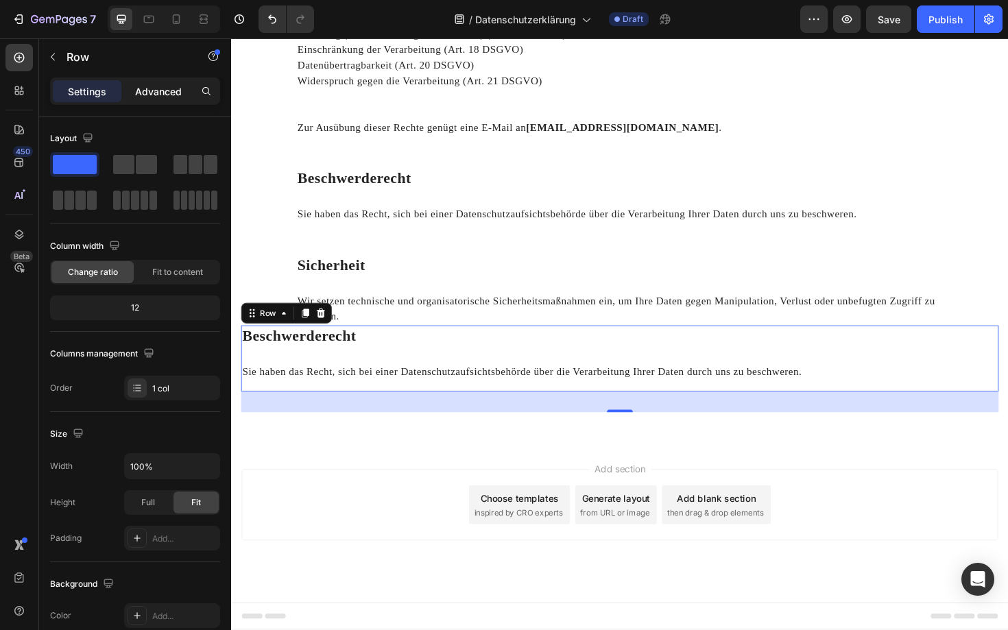
click at [148, 95] on p "Advanced" at bounding box center [158, 91] width 47 height 14
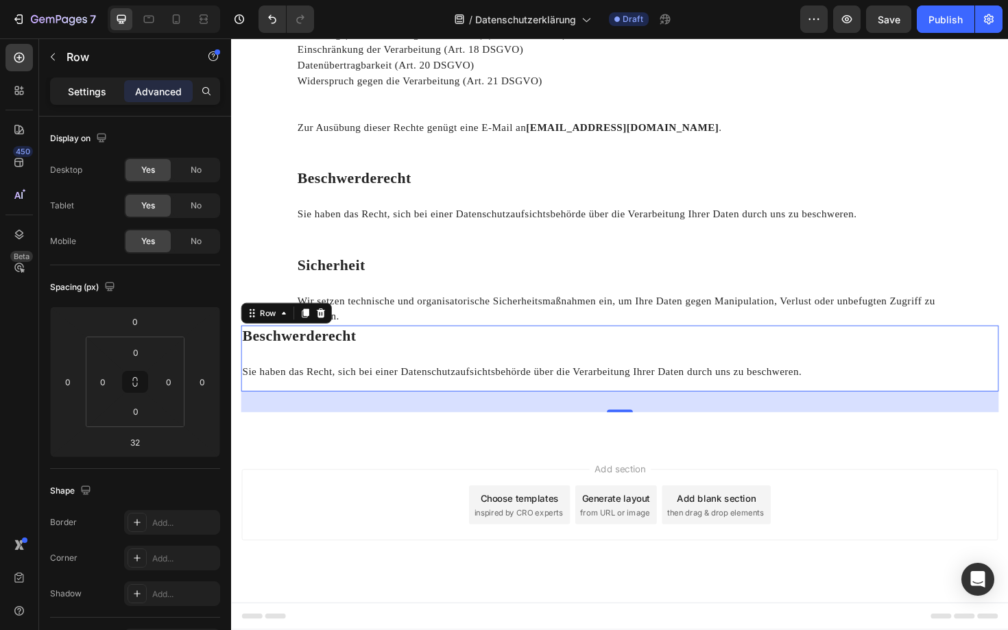
click at [83, 88] on p "Settings" at bounding box center [87, 91] width 38 height 14
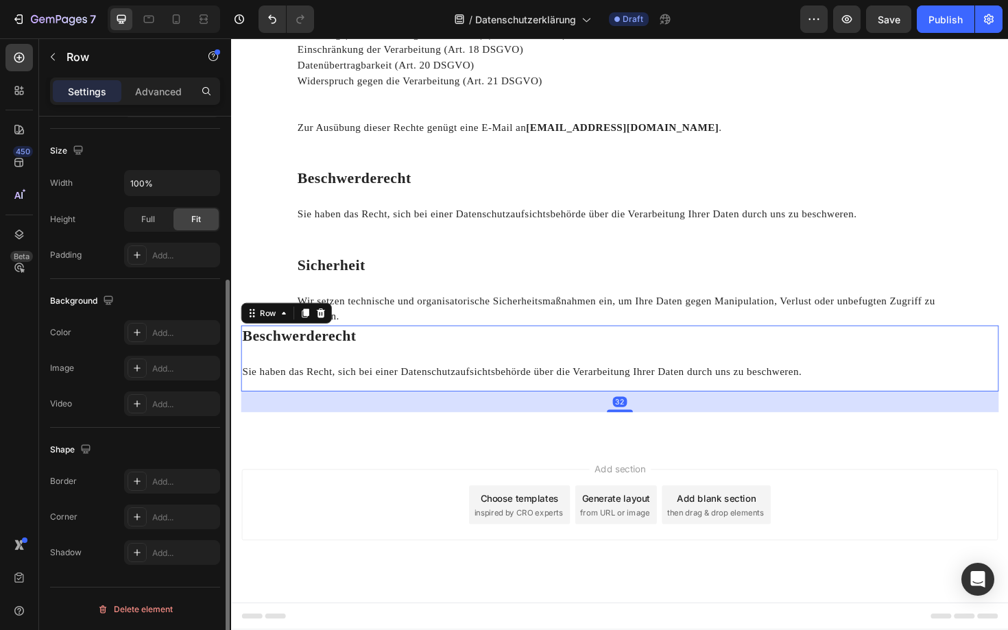
scroll to position [284, 0]
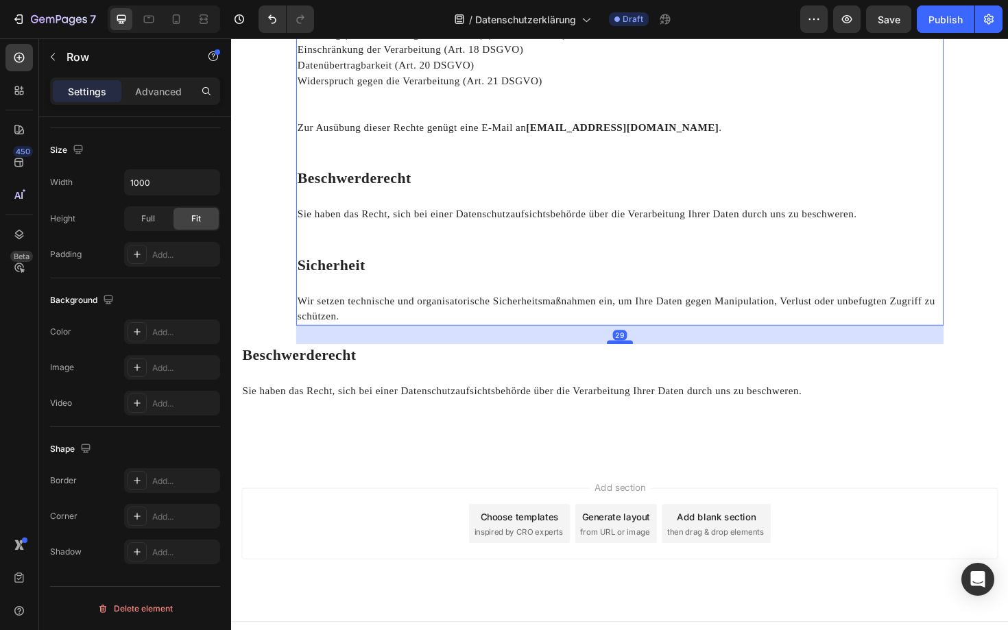
drag, startPoint x: 646, startPoint y: 341, endPoint x: 645, endPoint y: 363, distance: 21.3
click at [645, 363] on div at bounding box center [642, 360] width 27 height 4
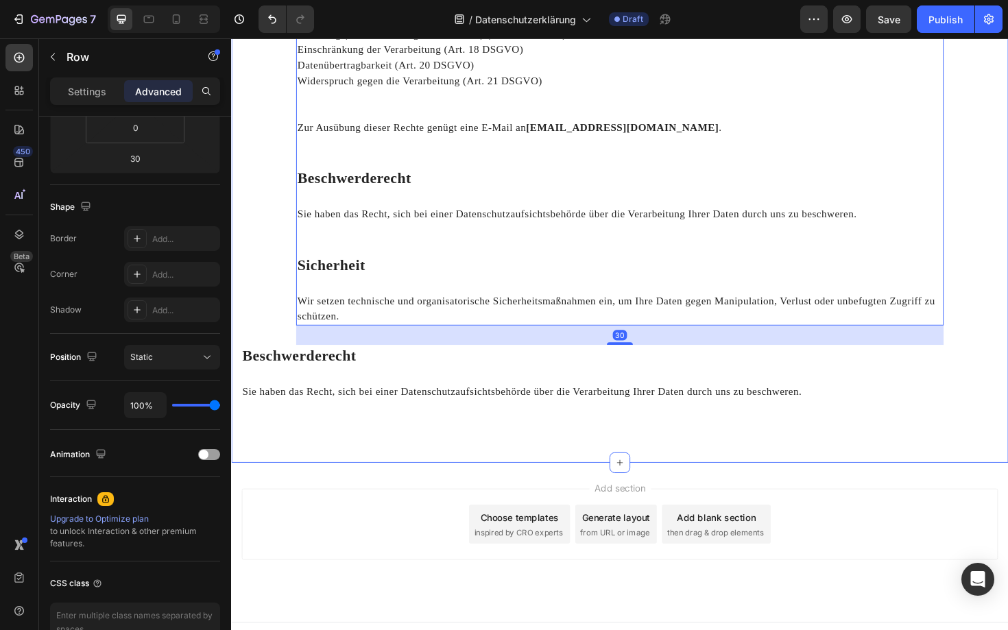
click at [365, 506] on div "Add section Choose templates inspired by CRO experts Generate layout from URL o…" at bounding box center [642, 572] width 823 height 169
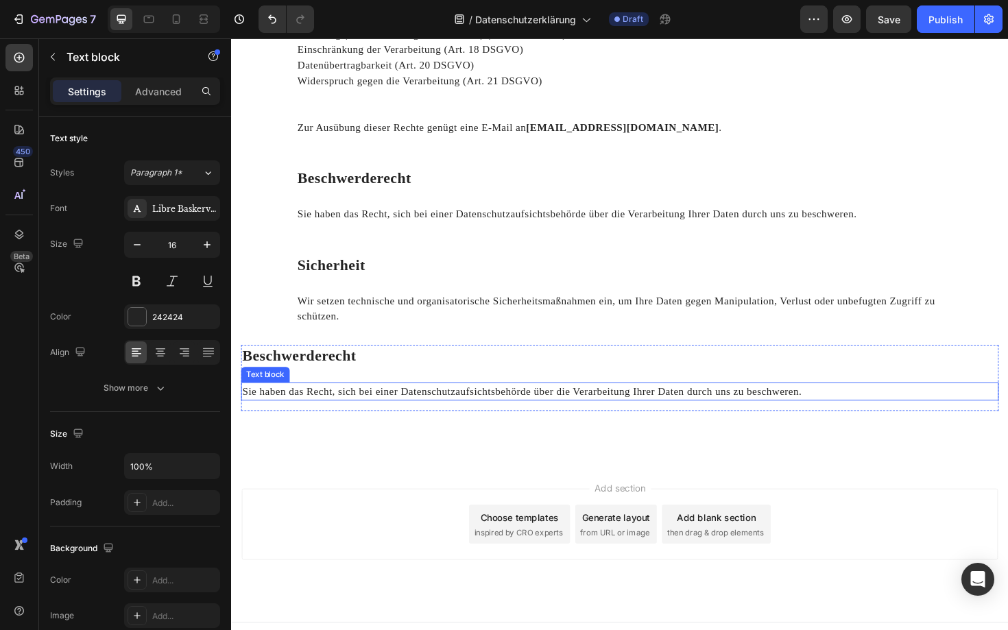
click at [338, 406] on p "Sie haben das Recht, sich bei einer Datenschutzaufsichtsbehörde über die Verarb…" at bounding box center [642, 412] width 799 height 16
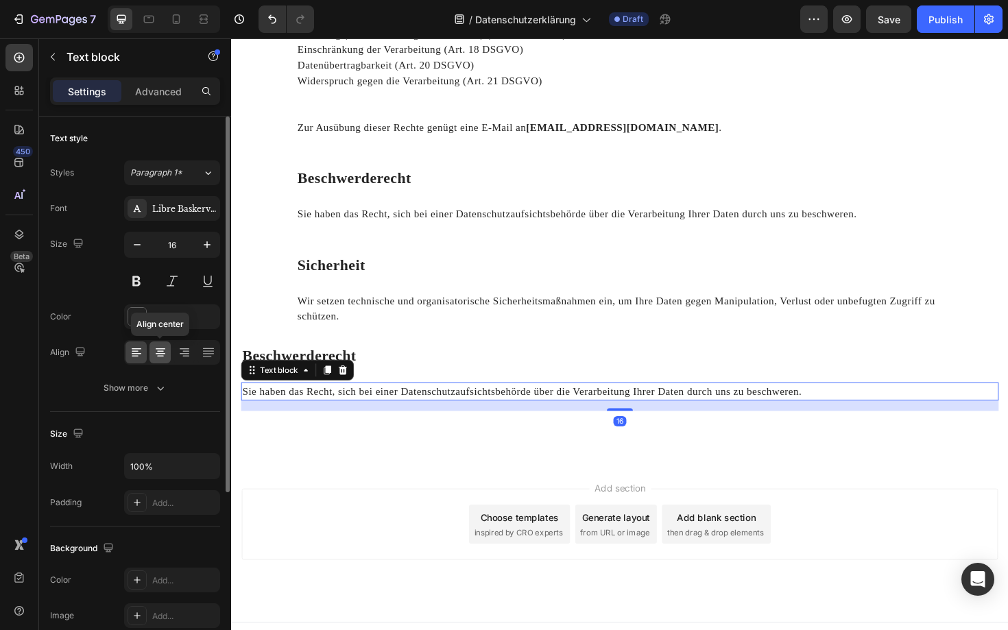
click at [160, 347] on icon at bounding box center [161, 352] width 14 height 14
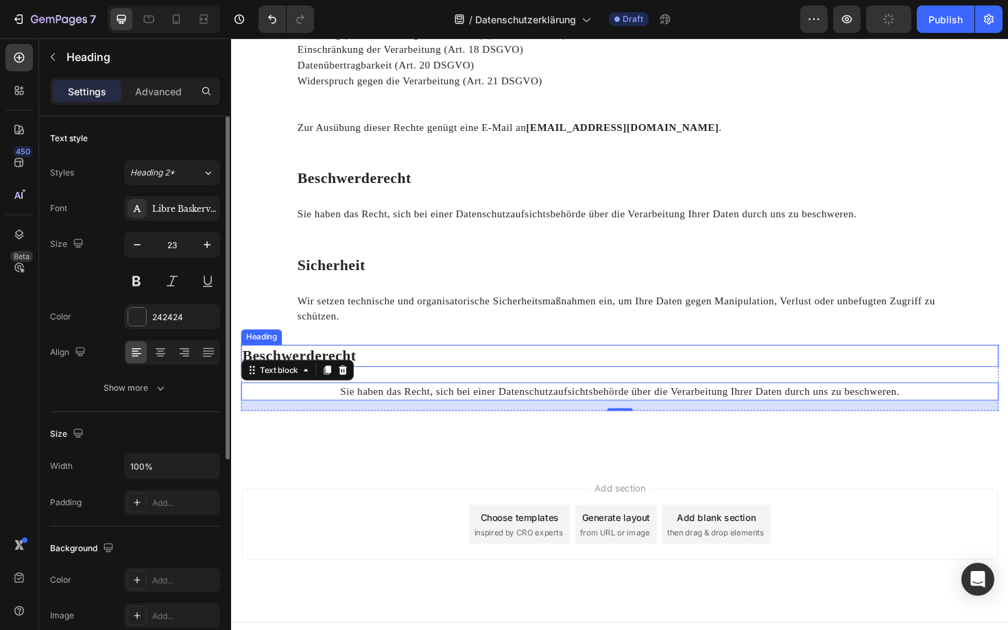
click at [282, 368] on strong "Beschwerderecht" at bounding box center [303, 374] width 121 height 17
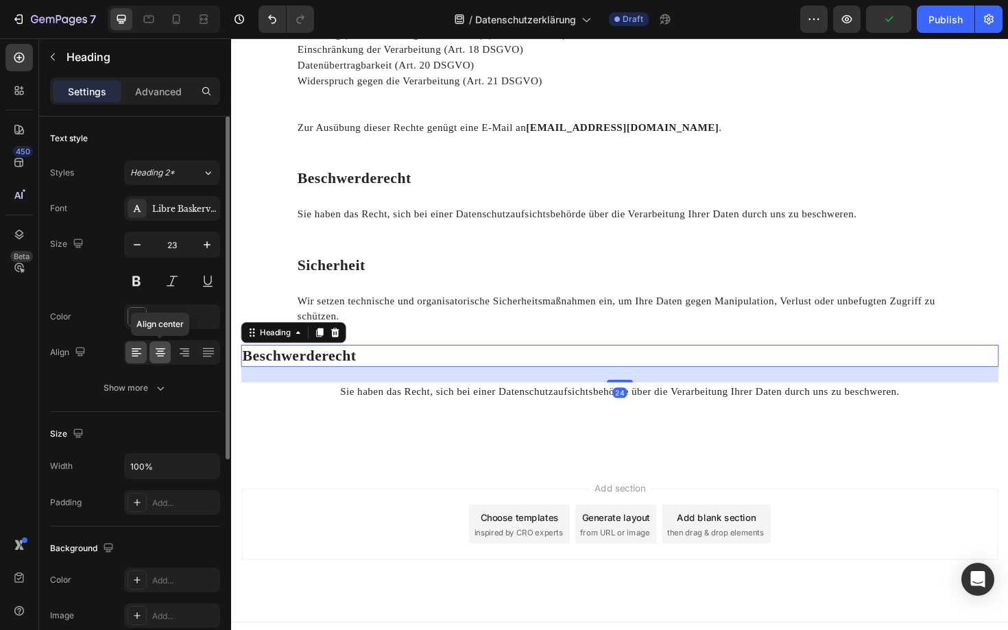
click at [160, 352] on icon at bounding box center [161, 352] width 14 height 14
click at [203, 353] on icon at bounding box center [207, 353] width 11 height 1
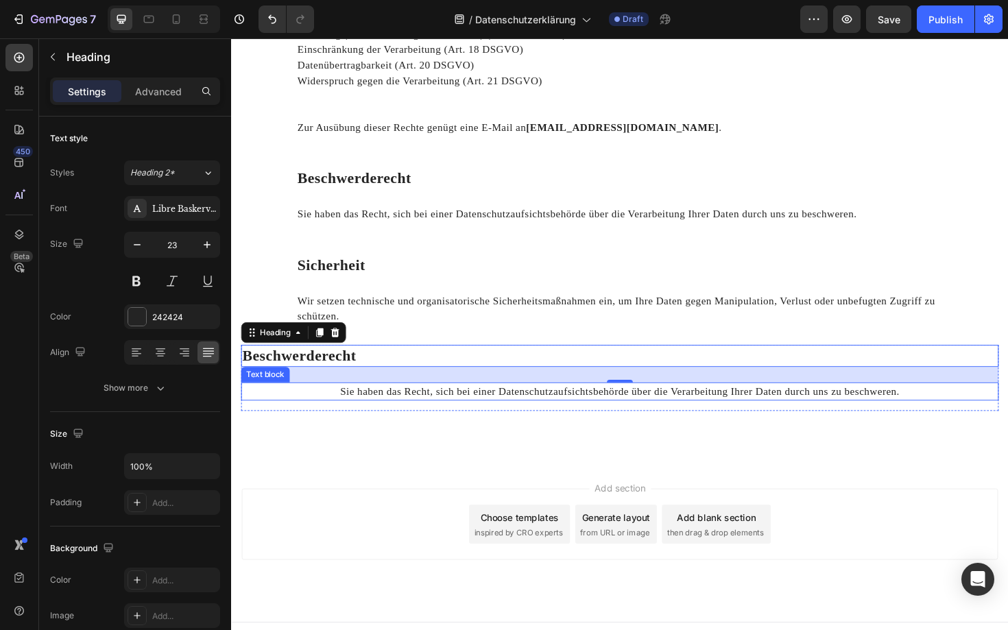
click at [293, 413] on p "Sie haben das Recht, sich bei einer Datenschutzaufsichtsbehörde über die Verarb…" at bounding box center [642, 412] width 799 height 16
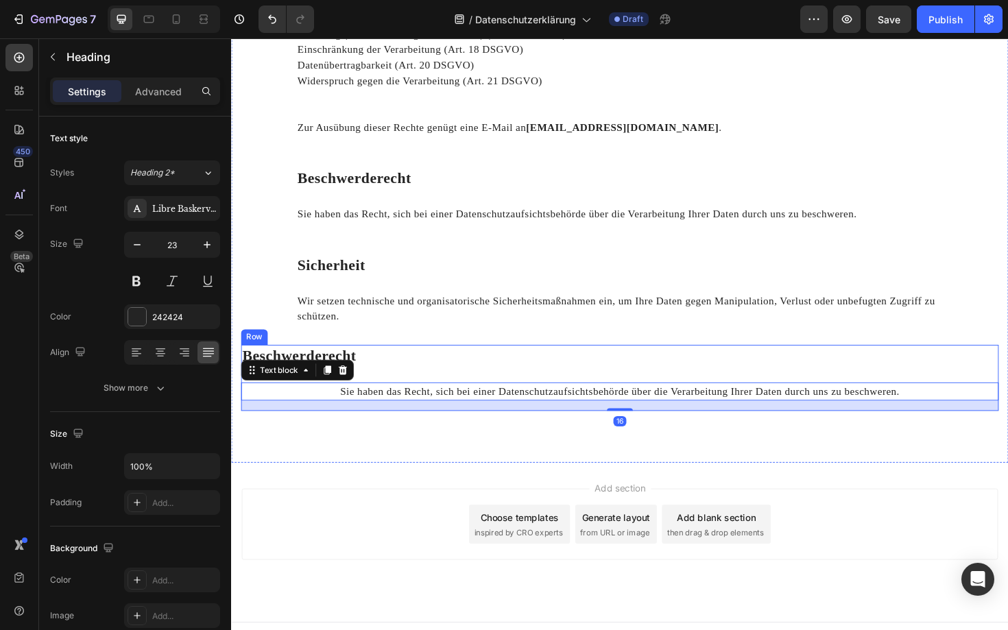
click at [404, 385] on h2 "Beschwerderecht" at bounding box center [642, 374] width 802 height 23
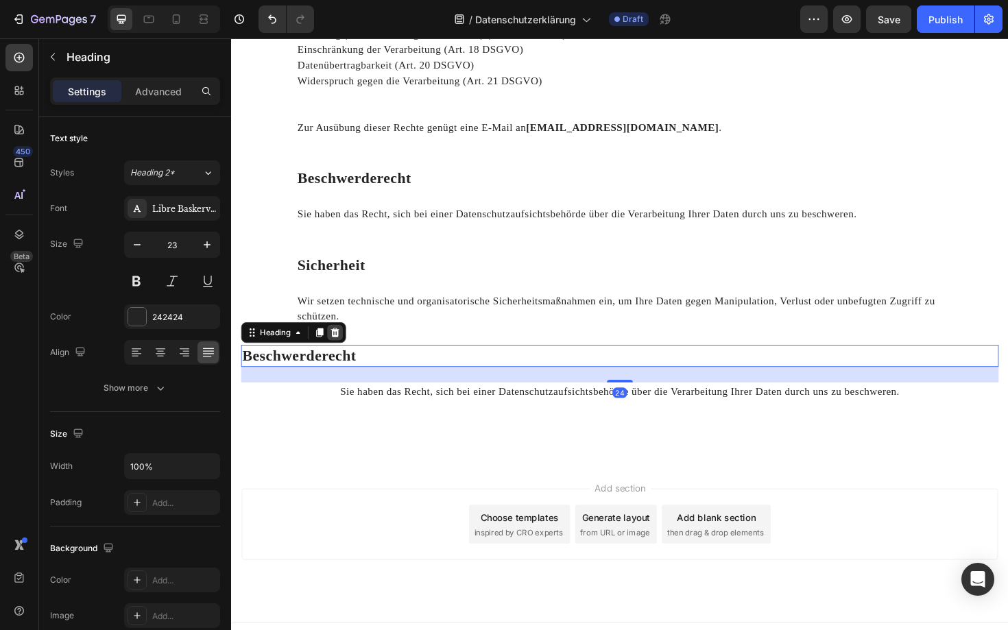
click at [347, 348] on div at bounding box center [340, 350] width 16 height 16
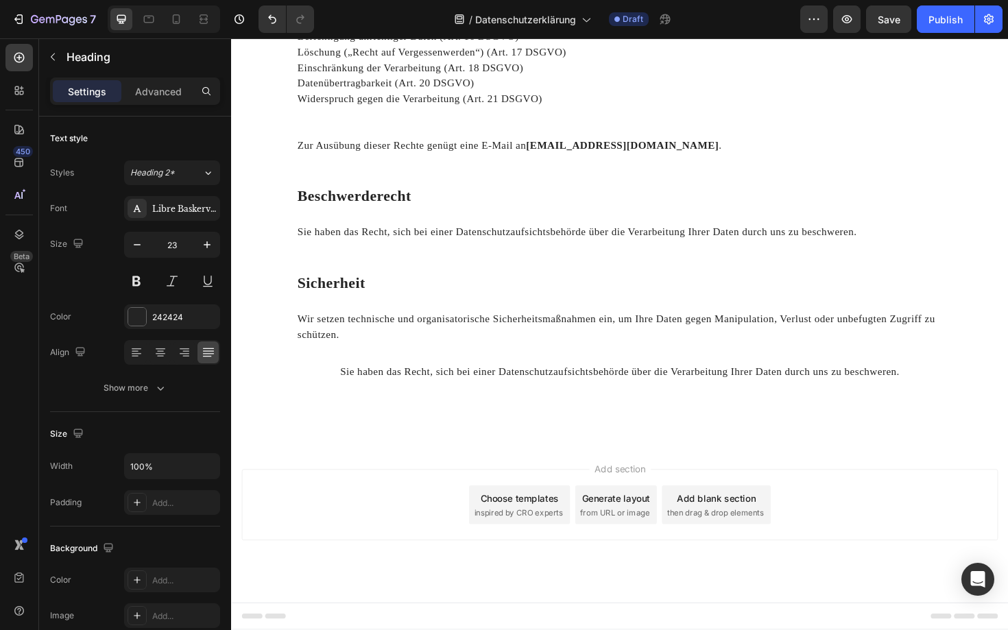
scroll to position [1930, 0]
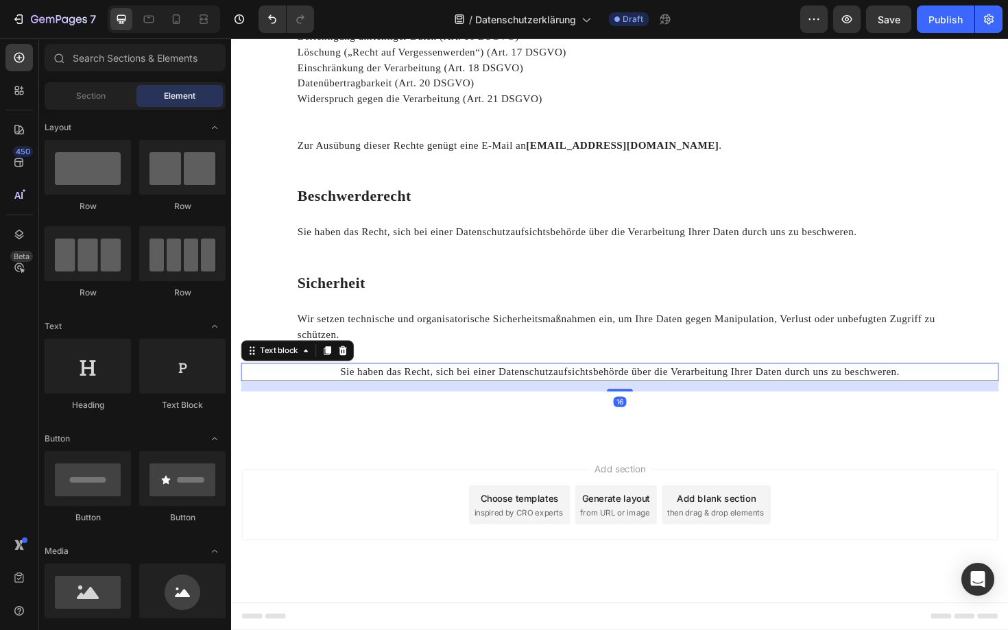
click at [389, 390] on p "Sie haben das Recht, sich bei einer Datenschutzaufsichtsbehörde über die Verarb…" at bounding box center [642, 392] width 799 height 16
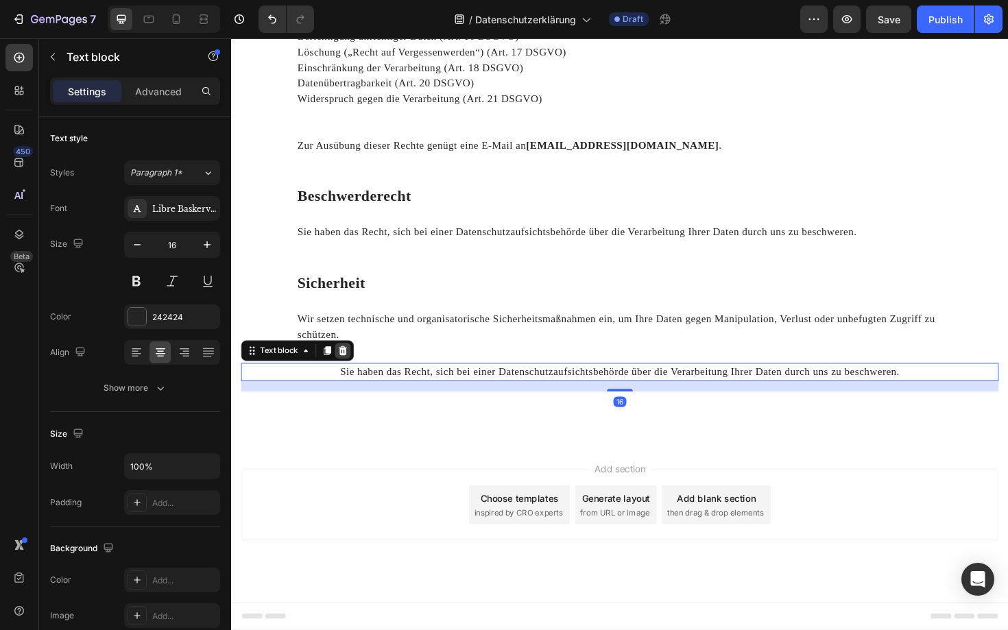
click at [353, 371] on icon at bounding box center [348, 369] width 11 height 11
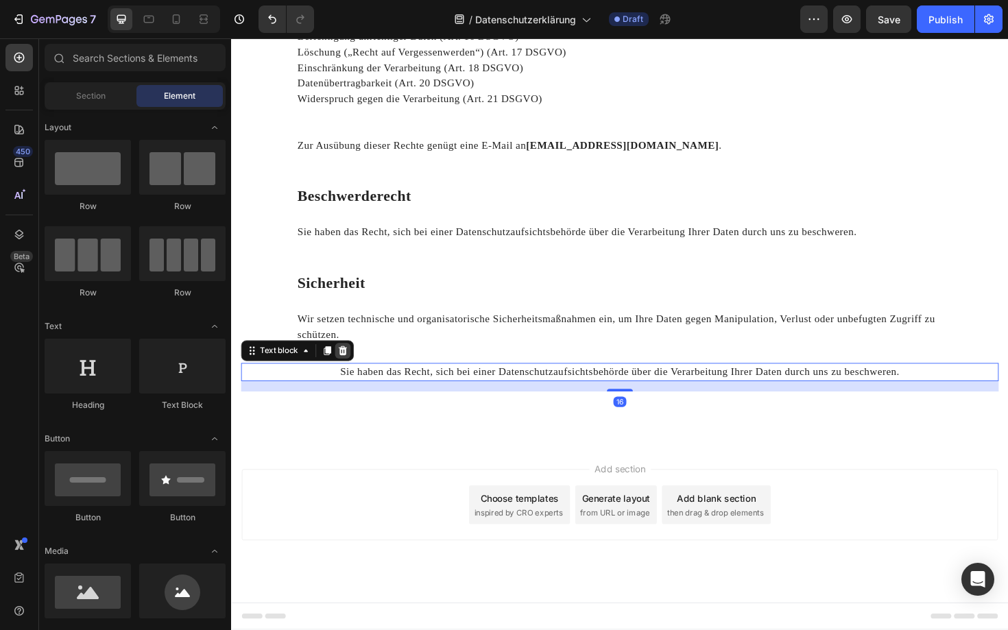
scroll to position [1941, 0]
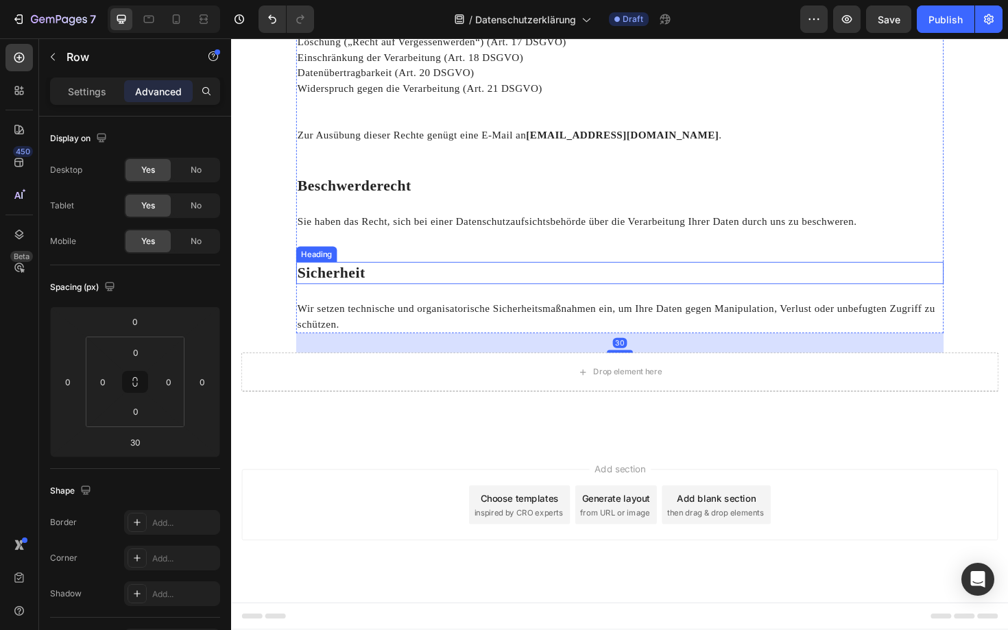
click at [368, 284] on strong "Sicherheit" at bounding box center [337, 286] width 72 height 17
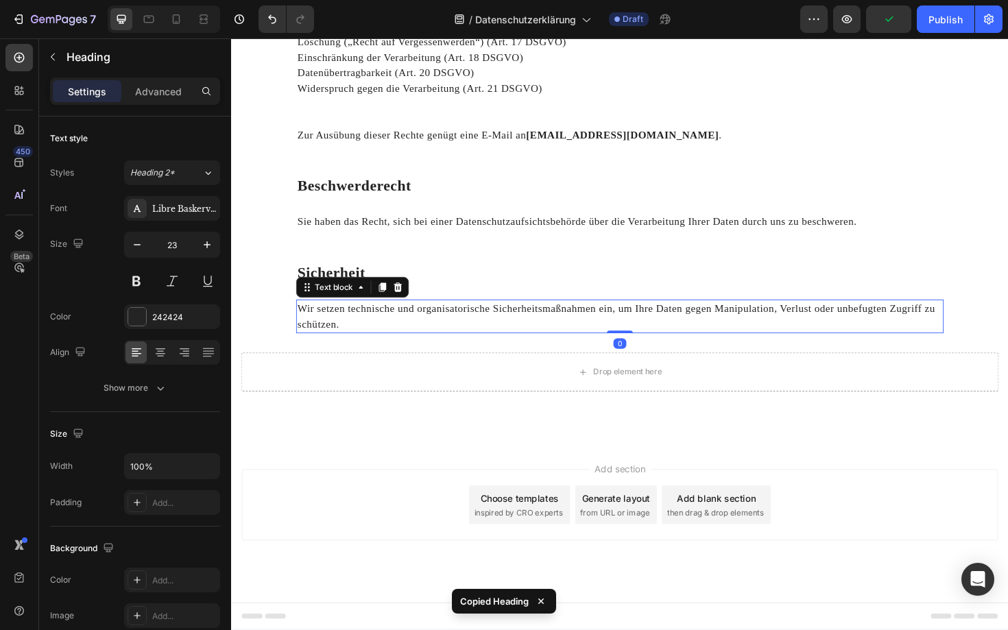
click at [391, 348] on p "Wir setzen technische und organisatorische Sicherheitsmaßnahmen ein, um Ihre Da…" at bounding box center [642, 333] width 683 height 33
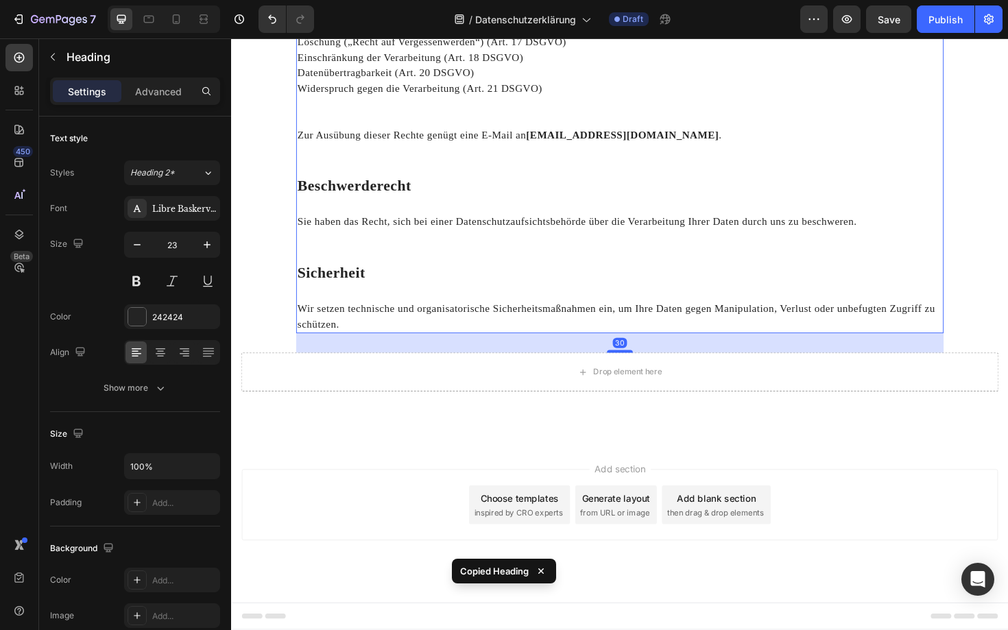
scroll to position [1949, 0]
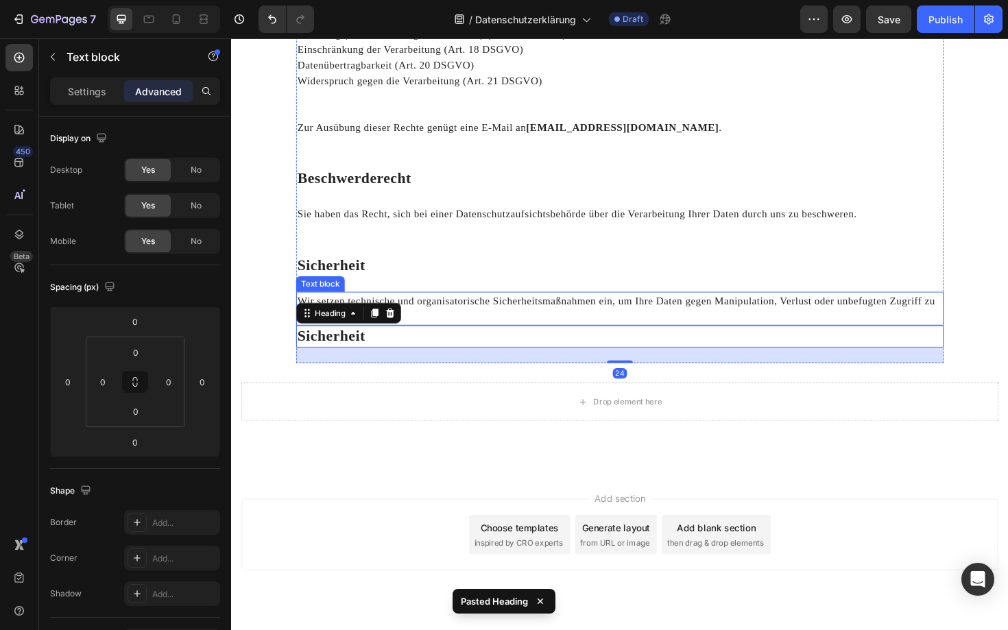
click at [415, 310] on p "Wir setzen technische und organisatorische Sicherheitsmaßnahmen ein, um Ihre Da…" at bounding box center [642, 324] width 683 height 33
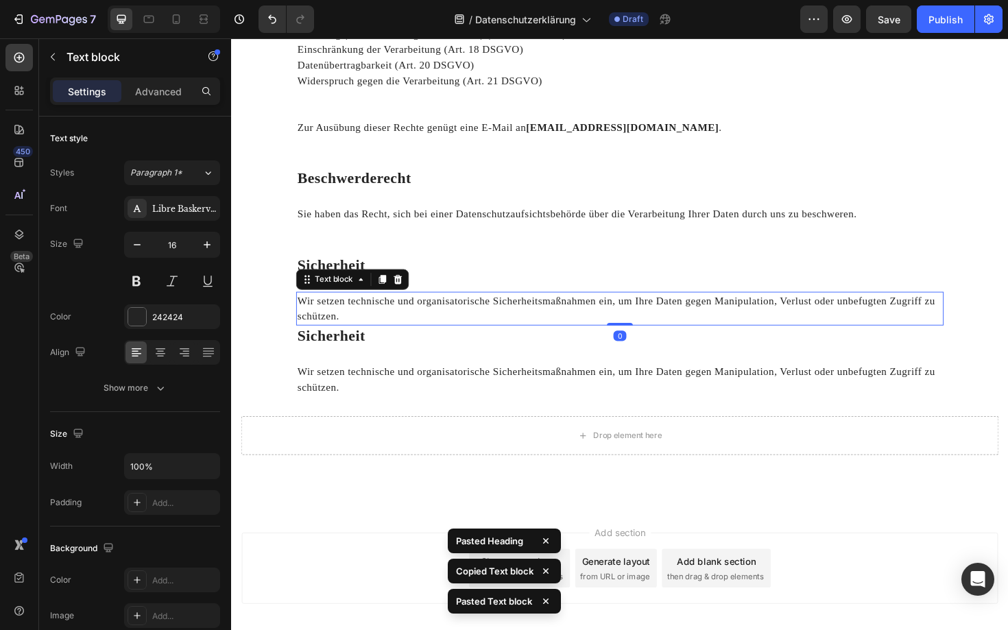
click at [409, 340] on p "Wir setzen technische und organisatorische Sicherheitsmaßnahmen ein, um Ihre Da…" at bounding box center [642, 324] width 683 height 33
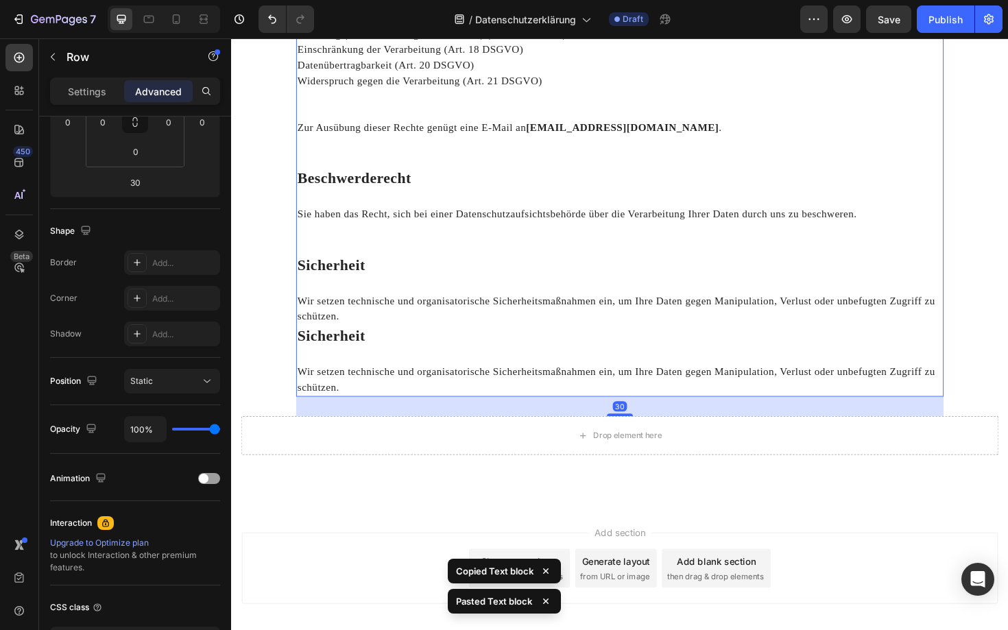
scroll to position [0, 0]
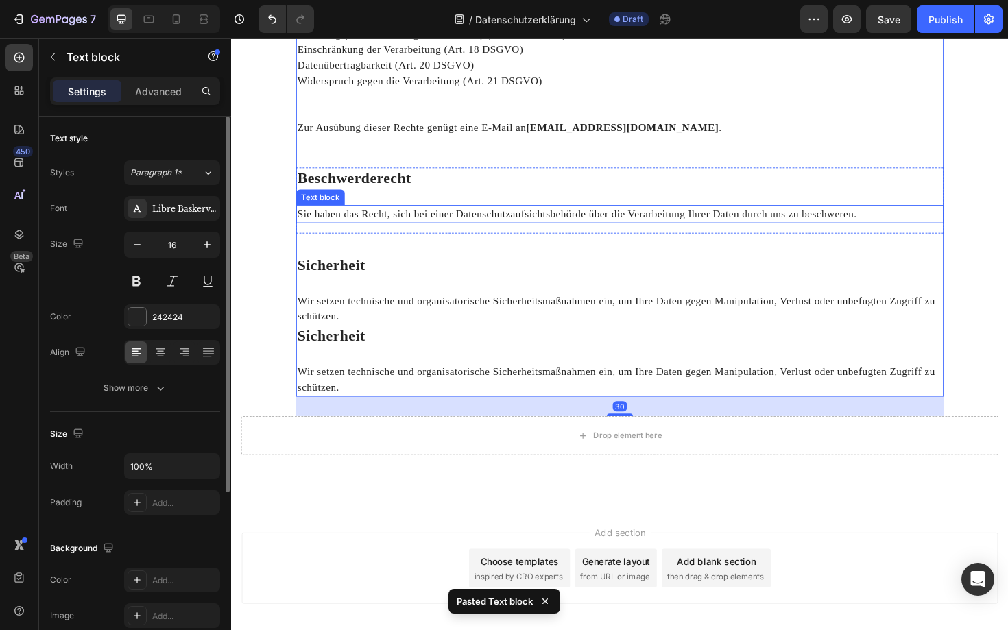
click at [547, 234] on div "Sie haben das Recht, sich bei einer Datenschutzaufsichtsbehörde über die Verarb…" at bounding box center [642, 224] width 685 height 19
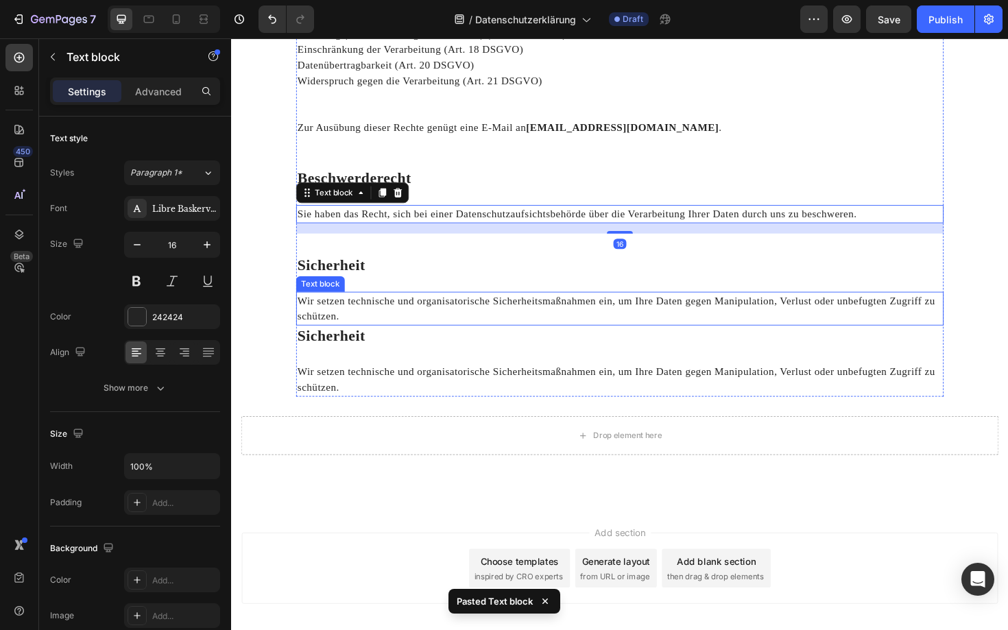
click at [640, 320] on p "Wir setzen technische und organisatorische Sicherheitsmaßnahmen ein, um Ihre Da…" at bounding box center [642, 324] width 683 height 33
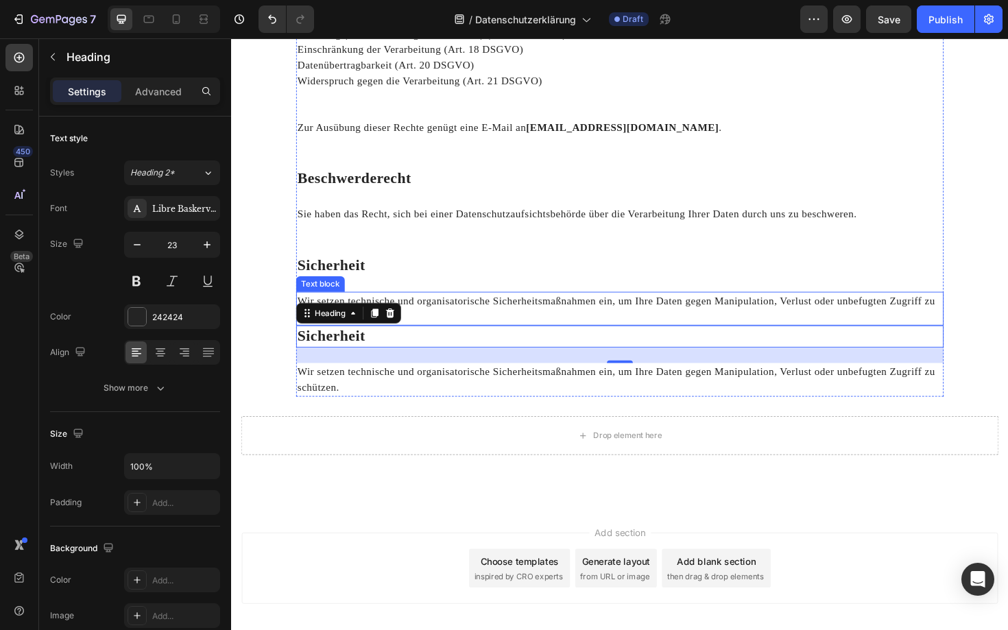
click at [644, 324] on p "Wir setzen technische und organisatorische Sicherheitsmaßnahmen ein, um Ihre Da…" at bounding box center [642, 324] width 683 height 33
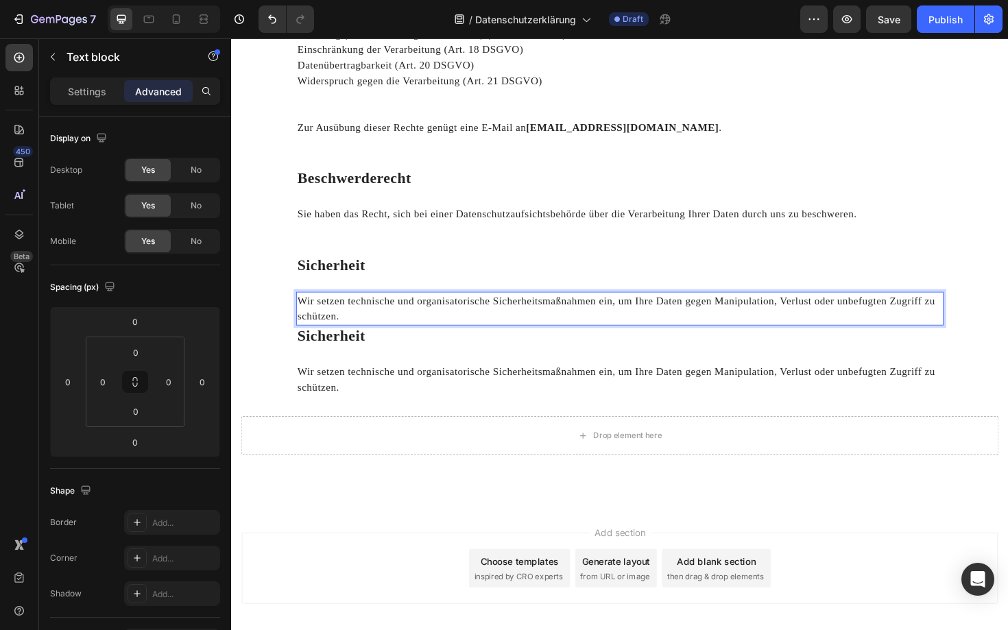
click at [640, 341] on p "Wir setzen technische und organisatorische Sicherheitsmaßnahmen ein, um Ihre Da…" at bounding box center [642, 324] width 683 height 33
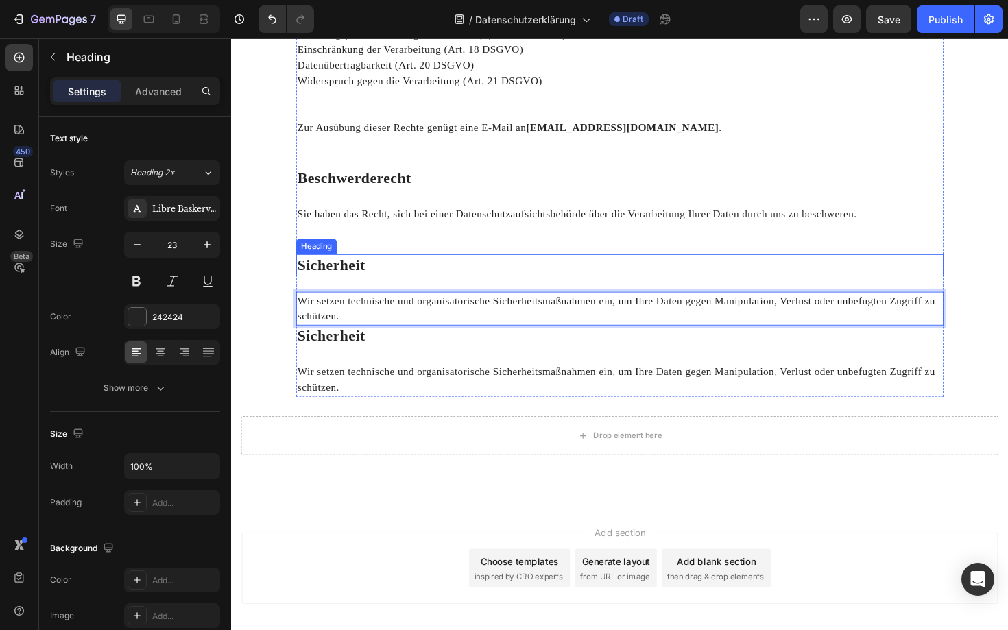
click at [661, 286] on p "⁠⁠⁠⁠⁠⁠⁠ Sicherheit" at bounding box center [642, 279] width 683 height 21
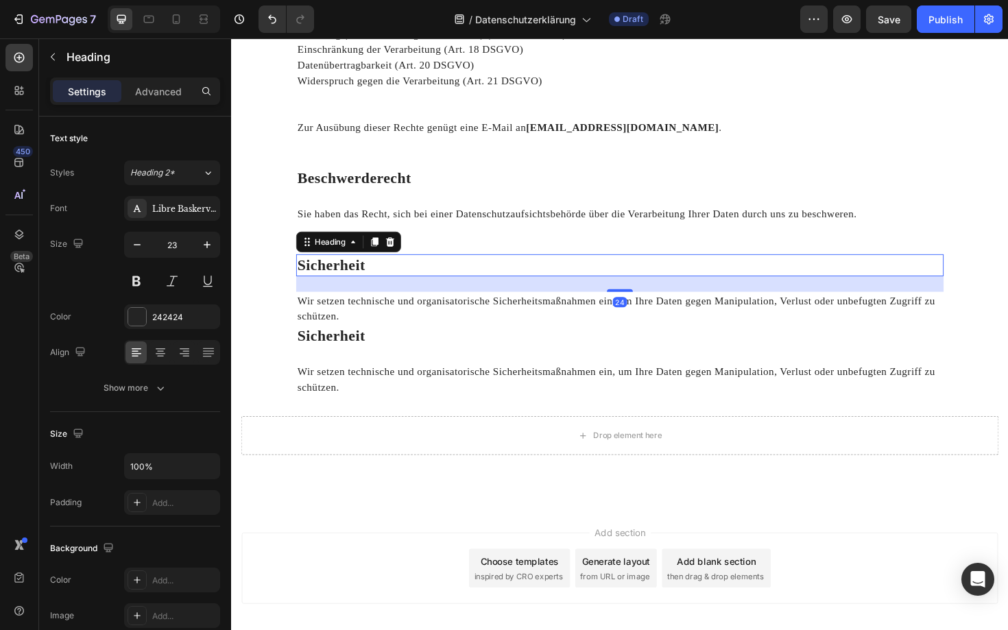
click at [632, 332] on p "Wir setzen technische und organisatorische Sicherheitsmaßnahmen ein, um Ihre Da…" at bounding box center [642, 324] width 683 height 33
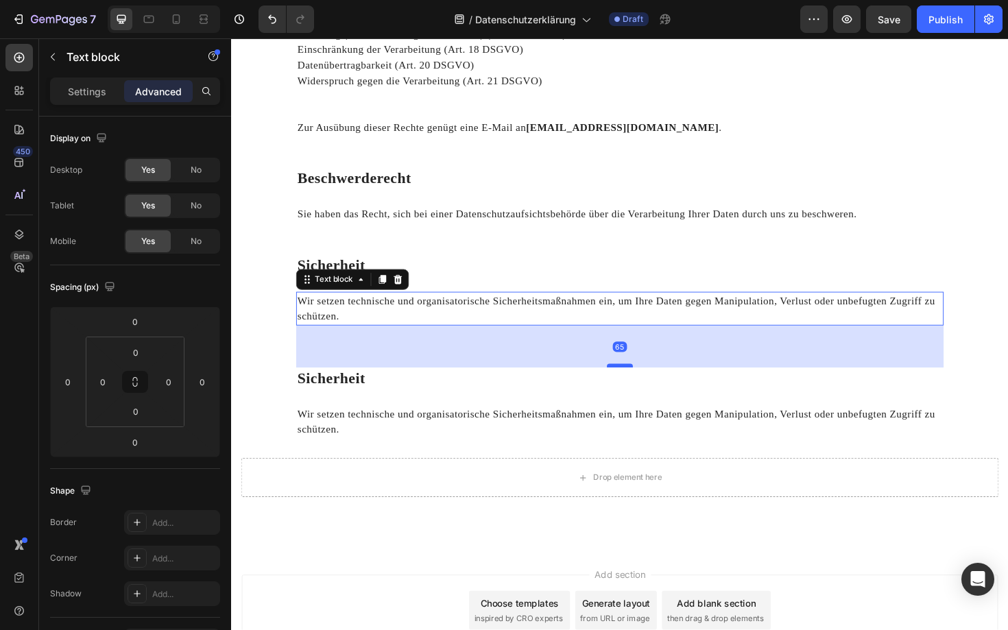
drag, startPoint x: 642, startPoint y: 341, endPoint x: 649, endPoint y: 385, distance: 45.1
click at [649, 385] on div at bounding box center [642, 385] width 27 height 4
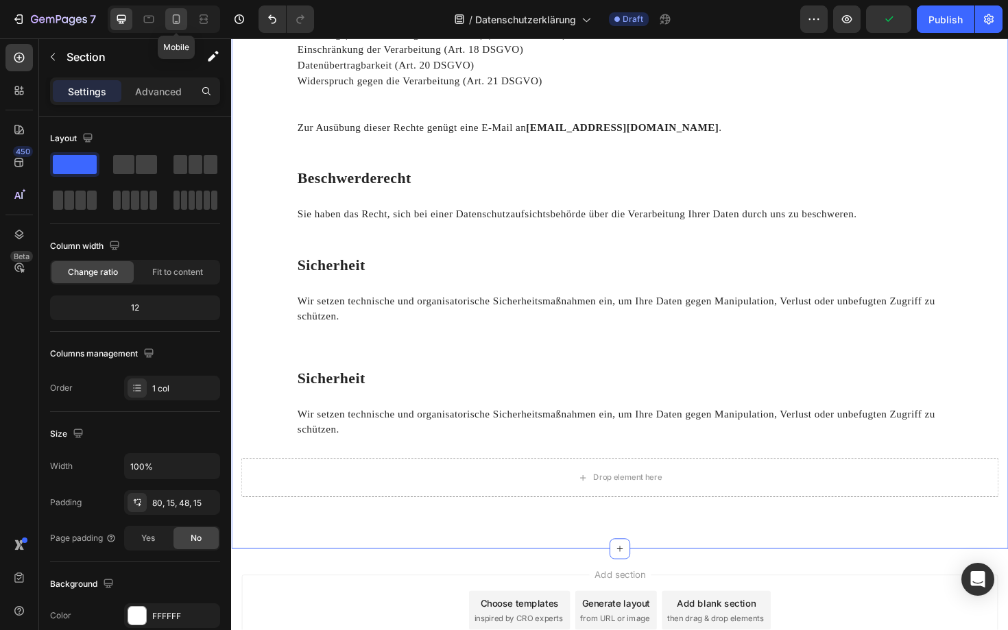
click at [171, 27] on div at bounding box center [176, 19] width 22 height 22
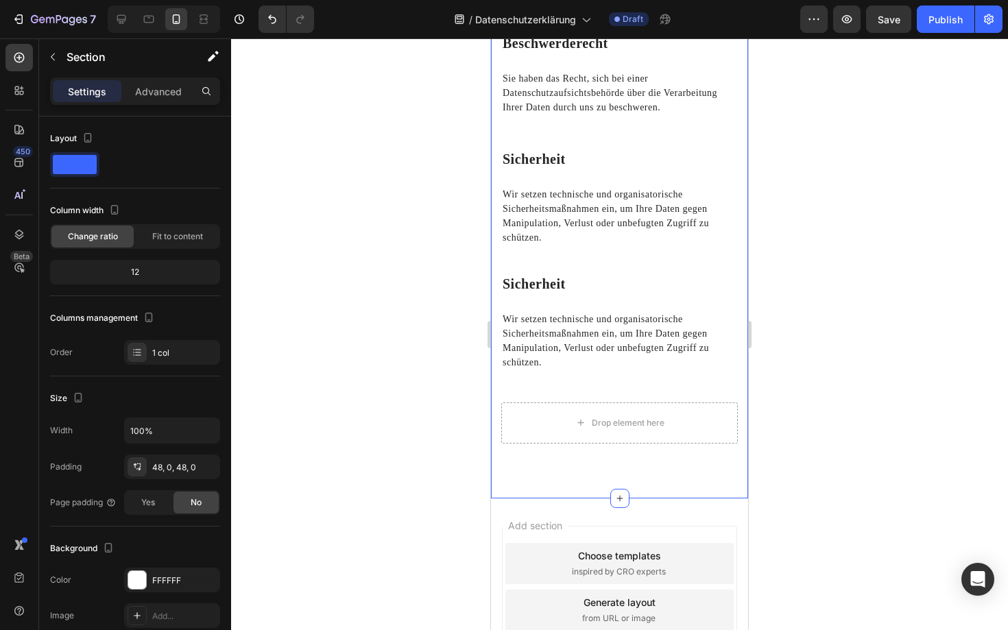
scroll to position [2339, 0]
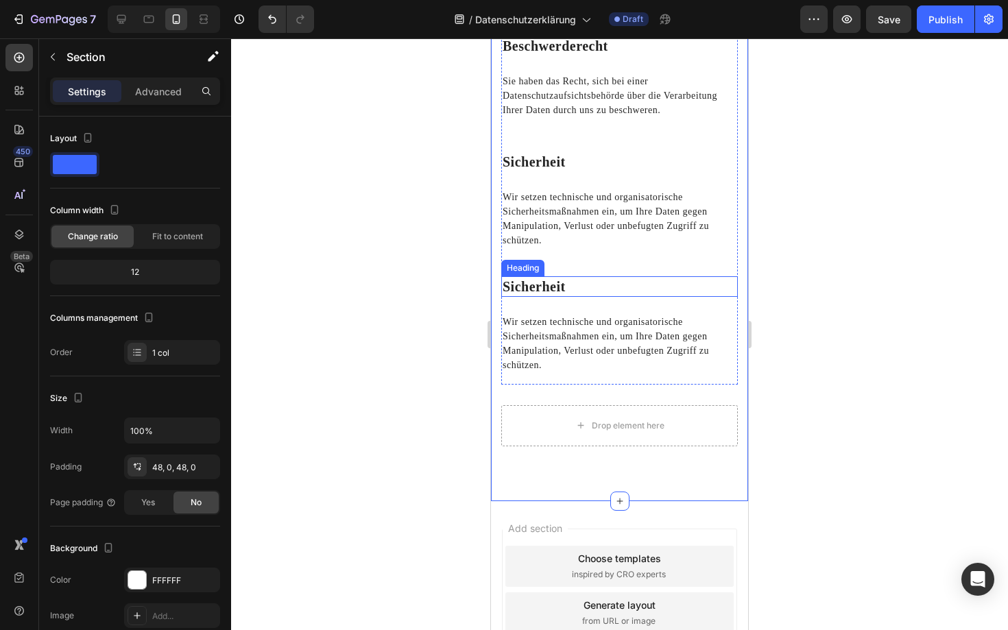
click at [545, 279] on strong "Sicherheit" at bounding box center [533, 286] width 63 height 15
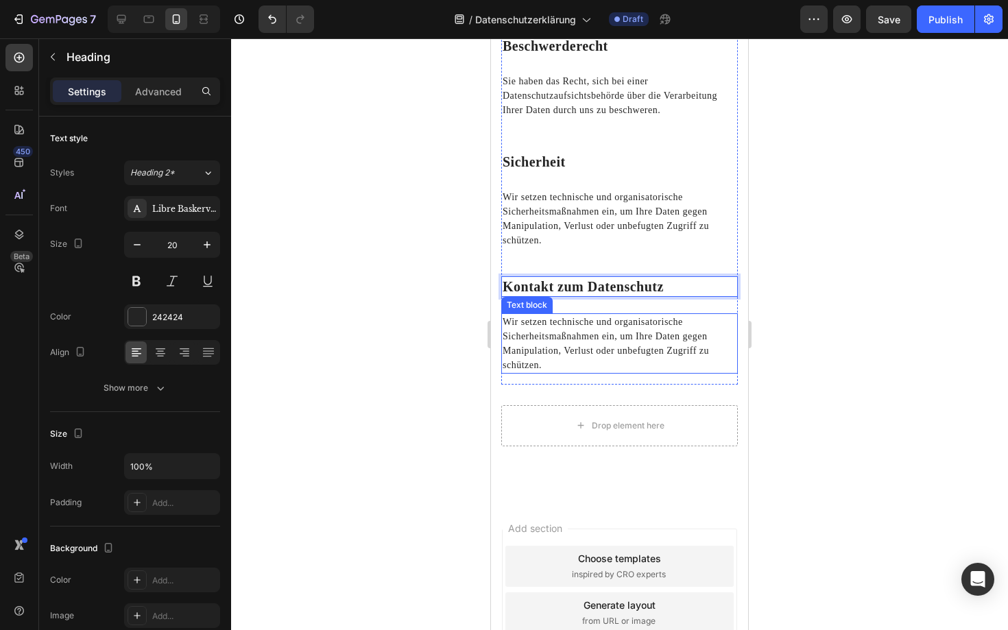
click at [546, 327] on p "Wir setzen technische und organisatorische Sicherheitsmaßnahmen ein, um Ihre Da…" at bounding box center [619, 344] width 234 height 58
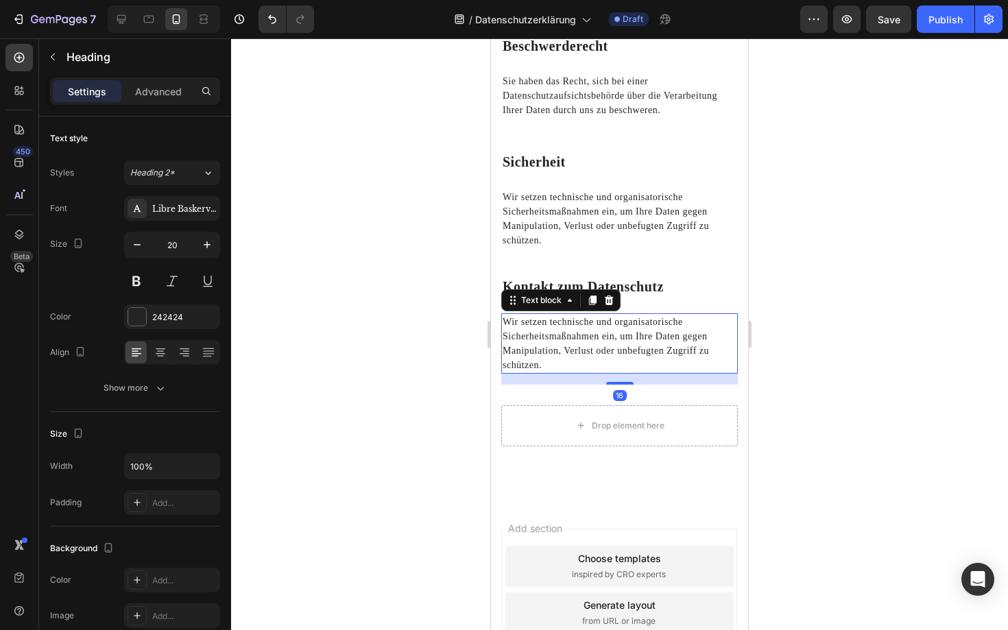
click at [546, 327] on p "Wir setzen technische und organisatorische Sicherheitsmaßnahmen ein, um Ihre Da…" at bounding box center [619, 344] width 234 height 58
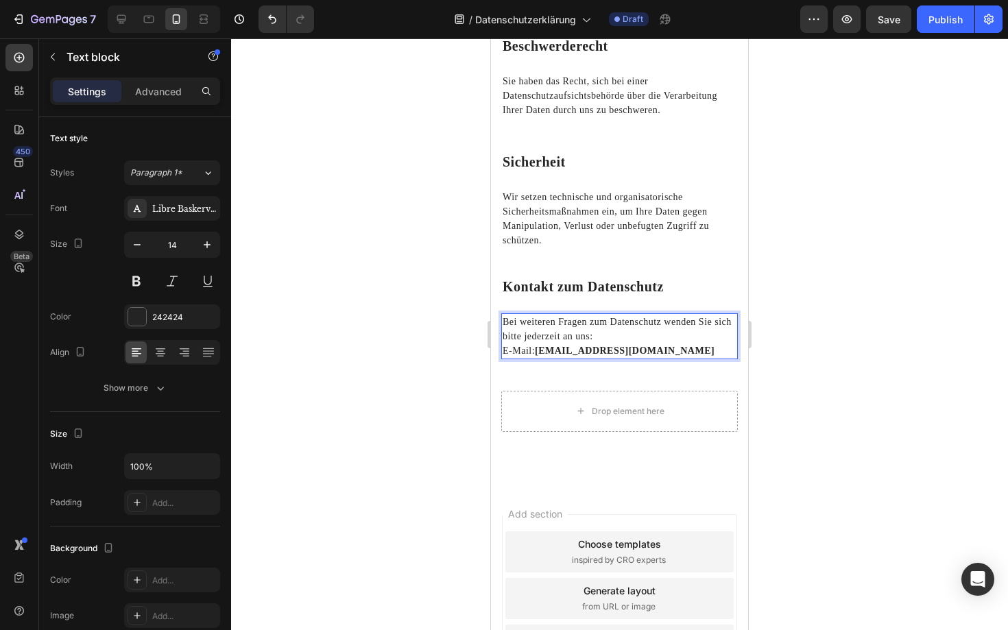
click at [390, 329] on div at bounding box center [619, 334] width 777 height 592
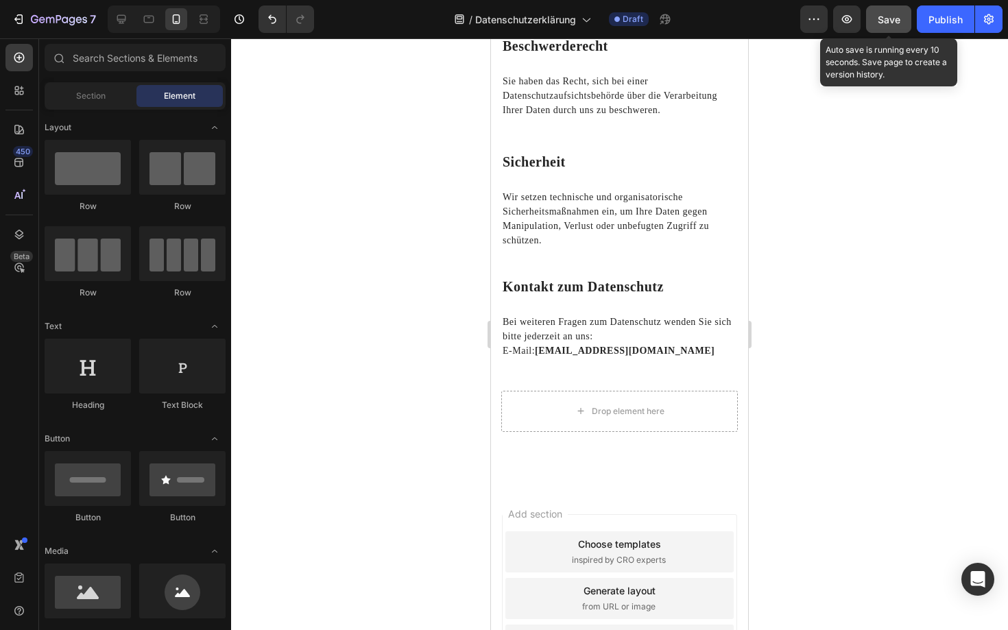
click at [886, 24] on span "Save" at bounding box center [888, 20] width 23 height 12
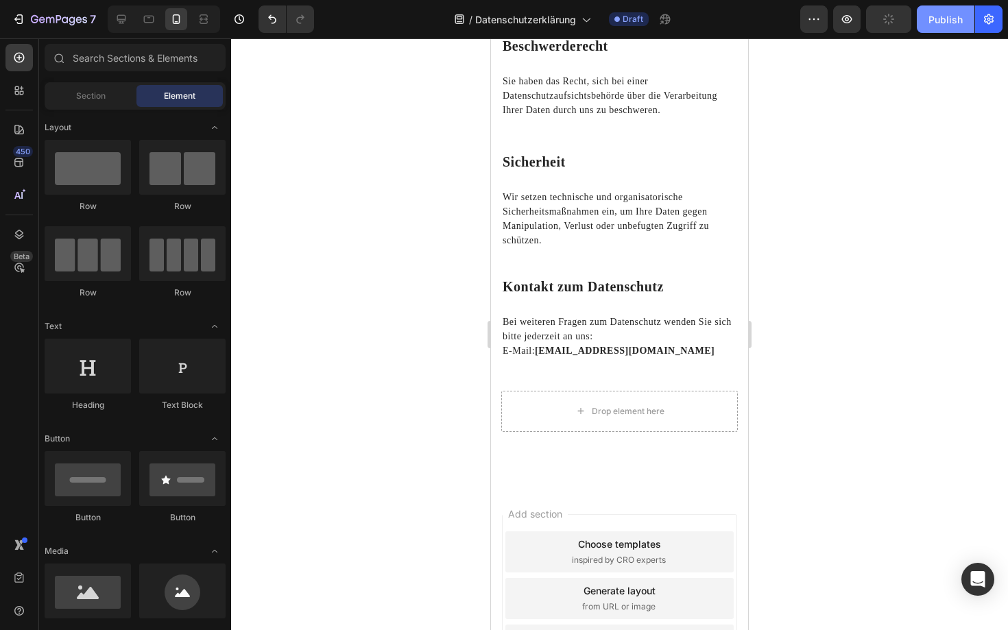
click at [928, 23] on div "Publish" at bounding box center [945, 19] width 34 height 14
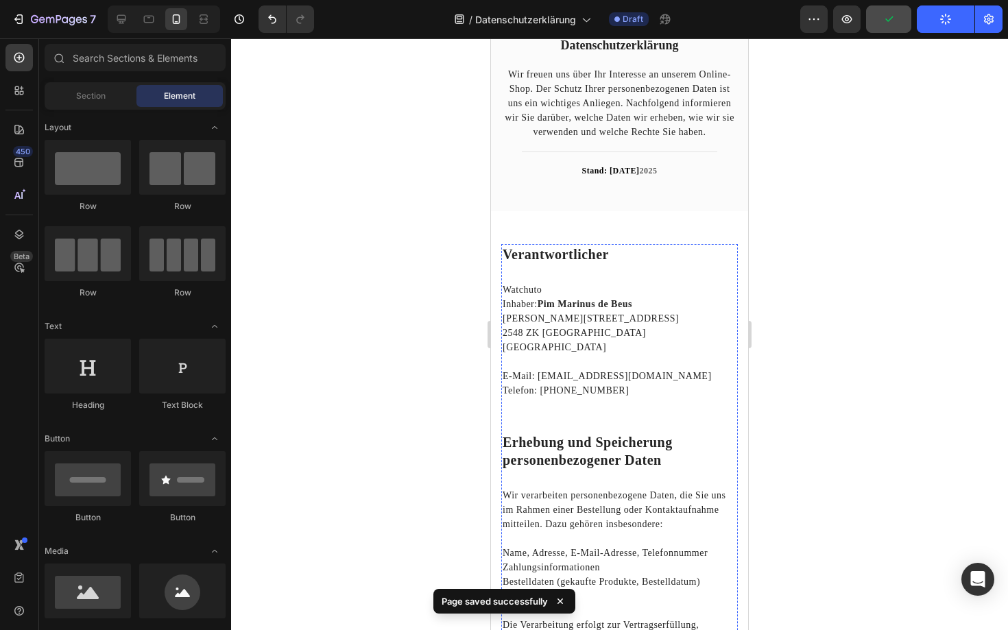
scroll to position [0, 0]
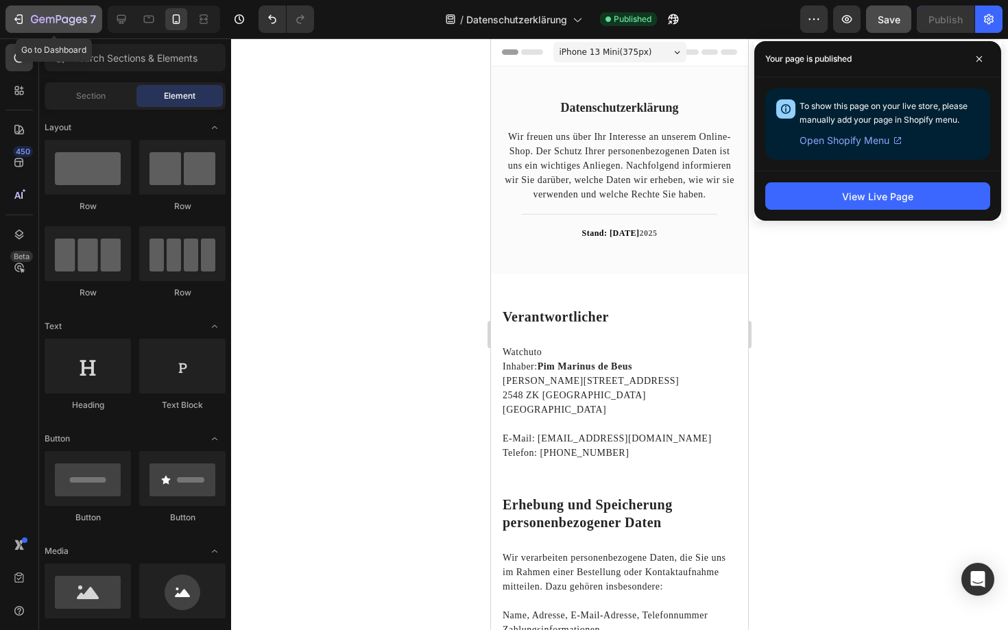
click at [17, 21] on icon "button" at bounding box center [19, 19] width 14 height 14
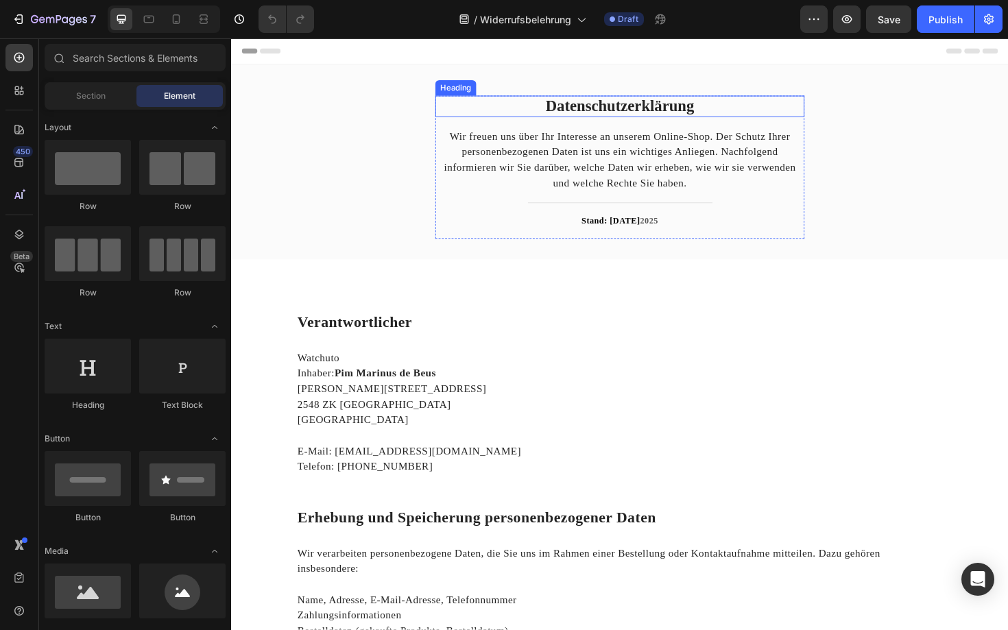
click at [698, 108] on strong "Datenschutzerklärung" at bounding box center [641, 110] width 157 height 18
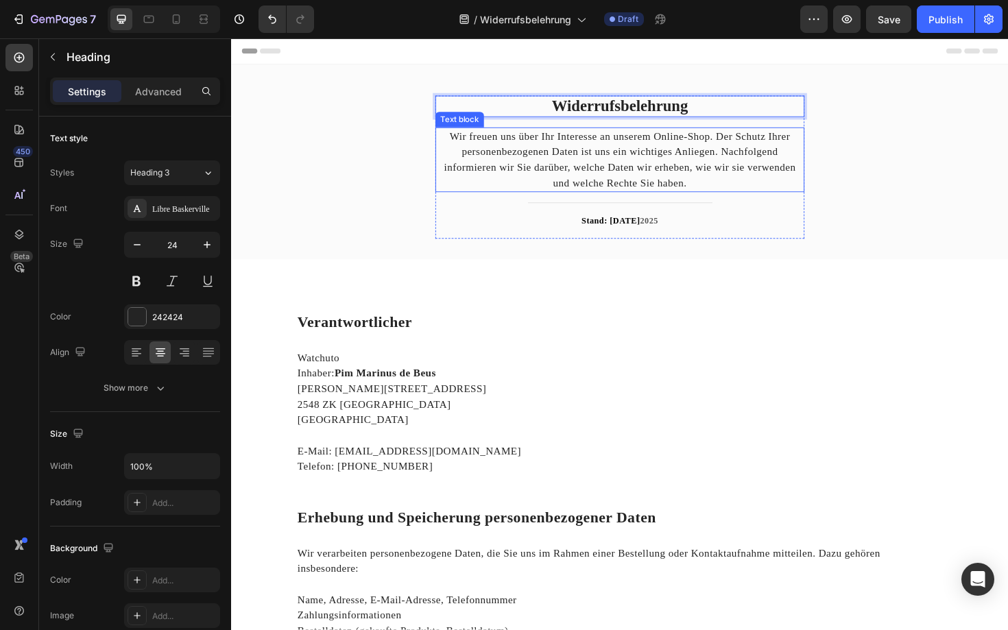
click at [687, 167] on p "Wir freuen uns über Ihr Interesse an unserem Online-Shop. Der Schutz Ihrer pers…" at bounding box center [642, 167] width 388 height 66
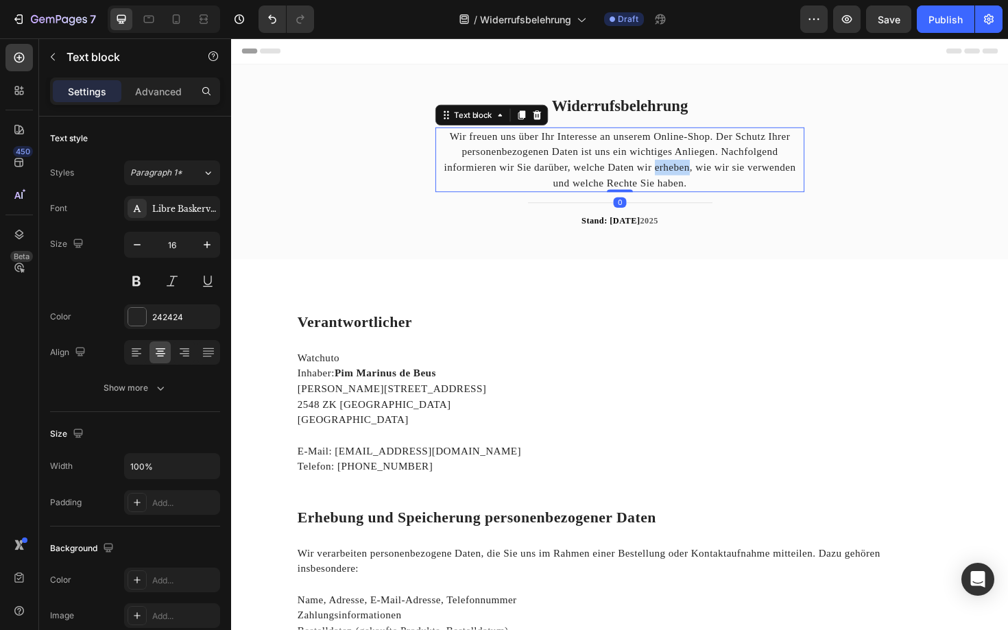
click at [687, 167] on p "Wir freuen uns über Ihr Interesse an unserem Online-Shop. Der Schutz Ihrer pers…" at bounding box center [642, 167] width 388 height 66
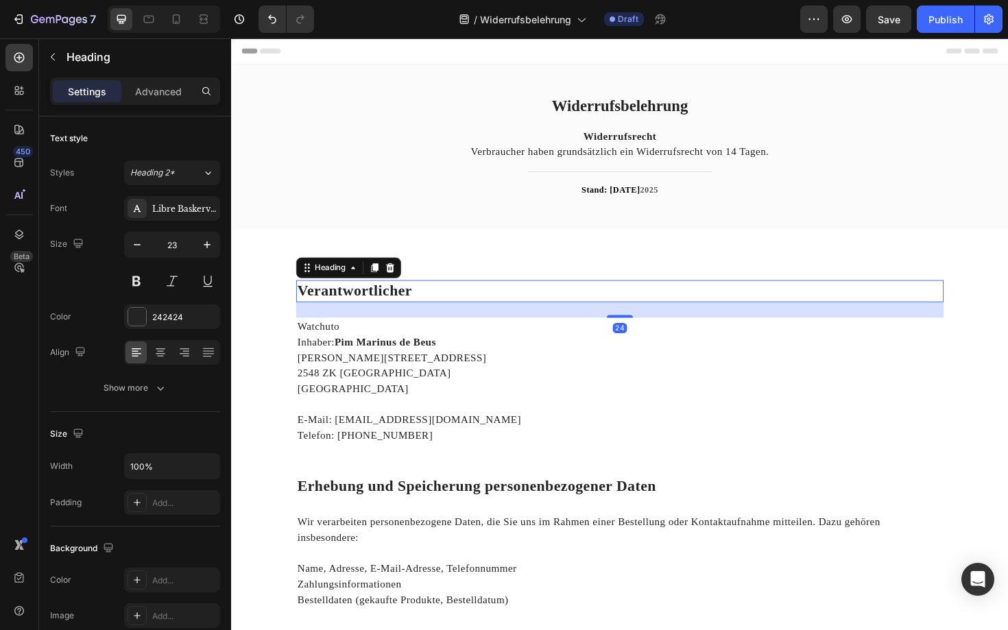
click at [613, 300] on h2 "Verantwortlicher" at bounding box center [642, 306] width 685 height 23
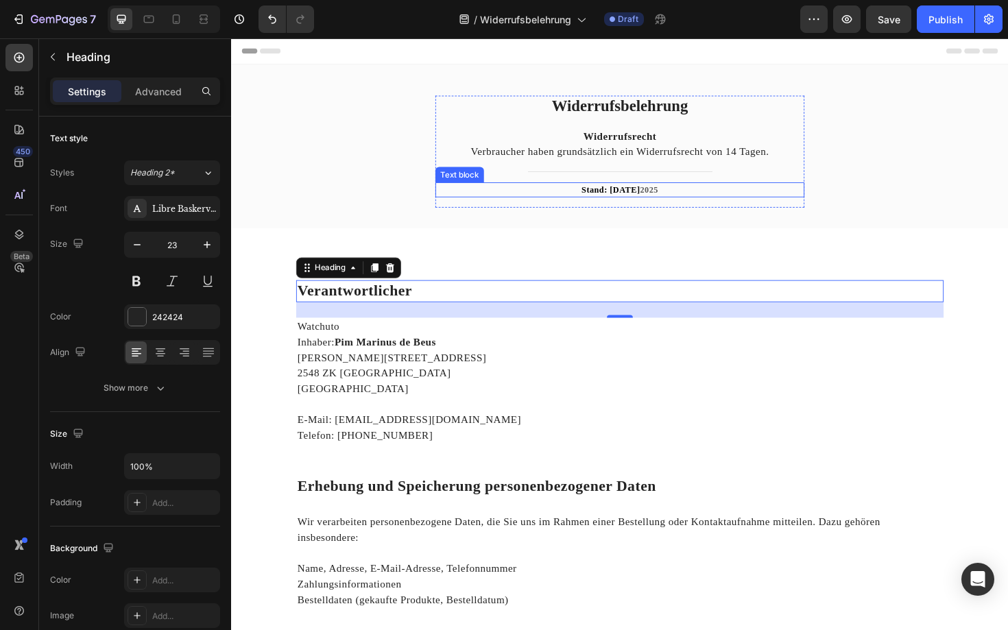
click at [623, 200] on strong "Stand: [DATE]" at bounding box center [633, 199] width 62 height 10
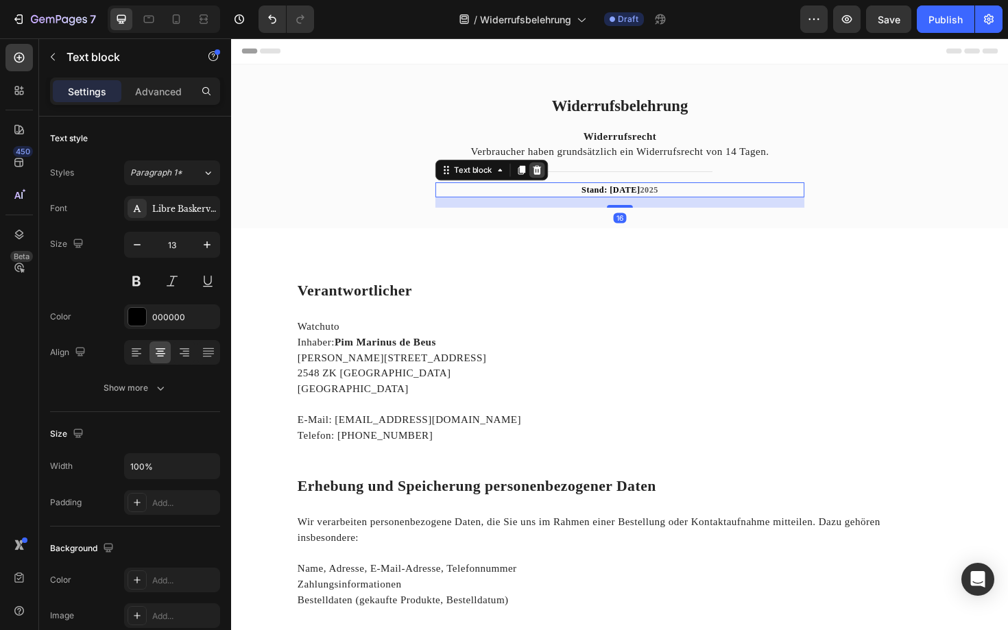
click at [556, 178] on icon at bounding box center [554, 178] width 11 height 11
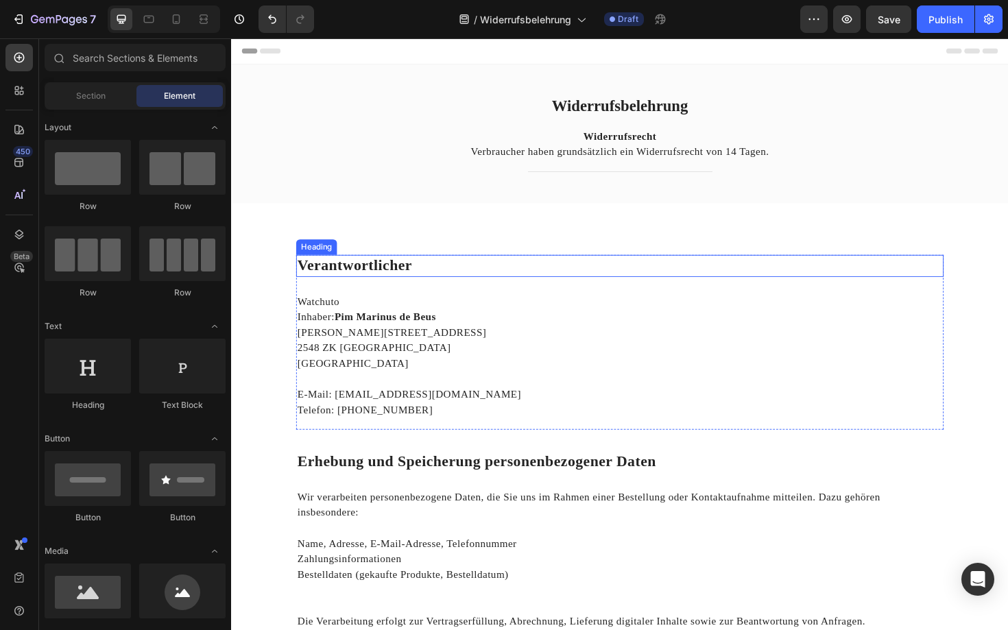
click at [407, 278] on strong "Verantwortlicher" at bounding box center [361, 279] width 121 height 17
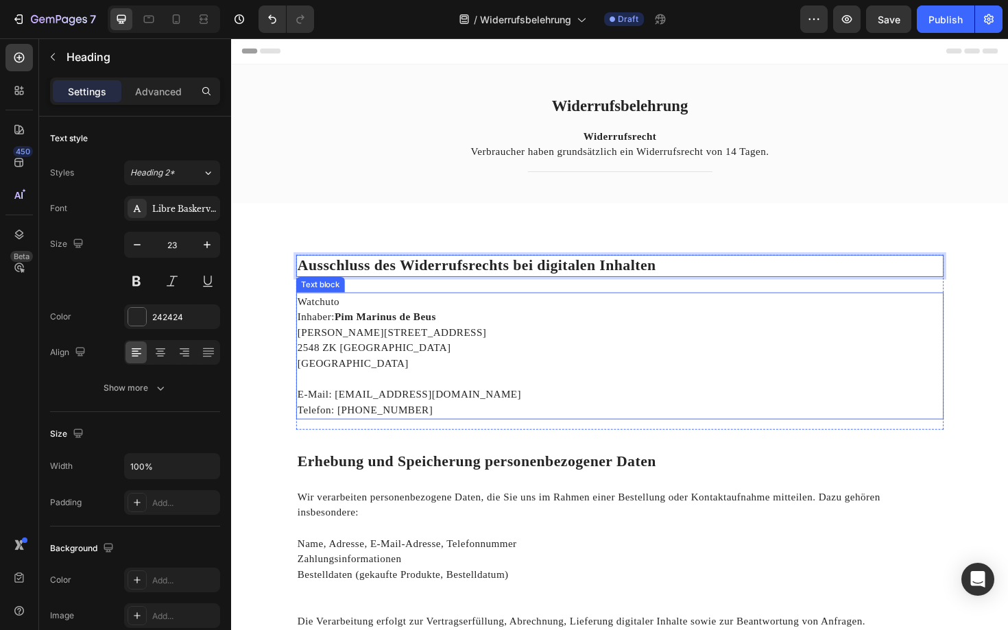
click at [360, 332] on strong "Pim Marinus de Beus" at bounding box center [394, 334] width 108 height 12
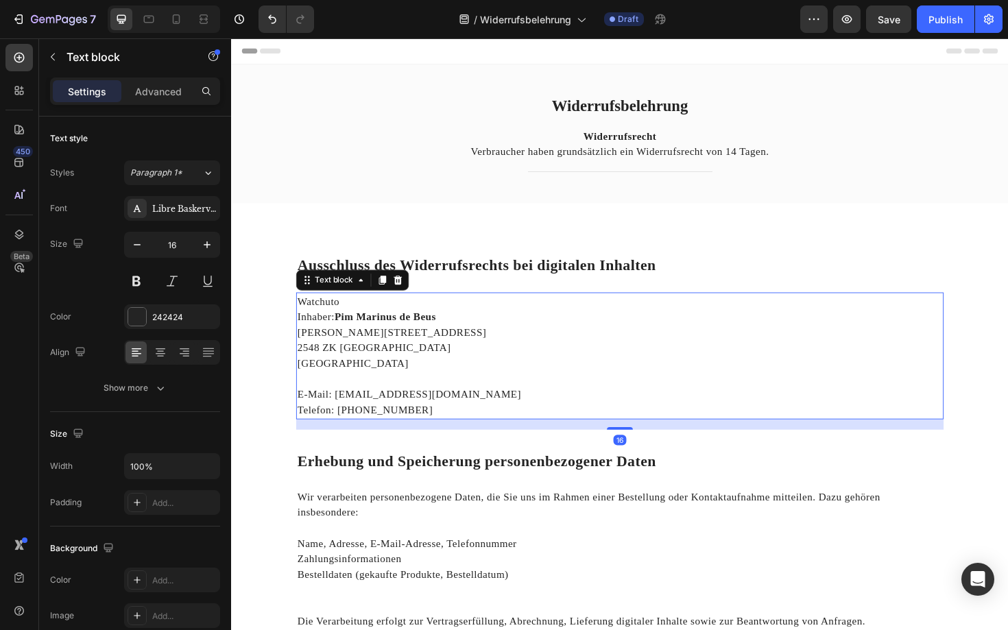
click at [360, 332] on strong "Pim Marinus de Beus" at bounding box center [394, 334] width 108 height 12
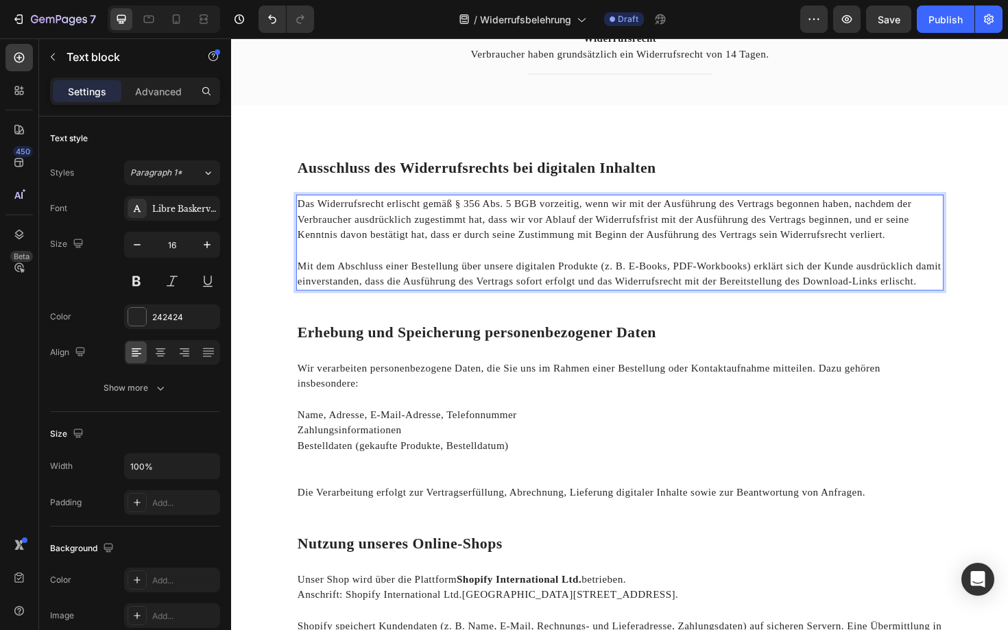
scroll to position [113, 0]
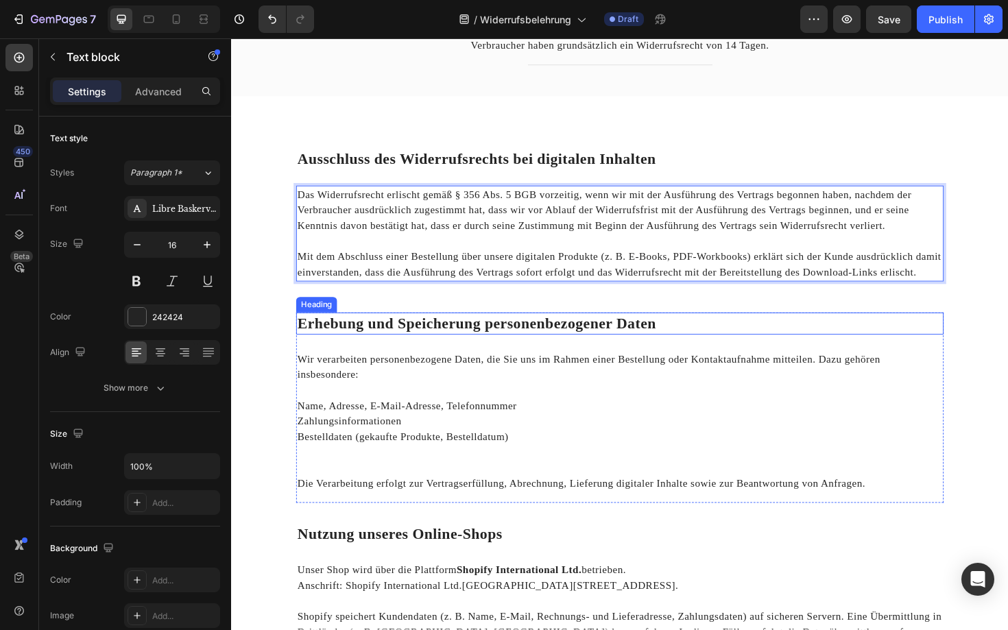
click at [476, 337] on strong "Erhebung und Speicherung personenbezogener Daten" at bounding box center [491, 340] width 380 height 17
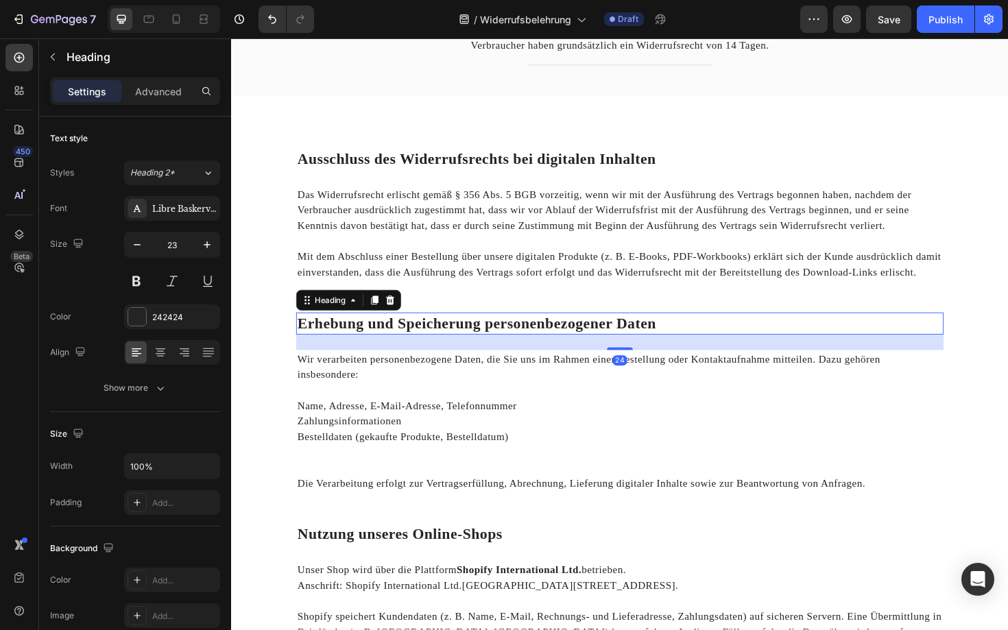
click at [476, 337] on strong "Erhebung und Speicherung personenbezogener Daten" at bounding box center [491, 340] width 380 height 17
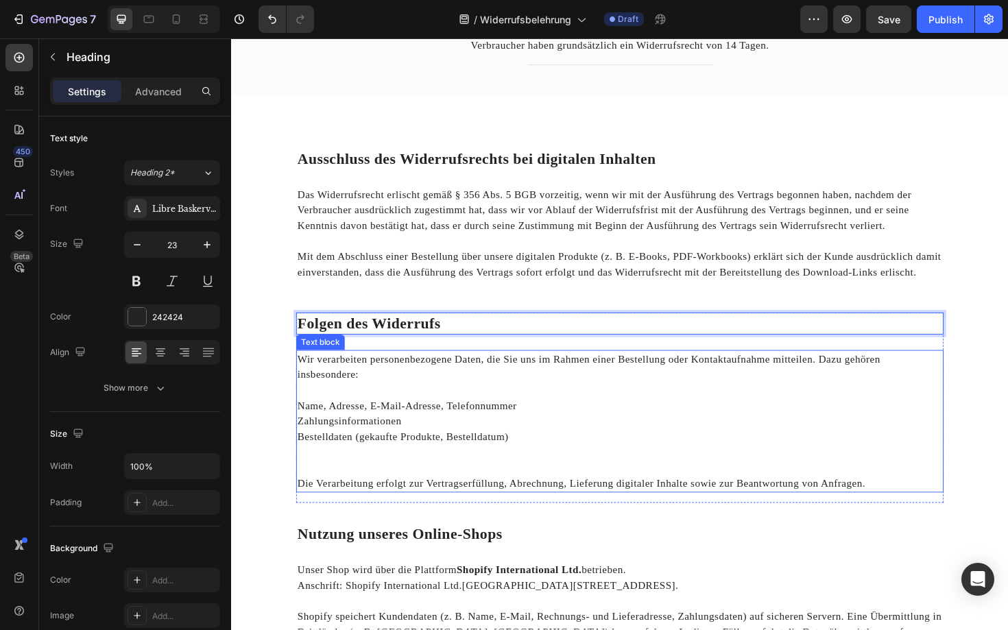
click at [513, 435] on p "Name, Adresse, E-Mail-Adresse, Telefonnummer" at bounding box center [642, 428] width 683 height 16
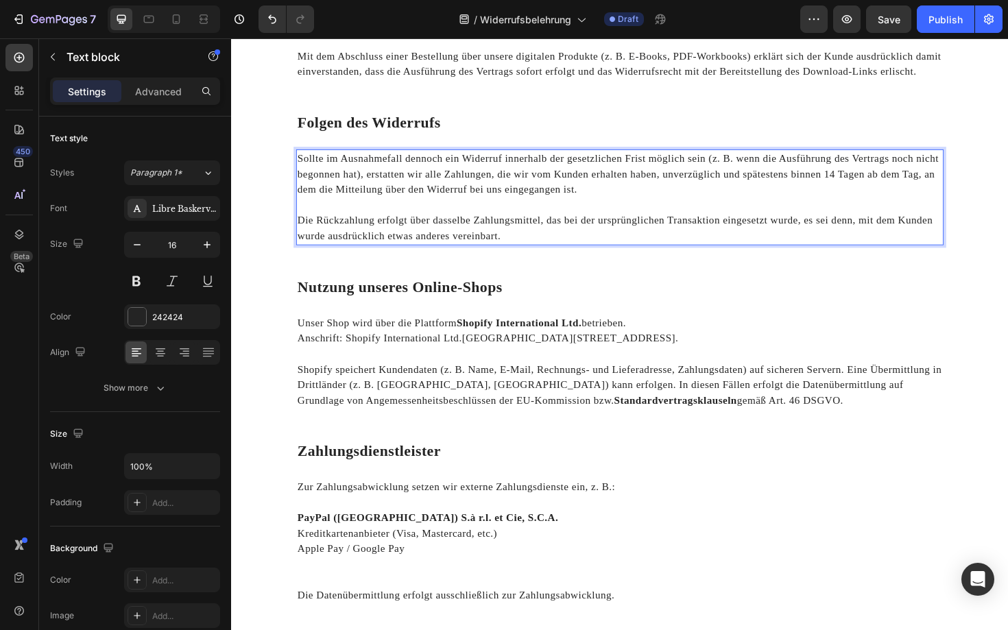
scroll to position [339, 0]
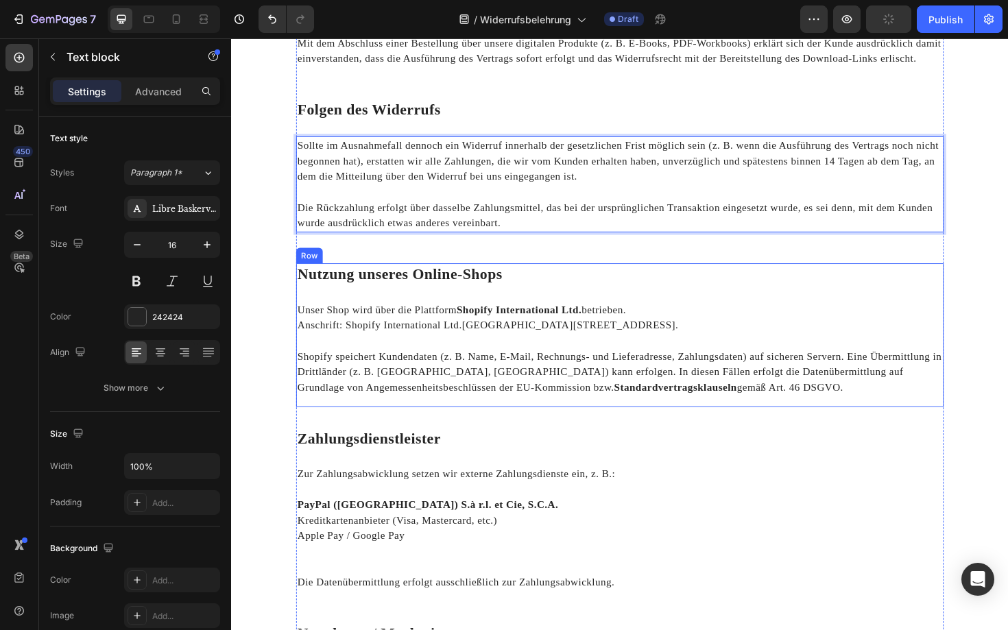
click at [557, 307] on div "Nutzung unseres Online-Shops Heading Unser Shop wird über die Plattform Shopify…" at bounding box center [642, 353] width 685 height 152
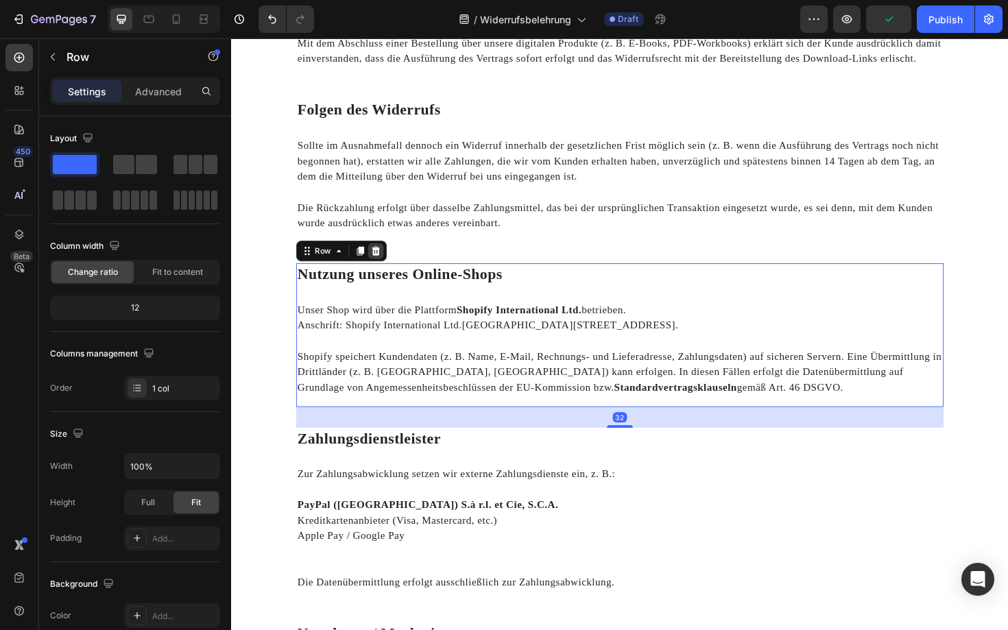
click at [387, 260] on icon at bounding box center [384, 263] width 9 height 10
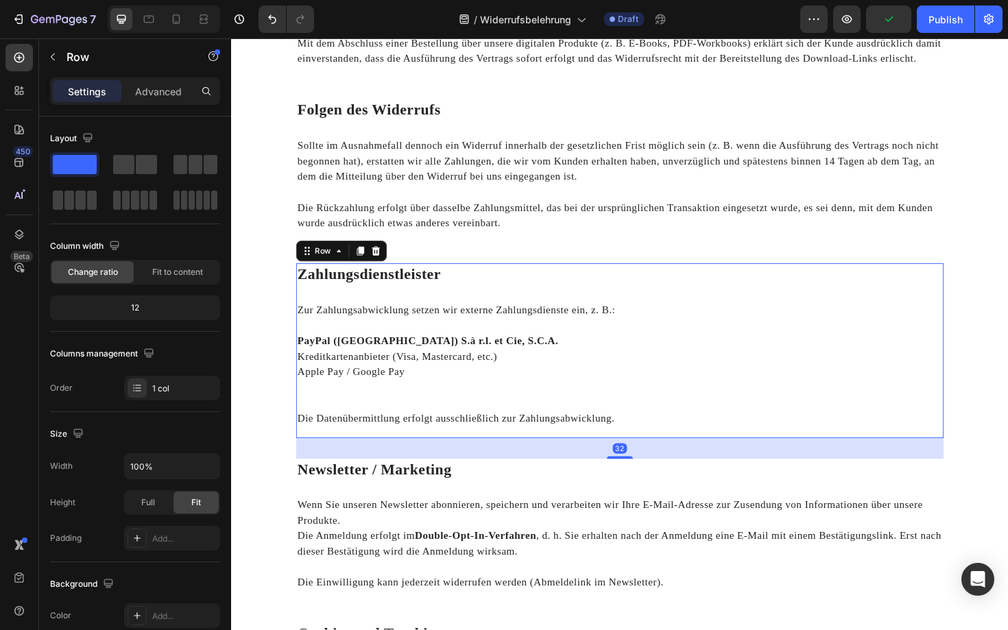
click at [467, 311] on div "Zahlungsdienstleister Heading Zur Zahlungsabwicklung setzen wir externe Zahlung…" at bounding box center [642, 369] width 685 height 185
click at [382, 260] on icon at bounding box center [384, 263] width 9 height 10
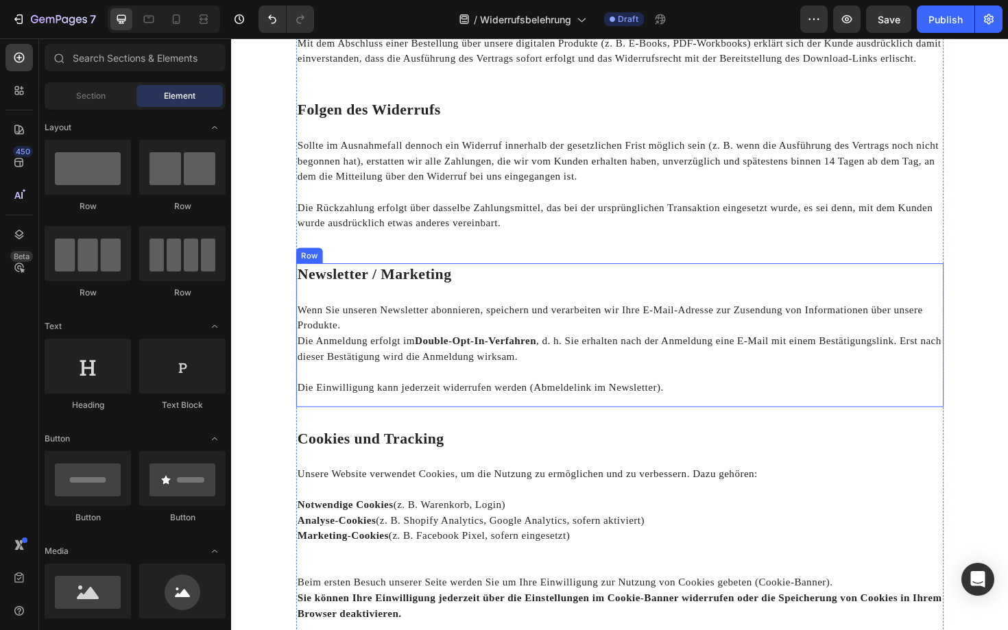
click at [436, 307] on div "Newsletter / Marketing Heading Wenn Sie unseren Newsletter abonnieren, speicher…" at bounding box center [642, 353] width 685 height 152
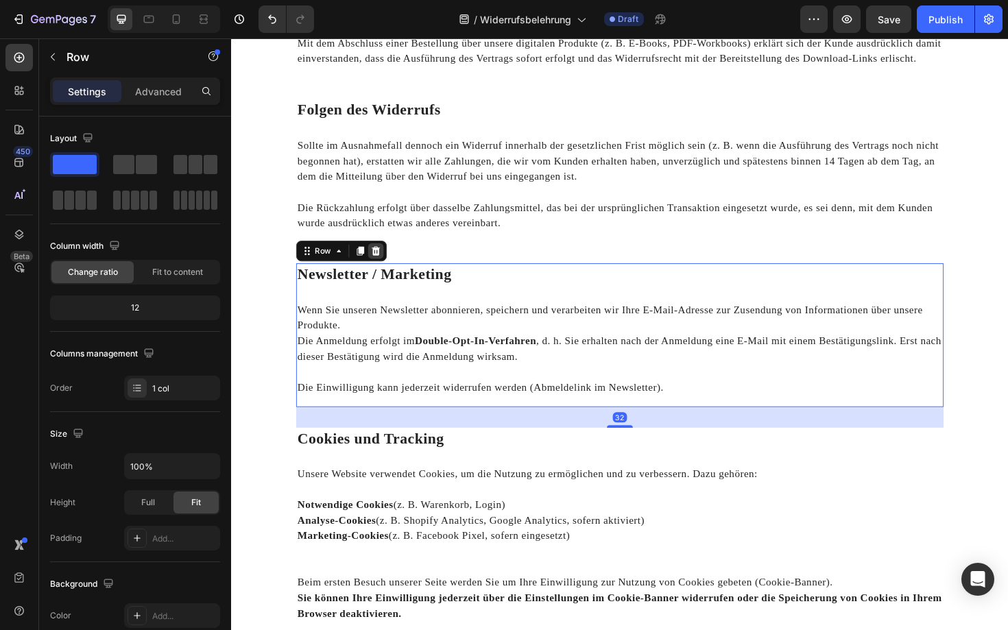
click at [390, 261] on div at bounding box center [384, 264] width 16 height 16
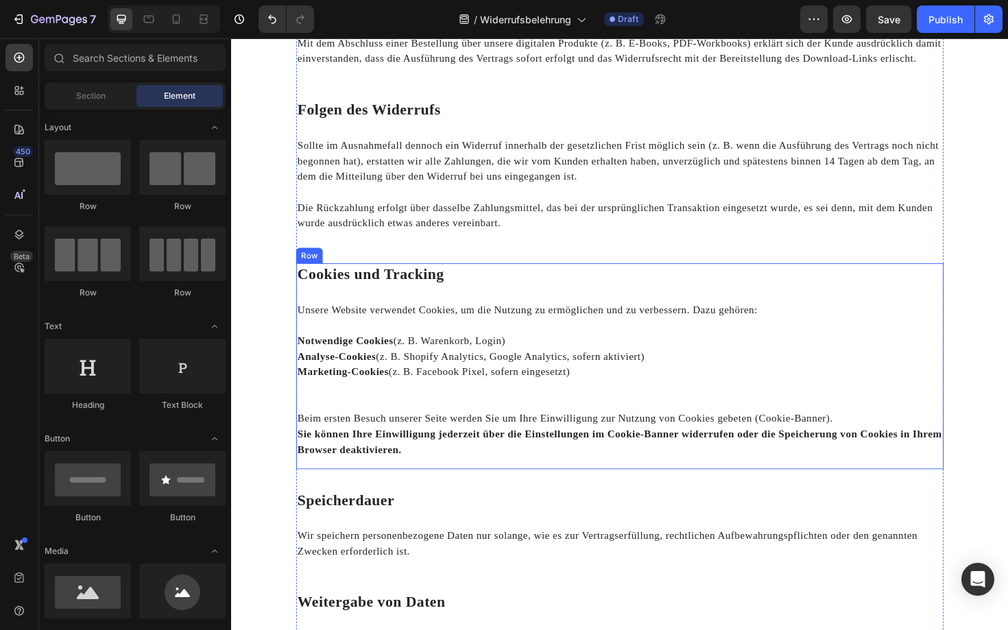
click at [437, 317] on div "Unsere Website verwendet Cookies, um die Nutzung zu ermöglichen und zu verbesse…" at bounding box center [642, 400] width 685 height 167
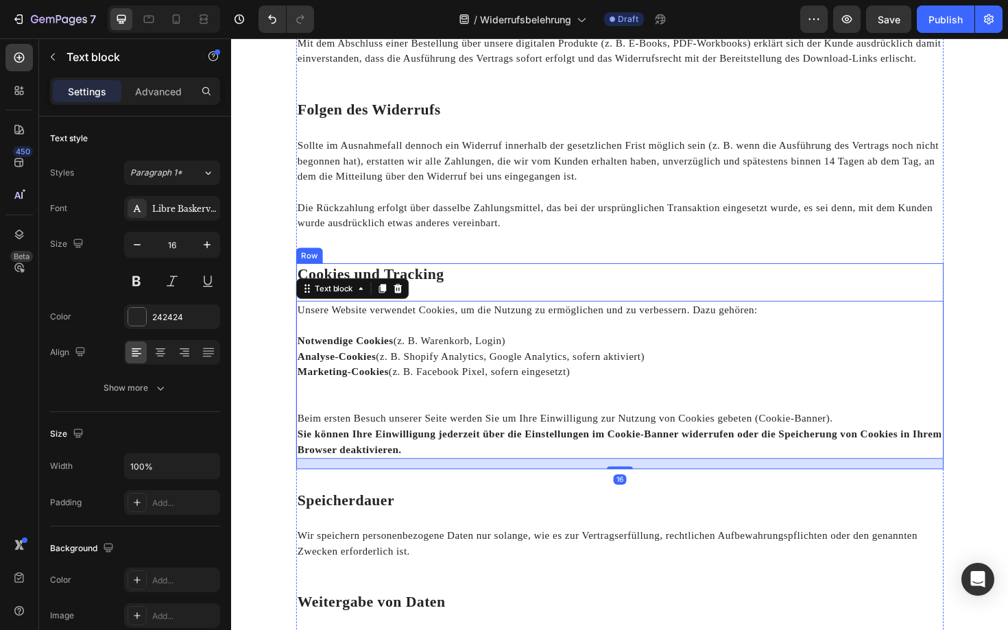
click at [433, 311] on div "Cookies und Tracking Heading Unsere Website verwendet Cookies, um die Nutzung z…" at bounding box center [642, 386] width 685 height 218
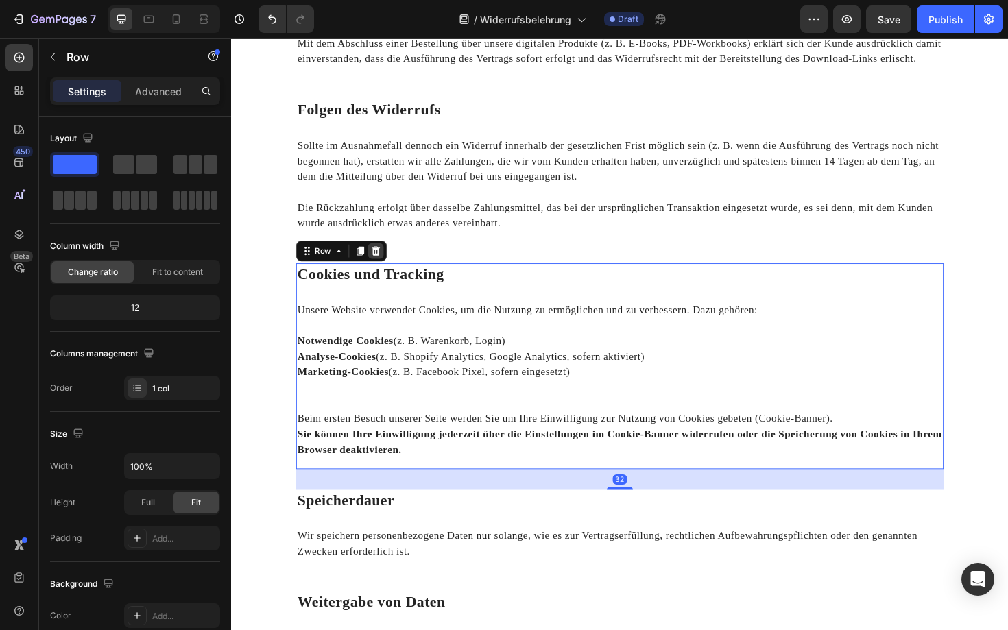
click at [385, 260] on icon at bounding box center [384, 263] width 9 height 10
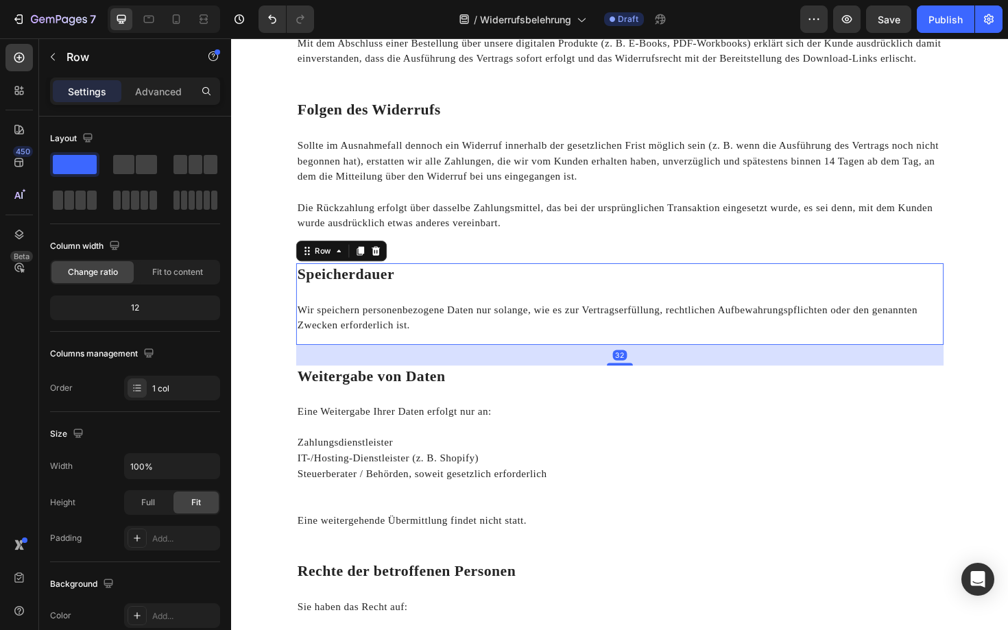
click at [414, 303] on div "Speicherdauer Heading Wir speichern personenbezogene Daten nur solange, wie es …" at bounding box center [642, 320] width 685 height 86
click at [385, 260] on icon at bounding box center [383, 263] width 11 height 11
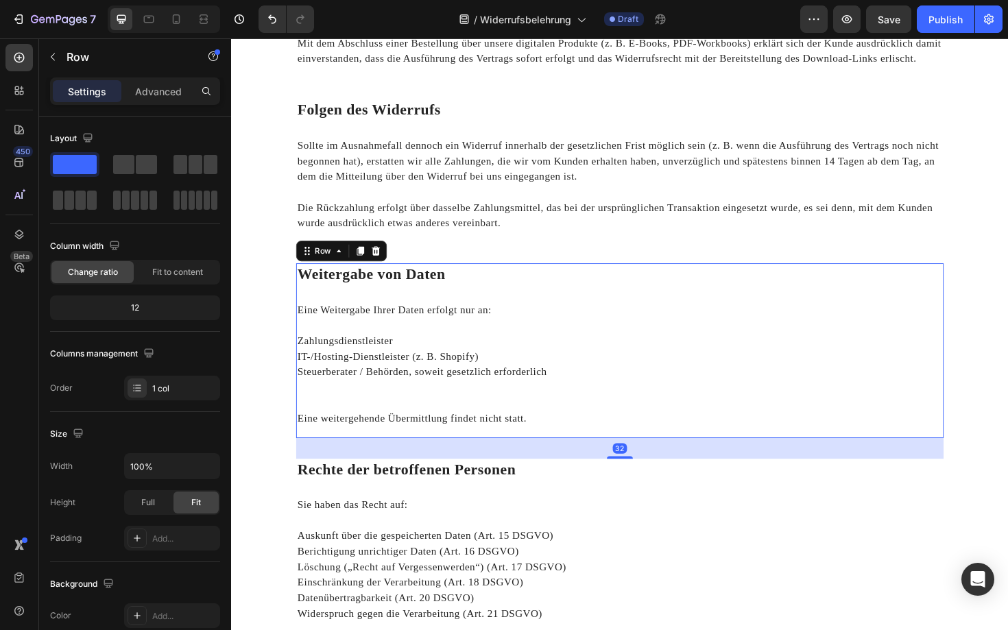
click at [416, 308] on div "Weitergabe von Daten Heading Eine Weitergabe Ihrer Daten erfolgt nur an: Zahlun…" at bounding box center [642, 369] width 685 height 185
click at [386, 254] on div "Row" at bounding box center [348, 264] width 96 height 22
click at [384, 258] on icon at bounding box center [383, 263] width 11 height 11
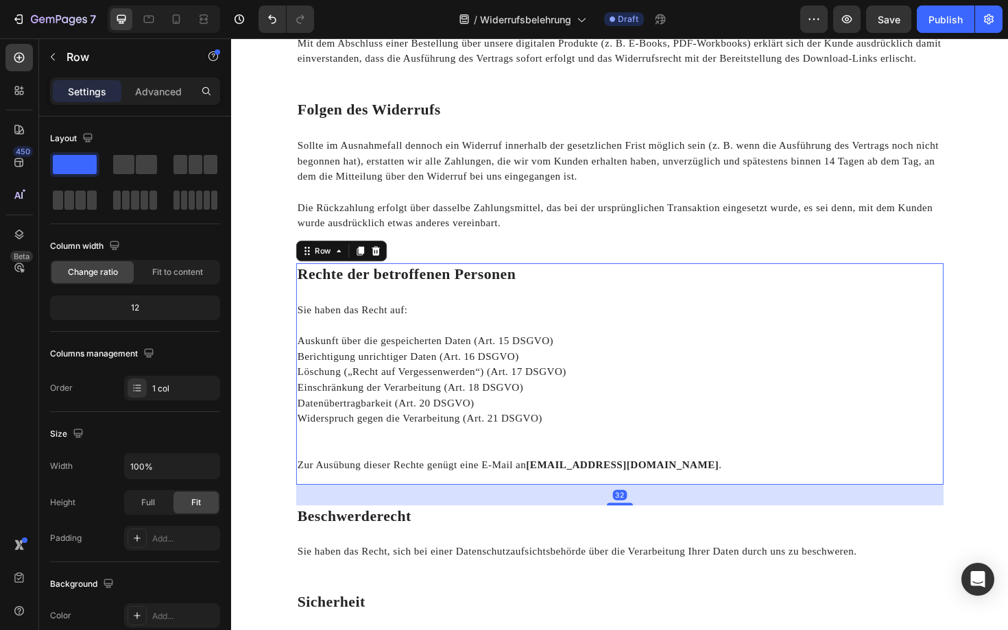
click at [420, 308] on div "Rechte der betroffenen Personen Heading Sie haben das Recht auf: Auskunft über …" at bounding box center [642, 394] width 685 height 234
click at [387, 265] on icon at bounding box center [384, 263] width 9 height 10
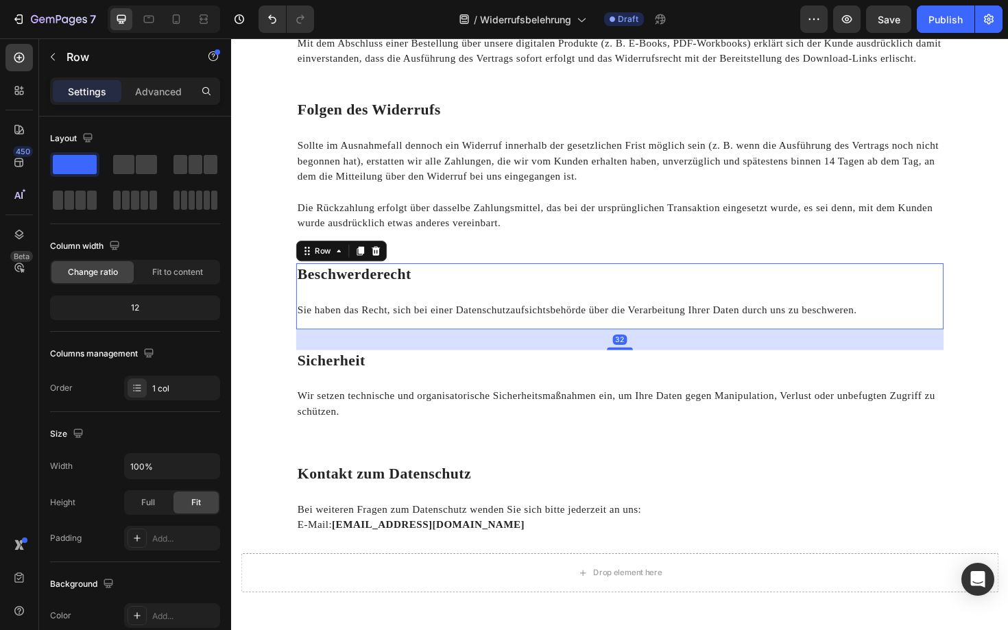
click at [412, 306] on div "Beschwerderecht Heading Sie haben das Recht, sich bei einer Datenschutzaufsicht…" at bounding box center [642, 312] width 685 height 70
click at [386, 263] on icon at bounding box center [384, 263] width 9 height 10
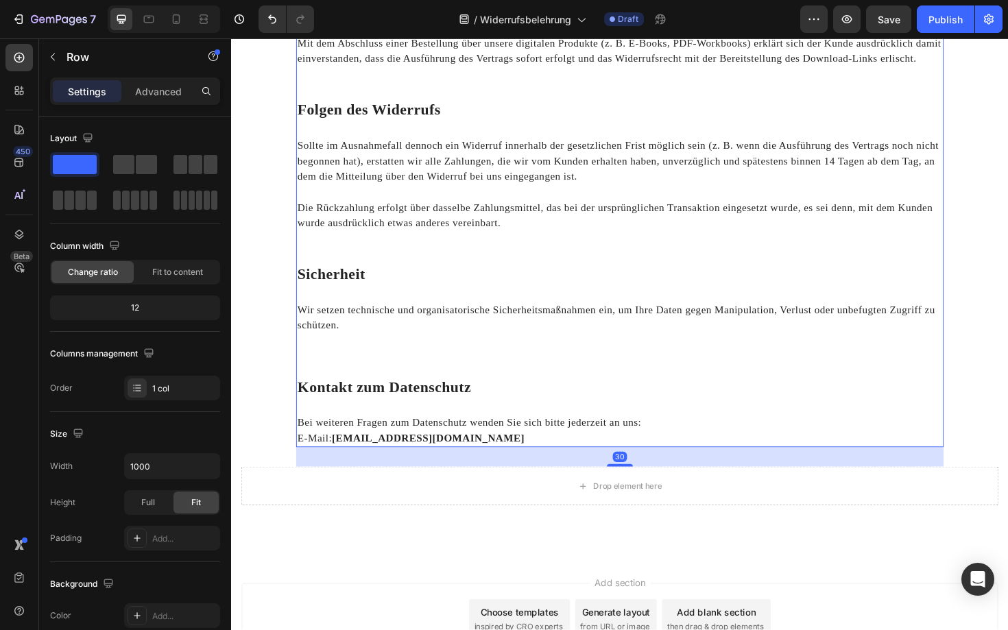
click at [406, 311] on div "⁠⁠⁠⁠⁠⁠⁠ Ausschluss des Widerrufsrechts bei digitalen Inhalten Heading Das Wider…" at bounding box center [642, 201] width 685 height 544
click at [398, 297] on h2 "Sicherheit" at bounding box center [642, 288] width 685 height 23
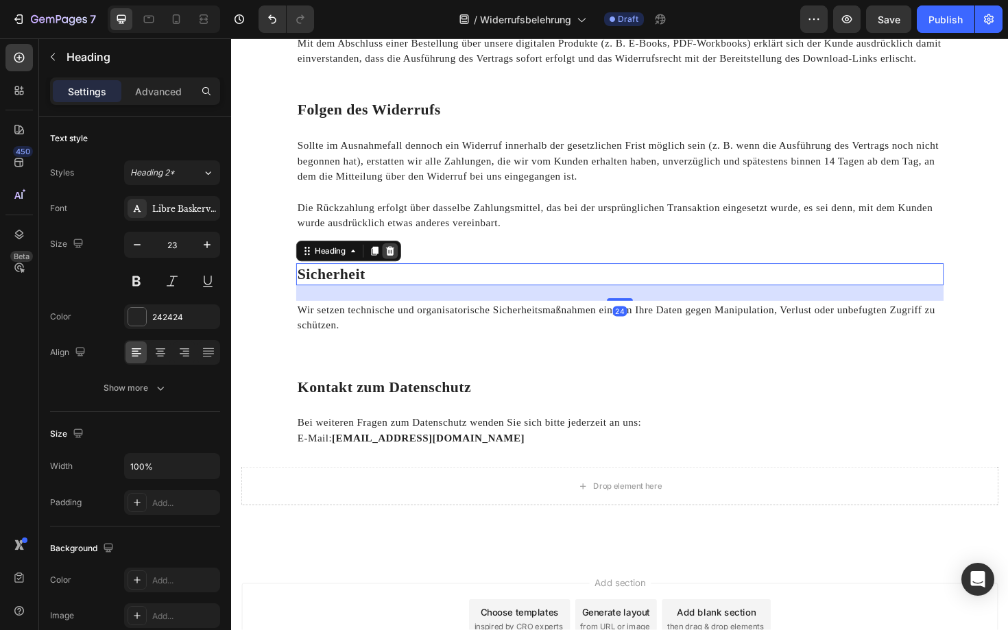
click at [398, 261] on icon at bounding box center [399, 263] width 9 height 10
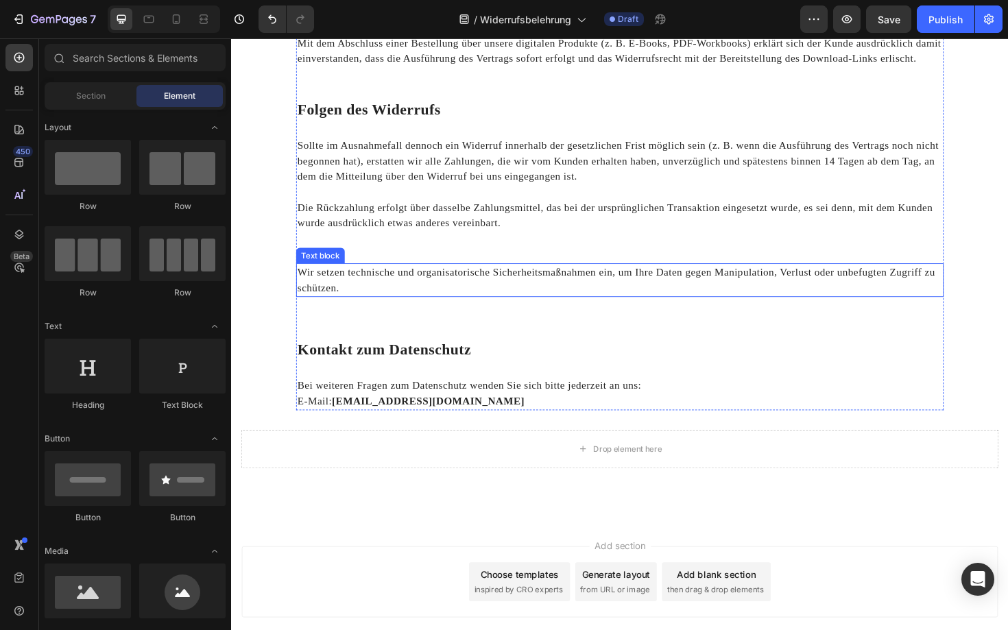
click at [398, 283] on p "Wir setzen technische und organisatorische Sicherheitsmaßnahmen ein, um Ihre Da…" at bounding box center [642, 294] width 683 height 33
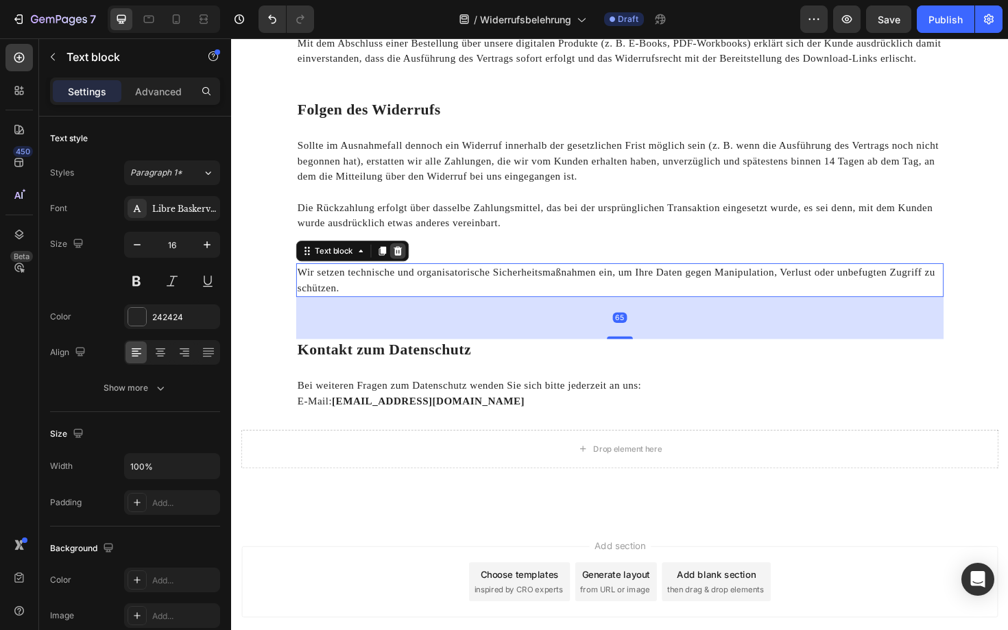
click at [411, 262] on icon at bounding box center [407, 263] width 9 height 10
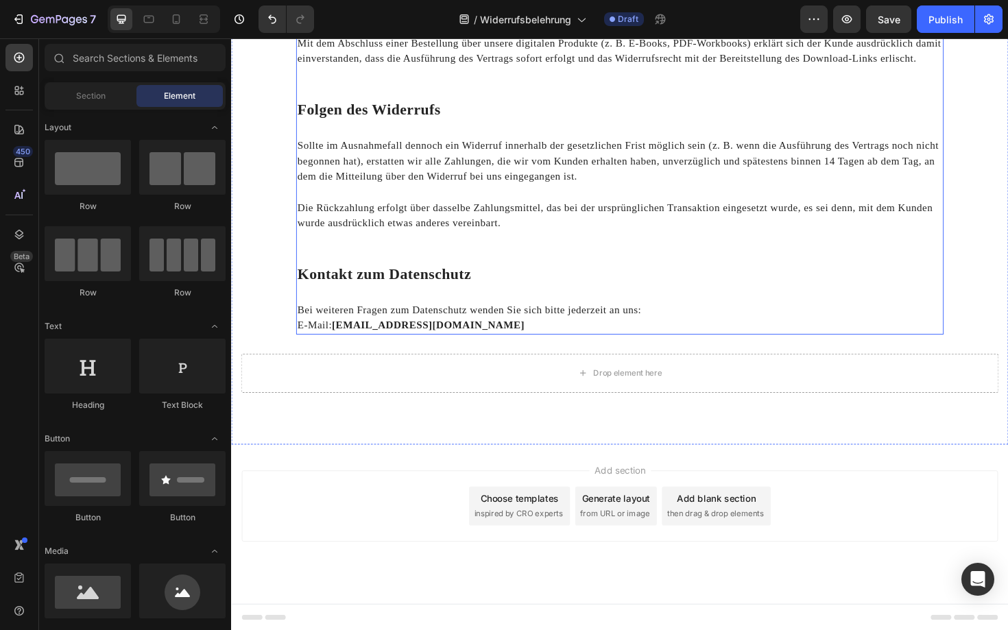
click at [420, 306] on div "⁠⁠⁠⁠⁠⁠⁠ Ausschluss des Widerrufsrechts bei digitalen Inhalten Heading Das Wider…" at bounding box center [642, 141] width 685 height 424
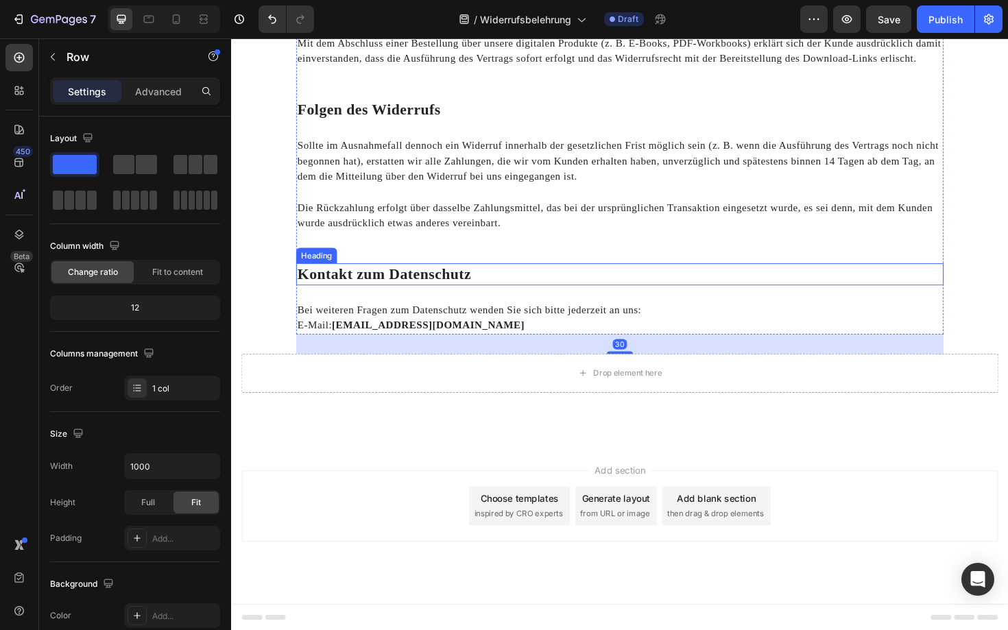
click at [424, 297] on h2 "Kontakt zum Datenschutz" at bounding box center [642, 288] width 685 height 23
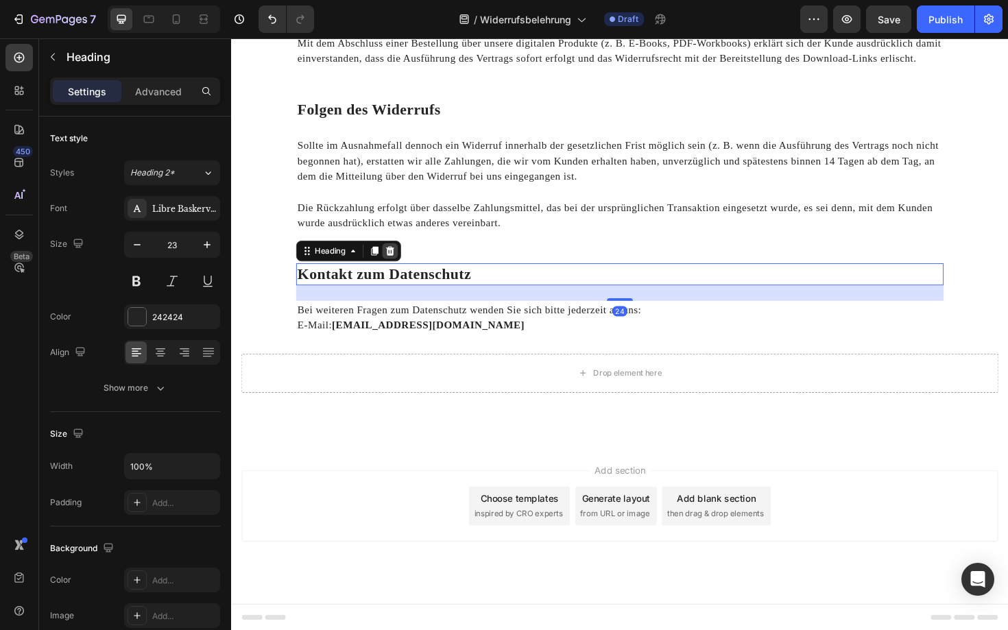
click at [397, 259] on icon at bounding box center [398, 263] width 11 height 11
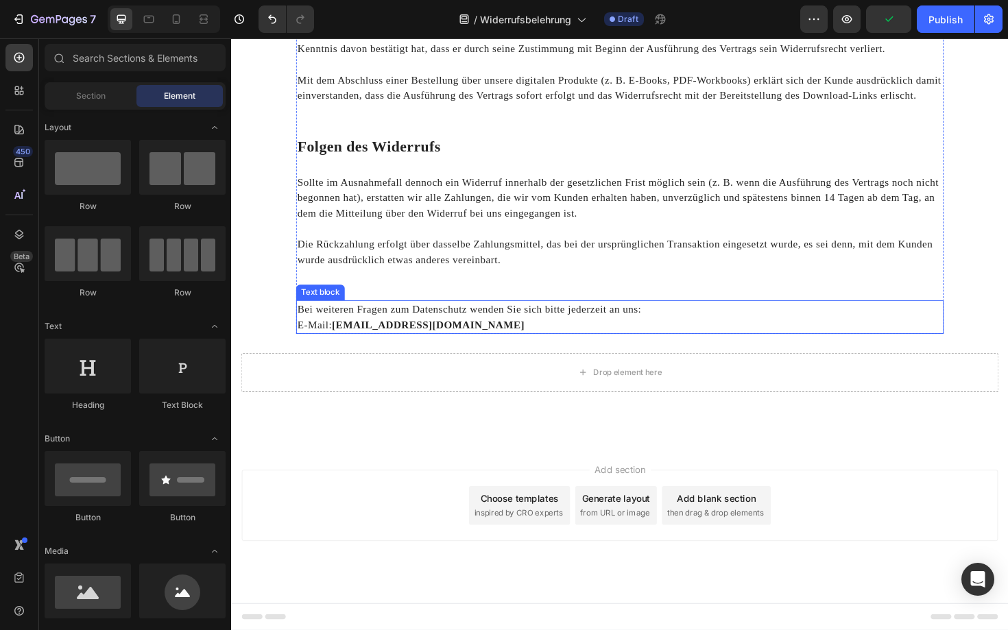
click at [396, 325] on p "Bei weiteren Fragen zum Datenschutz wenden Sie sich bitte jederzeit an uns:" at bounding box center [642, 325] width 683 height 16
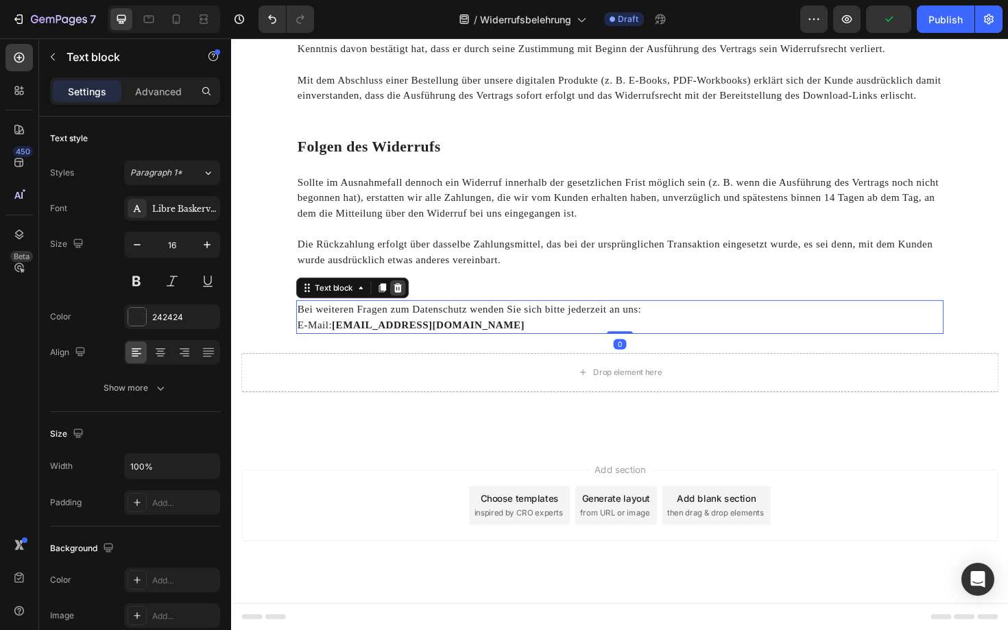
click at [406, 304] on icon at bounding box center [407, 302] width 11 height 11
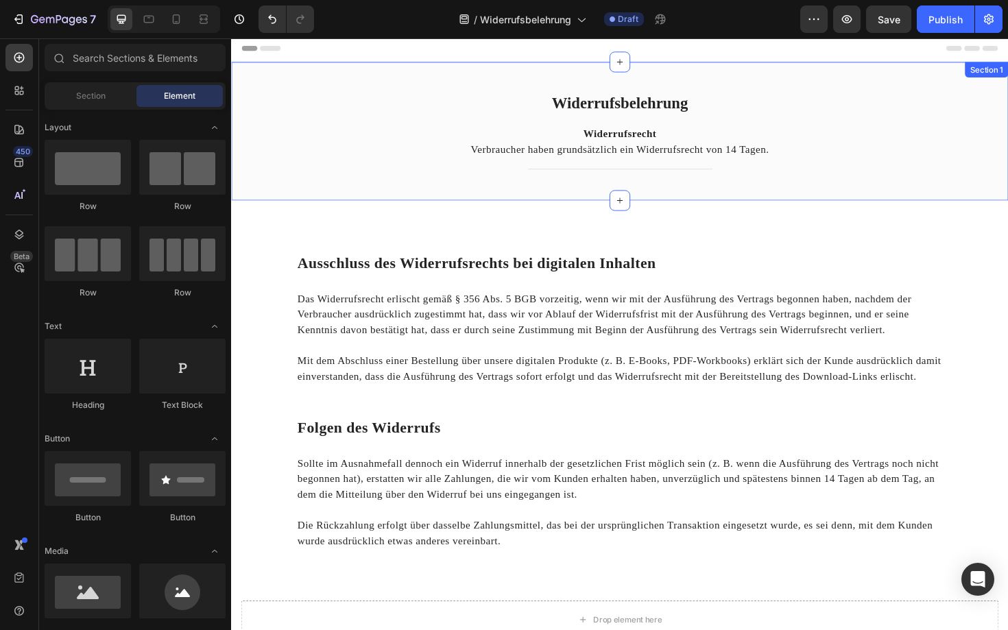
scroll to position [0, 0]
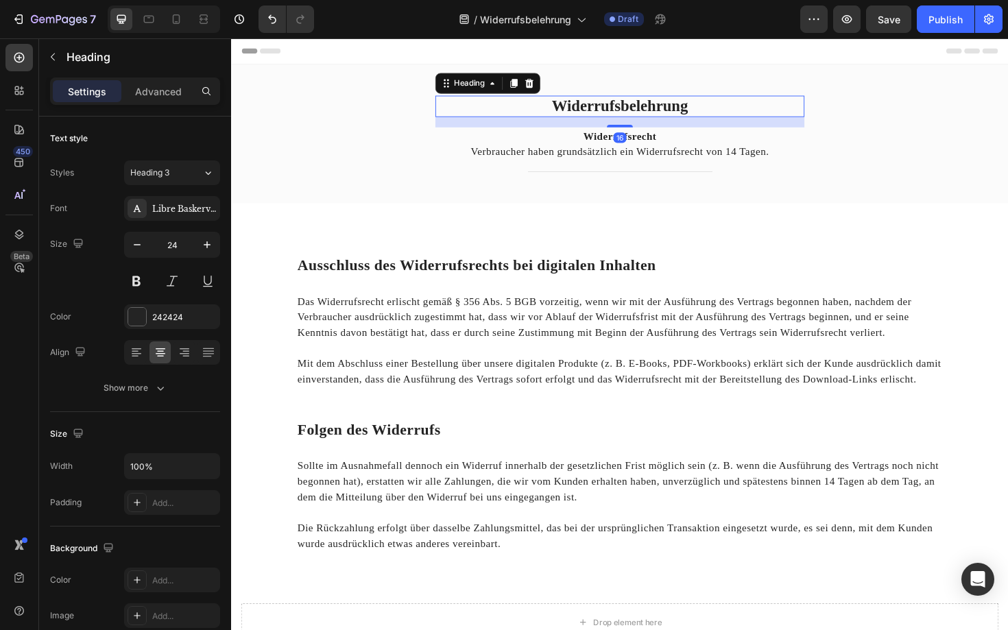
click at [728, 109] on h2 "Widerrufsbelehrung" at bounding box center [642, 110] width 391 height 23
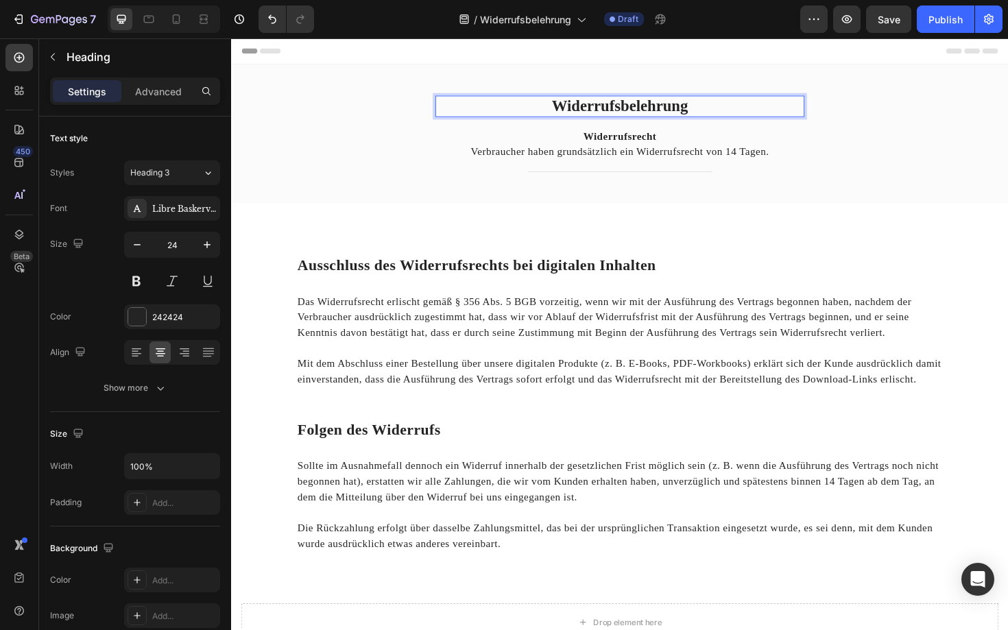
click at [698, 111] on strong "Widerrufsbelehrung" at bounding box center [642, 110] width 144 height 18
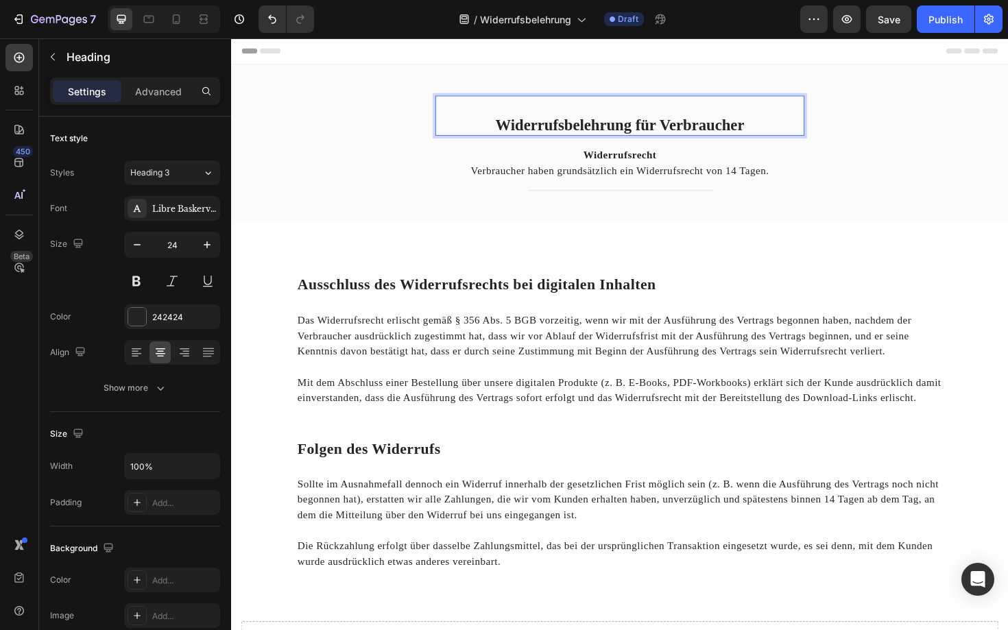
click at [584, 106] on p "Rich Text Editor. Editing area: main" at bounding box center [642, 111] width 388 height 20
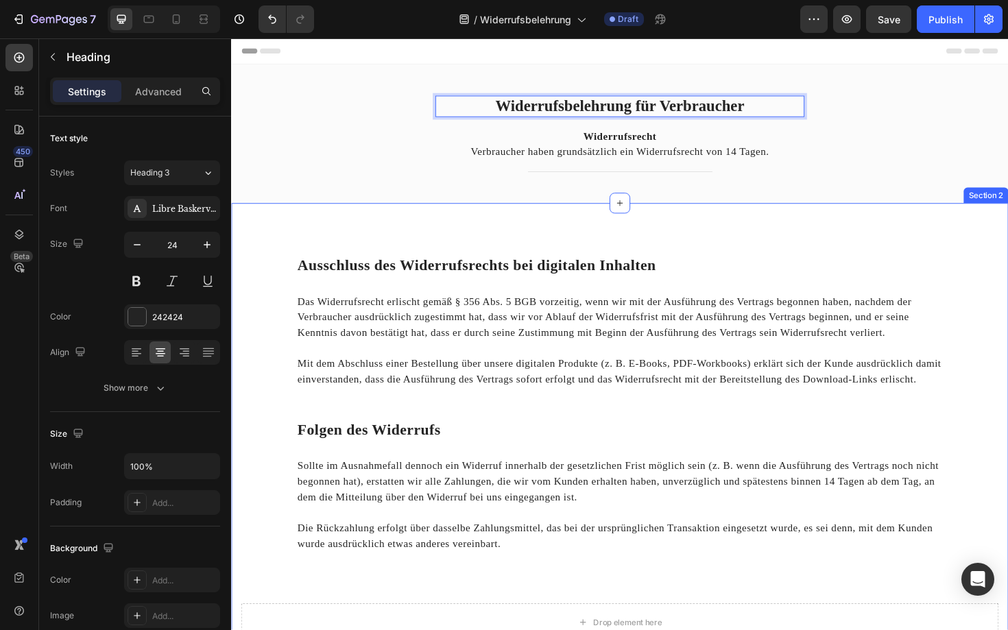
click at [576, 271] on strong "Ausschluss des Widerrufsrechts bei digitalen Inhalten" at bounding box center [491, 279] width 380 height 17
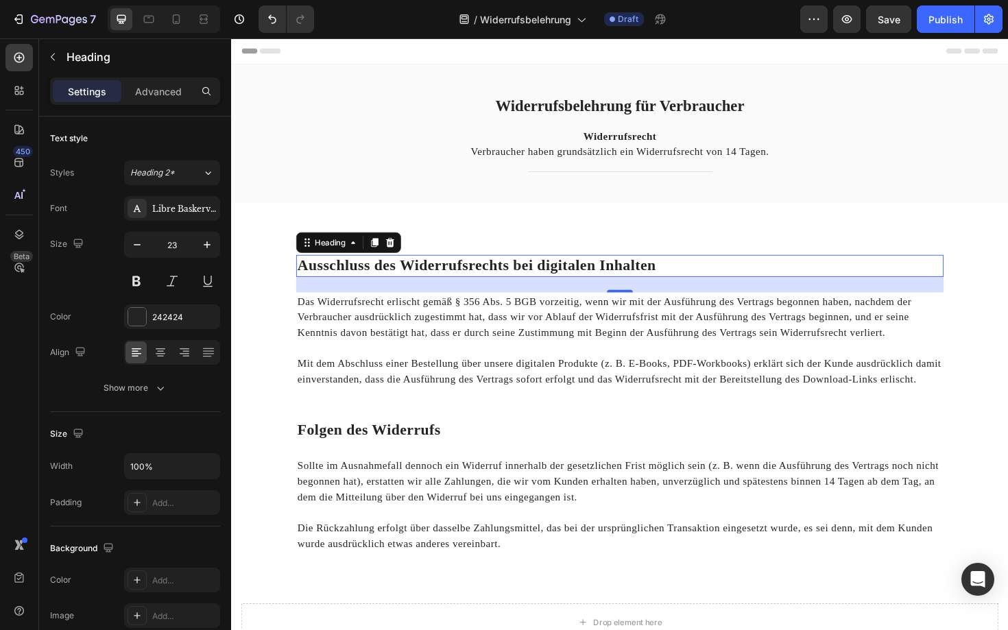
scroll to position [39, 0]
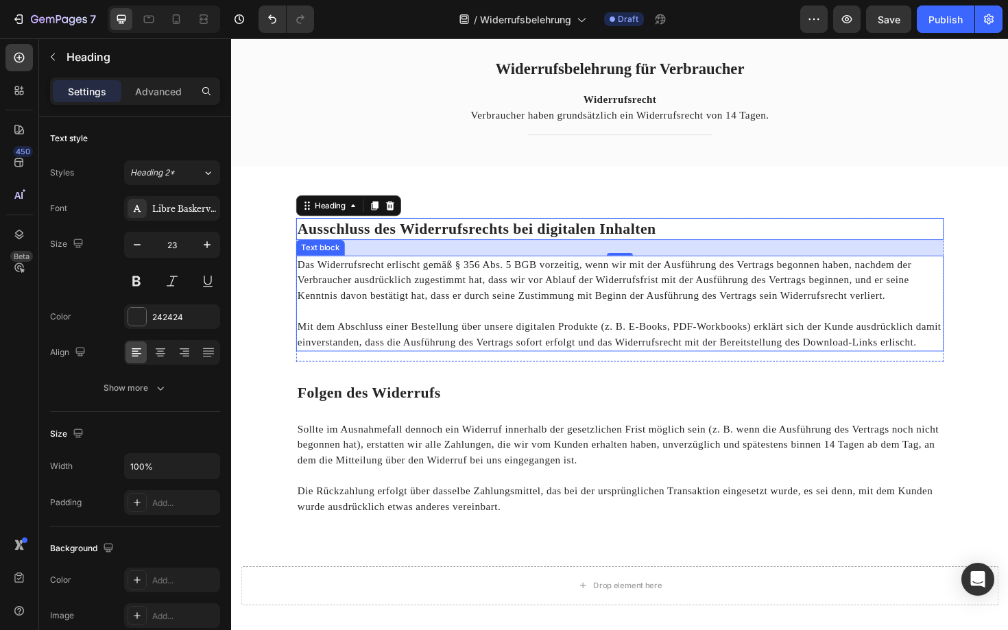
click at [520, 331] on p "Rich Text Editor. Editing area: main" at bounding box center [642, 327] width 683 height 16
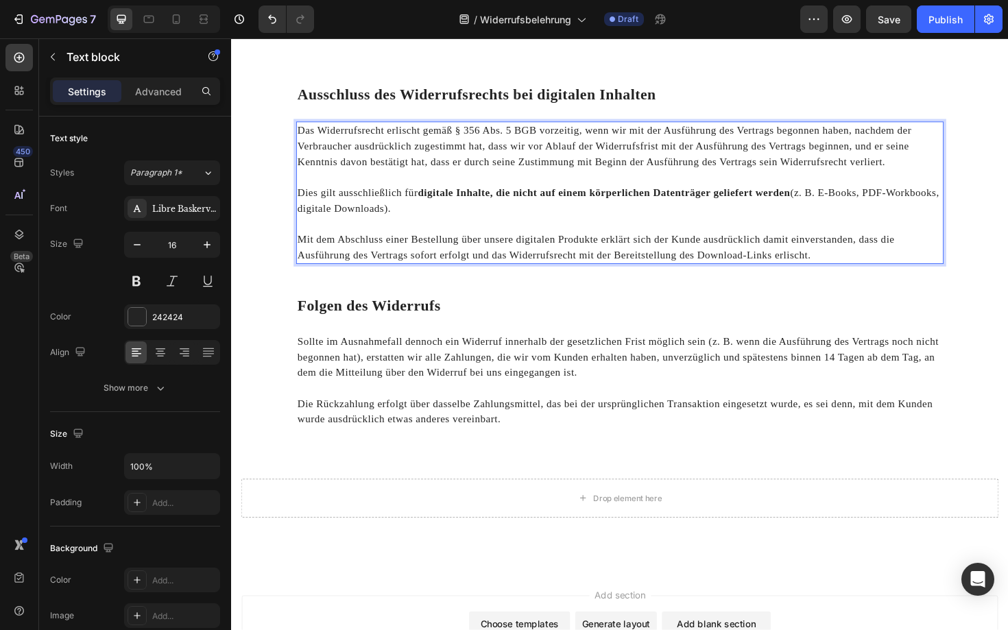
scroll to position [192, 0]
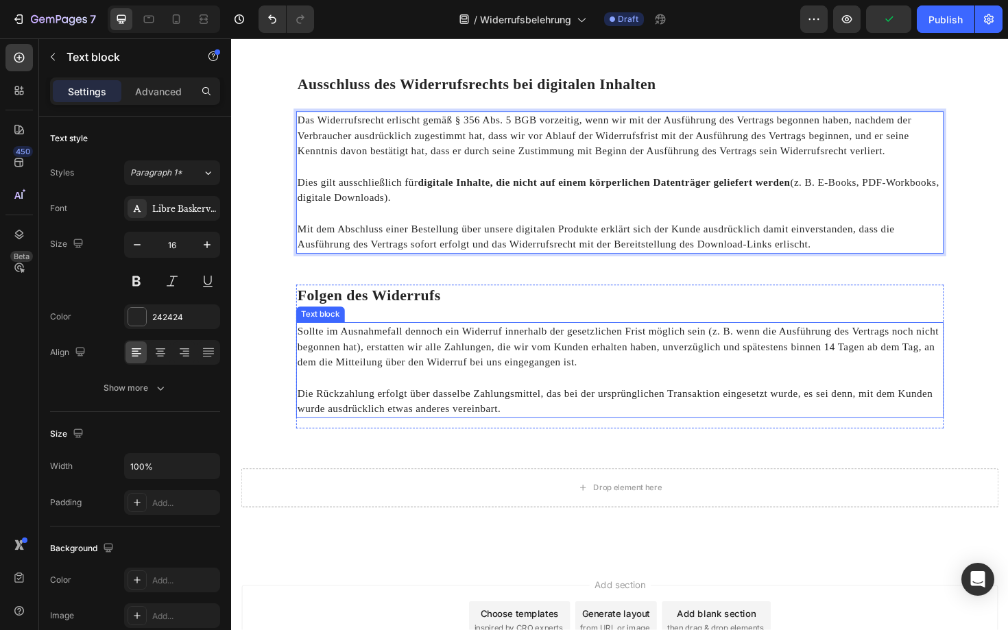
click at [540, 361] on p "Sollte im Ausnahmefall dennoch ein Widerruf innerhalb der gesetzlichen Frist mö…" at bounding box center [642, 365] width 683 height 49
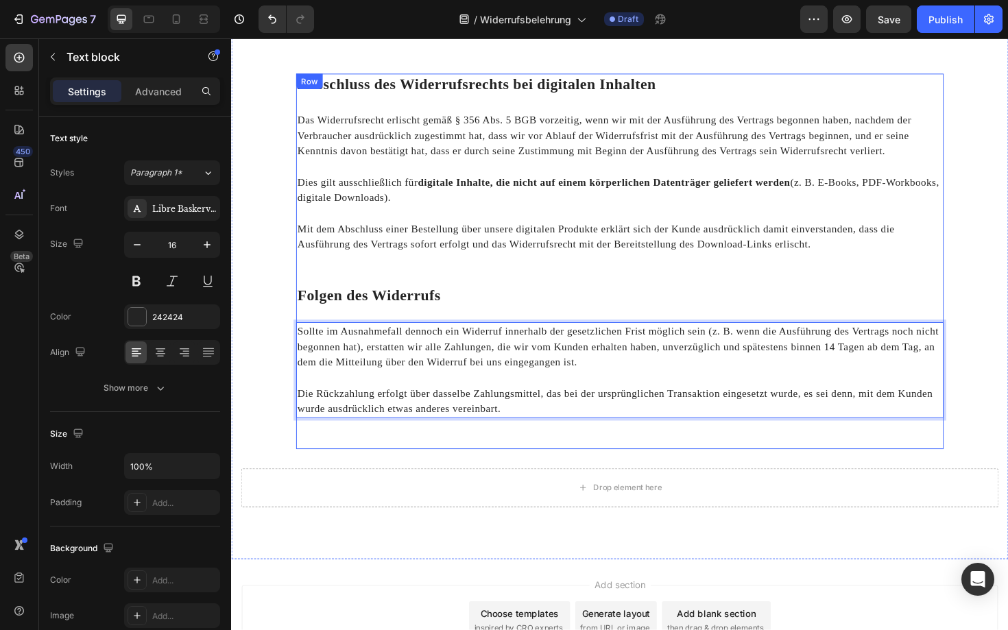
click at [461, 282] on div "⁠⁠⁠⁠⁠⁠⁠ Ausschluss des Widerrufsrechts bei digitalen Inhalten Heading Das Wider…" at bounding box center [642, 275] width 685 height 398
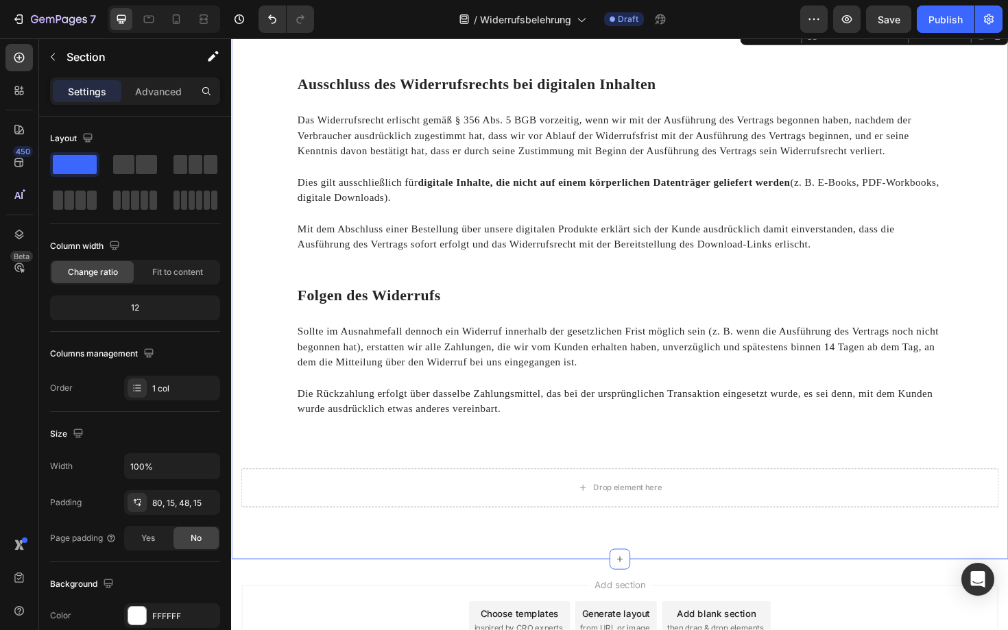
click at [257, 289] on div "⁠⁠⁠⁠⁠⁠⁠ Ausschluss des Widerrufsrechts bei digitalen Inhalten Heading Das Wider…" at bounding box center [642, 316] width 802 height 481
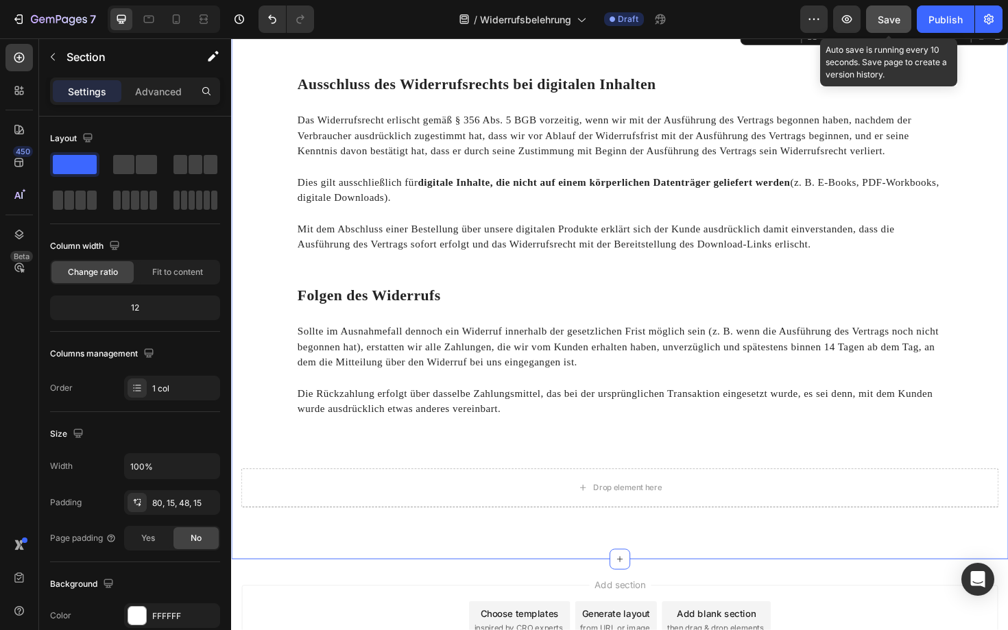
click at [879, 14] on span "Save" at bounding box center [888, 20] width 23 height 12
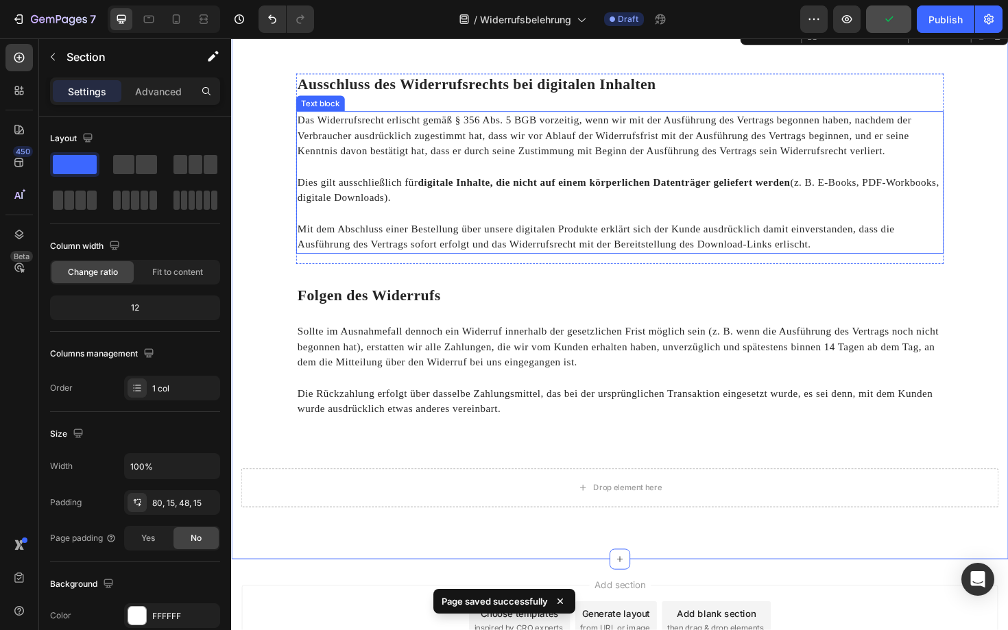
scroll to position [0, 0]
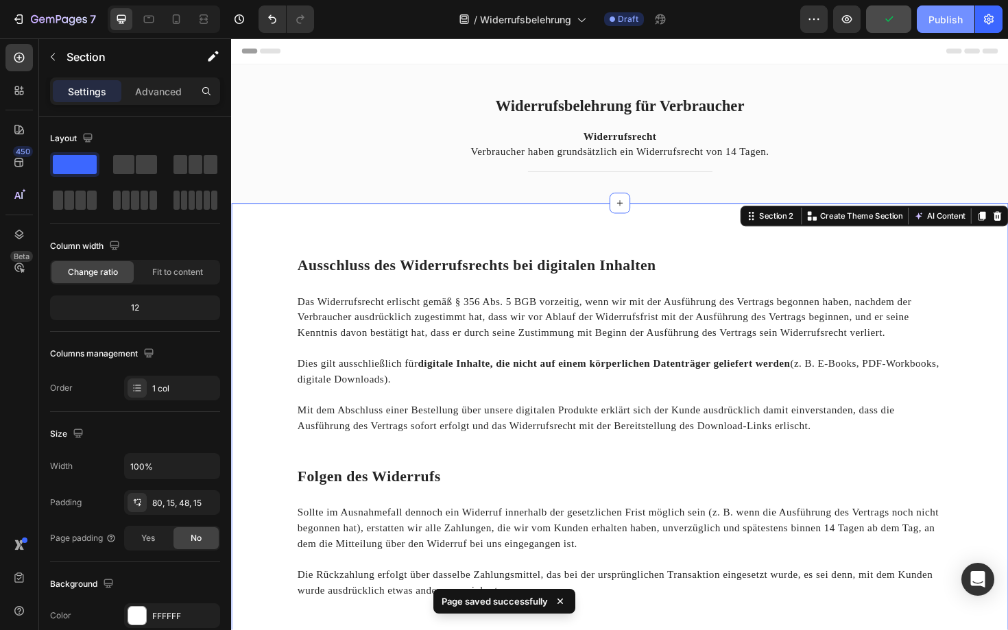
click at [947, 21] on div "Publish" at bounding box center [945, 19] width 34 height 14
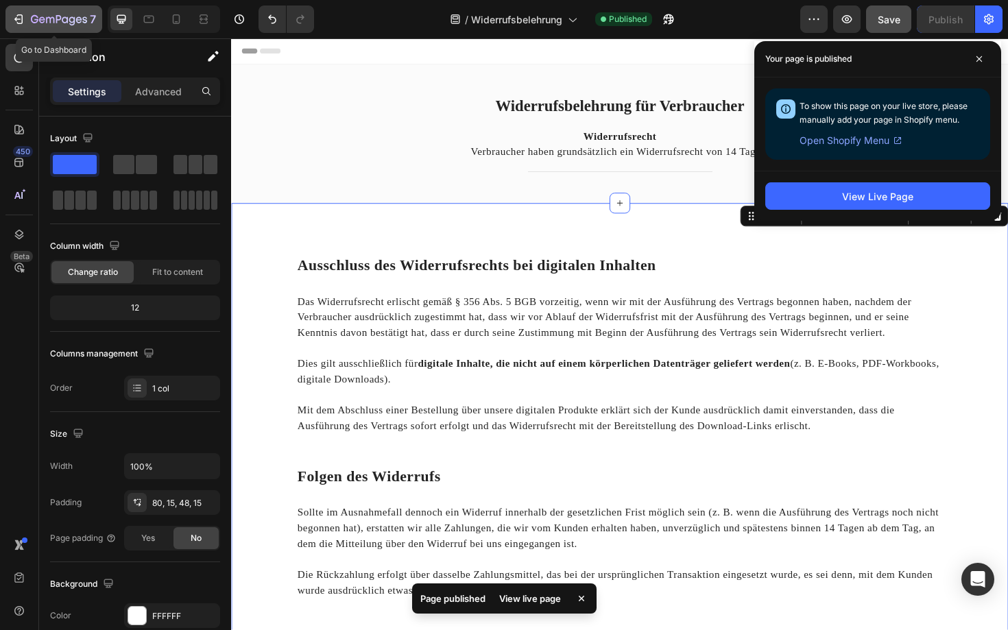
click at [12, 17] on icon "button" at bounding box center [19, 19] width 14 height 14
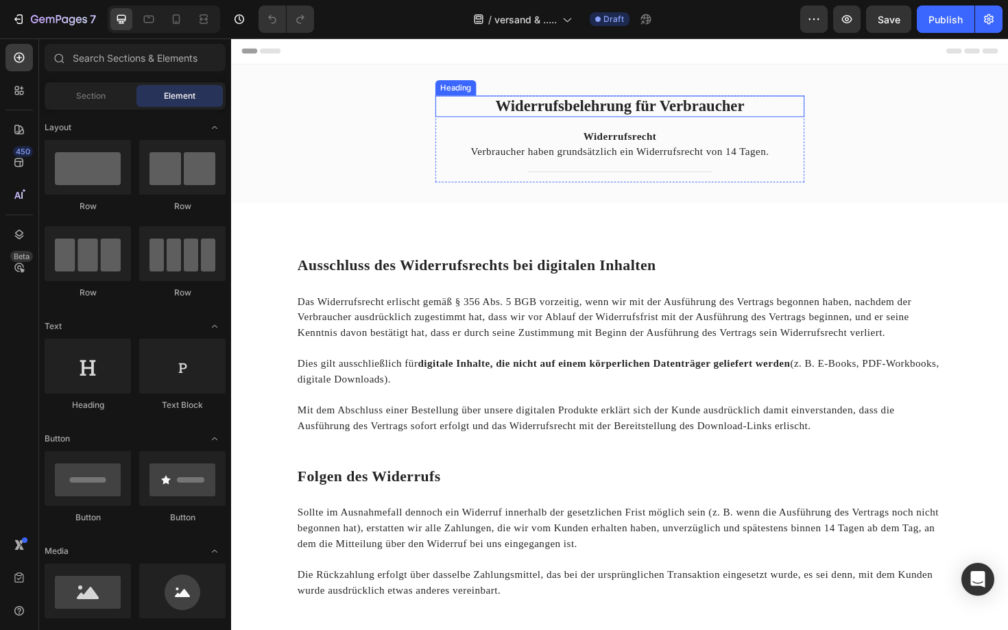
click at [669, 102] on strong "Widerrufsbelehrung für Verbraucher" at bounding box center [642, 110] width 263 height 18
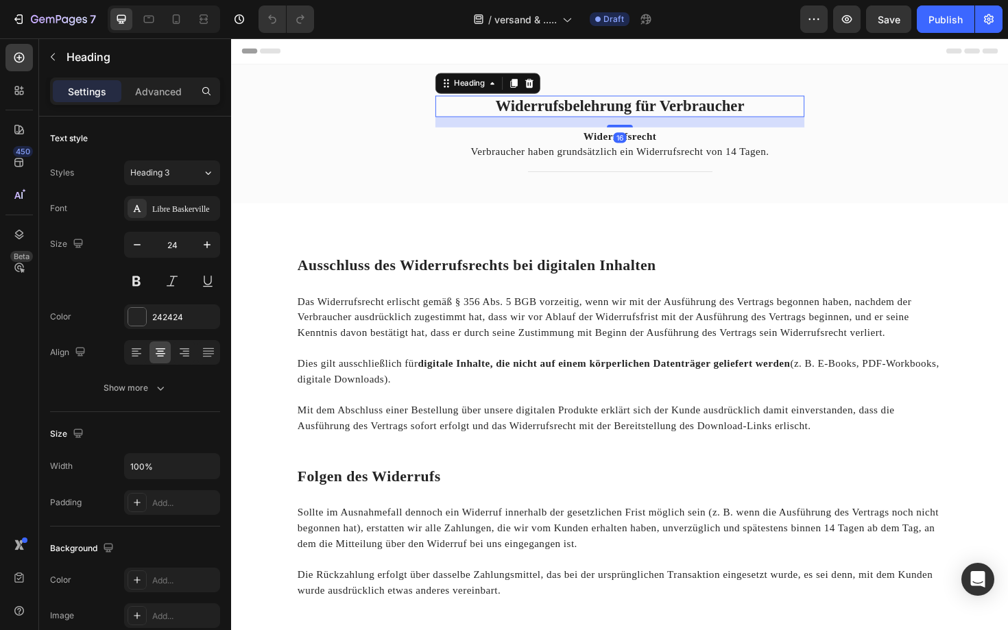
click at [669, 102] on strong "Widerrufsbelehrung für Verbraucher" at bounding box center [642, 110] width 263 height 18
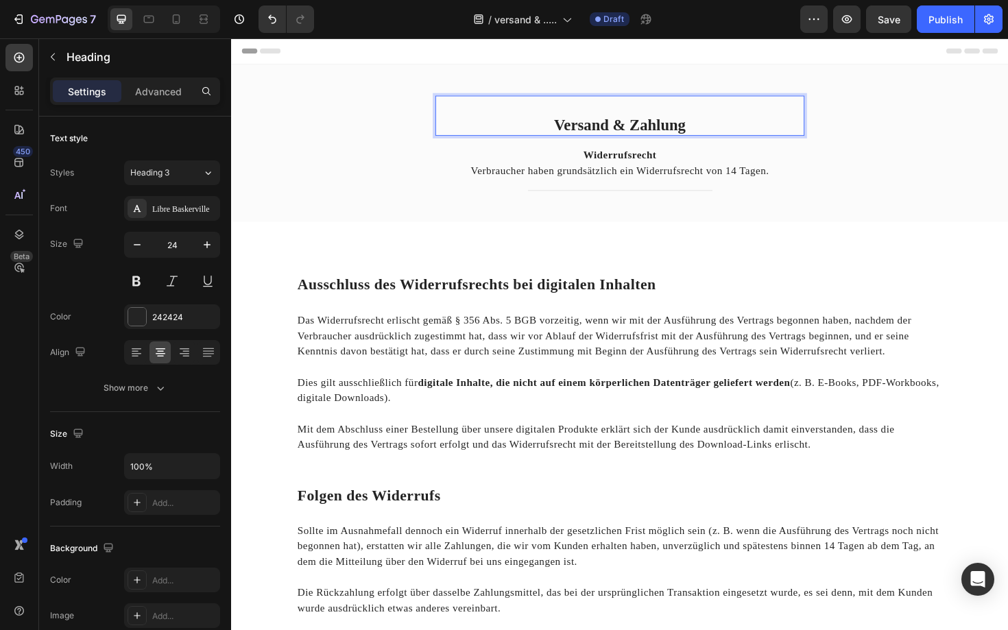
click at [569, 132] on p "Versand & Zahlung" at bounding box center [642, 131] width 388 height 20
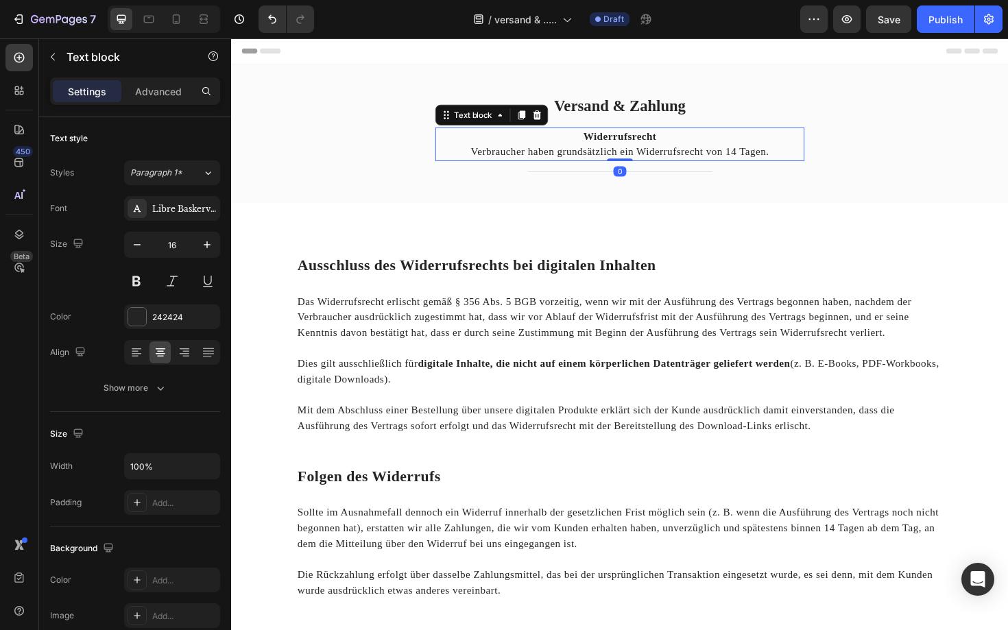
click at [620, 143] on strong "Widerrufsrecht" at bounding box center [641, 142] width 77 height 12
click at [555, 119] on icon at bounding box center [554, 119] width 11 height 11
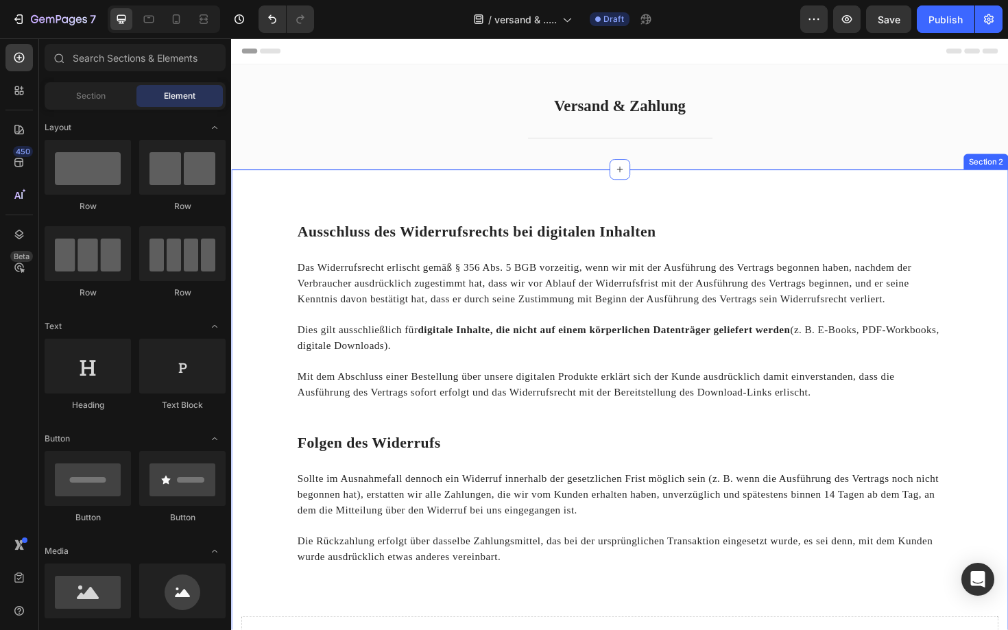
scroll to position [33, 0]
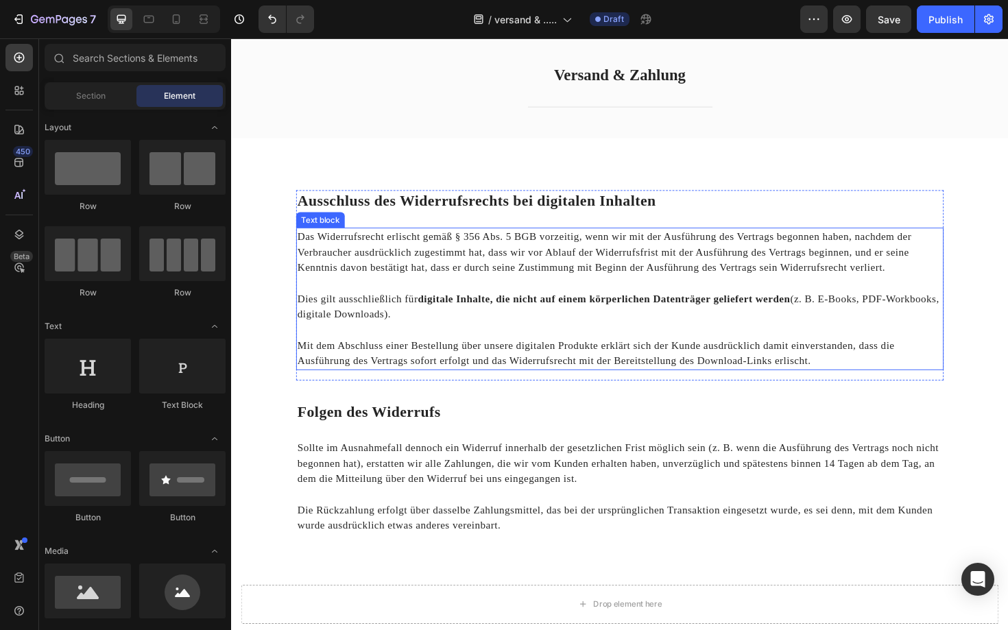
click at [341, 258] on p "Das Widerrufsrecht erlischt gemäß § 356 Abs. 5 BGB vorzeitig, wenn wir mit der …" at bounding box center [642, 265] width 683 height 49
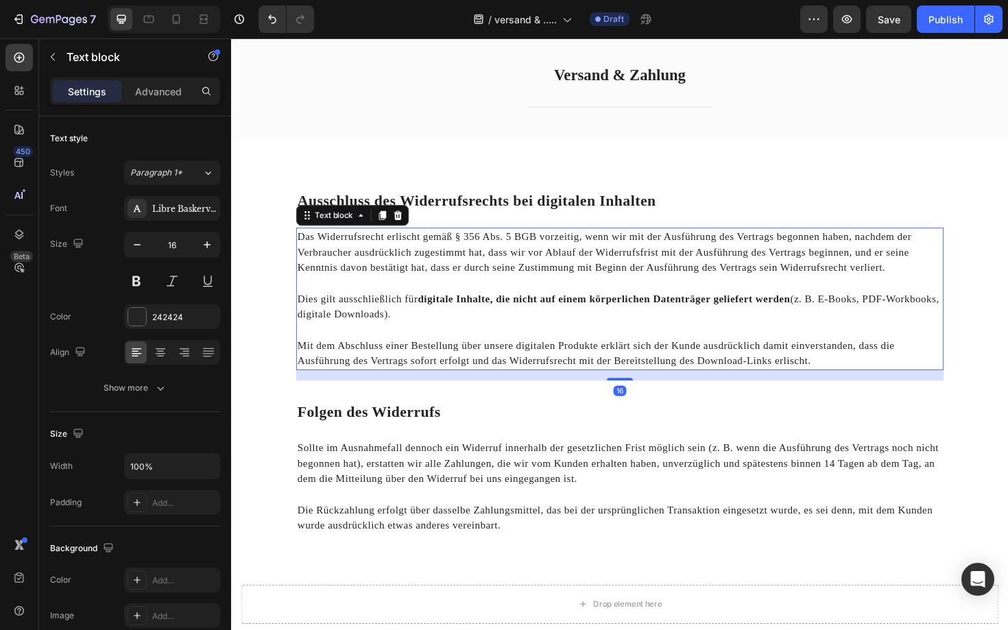
click at [341, 258] on p "Das Widerrufsrecht erlischt gemäß § 356 Abs. 5 BGB vorzeitig, wenn wir mit der …" at bounding box center [642, 265] width 683 height 49
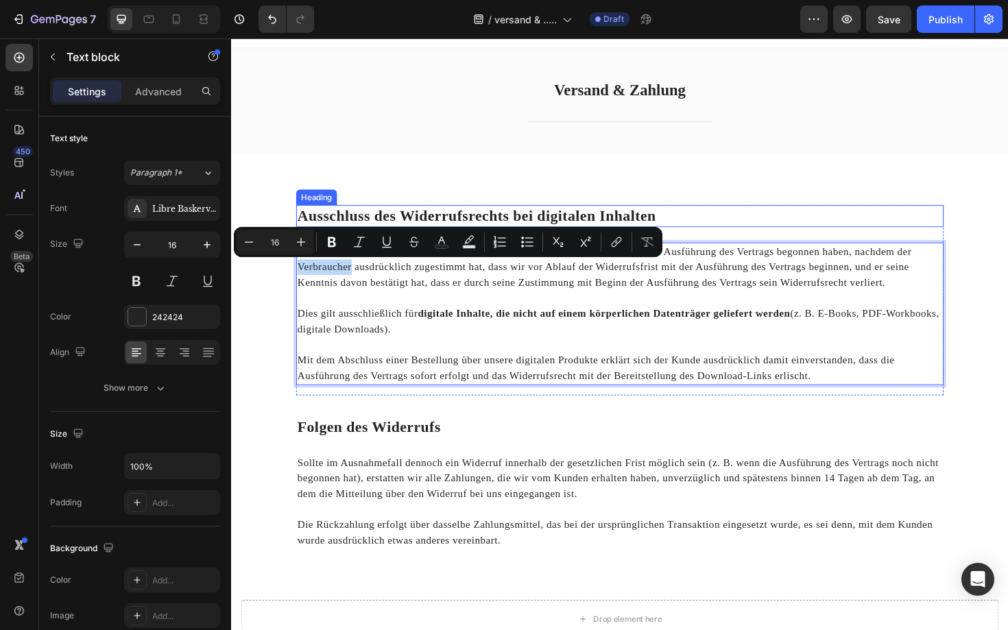
scroll to position [16, 0]
click at [481, 220] on strong "Ausschluss des Widerrufsrechts bei digitalen Inhalten" at bounding box center [491, 227] width 380 height 17
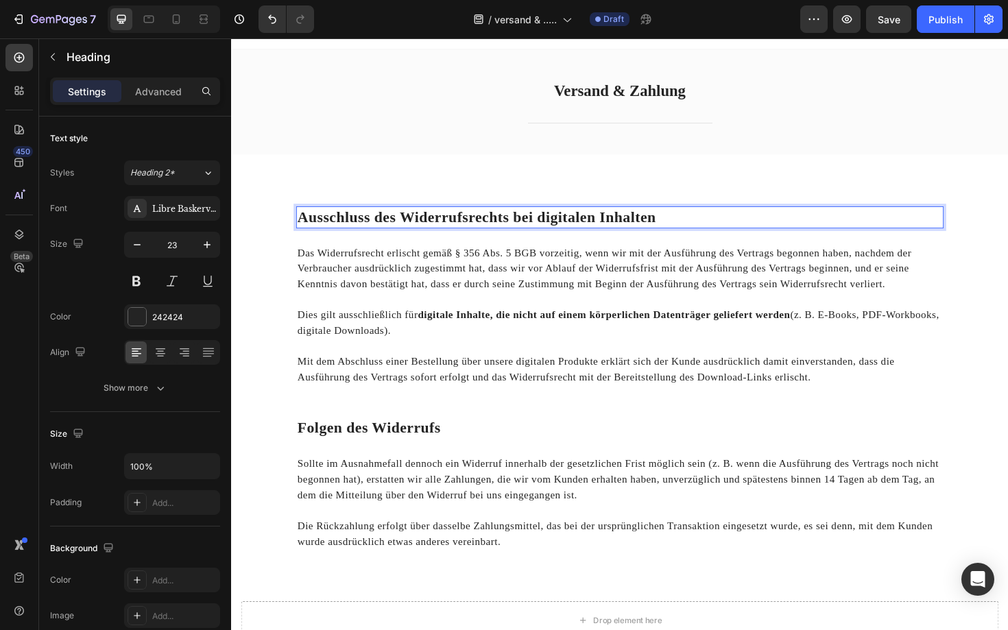
click at [481, 220] on strong "Ausschluss des Widerrufsrechts bei digitalen Inhalten" at bounding box center [491, 227] width 380 height 17
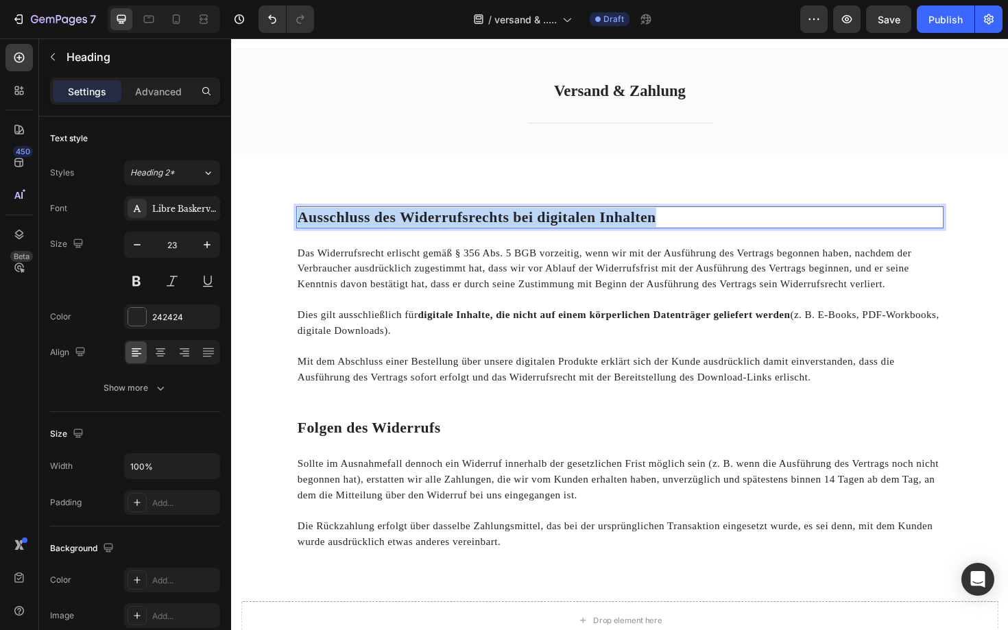
click at [481, 220] on strong "Ausschluss des Widerrufsrechts bei digitalen Inhalten" at bounding box center [491, 227] width 380 height 17
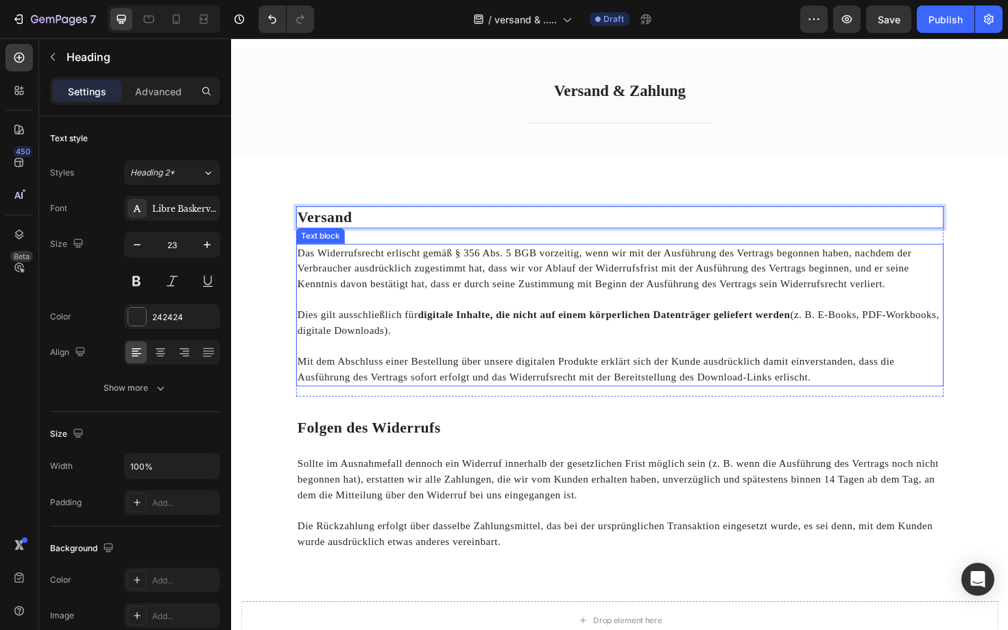
click at [522, 289] on p "Das Widerrufsrecht erlischt gemäß § 356 Abs. 5 BGB vorzeitig, wenn wir mit der …" at bounding box center [642, 282] width 683 height 49
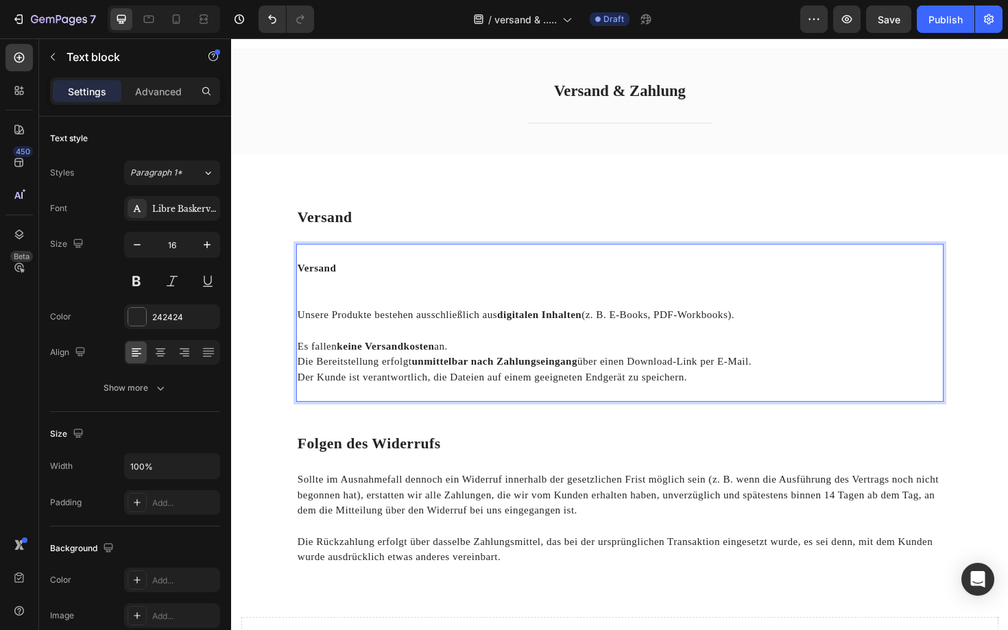
click at [378, 308] on p "Rich Text Editor. Editing area: main" at bounding box center [642, 315] width 683 height 16
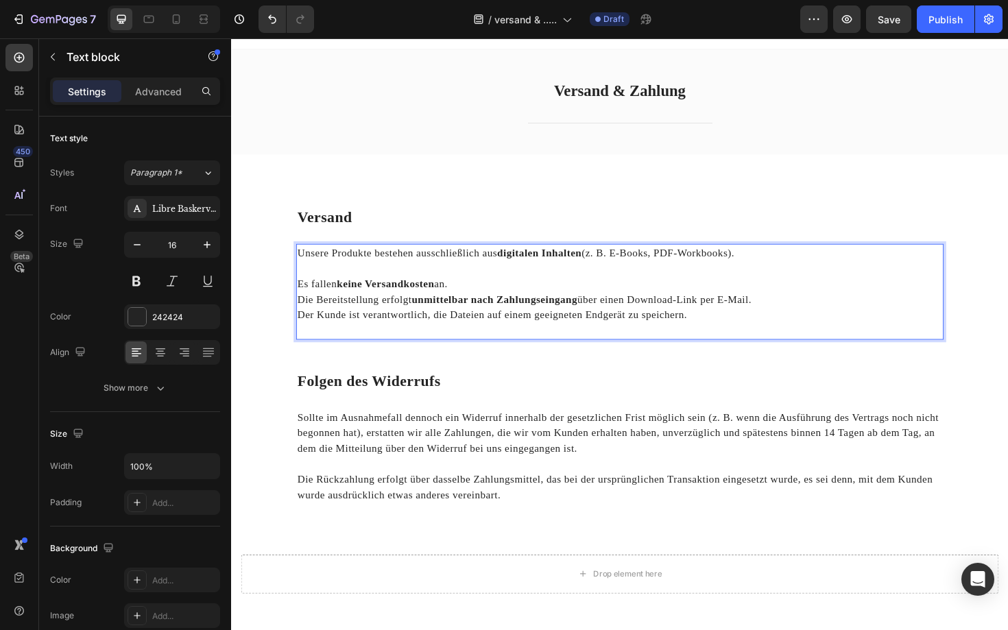
click at [317, 343] on p "Rich Text Editor. Editing area: main" at bounding box center [642, 348] width 683 height 16
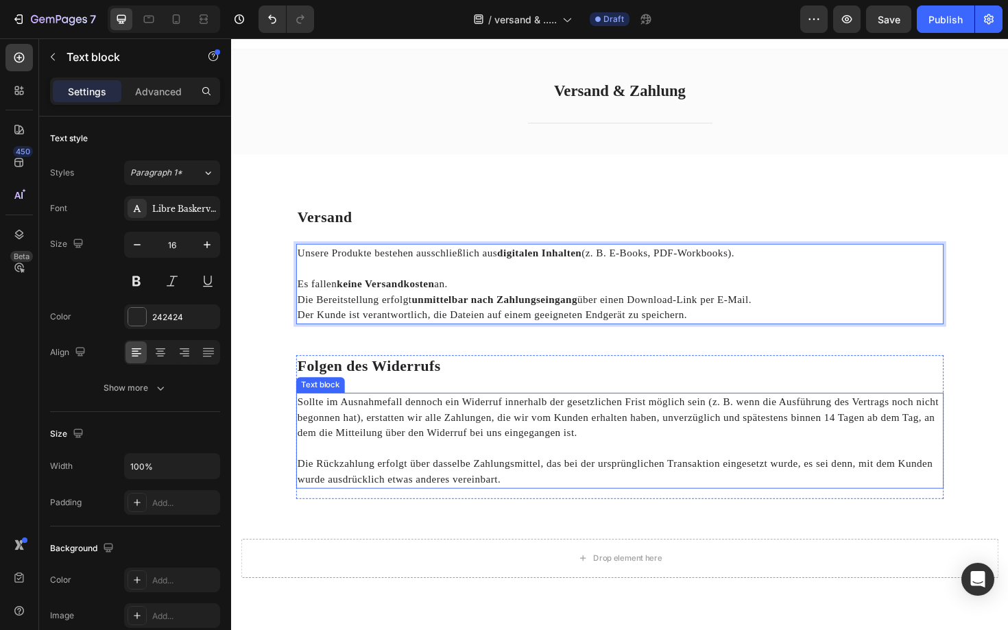
click at [415, 478] on p at bounding box center [642, 473] width 683 height 16
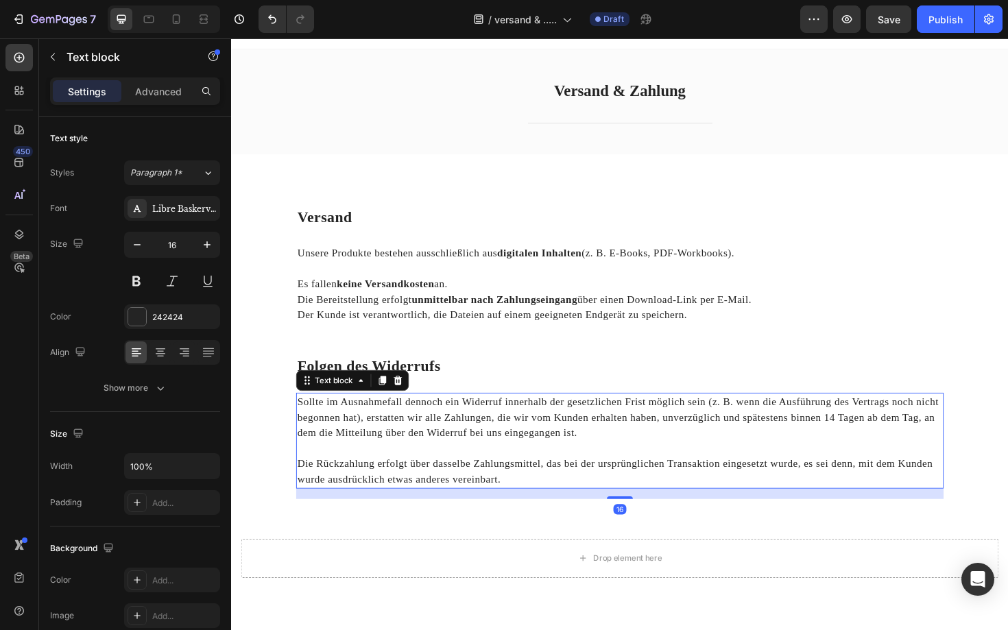
click at [415, 478] on p at bounding box center [642, 473] width 683 height 16
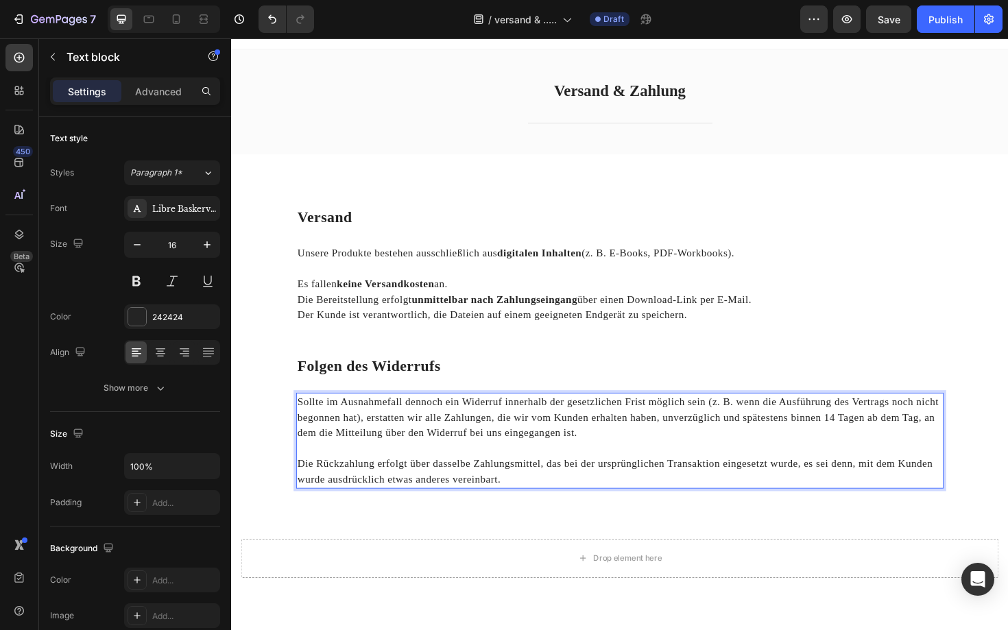
click at [415, 478] on p "Rich Text Editor. Editing area: main" at bounding box center [642, 473] width 683 height 16
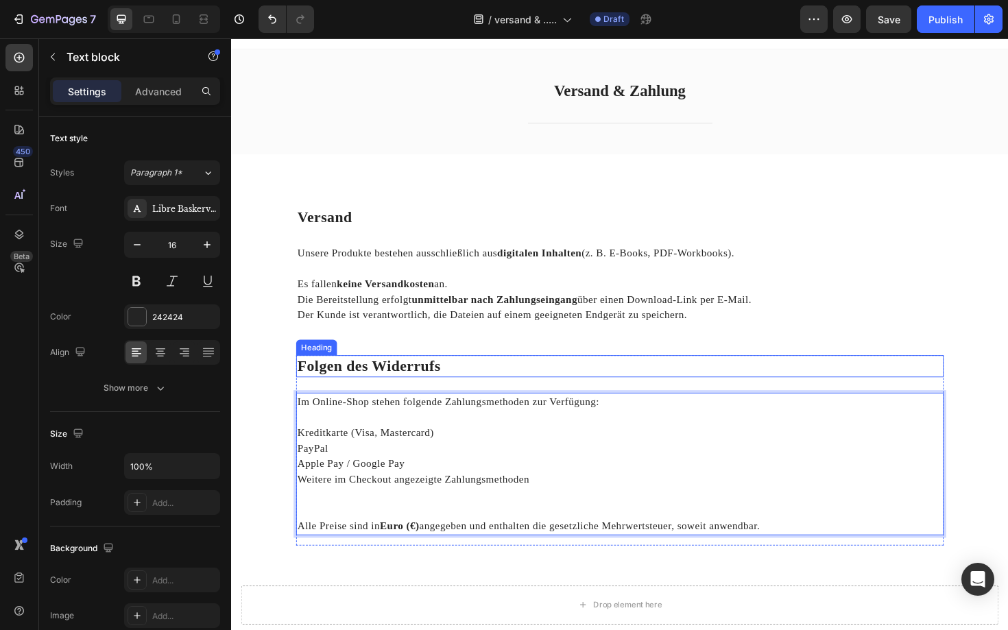
click at [426, 385] on strong "Folgen des Widerrufs" at bounding box center [376, 385] width 151 height 17
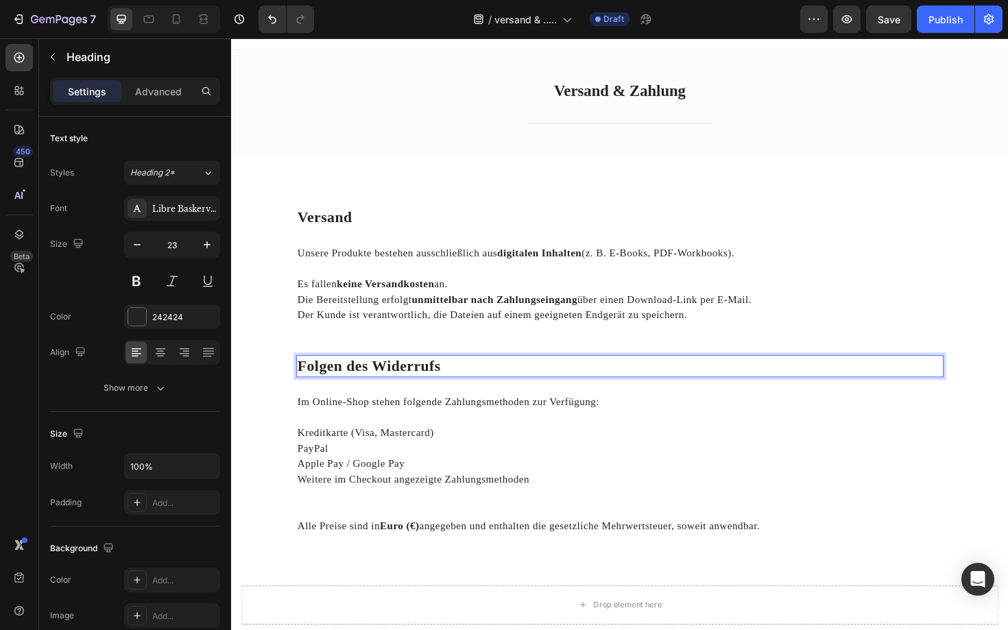
click at [426, 385] on strong "Folgen des Widerrufs" at bounding box center [376, 385] width 151 height 17
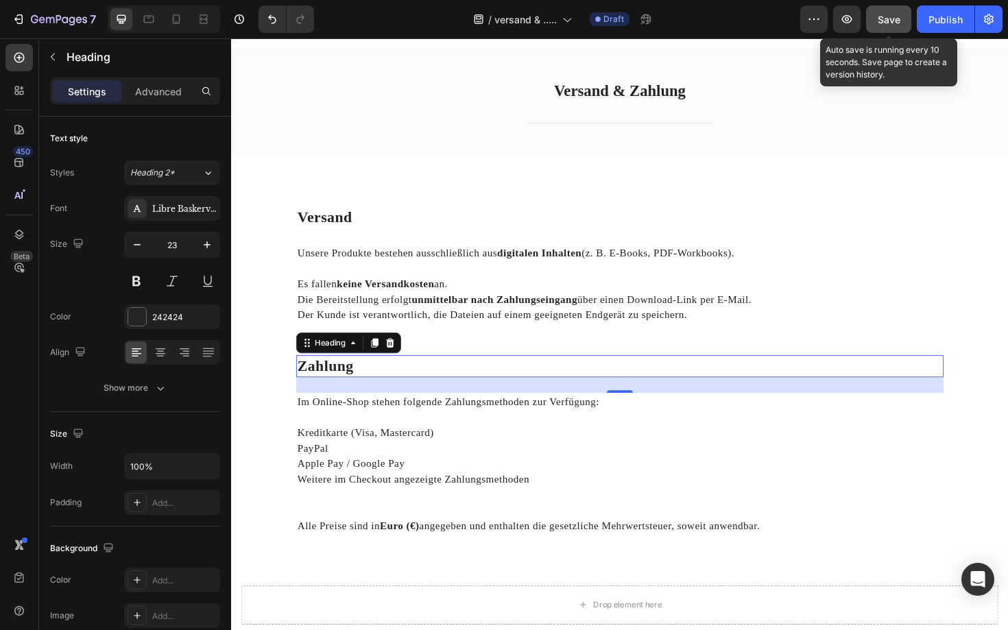
click at [892, 15] on span "Save" at bounding box center [888, 20] width 23 height 12
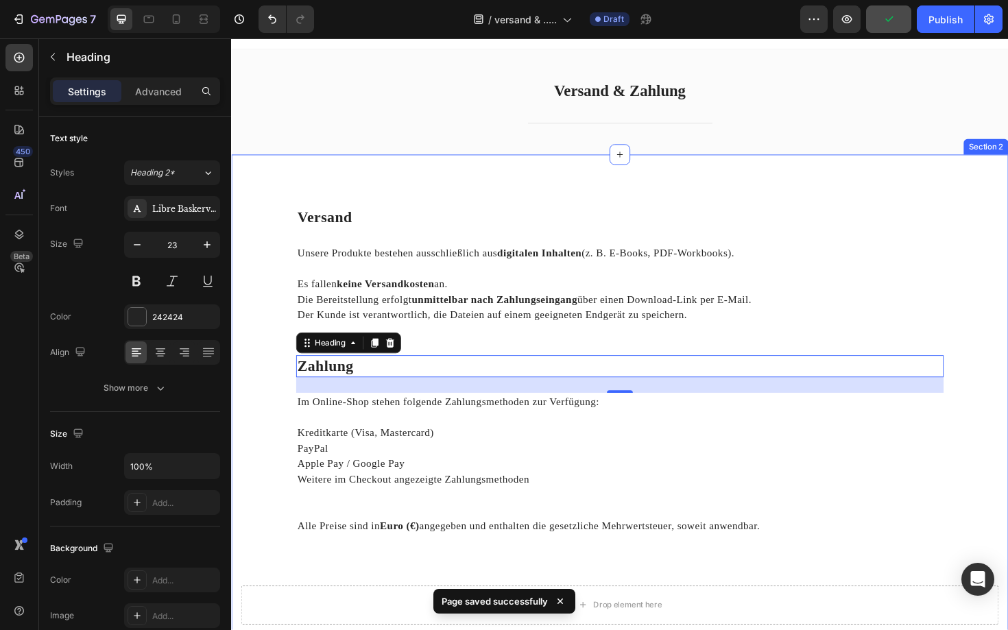
click at [1007, 214] on div "Versand Heading Unsere Produkte bestehen ausschließlich aus digitalen Inhalten …" at bounding box center [642, 438] width 823 height 552
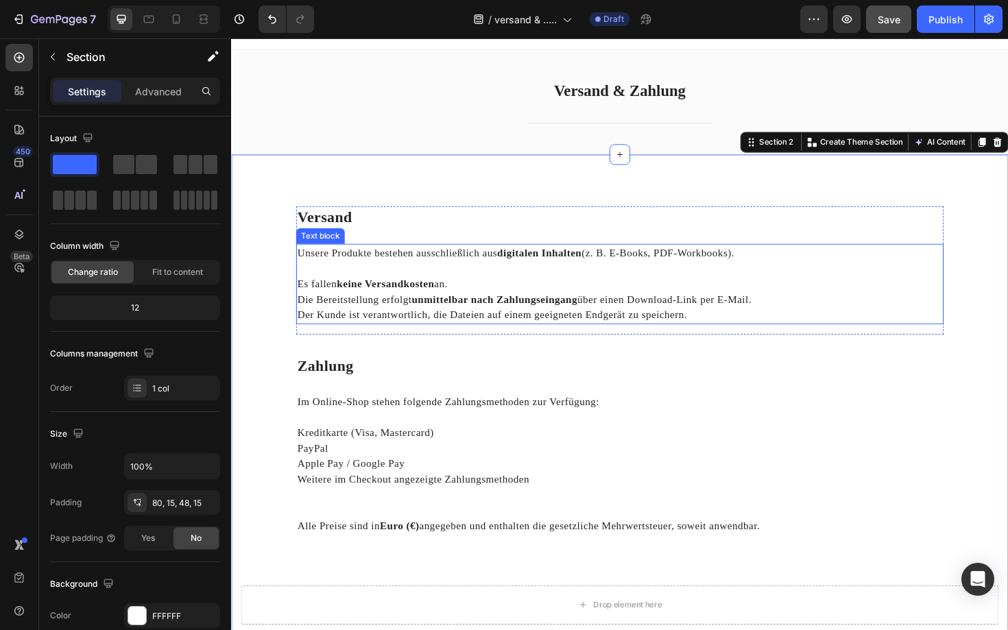
click at [481, 332] on p "Der Kunde ist verantwortlich, die Dateien auf einem geeigneten Endgerät zu spei…" at bounding box center [642, 332] width 683 height 16
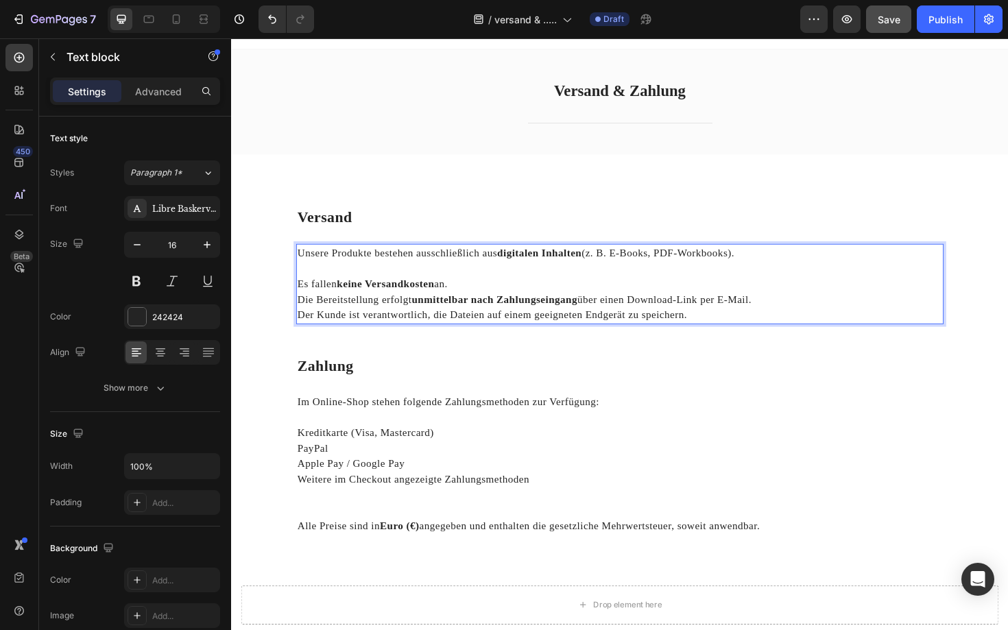
click at [302, 297] on p "Es fallen keine Versandkosten an." at bounding box center [642, 299] width 683 height 16
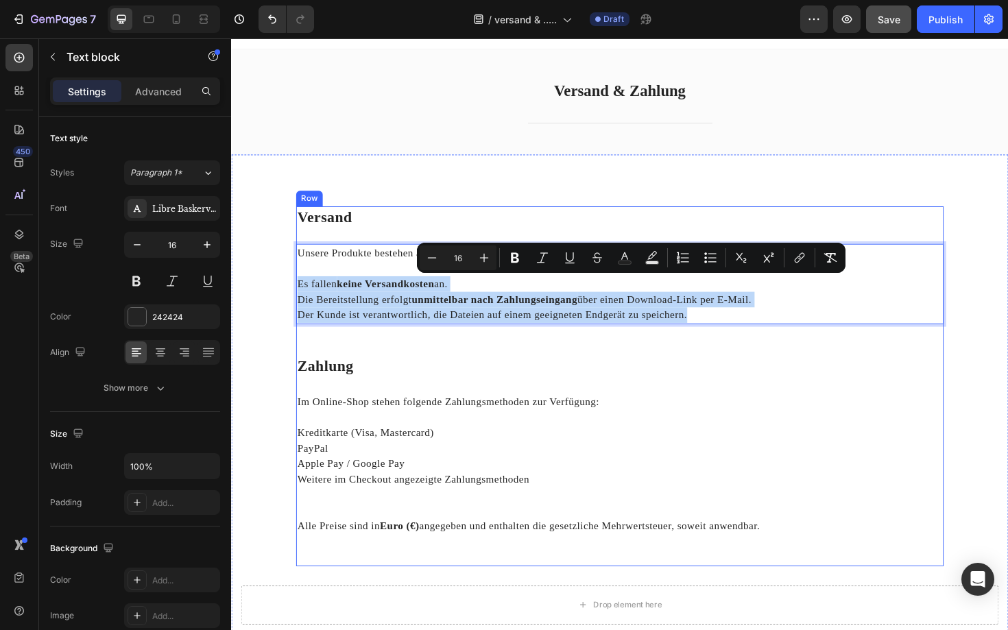
drag, startPoint x: 302, startPoint y: 297, endPoint x: 779, endPoint y: 352, distance: 480.3
click at [780, 353] on div "Versand Heading Unsere Produkte bestehen ausschließlich aus digitalen Inhalten …" at bounding box center [642, 407] width 685 height 381
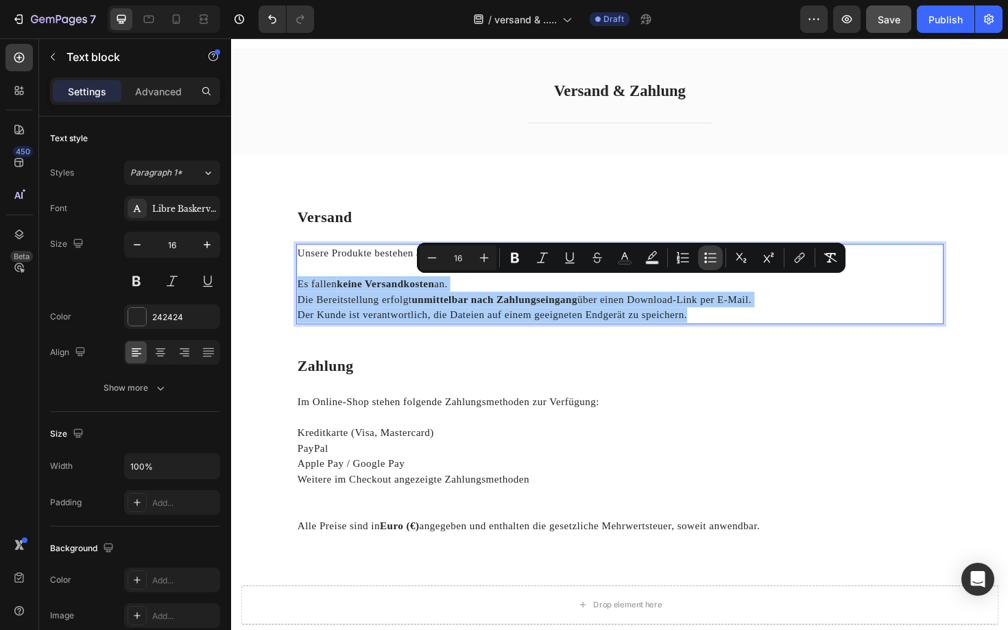
click at [714, 260] on icon "Editor contextual toolbar" at bounding box center [710, 258] width 14 height 14
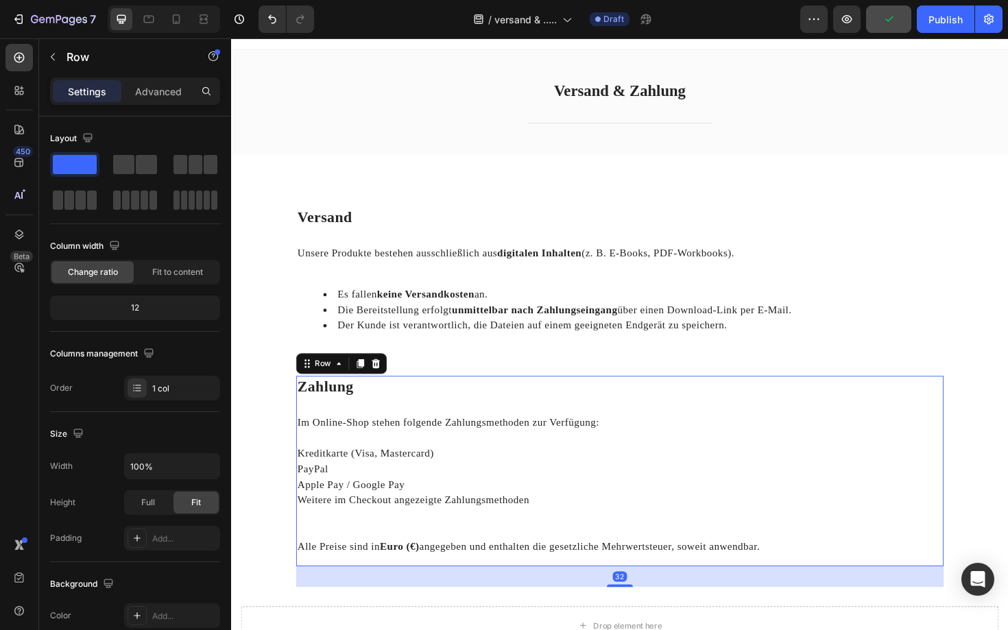
click at [539, 422] on div "Zahlung Heading Im Online-Shop stehen folgende Zahlungsmethoden zur Verfügung: …" at bounding box center [642, 497] width 685 height 202
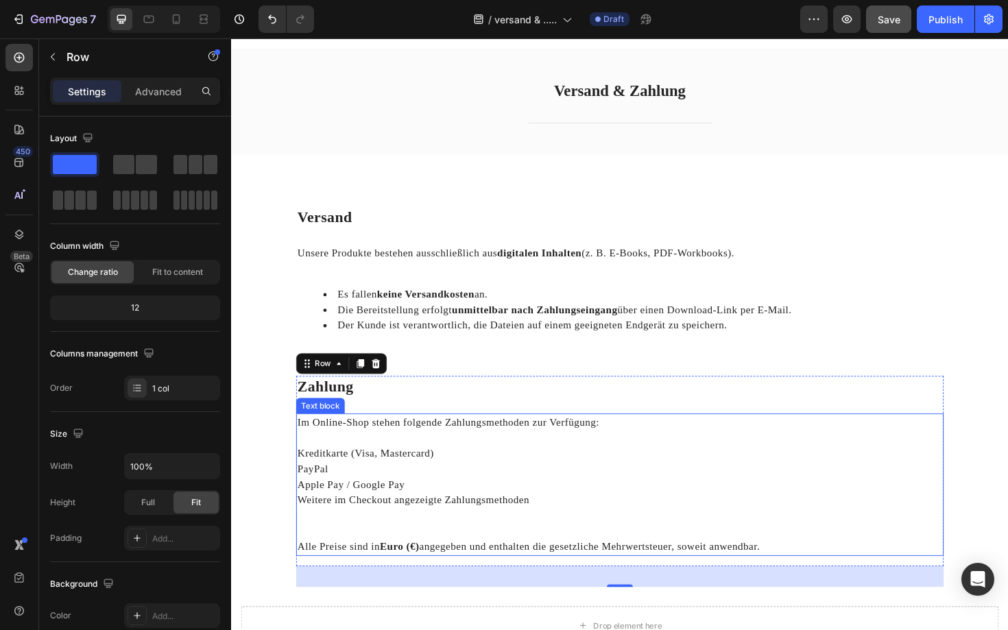
click at [405, 499] on p "PayPal" at bounding box center [642, 495] width 683 height 16
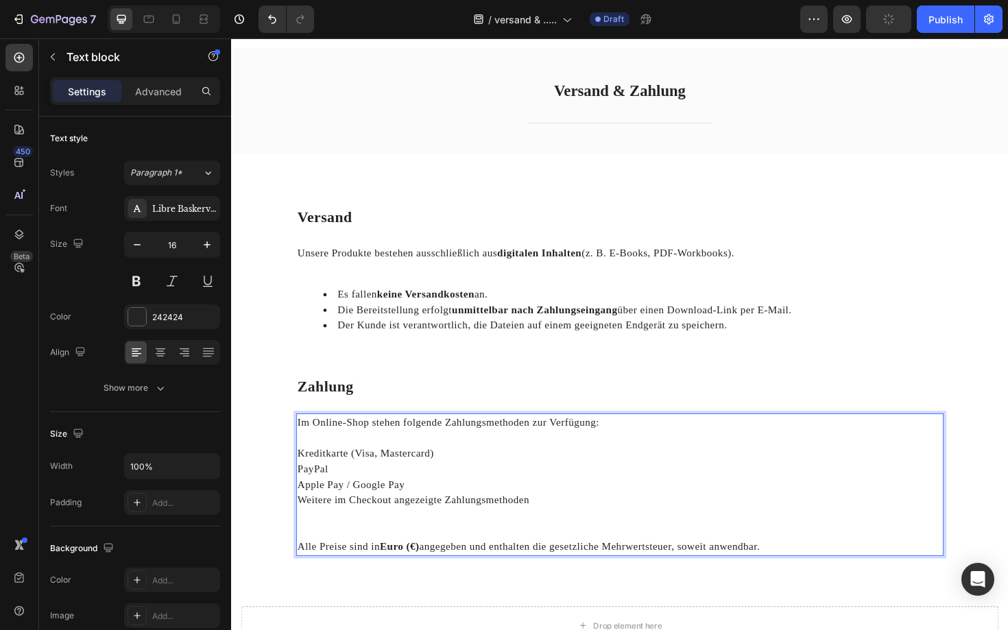
click at [405, 499] on p "PayPal" at bounding box center [642, 495] width 683 height 16
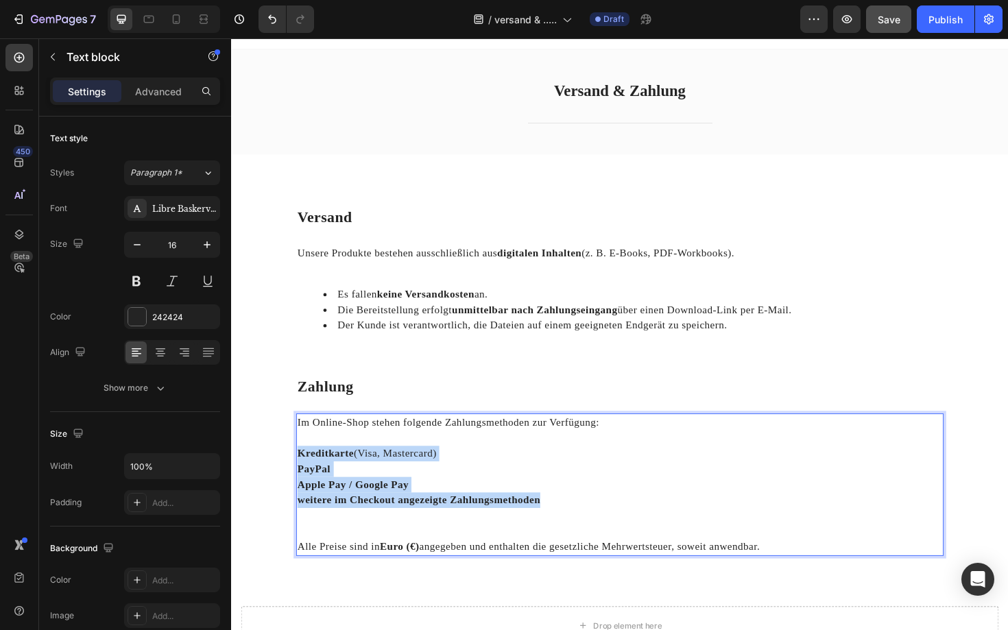
drag, startPoint x: 299, startPoint y: 475, endPoint x: 572, endPoint y: 526, distance: 278.3
click at [572, 526] on div "Im Online-Shop stehen folgende Zahlungsmethoden zur Verfügung: Kreditkarte (Vis…" at bounding box center [642, 511] width 685 height 151
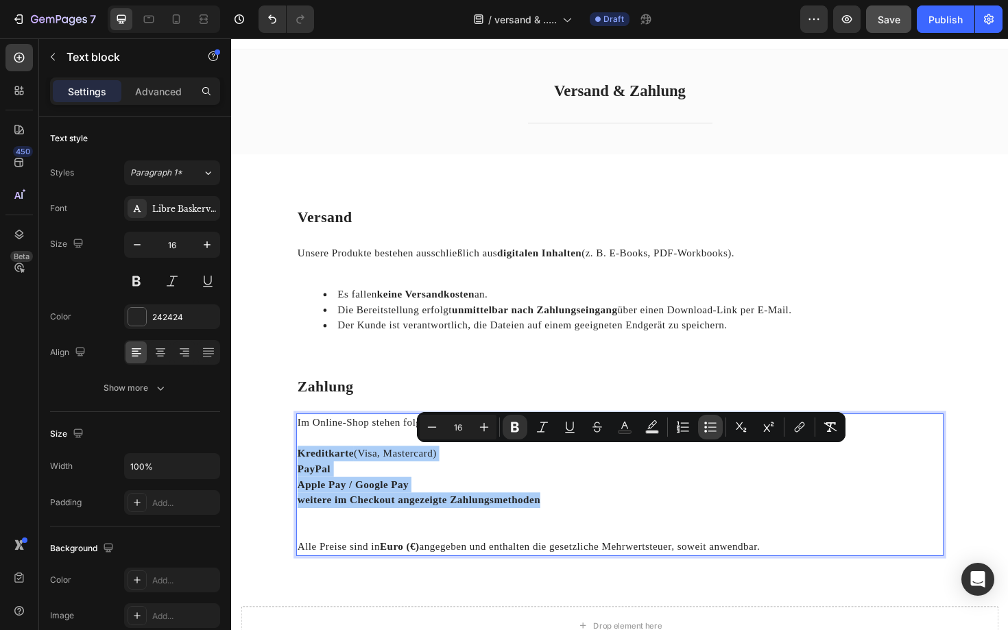
click at [711, 426] on icon "Editor contextual toolbar" at bounding box center [710, 427] width 14 height 14
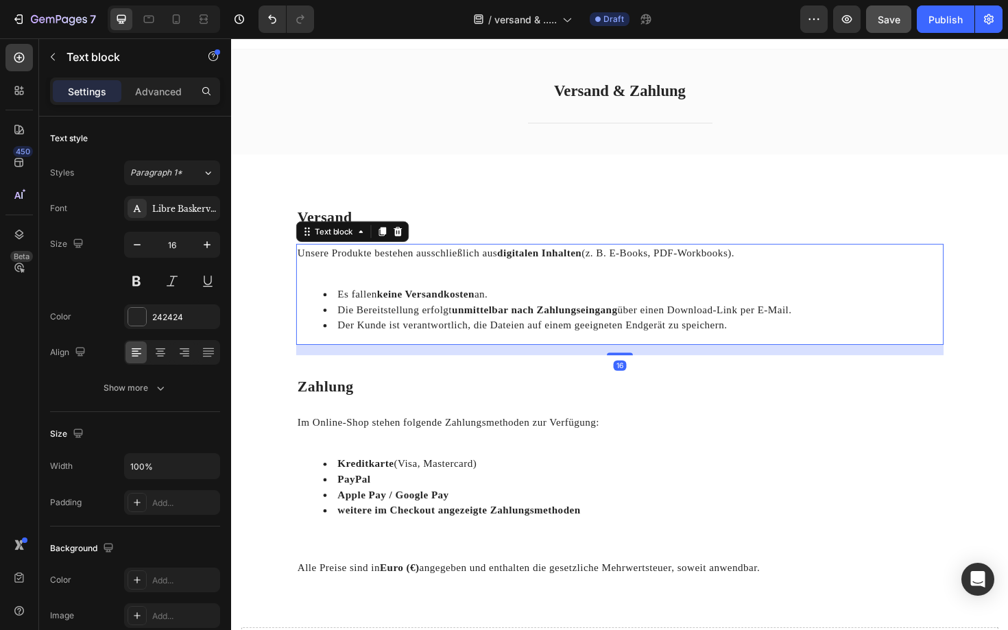
click at [735, 326] on li "Die Bereitstellung erfolgt unmittelbar nach Zahlungseingang über einen Download…" at bounding box center [655, 326] width 655 height 16
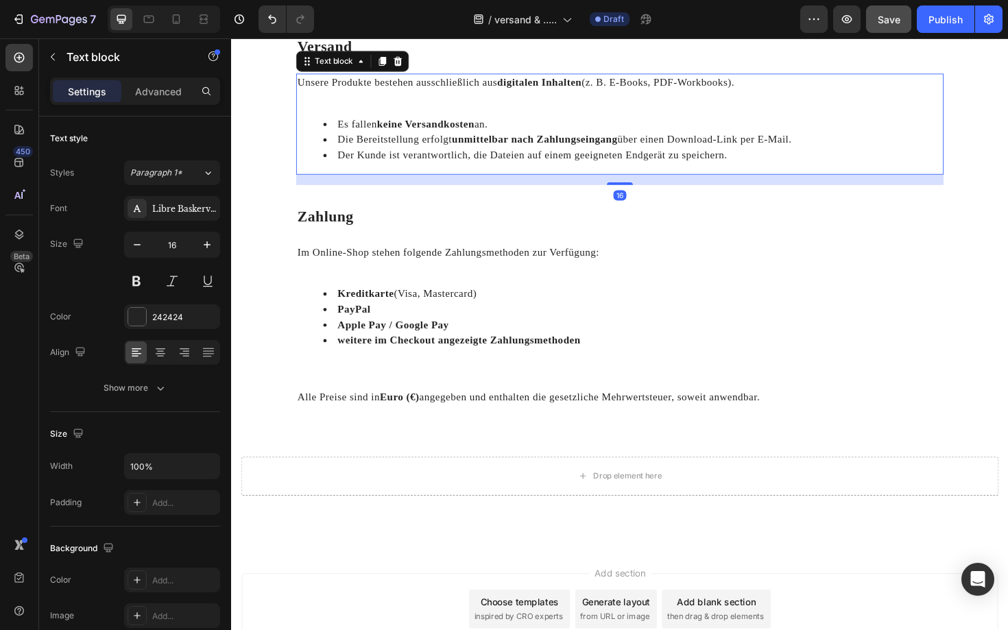
scroll to position [306, 0]
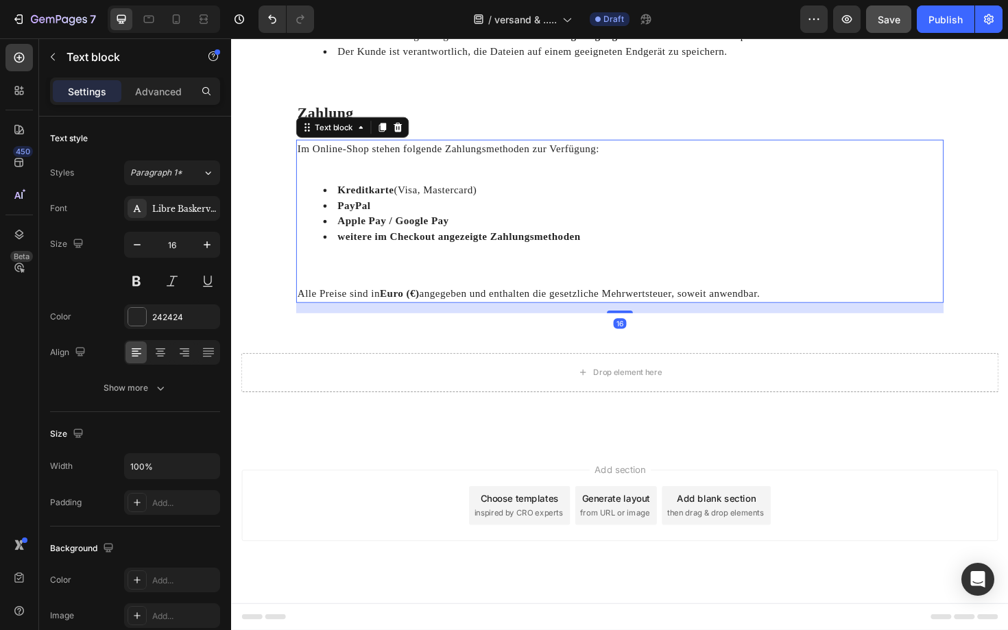
click at [522, 304] on p "Alle Preise sind in Euro (€) angegeben und enthalten die gesetzliche Mehrwertst…" at bounding box center [642, 309] width 683 height 16
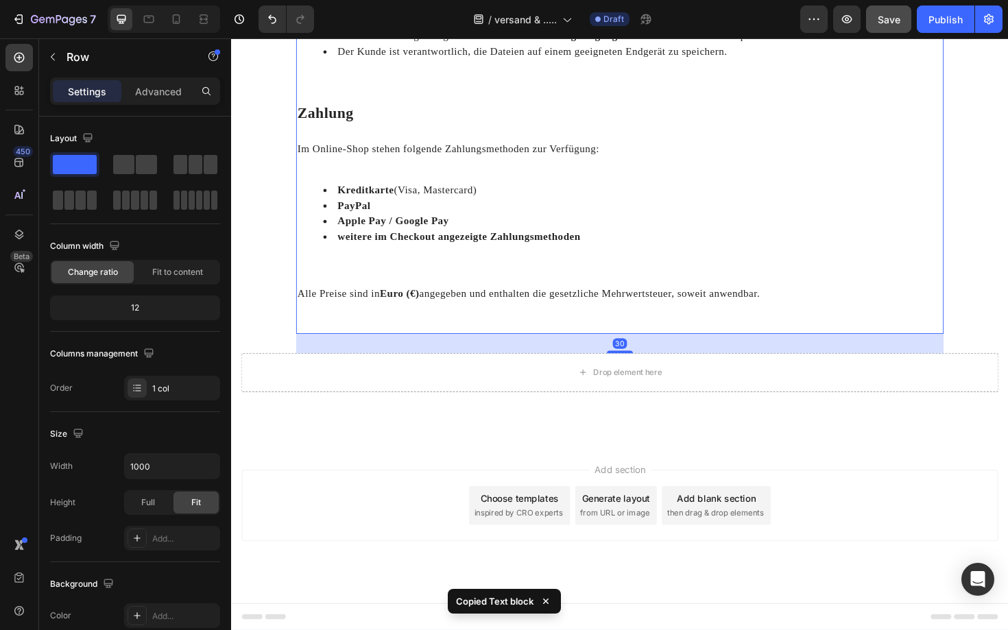
click at [453, 341] on div "Versand Heading Unsere Produkte bestehen ausschließlich aus digitalen Inhalten …" at bounding box center [642, 139] width 685 height 425
click at [482, 334] on div "Versand Heading Unsere Produkte bestehen ausschließlich aus digitalen Inhalten …" at bounding box center [642, 139] width 685 height 425
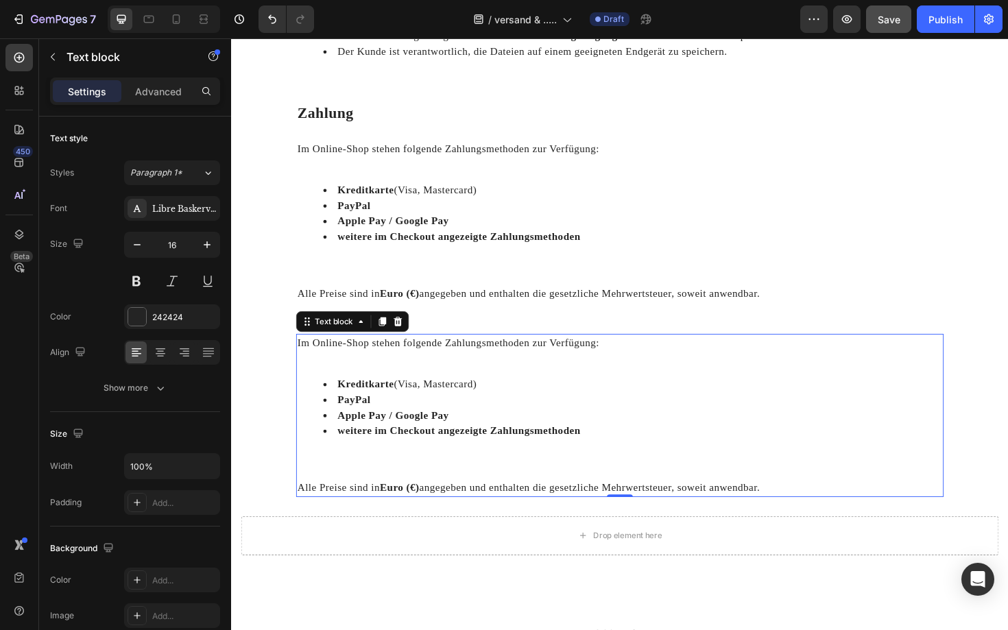
click at [459, 440] on strong "Apple Pay / Google Pay" at bounding box center [402, 438] width 118 height 12
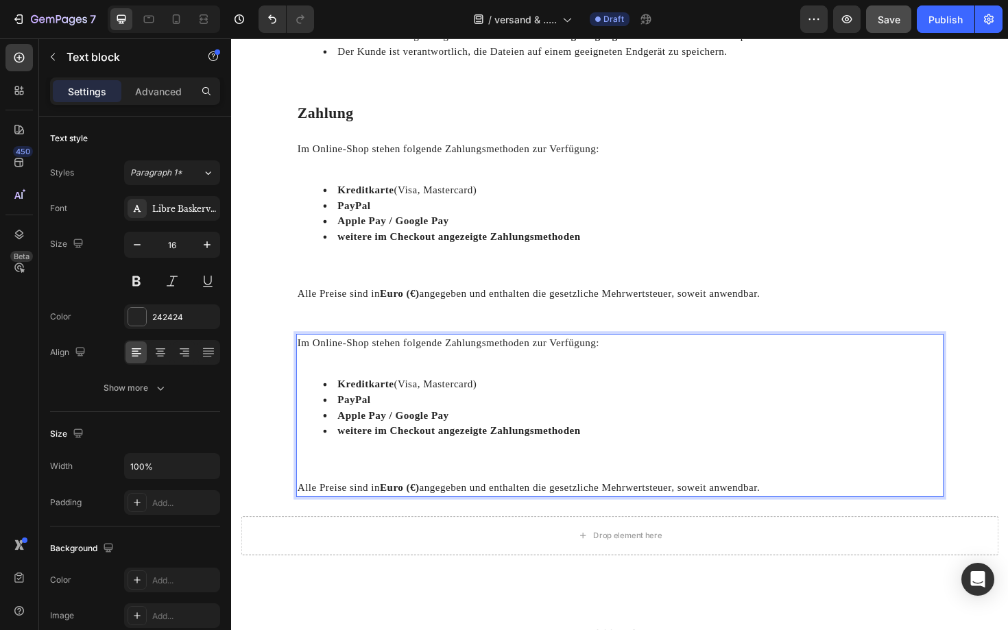
click at [459, 440] on strong "Apple Pay / Google Pay" at bounding box center [402, 438] width 118 height 12
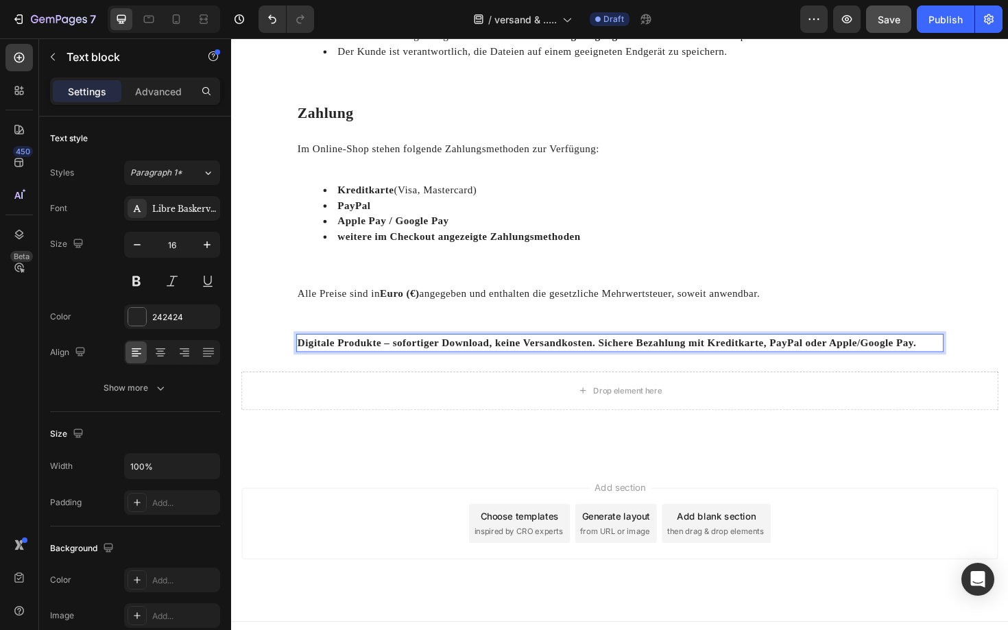
click at [319, 561] on div "Add section Choose templates inspired by CRO experts Generate layout from URL o…" at bounding box center [642, 552] width 801 height 75
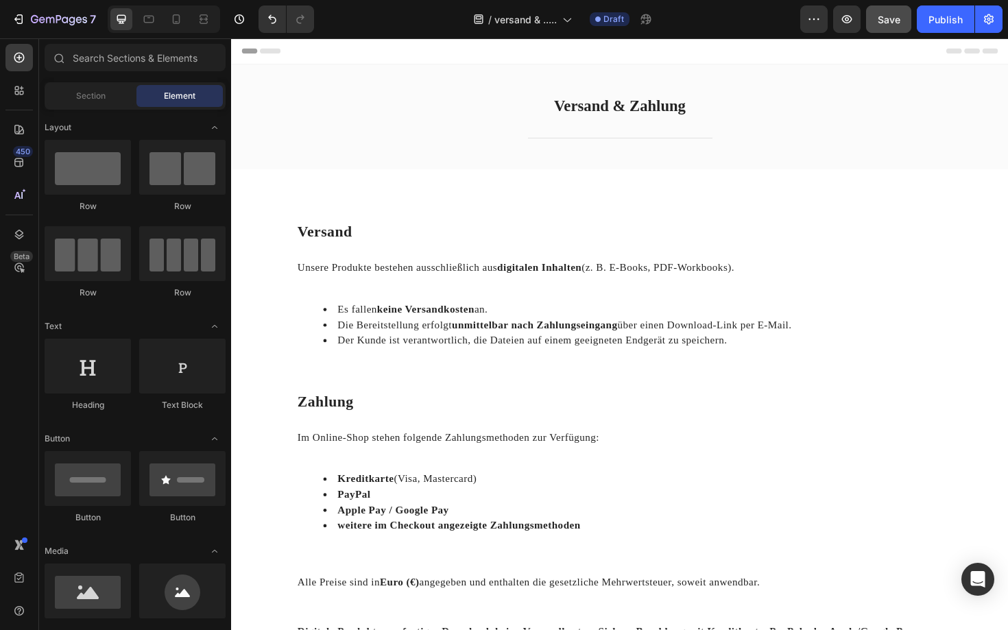
scroll to position [0, 0]
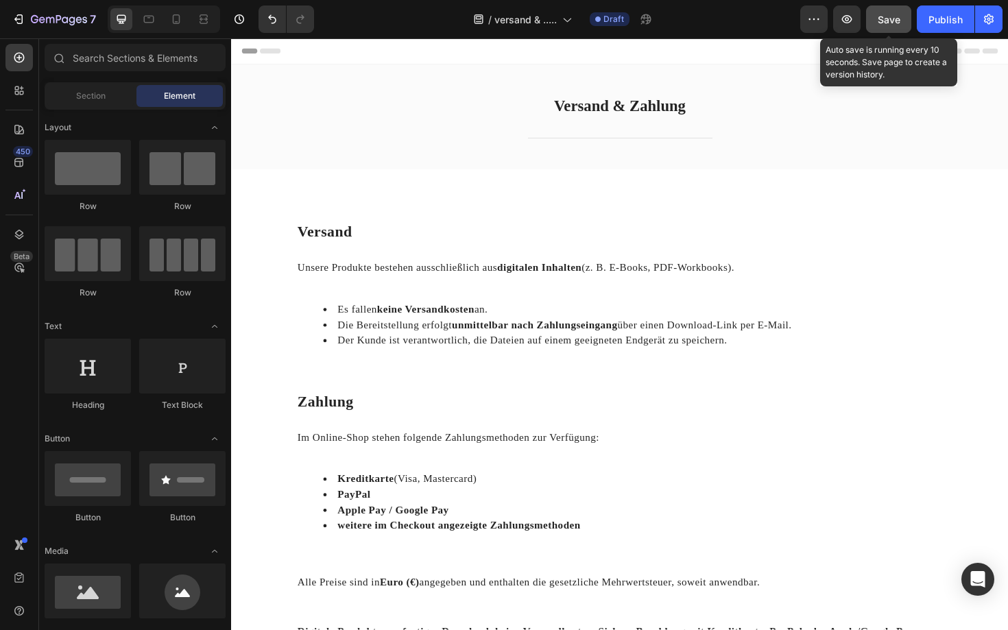
click at [883, 23] on span "Save" at bounding box center [888, 20] width 23 height 12
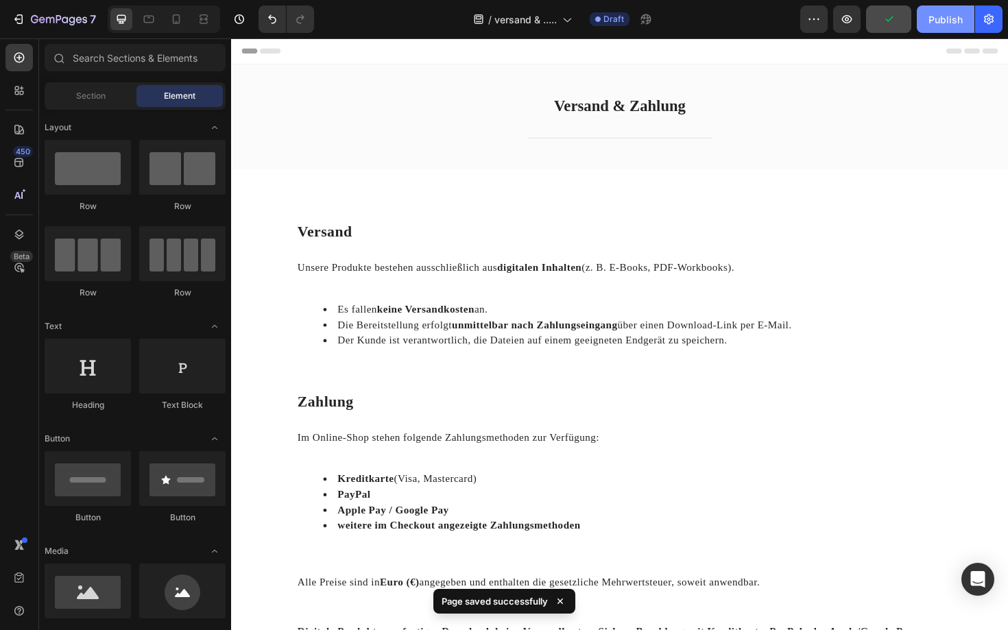
click at [942, 19] on div "Publish" at bounding box center [945, 19] width 34 height 14
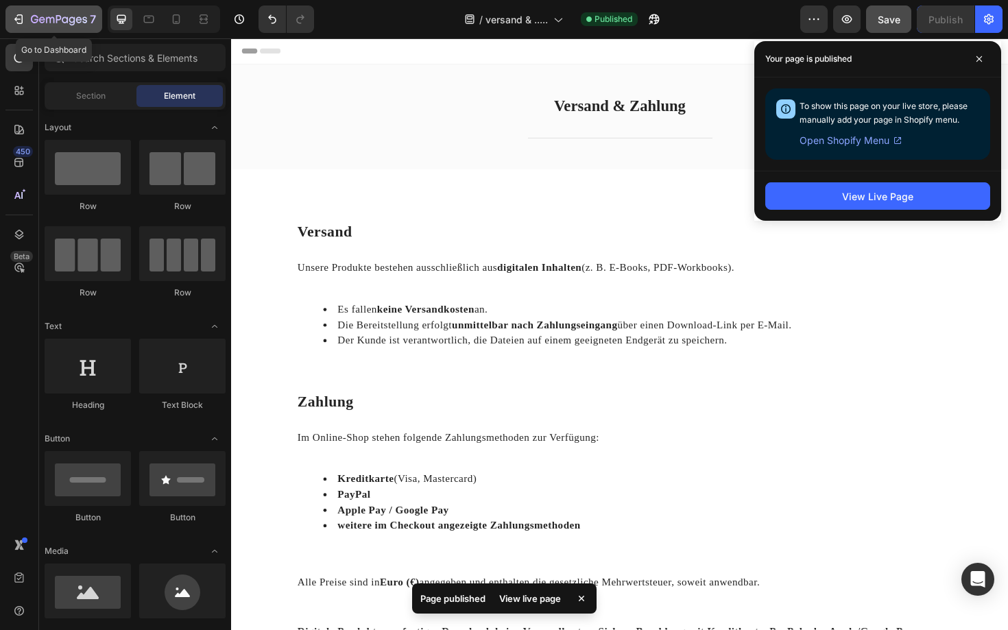
click at [15, 22] on icon "button" at bounding box center [19, 19] width 14 height 14
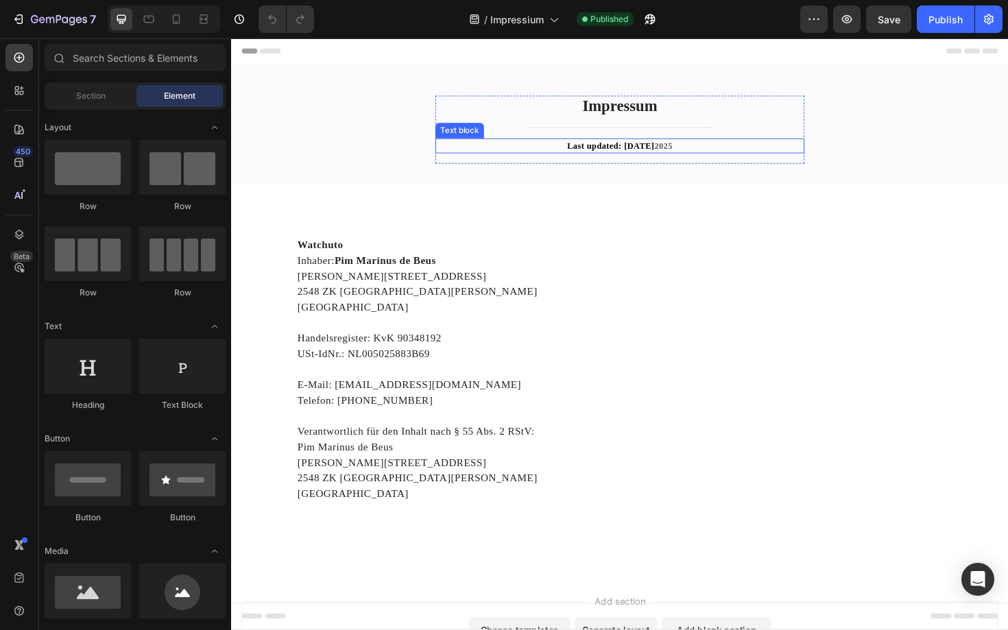
click at [677, 156] on strong "Last updated: [DATE]" at bounding box center [633, 152] width 93 height 10
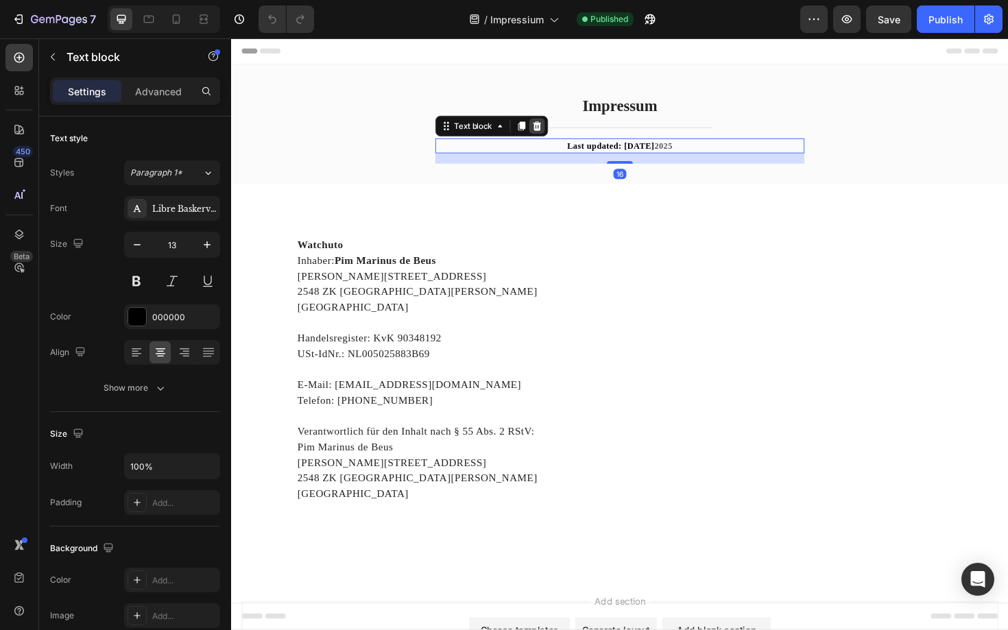
click at [557, 128] on icon at bounding box center [554, 132] width 9 height 10
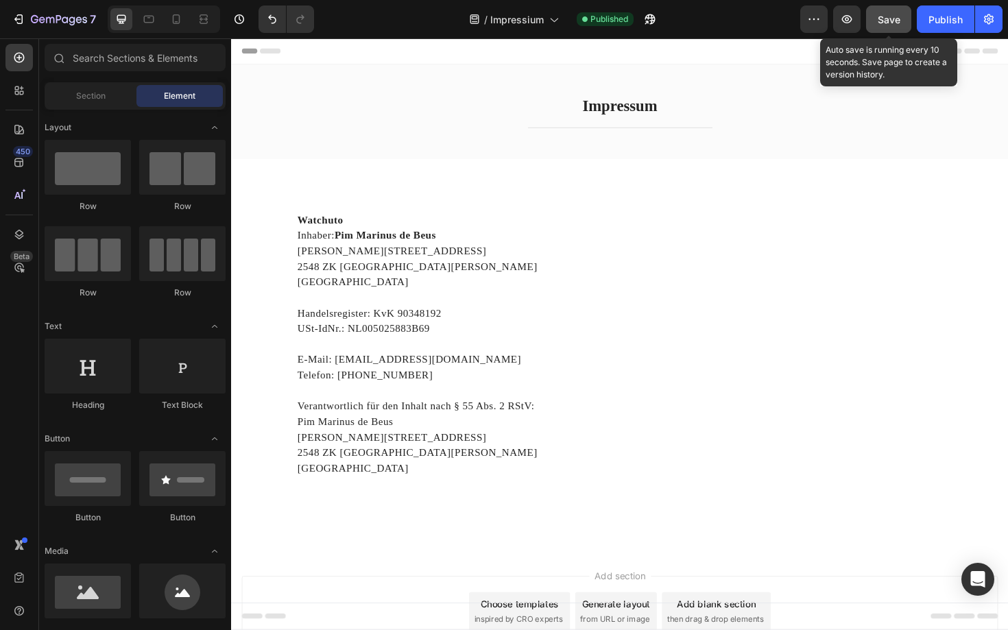
click at [901, 15] on button "Save" at bounding box center [888, 18] width 45 height 27
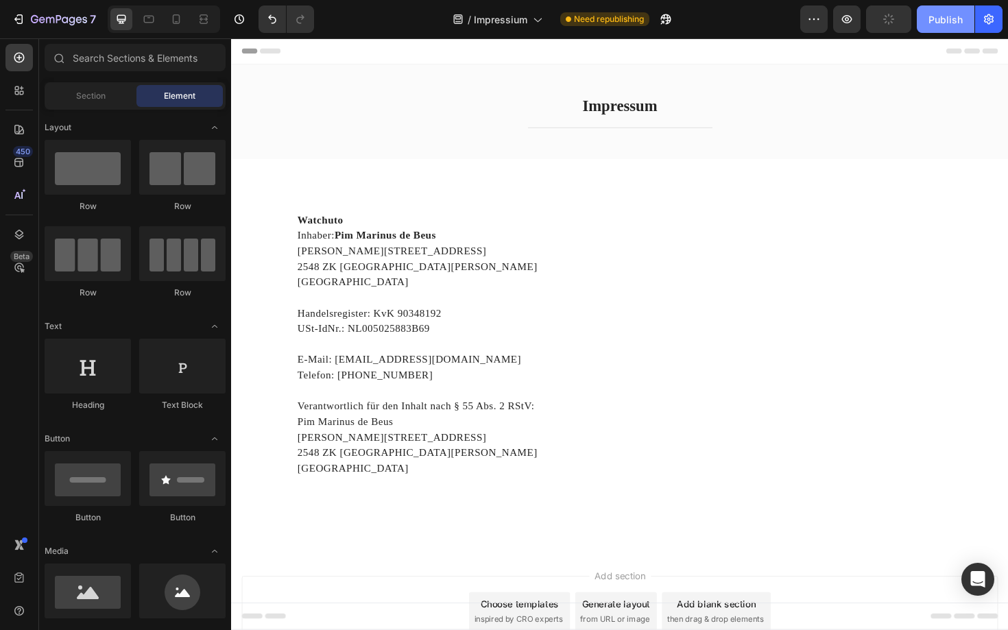
click at [938, 15] on div "Publish" at bounding box center [945, 19] width 34 height 14
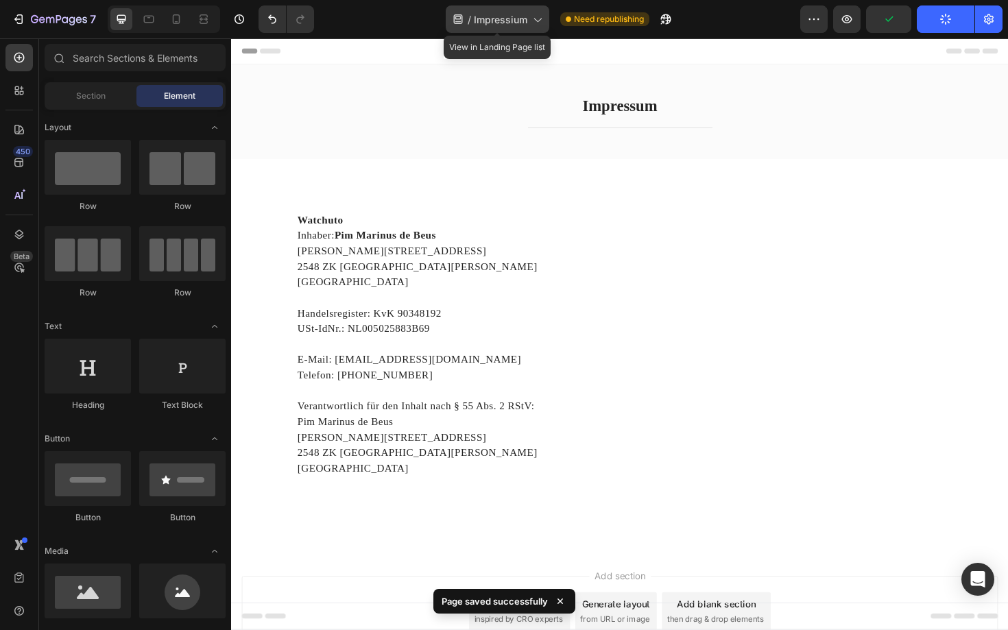
click at [487, 23] on span "Impressium" at bounding box center [500, 19] width 53 height 14
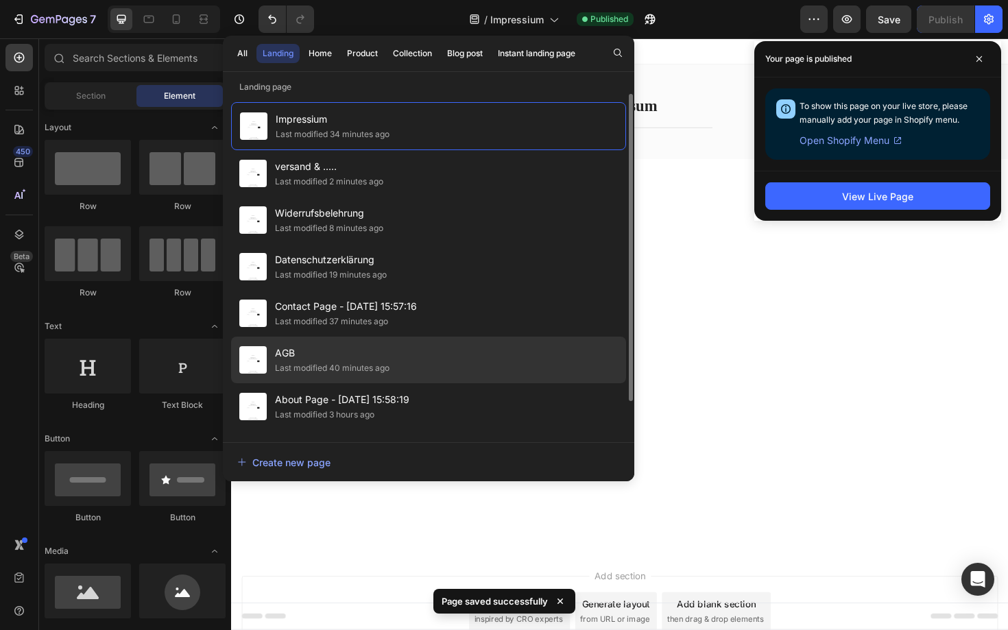
click at [302, 354] on span "AGB" at bounding box center [332, 353] width 114 height 16
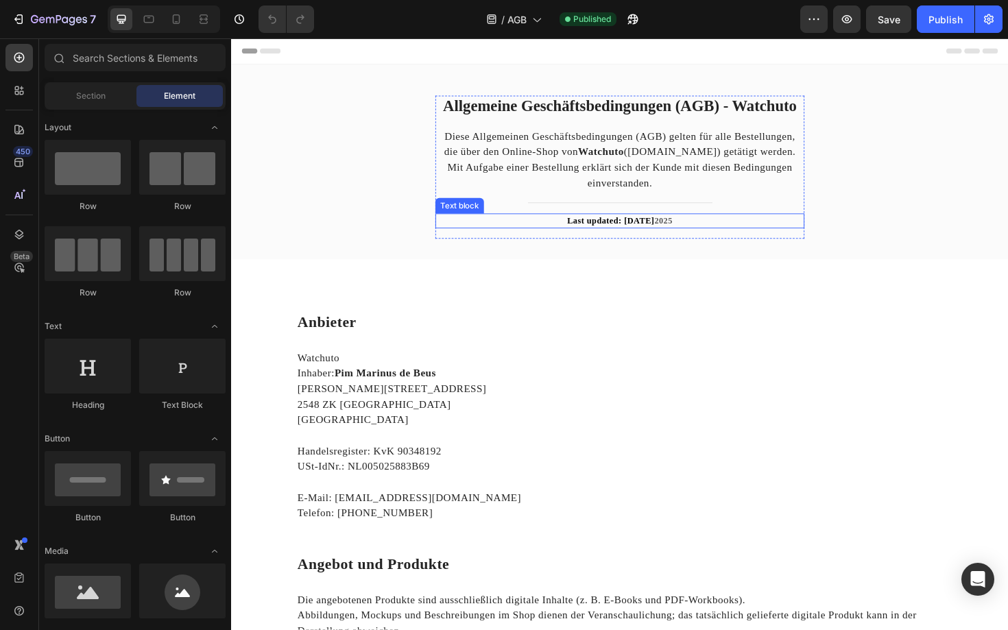
click at [598, 228] on strong "Last updated: [DATE]" at bounding box center [633, 232] width 93 height 10
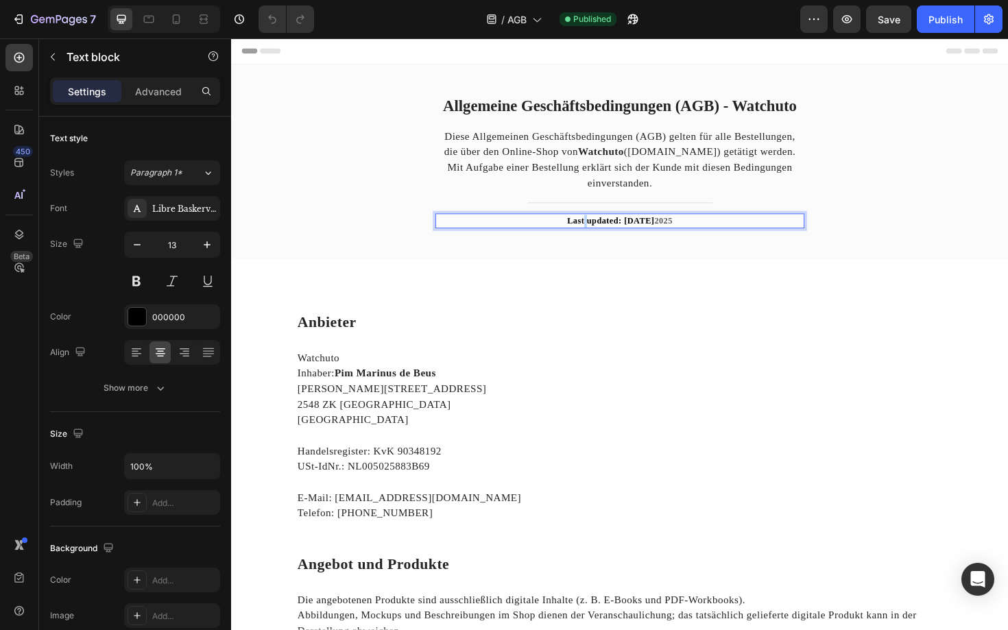
click at [598, 228] on strong "Last updated: [DATE]" at bounding box center [633, 232] width 93 height 10
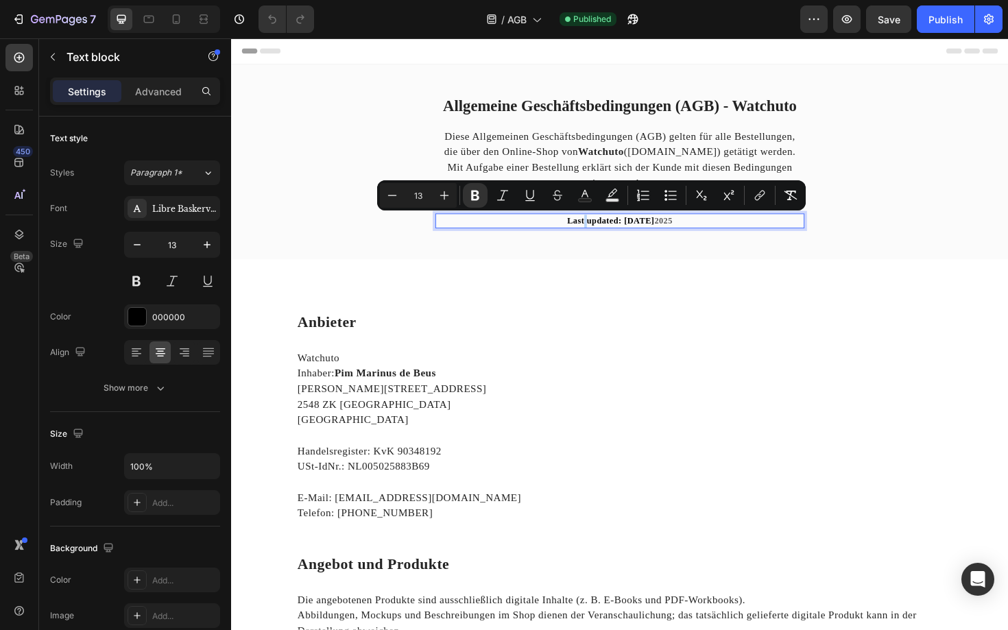
click at [598, 228] on strong "Last updated: [DATE]" at bounding box center [633, 232] width 93 height 10
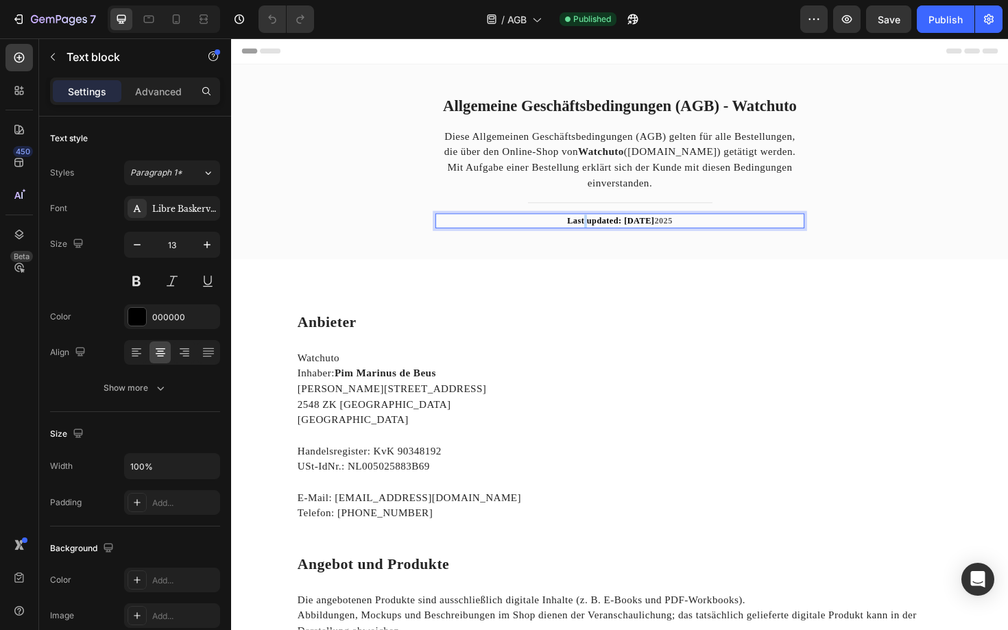
click at [598, 228] on strong "Last updated: [DATE]" at bounding box center [633, 232] width 93 height 10
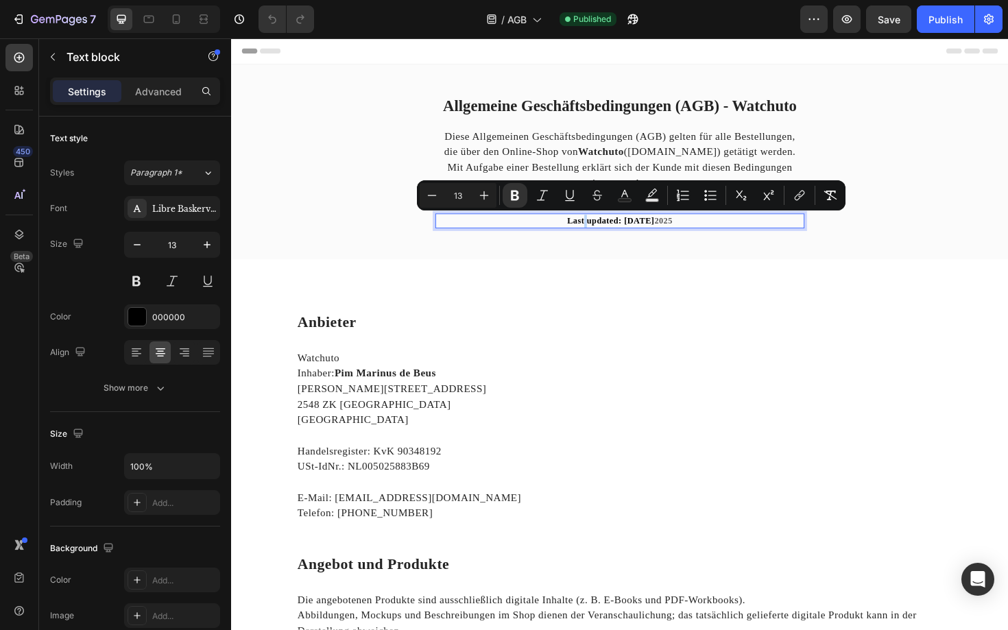
click at [635, 230] on strong "Last updated: [DATE]" at bounding box center [633, 232] width 93 height 10
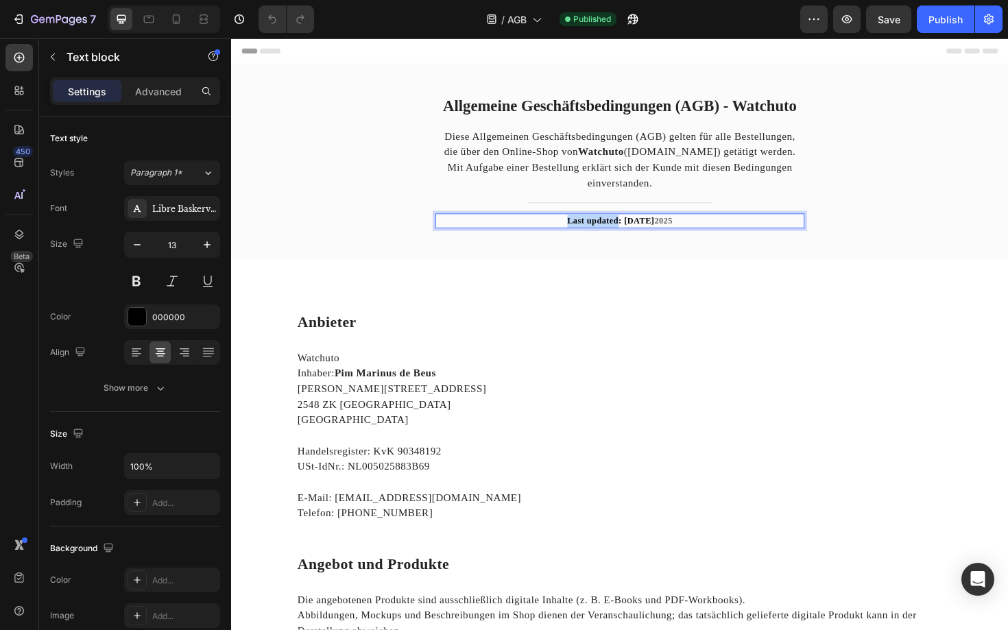
drag, startPoint x: 635, startPoint y: 230, endPoint x: 581, endPoint y: 230, distance: 53.5
click at [587, 230] on strong "Last updated: [DATE]" at bounding box center [633, 232] width 93 height 10
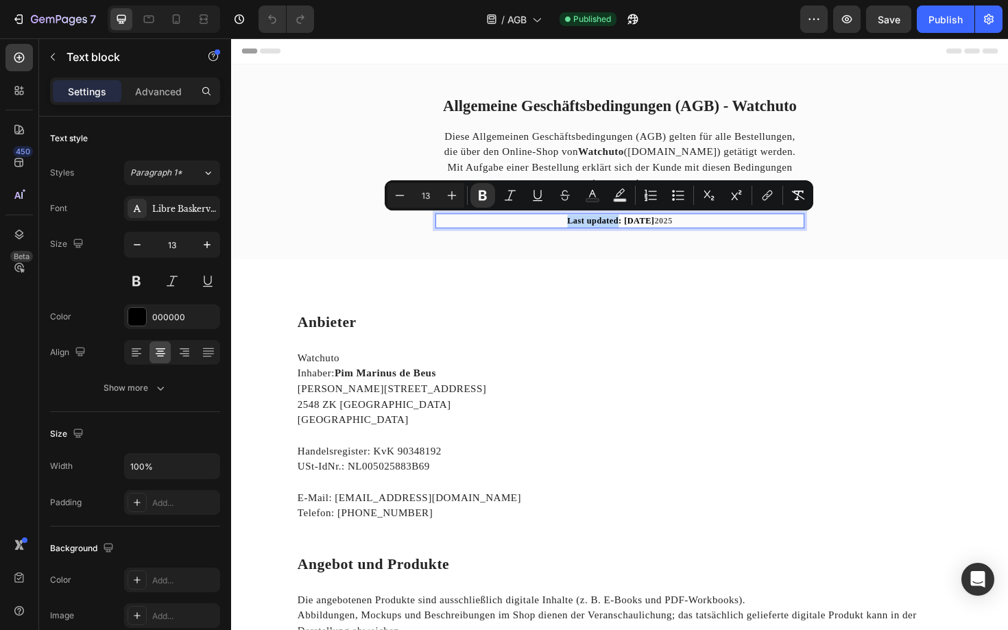
copy strong "Last updated"
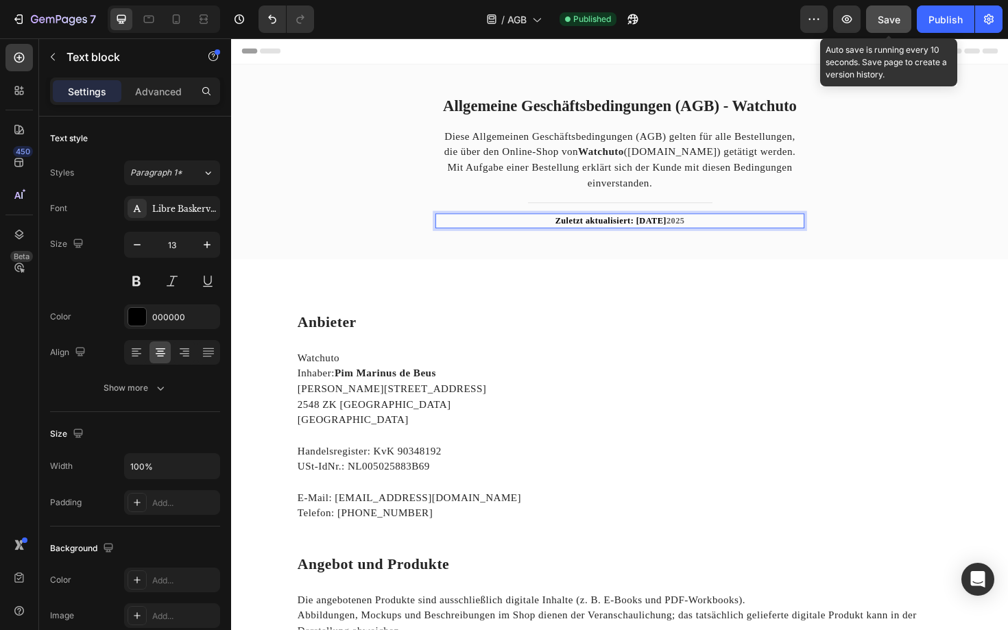
click at [892, 12] on div "Save" at bounding box center [888, 19] width 23 height 14
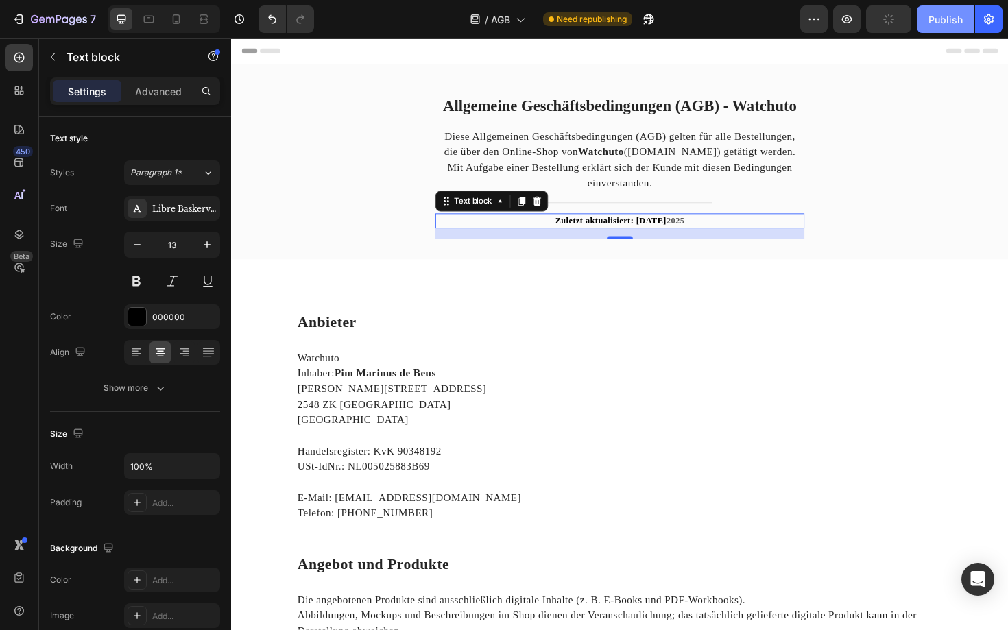
click at [929, 13] on div "Publish" at bounding box center [945, 19] width 34 height 14
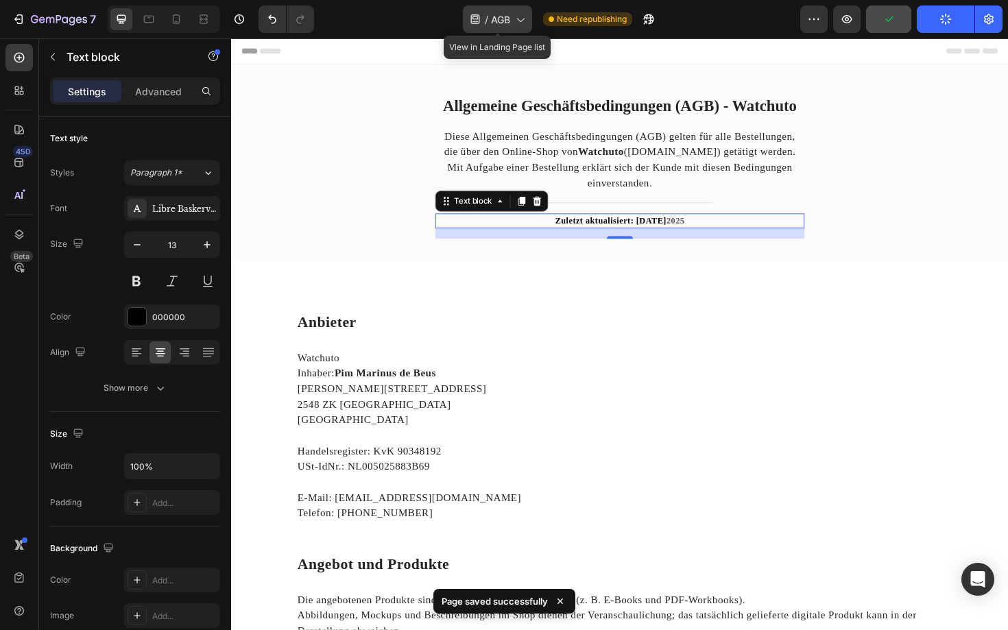
click at [507, 25] on span "AGB" at bounding box center [500, 19] width 19 height 14
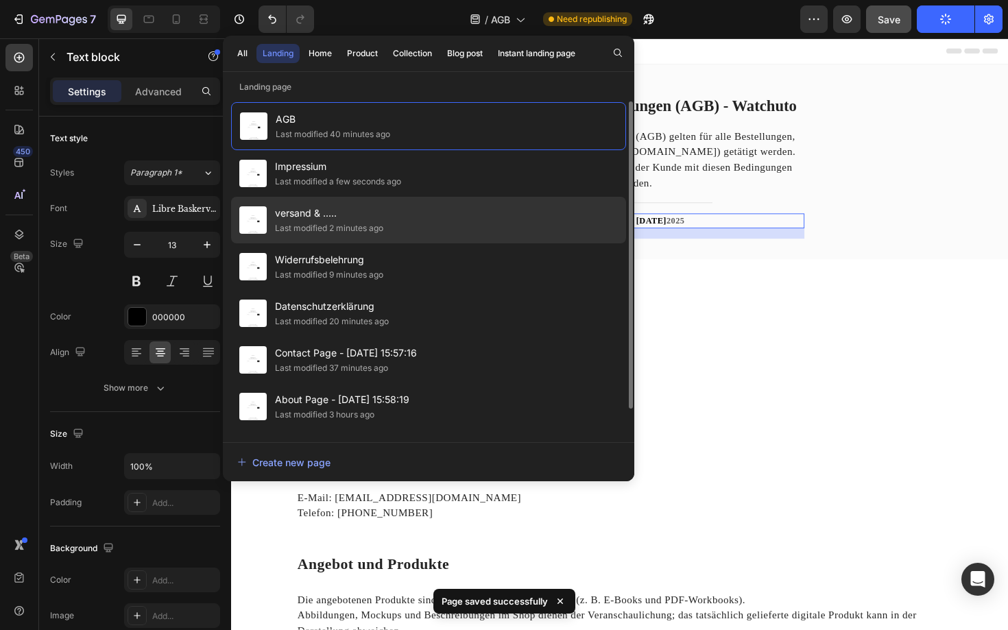
scroll to position [40, 0]
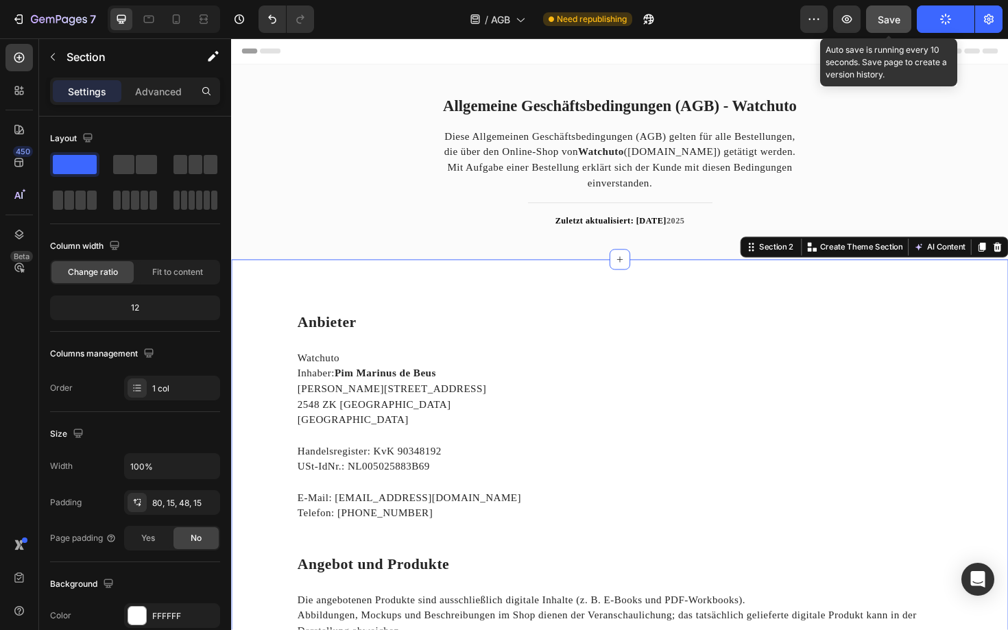
click at [886, 21] on span "Save" at bounding box center [888, 20] width 23 height 12
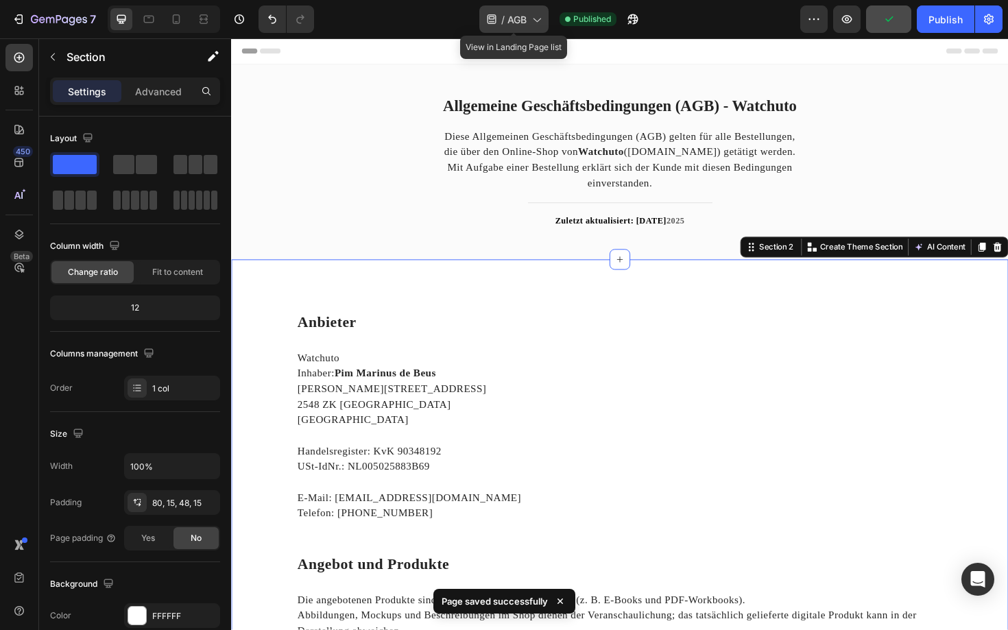
click at [527, 19] on div "/ AGB" at bounding box center [513, 18] width 69 height 27
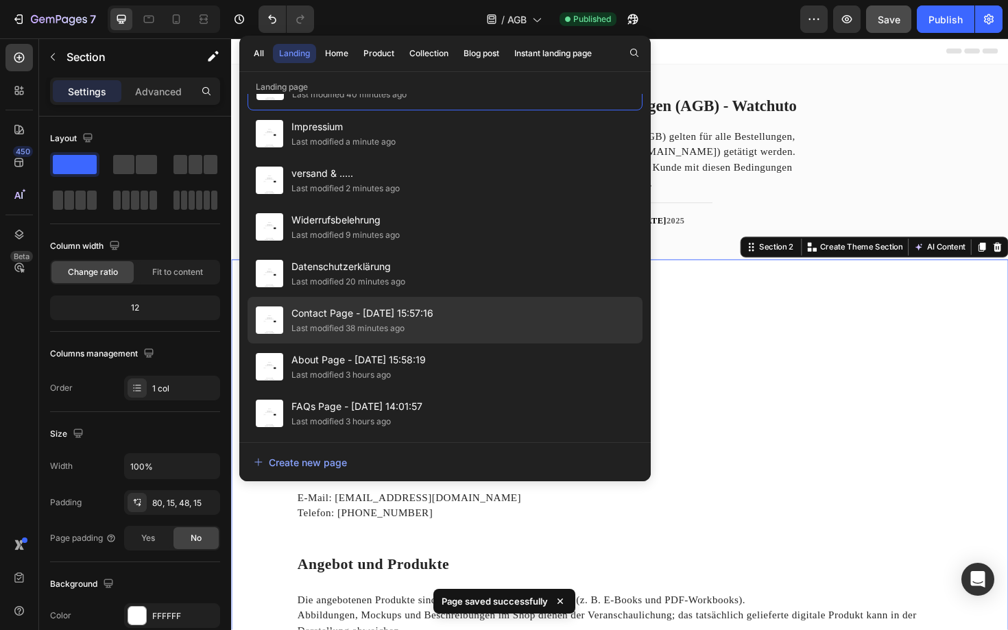
click at [329, 319] on span "Contact Page - [DATE] 15:57:16" at bounding box center [362, 313] width 142 height 16
